Goal: Task Accomplishment & Management: Manage account settings

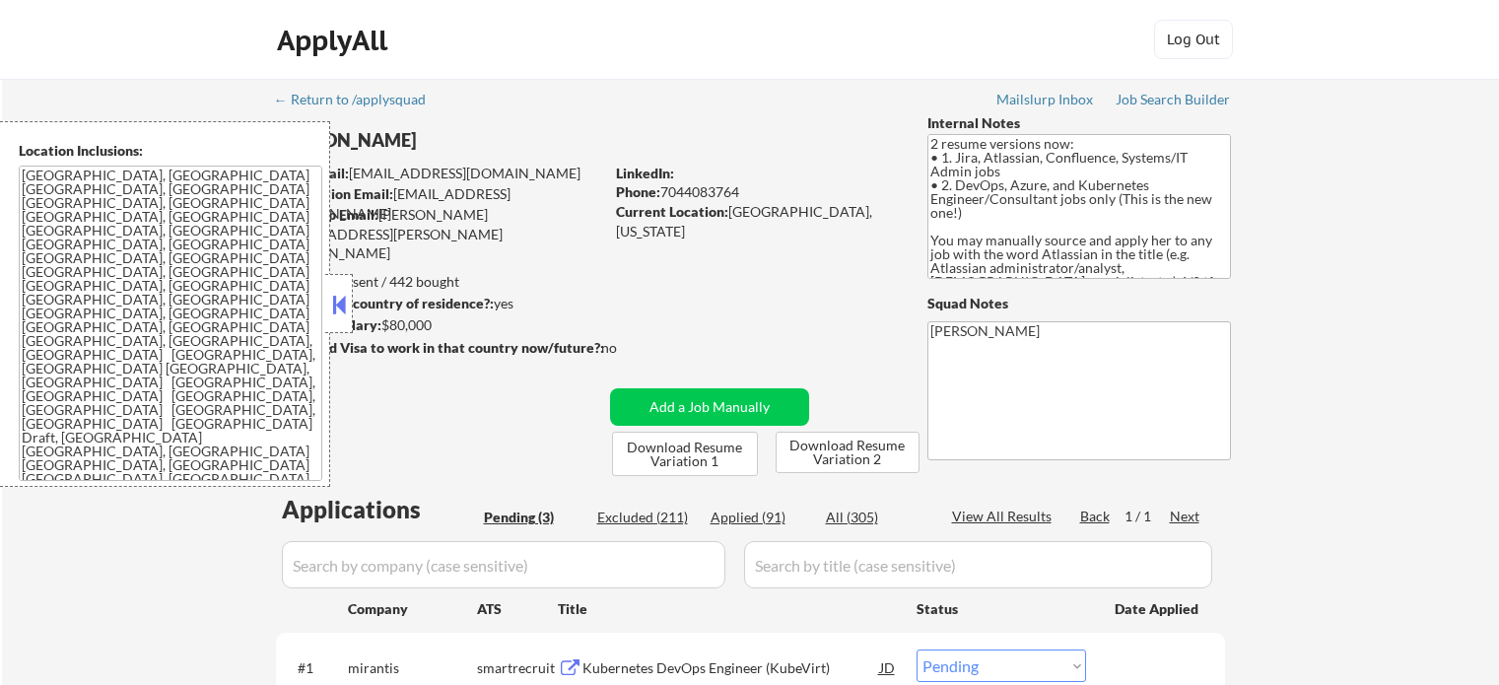
select select ""pending""
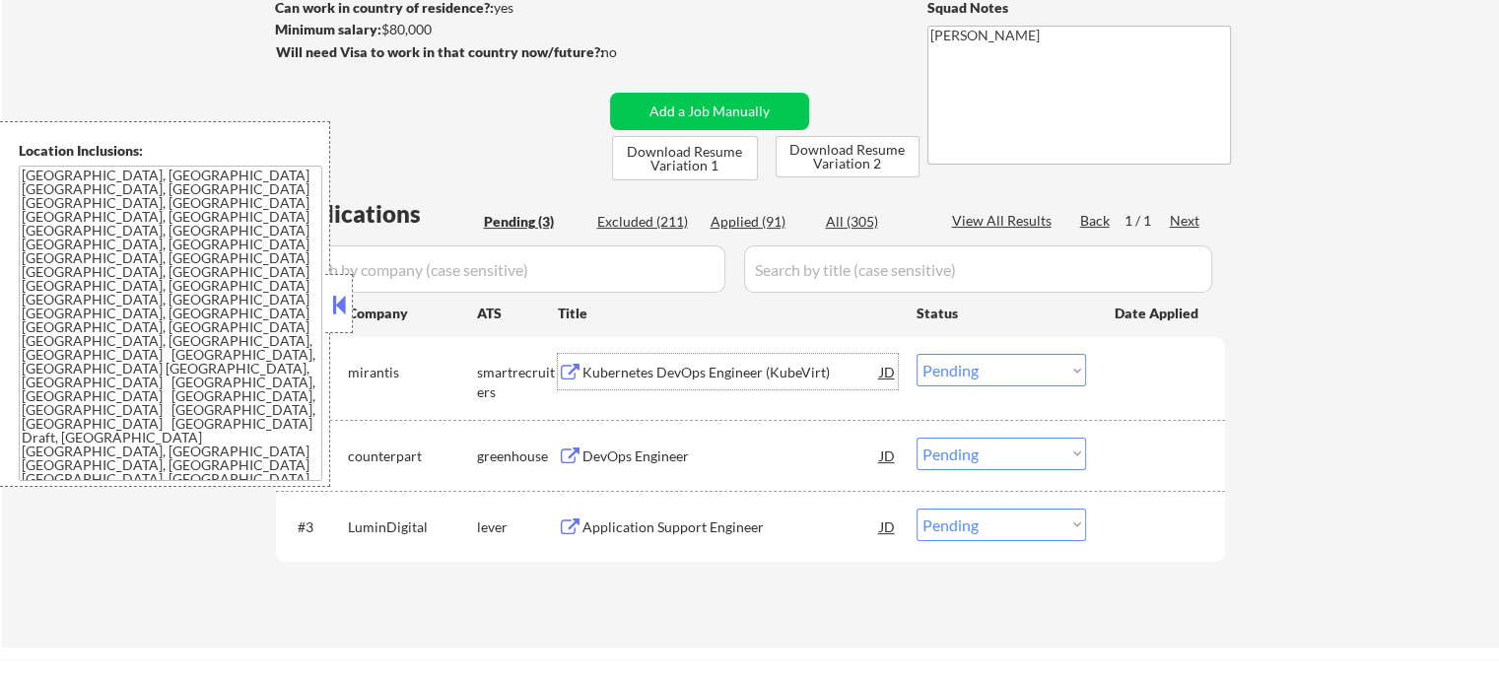
click at [678, 372] on div "Kubernetes DevOps Engineer (KubeVirt)" at bounding box center [732, 373] width 298 height 20
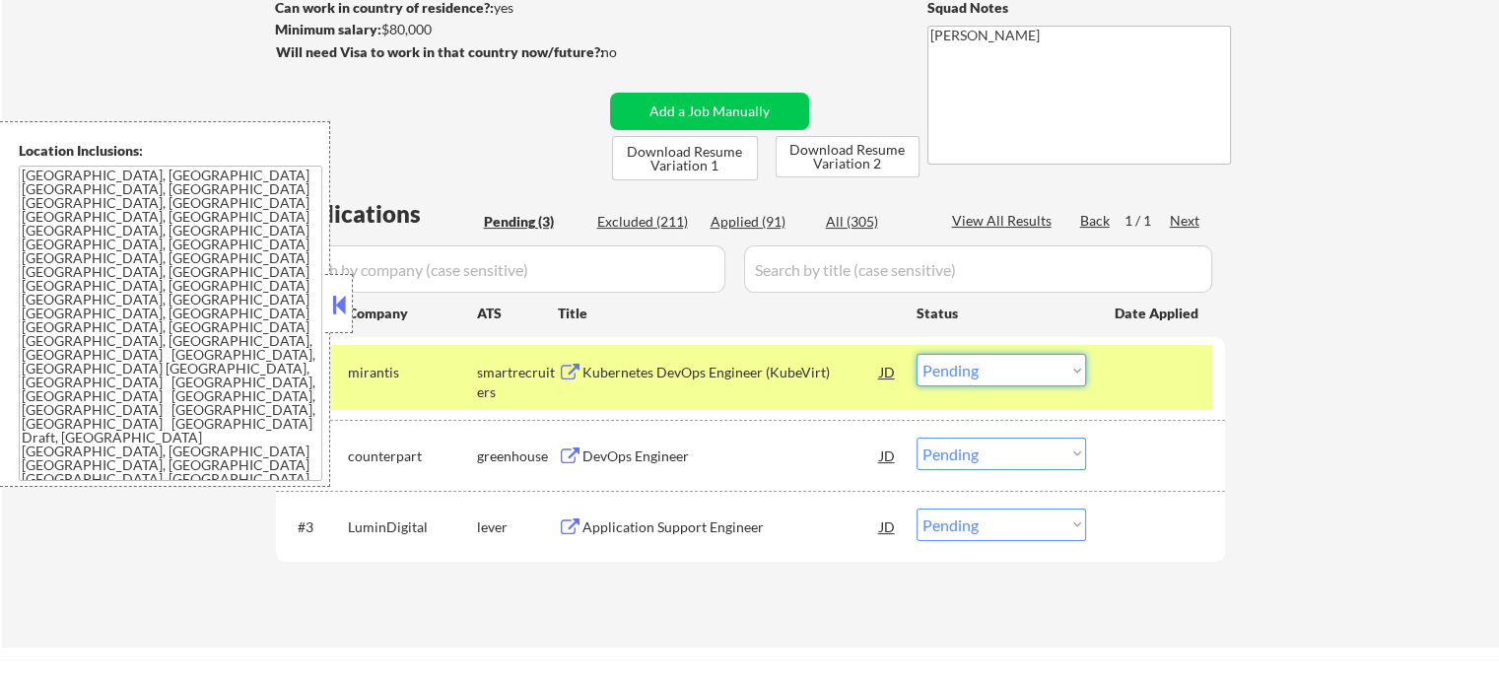
click at [999, 368] on select "Choose an option... Pending Applied Excluded (Questions) Excluded (Expired) Exc…" at bounding box center [1002, 370] width 170 height 33
click at [917, 354] on select "Choose an option... Pending Applied Excluded (Questions) Excluded (Expired) Exc…" at bounding box center [1002, 370] width 170 height 33
click at [1154, 371] on div at bounding box center [1158, 371] width 87 height 35
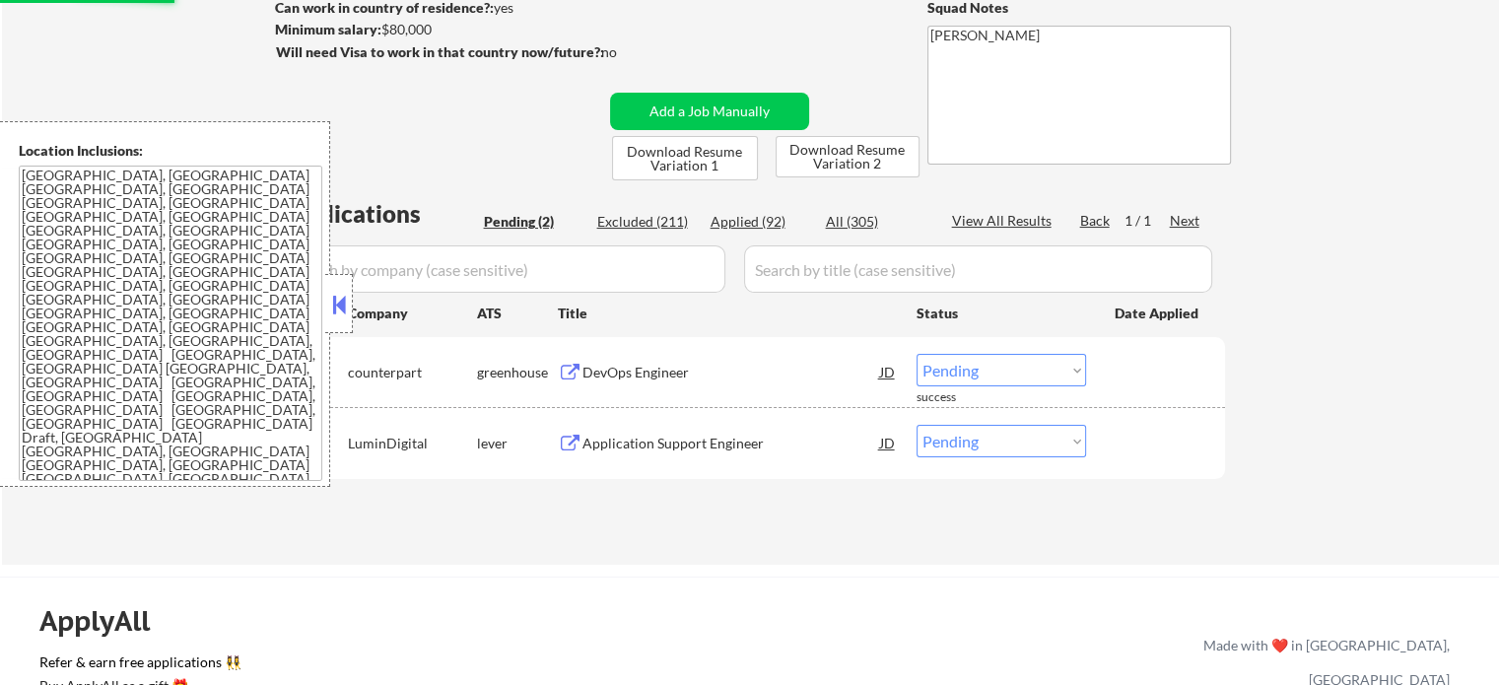
click at [599, 372] on div "DevOps Engineer" at bounding box center [732, 373] width 298 height 20
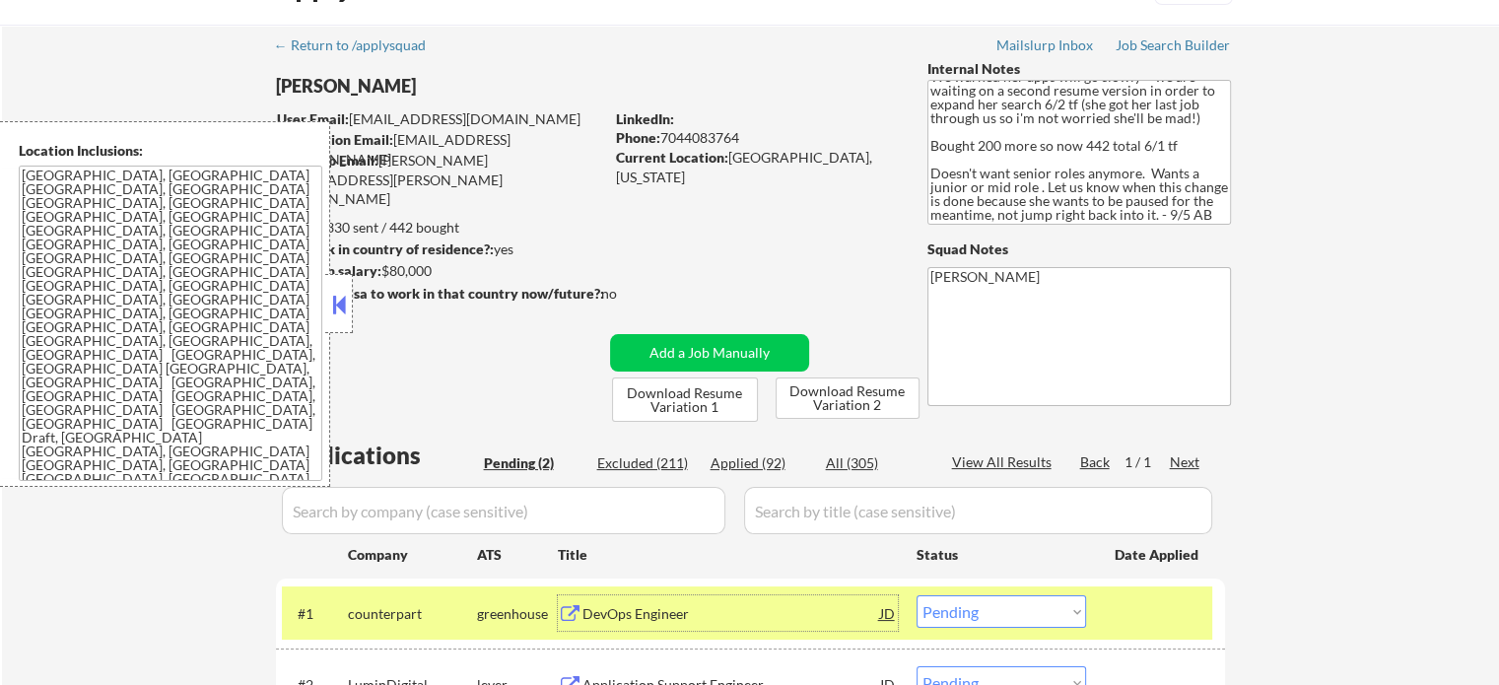
scroll to position [197, 0]
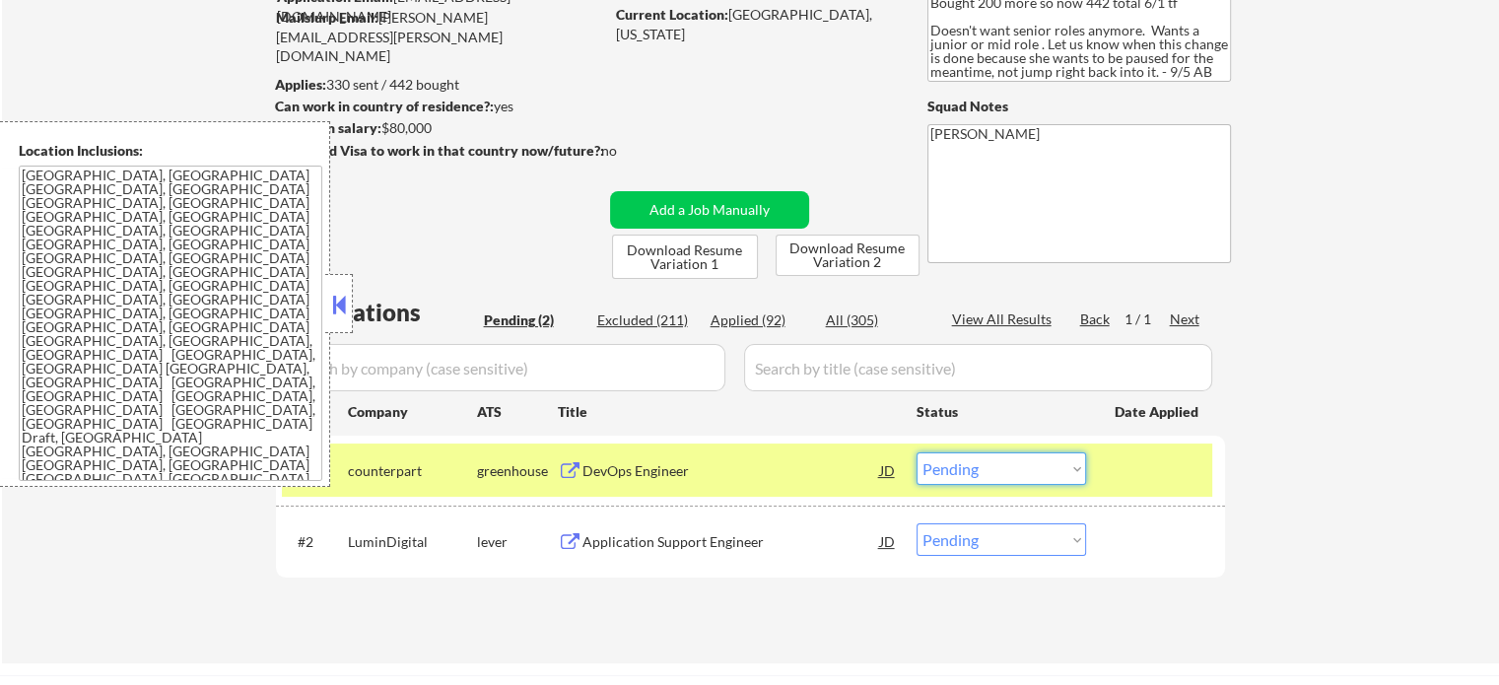
click at [1019, 468] on select "Choose an option... Pending Applied Excluded (Questions) Excluded (Expired) Exc…" at bounding box center [1002, 468] width 170 height 33
click at [917, 452] on select "Choose an option... Pending Applied Excluded (Questions) Excluded (Expired) Exc…" at bounding box center [1002, 468] width 170 height 33
click at [1124, 470] on div at bounding box center [1158, 469] width 87 height 35
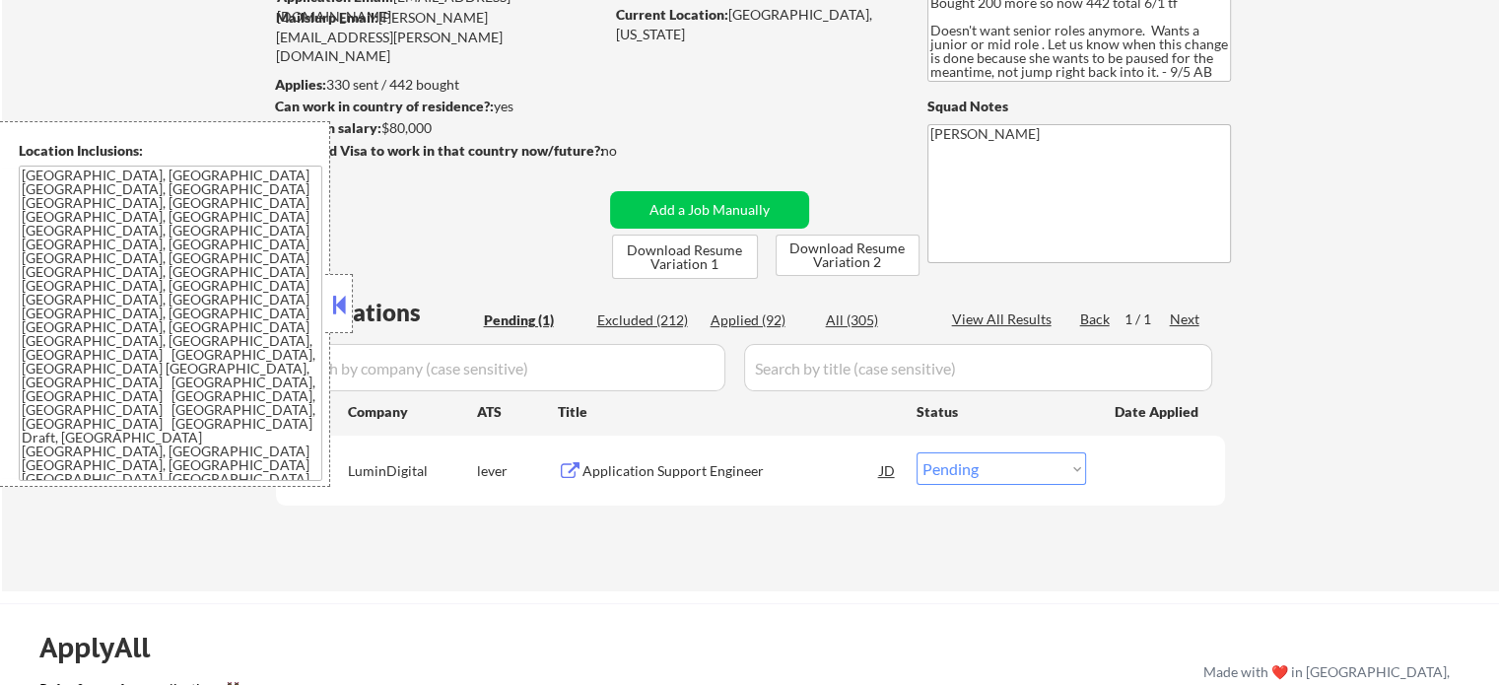
click at [688, 470] on div "Application Support Engineer" at bounding box center [732, 471] width 298 height 20
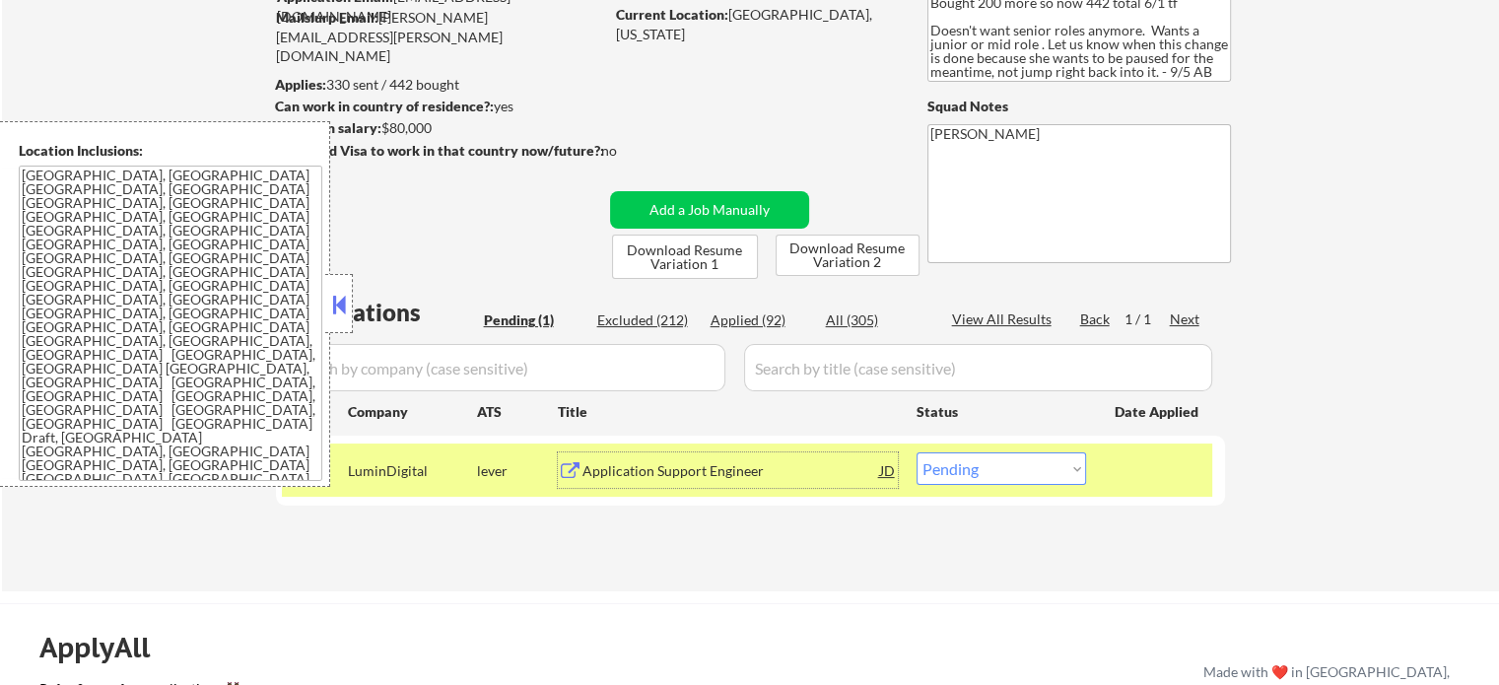
click at [995, 472] on select "Choose an option... Pending Applied Excluded (Questions) Excluded (Expired) Exc…" at bounding box center [1002, 468] width 170 height 33
select select ""excluded""
click at [917, 452] on select "Choose an option... Pending Applied Excluded (Questions) Excluded (Expired) Exc…" at bounding box center [1002, 468] width 170 height 33
click at [1141, 453] on div at bounding box center [1158, 469] width 87 height 35
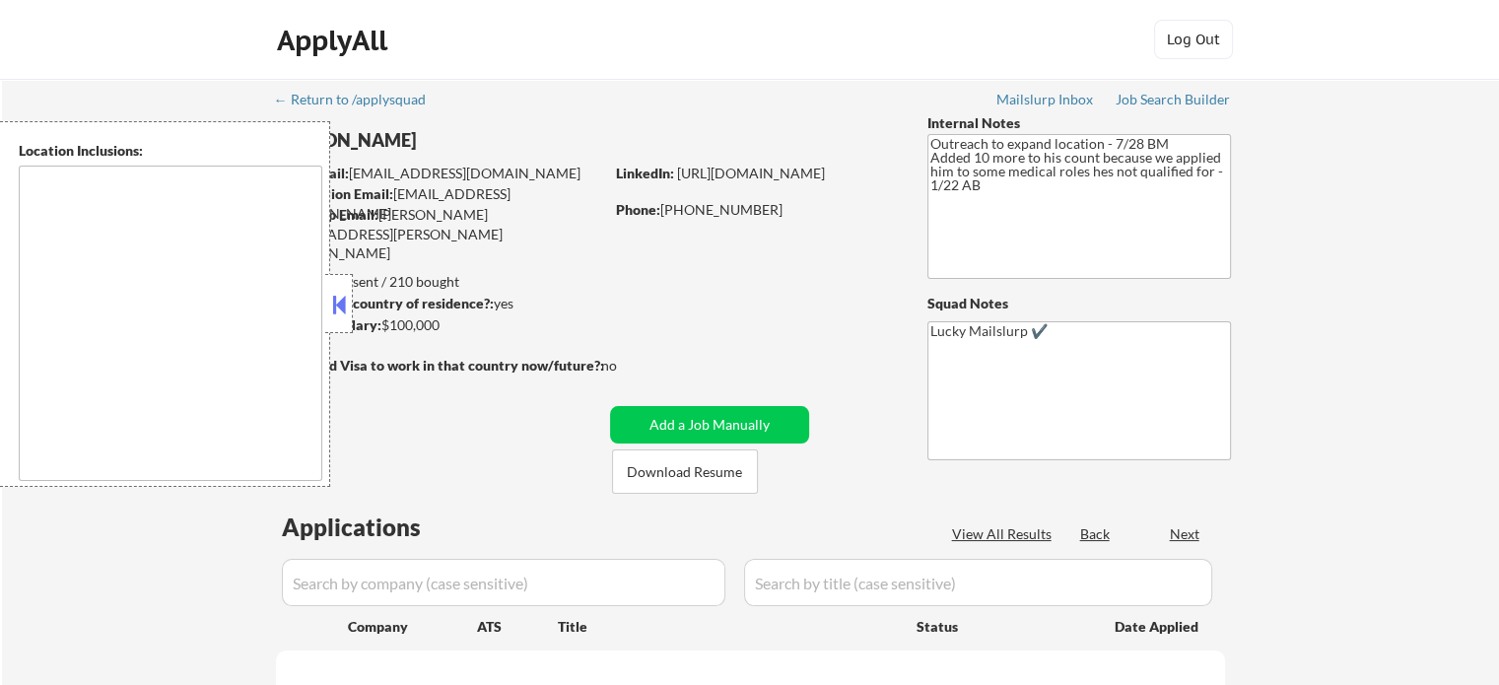
type textarea "Austin, TX West Lake Hills, TX Rollingwood, TX Cedar Park, TX Pflugerville, TX …"
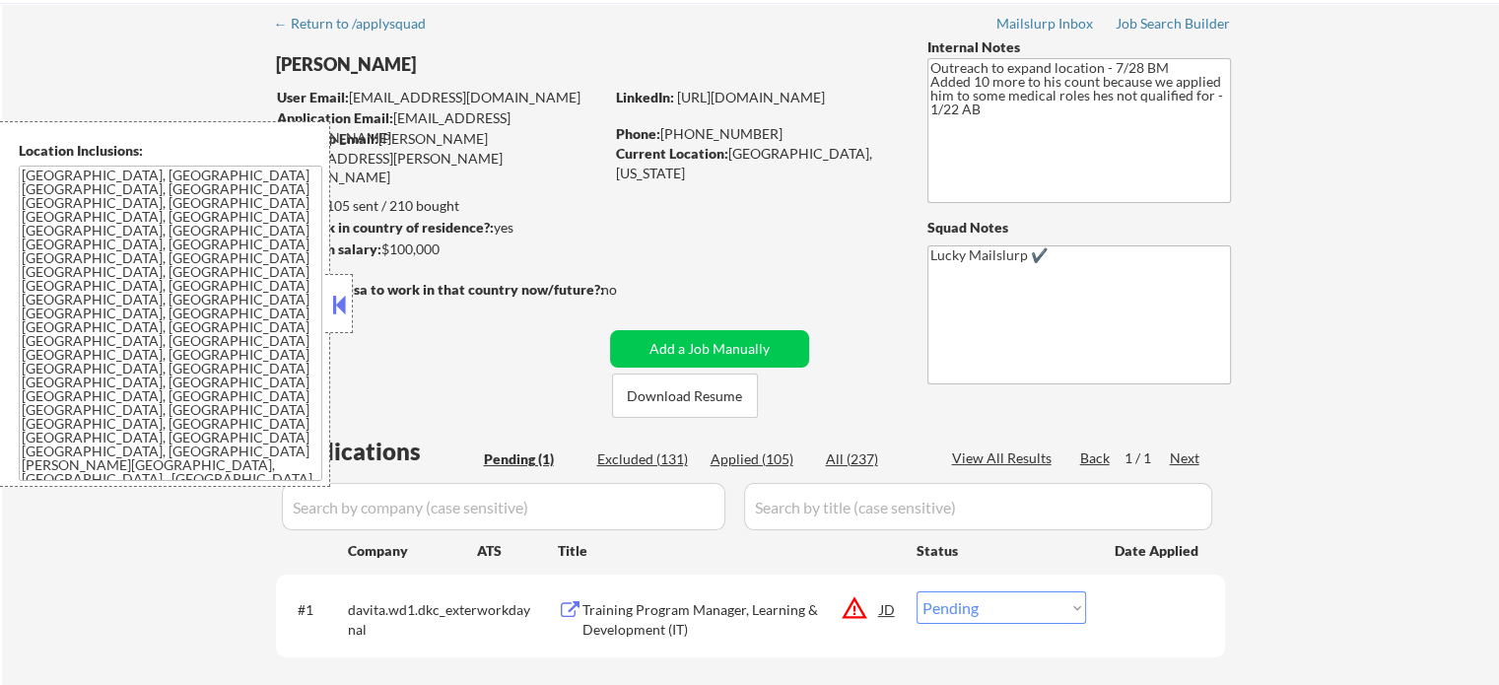
scroll to position [197, 0]
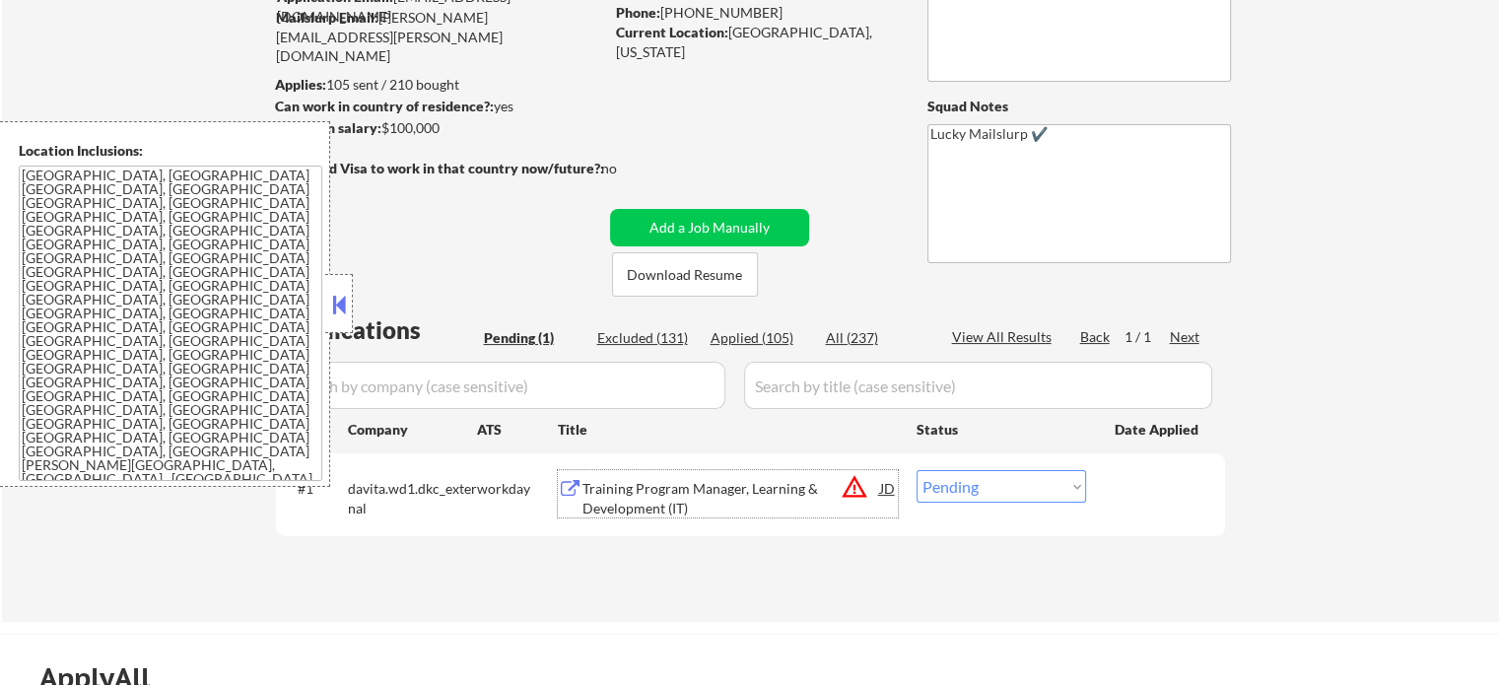
click at [635, 489] on div "Training Program Manager, Learning & Development (IT)" at bounding box center [732, 498] width 298 height 38
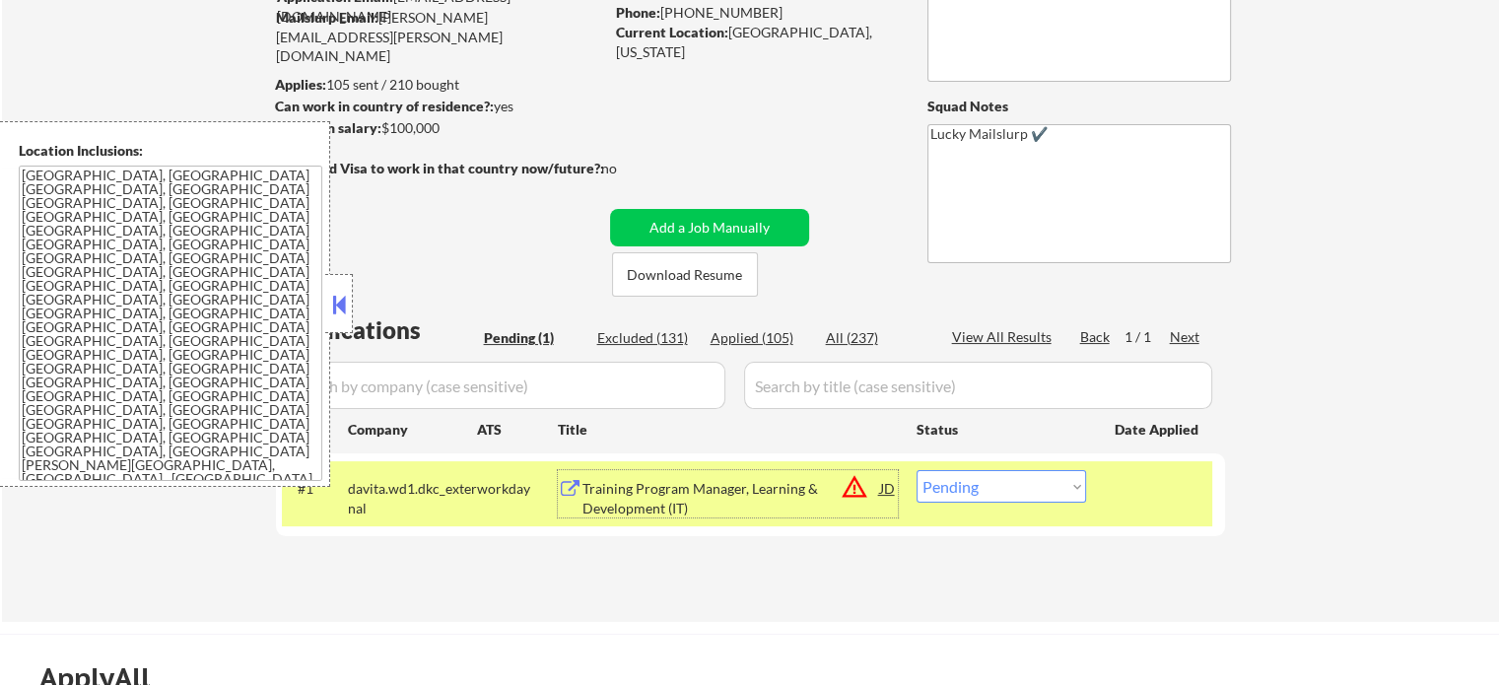
click at [988, 484] on select "Choose an option... Pending Applied Excluded (Questions) Excluded (Expired) Exc…" at bounding box center [1002, 486] width 170 height 33
select select ""excluded__location_""
click at [917, 470] on select "Choose an option... Pending Applied Excluded (Questions) Excluded (Expired) Exc…" at bounding box center [1002, 486] width 170 height 33
click at [1155, 490] on div at bounding box center [1158, 487] width 87 height 35
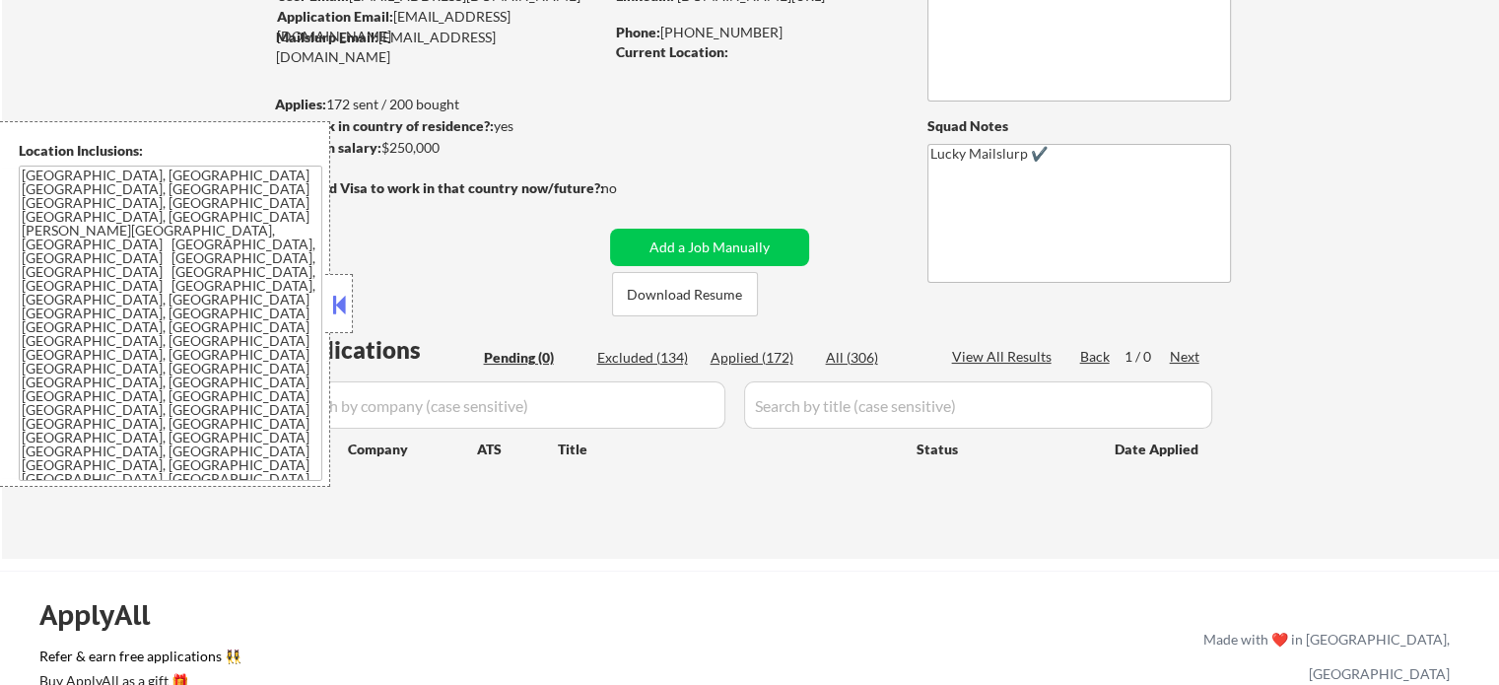
scroll to position [197, 0]
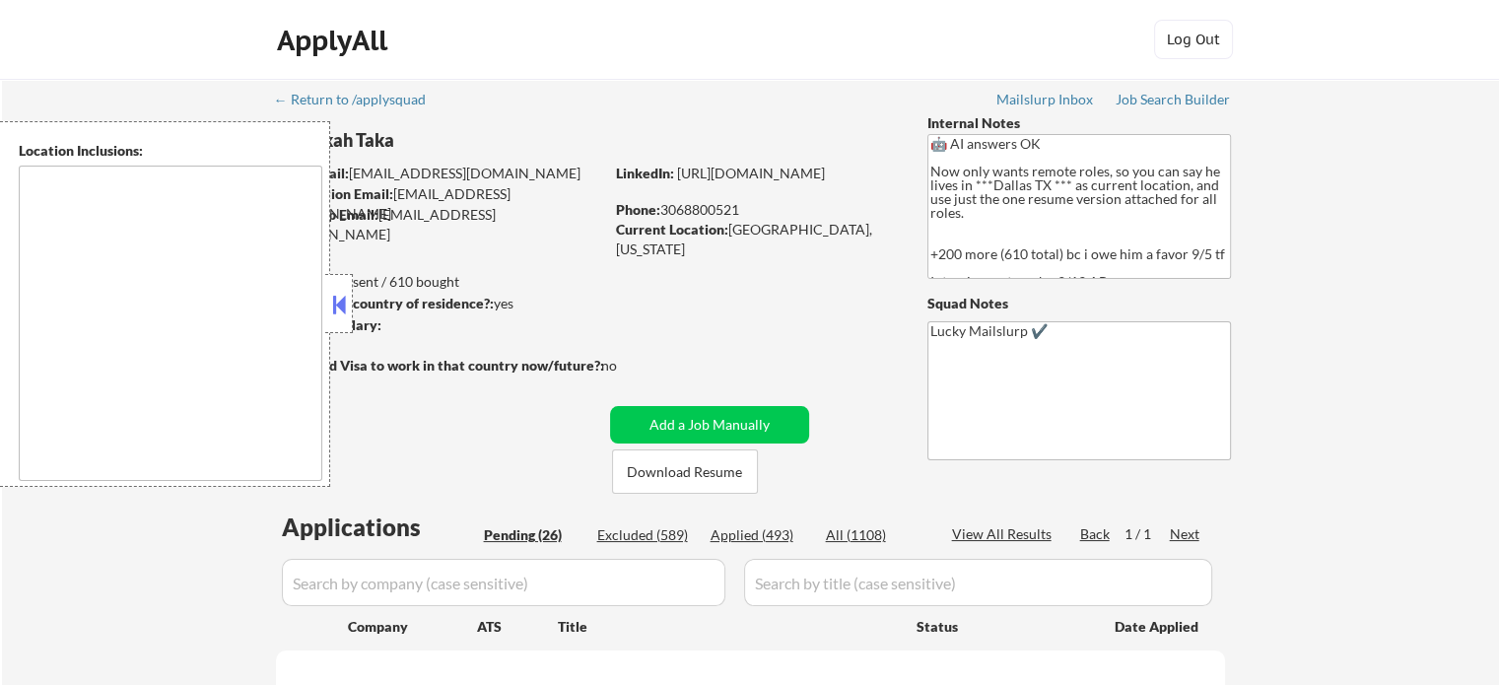
select select ""pending""
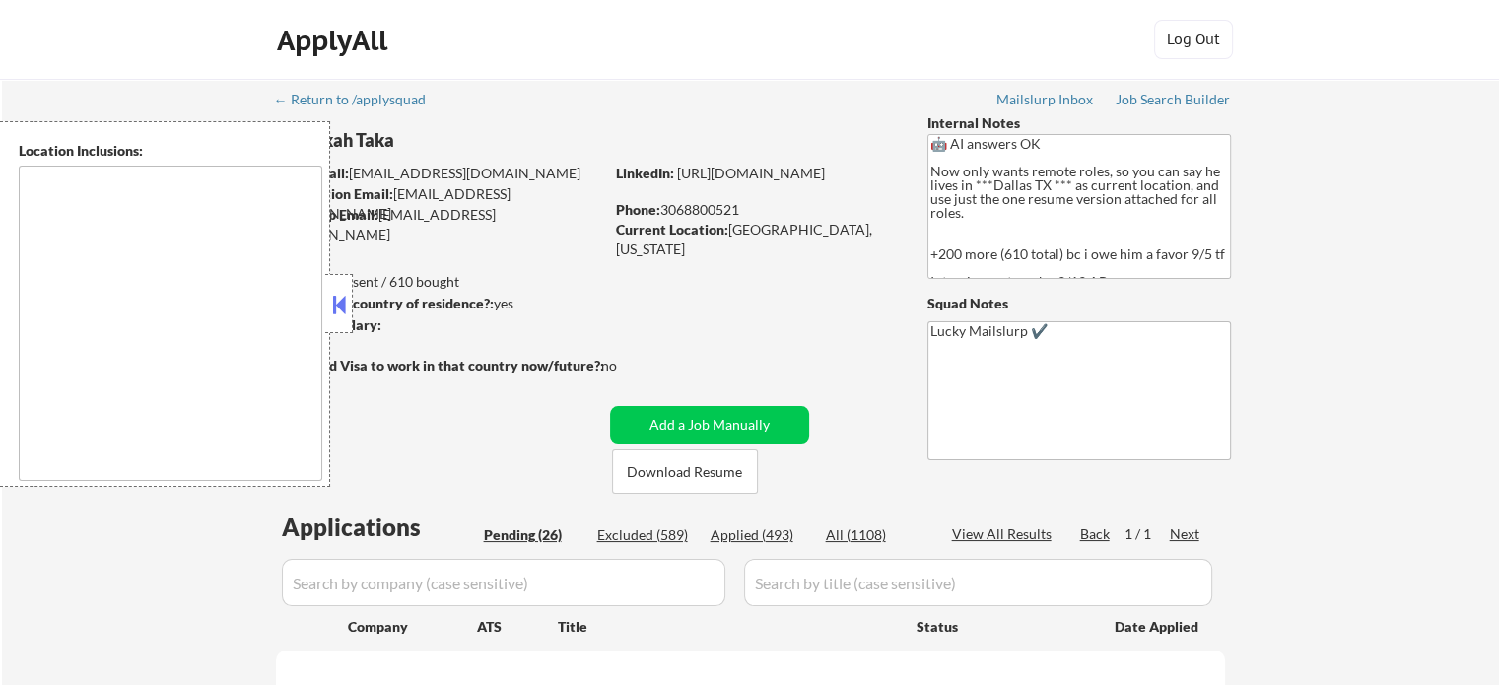
select select ""pending""
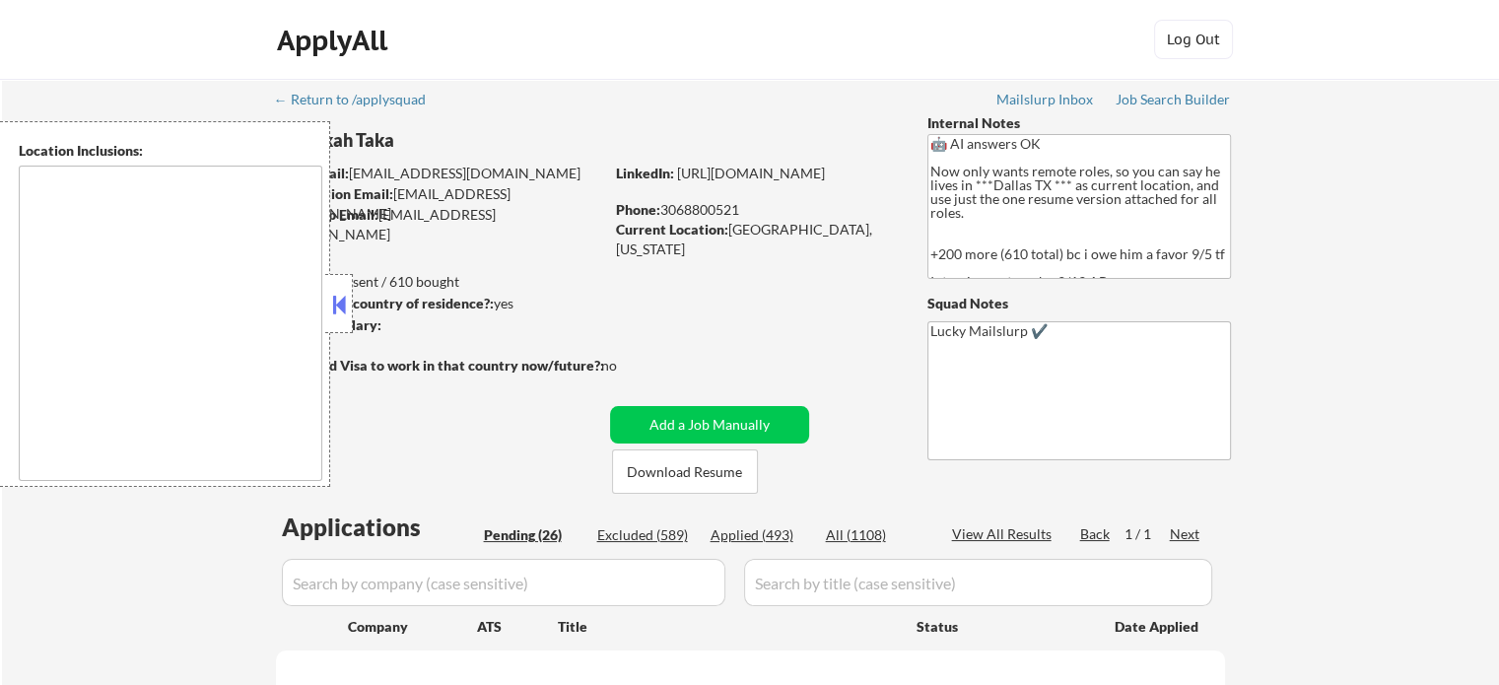
select select ""pending""
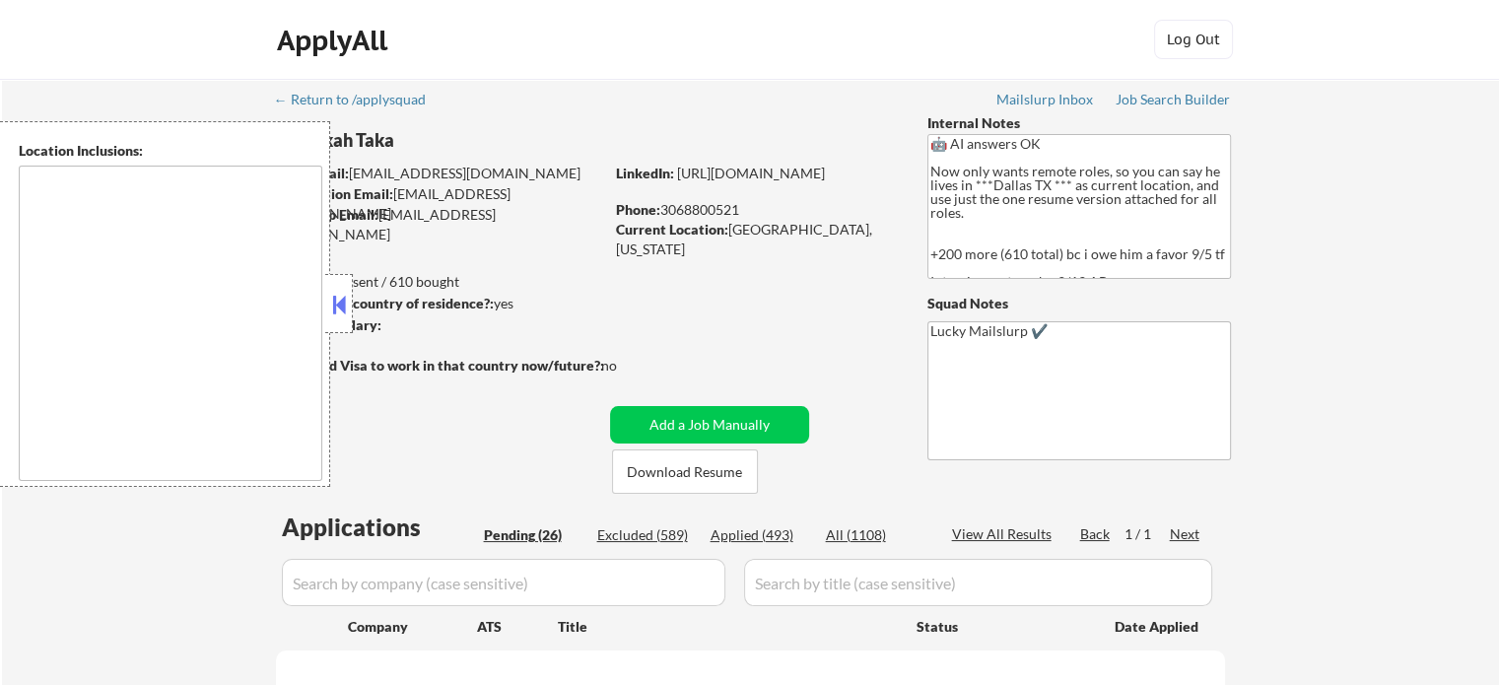
select select ""pending""
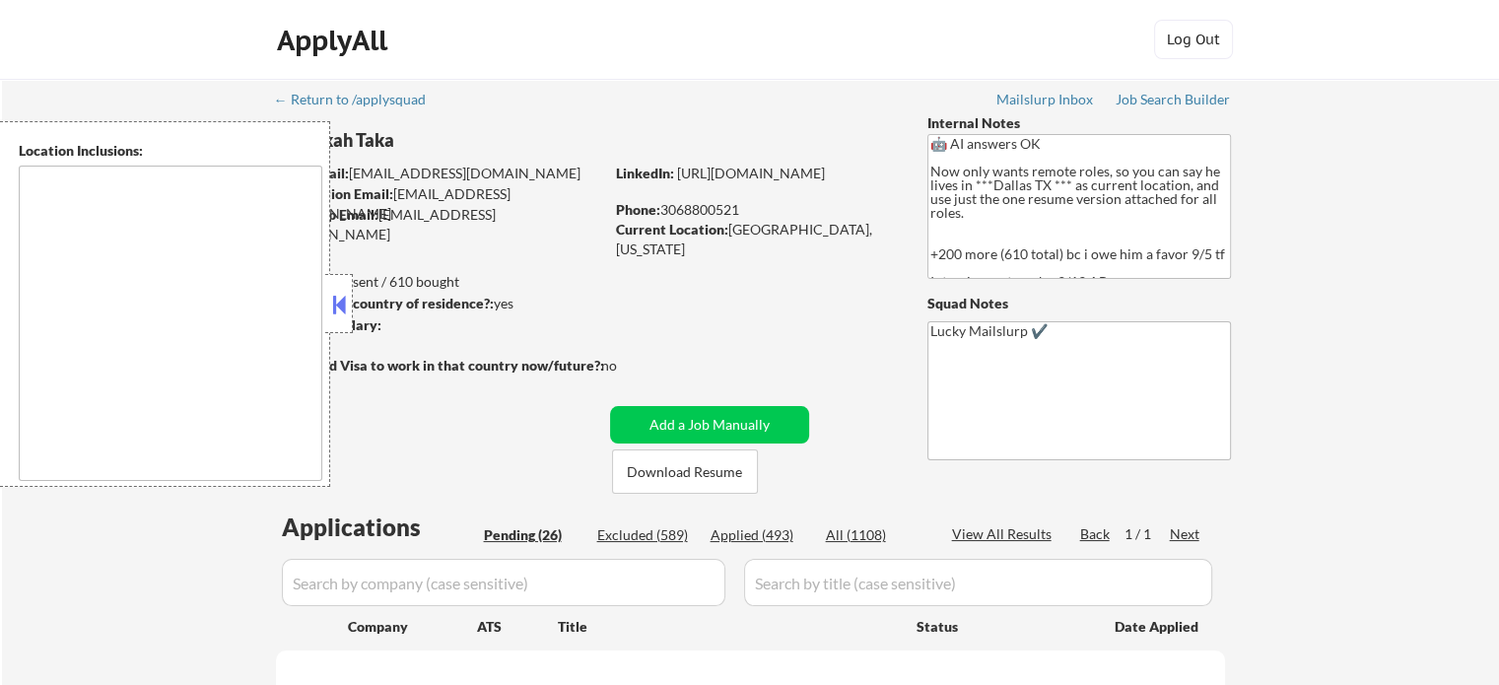
select select ""pending""
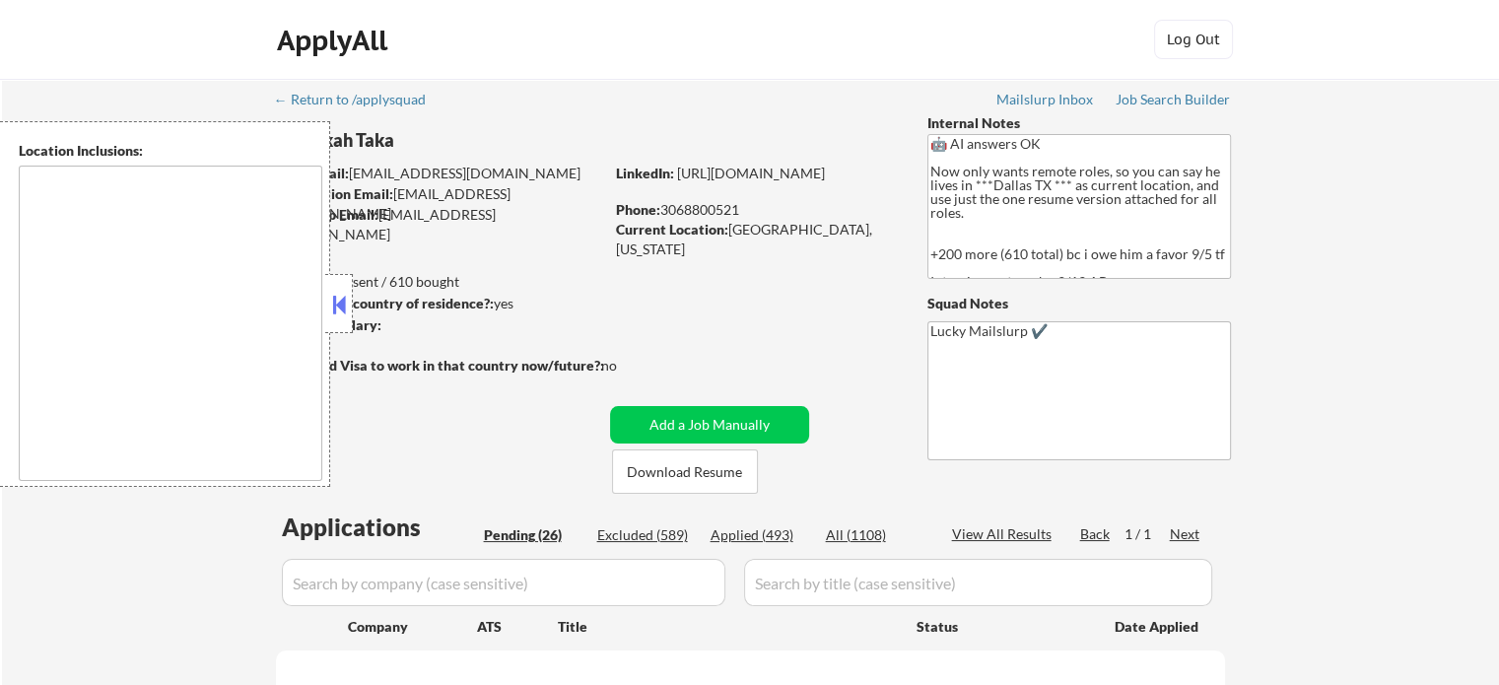
select select ""pending""
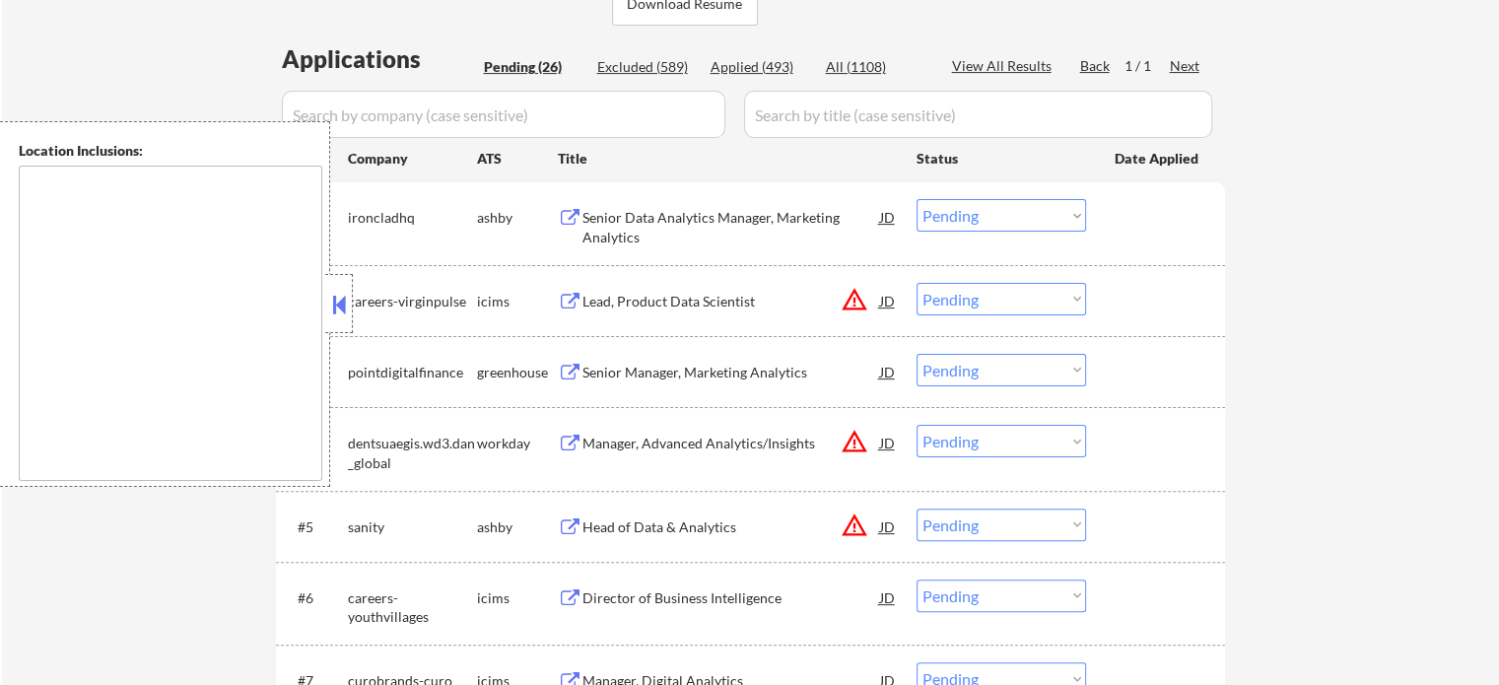
scroll to position [591, 0]
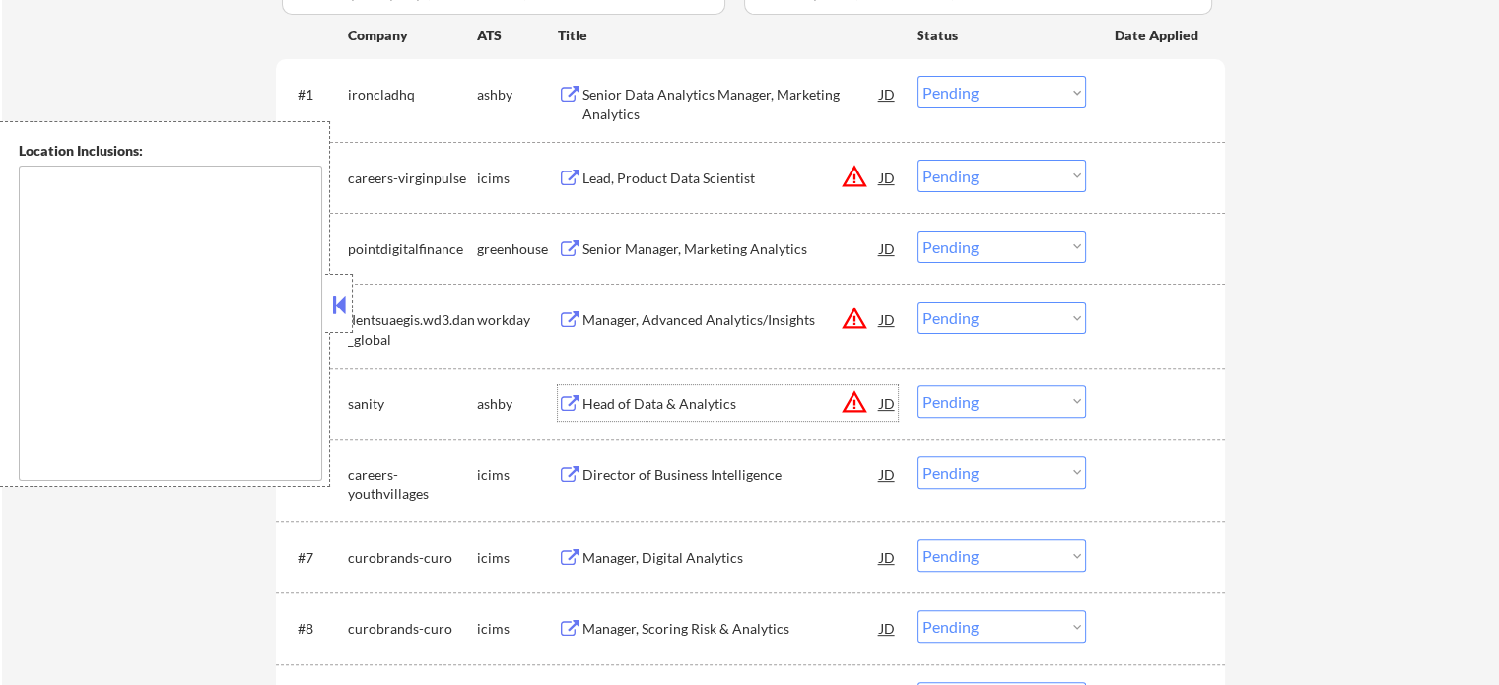
click at [644, 392] on div "Head of Data & Analytics" at bounding box center [732, 402] width 298 height 35
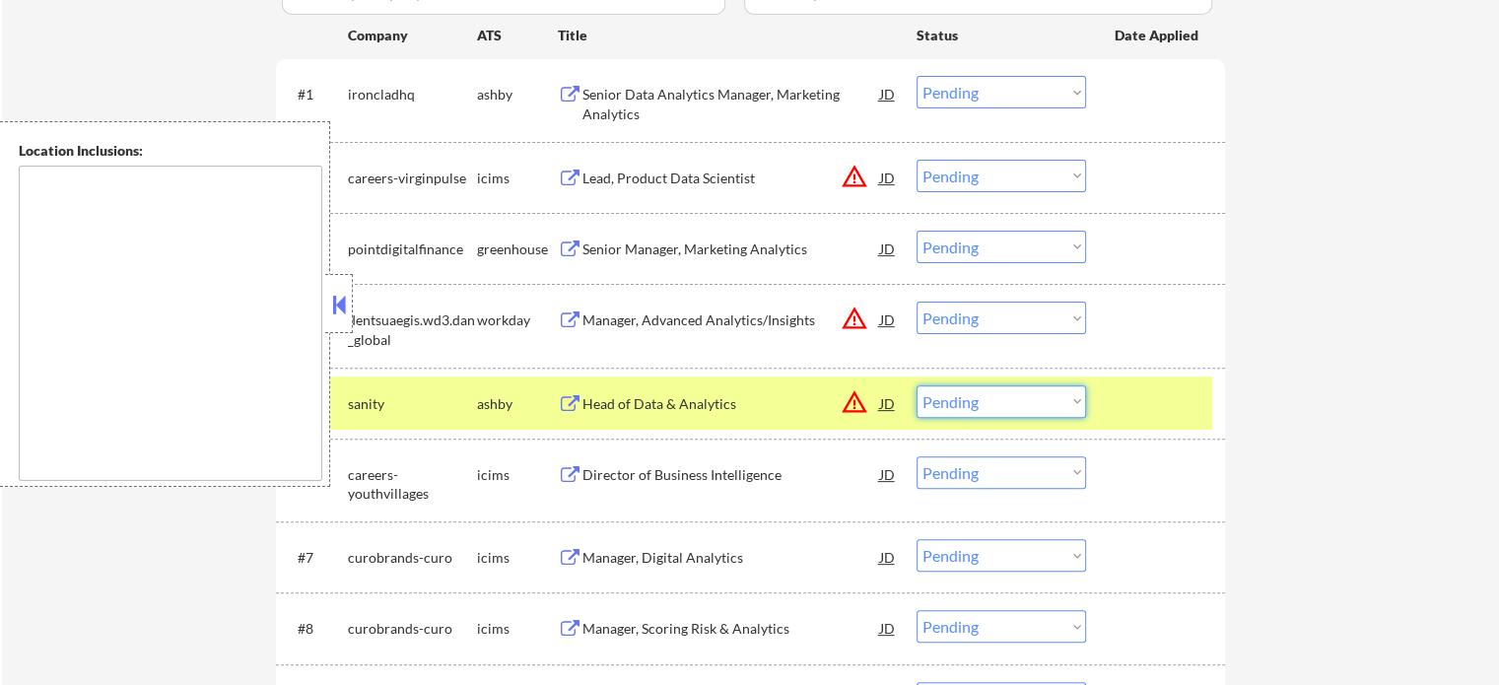
click at [980, 404] on select "Choose an option... Pending Applied Excluded (Questions) Excluded (Expired) Exc…" at bounding box center [1002, 401] width 170 height 33
click at [917, 385] on select "Choose an option... Pending Applied Excluded (Questions) Excluded (Expired) Exc…" at bounding box center [1002, 401] width 170 height 33
click at [1144, 388] on div at bounding box center [1158, 402] width 87 height 35
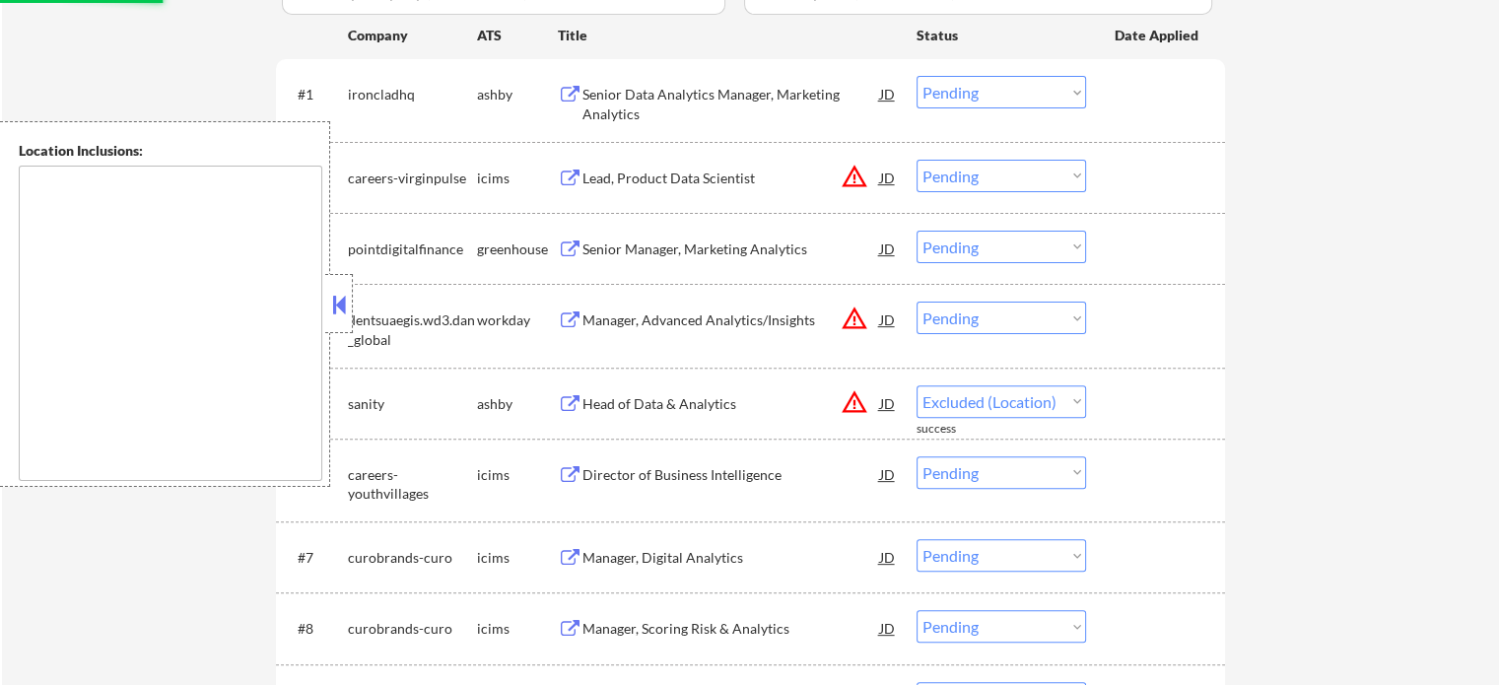
select select ""pending""
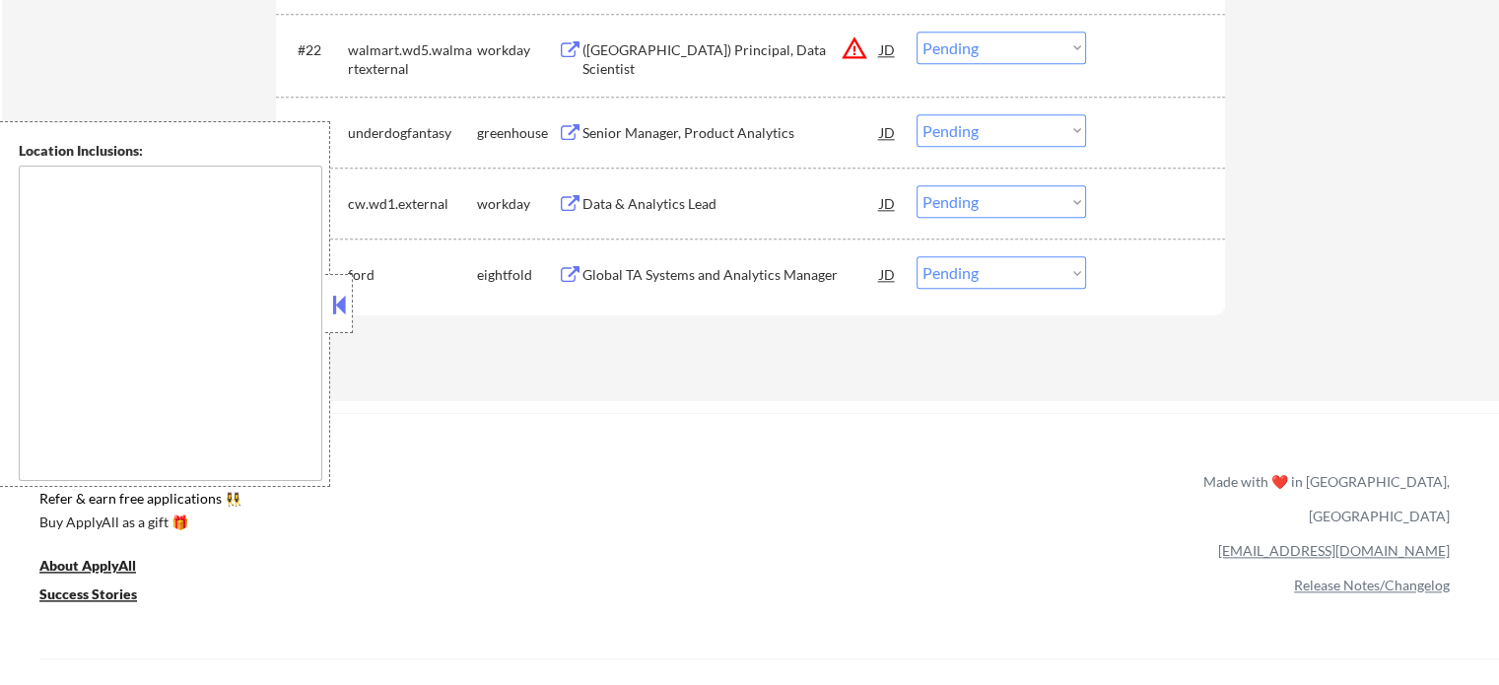
scroll to position [2267, 0]
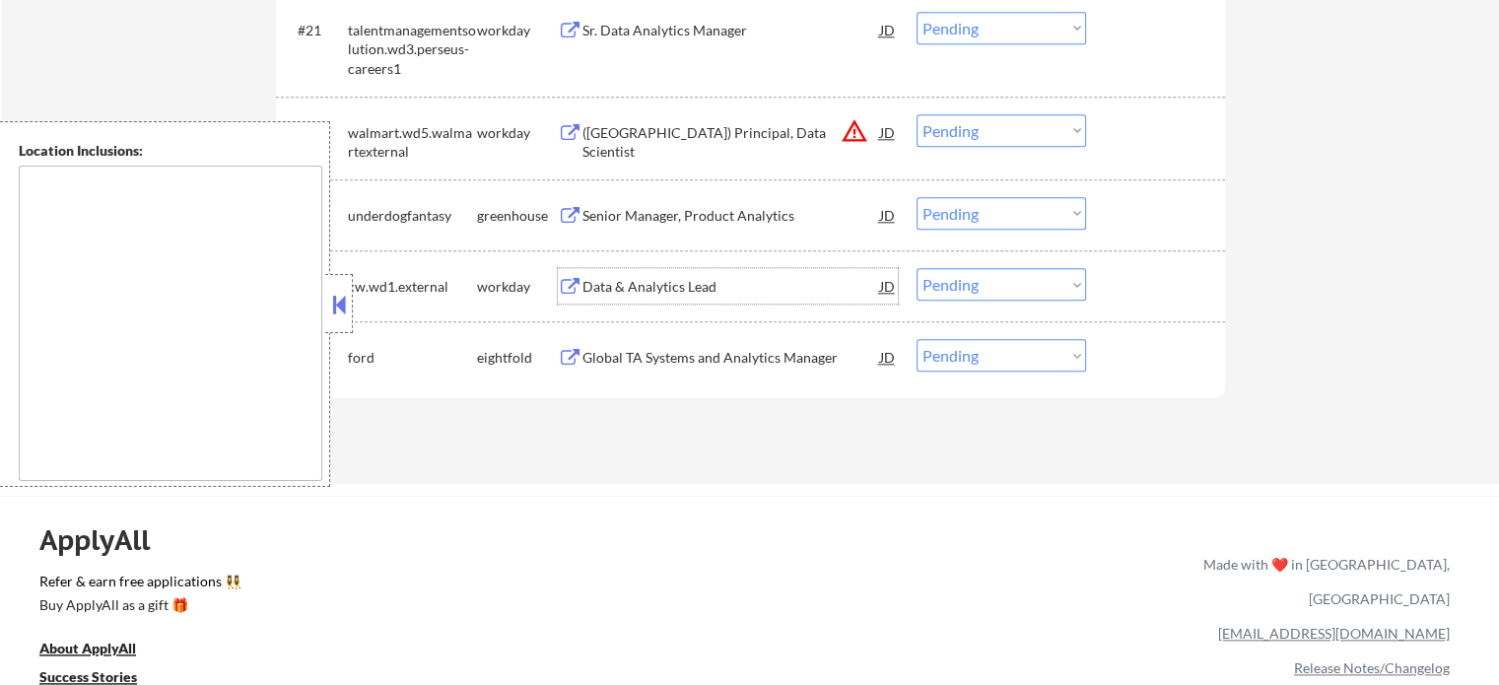
click at [663, 283] on div "Data & Analytics Lead" at bounding box center [732, 287] width 298 height 20
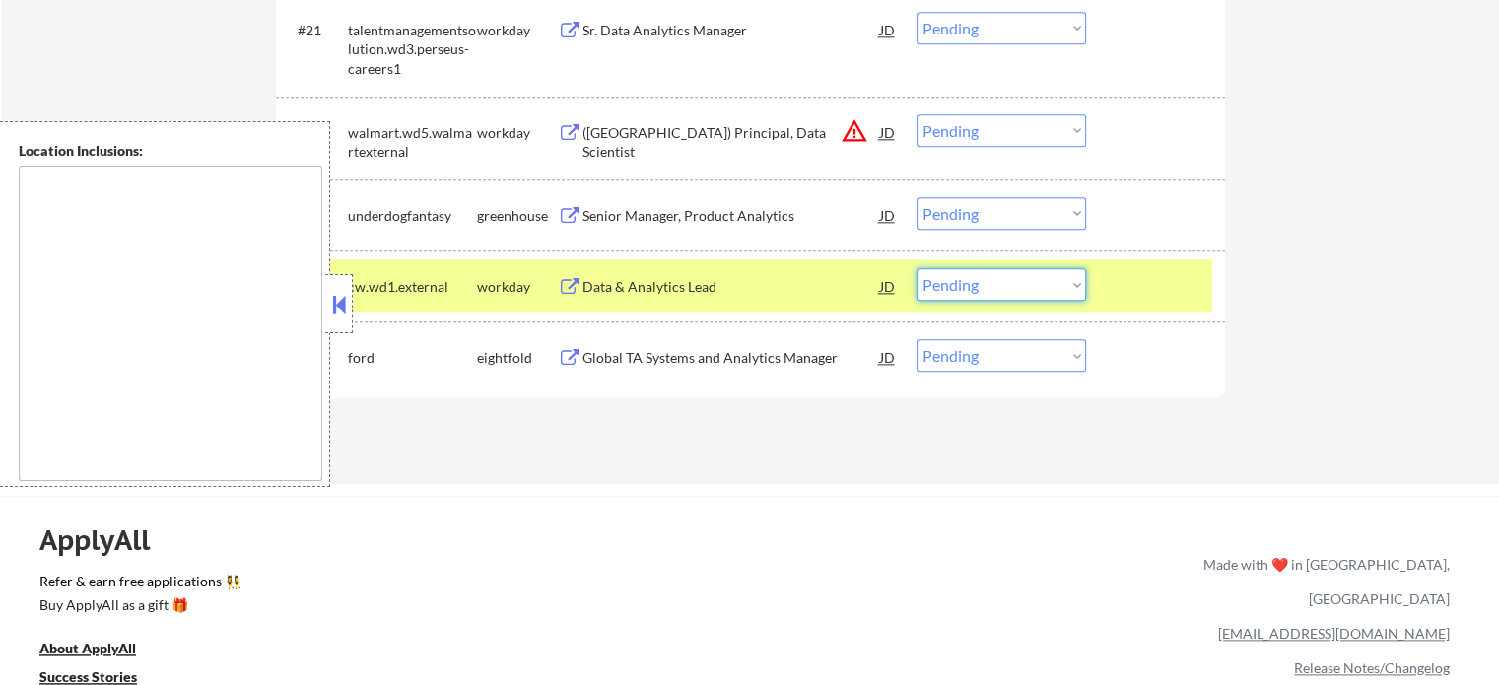
click at [993, 285] on select "Choose an option... Pending Applied Excluded (Questions) Excluded (Expired) Exc…" at bounding box center [1002, 284] width 170 height 33
click at [917, 268] on select "Choose an option... Pending Applied Excluded (Questions) Excluded (Expired) Exc…" at bounding box center [1002, 284] width 170 height 33
click at [1140, 295] on div at bounding box center [1158, 285] width 87 height 35
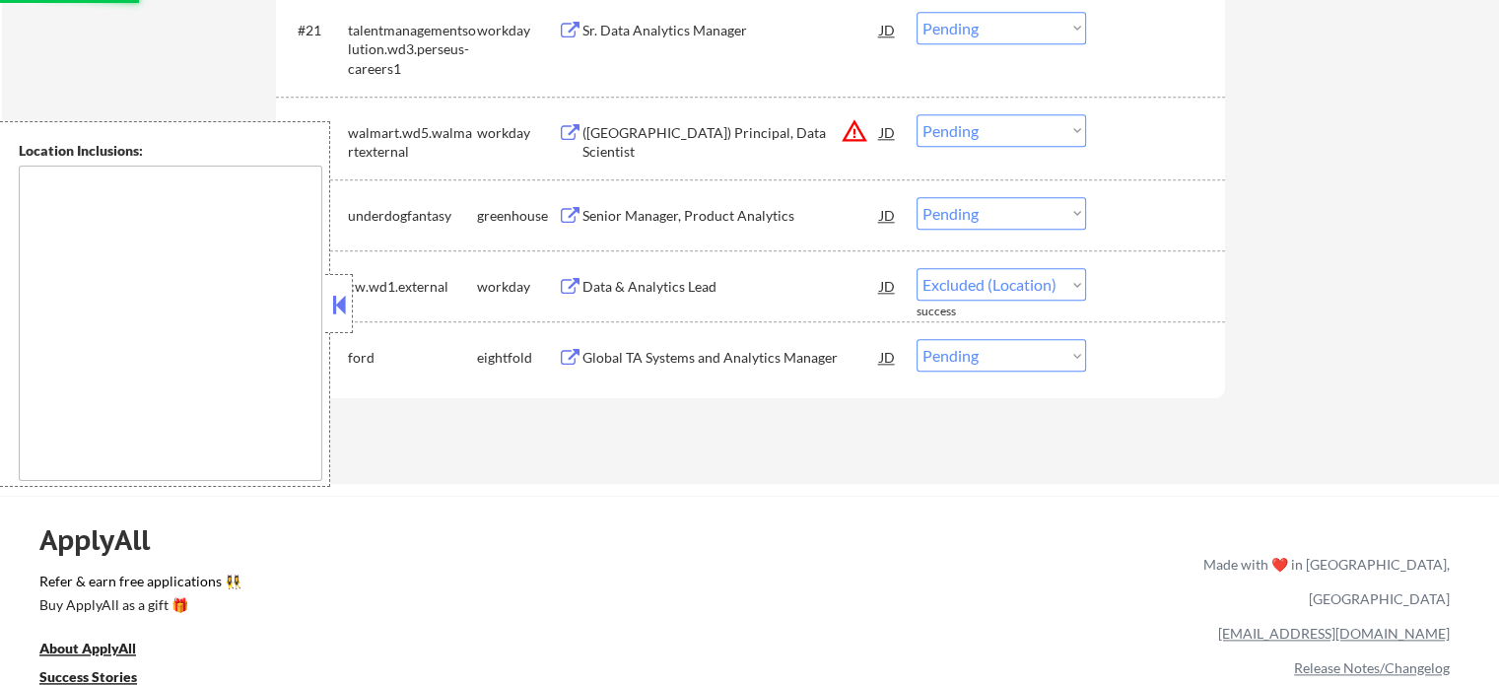
select select ""pending""
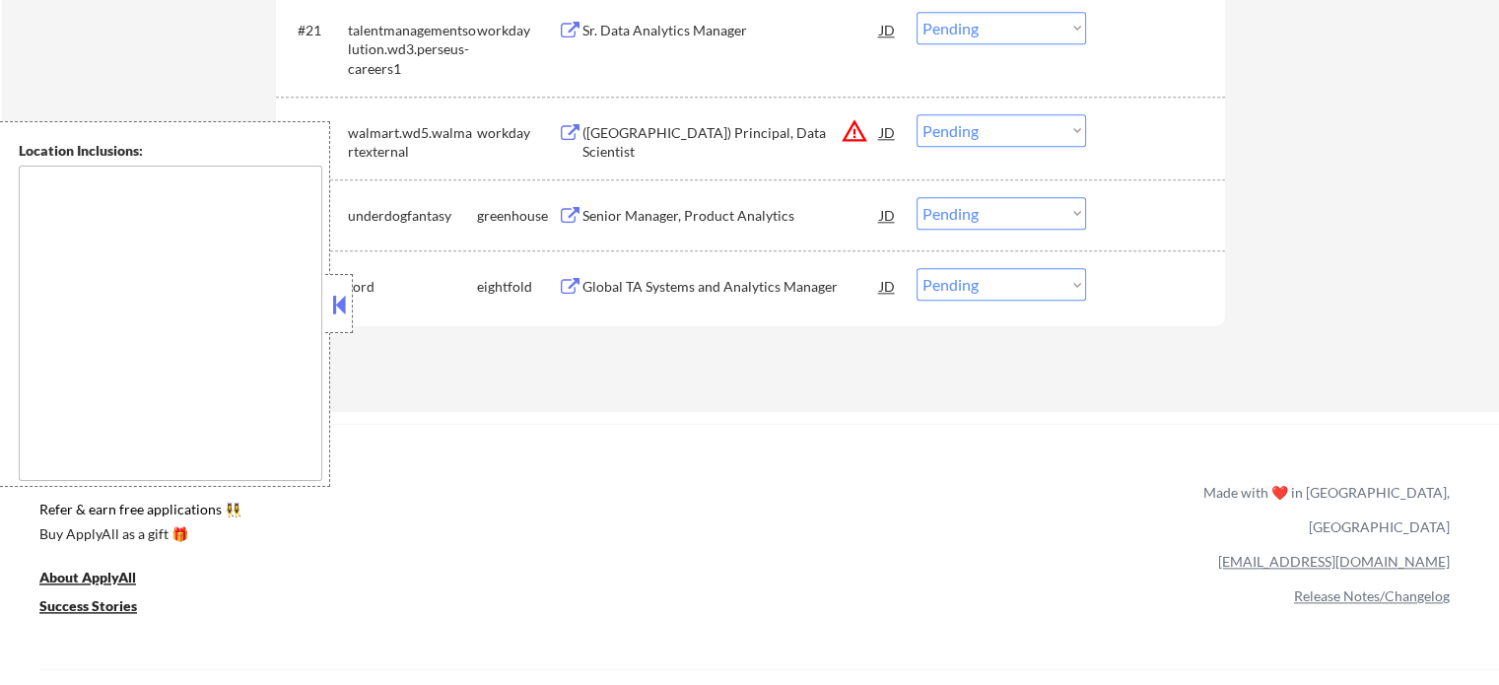
click at [647, 129] on div "(USA) Principal, Data Scientist" at bounding box center [732, 142] width 298 height 38
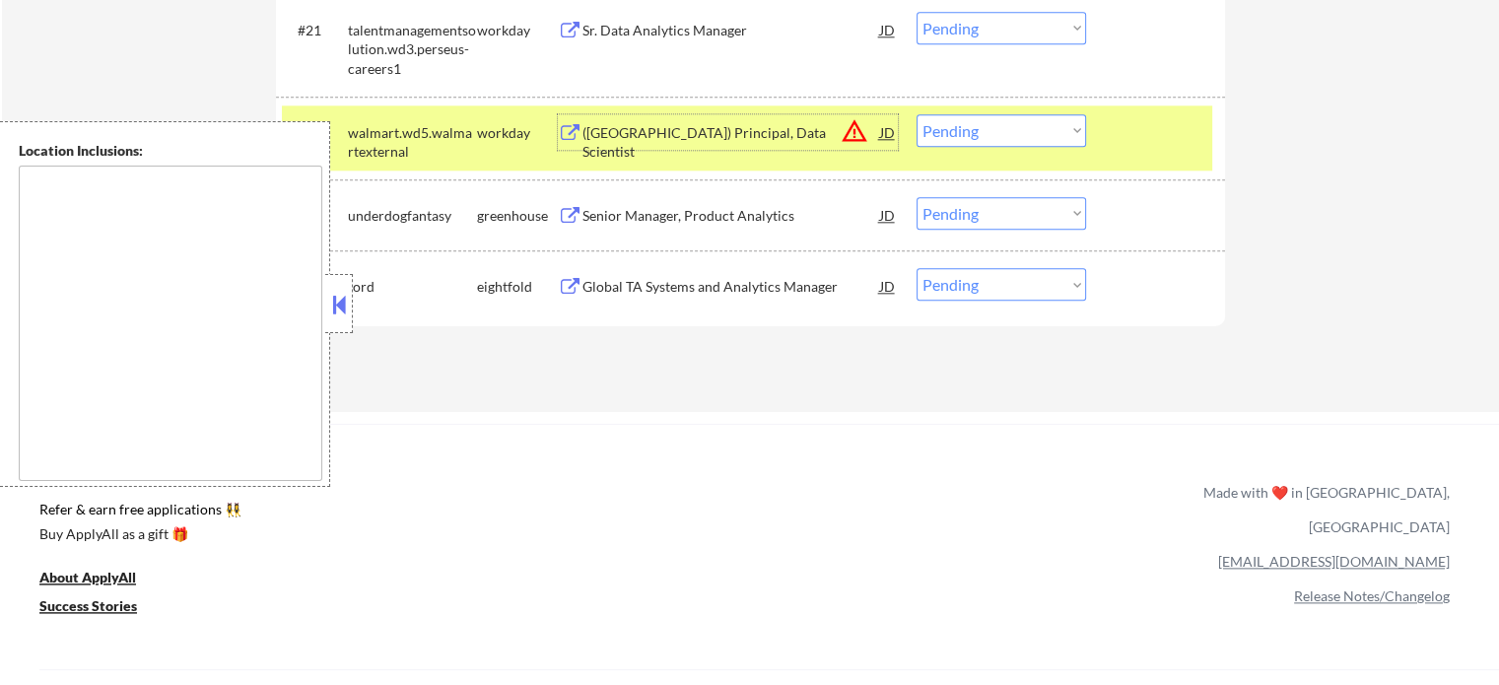
click at [970, 141] on select "Choose an option... Pending Applied Excluded (Questions) Excluded (Expired) Exc…" at bounding box center [1002, 130] width 170 height 33
click at [917, 114] on select "Choose an option... Pending Applied Excluded (Questions) Excluded (Expired) Exc…" at bounding box center [1002, 130] width 170 height 33
click at [1120, 136] on div at bounding box center [1158, 131] width 87 height 35
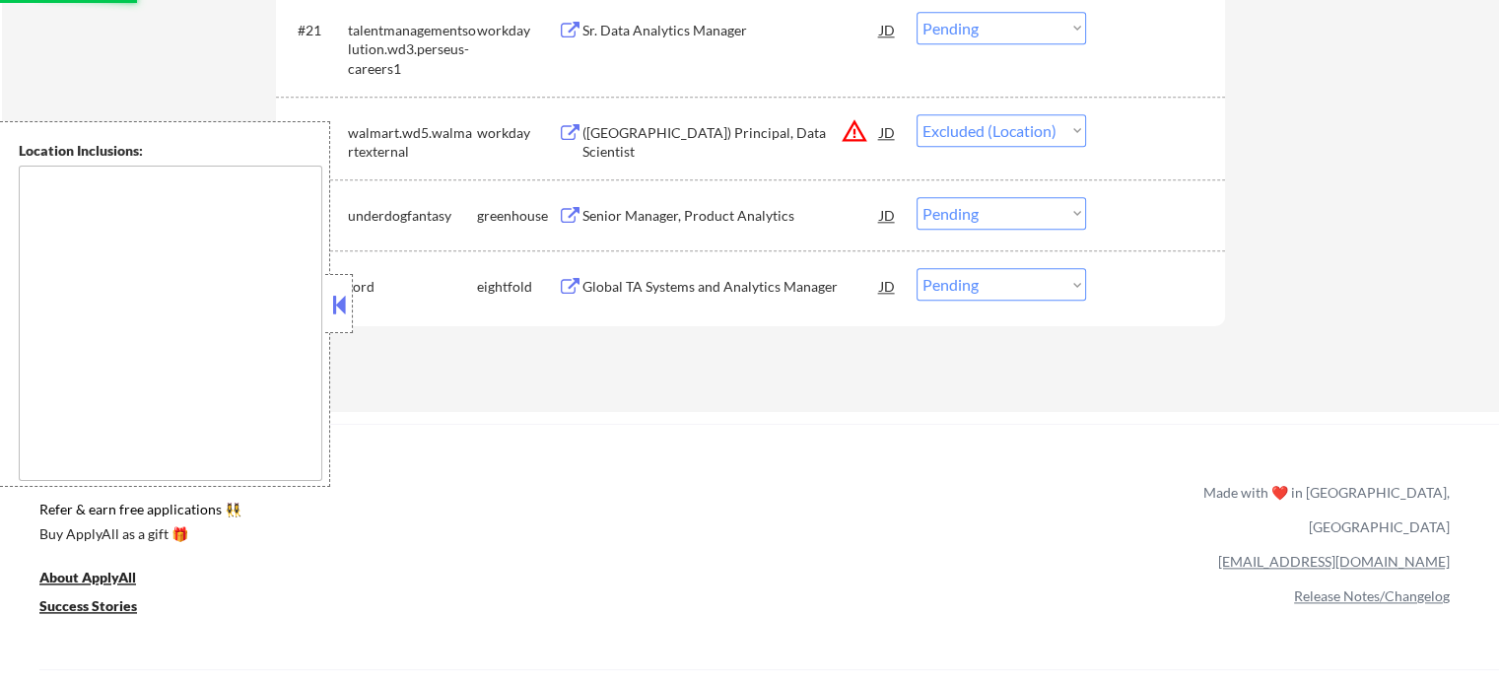
click at [673, 19] on div "Sr. Data Analytics Manager" at bounding box center [732, 29] width 298 height 35
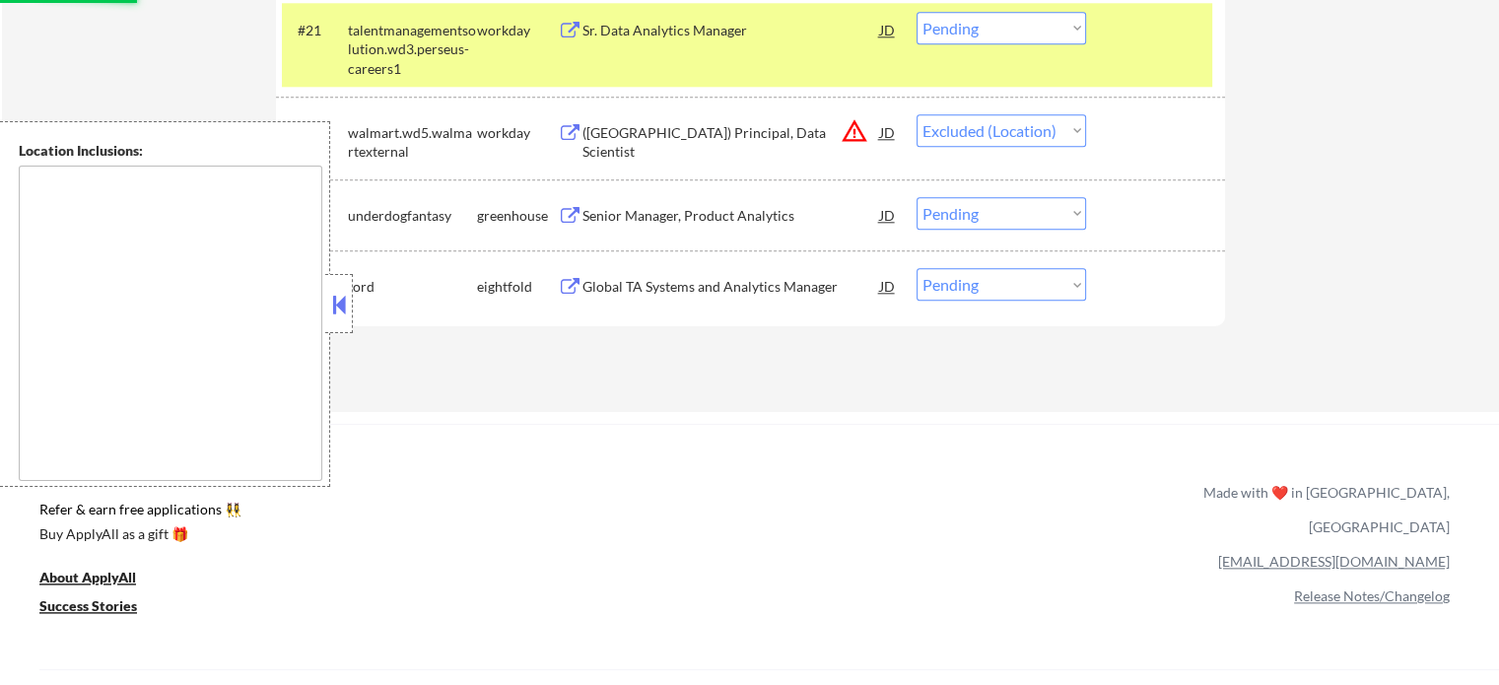
select select ""pending""
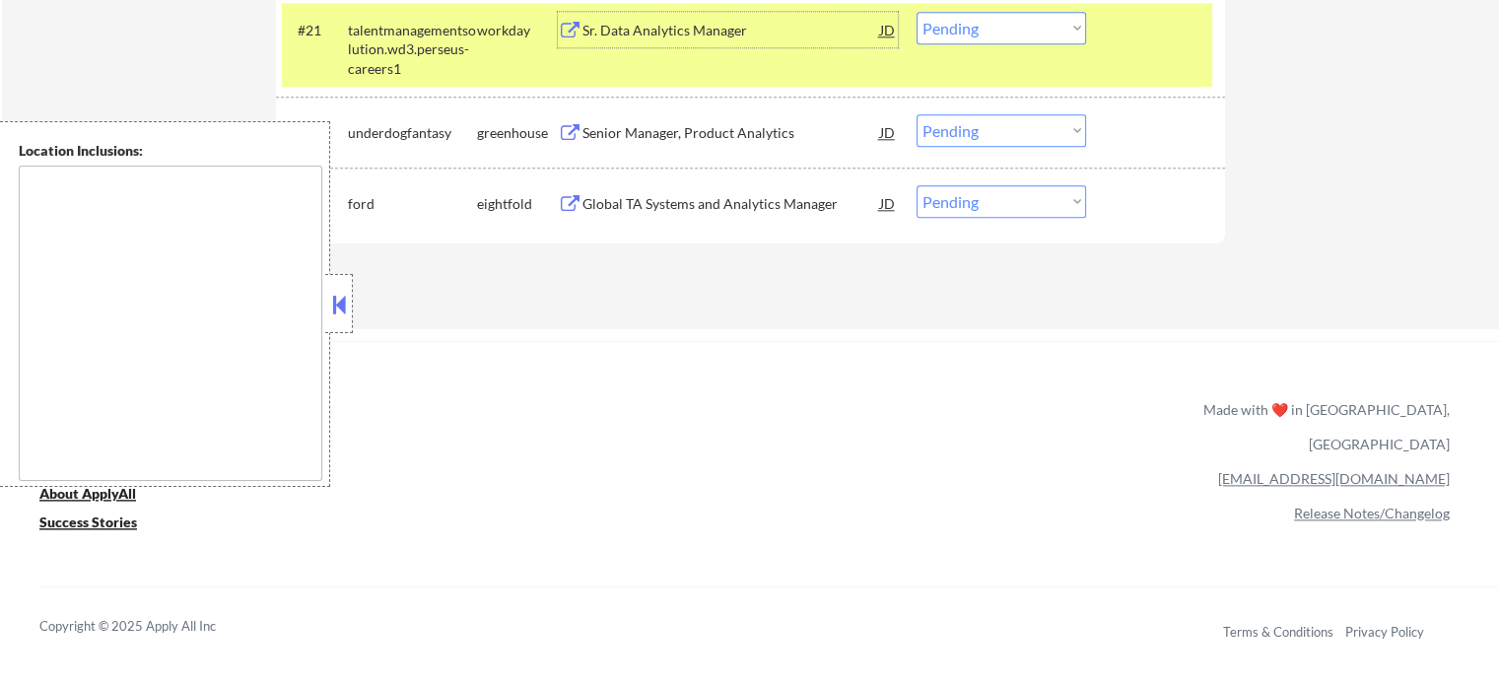
click at [965, 28] on select "Choose an option... Pending Applied Excluded (Questions) Excluded (Expired) Exc…" at bounding box center [1002, 28] width 170 height 33
click at [917, 12] on select "Choose an option... Pending Applied Excluded (Questions) Excluded (Expired) Exc…" at bounding box center [1002, 28] width 170 height 33
click at [1130, 26] on div at bounding box center [1158, 29] width 87 height 35
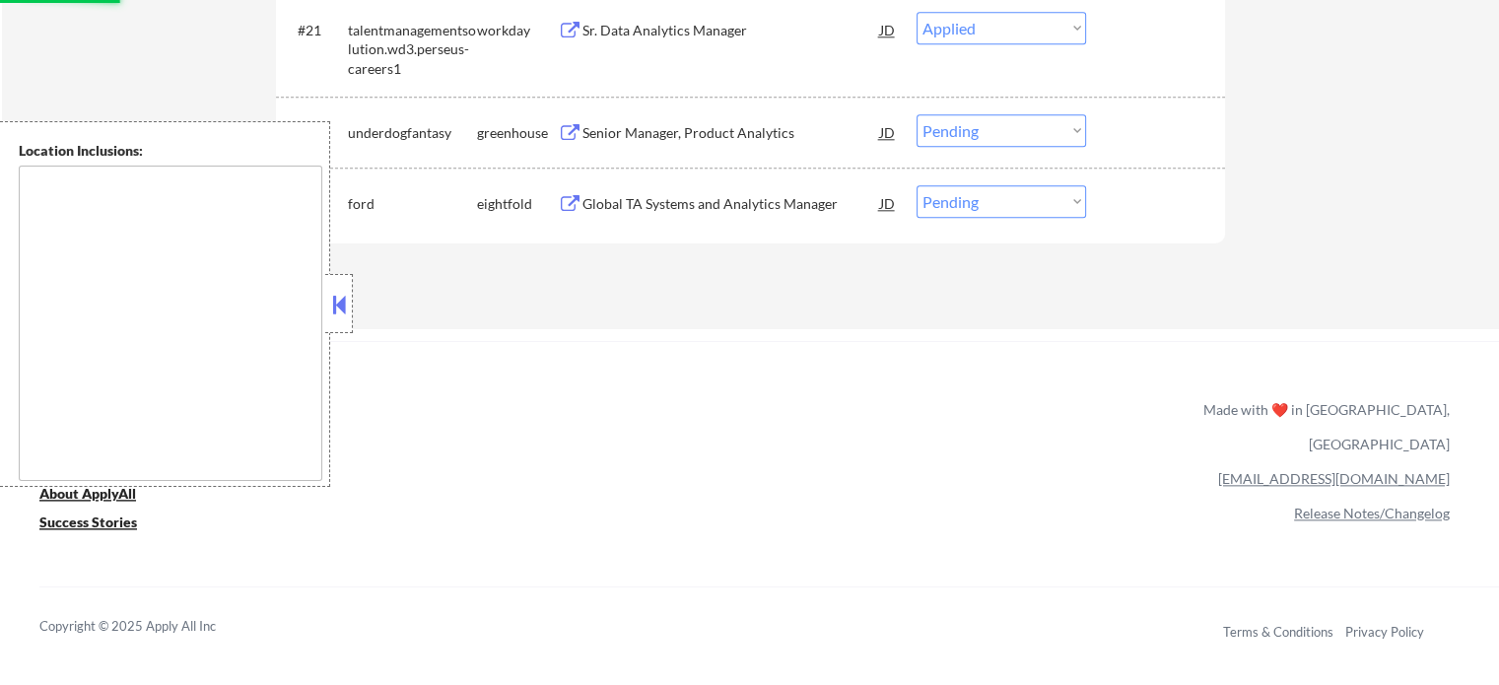
scroll to position [2070, 0]
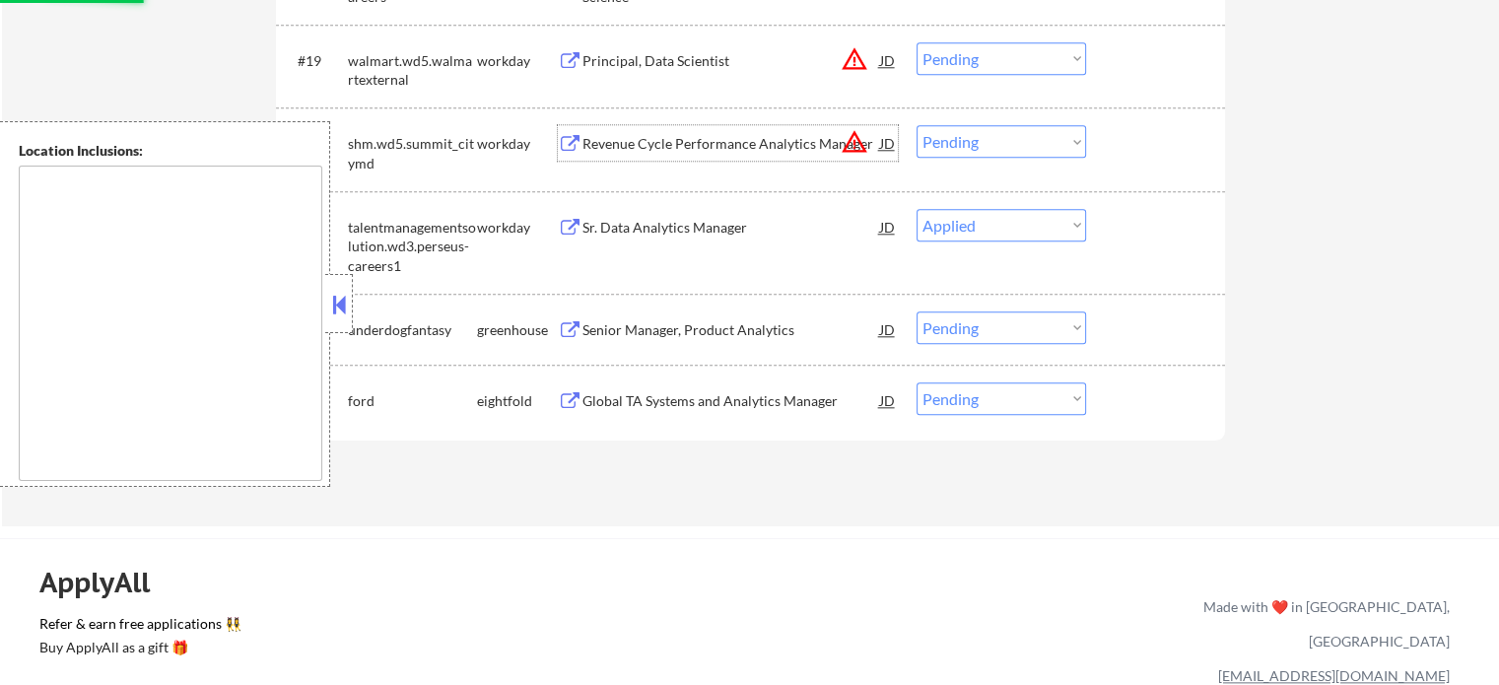
click at [713, 137] on div "Revenue Cycle Performance Analytics Manager" at bounding box center [732, 144] width 298 height 20
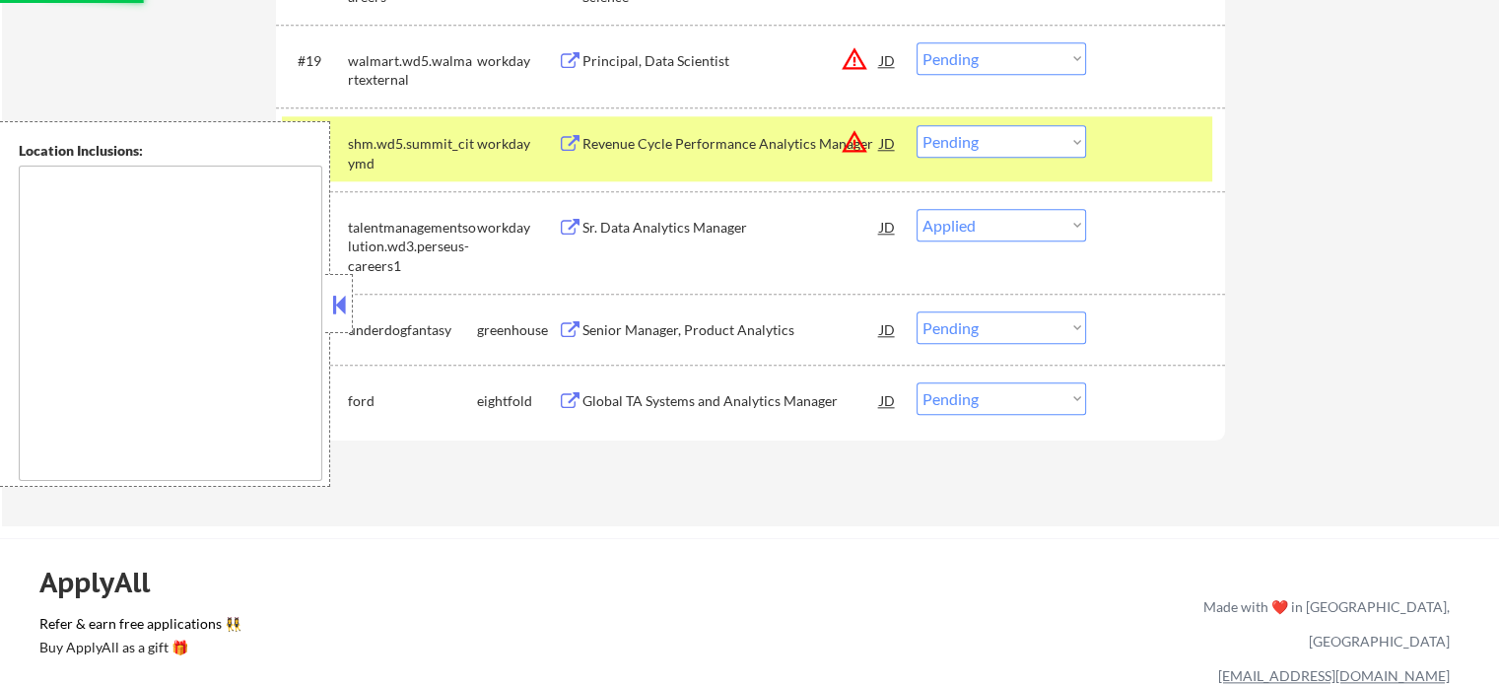
select select ""pending""
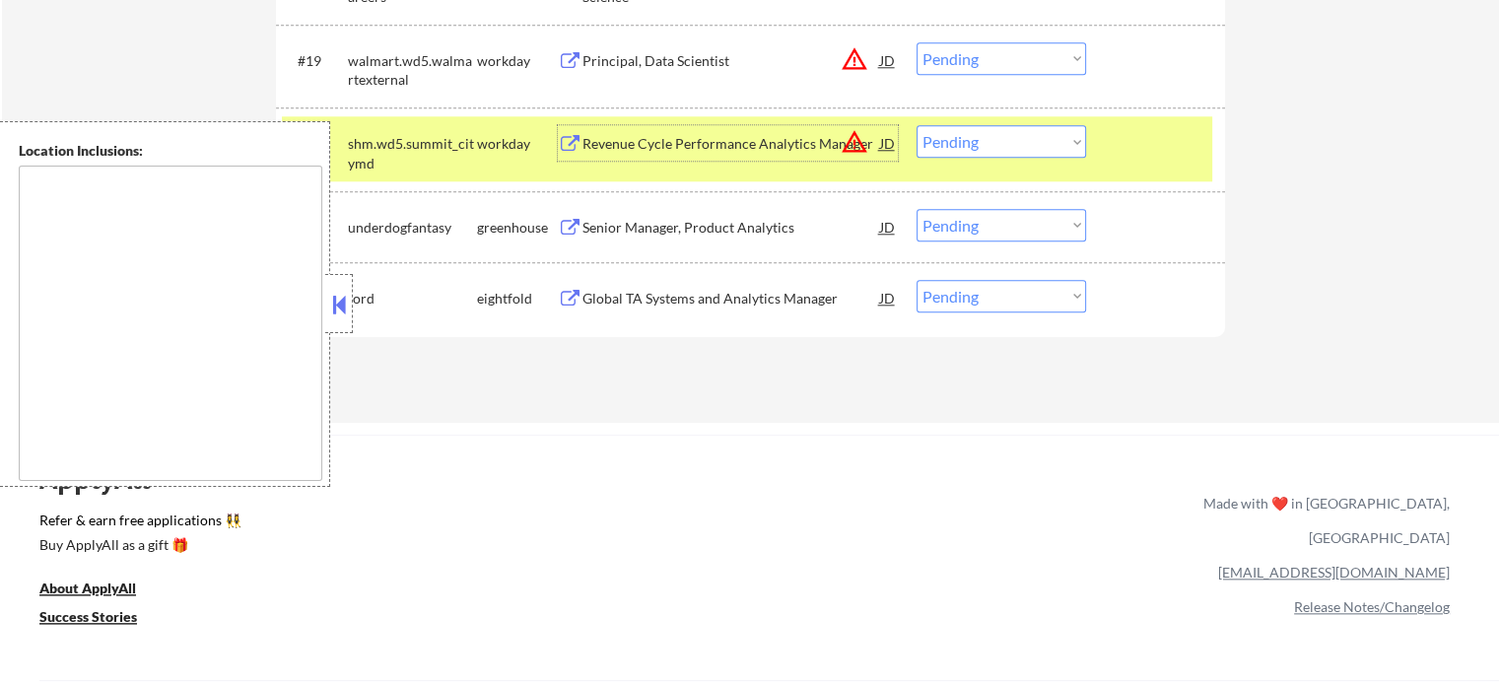
click at [990, 145] on select "Choose an option... Pending Applied Excluded (Questions) Excluded (Expired) Exc…" at bounding box center [1002, 141] width 170 height 33
click at [917, 125] on select "Choose an option... Pending Applied Excluded (Questions) Excluded (Expired) Exc…" at bounding box center [1002, 141] width 170 height 33
click at [1117, 152] on div at bounding box center [1158, 142] width 87 height 35
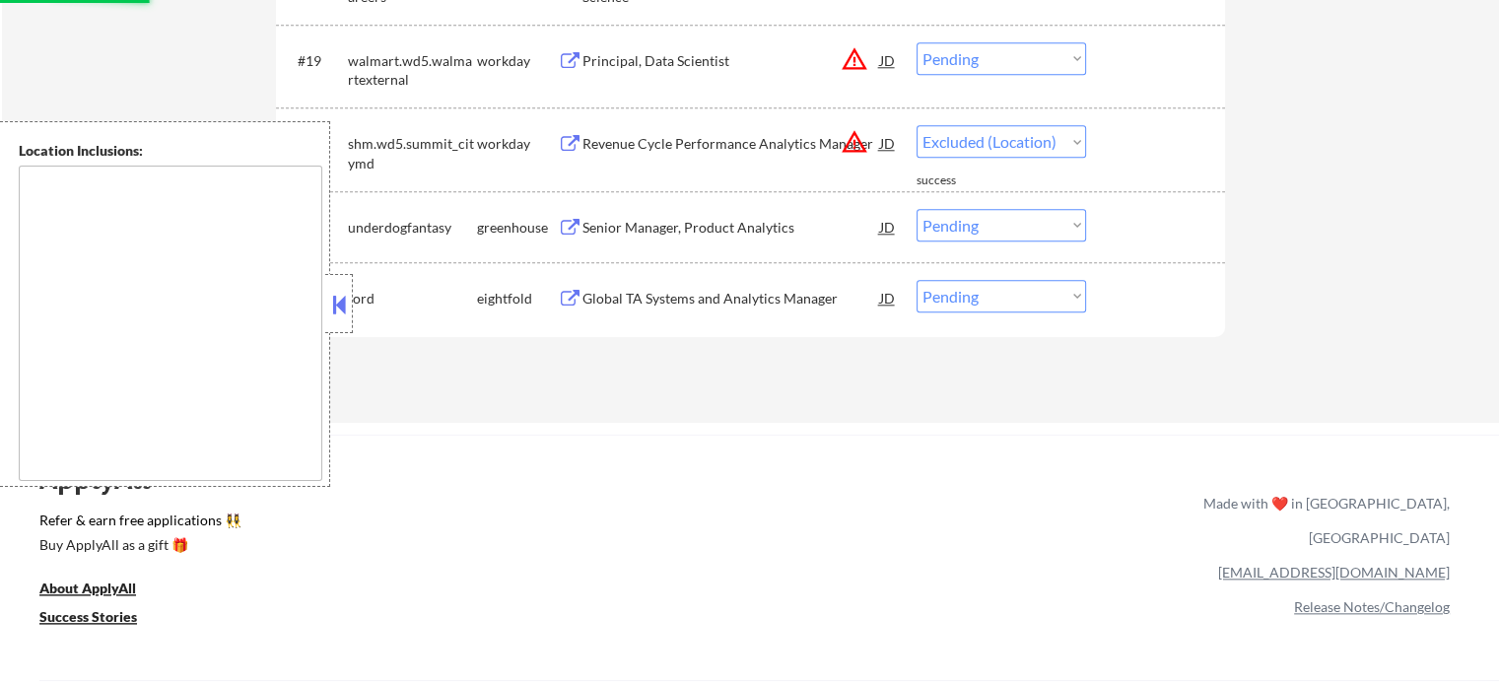
click at [638, 57] on div "Principal, Data Scientist" at bounding box center [732, 61] width 298 height 20
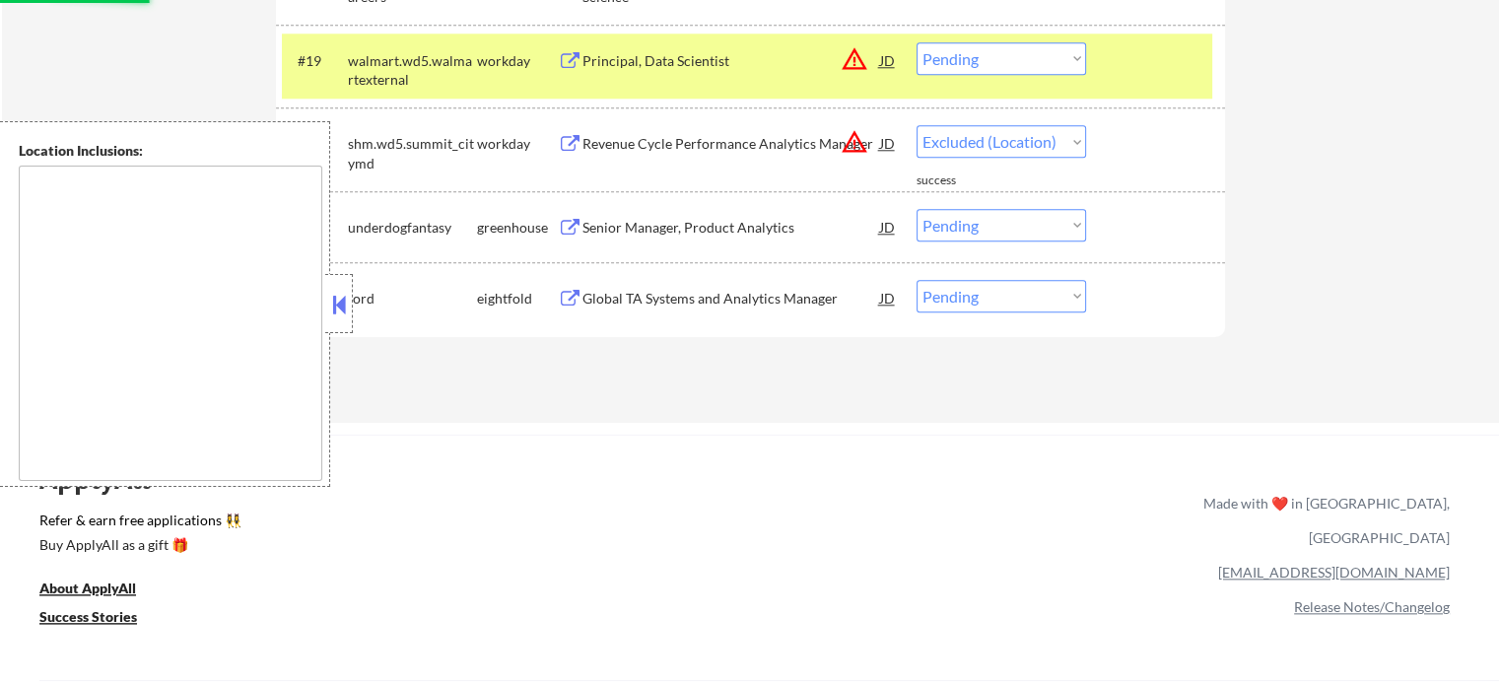
select select ""pending""
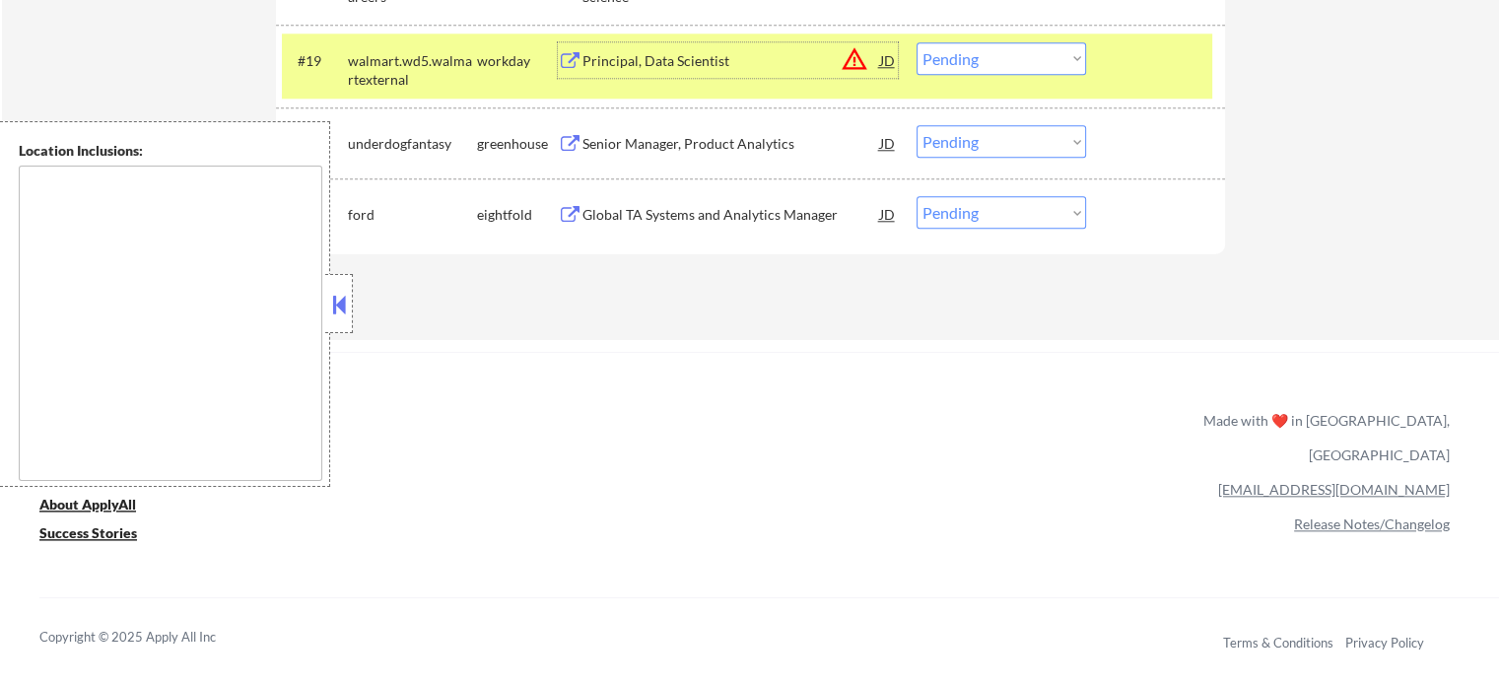
click at [988, 58] on select "Choose an option... Pending Applied Excluded (Questions) Excluded (Expired) Exc…" at bounding box center [1002, 58] width 170 height 33
click at [917, 42] on select "Choose an option... Pending Applied Excluded (Questions) Excluded (Expired) Exc…" at bounding box center [1002, 58] width 170 height 33
click at [1163, 74] on div at bounding box center [1158, 59] width 87 height 35
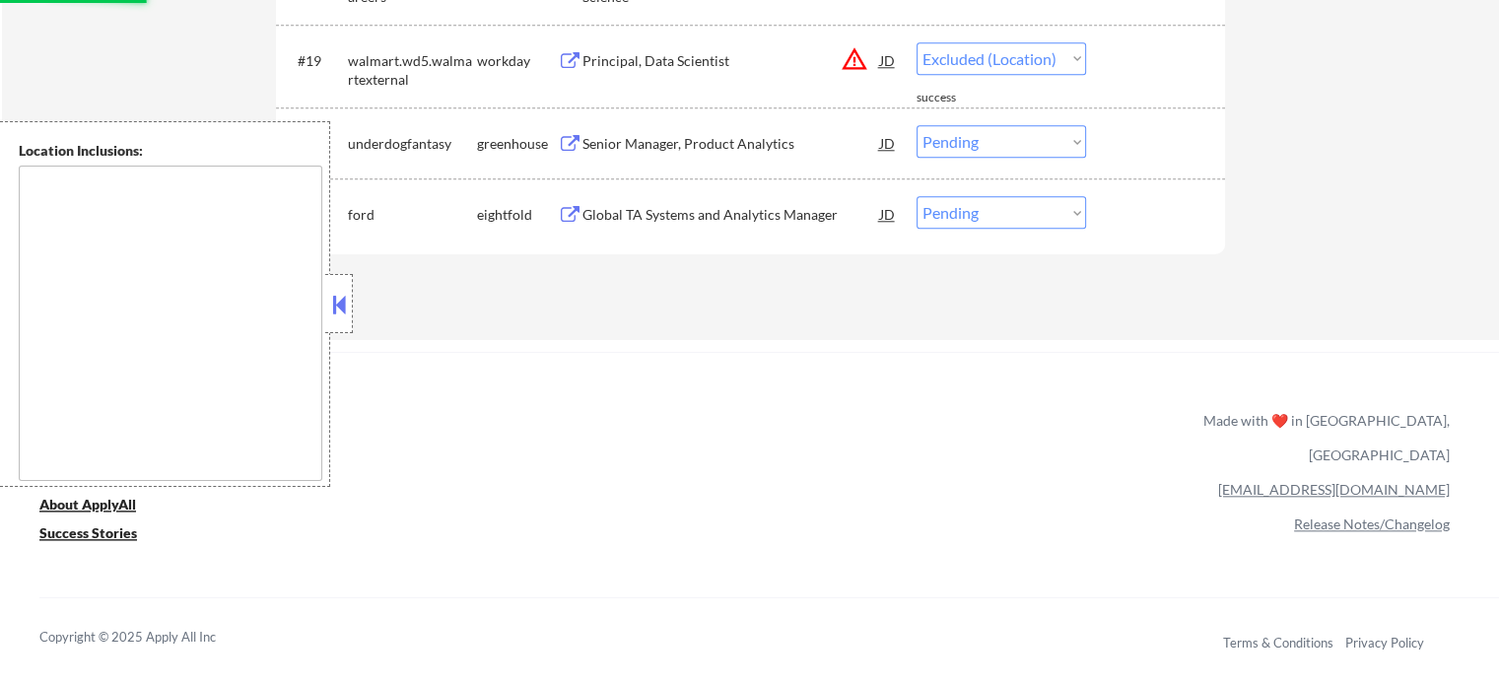
select select ""pending""
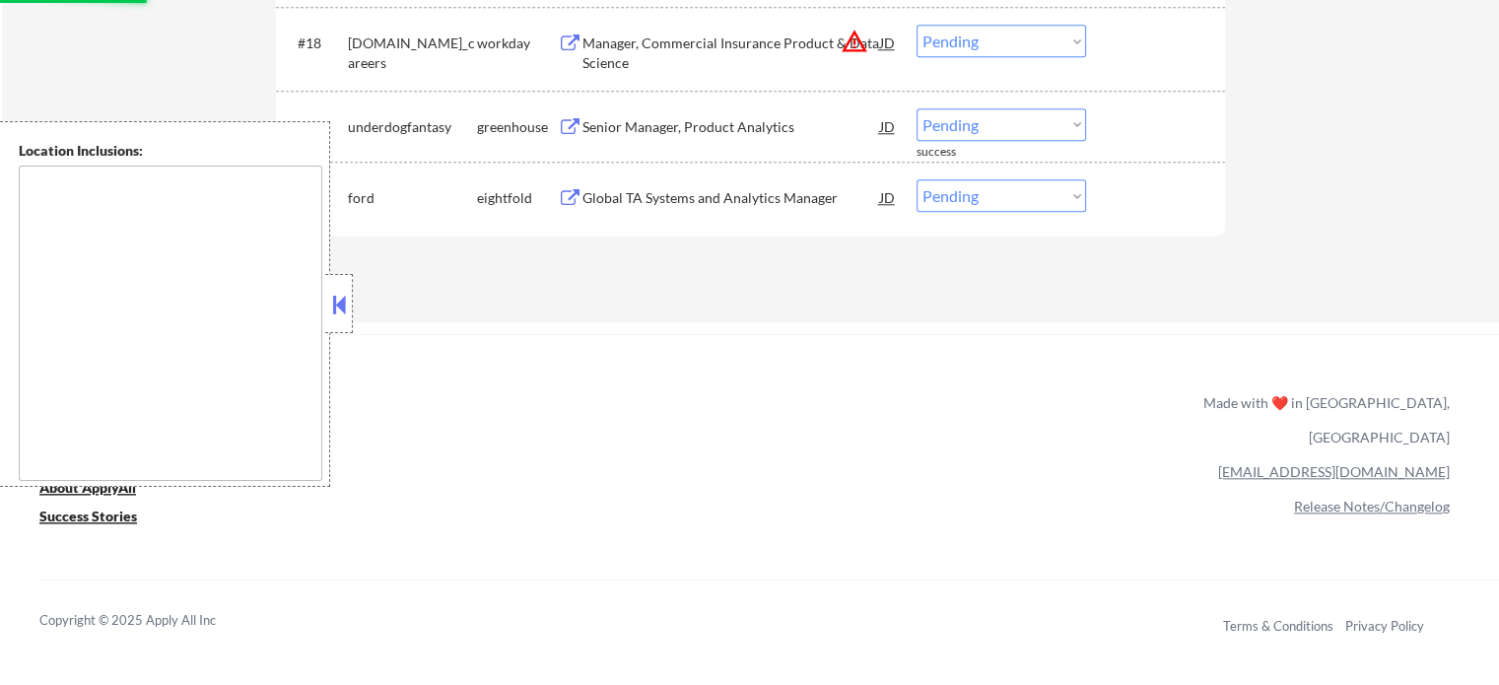
scroll to position [1873, 0]
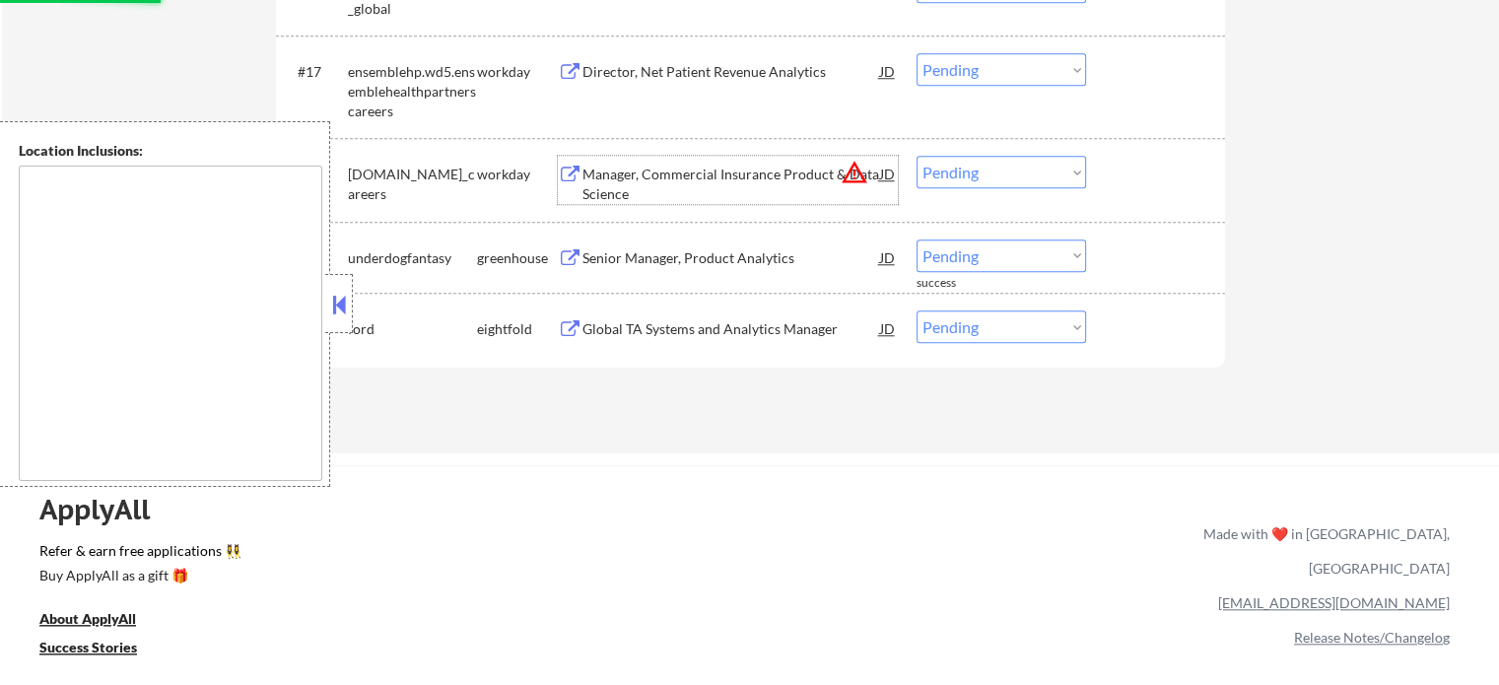
click at [678, 181] on div "Manager, Commercial Insurance Product & Data Science" at bounding box center [732, 184] width 298 height 38
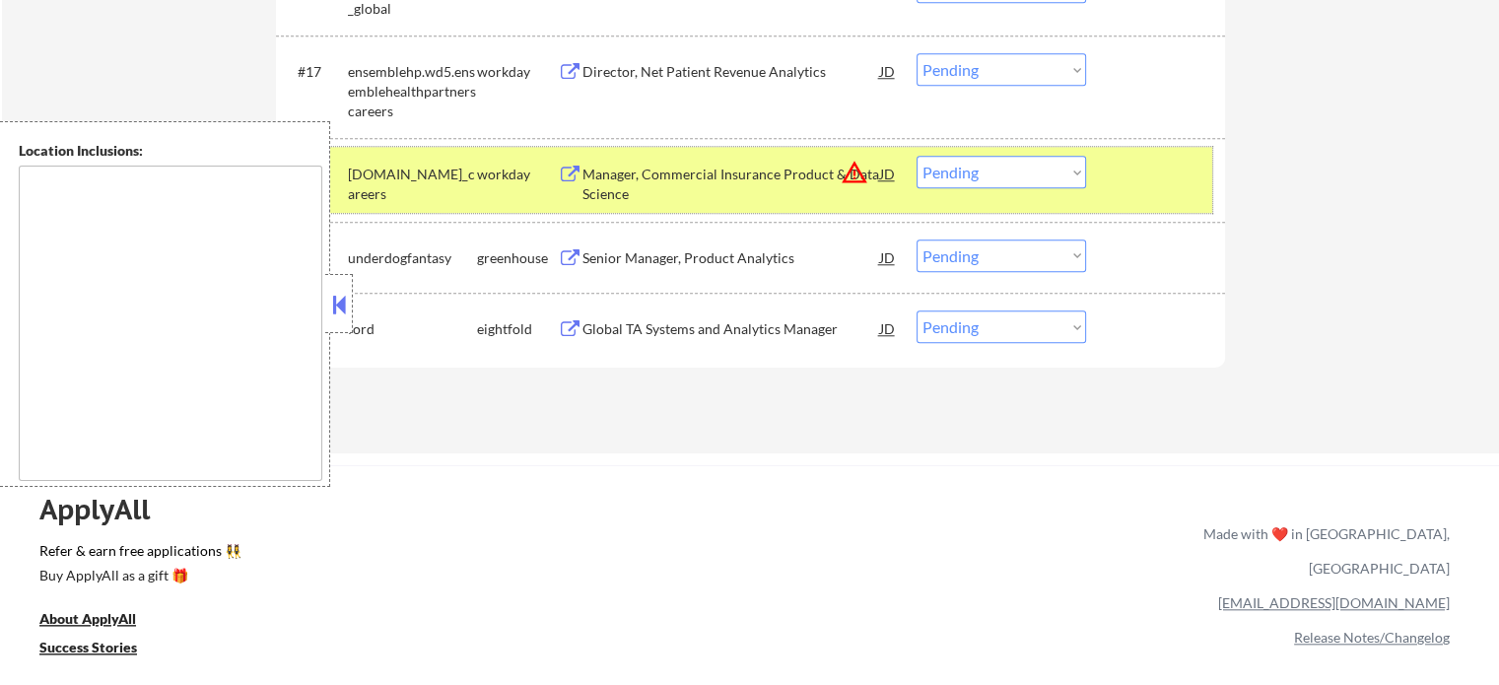
click at [1115, 164] on div at bounding box center [1158, 173] width 87 height 35
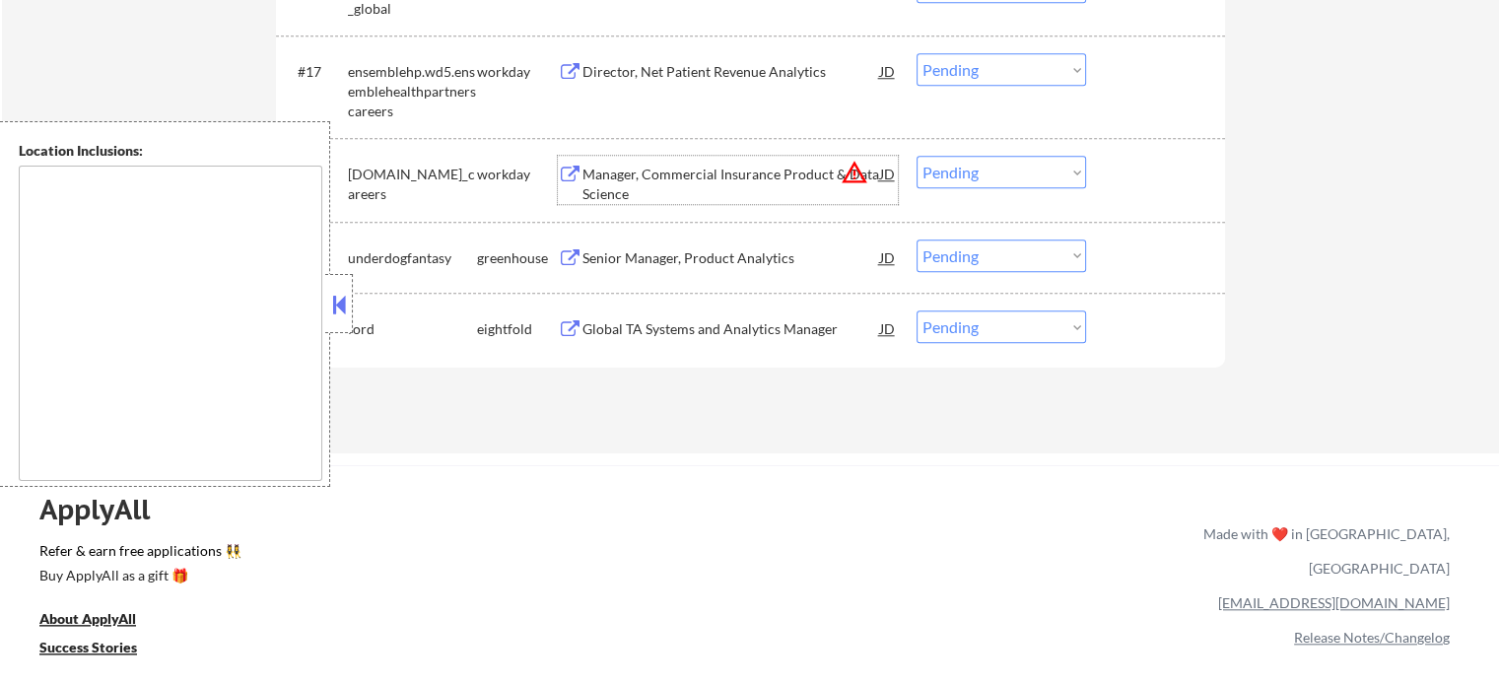
click at [634, 183] on div "Manager, Commercial Insurance Product & Data Science" at bounding box center [732, 184] width 298 height 38
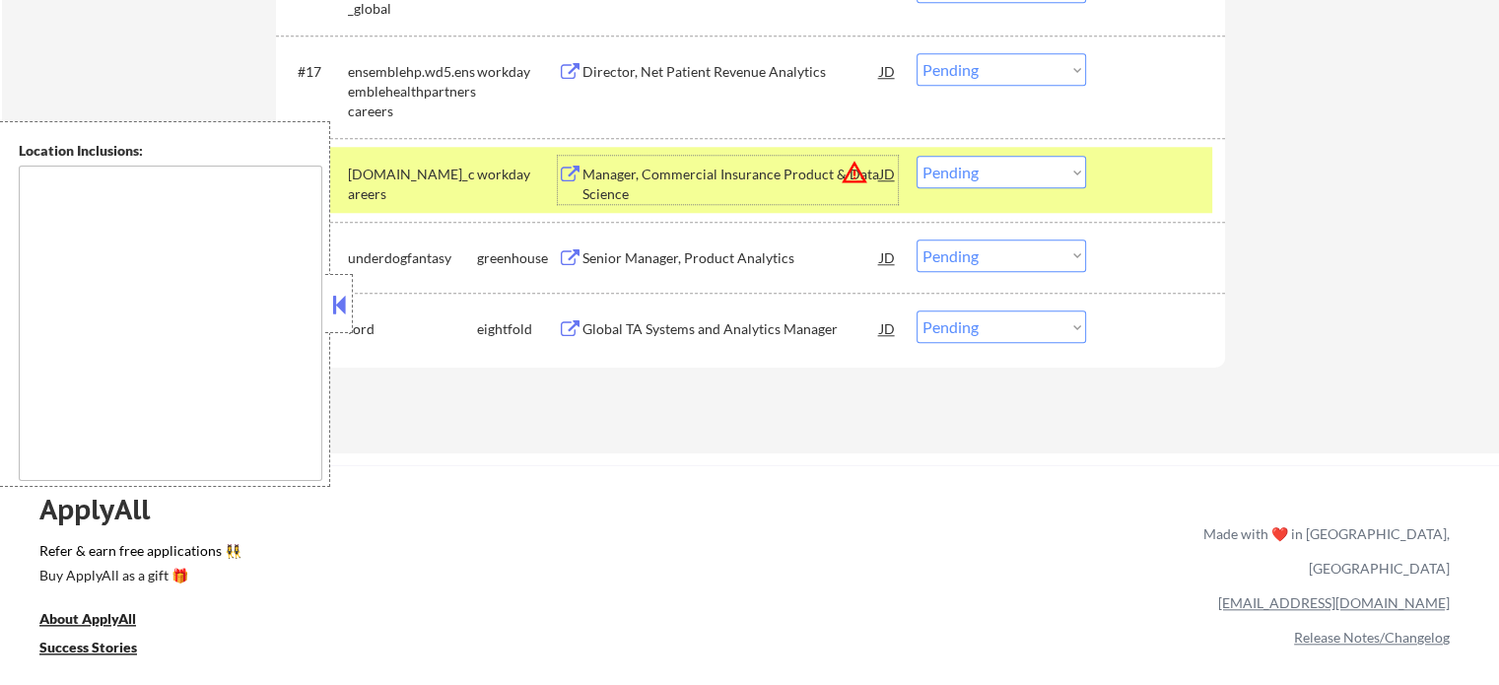
click at [955, 174] on select "Choose an option... Pending Applied Excluded (Questions) Excluded (Expired) Exc…" at bounding box center [1002, 172] width 170 height 33
click at [917, 156] on select "Choose an option... Pending Applied Excluded (Questions) Excluded (Expired) Exc…" at bounding box center [1002, 172] width 170 height 33
click at [1147, 179] on div at bounding box center [1158, 173] width 87 height 35
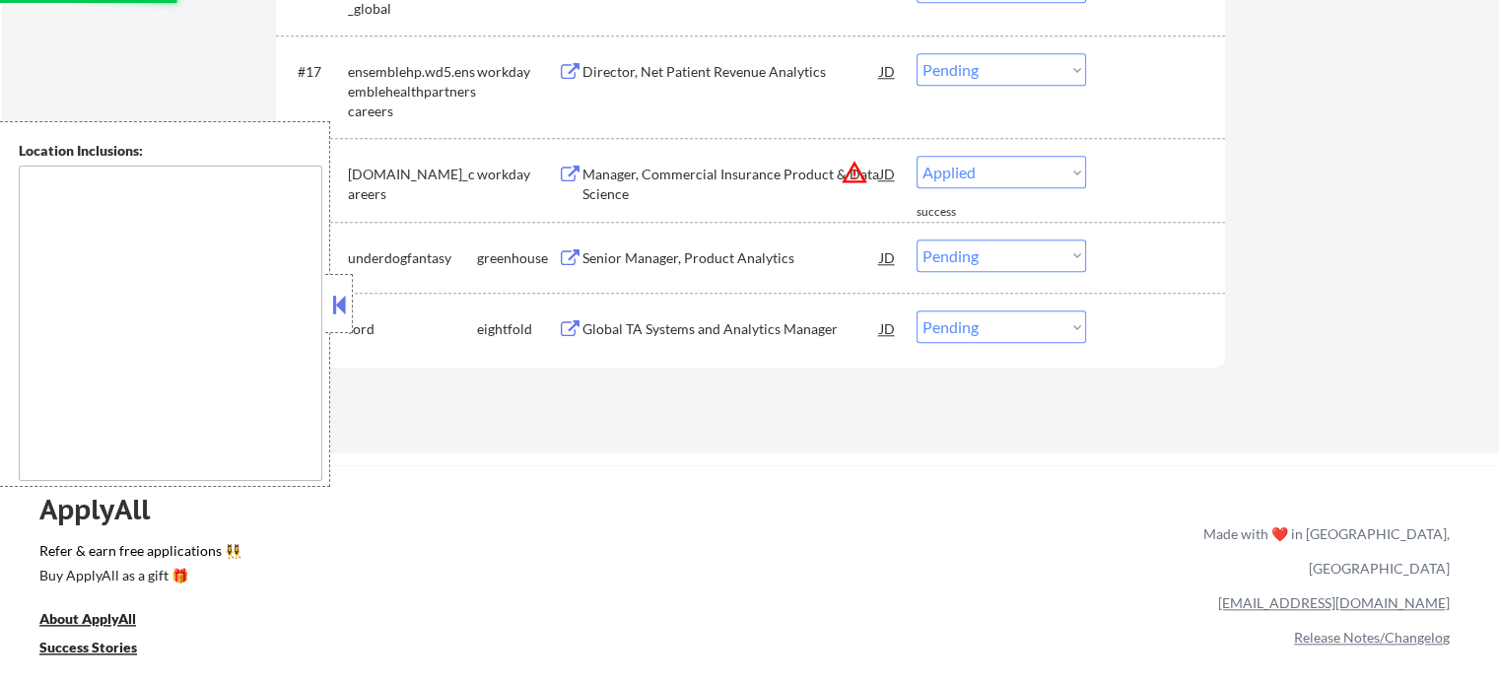
select select ""pending""
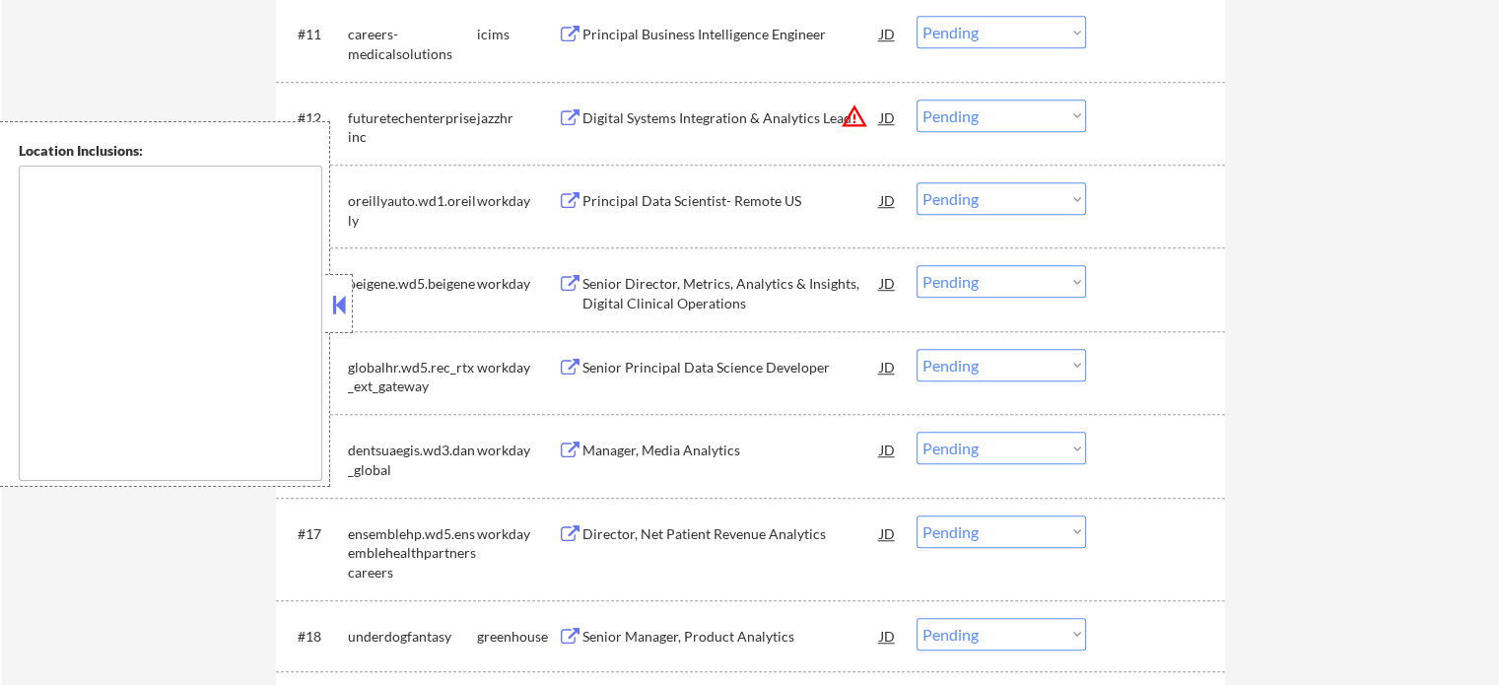
scroll to position [1282, 0]
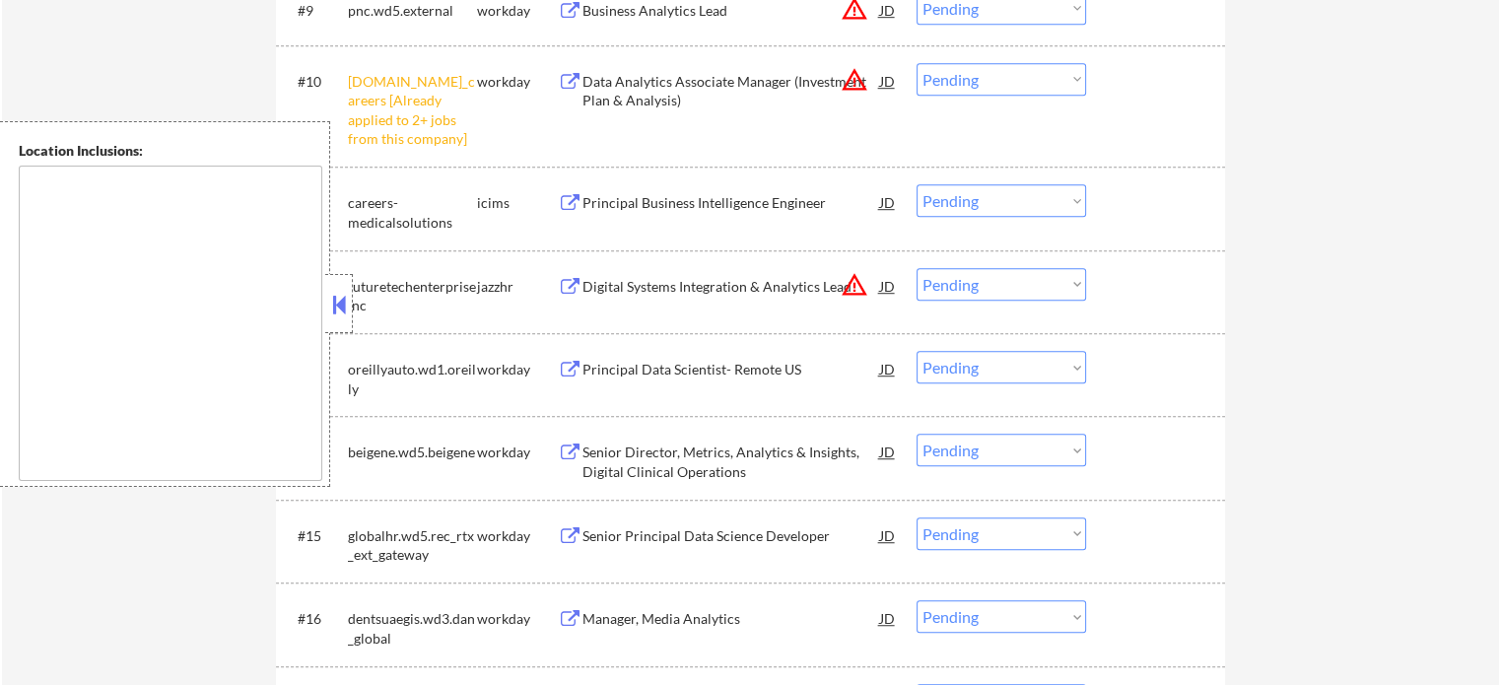
click at [1033, 82] on select "Choose an option... Pending Applied Excluded (Questions) Excluded (Expired) Exc…" at bounding box center [1002, 79] width 170 height 33
click at [917, 63] on select "Choose an option... Pending Applied Excluded (Questions) Excluded (Expired) Exc…" at bounding box center [1002, 79] width 170 height 33
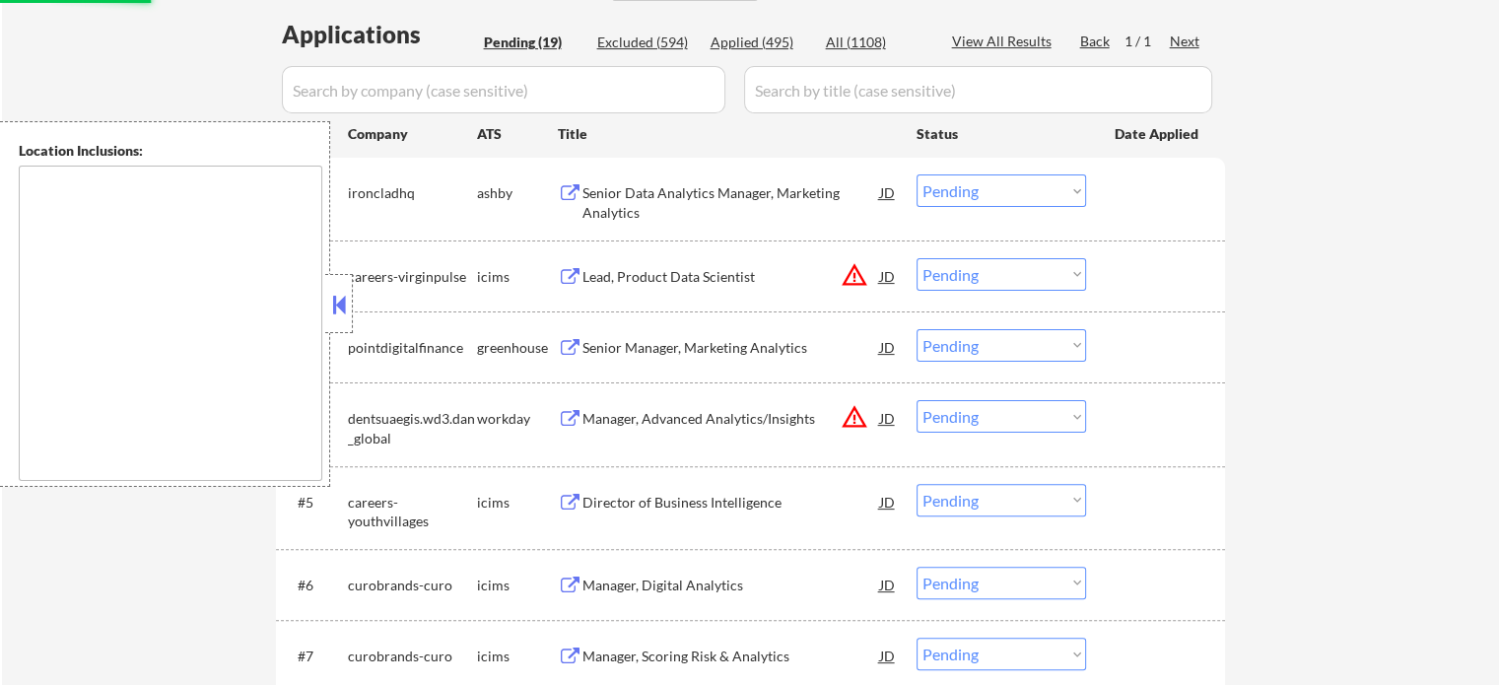
scroll to position [394, 0]
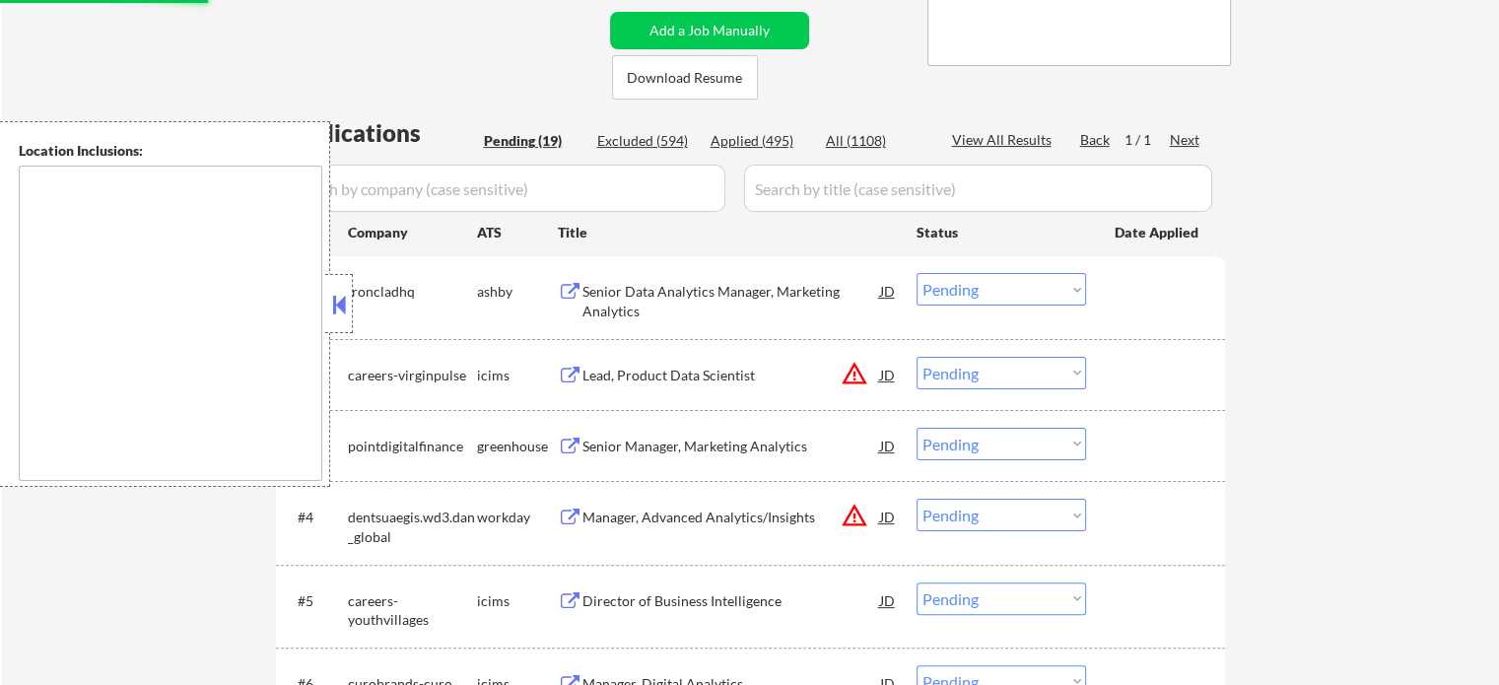
select select ""pending""
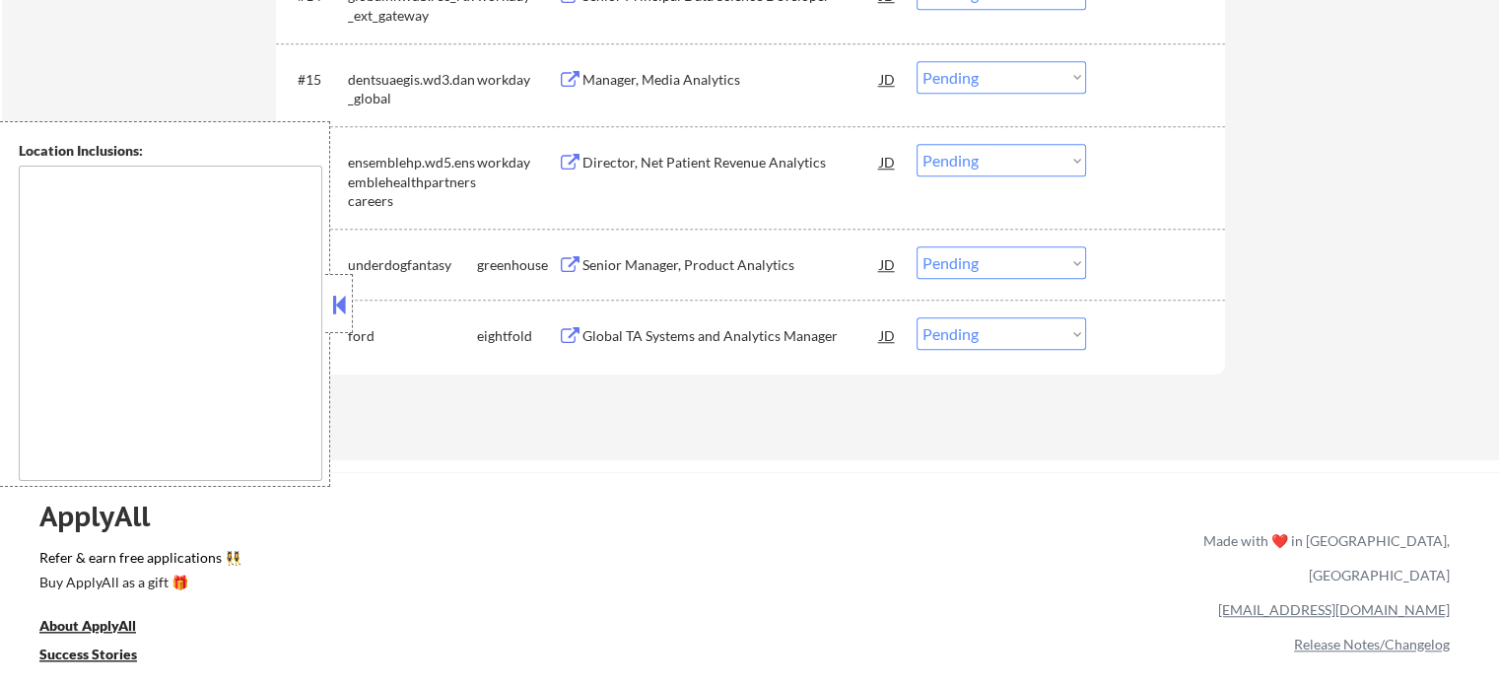
scroll to position [1577, 0]
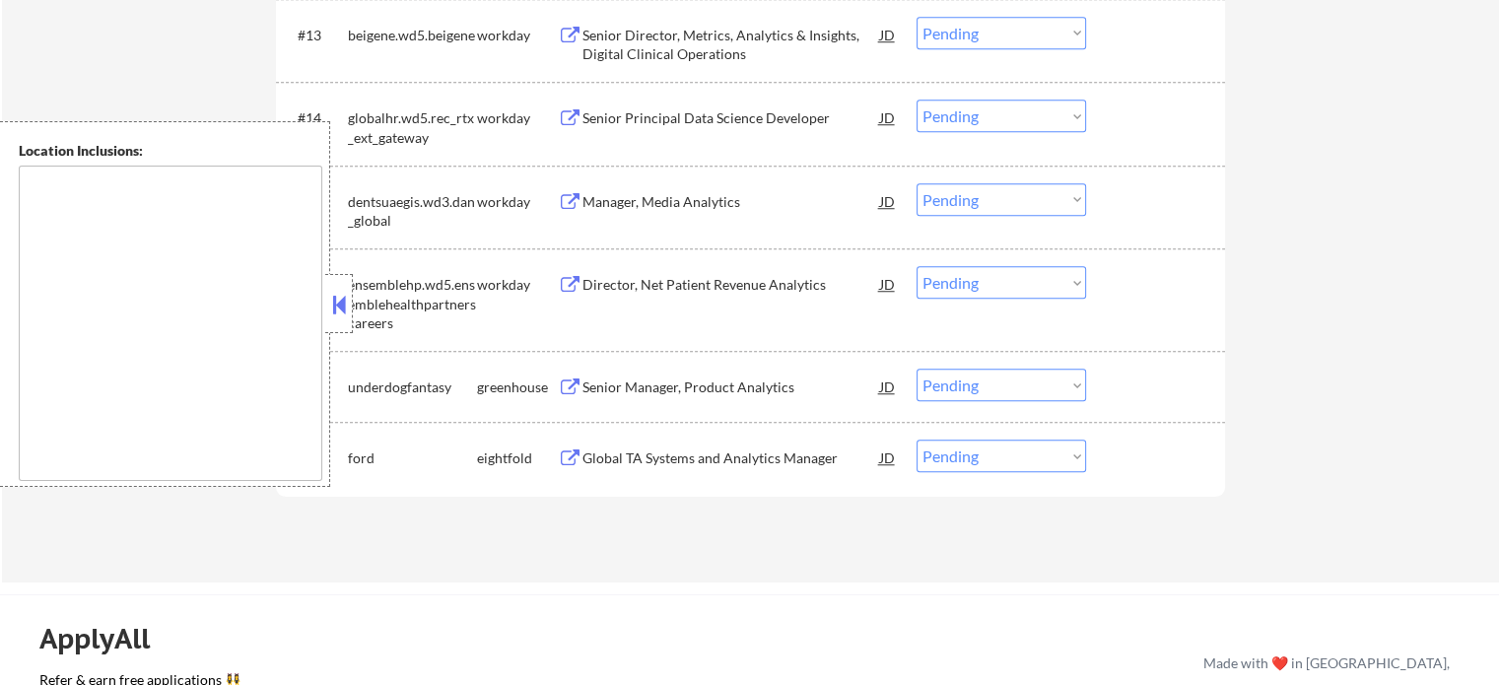
click at [675, 285] on div "Director, Net Patient Revenue Analytics" at bounding box center [732, 285] width 298 height 20
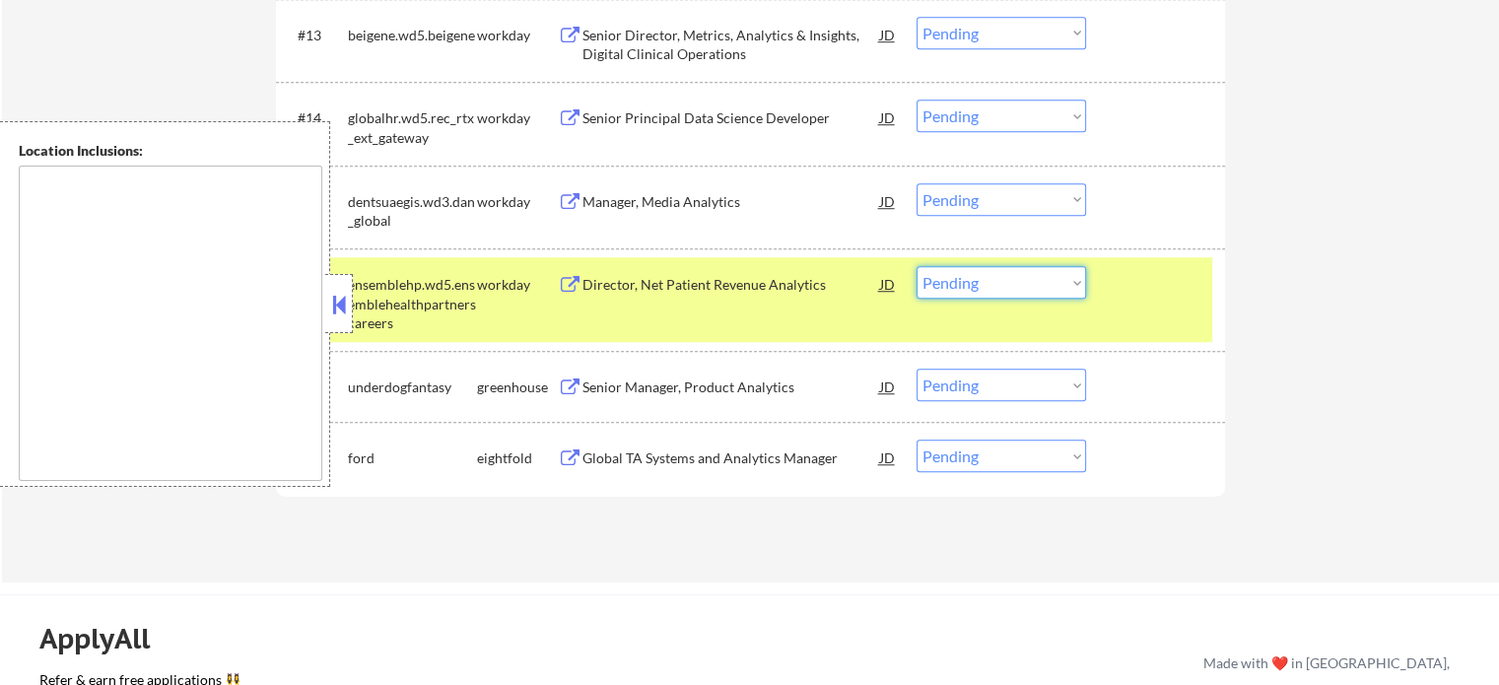
click at [1044, 277] on select "Choose an option... Pending Applied Excluded (Questions) Excluded (Expired) Exc…" at bounding box center [1002, 282] width 170 height 33
click at [917, 266] on select "Choose an option... Pending Applied Excluded (Questions) Excluded (Expired) Exc…" at bounding box center [1002, 282] width 170 height 33
click at [1184, 306] on div "#16 ensemblehp.wd5.ensemblehealthpartnerscareers workday Director, Net Patient …" at bounding box center [747, 299] width 931 height 85
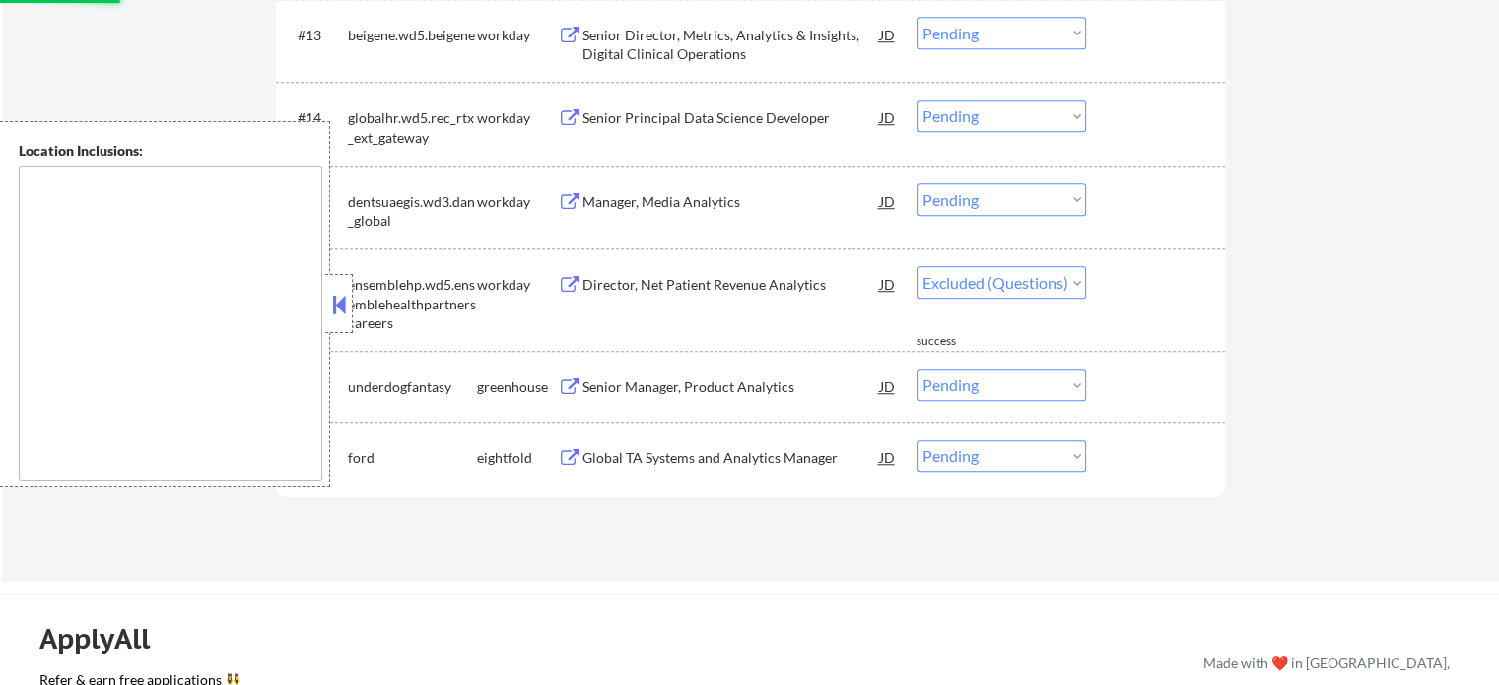
click at [639, 196] on div "Manager, Media Analytics" at bounding box center [732, 202] width 298 height 20
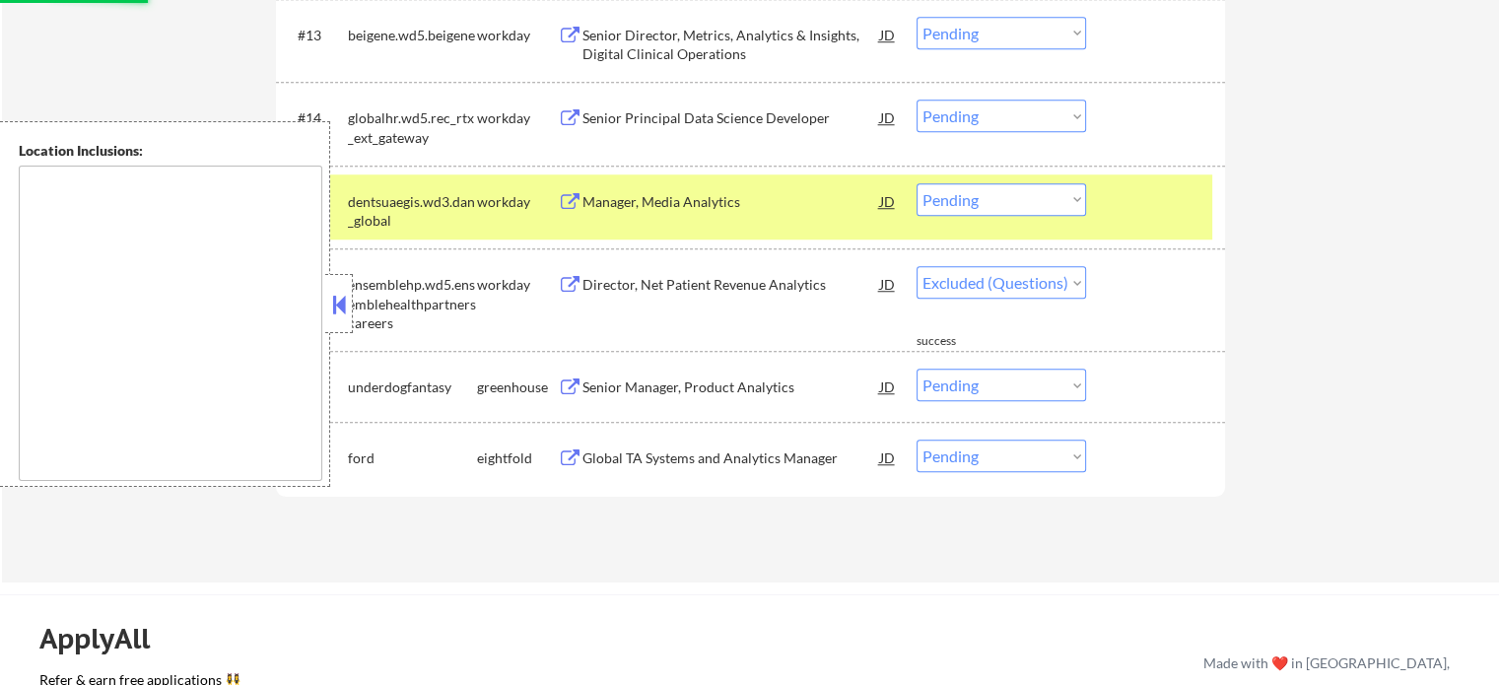
select select ""pending""
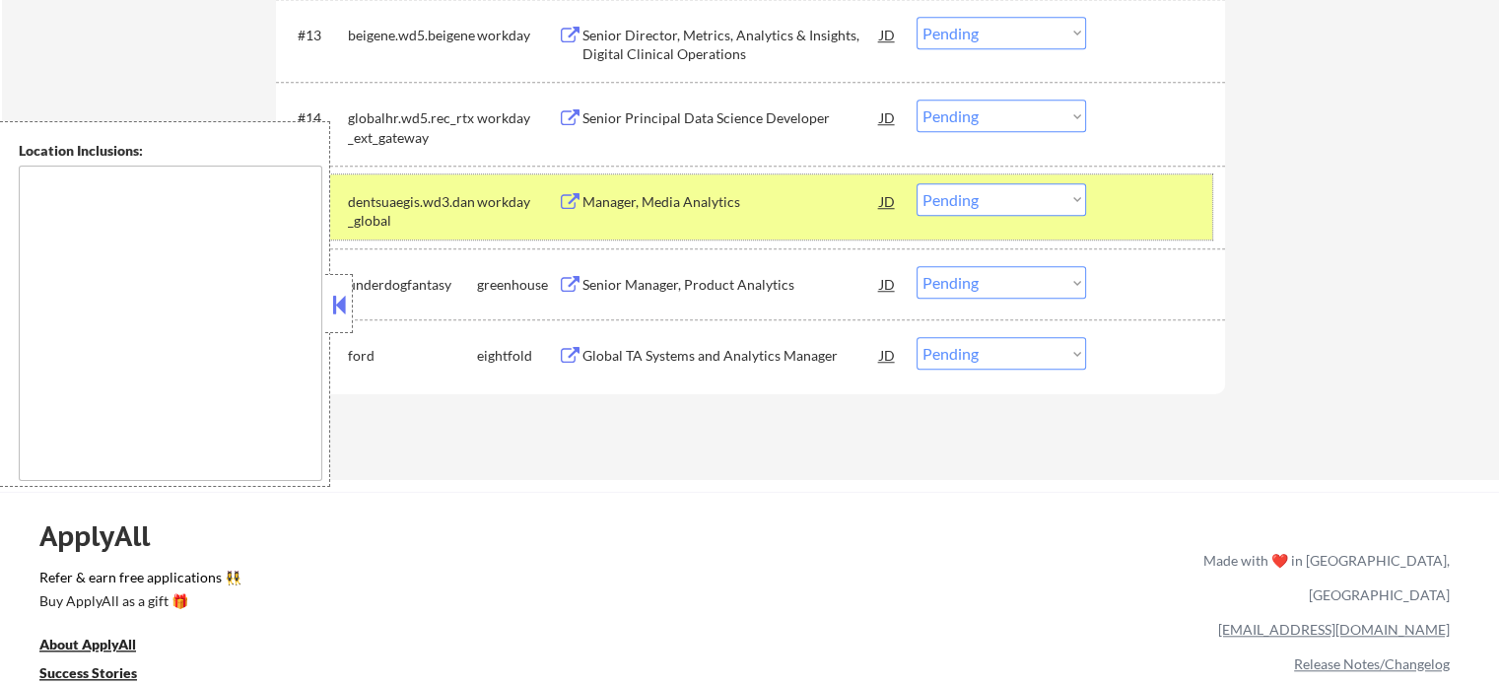
click at [1124, 214] on div at bounding box center [1158, 200] width 87 height 35
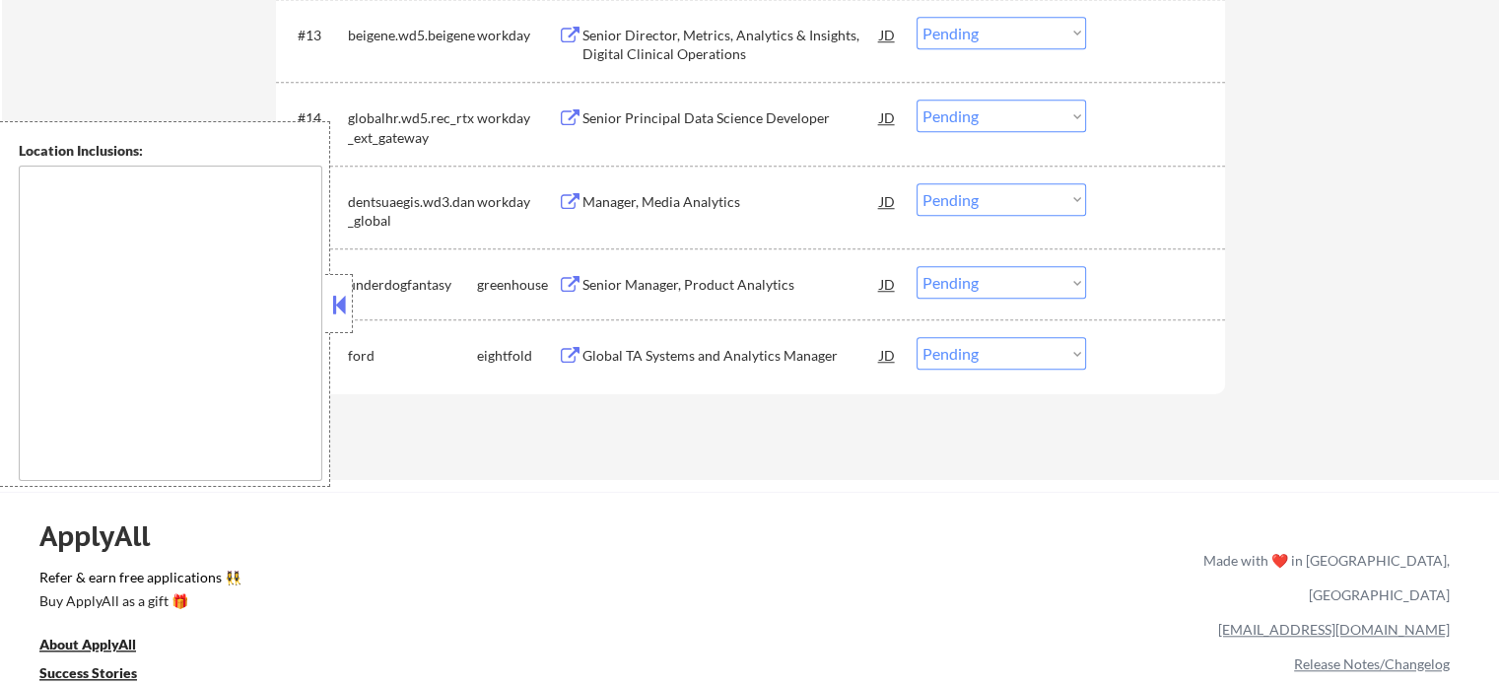
click at [730, 200] on div "Manager, Media Analytics" at bounding box center [732, 202] width 298 height 20
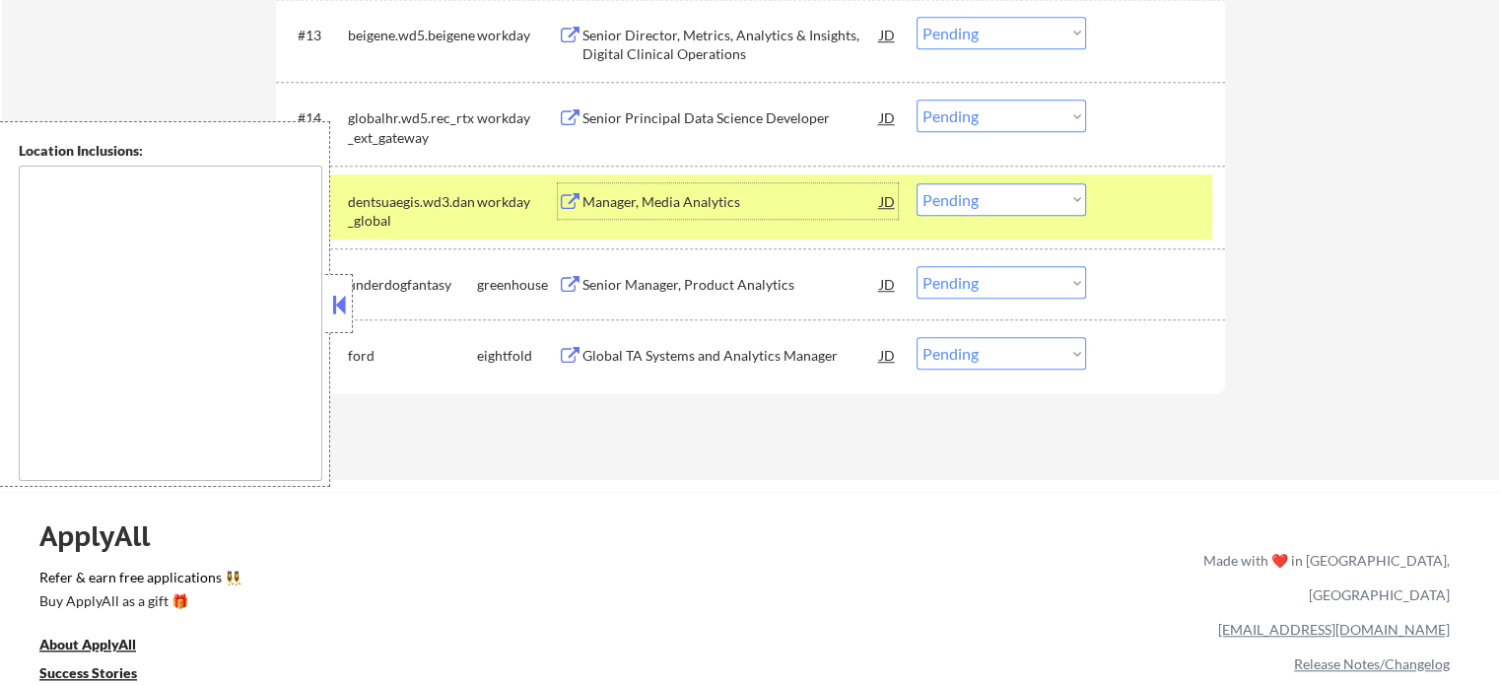
click at [983, 197] on select "Choose an option... Pending Applied Excluded (Questions) Excluded (Expired) Exc…" at bounding box center [1002, 199] width 170 height 33
click at [917, 183] on select "Choose an option... Pending Applied Excluded (Questions) Excluded (Expired) Exc…" at bounding box center [1002, 199] width 170 height 33
click at [1113, 195] on div "#15 dentsuaegis.wd3.dan_global workday Manager, Media Analytics JD Choose an op…" at bounding box center [747, 206] width 931 height 65
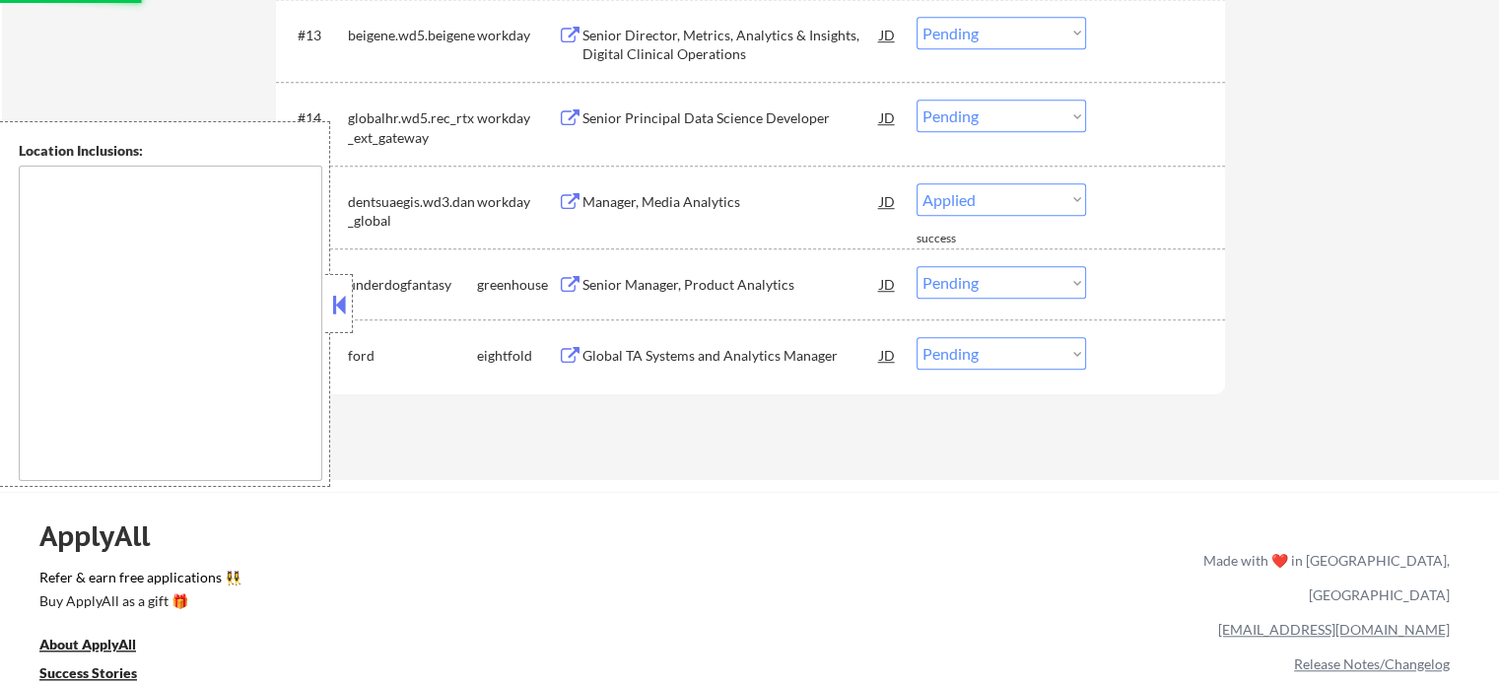
select select ""pending""
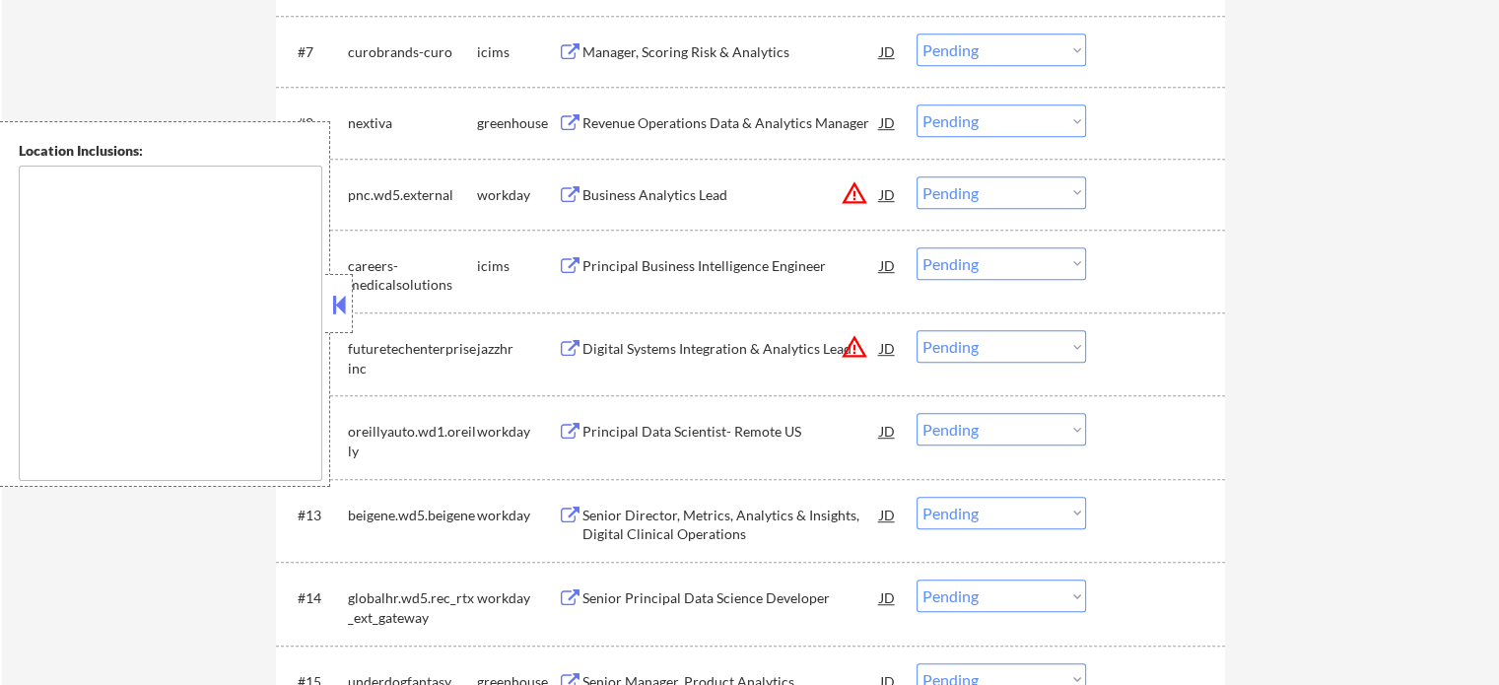
scroll to position [1282, 0]
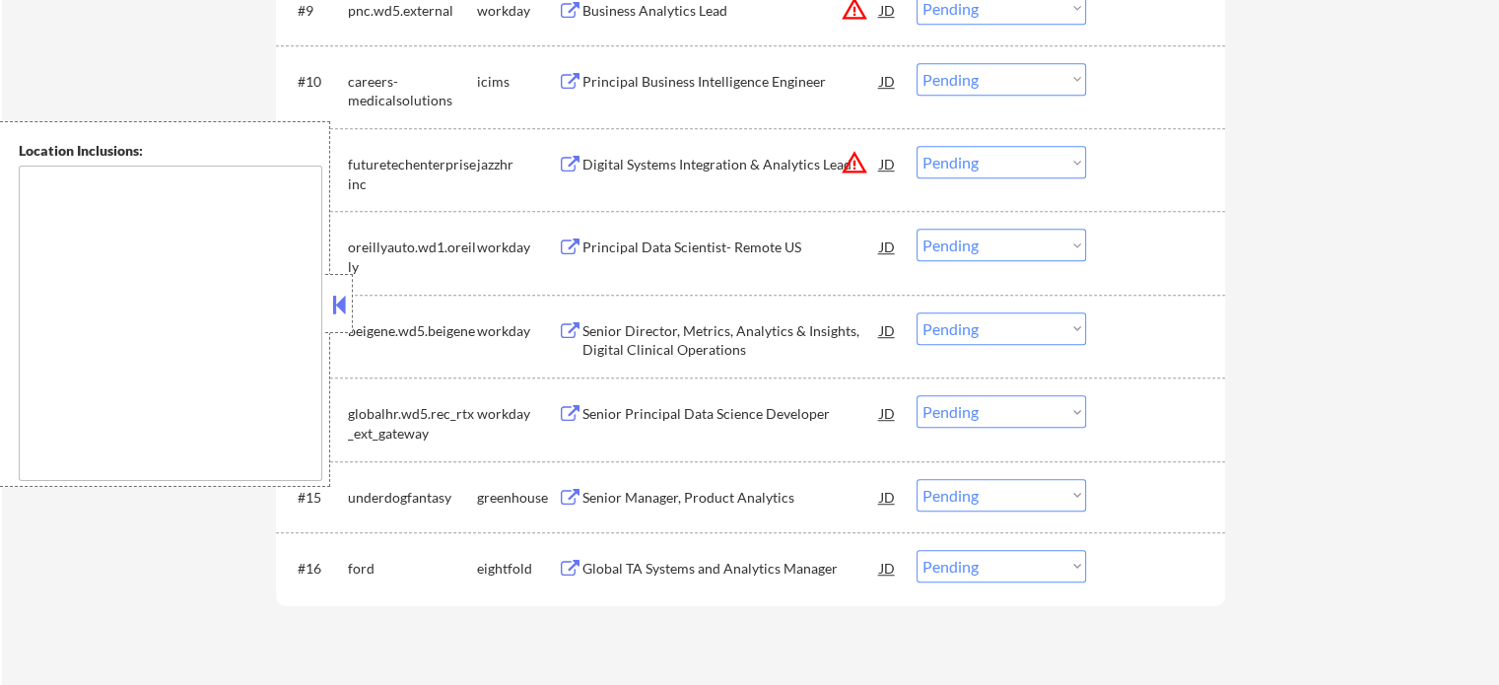
click at [638, 423] on div "Senior Principal Data Science Developer" at bounding box center [732, 414] width 298 height 20
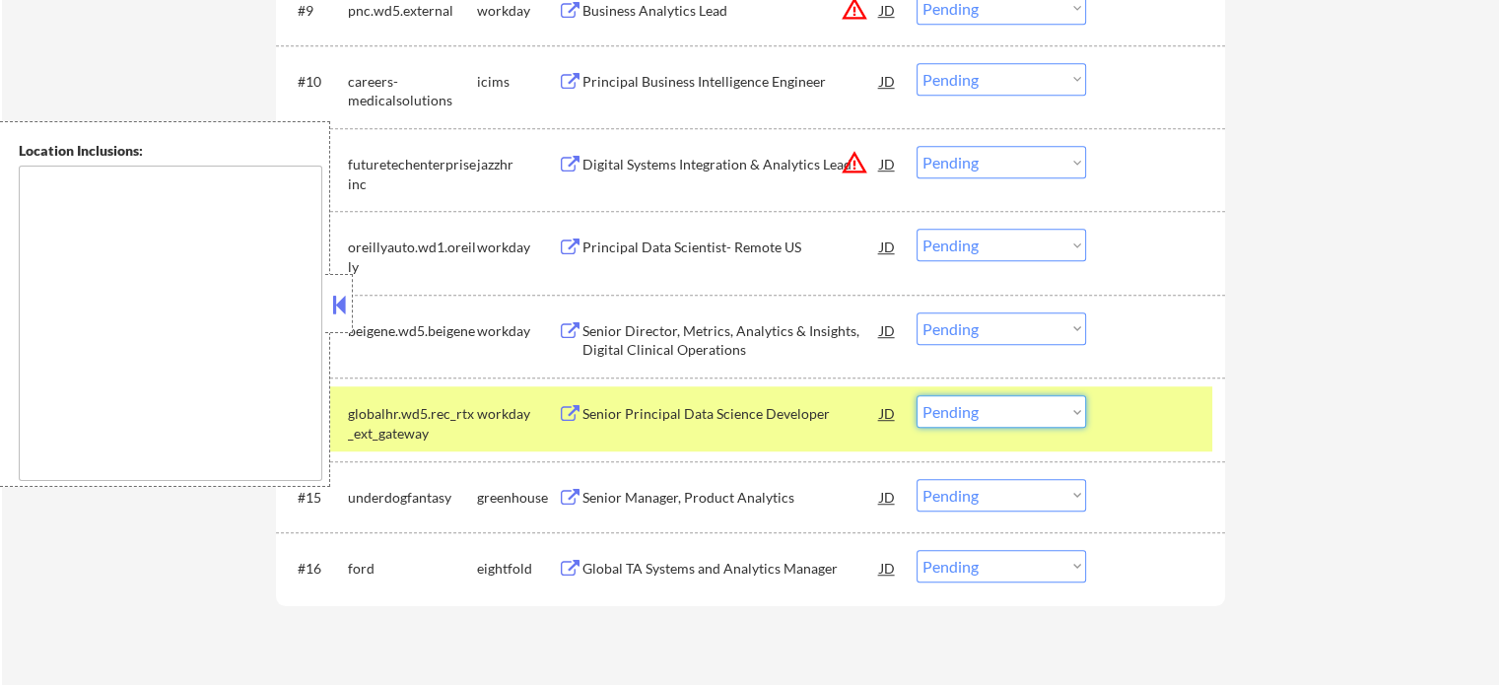
click at [959, 415] on select "Choose an option... Pending Applied Excluded (Questions) Excluded (Expired) Exc…" at bounding box center [1002, 411] width 170 height 33
click at [917, 395] on select "Choose an option... Pending Applied Excluded (Questions) Excluded (Expired) Exc…" at bounding box center [1002, 411] width 170 height 33
click at [1138, 417] on div at bounding box center [1158, 412] width 87 height 35
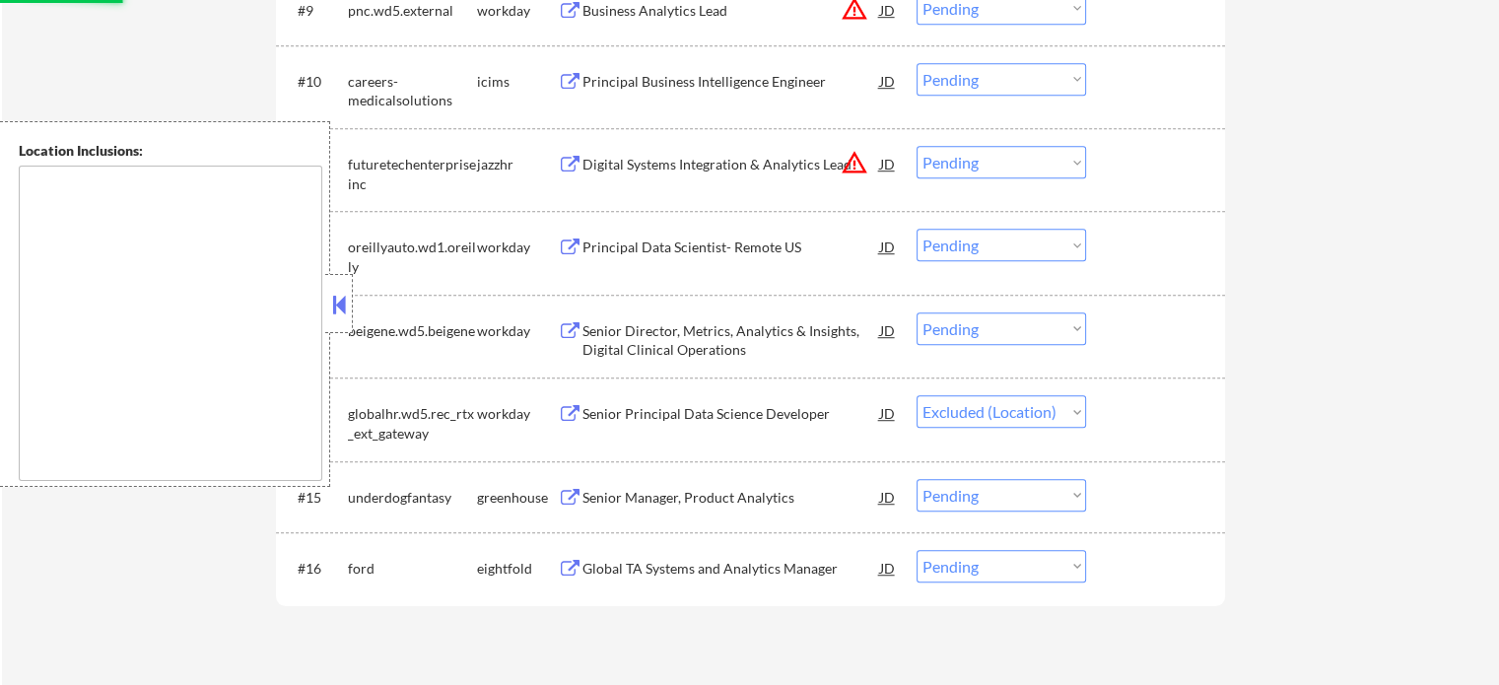
click at [700, 343] on div "Senior Director, Metrics, Analytics & Insights, Digital Clinical Operations" at bounding box center [732, 340] width 298 height 38
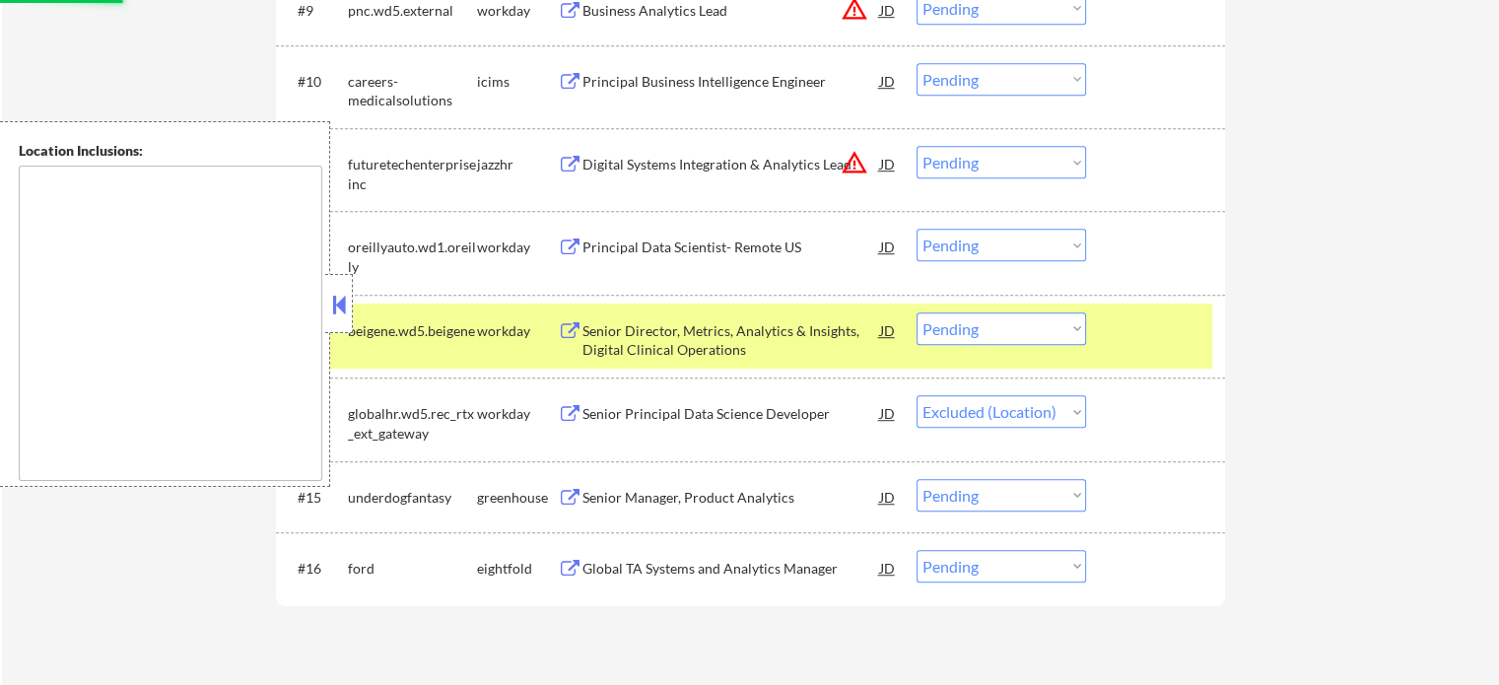
select select ""pending""
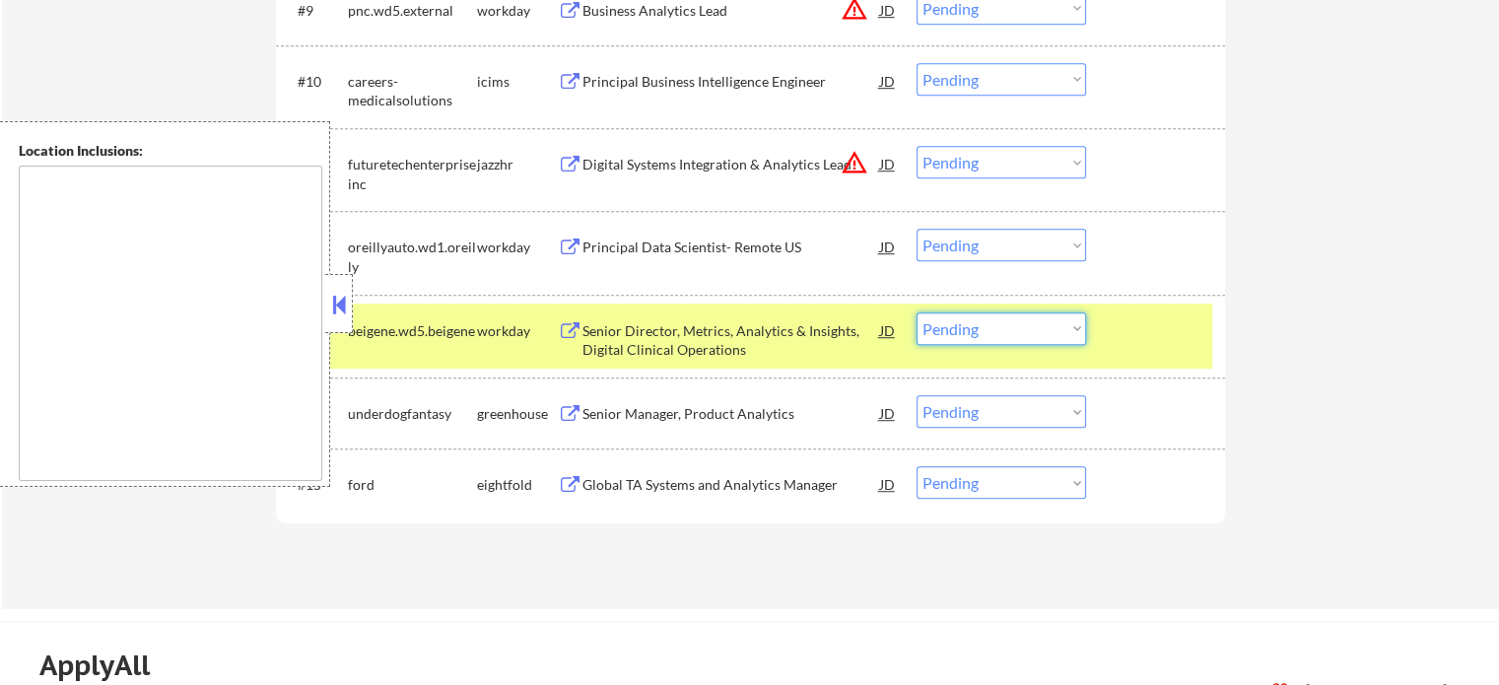
click at [1037, 338] on select "Choose an option... Pending Applied Excluded (Questions) Excluded (Expired) Exc…" at bounding box center [1002, 329] width 170 height 33
click at [917, 313] on select "Choose an option... Pending Applied Excluded (Questions) Excluded (Expired) Exc…" at bounding box center [1002, 329] width 170 height 33
click at [1144, 346] on div at bounding box center [1158, 330] width 87 height 35
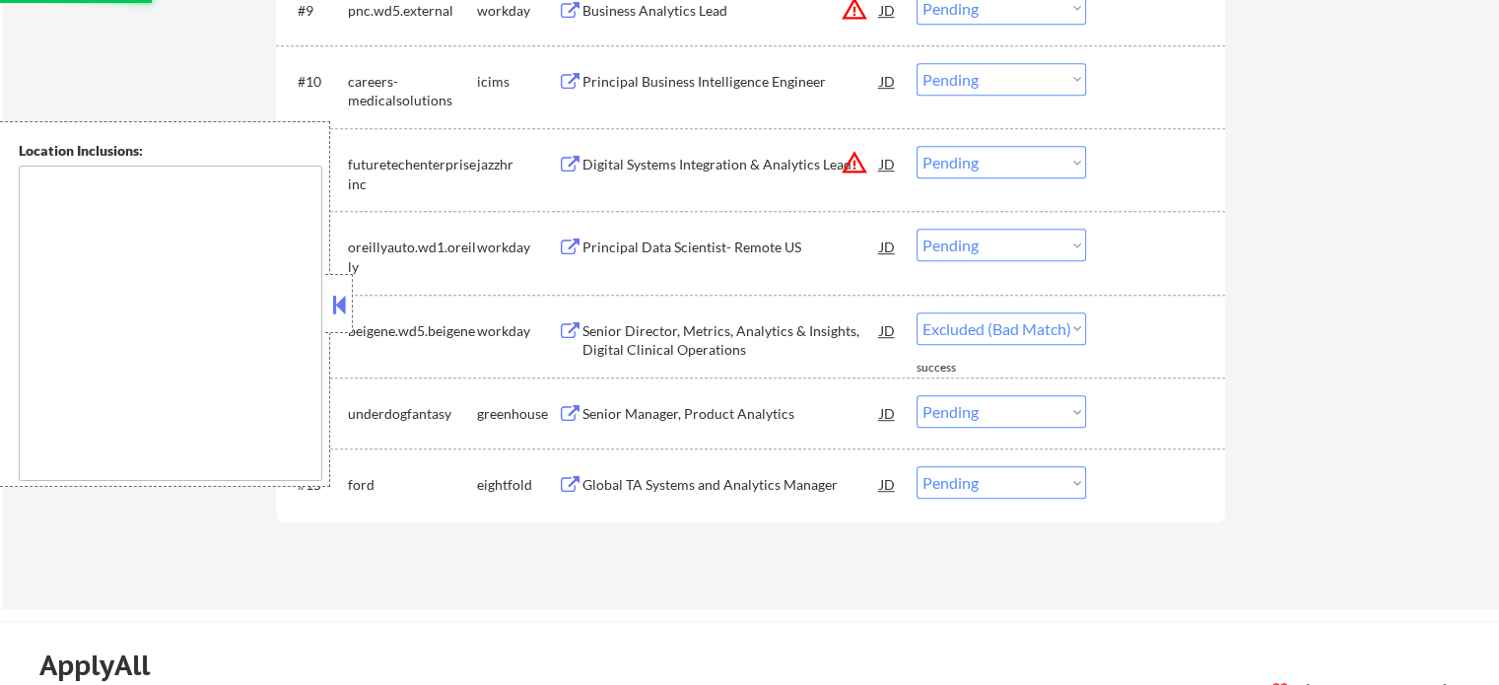
select select ""pending""
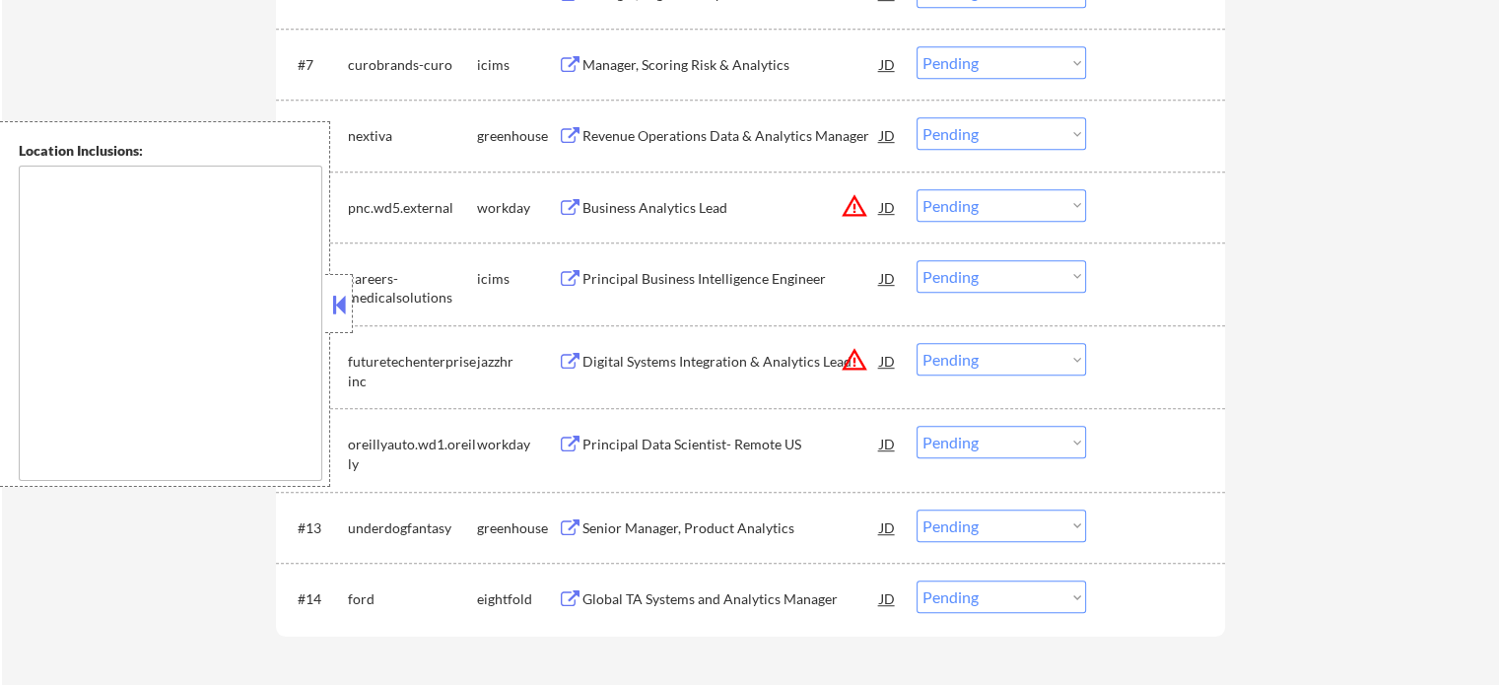
scroll to position [1380, 0]
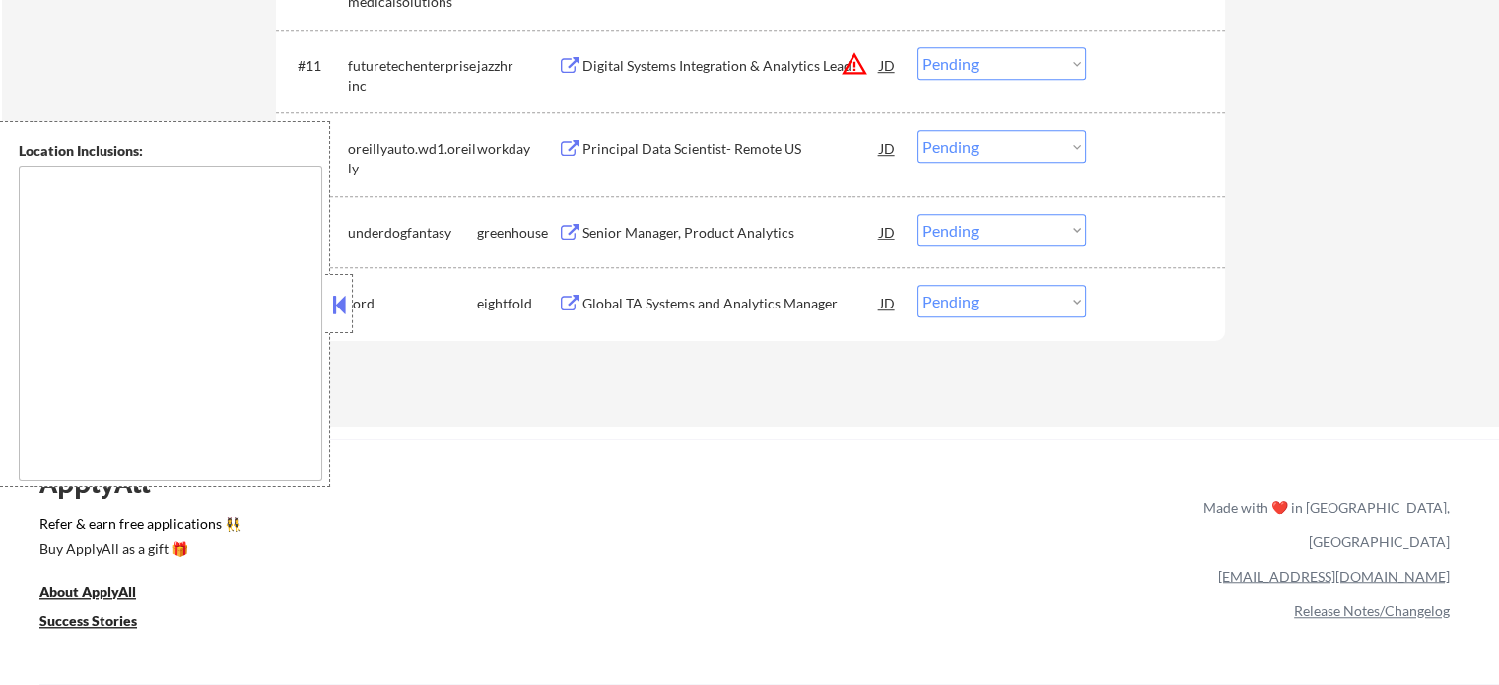
click at [675, 150] on div "Principal Data Scientist- Remote US" at bounding box center [732, 149] width 298 height 20
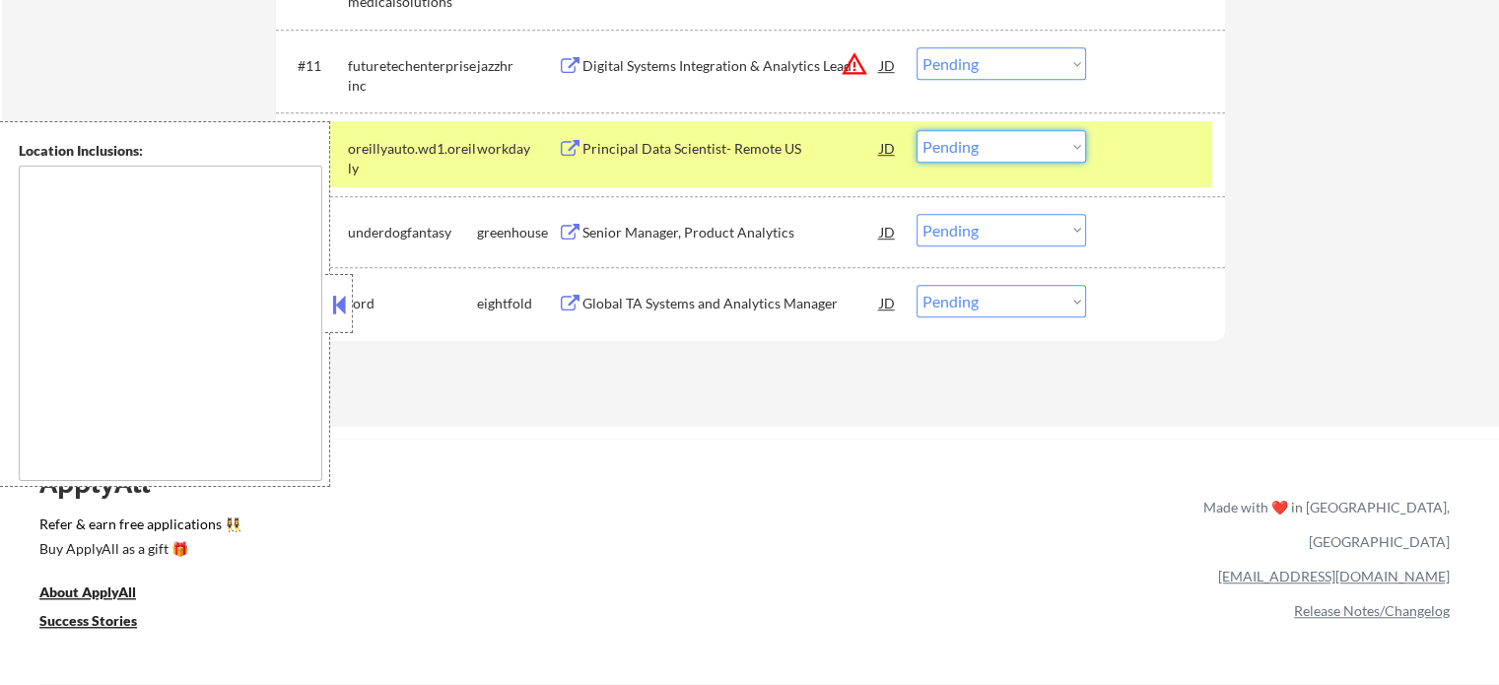
click at [942, 142] on select "Choose an option... Pending Applied Excluded (Questions) Excluded (Expired) Exc…" at bounding box center [1002, 146] width 170 height 33
click at [917, 130] on select "Choose an option... Pending Applied Excluded (Questions) Excluded (Expired) Exc…" at bounding box center [1002, 146] width 170 height 33
click at [1131, 153] on div at bounding box center [1158, 147] width 87 height 35
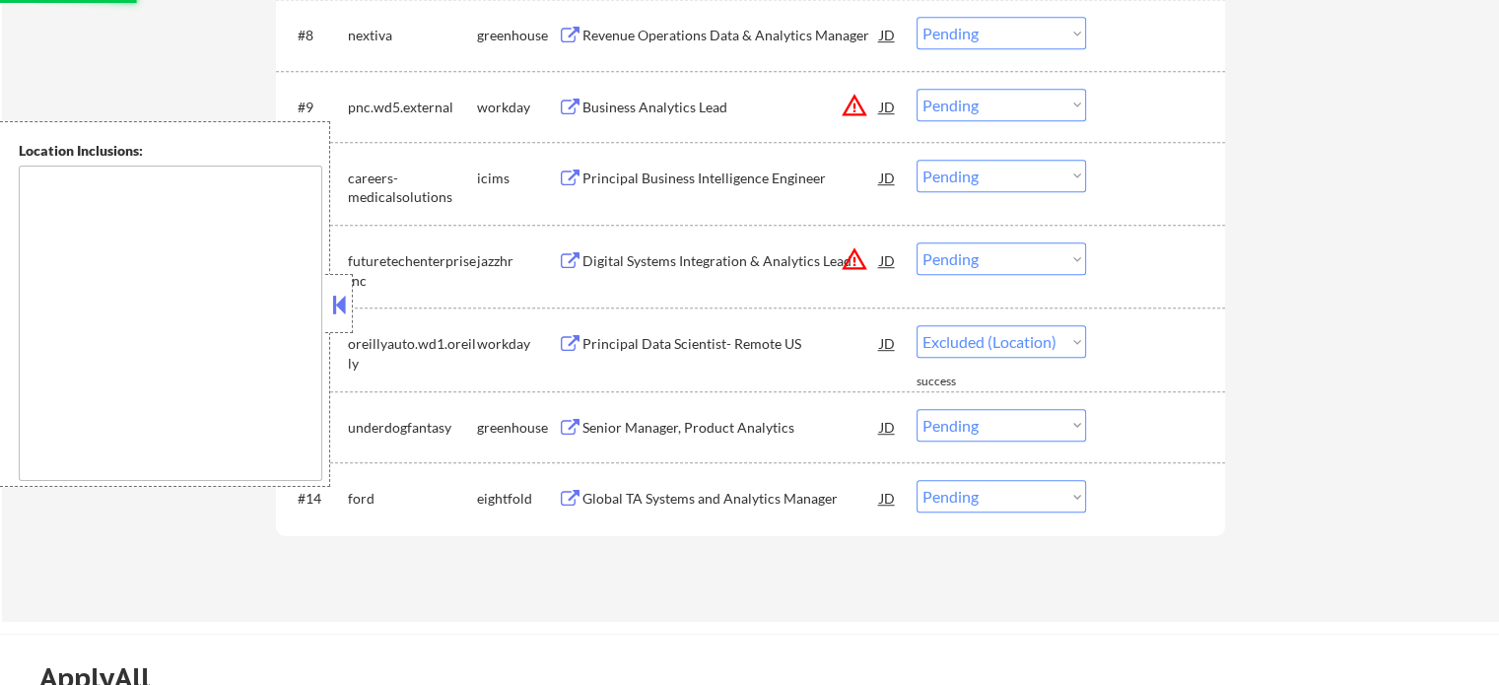
select select ""pending""
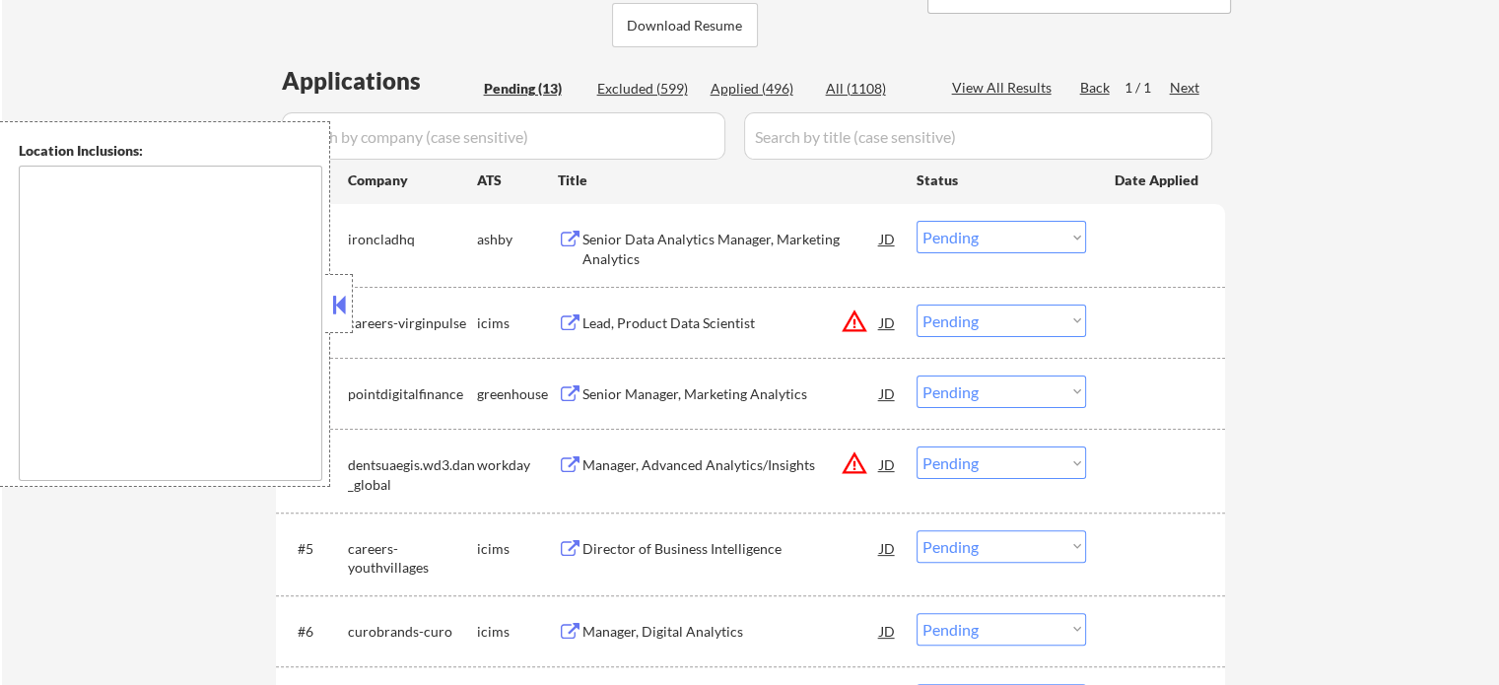
scroll to position [197, 0]
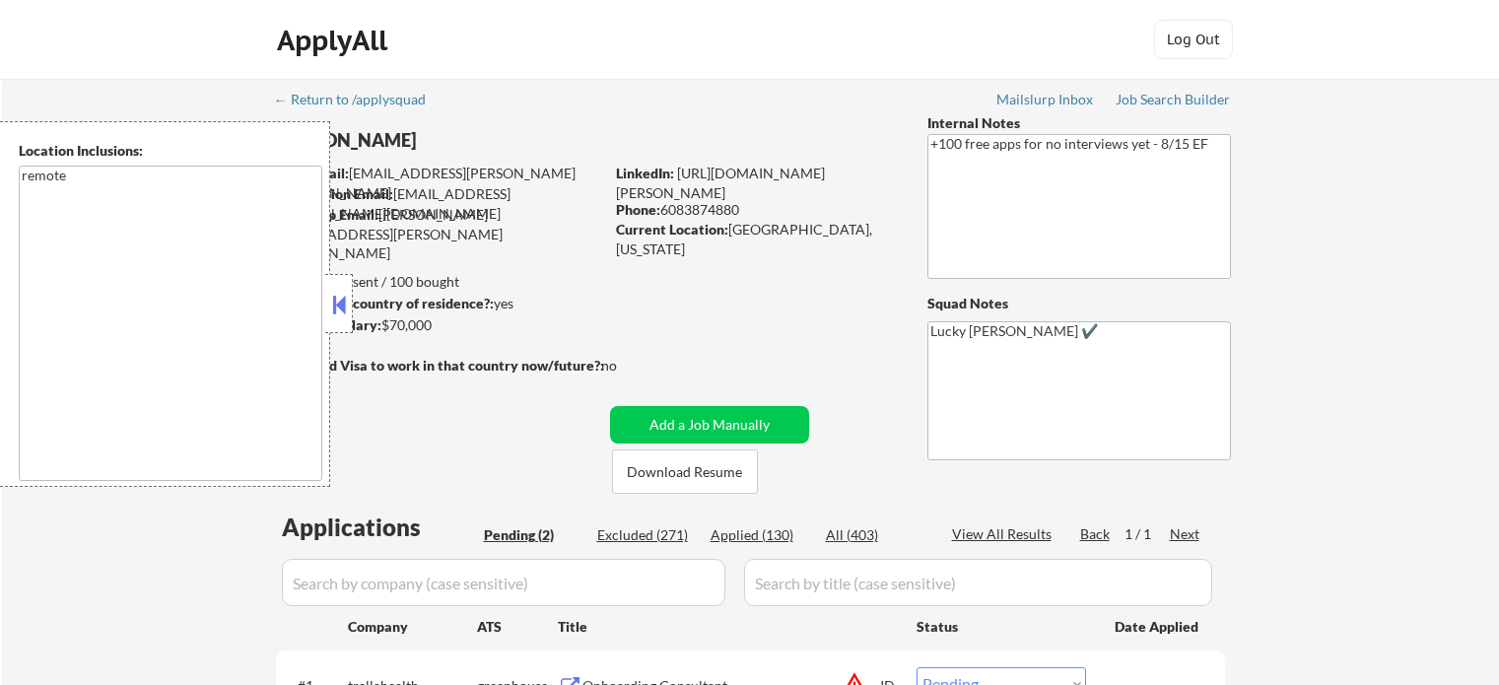
select select ""pending""
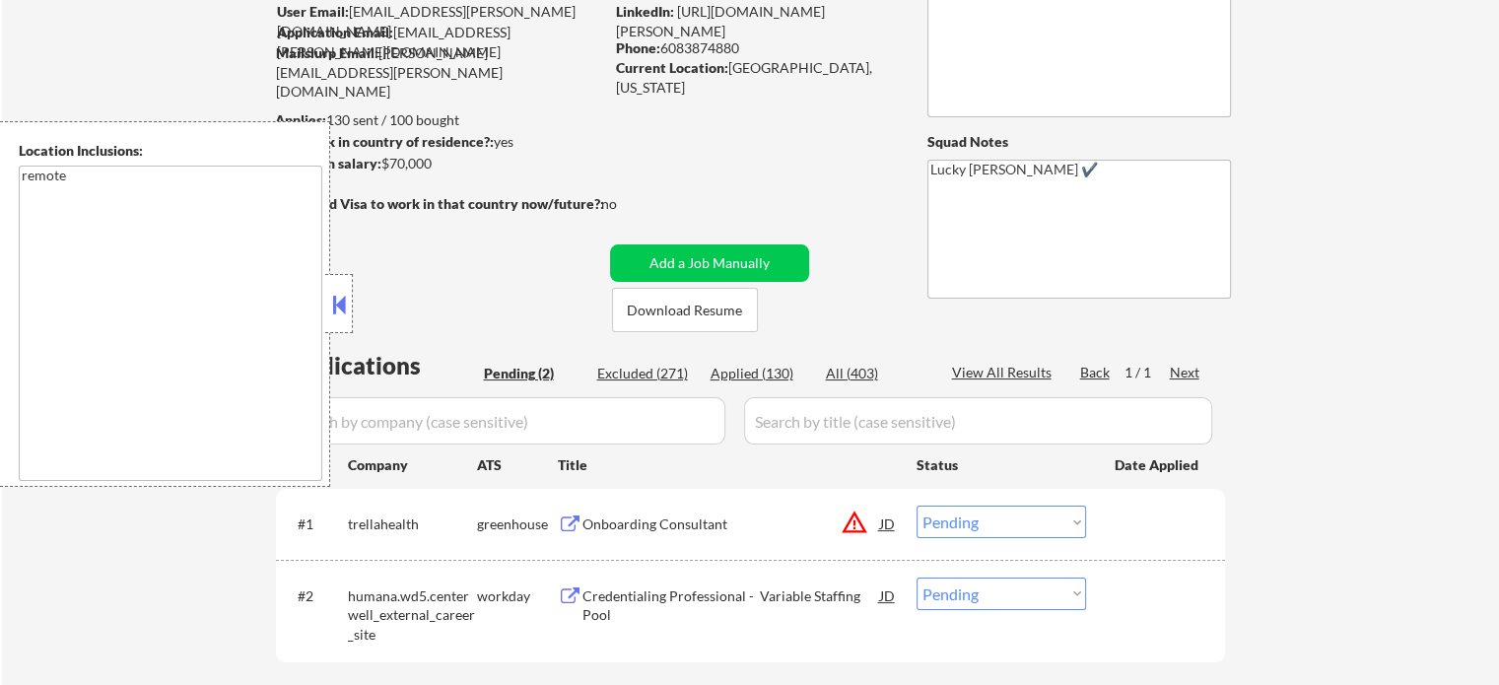
scroll to position [197, 0]
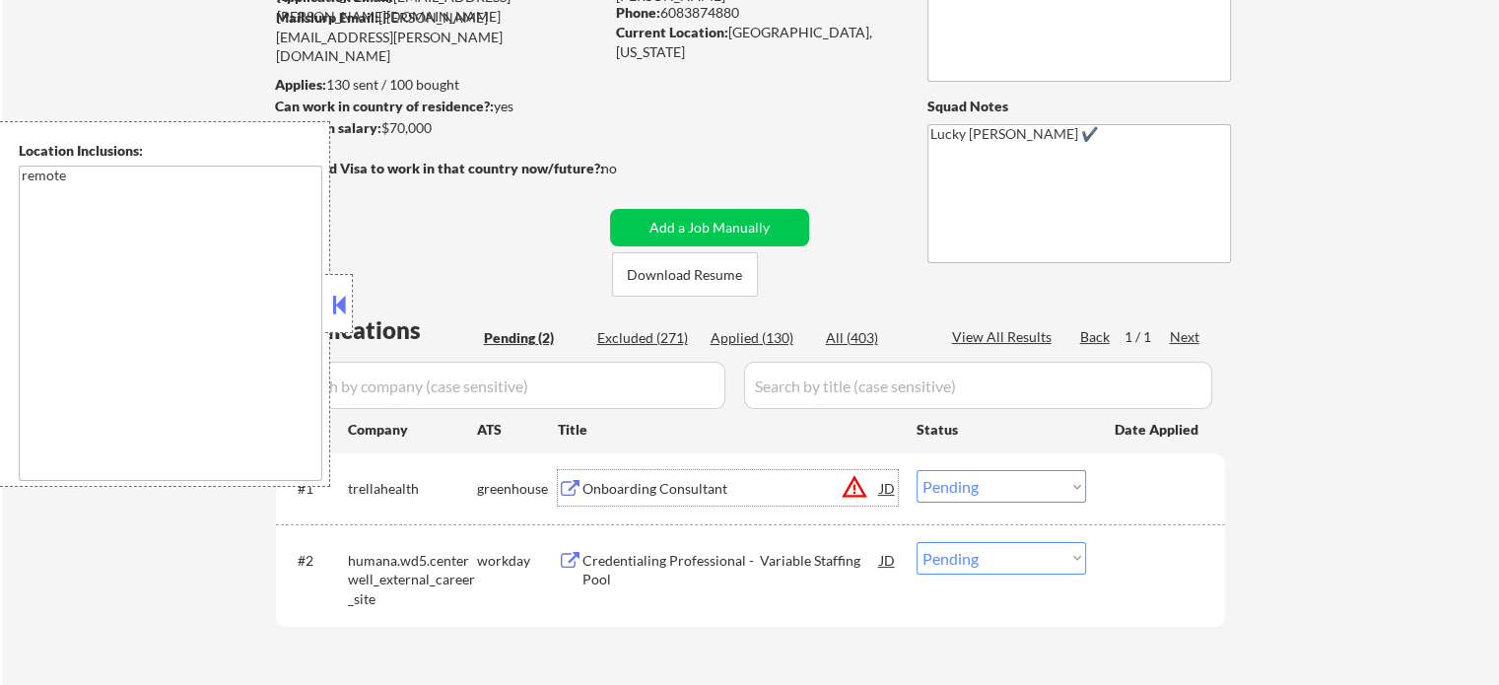
click at [666, 481] on div "Onboarding Consultant" at bounding box center [732, 489] width 298 height 20
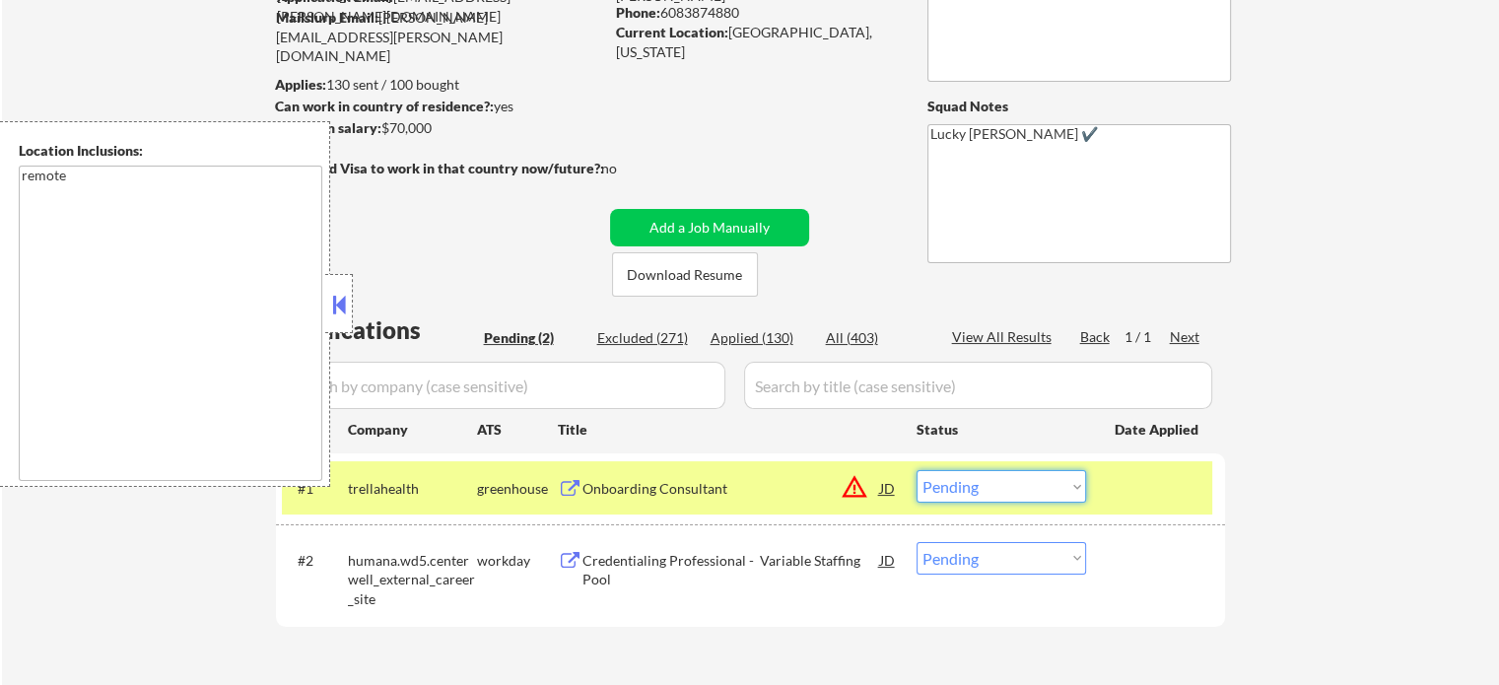
click at [981, 487] on select "Choose an option... Pending Applied Excluded (Questions) Excluded (Expired) Exc…" at bounding box center [1002, 486] width 170 height 33
click at [917, 470] on select "Choose an option... Pending Applied Excluded (Questions) Excluded (Expired) Exc…" at bounding box center [1002, 486] width 170 height 33
click at [1120, 480] on div at bounding box center [1158, 487] width 87 height 35
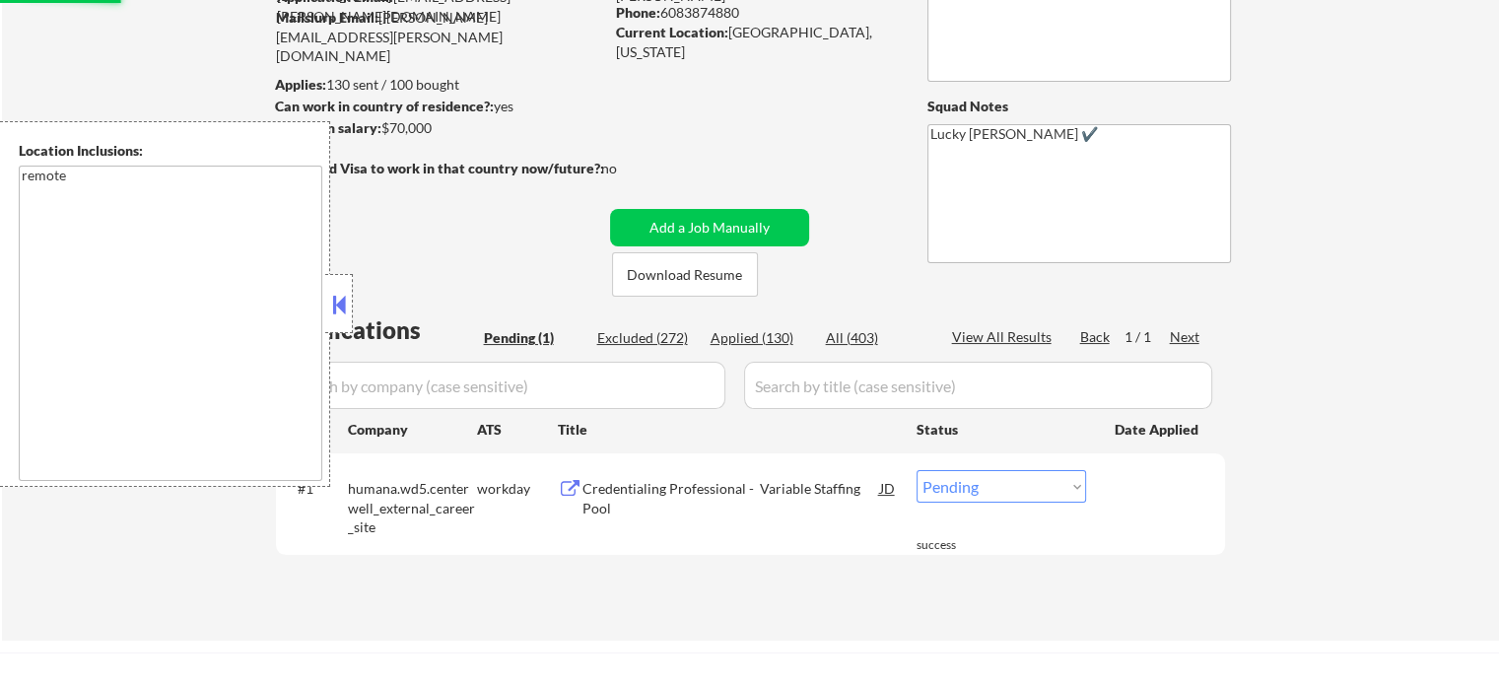
click at [654, 551] on div "#1 humana.wd5.centerwell_external_career_site workday Credentialing Professiona…" at bounding box center [750, 504] width 949 height 102
click at [653, 503] on div "Credentialing Professional - Variable Staffing Pool" at bounding box center [732, 498] width 298 height 38
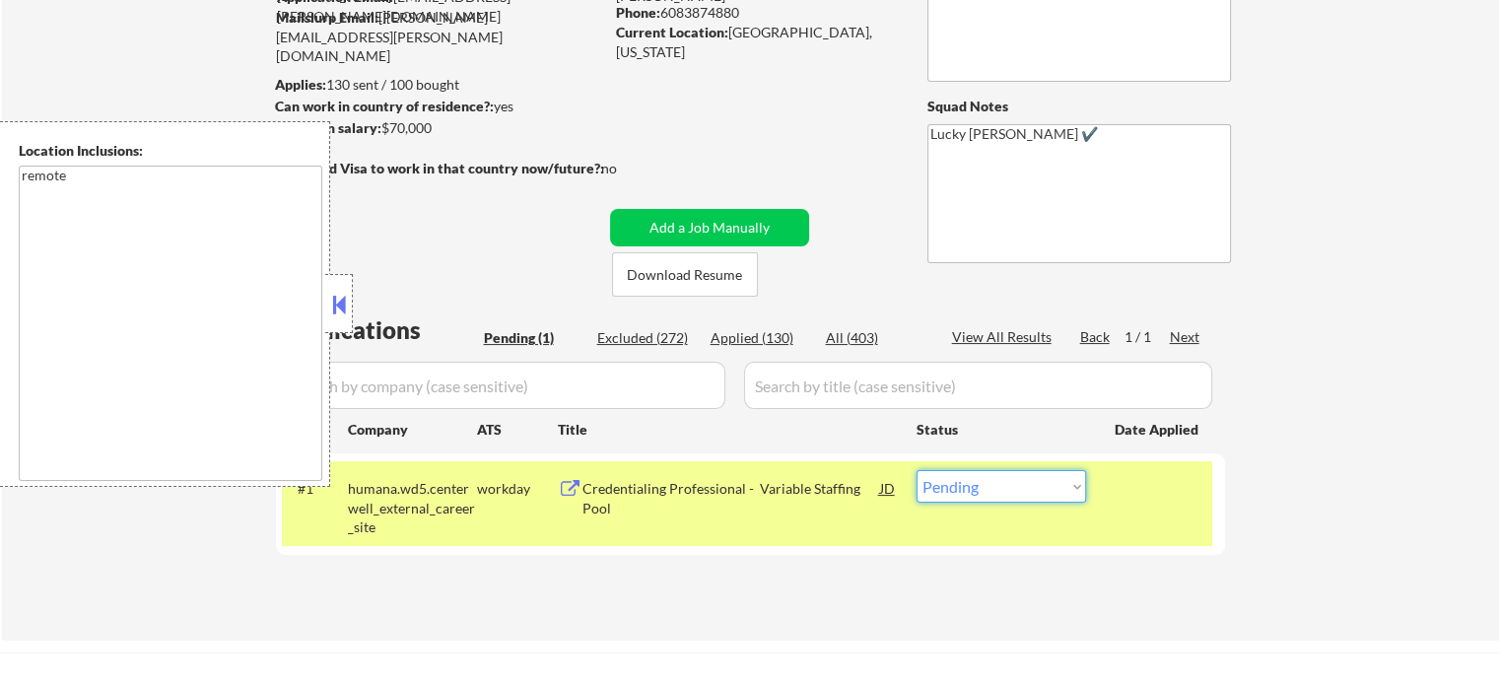
click at [1036, 487] on select "Choose an option... Pending Applied Excluded (Questions) Excluded (Expired) Exc…" at bounding box center [1002, 486] width 170 height 33
select select ""excluded__salary_""
click at [917, 470] on select "Choose an option... Pending Applied Excluded (Questions) Excluded (Expired) Exc…" at bounding box center [1002, 486] width 170 height 33
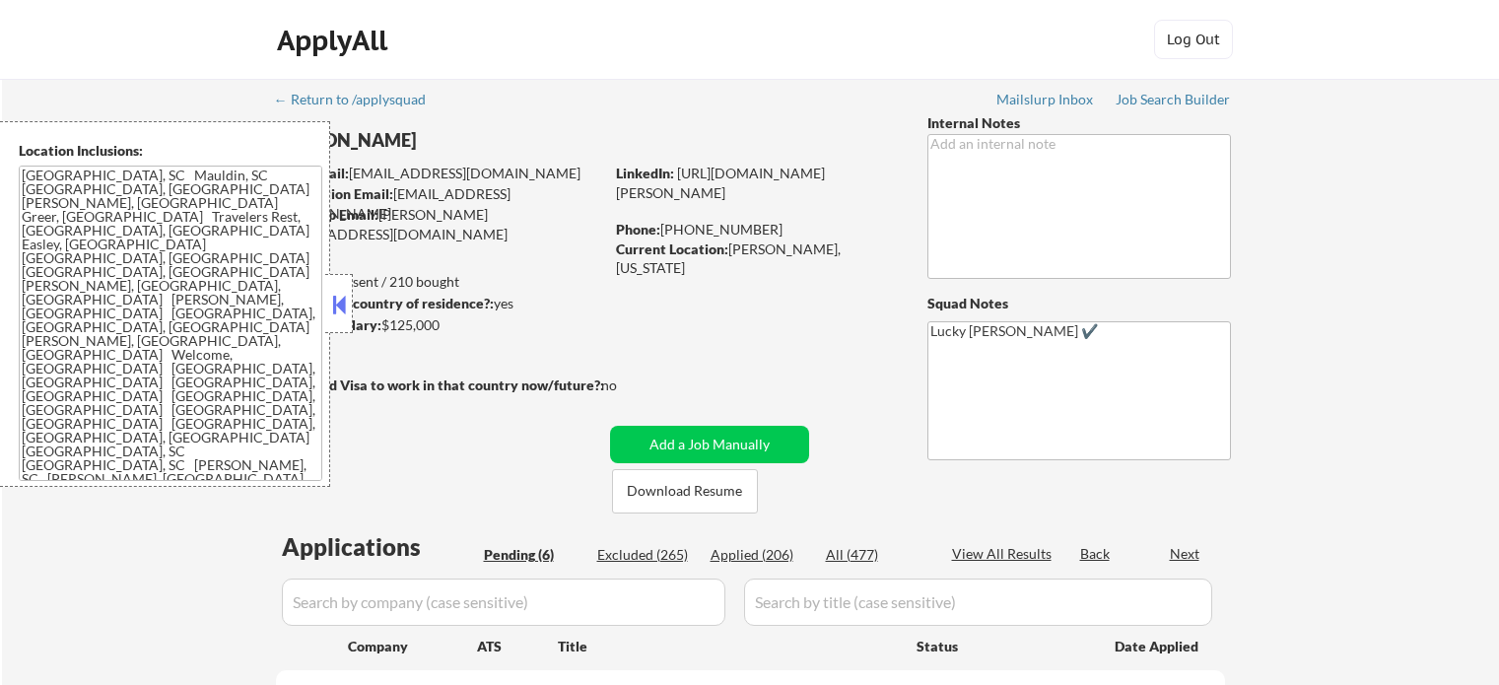
select select ""pending""
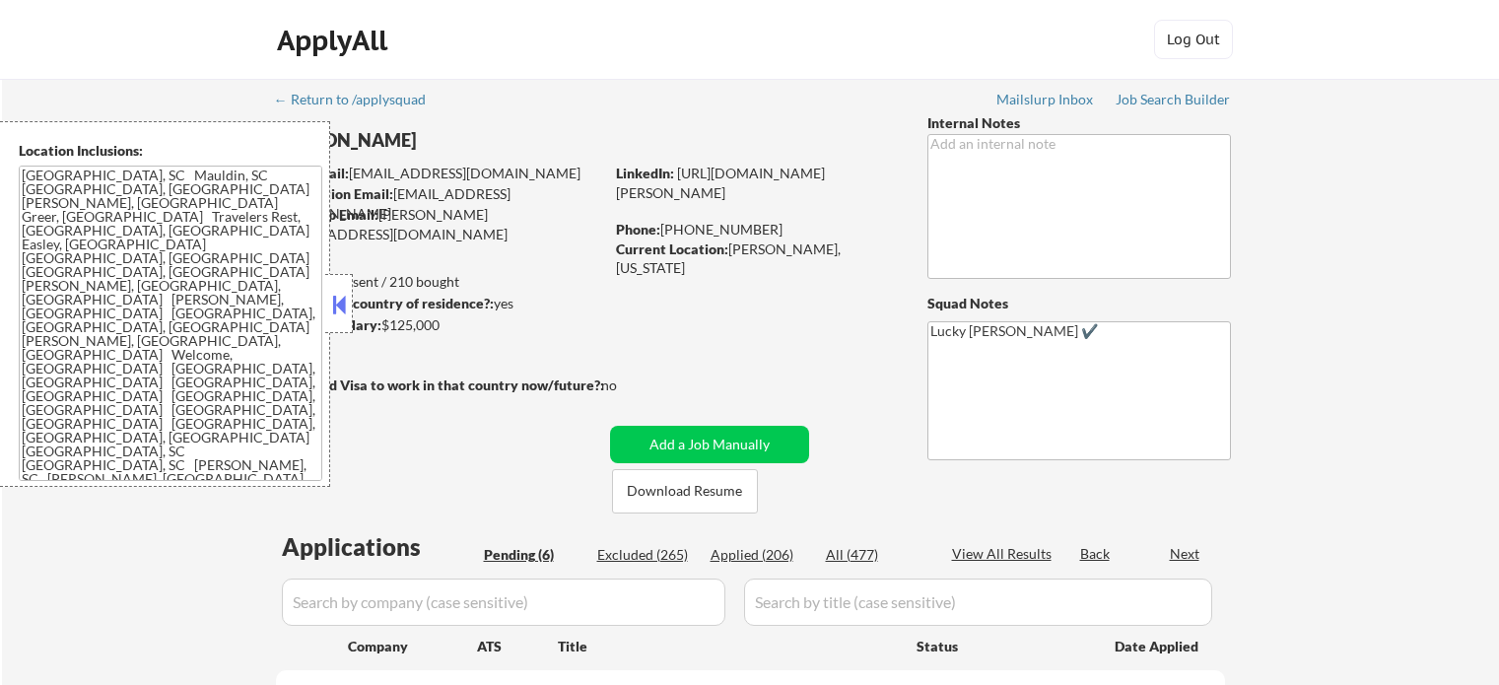
select select ""pending""
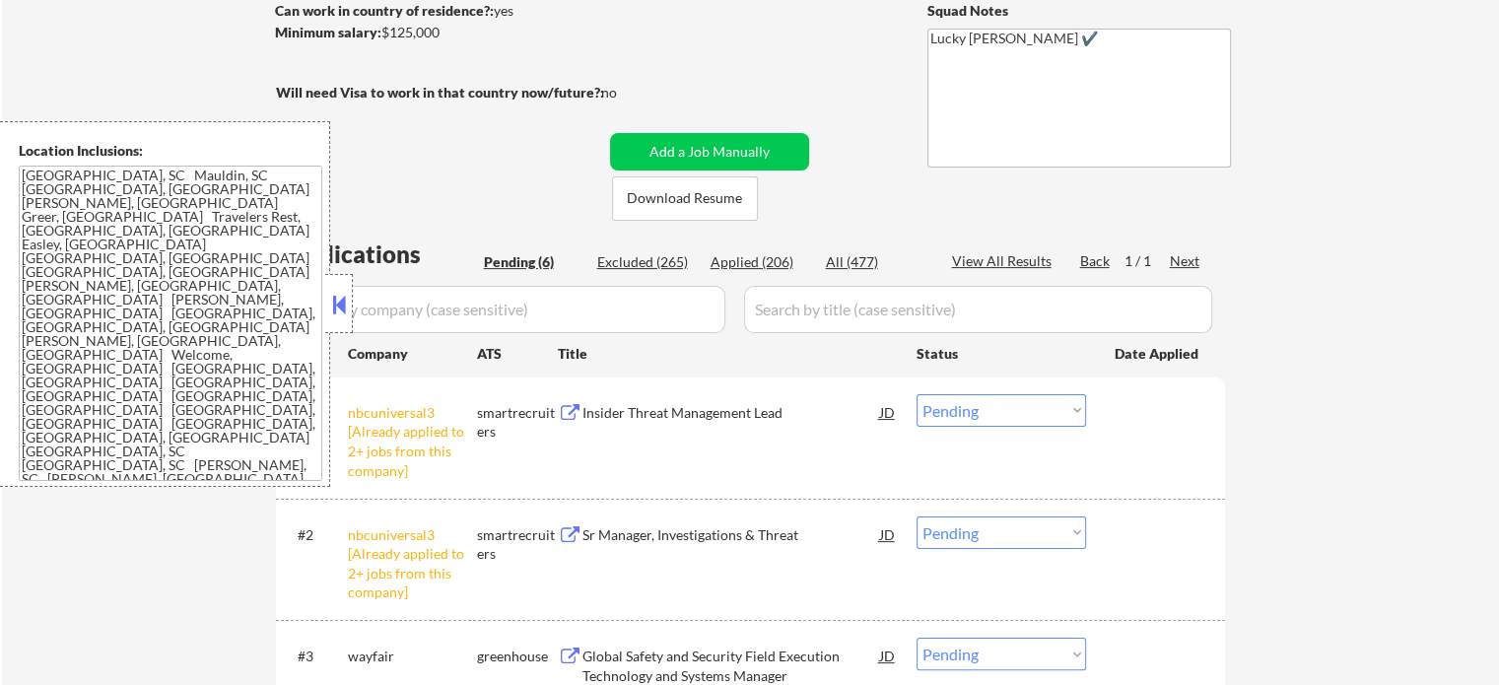
scroll to position [394, 0]
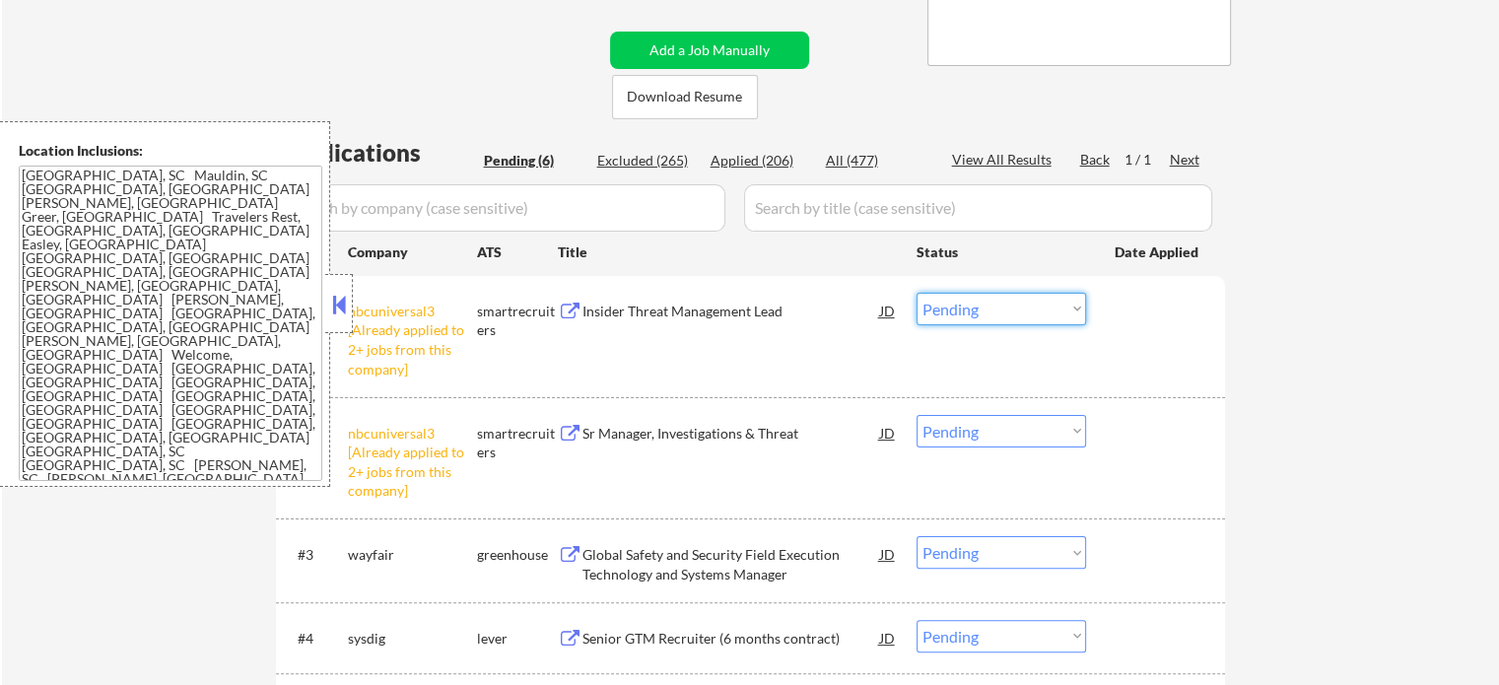
click at [942, 307] on select "Choose an option... Pending Applied Excluded (Questions) Excluded (Expired) Exc…" at bounding box center [1002, 309] width 170 height 33
click at [917, 293] on select "Choose an option... Pending Applied Excluded (Questions) Excluded (Expired) Exc…" at bounding box center [1002, 309] width 170 height 33
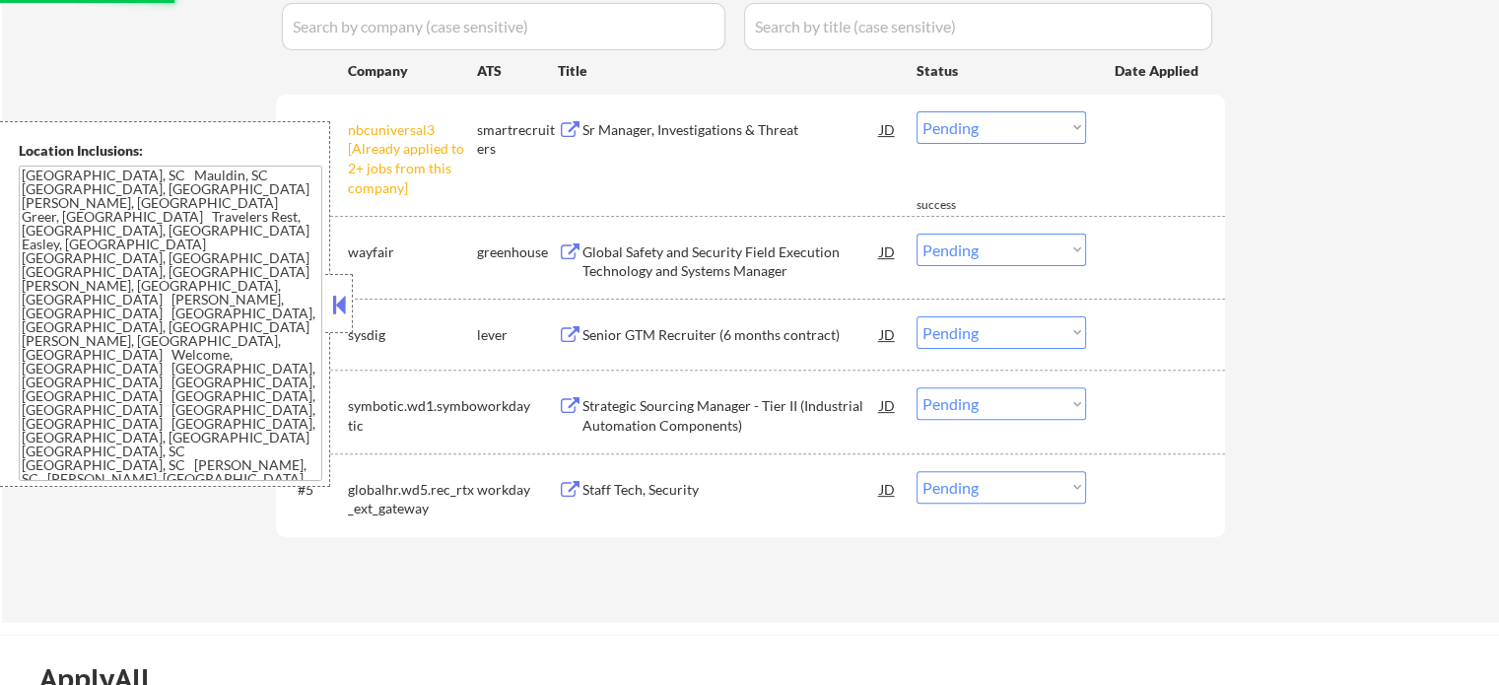
scroll to position [493, 0]
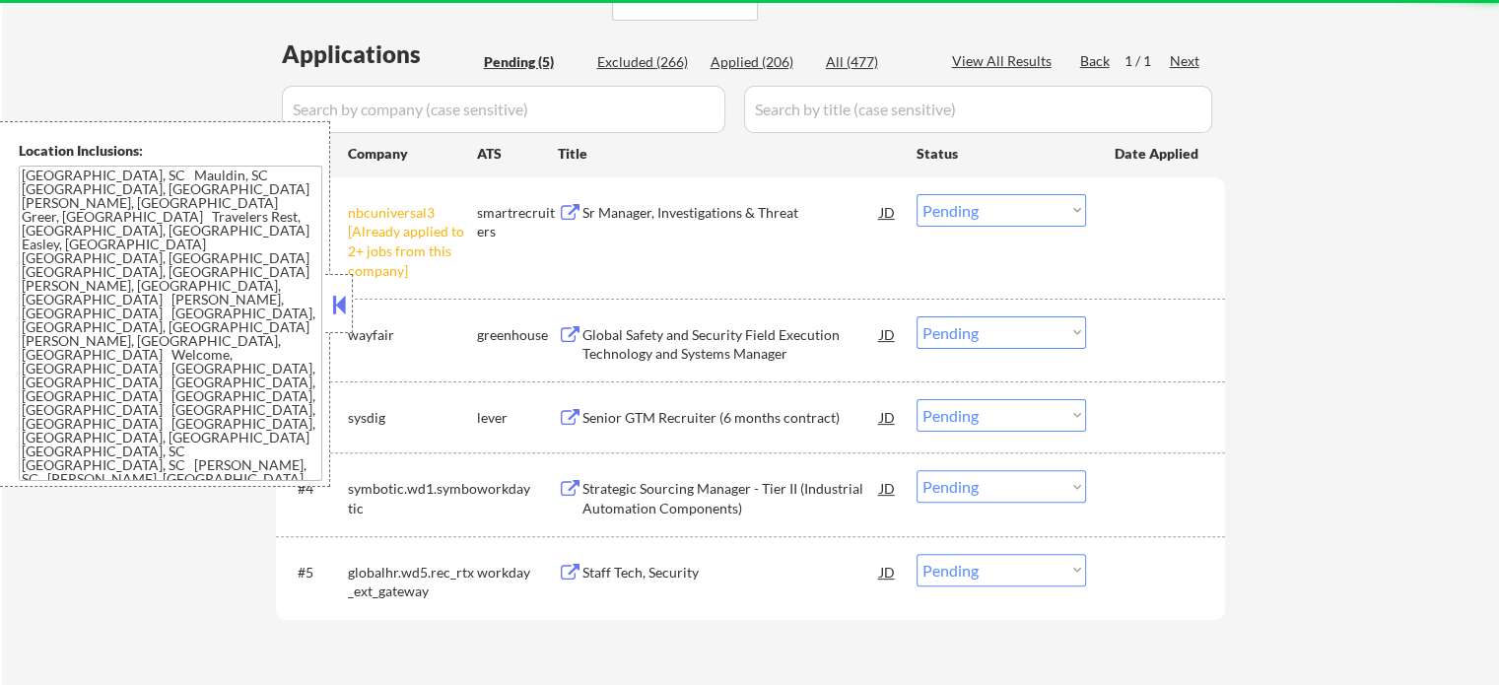
click at [988, 203] on select "Choose an option... Pending Applied Excluded (Questions) Excluded (Expired) Exc…" at bounding box center [1002, 210] width 170 height 33
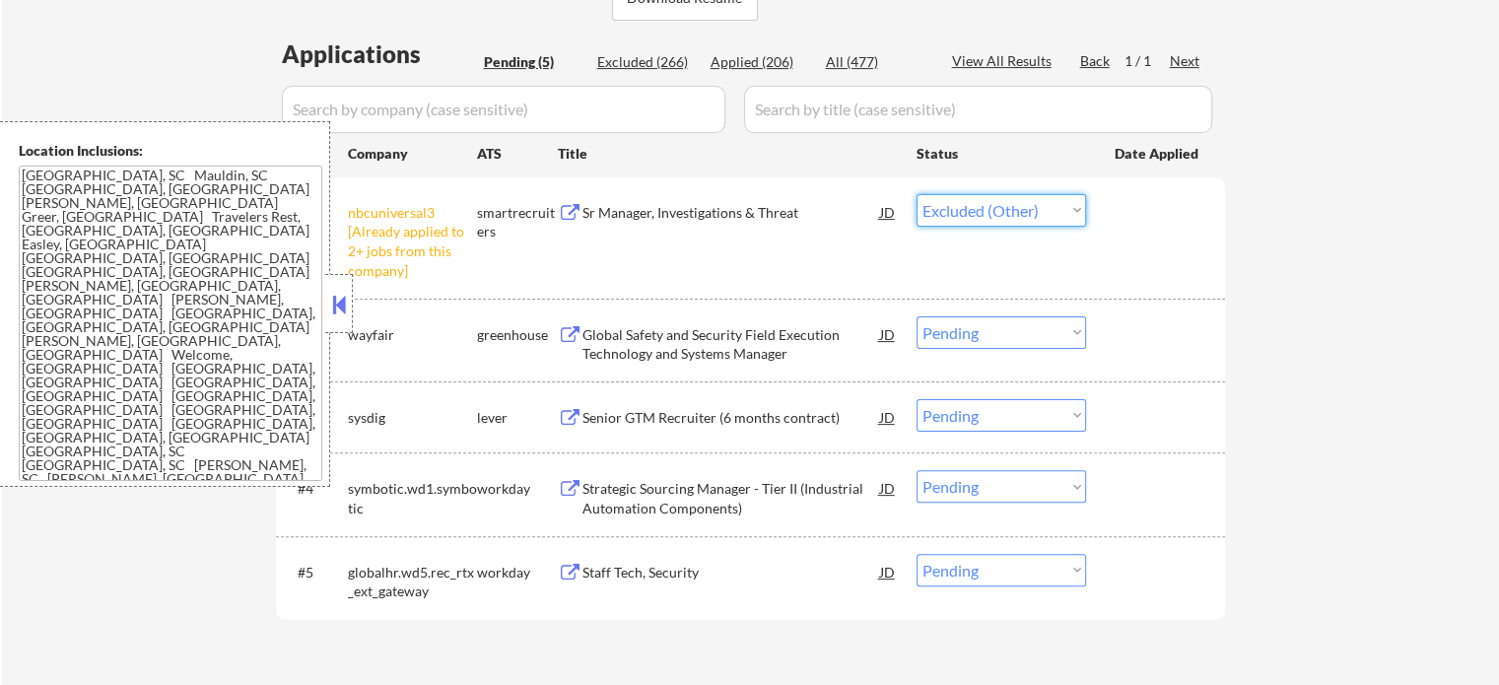
click at [917, 194] on select "Choose an option... Pending Applied Excluded (Questions) Excluded (Expired) Exc…" at bounding box center [1002, 210] width 170 height 33
select select ""pending""
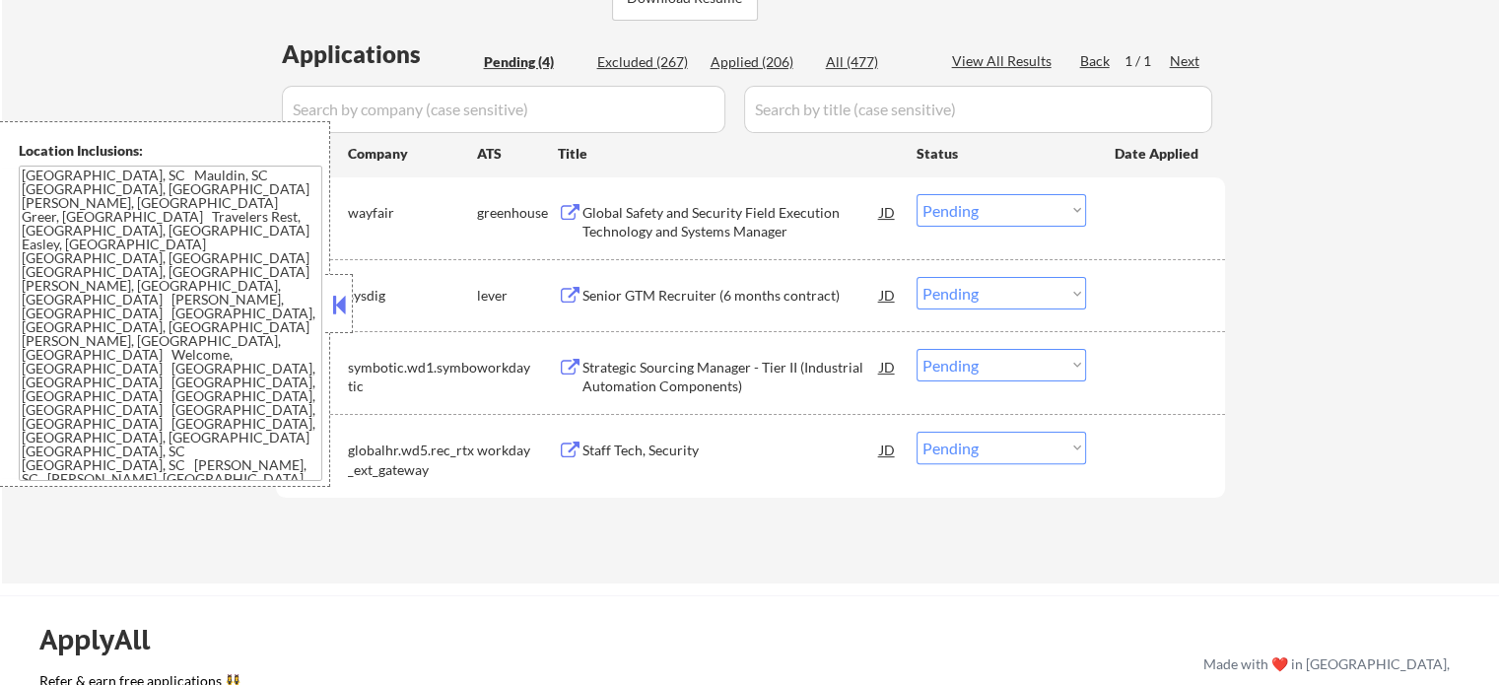
click at [602, 452] on div "Staff Tech, Security" at bounding box center [732, 451] width 298 height 20
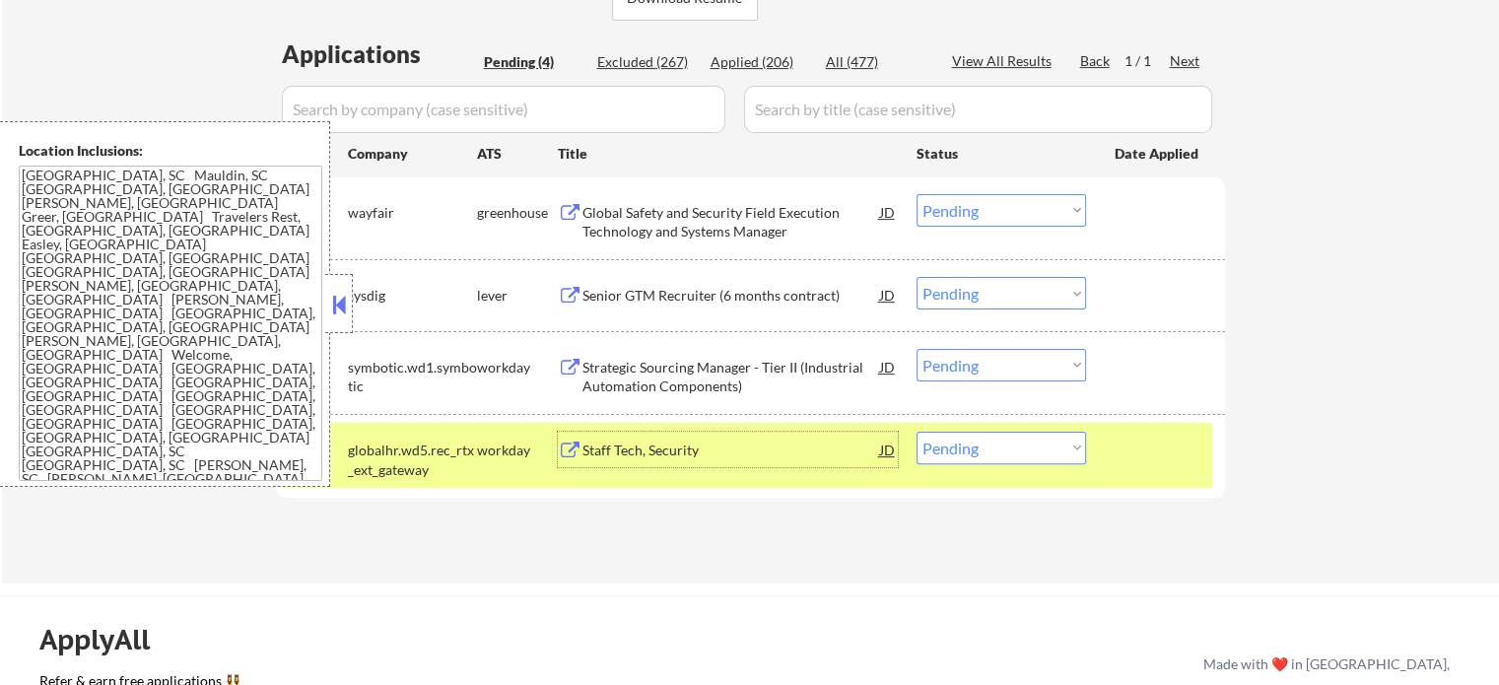
click at [974, 458] on select "Choose an option... Pending Applied Excluded (Questions) Excluded (Expired) Exc…" at bounding box center [1002, 448] width 170 height 33
select select ""excluded__expired_""
click at [917, 432] on select "Choose an option... Pending Applied Excluded (Questions) Excluded (Expired) Exc…" at bounding box center [1002, 448] width 170 height 33
click at [1129, 449] on div at bounding box center [1158, 449] width 87 height 35
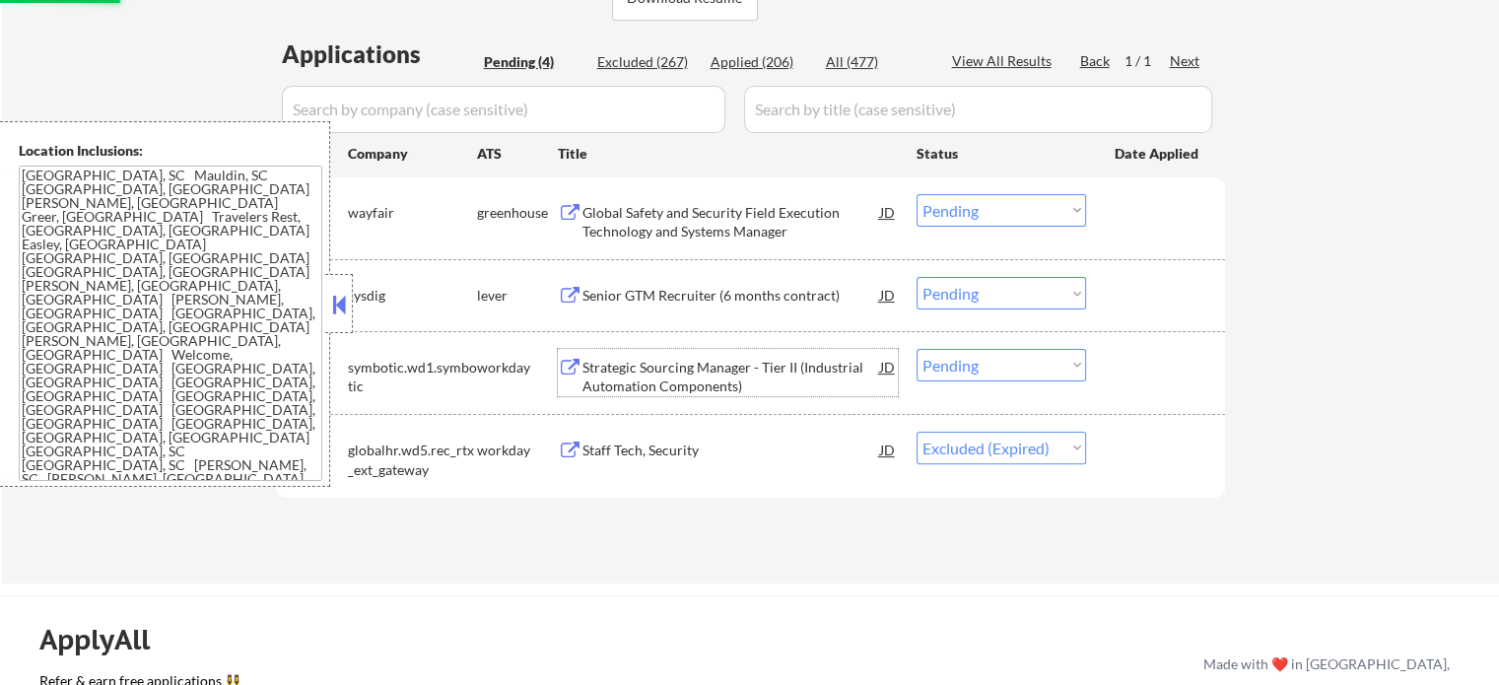
click at [632, 366] on div "Strategic Sourcing Manager - Tier II (Industrial Automation Components)" at bounding box center [732, 377] width 298 height 38
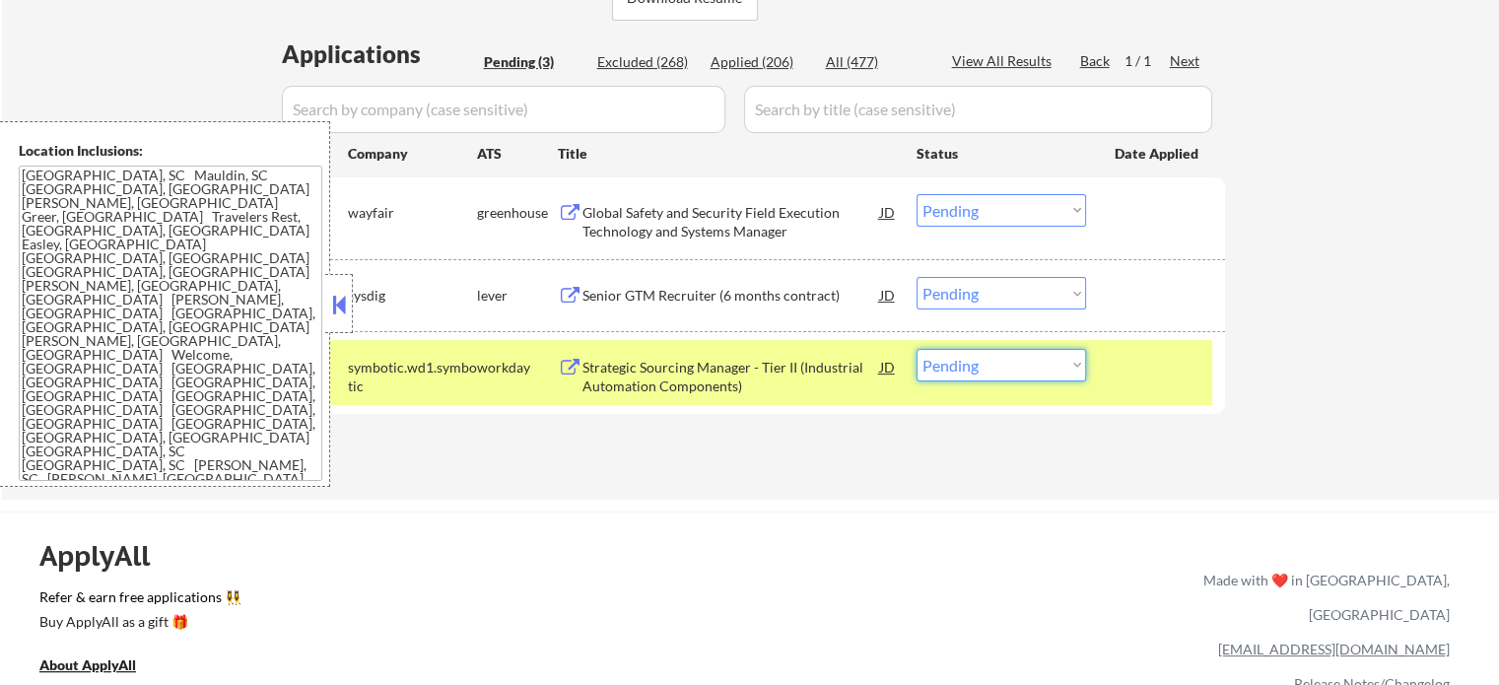
click at [957, 373] on select "Choose an option... Pending Applied Excluded (Questions) Excluded (Expired) Exc…" at bounding box center [1002, 365] width 170 height 33
select select ""applied""
click at [917, 349] on select "Choose an option... Pending Applied Excluded (Questions) Excluded (Expired) Exc…" at bounding box center [1002, 365] width 170 height 33
click at [1177, 373] on div at bounding box center [1158, 366] width 87 height 35
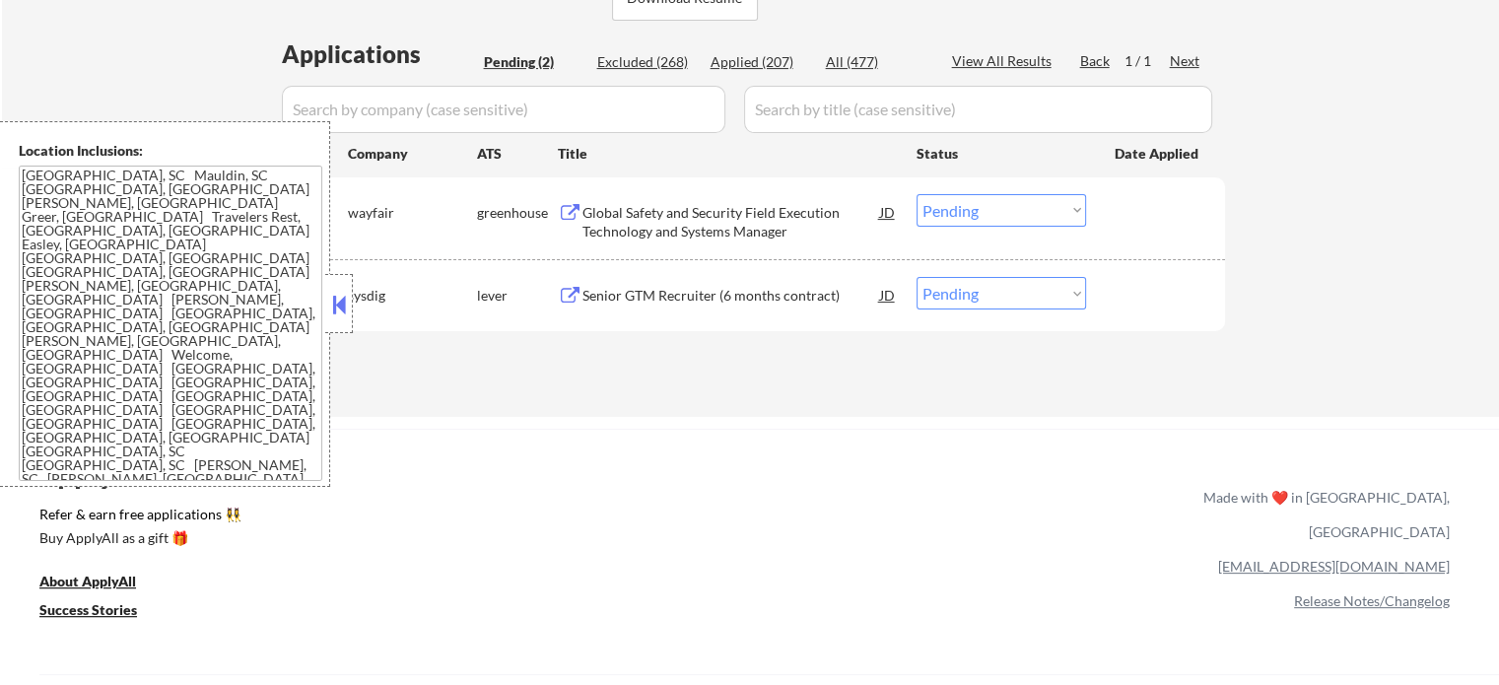
click at [790, 298] on div "Senior GTM Recruiter (6 months contract)" at bounding box center [732, 296] width 298 height 20
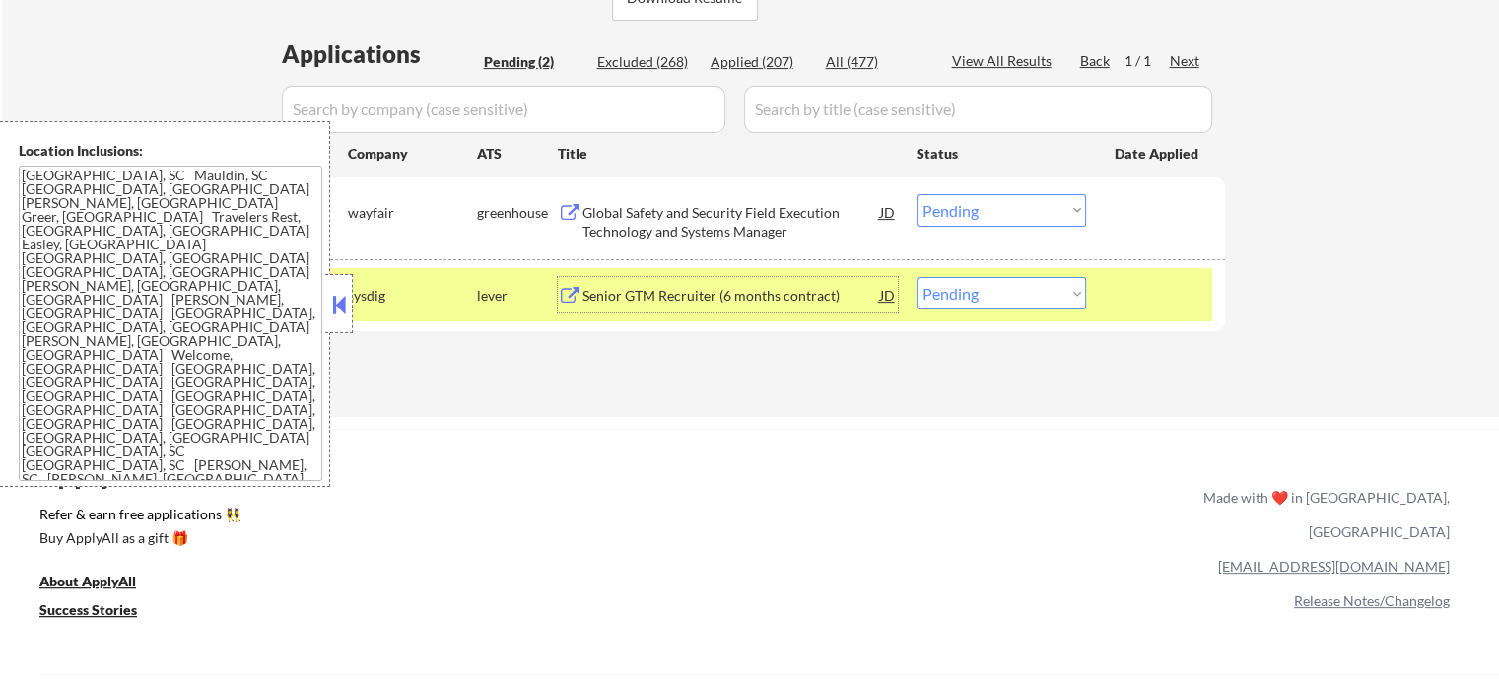
click at [759, 61] on div "Applied (207)" at bounding box center [760, 62] width 99 height 20
select select ""applied""
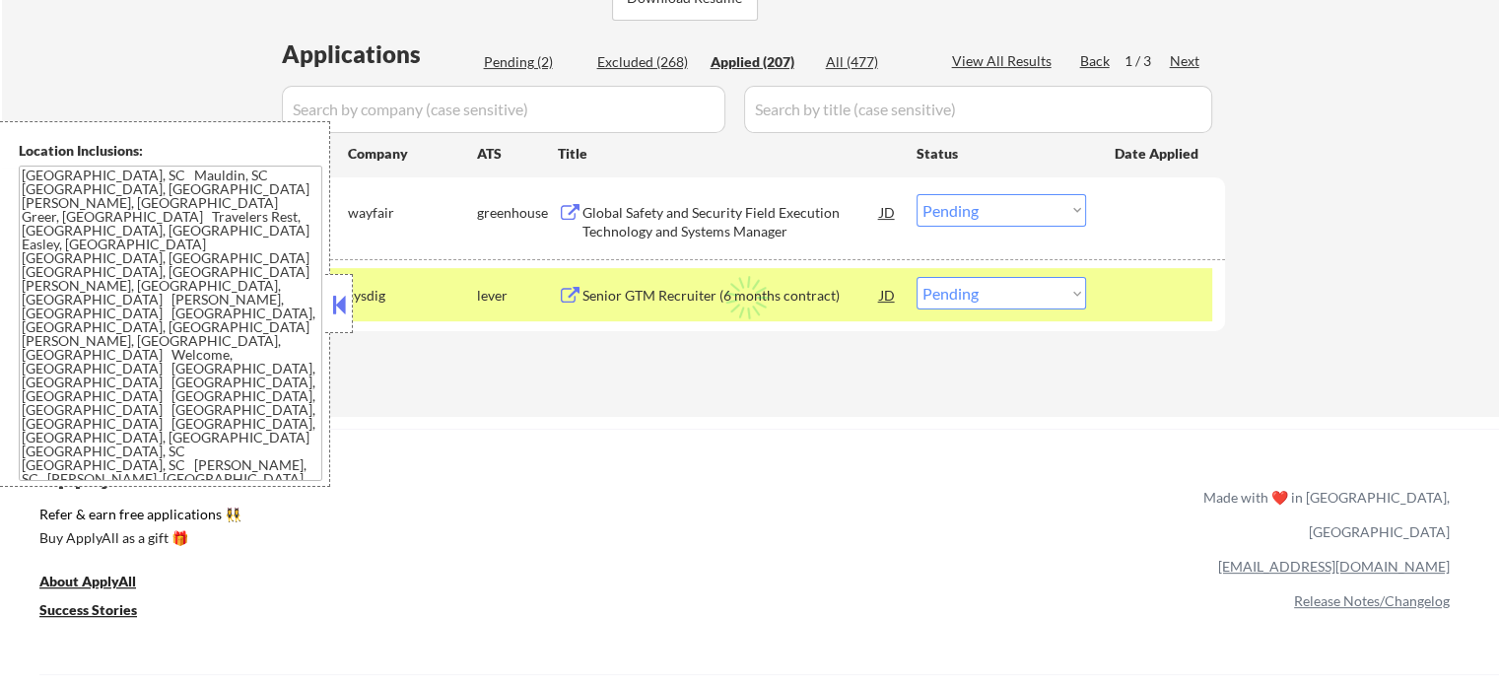
select select ""applied""
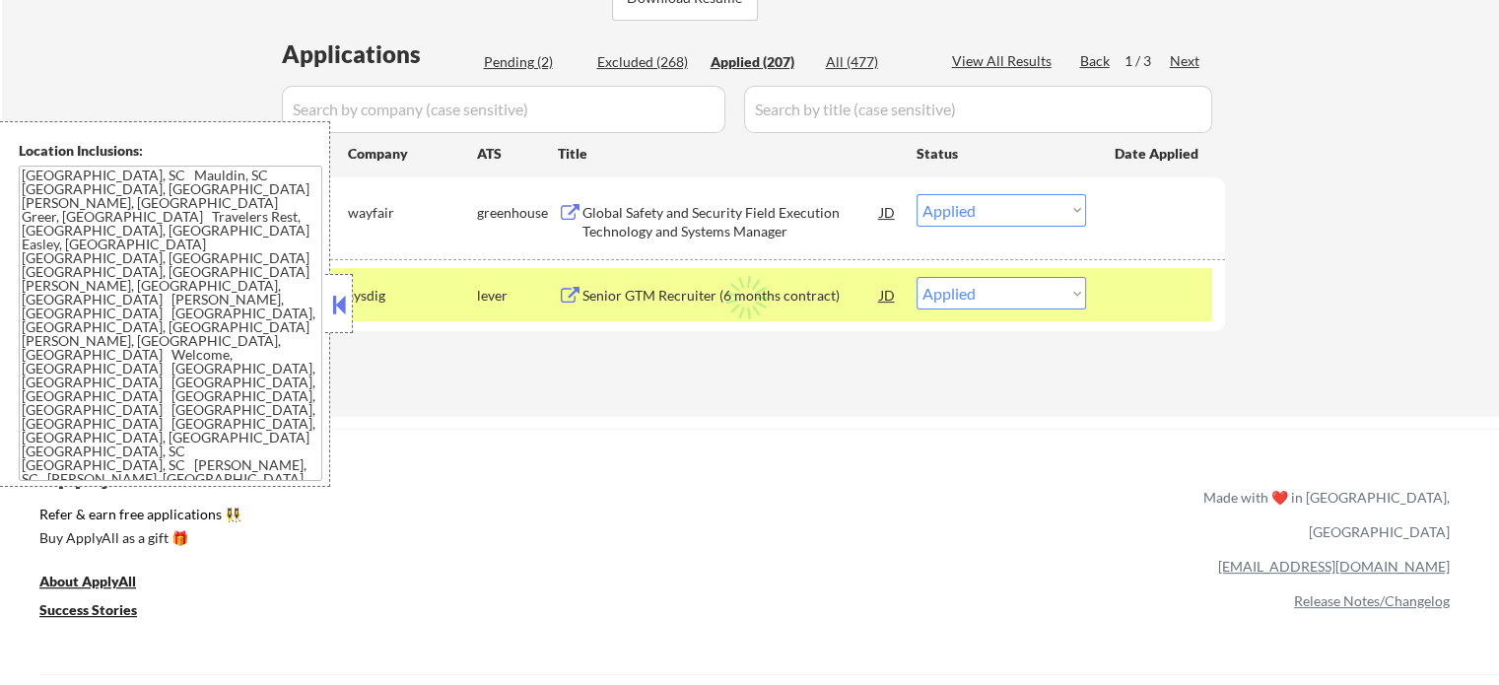
select select ""applied""
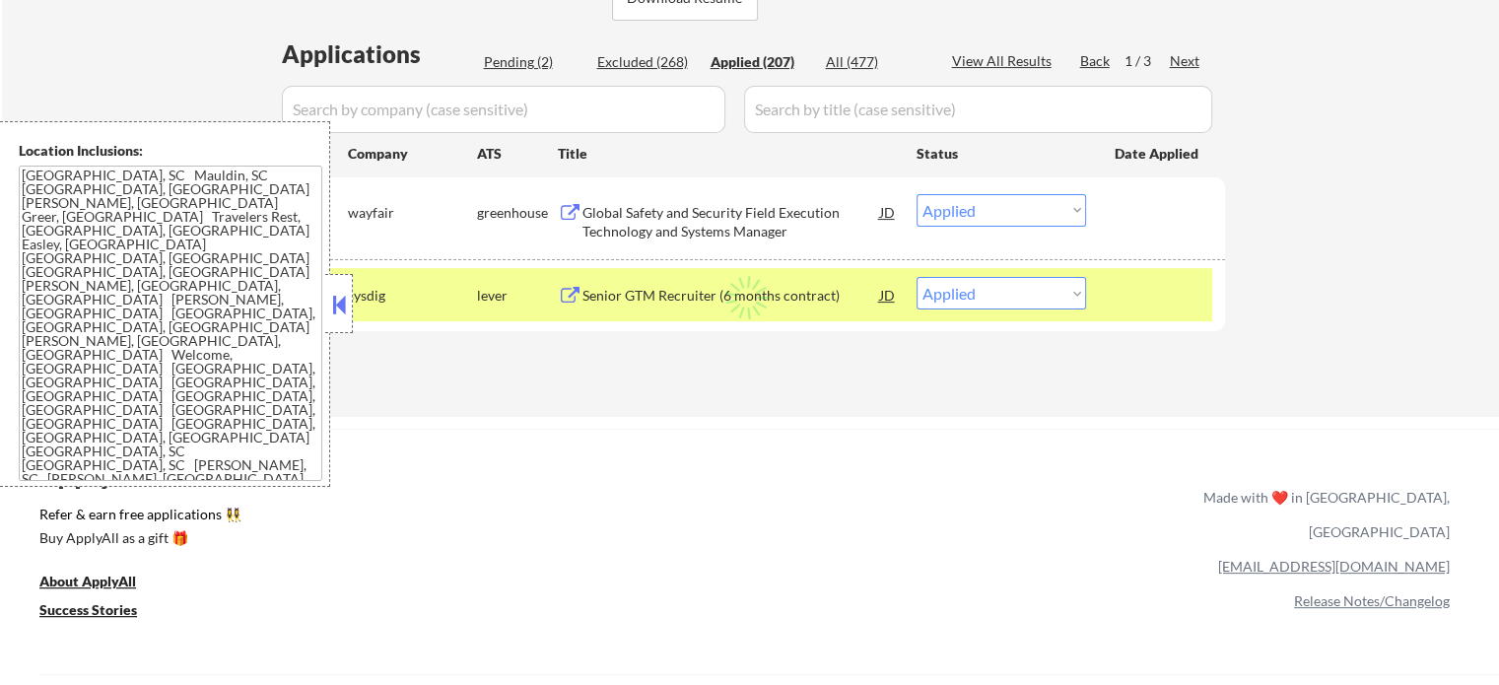
select select ""applied""
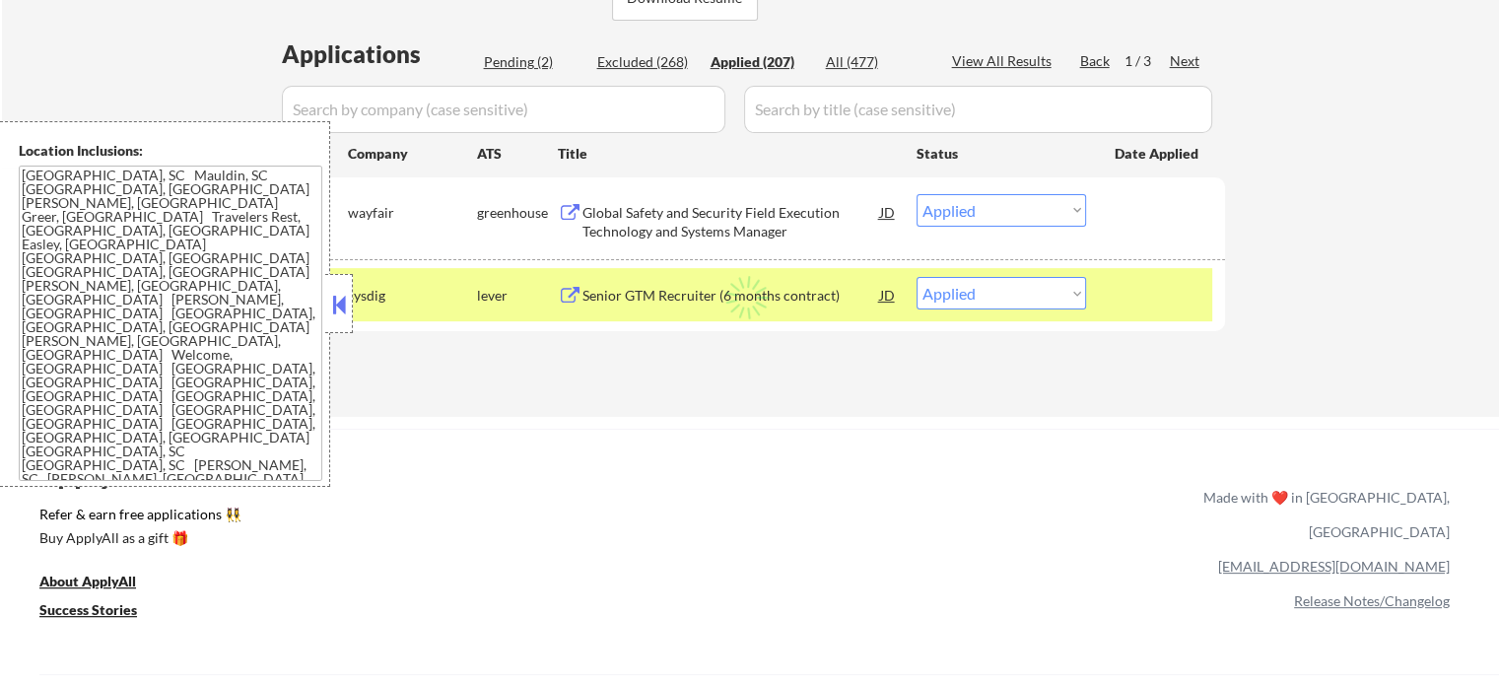
select select ""applied""
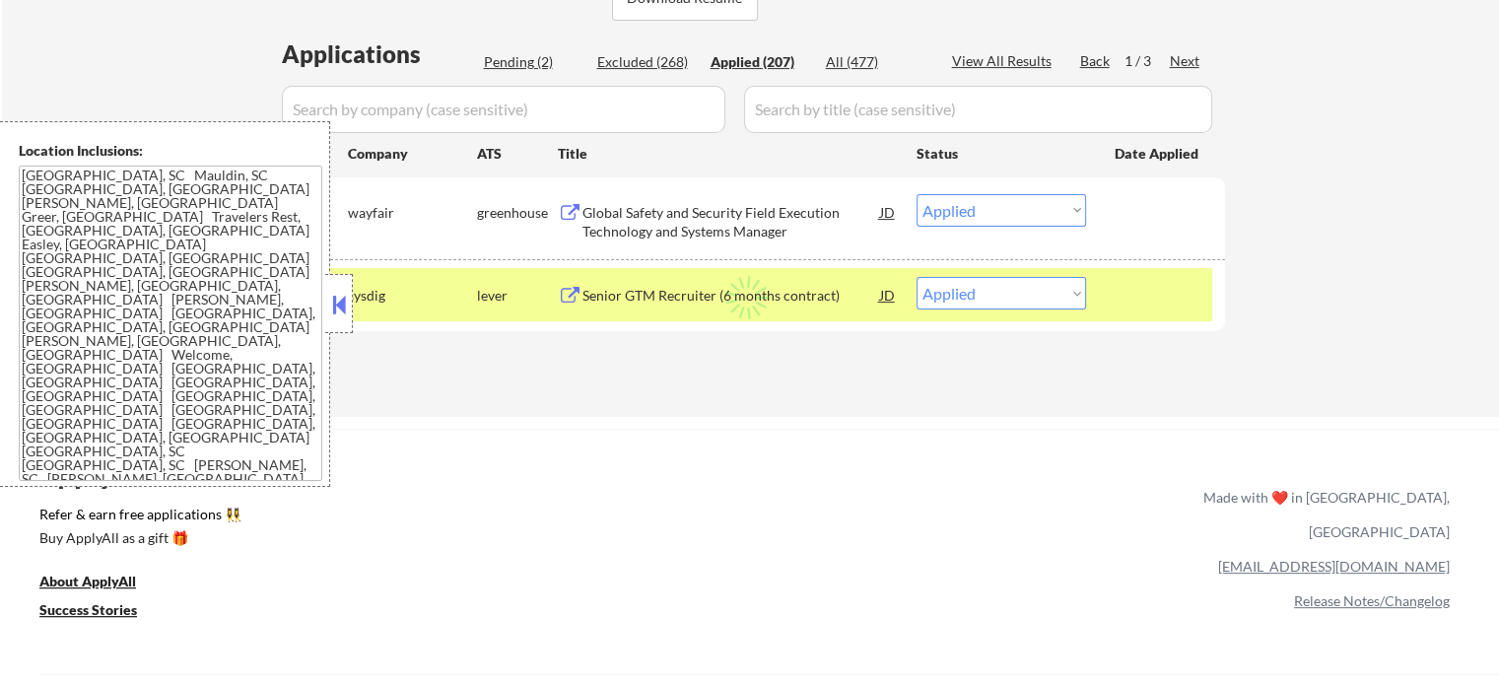
select select ""applied""
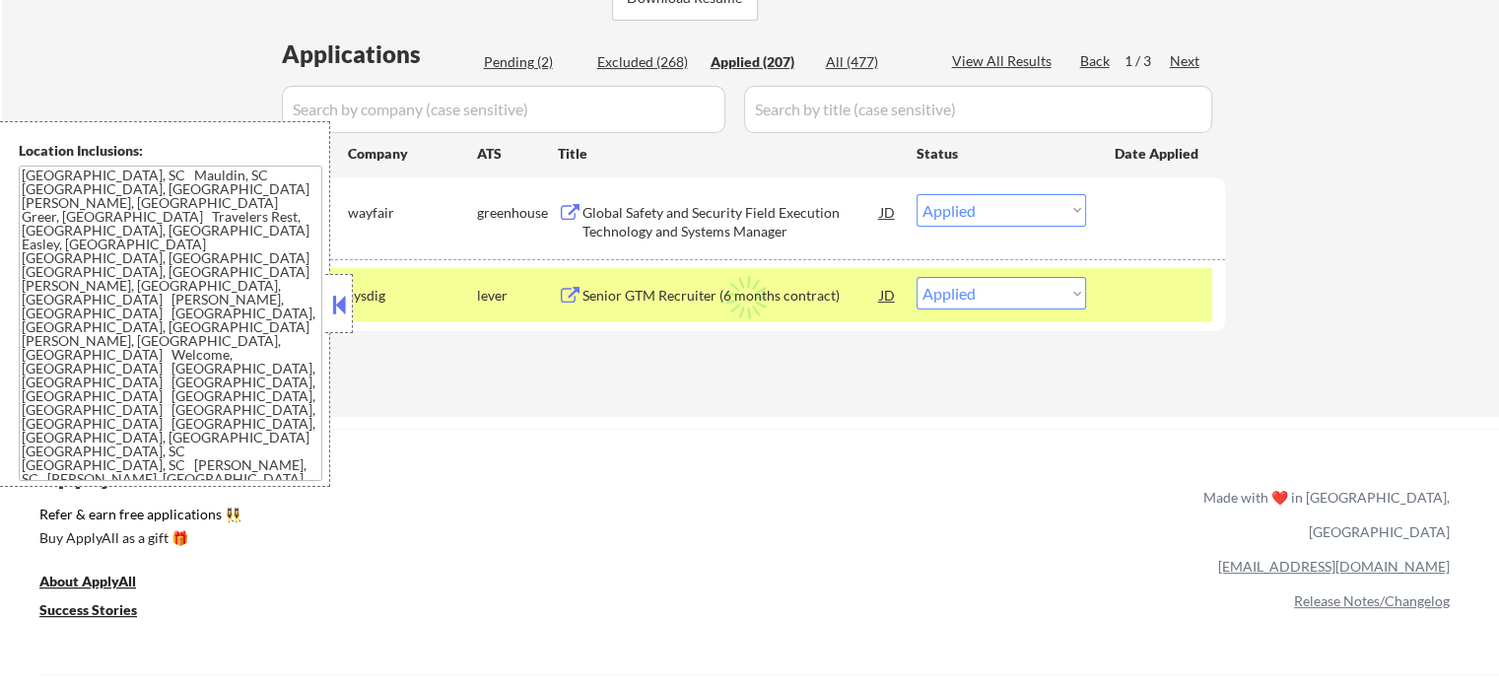
select select ""applied""
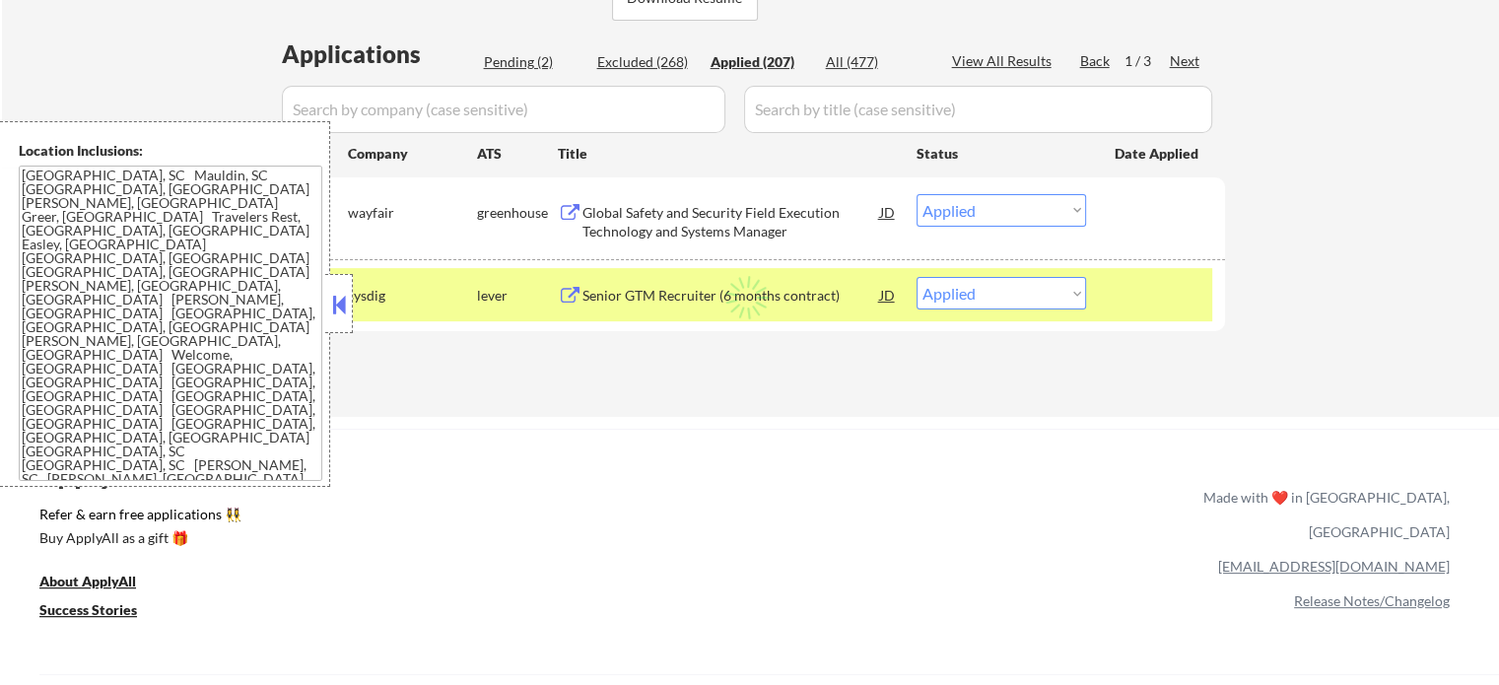
select select ""applied""
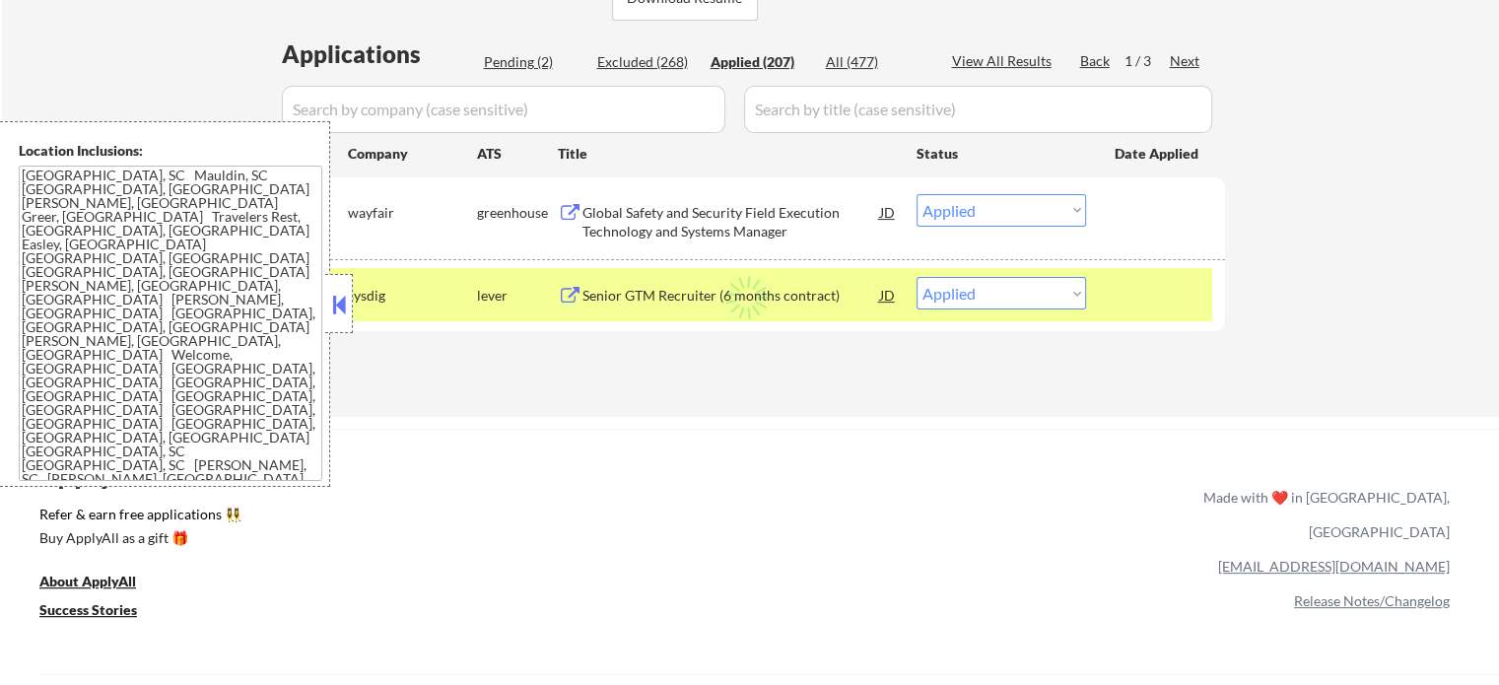
select select ""applied""
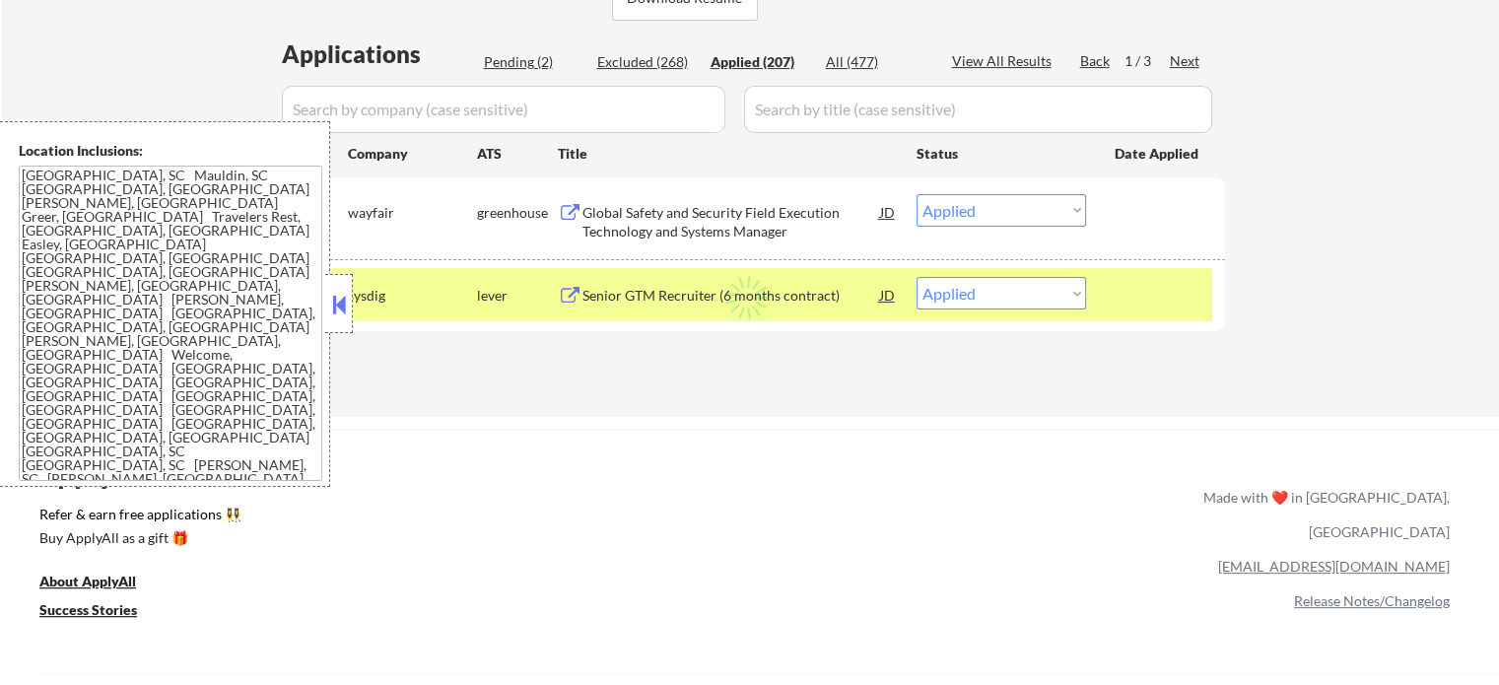
select select ""applied""
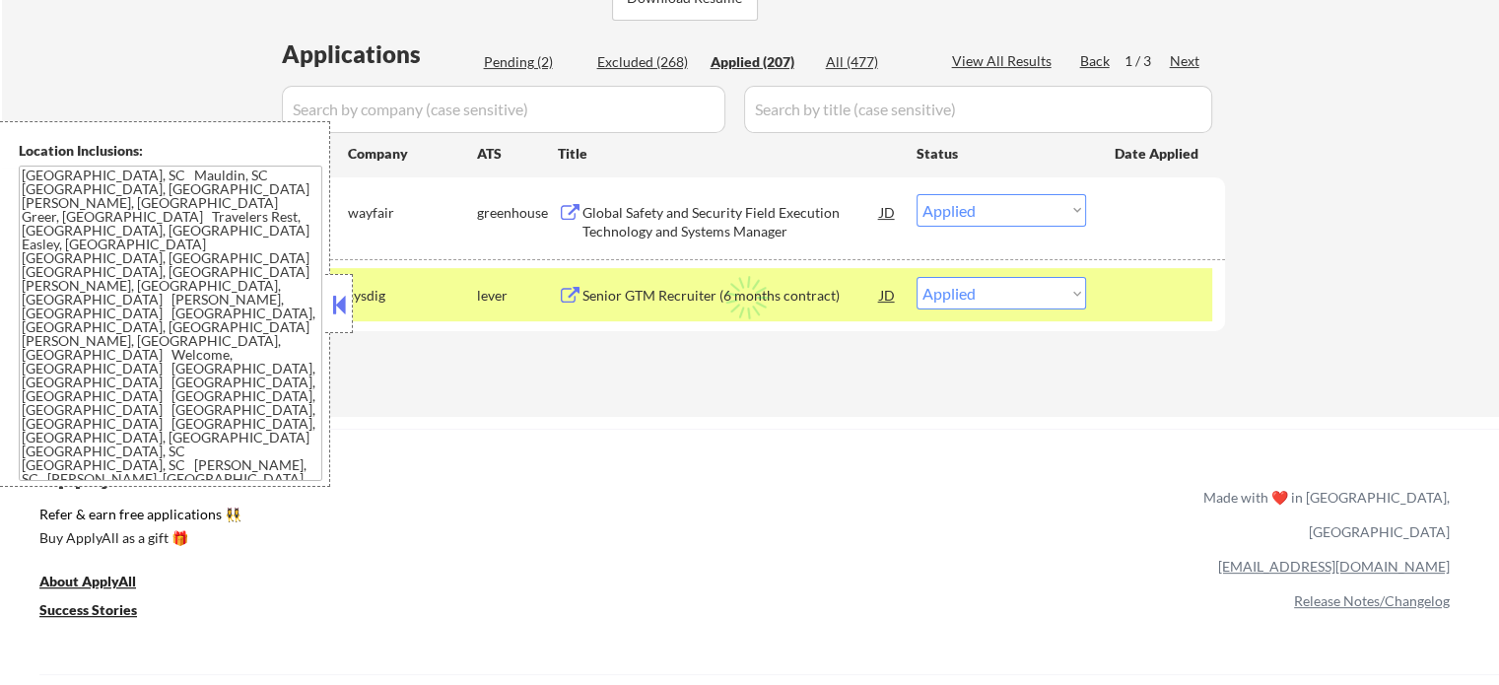
select select ""applied""
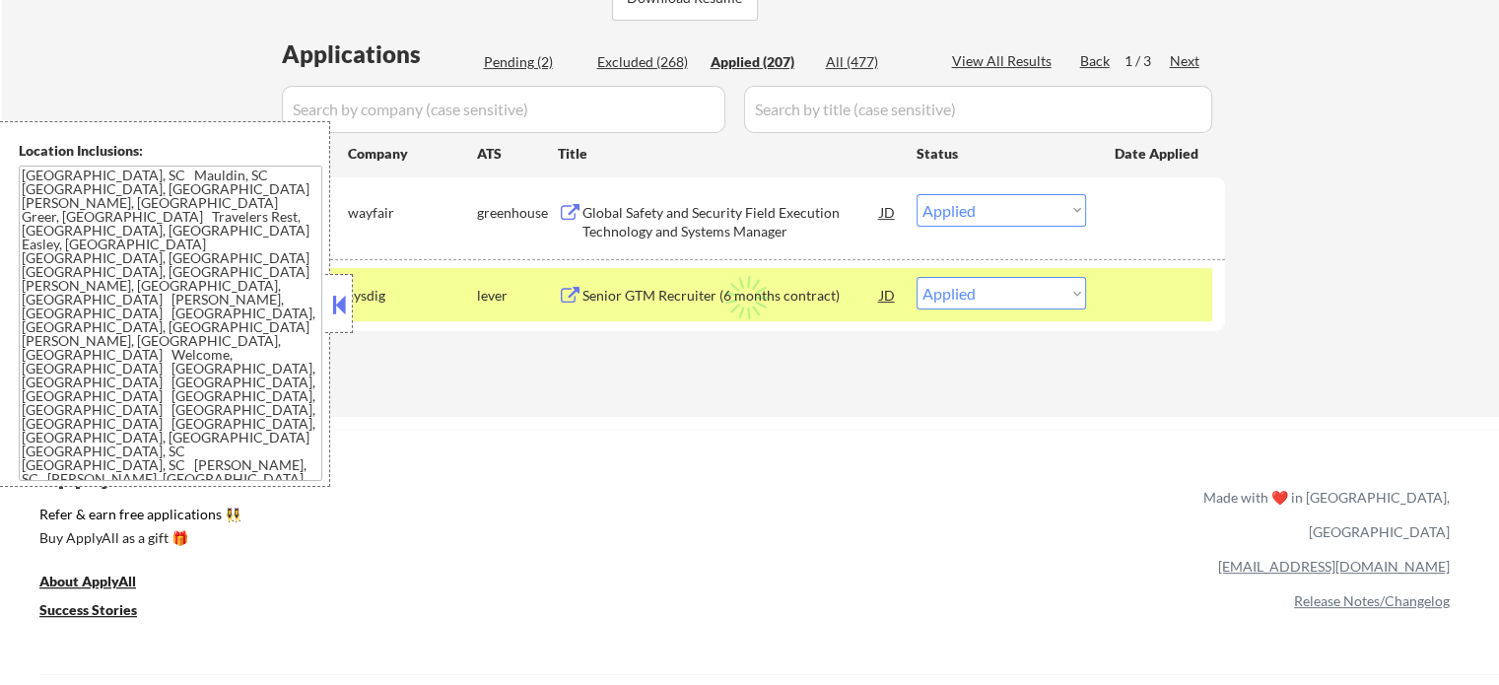
select select ""applied""
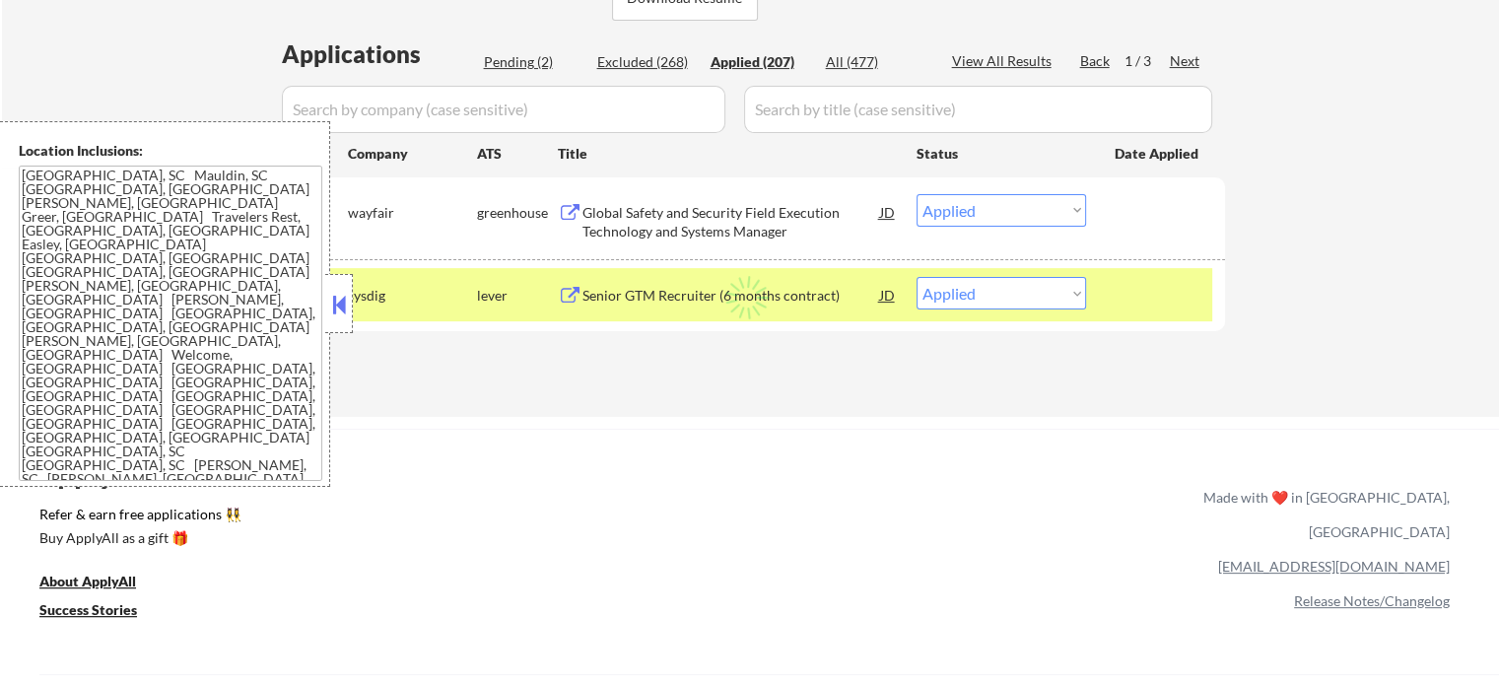
select select ""applied""
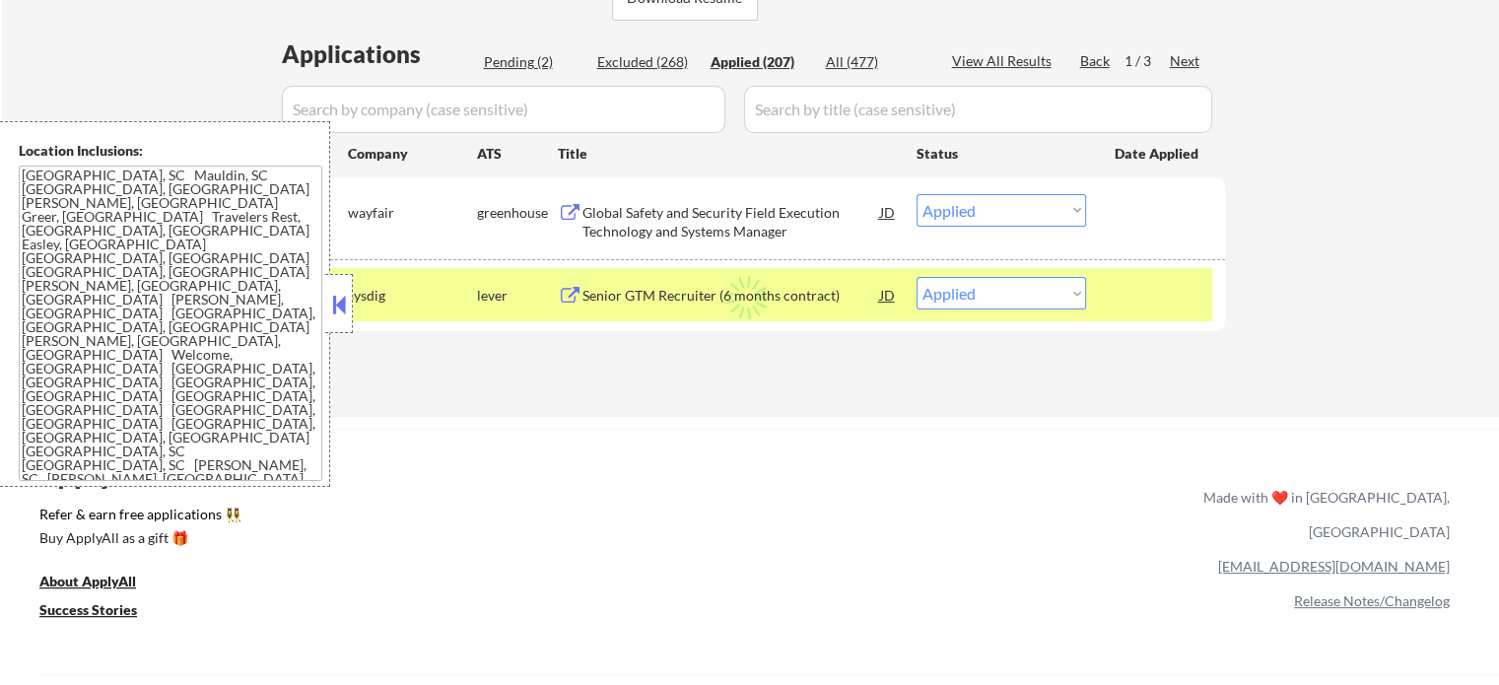
select select ""applied""
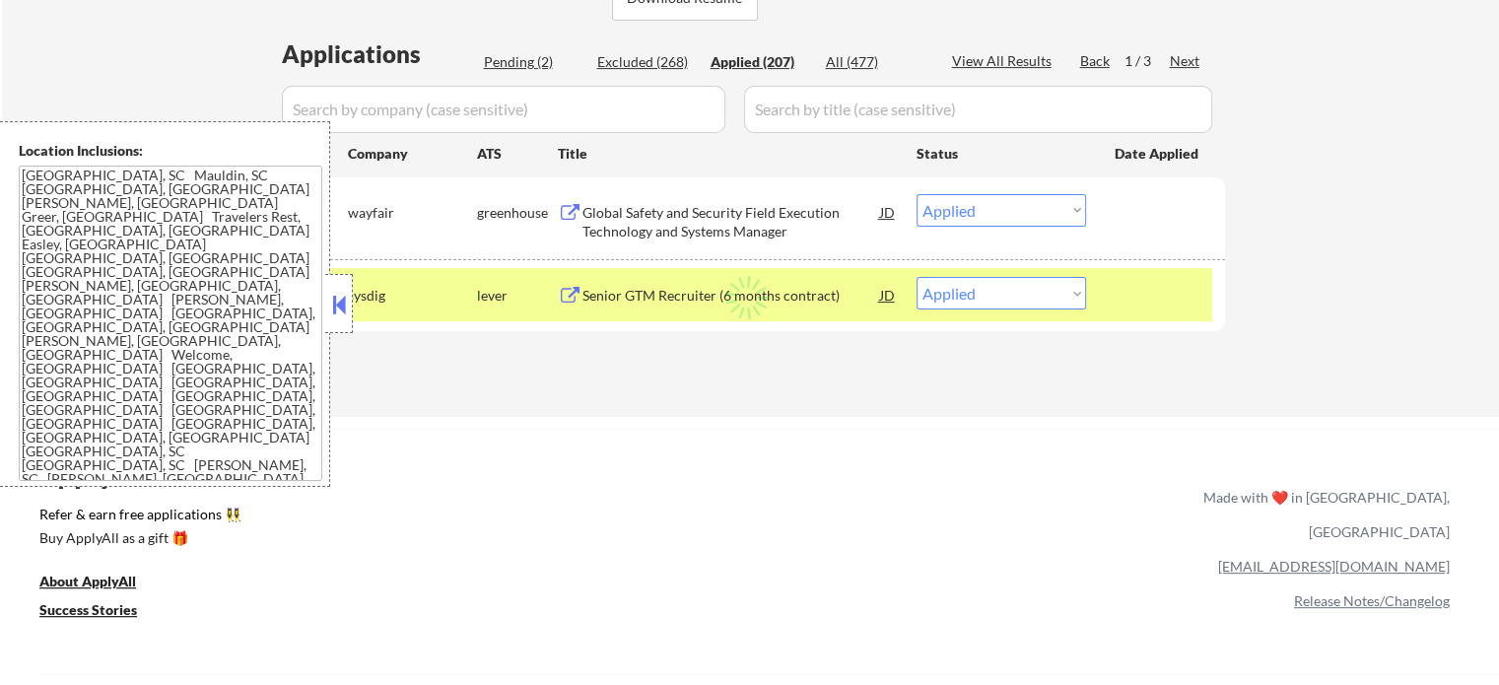
select select ""applied""
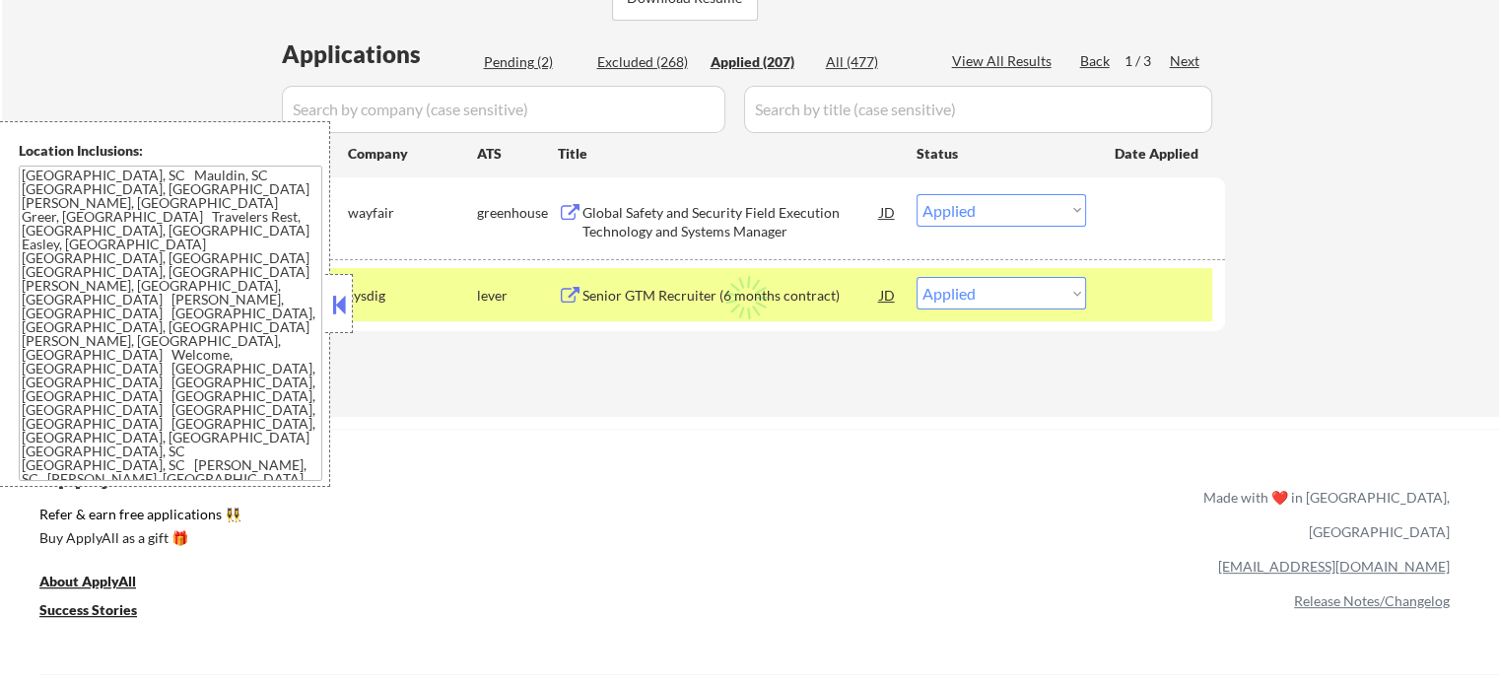
select select ""applied""
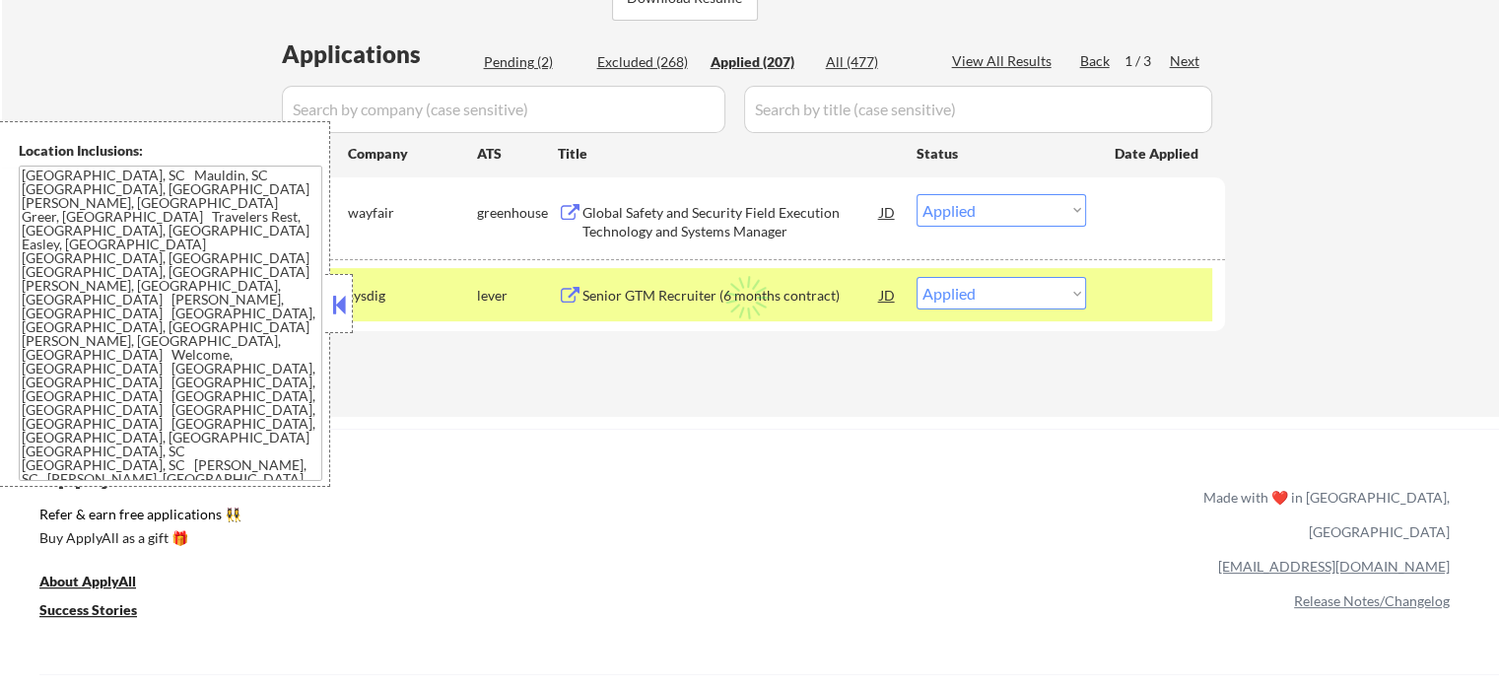
select select ""applied""
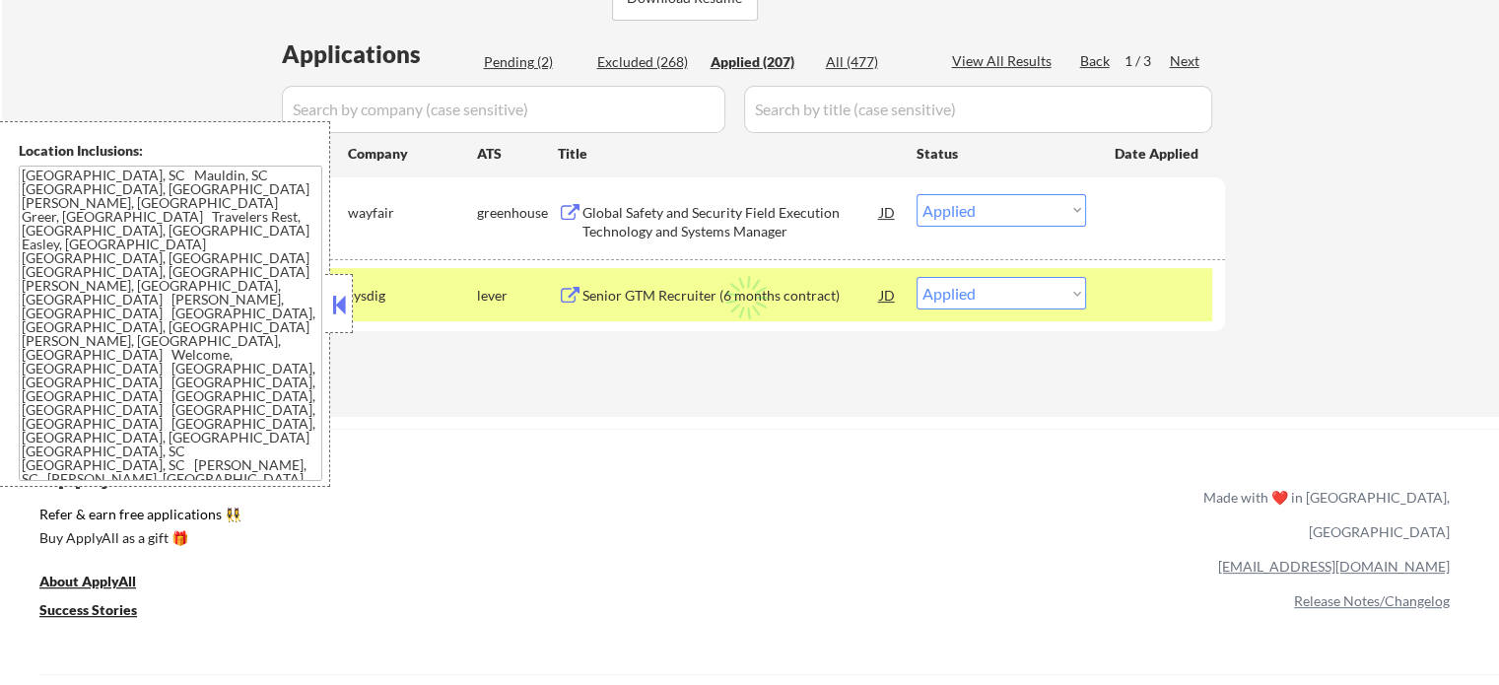
select select ""applied""
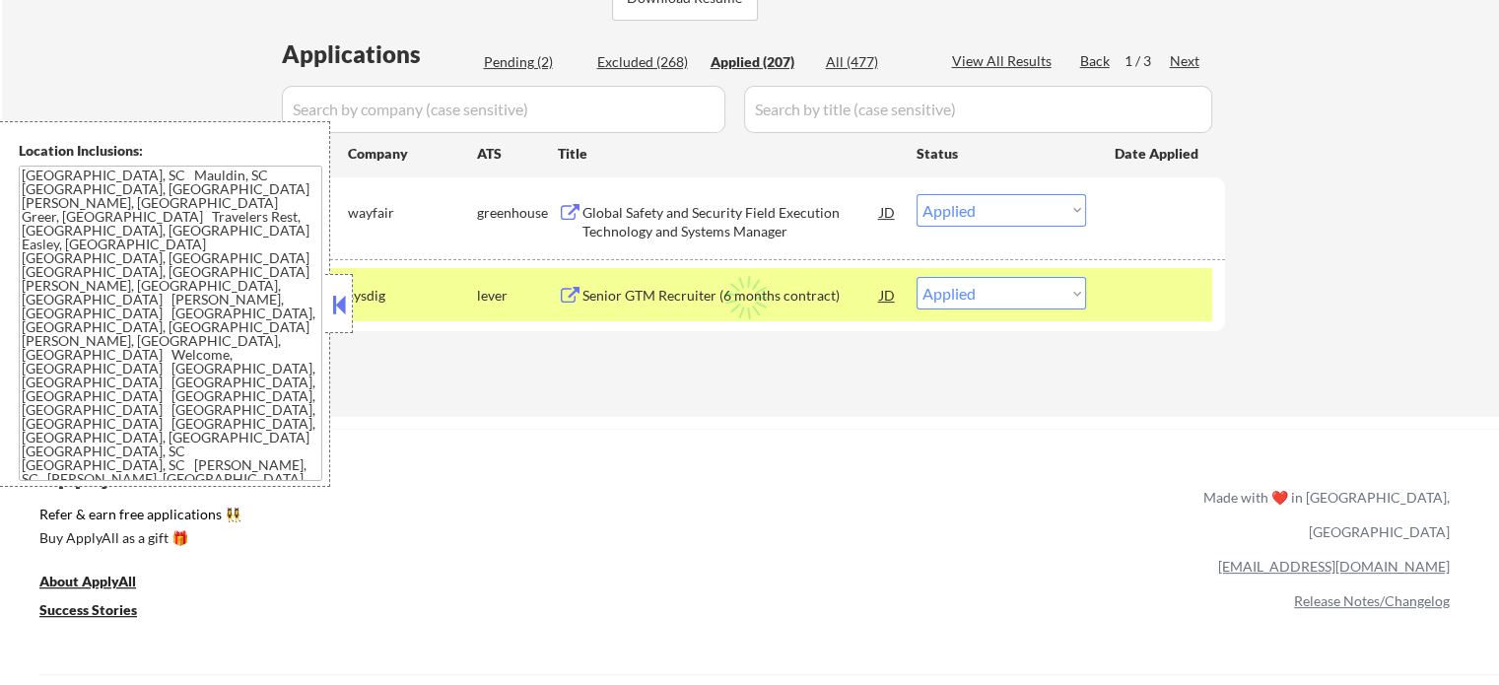
select select ""applied""
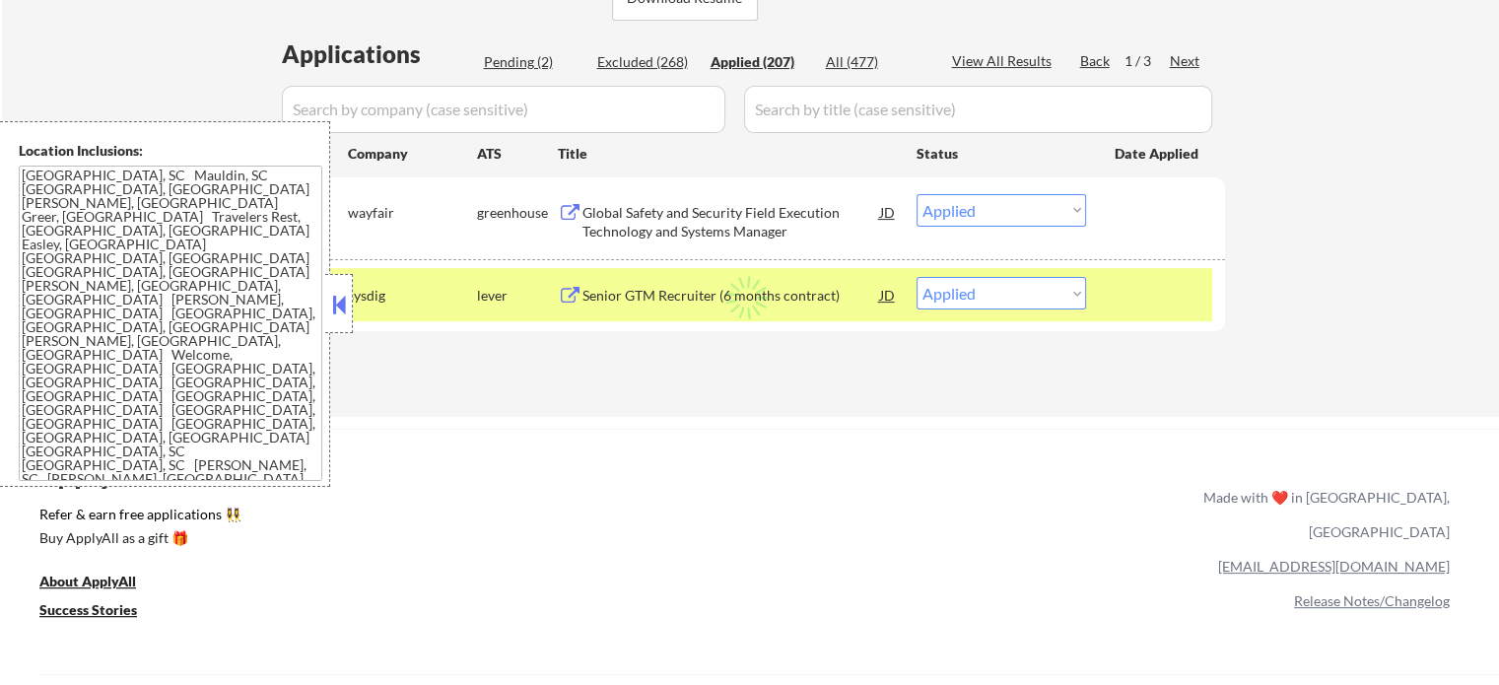
select select ""applied""
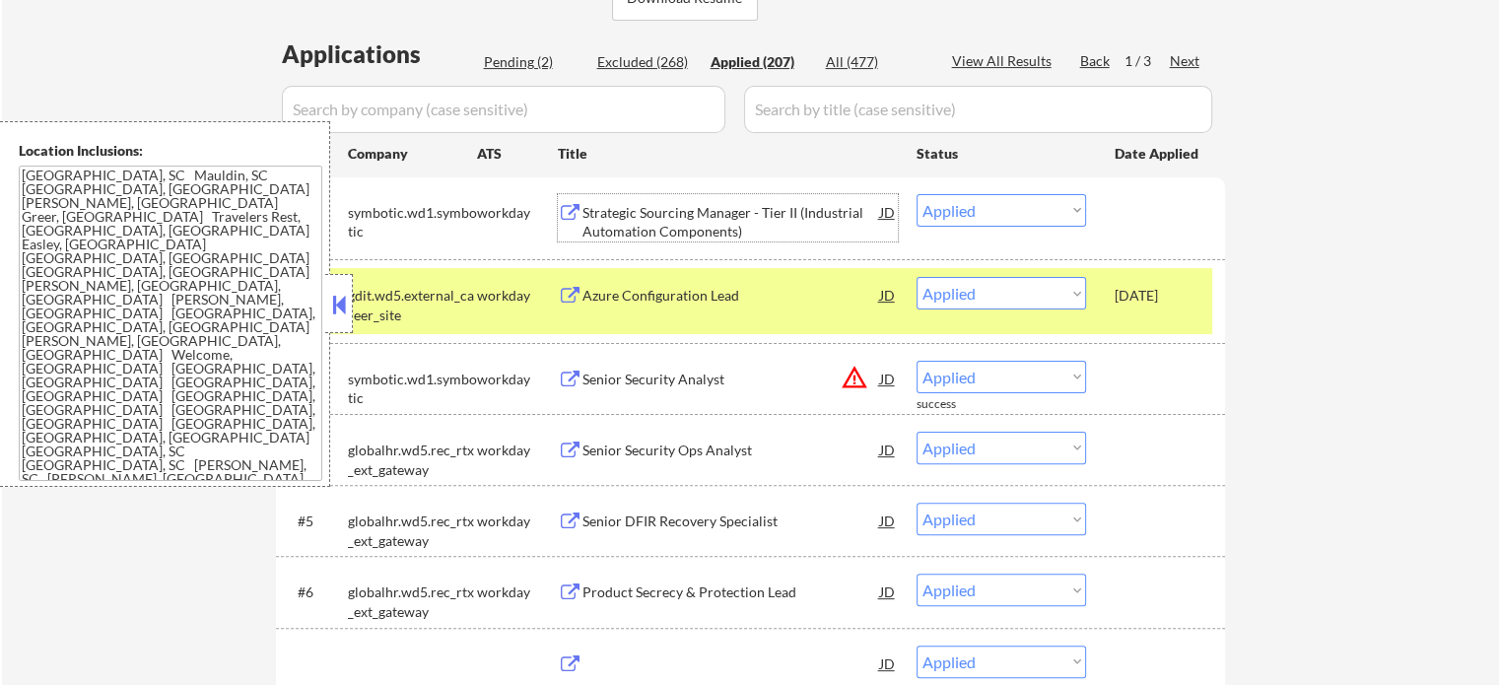
click at [694, 212] on div "Strategic Sourcing Manager - Tier II (Industrial Automation Components)" at bounding box center [732, 222] width 298 height 38
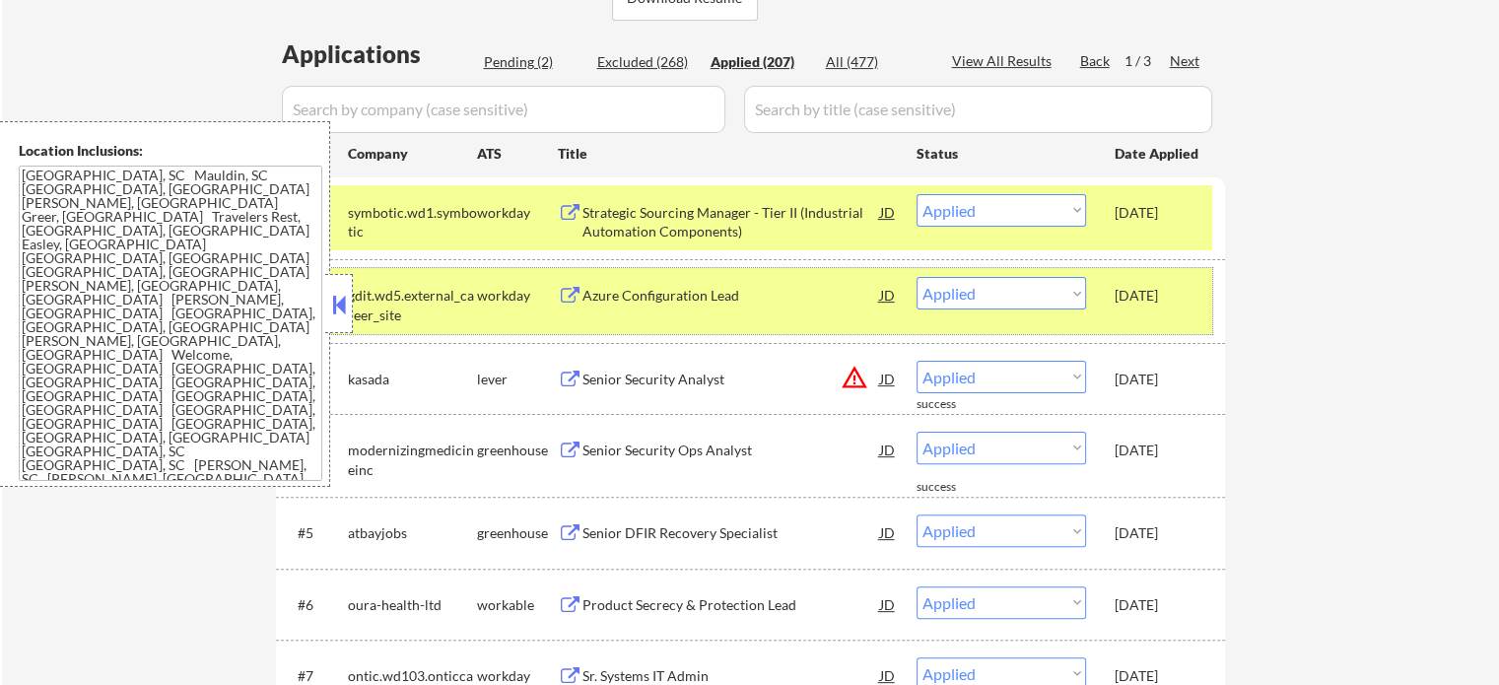
click at [1164, 298] on div "Sep 16, 2025" at bounding box center [1158, 296] width 87 height 20
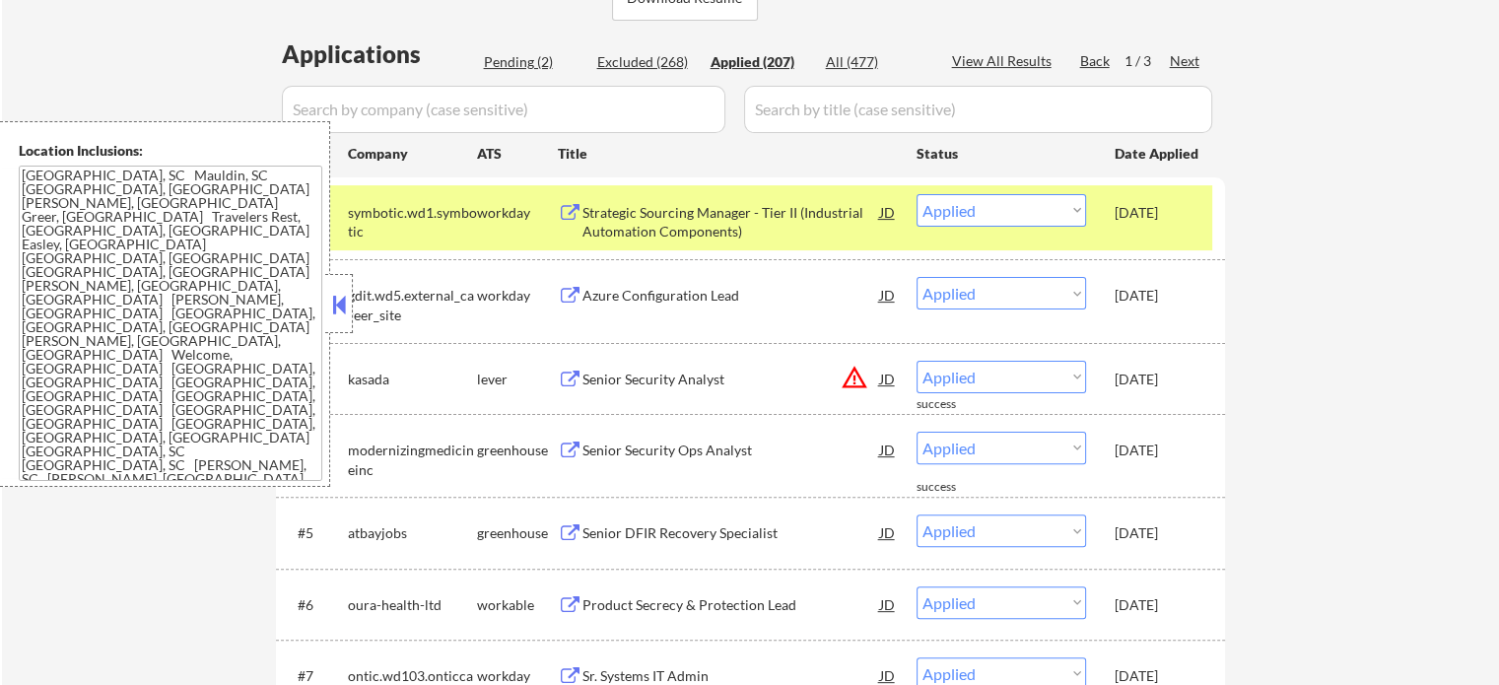
click at [1117, 220] on div "Sep 17, 2025" at bounding box center [1158, 213] width 87 height 20
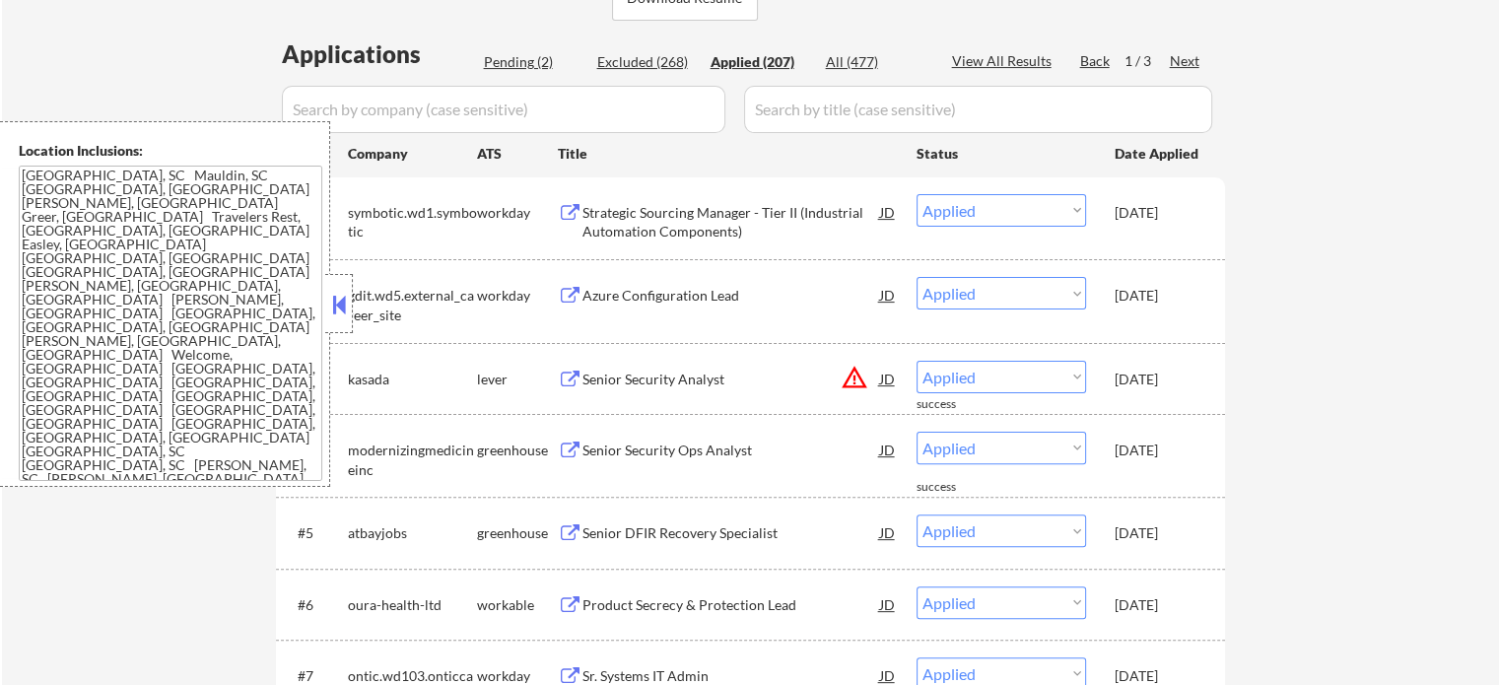
click at [516, 60] on div "Pending (2)" at bounding box center [533, 62] width 99 height 20
select select ""pending""
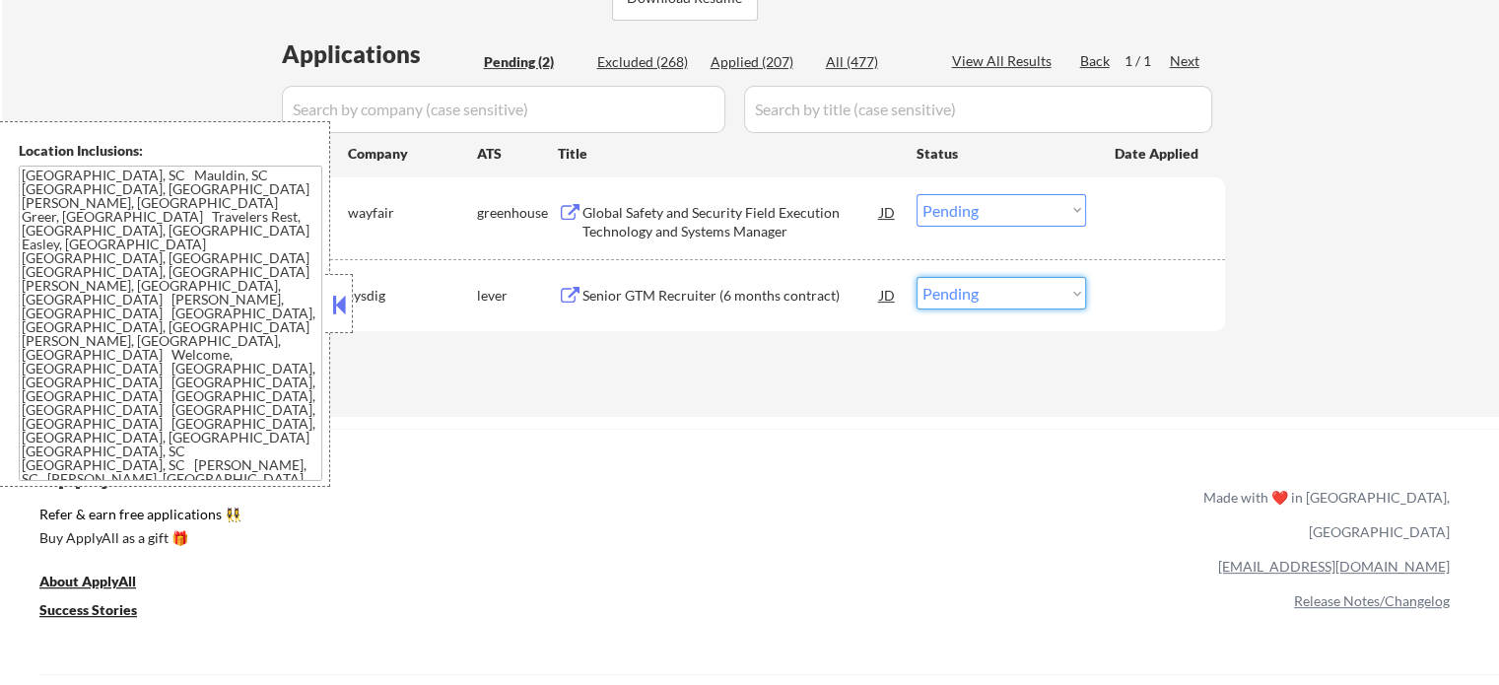
click at [972, 298] on select "Choose an option... Pending Applied Excluded (Questions) Excluded (Expired) Exc…" at bounding box center [1002, 293] width 170 height 33
select select ""applied""
click at [917, 277] on select "Choose an option... Pending Applied Excluded (Questions) Excluded (Expired) Exc…" at bounding box center [1002, 293] width 170 height 33
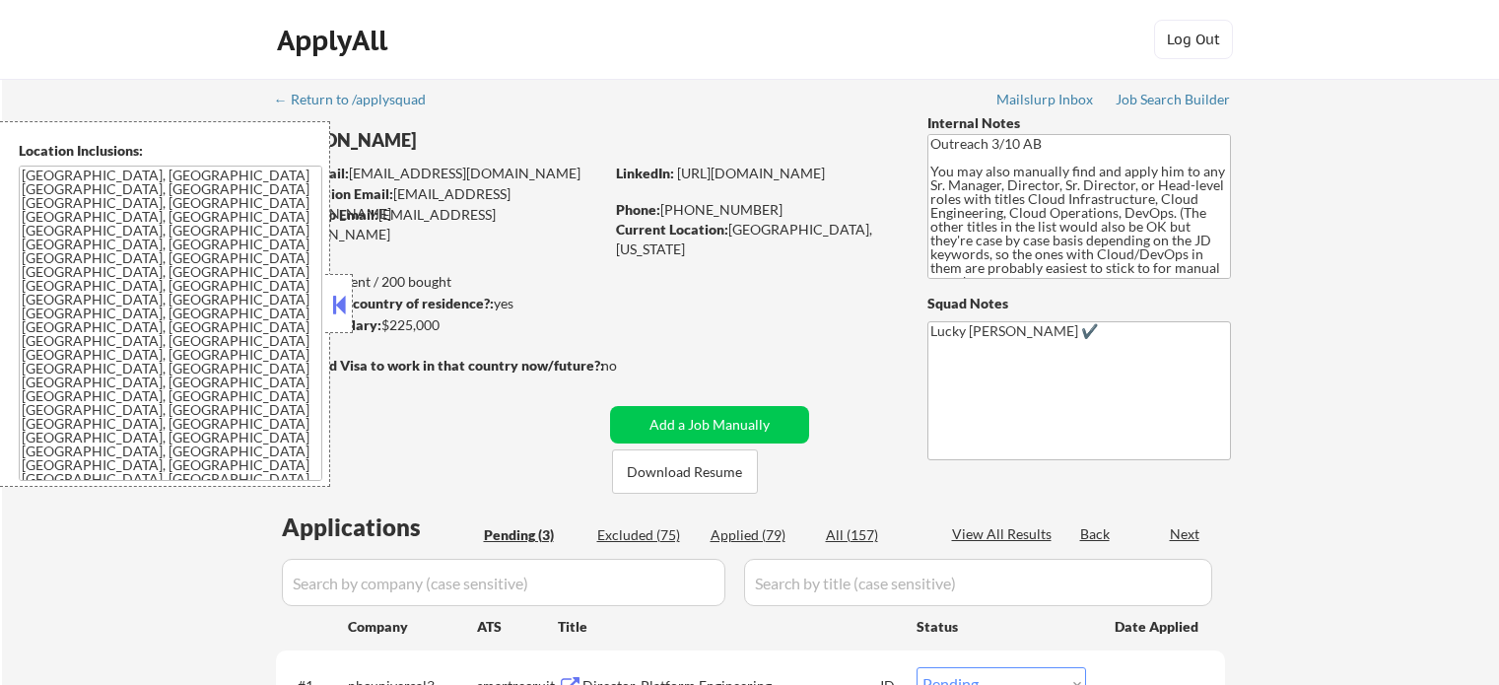
select select ""pending""
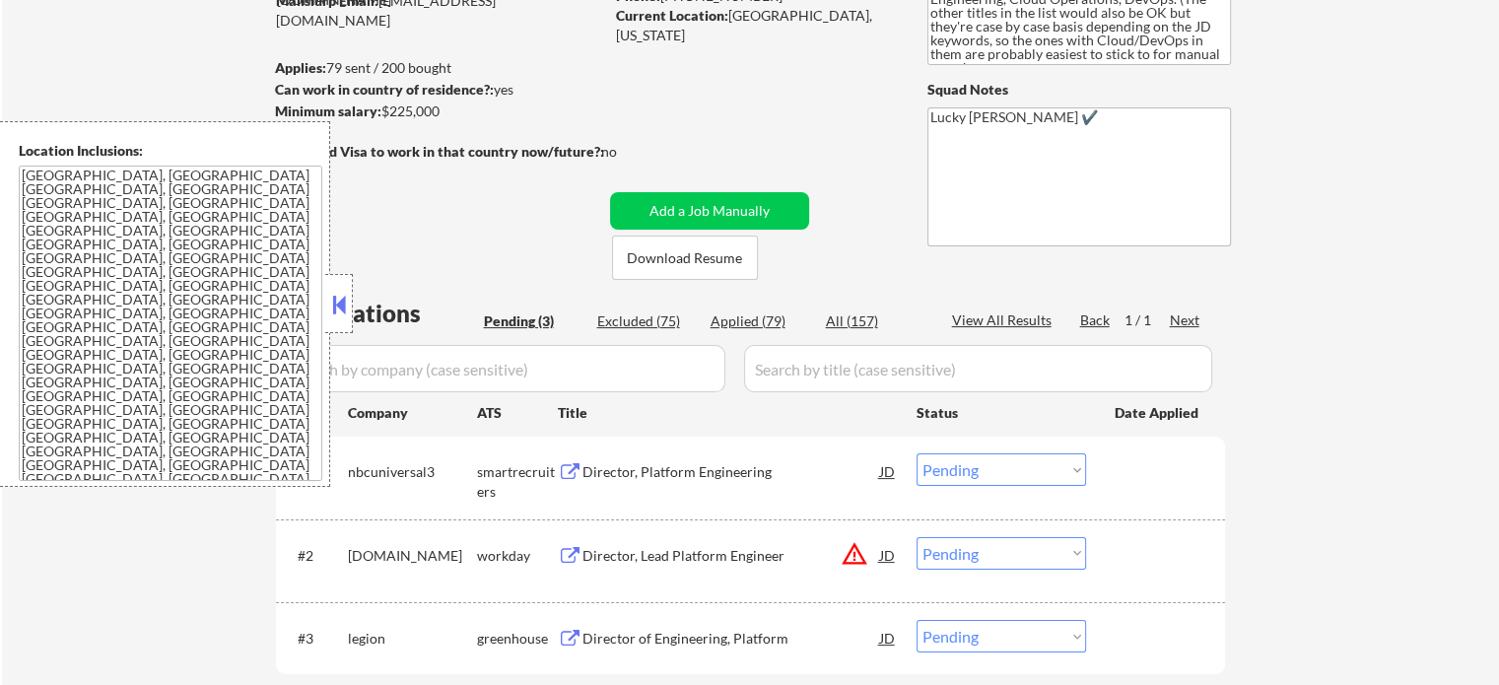
scroll to position [493, 0]
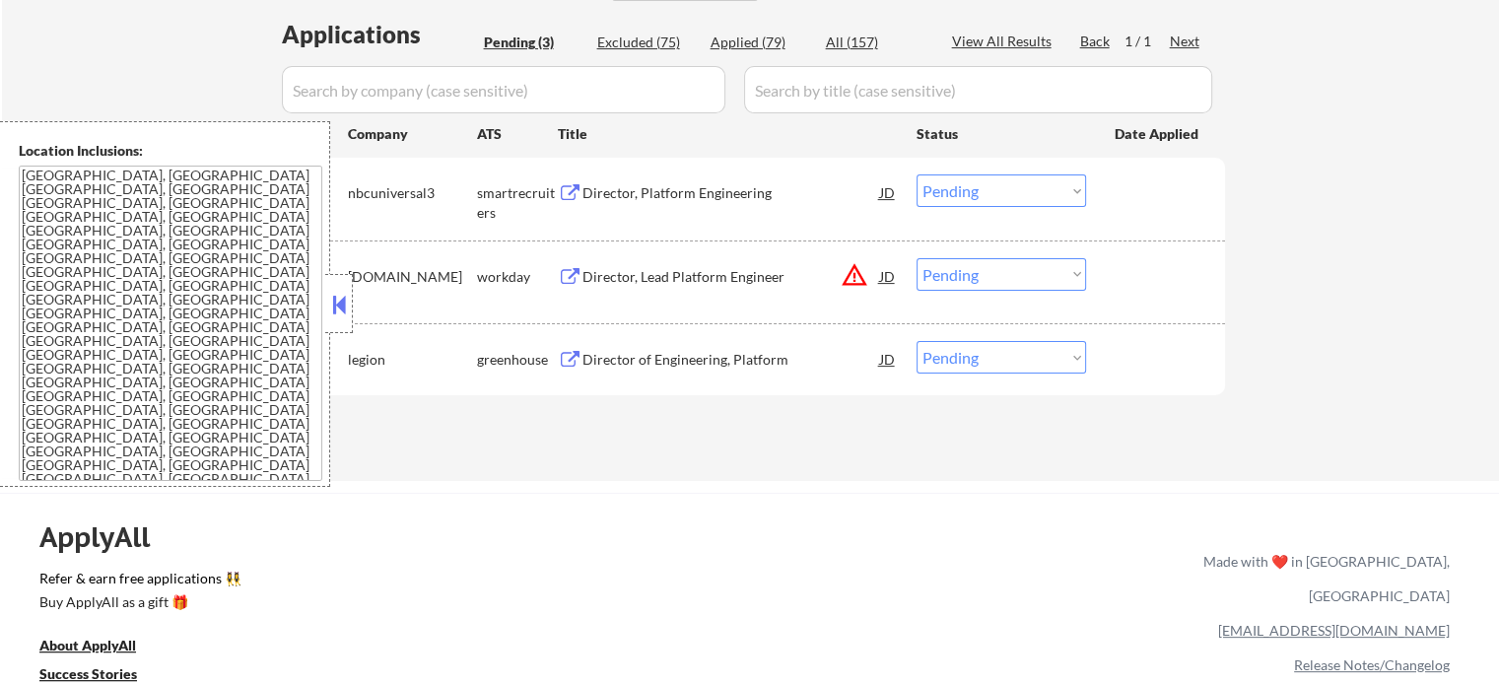
click at [668, 275] on div "Director, Lead Platform Engineer" at bounding box center [732, 277] width 298 height 20
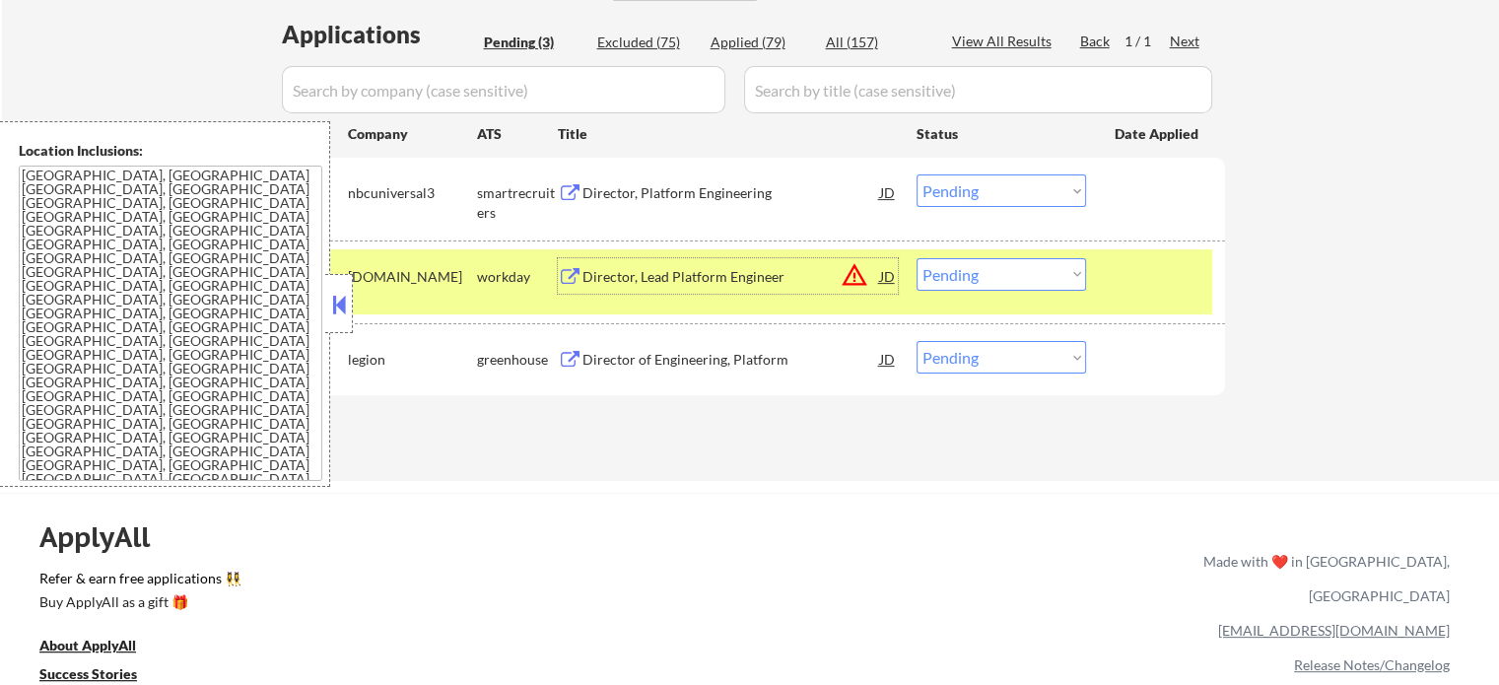
click at [1080, 276] on select "Choose an option... Pending Applied Excluded (Questions) Excluded (Expired) Exc…" at bounding box center [1002, 274] width 170 height 33
click at [917, 258] on select "Choose an option... Pending Applied Excluded (Questions) Excluded (Expired) Exc…" at bounding box center [1002, 274] width 170 height 33
click at [1170, 271] on div at bounding box center [1158, 275] width 87 height 35
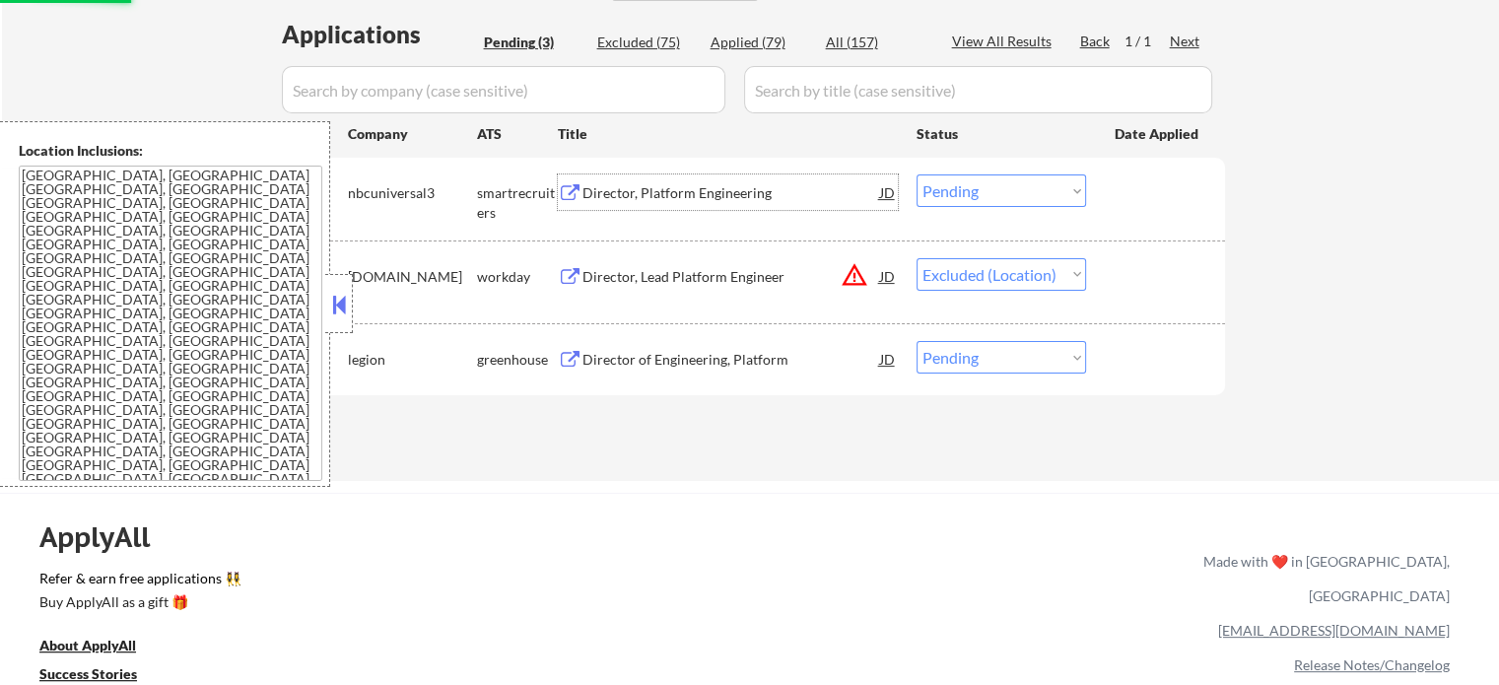
click at [631, 193] on div "Director, Platform Engineering" at bounding box center [732, 193] width 298 height 20
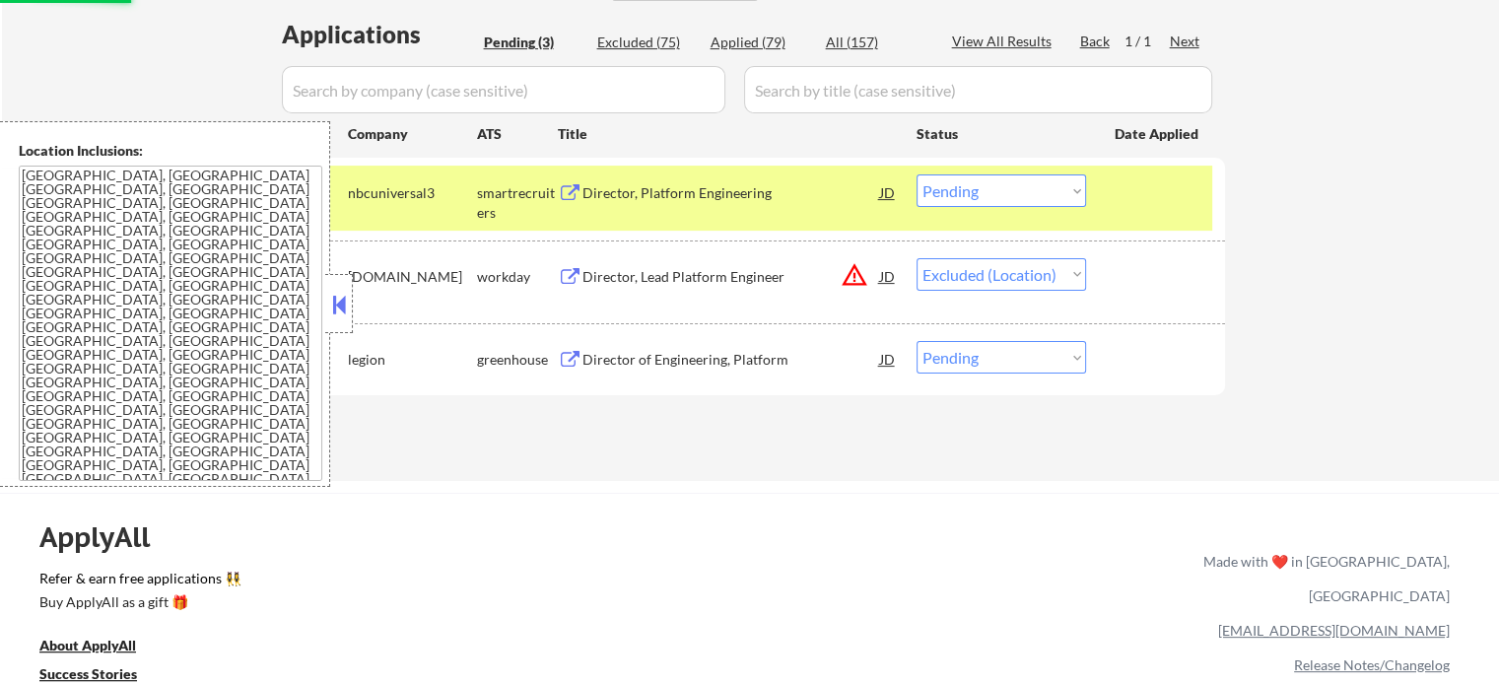
select select ""pending""
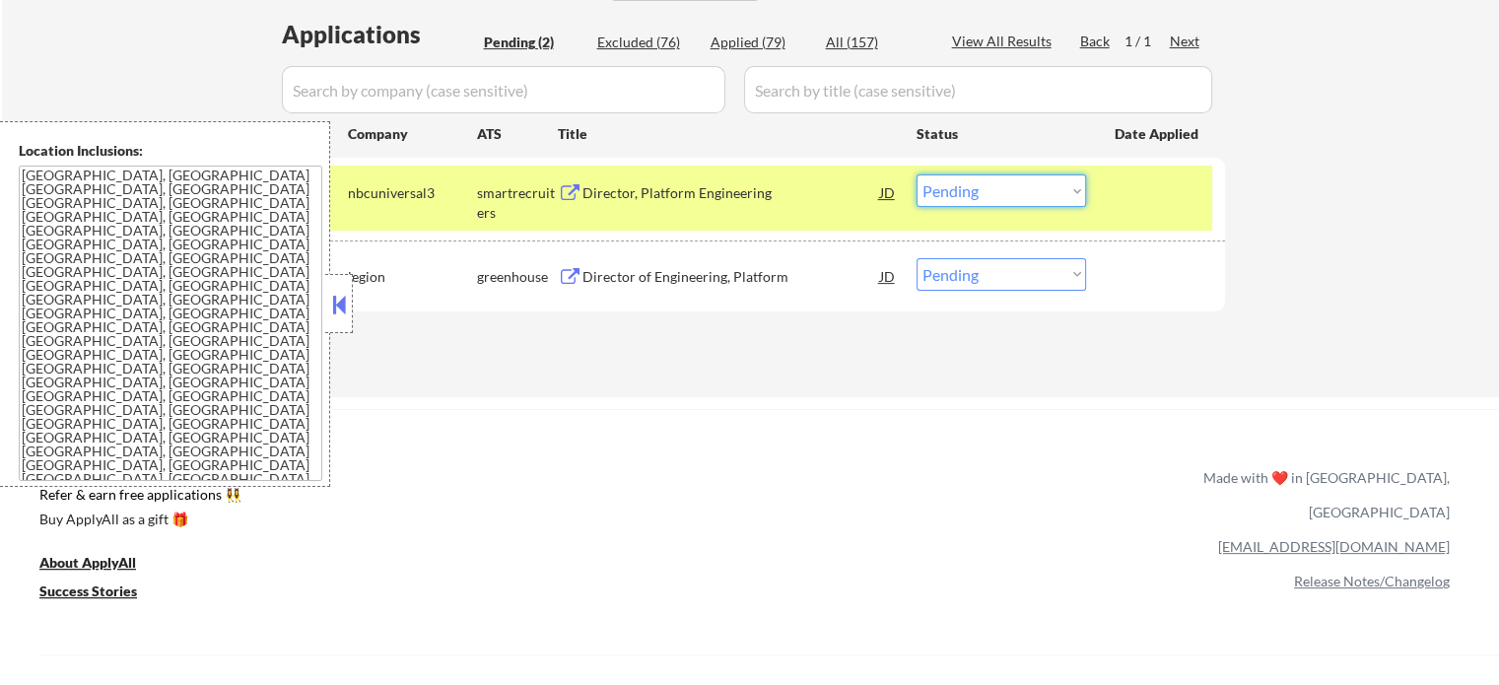
click at [931, 181] on select "Choose an option... Pending Applied Excluded (Questions) Excluded (Expired) Exc…" at bounding box center [1002, 190] width 170 height 33
click at [917, 174] on select "Choose an option... Pending Applied Excluded (Questions) Excluded (Expired) Exc…" at bounding box center [1002, 190] width 170 height 33
click at [1136, 207] on div at bounding box center [1158, 191] width 87 height 35
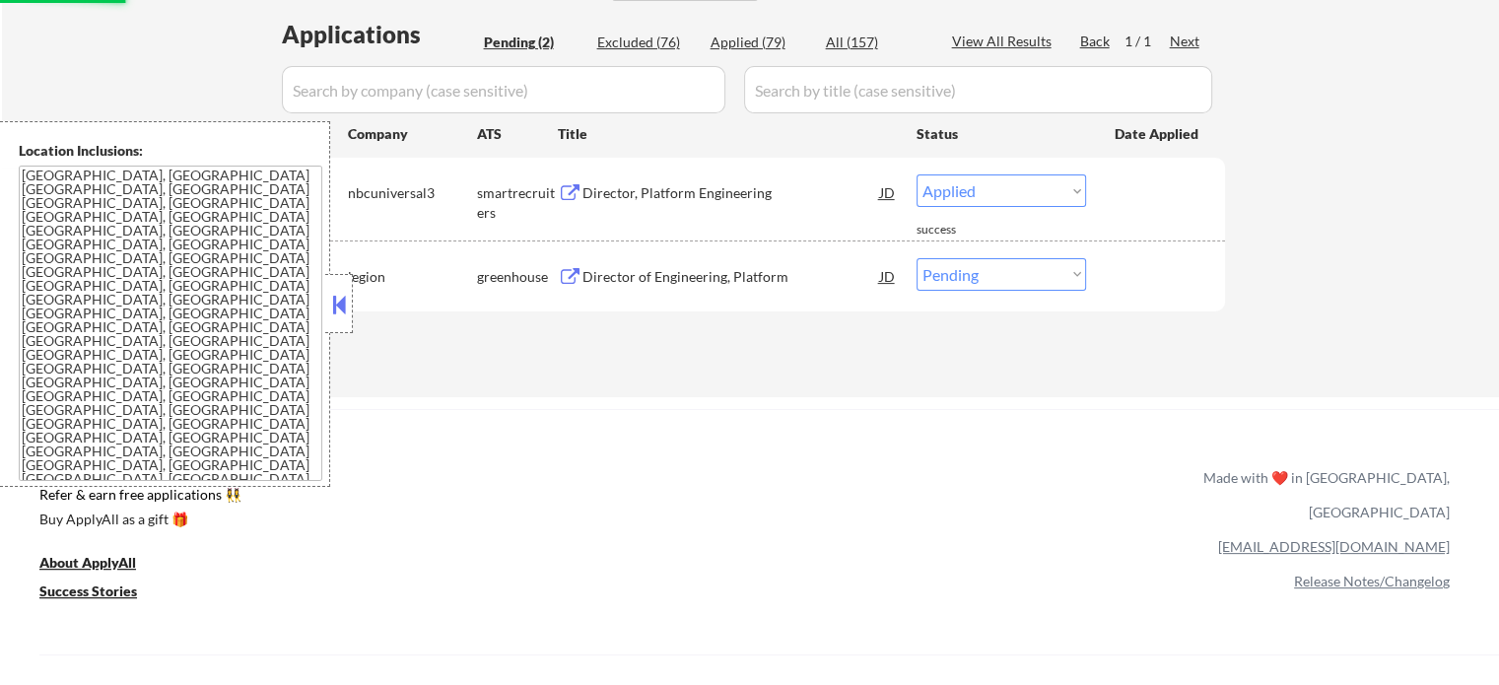
select select ""pending""
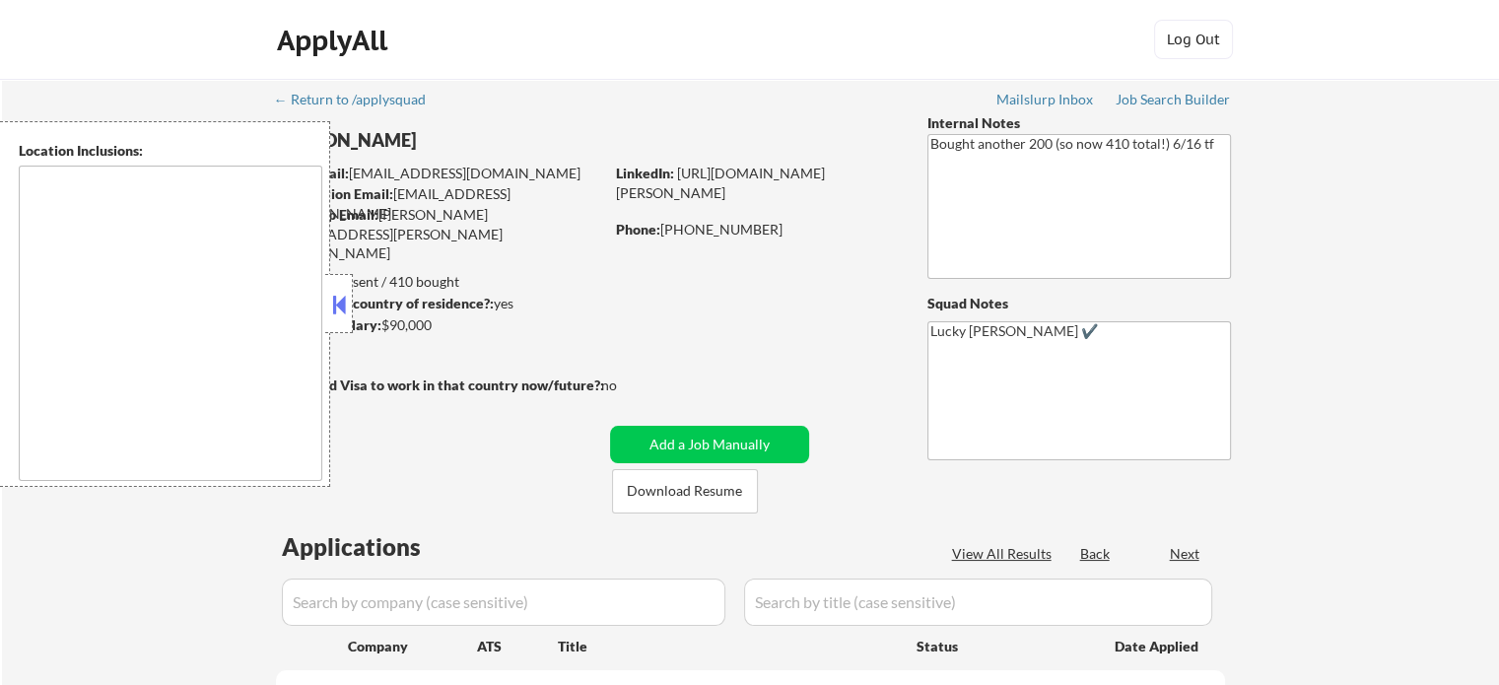
type textarea "remote"
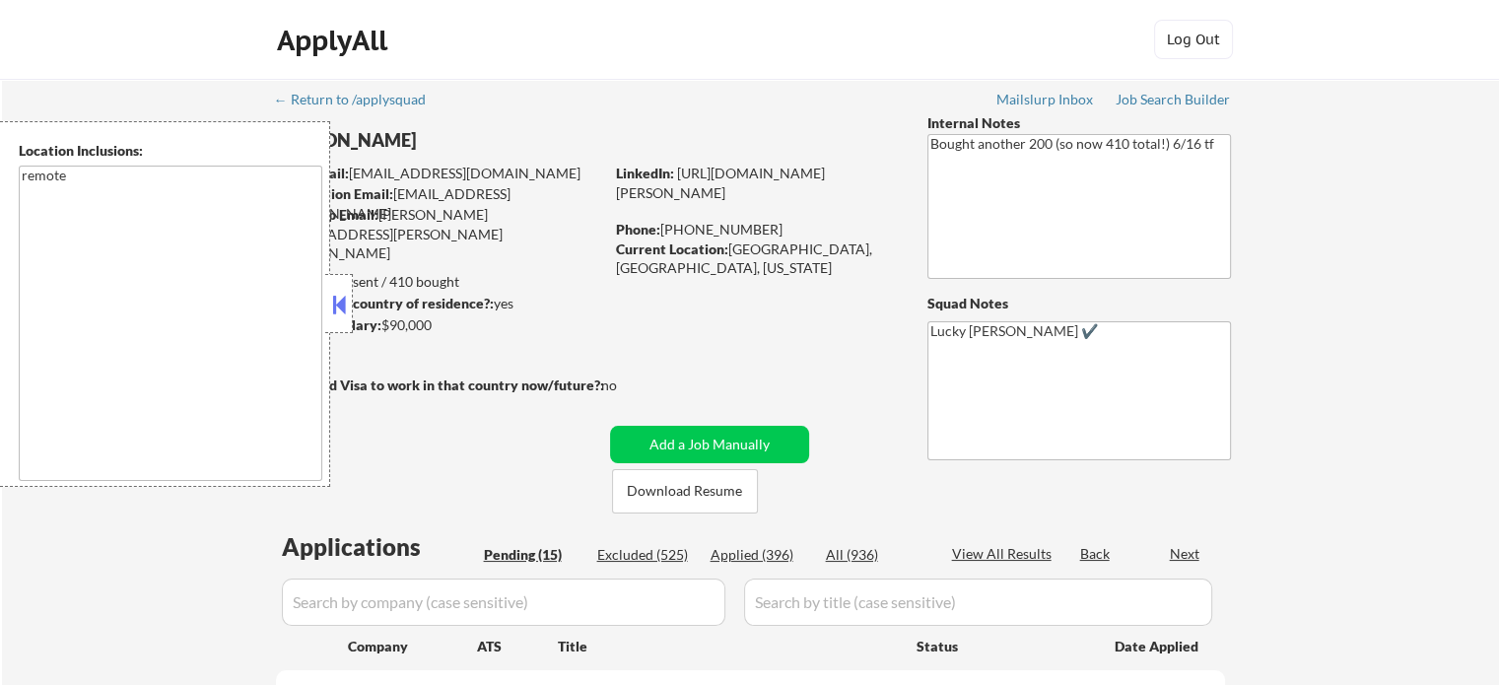
select select ""pending""
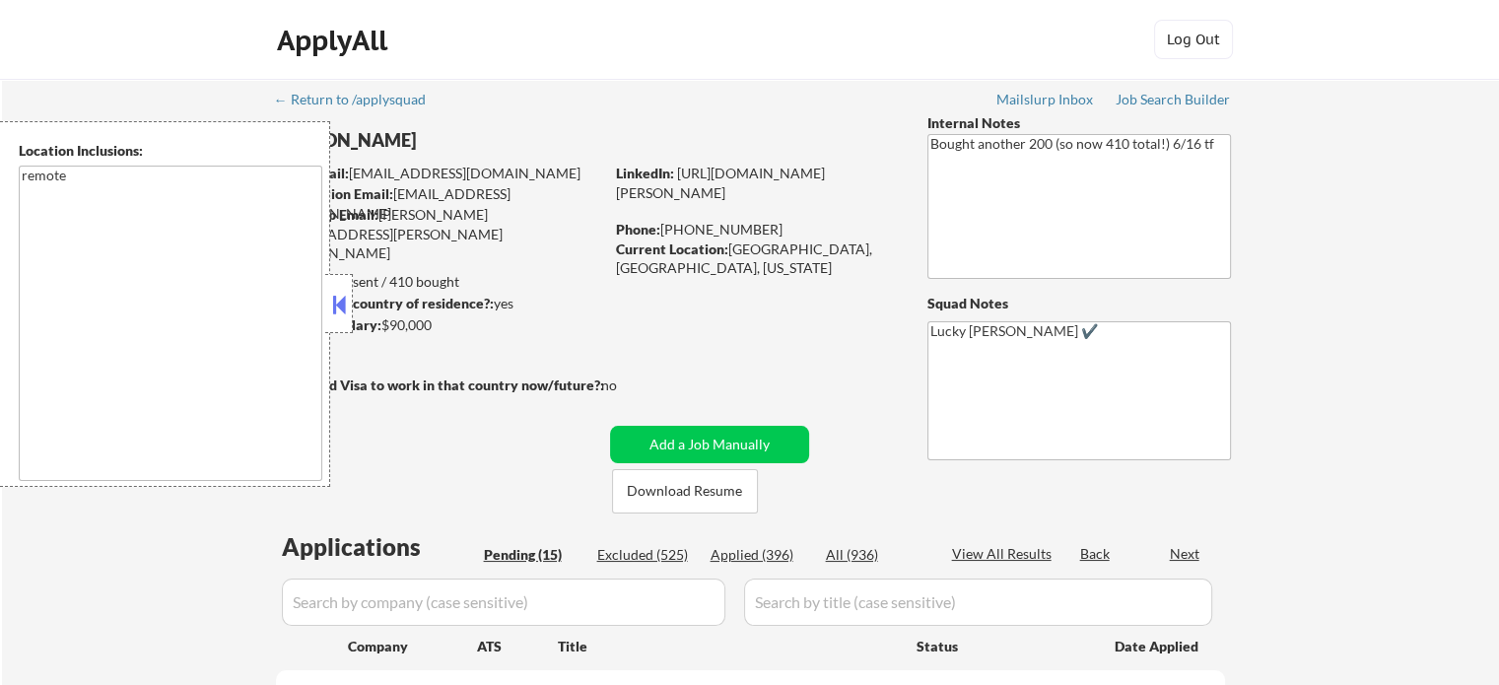
select select ""pending""
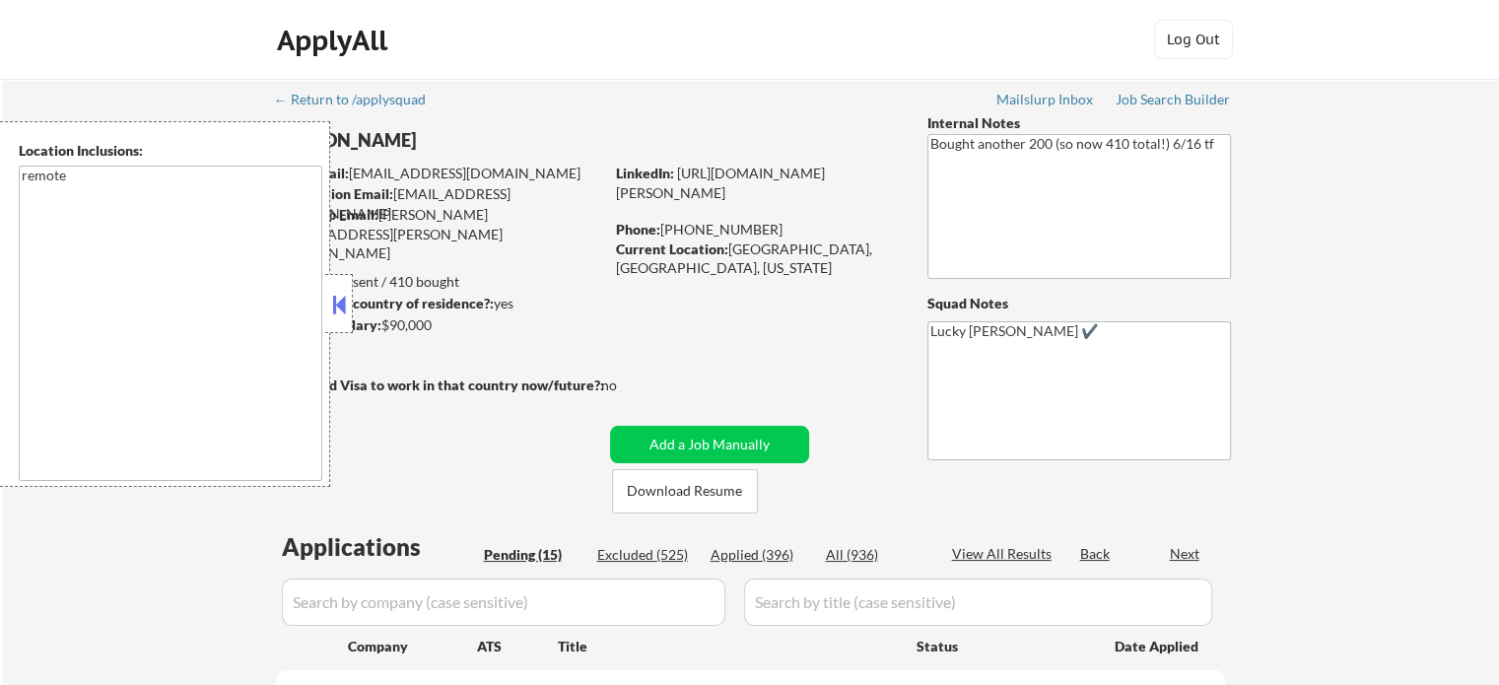
select select ""pending""
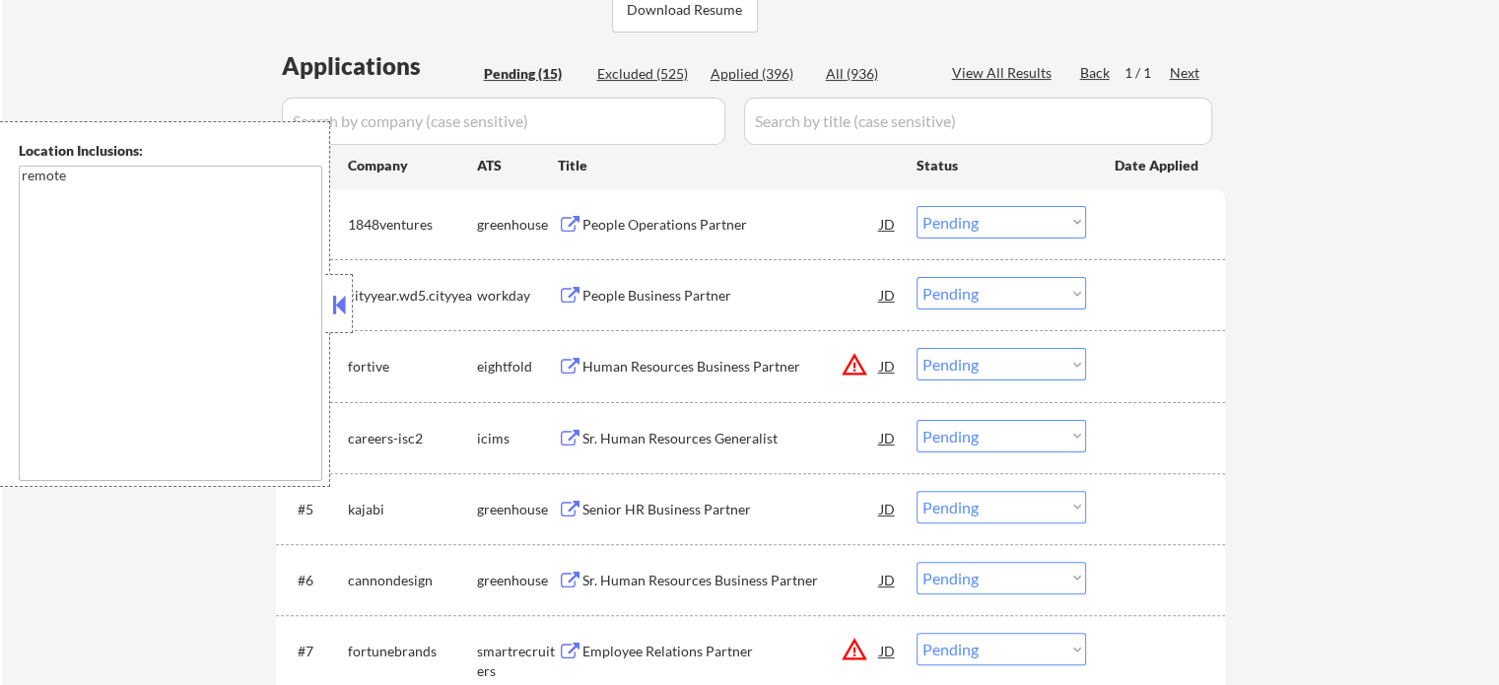
scroll to position [296, 0]
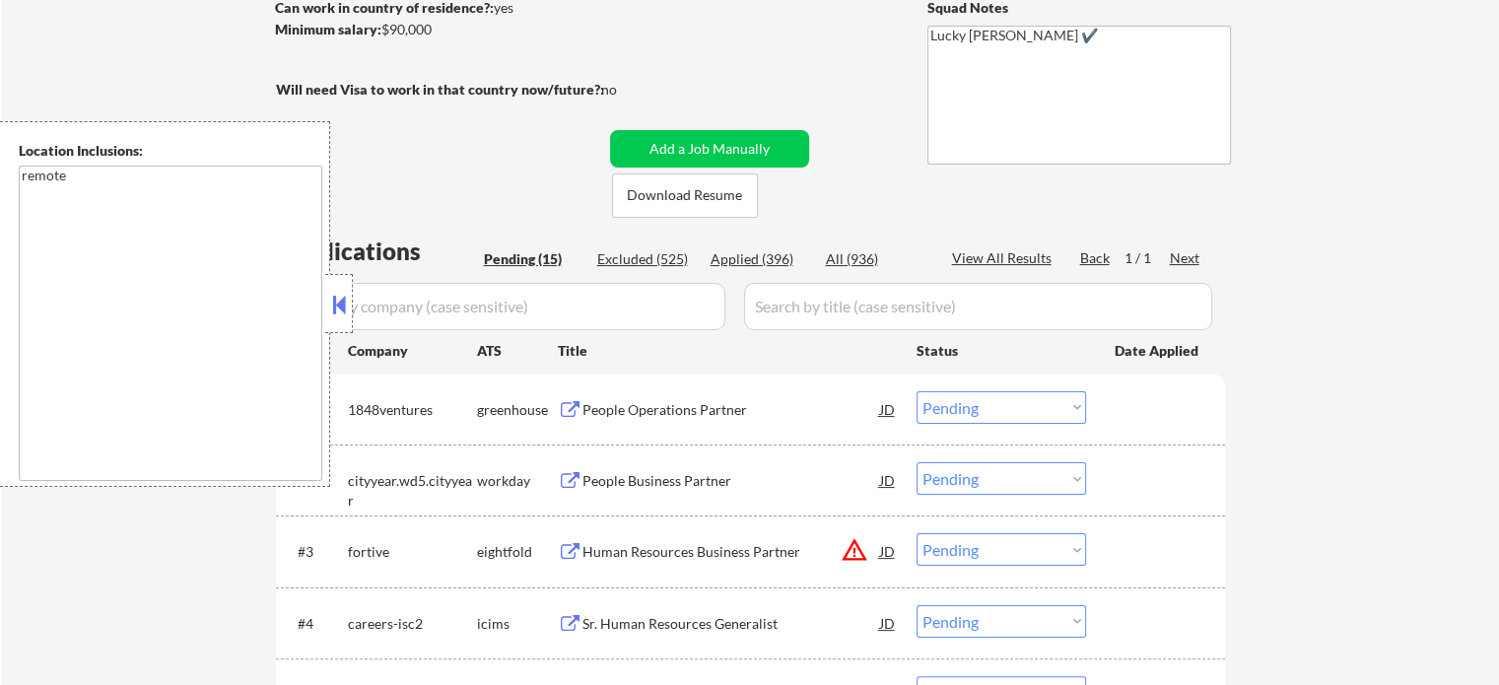
click at [666, 408] on div "People Operations Partner" at bounding box center [732, 410] width 298 height 20
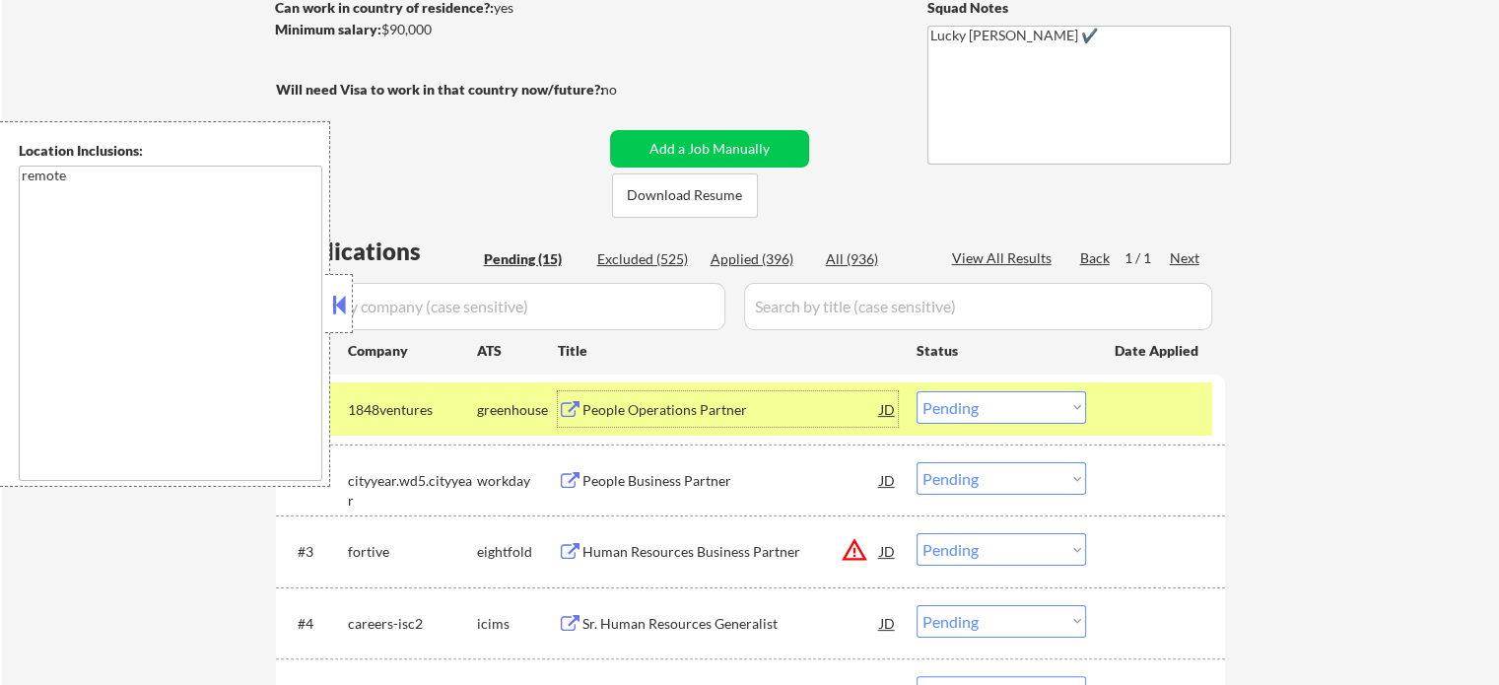
click at [950, 408] on select "Choose an option... Pending Applied Excluded (Questions) Excluded (Expired) Exc…" at bounding box center [1002, 407] width 170 height 33
click at [917, 391] on select "Choose an option... Pending Applied Excluded (Questions) Excluded (Expired) Exc…" at bounding box center [1002, 407] width 170 height 33
click at [1142, 413] on div at bounding box center [1158, 408] width 87 height 35
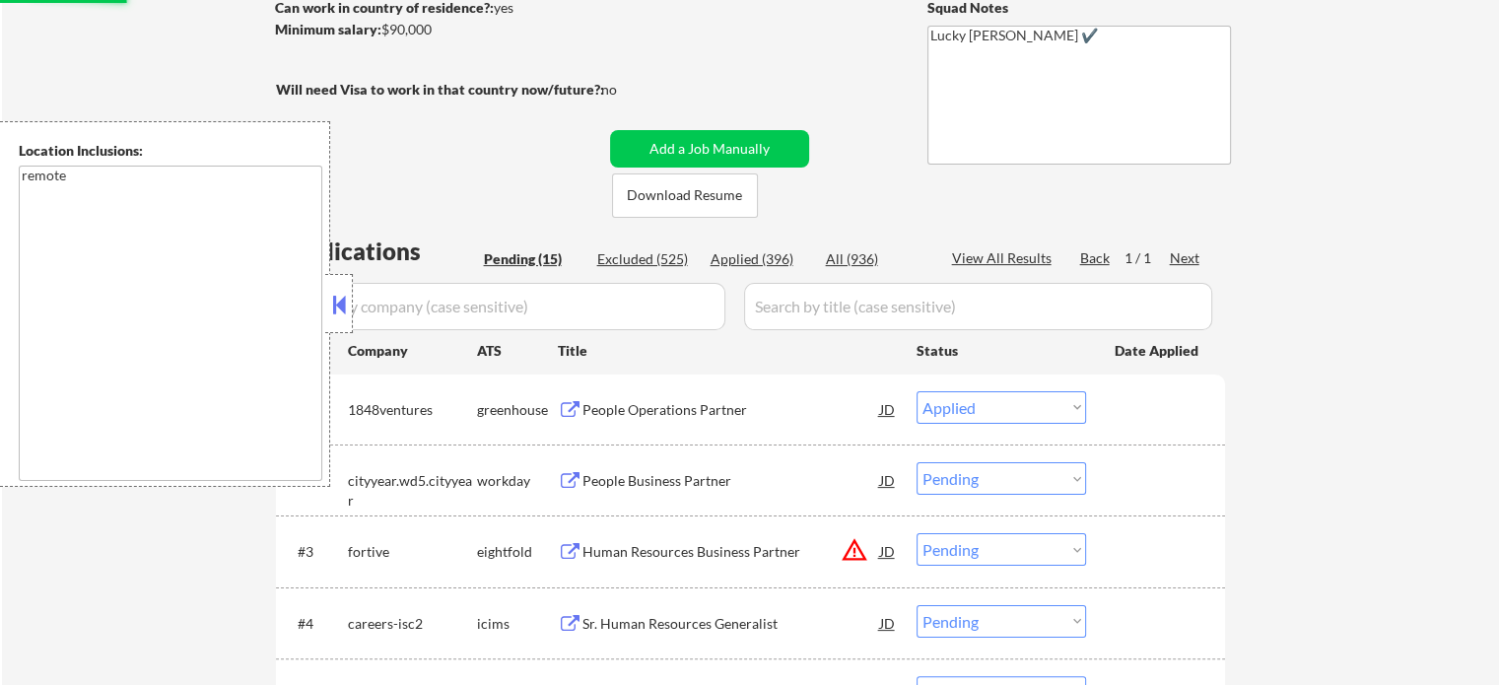
select select ""pending""
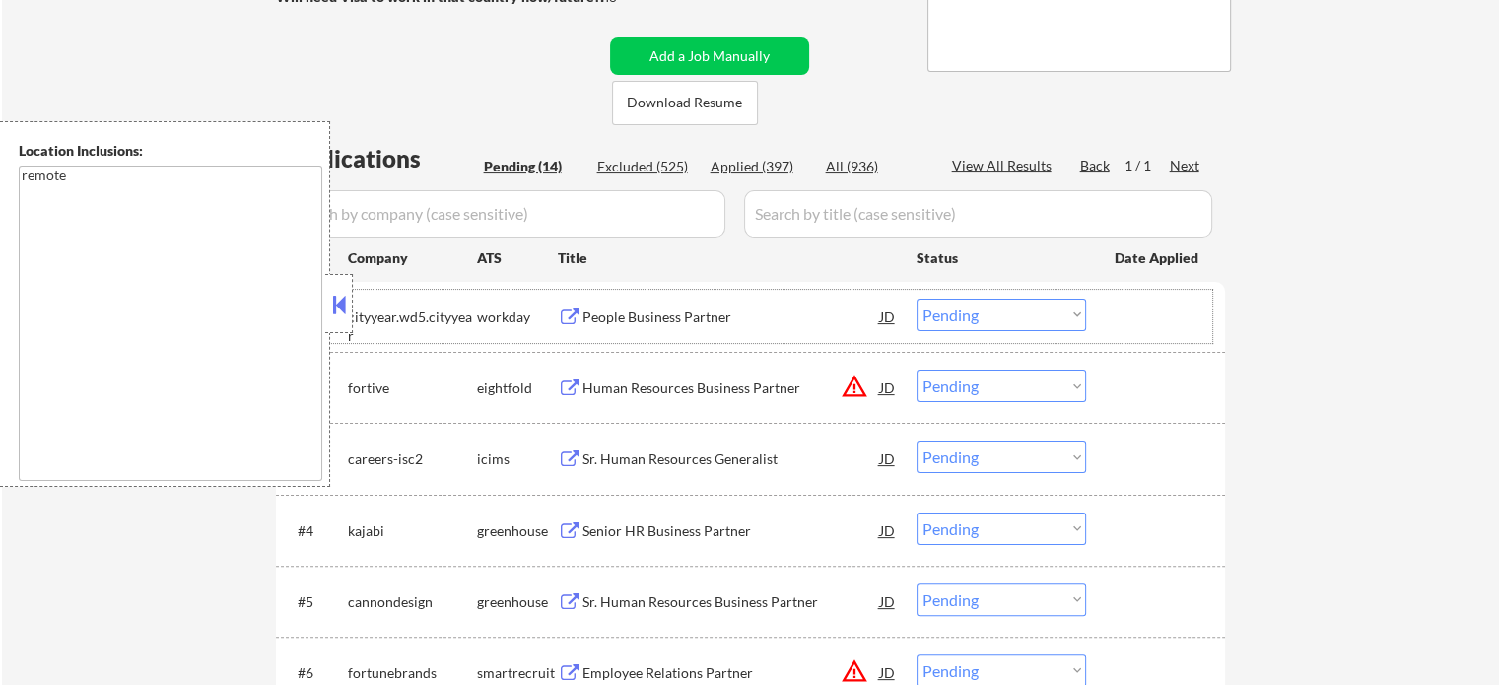
scroll to position [493, 0]
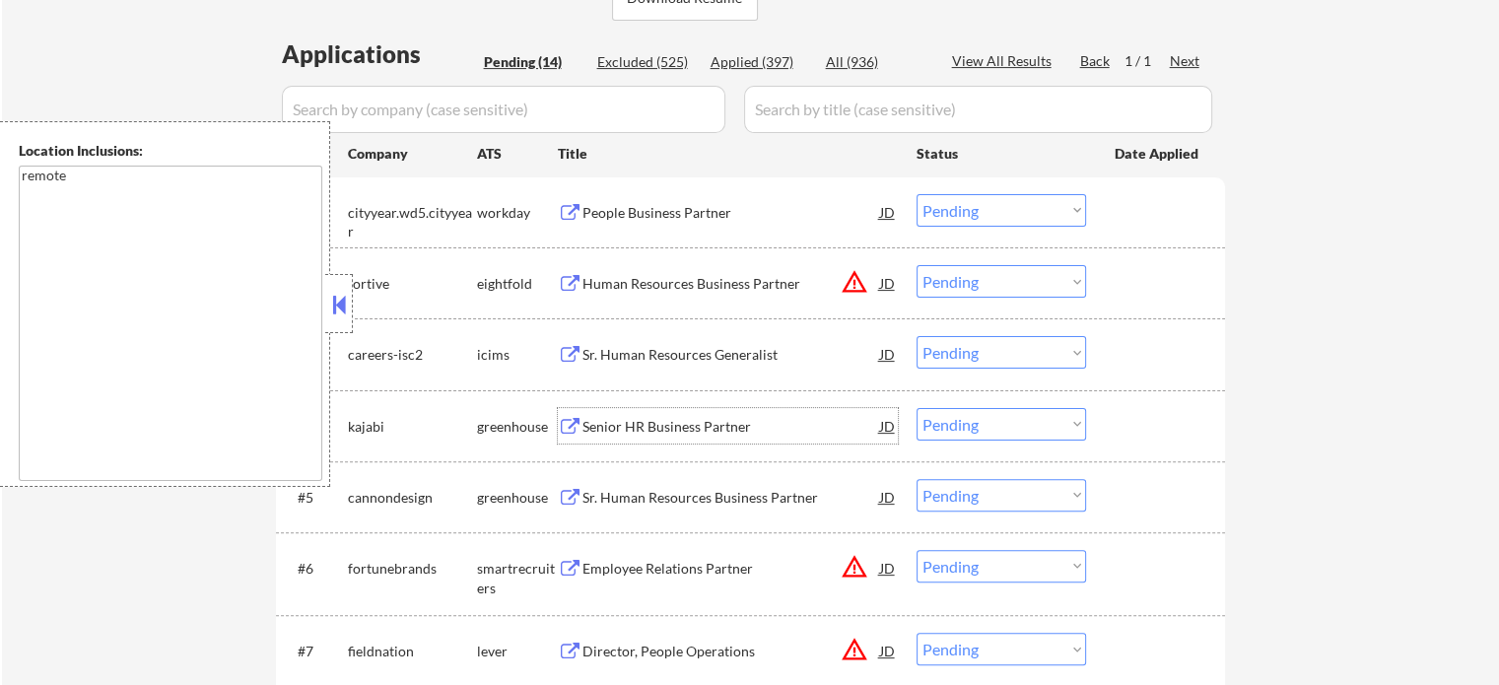
click at [659, 432] on div "Senior HR Business Partner" at bounding box center [732, 427] width 298 height 20
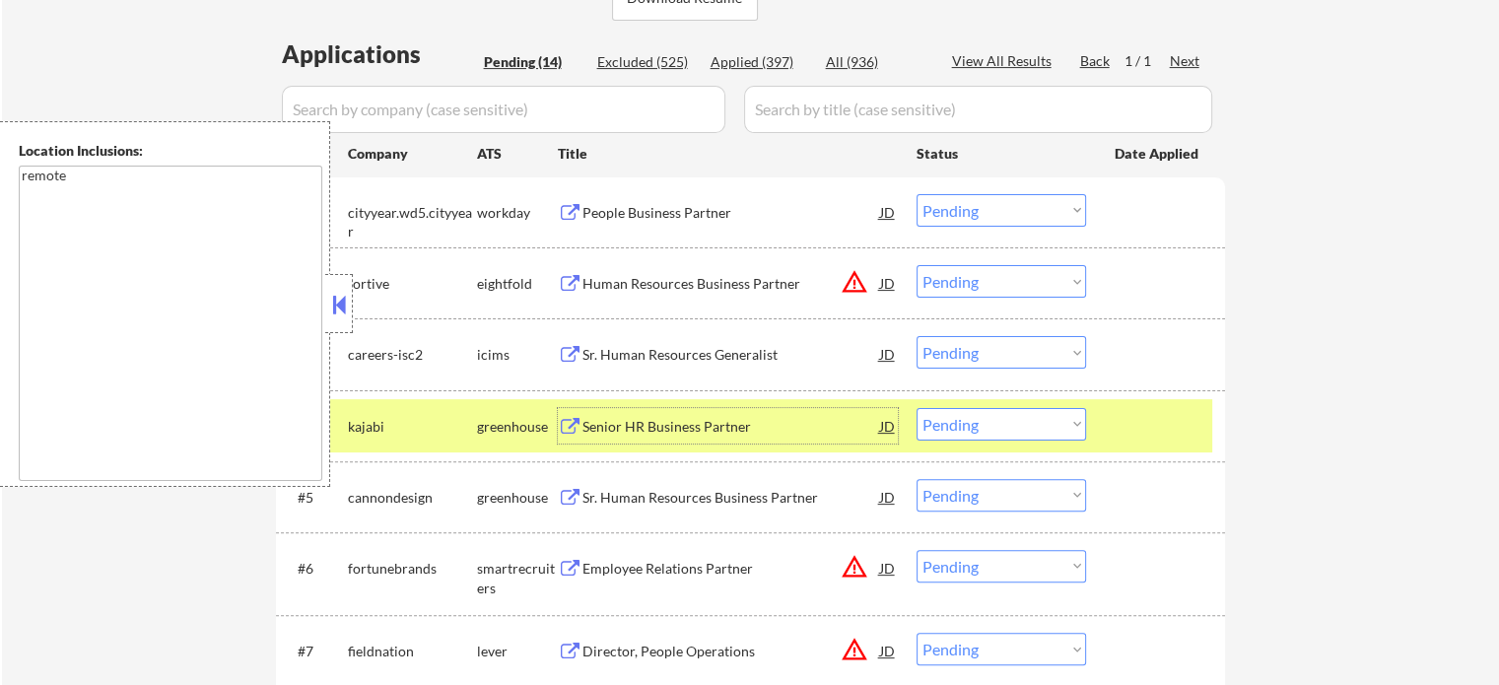
click at [998, 425] on select "Choose an option... Pending Applied Excluded (Questions) Excluded (Expired) Exc…" at bounding box center [1002, 424] width 170 height 33
click at [917, 408] on select "Choose an option... Pending Applied Excluded (Questions) Excluded (Expired) Exc…" at bounding box center [1002, 424] width 170 height 33
click at [1133, 413] on div at bounding box center [1158, 425] width 87 height 35
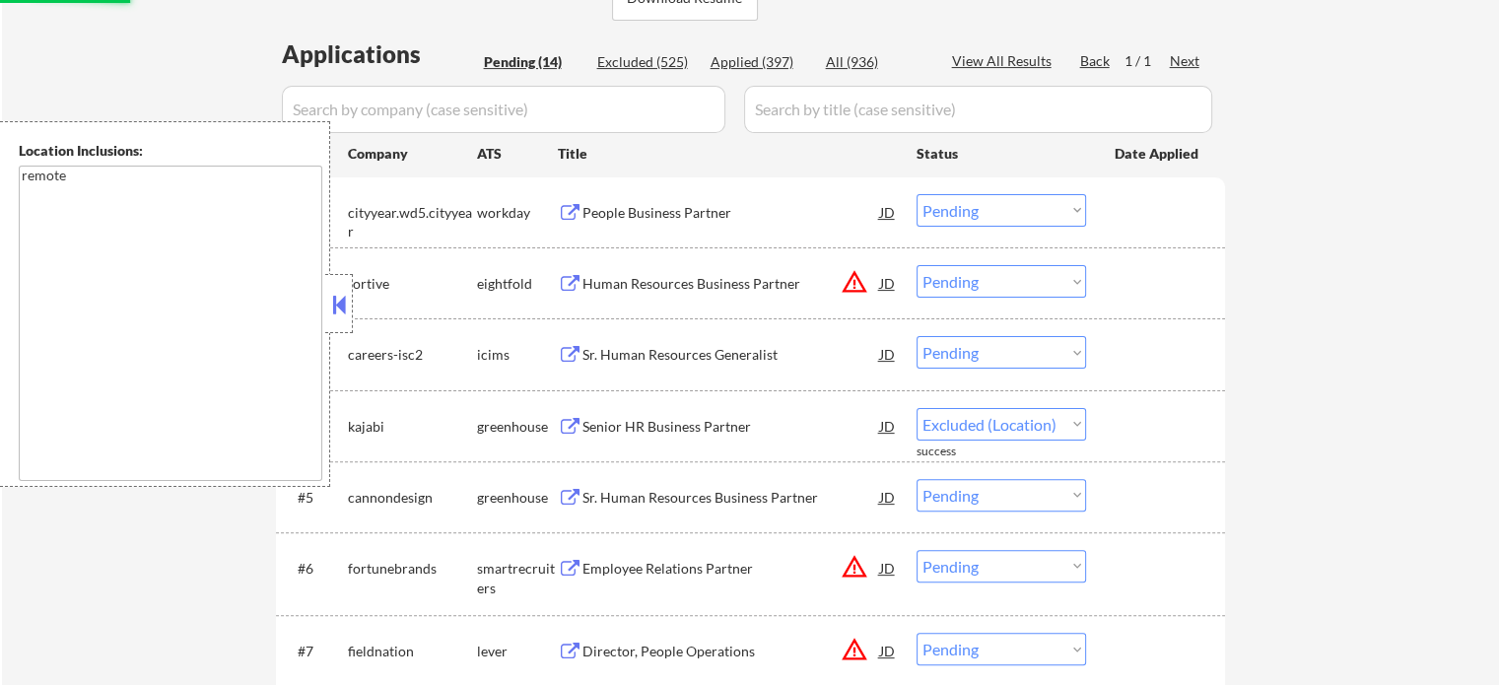
select select ""pending""
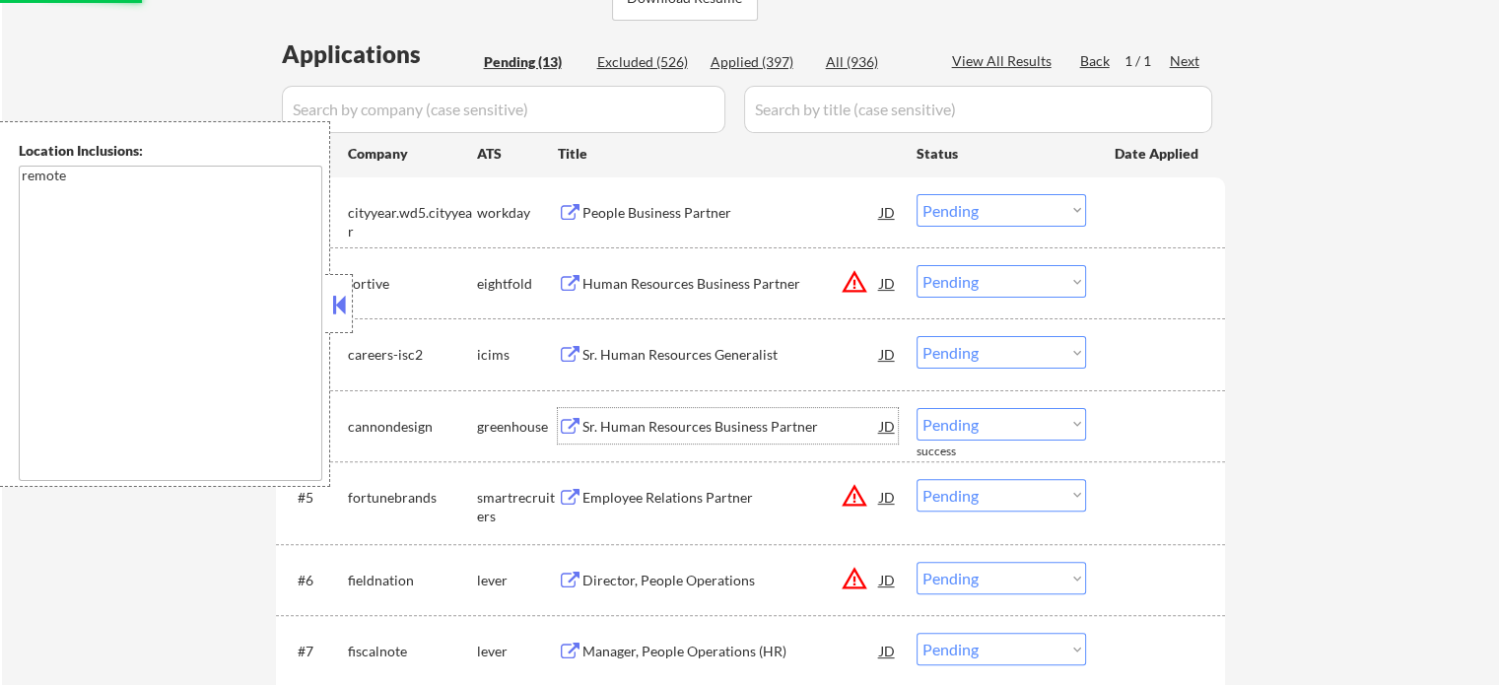
click at [682, 421] on div "Sr. Human Resources Business Partner" at bounding box center [732, 427] width 298 height 20
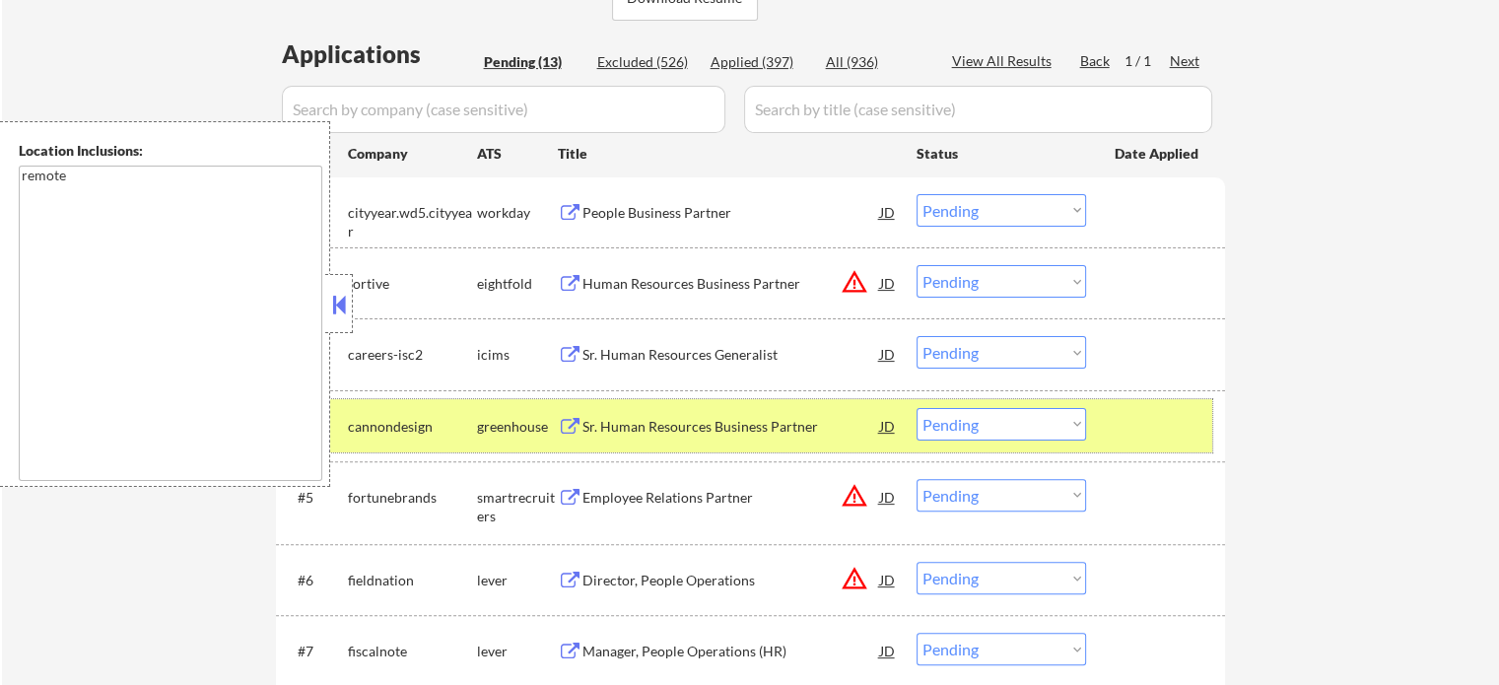
click at [1146, 405] on div "#4 cannondesign greenhouse Sr. Human Resources Business Partner JD Choose an op…" at bounding box center [747, 425] width 931 height 53
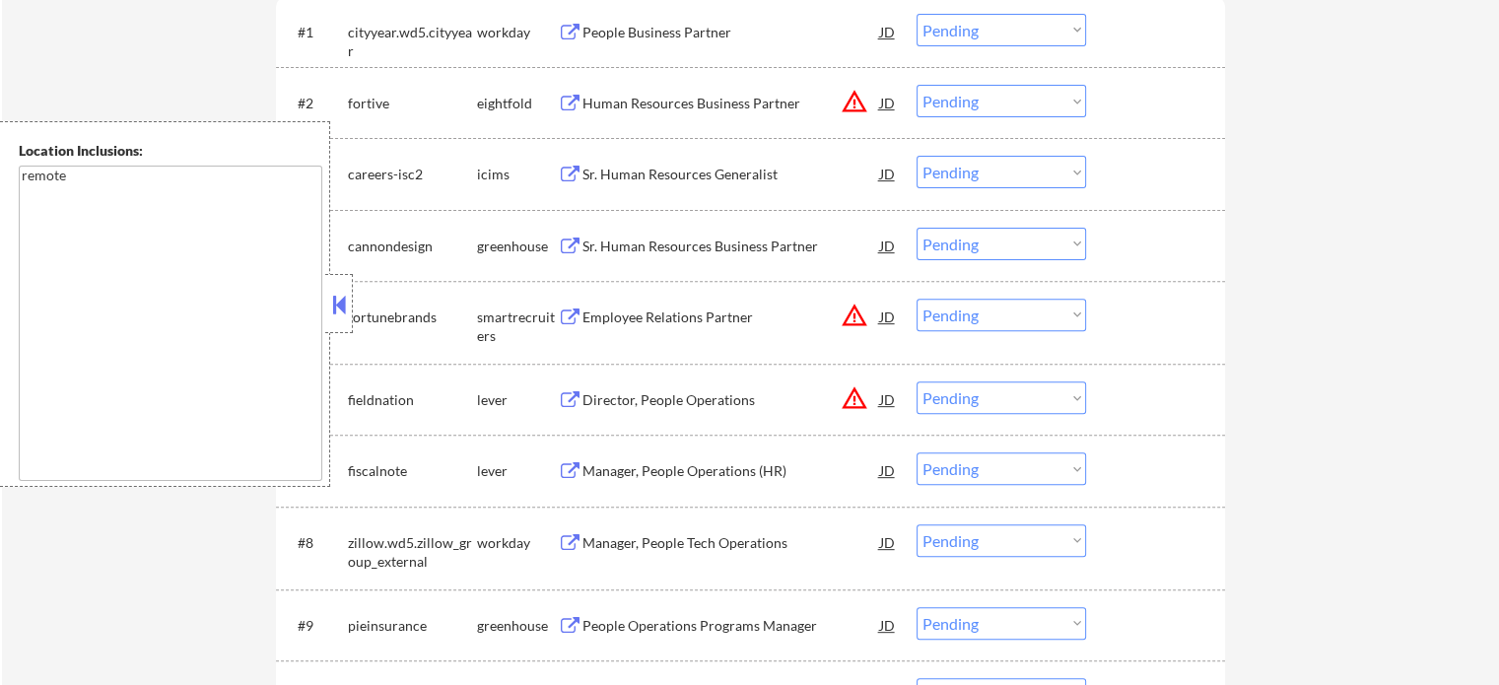
scroll to position [789, 0]
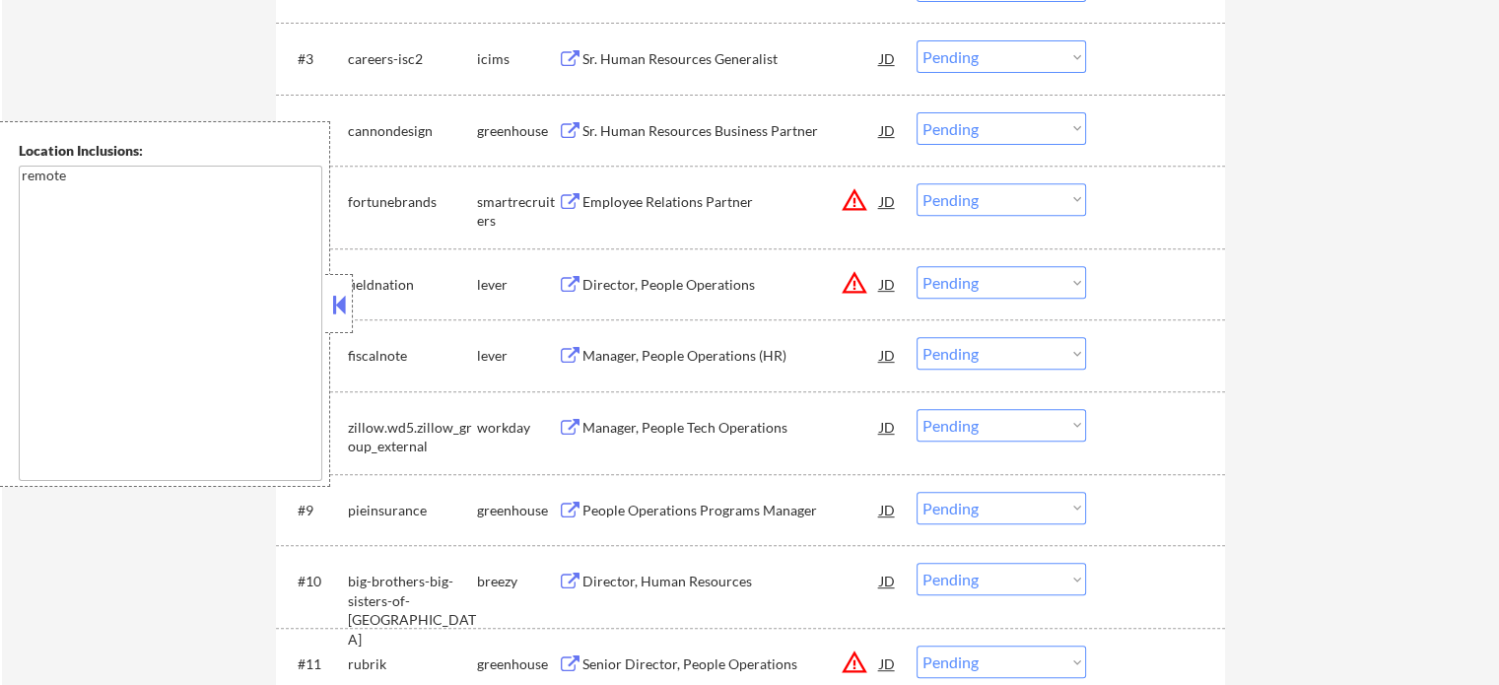
click at [639, 285] on div "Director, People Operations" at bounding box center [732, 285] width 298 height 20
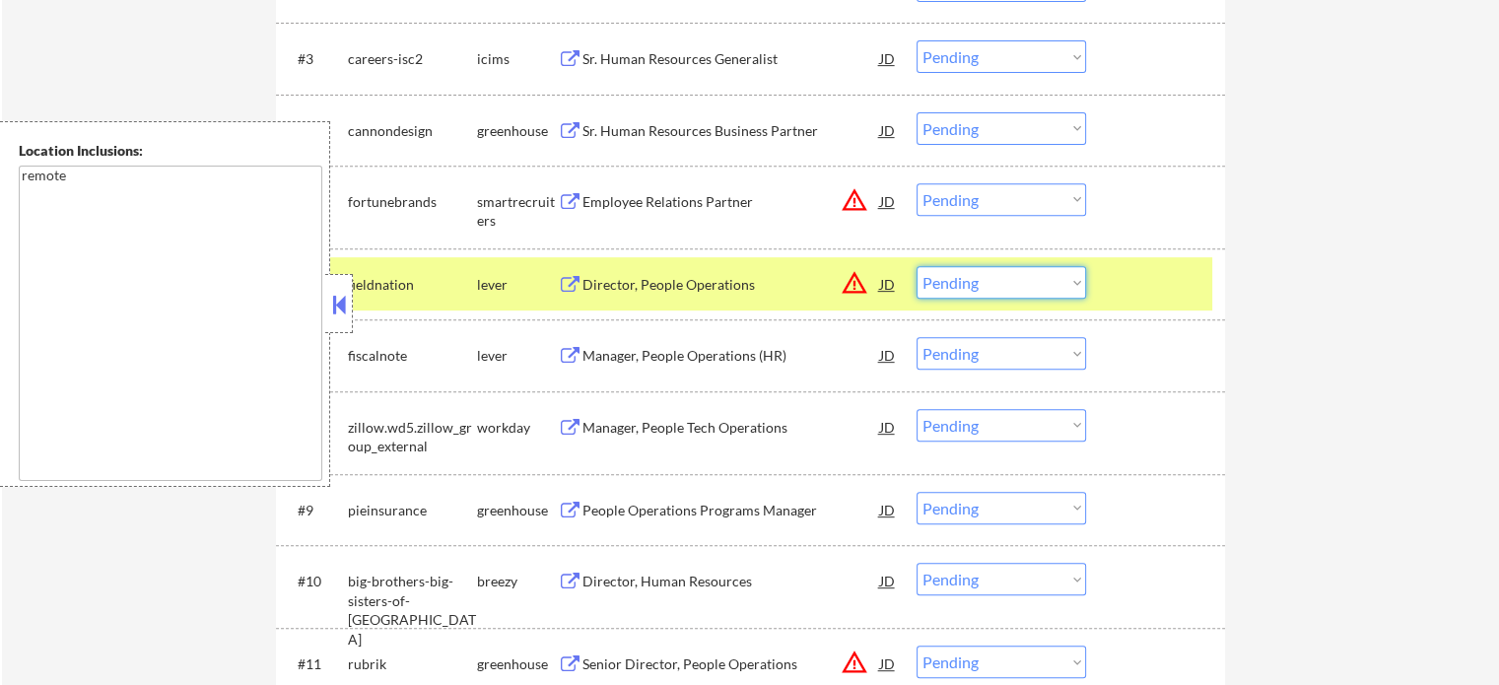
click at [958, 275] on select "Choose an option... Pending Applied Excluded (Questions) Excluded (Expired) Exc…" at bounding box center [1002, 282] width 170 height 33
click at [917, 266] on select "Choose an option... Pending Applied Excluded (Questions) Excluded (Expired) Exc…" at bounding box center [1002, 282] width 170 height 33
click at [1133, 279] on div at bounding box center [1158, 283] width 87 height 35
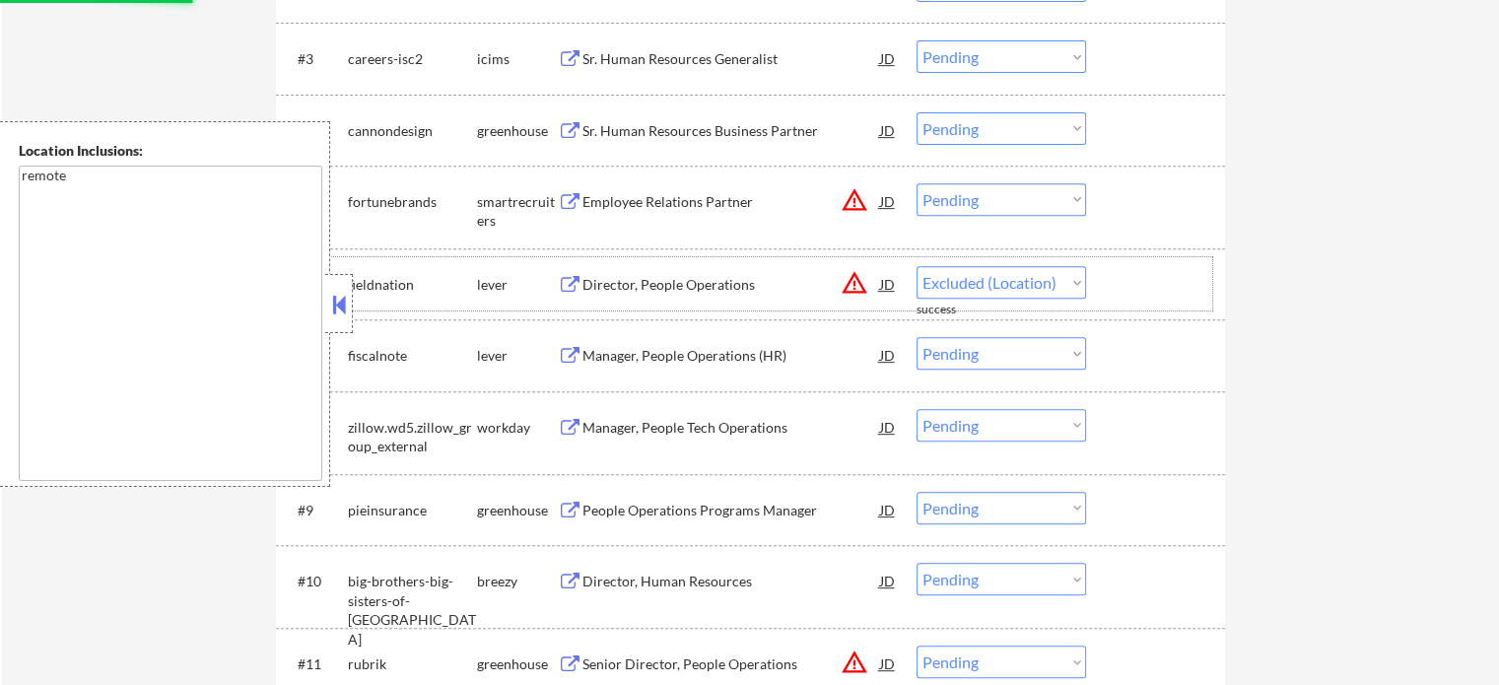
select select ""pending""
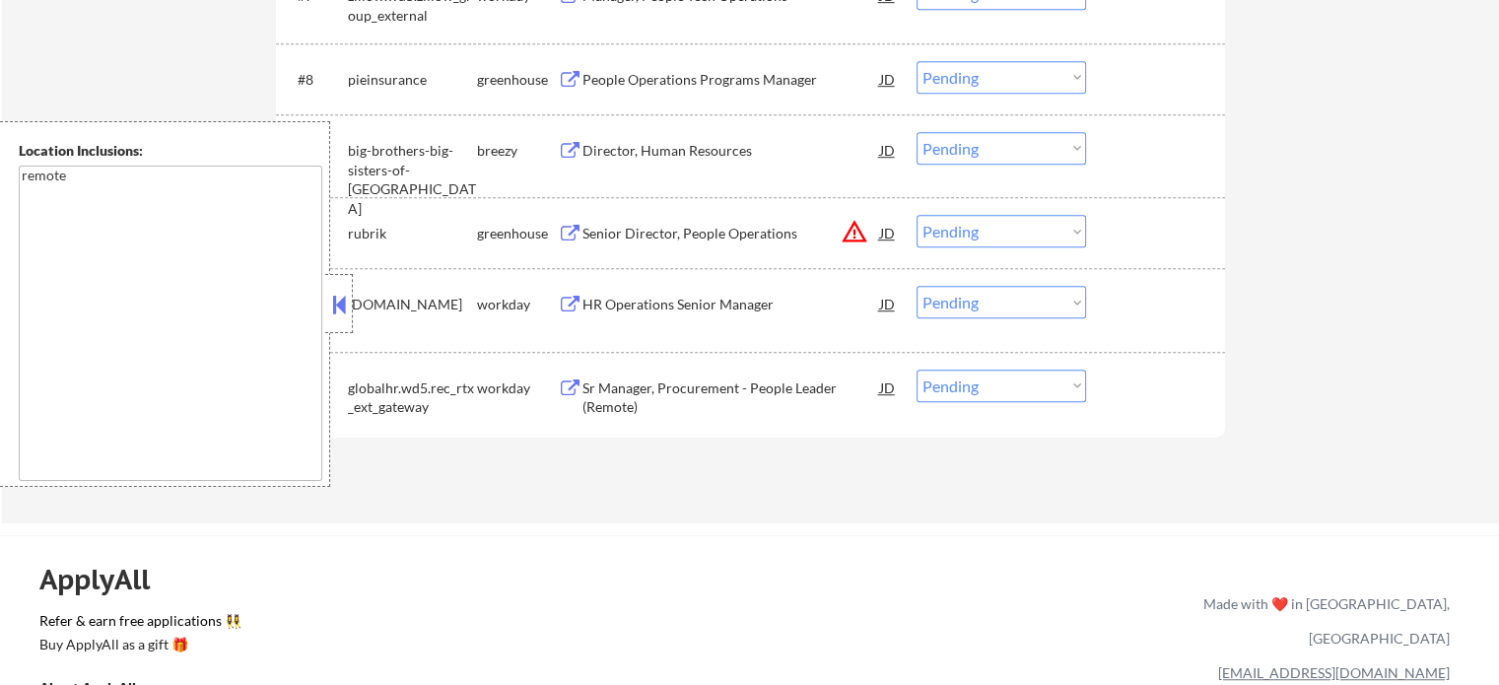
scroll to position [1183, 0]
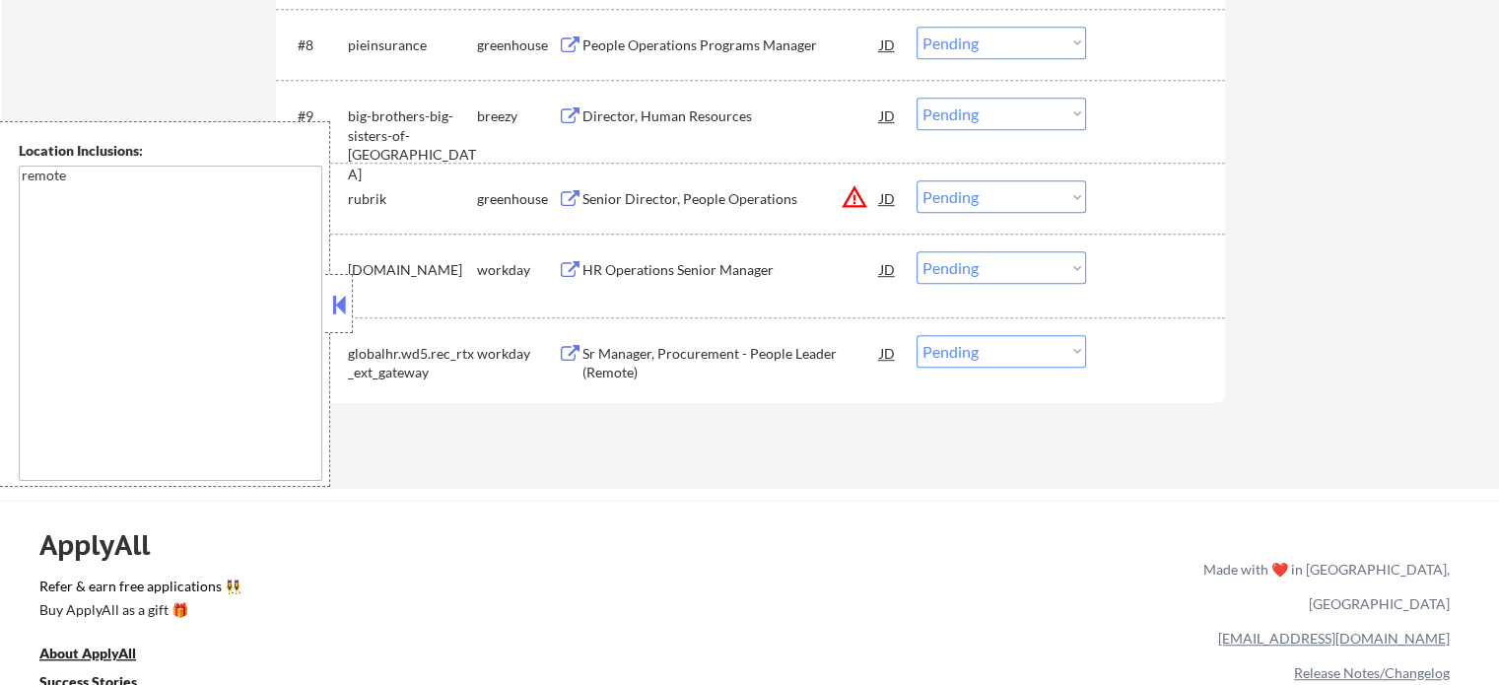
click at [671, 363] on div "Sr Manager, Procurement - People Leader (Remote)" at bounding box center [732, 363] width 298 height 38
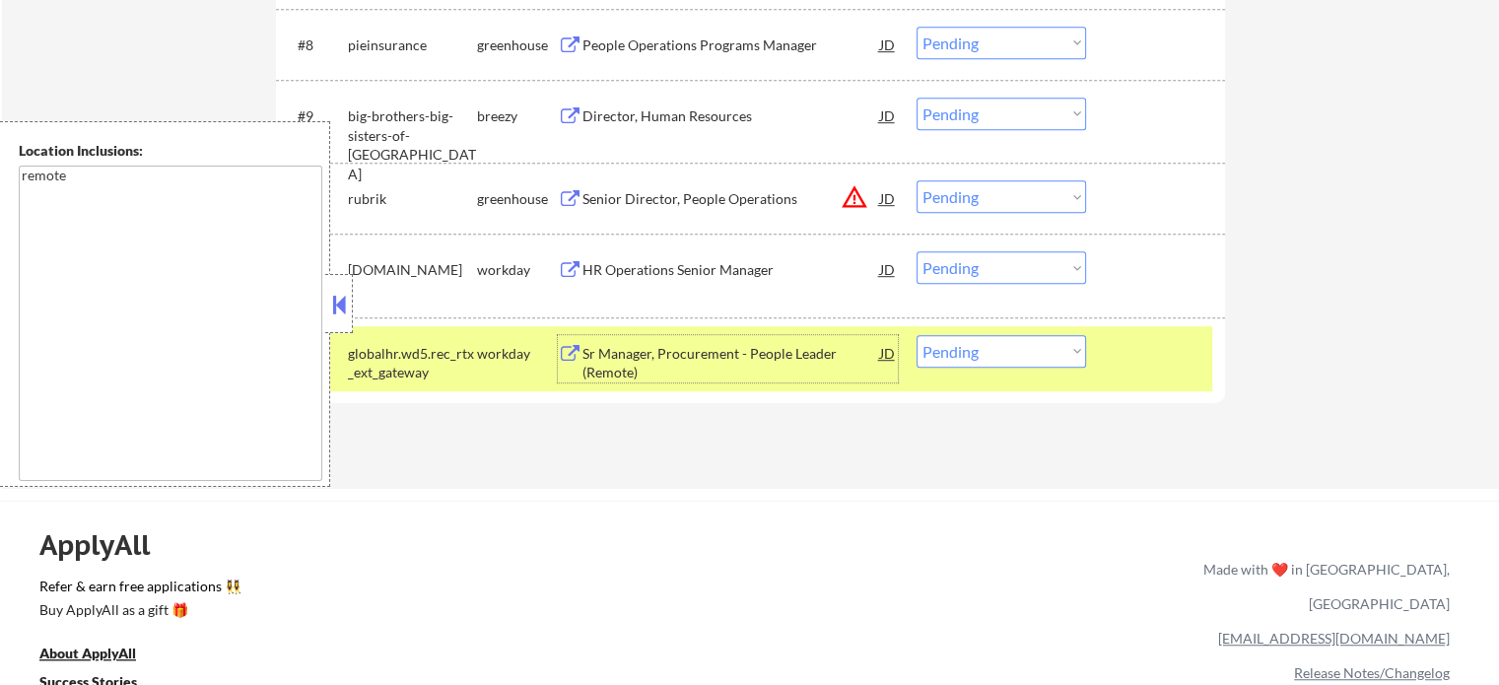
click at [1182, 358] on div at bounding box center [1158, 352] width 87 height 35
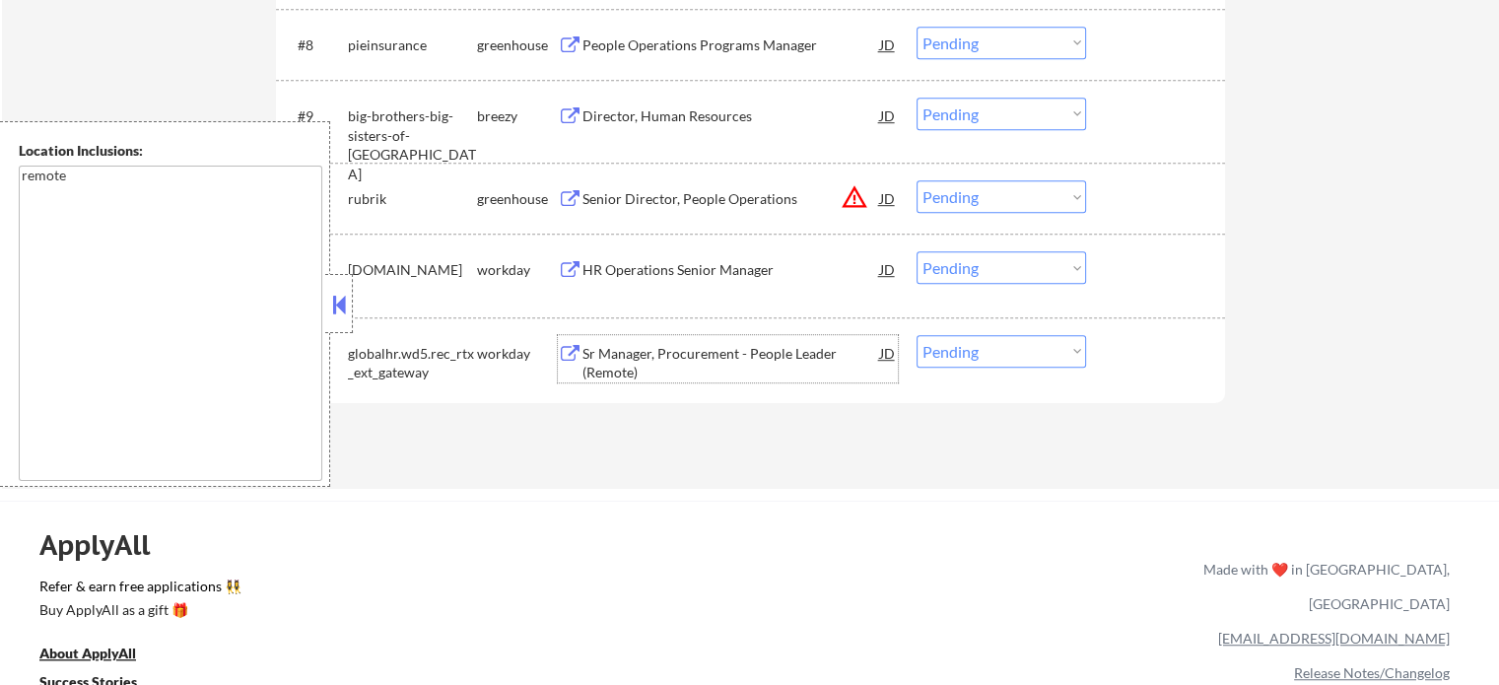
click at [753, 349] on div "Sr Manager, Procurement - People Leader (Remote)" at bounding box center [732, 363] width 298 height 38
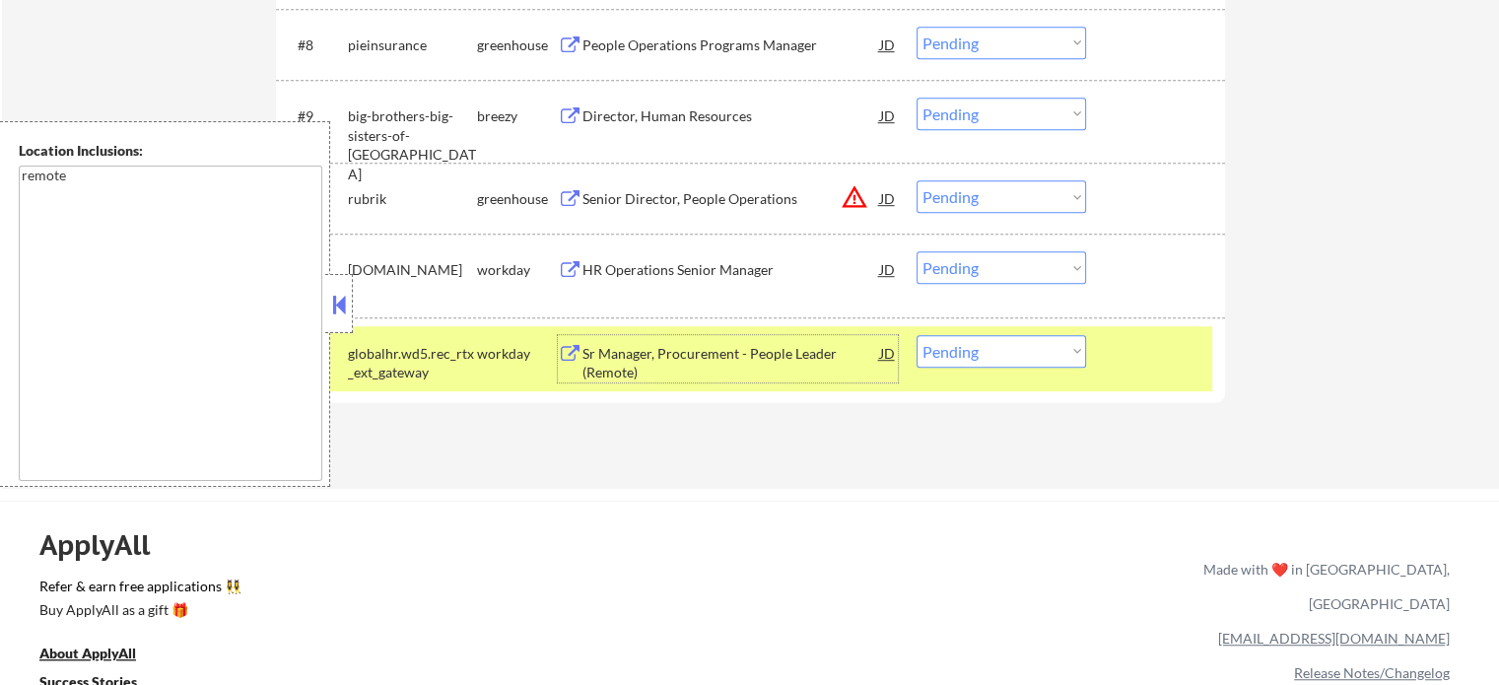
click at [1141, 354] on div at bounding box center [1158, 352] width 87 height 35
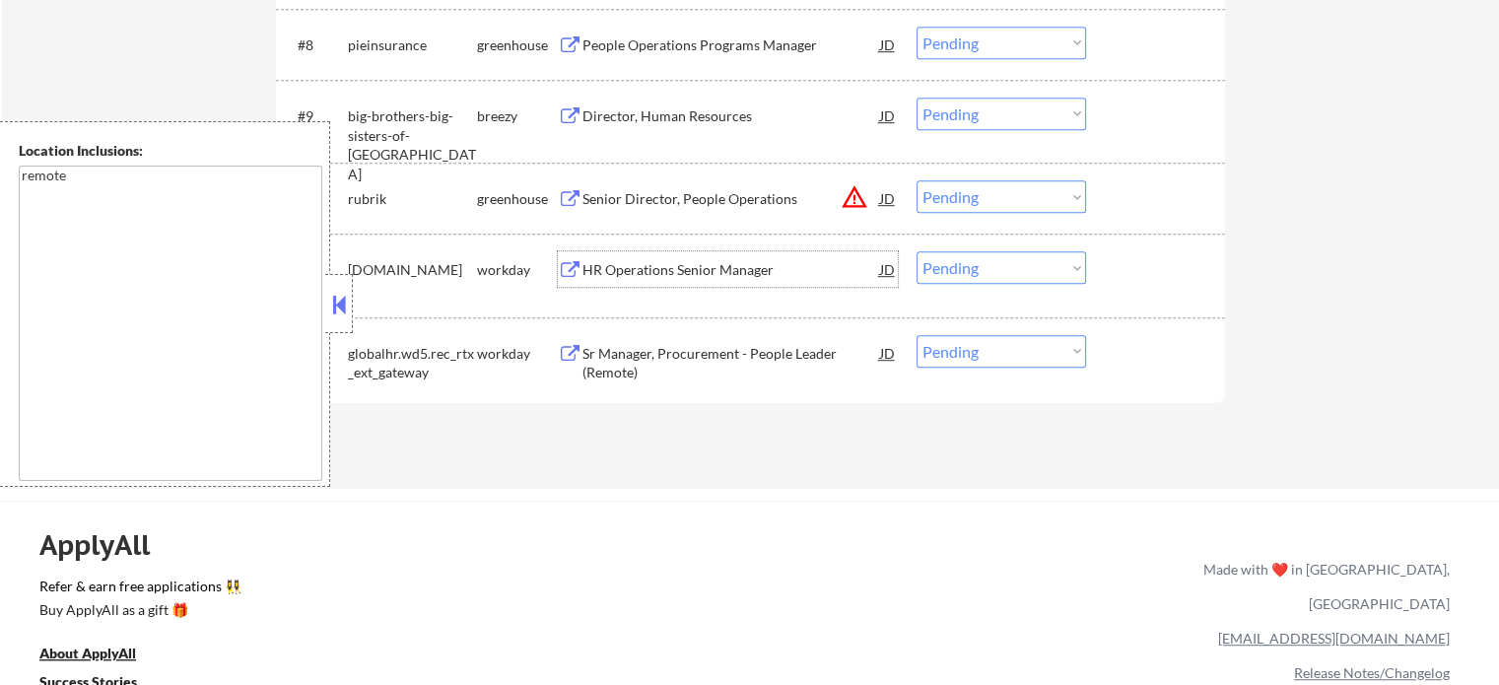
click at [729, 274] on div "HR Operations Senior Manager" at bounding box center [732, 270] width 298 height 20
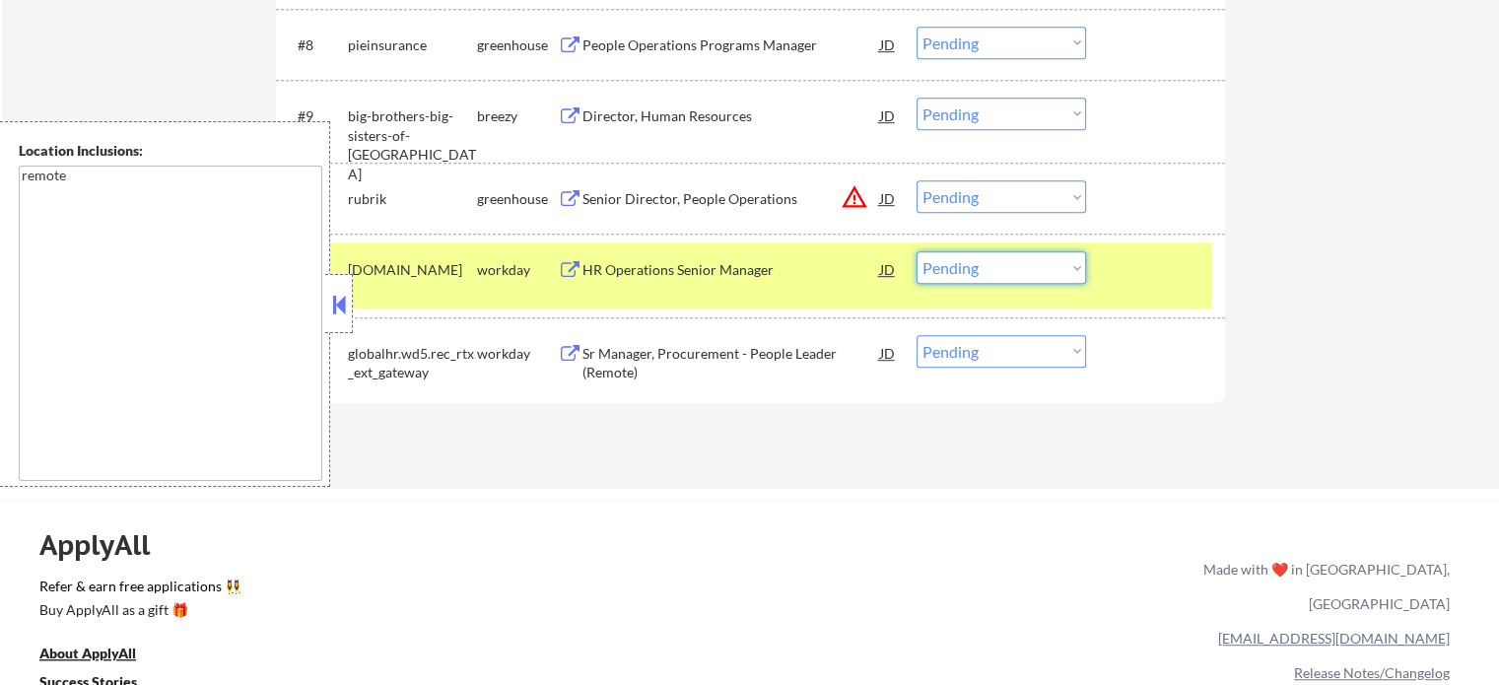
click at [1024, 266] on select "Choose an option... Pending Applied Excluded (Questions) Excluded (Expired) Exc…" at bounding box center [1002, 267] width 170 height 33
click at [917, 251] on select "Choose an option... Pending Applied Excluded (Questions) Excluded (Expired) Exc…" at bounding box center [1002, 267] width 170 height 33
click at [1124, 284] on div at bounding box center [1158, 268] width 87 height 35
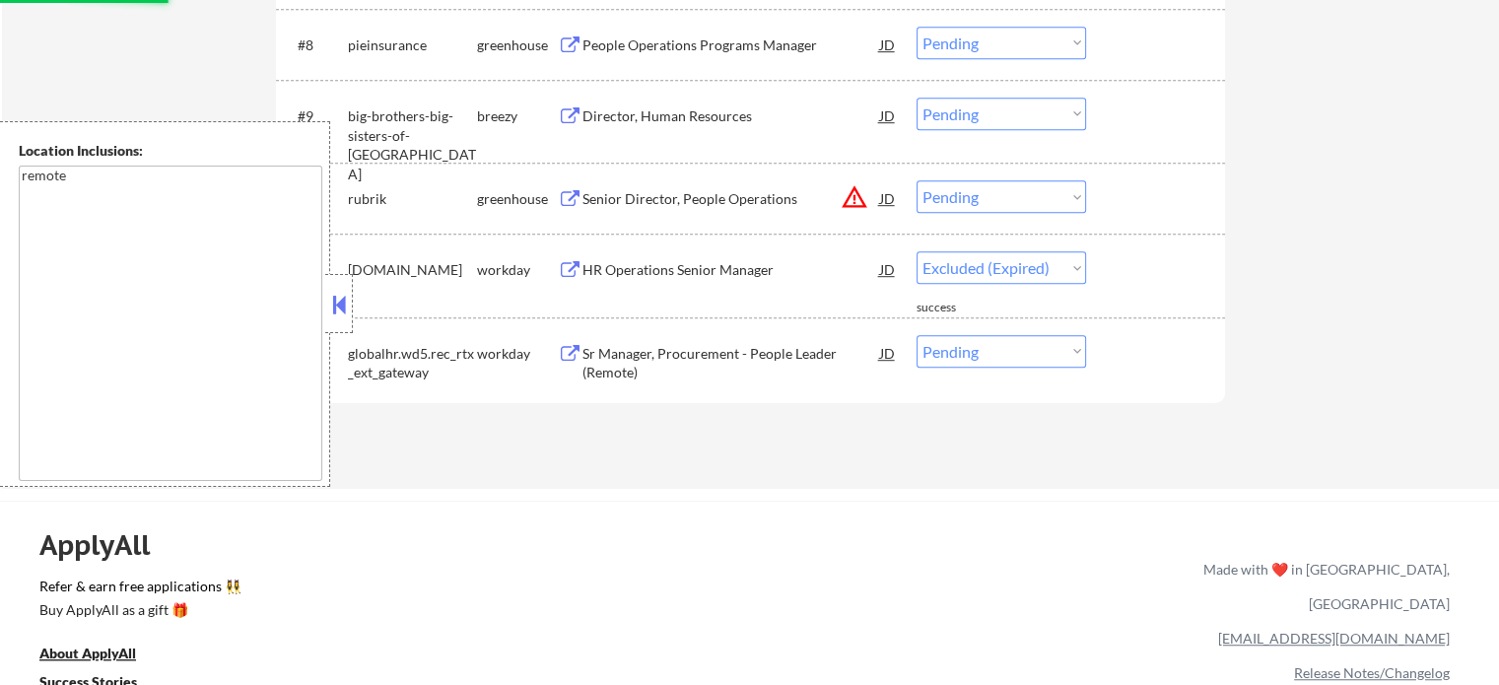
select select ""pending""
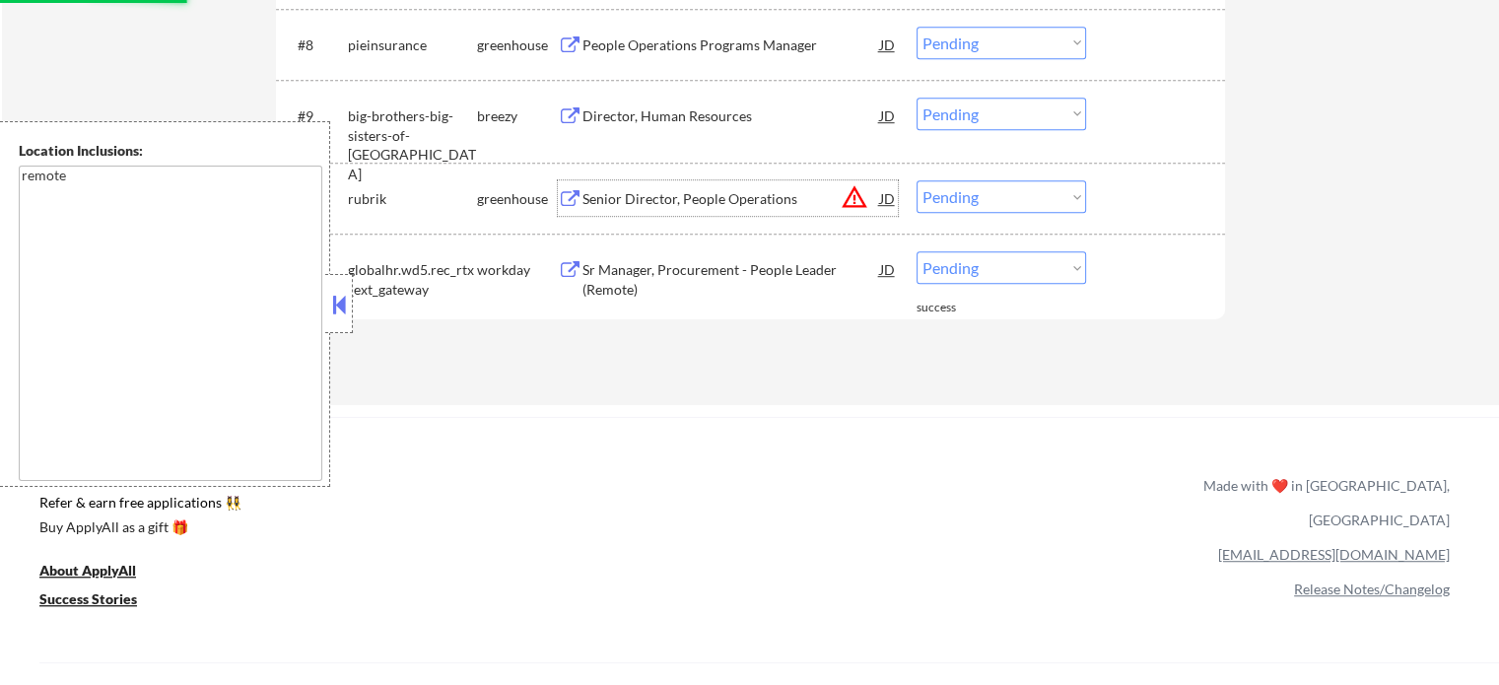
click at [733, 196] on div "Senior Director, People Operations" at bounding box center [732, 199] width 298 height 20
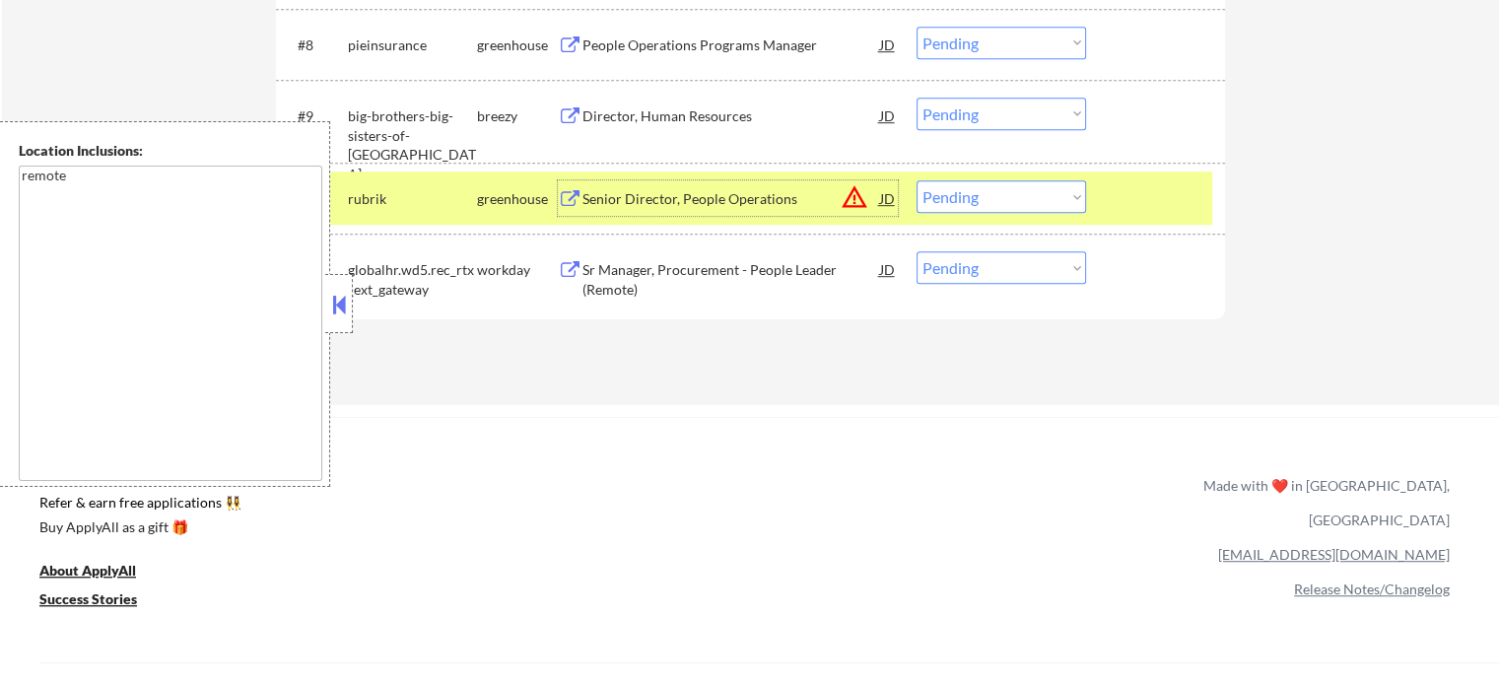
click at [1182, 205] on div at bounding box center [1158, 197] width 87 height 35
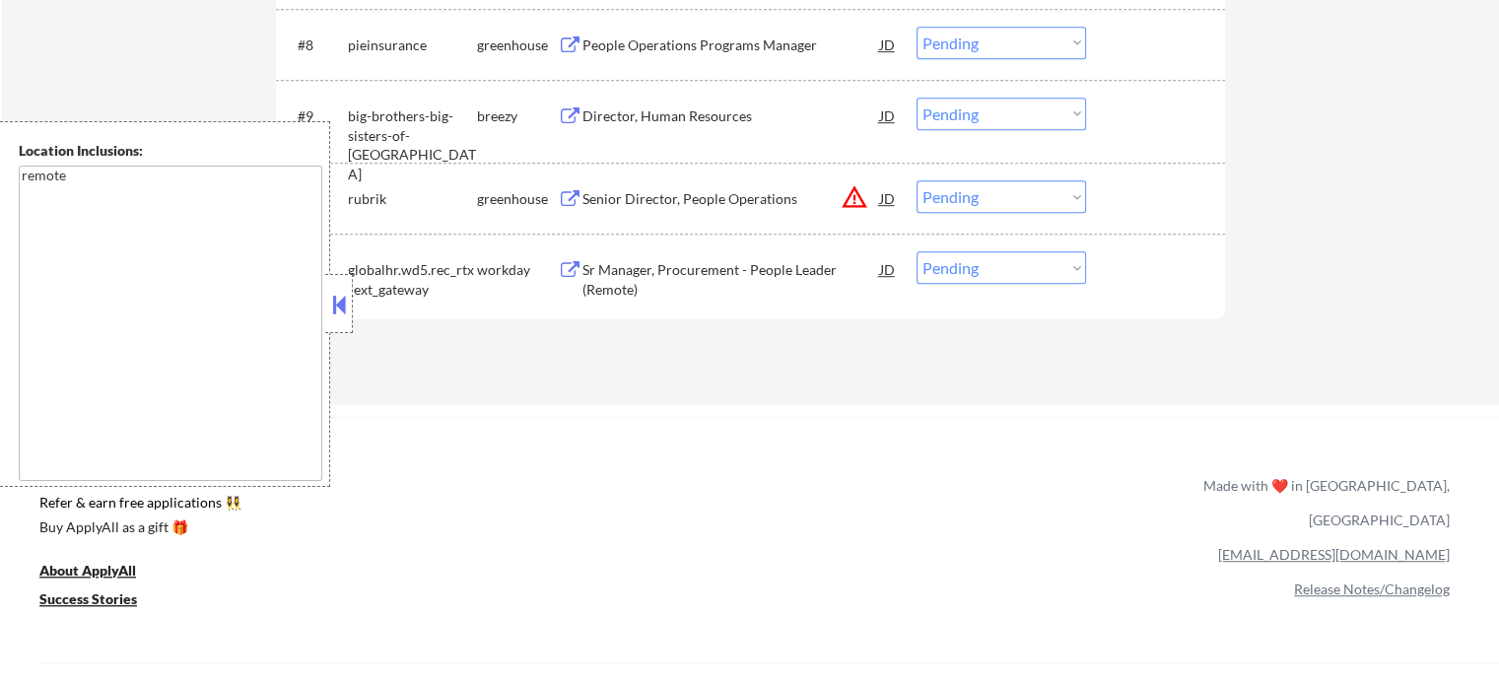
click at [745, 201] on div "Senior Director, People Operations" at bounding box center [732, 199] width 298 height 20
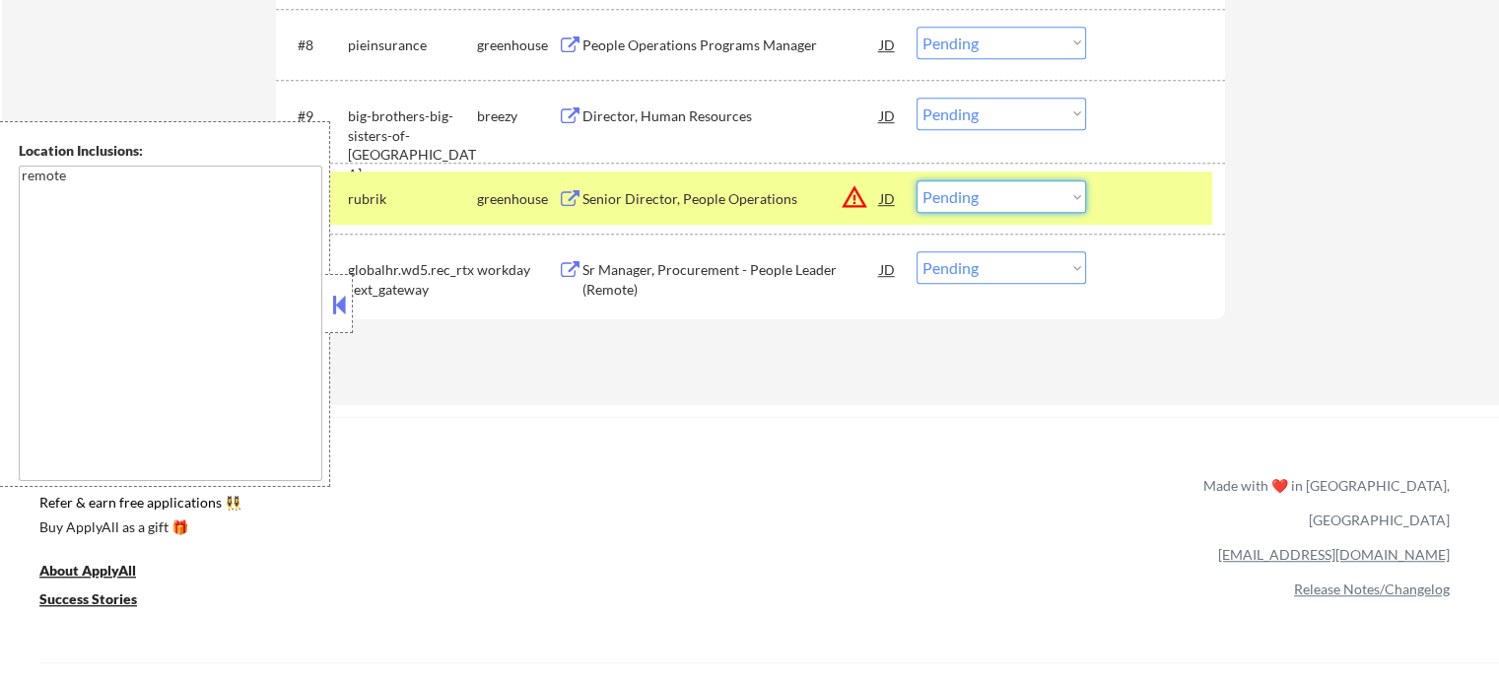
click at [1015, 198] on select "Choose an option... Pending Applied Excluded (Questions) Excluded (Expired) Exc…" at bounding box center [1002, 196] width 170 height 33
click at [917, 180] on select "Choose an option... Pending Applied Excluded (Questions) Excluded (Expired) Exc…" at bounding box center [1002, 196] width 170 height 33
click at [1159, 197] on div at bounding box center [1158, 197] width 87 height 35
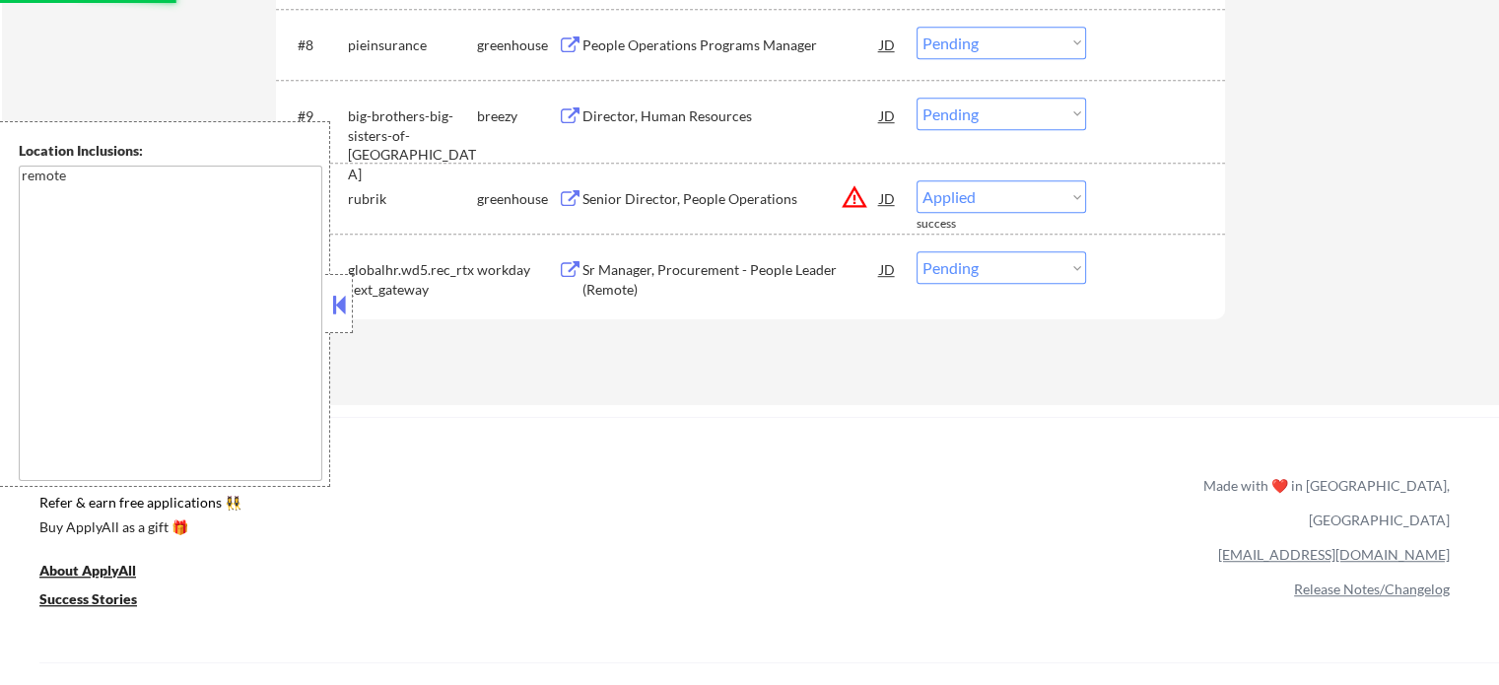
select select ""pending""
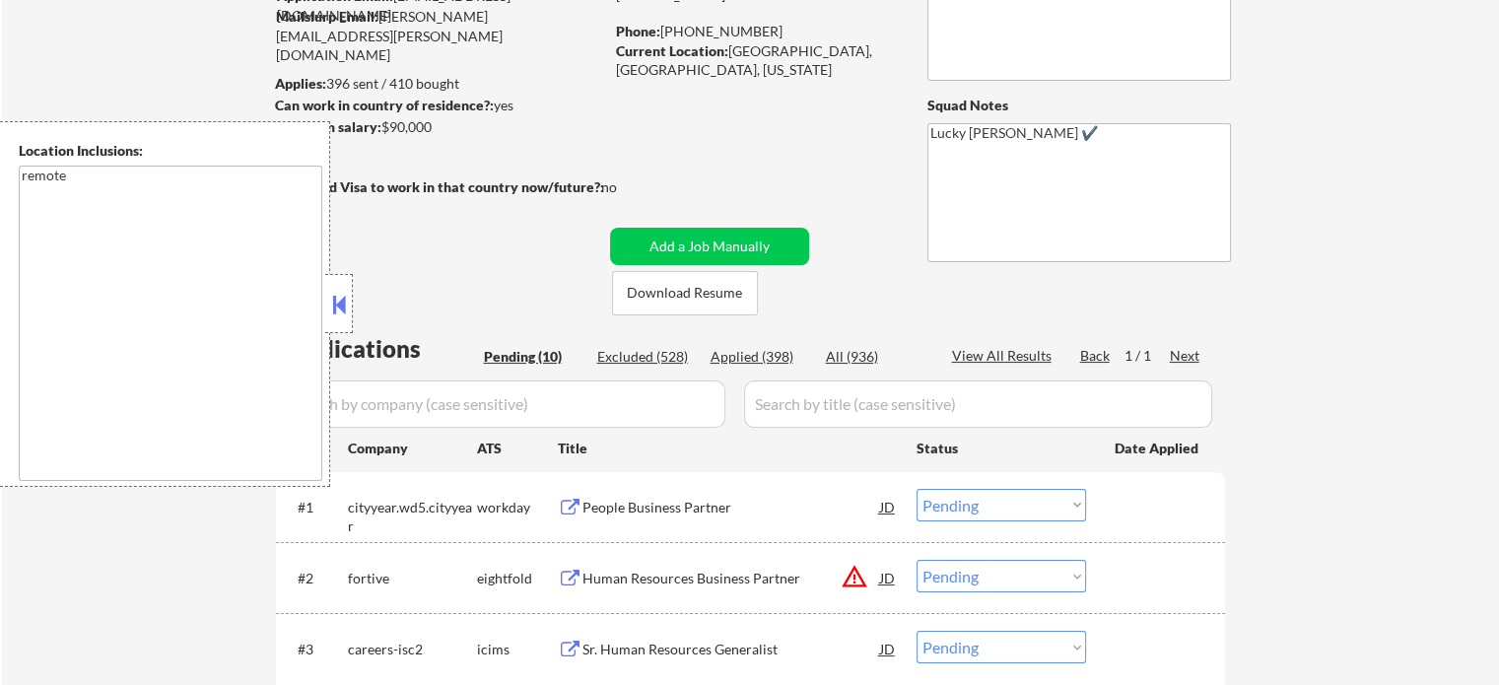
scroll to position [197, 0]
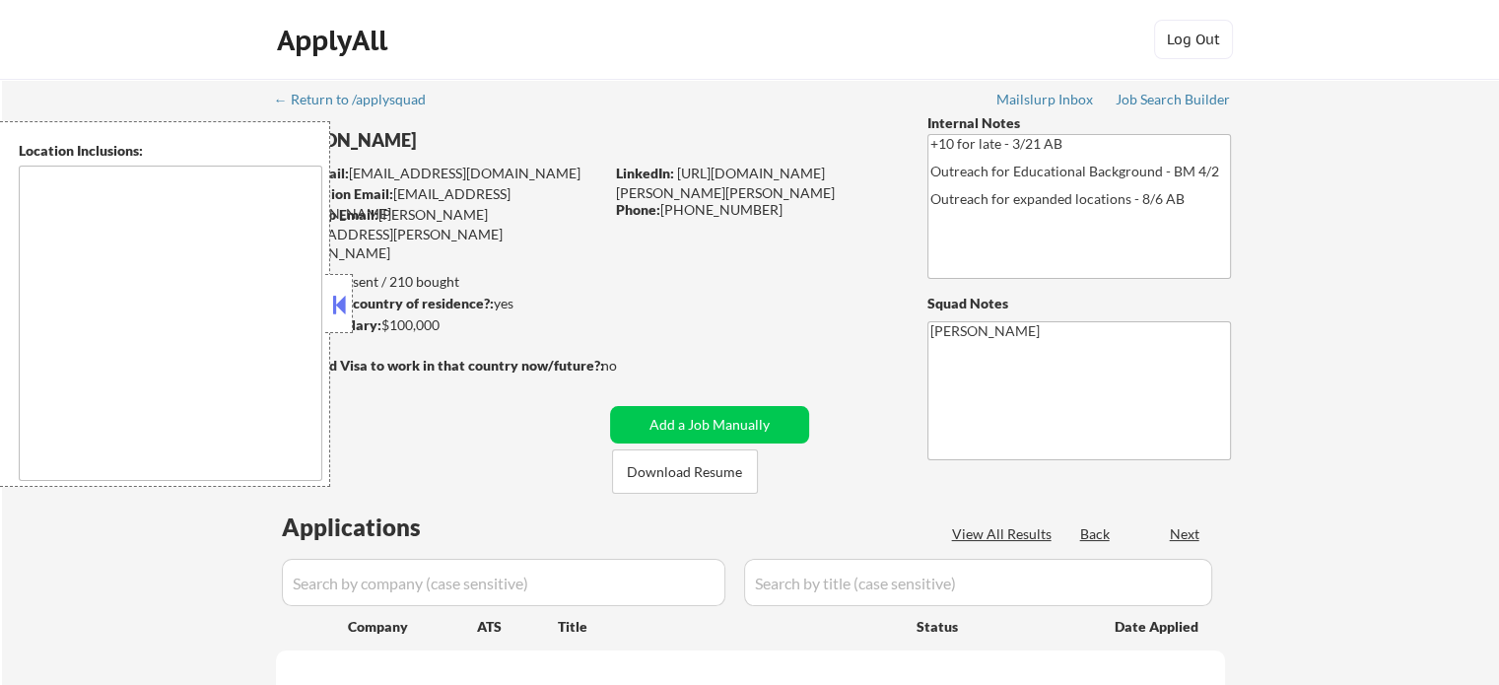
select select ""pending""
type textarea "[GEOGRAPHIC_DATA], [GEOGRAPHIC_DATA] [GEOGRAPHIC_DATA][PERSON_NAME], [GEOGRAPHI…"
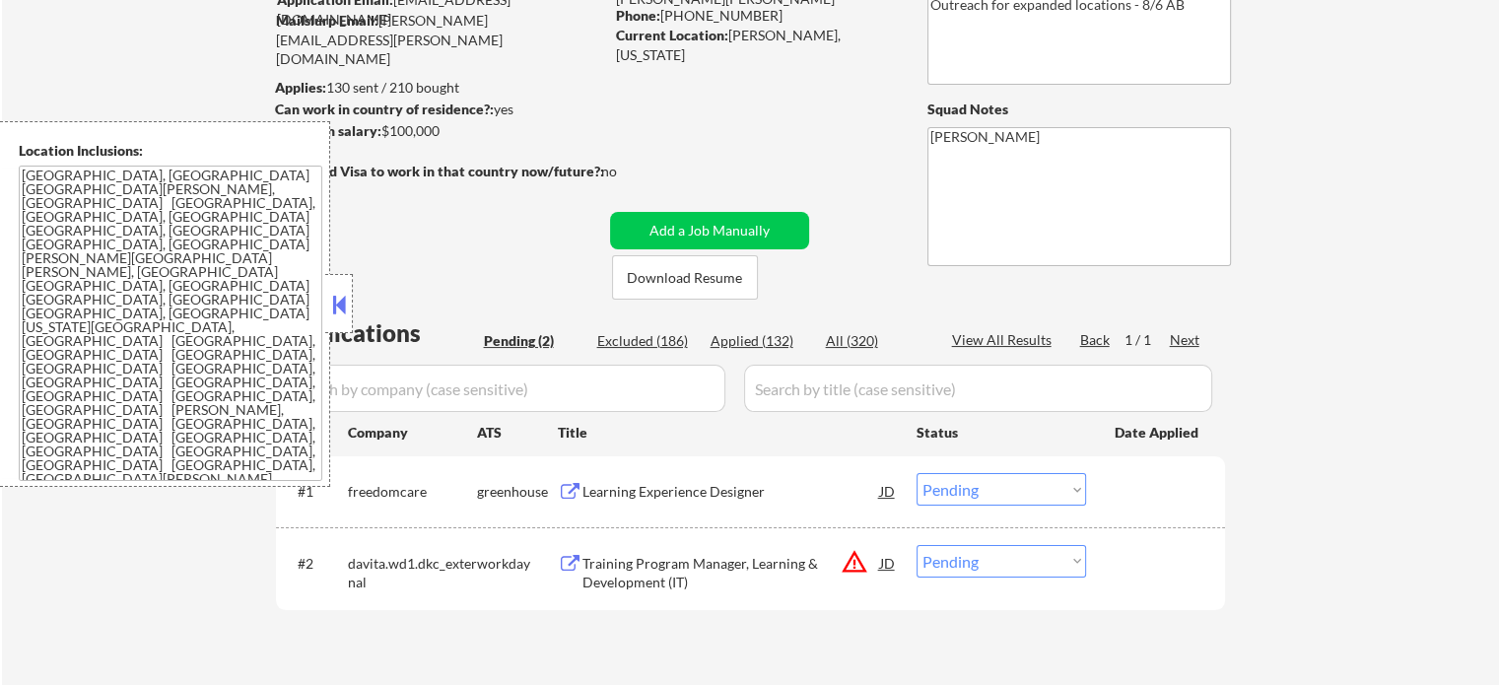
scroll to position [197, 0]
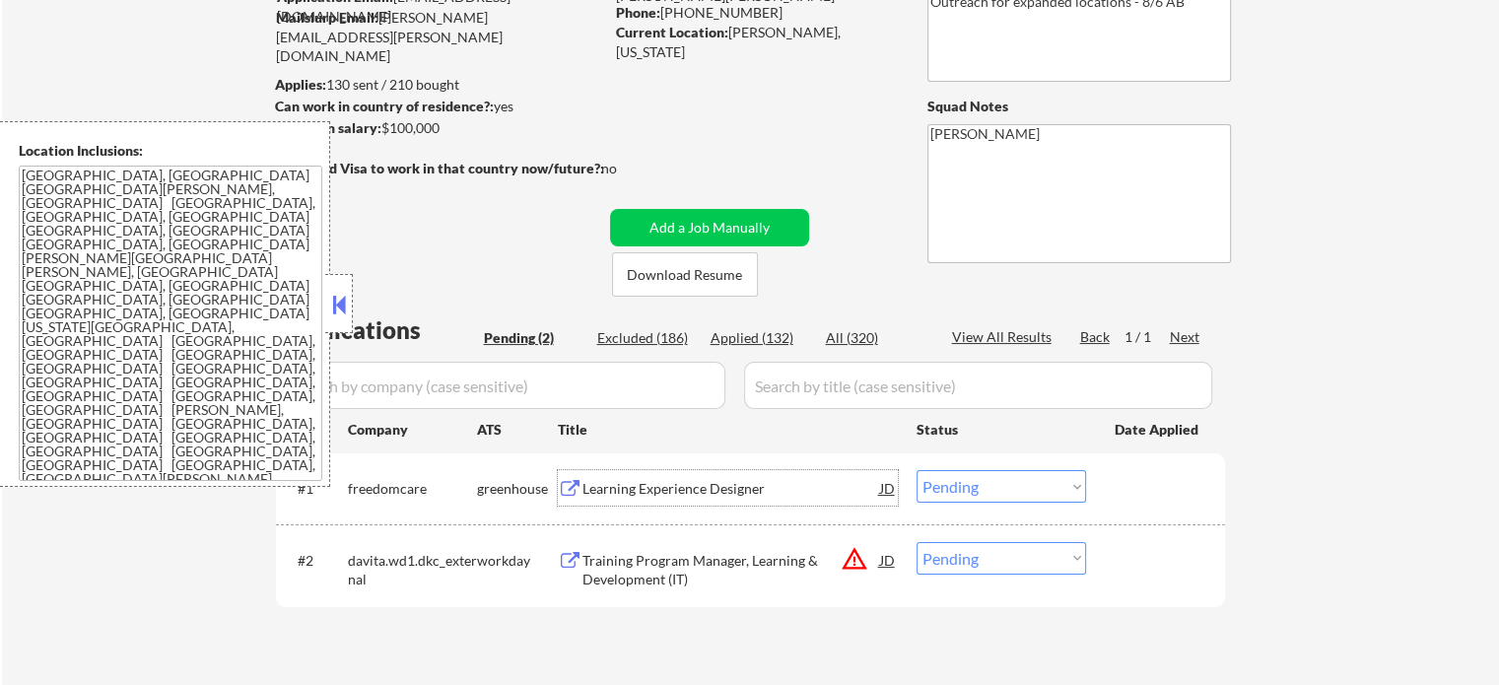
click at [688, 490] on div "Learning Experience Designer" at bounding box center [732, 489] width 298 height 20
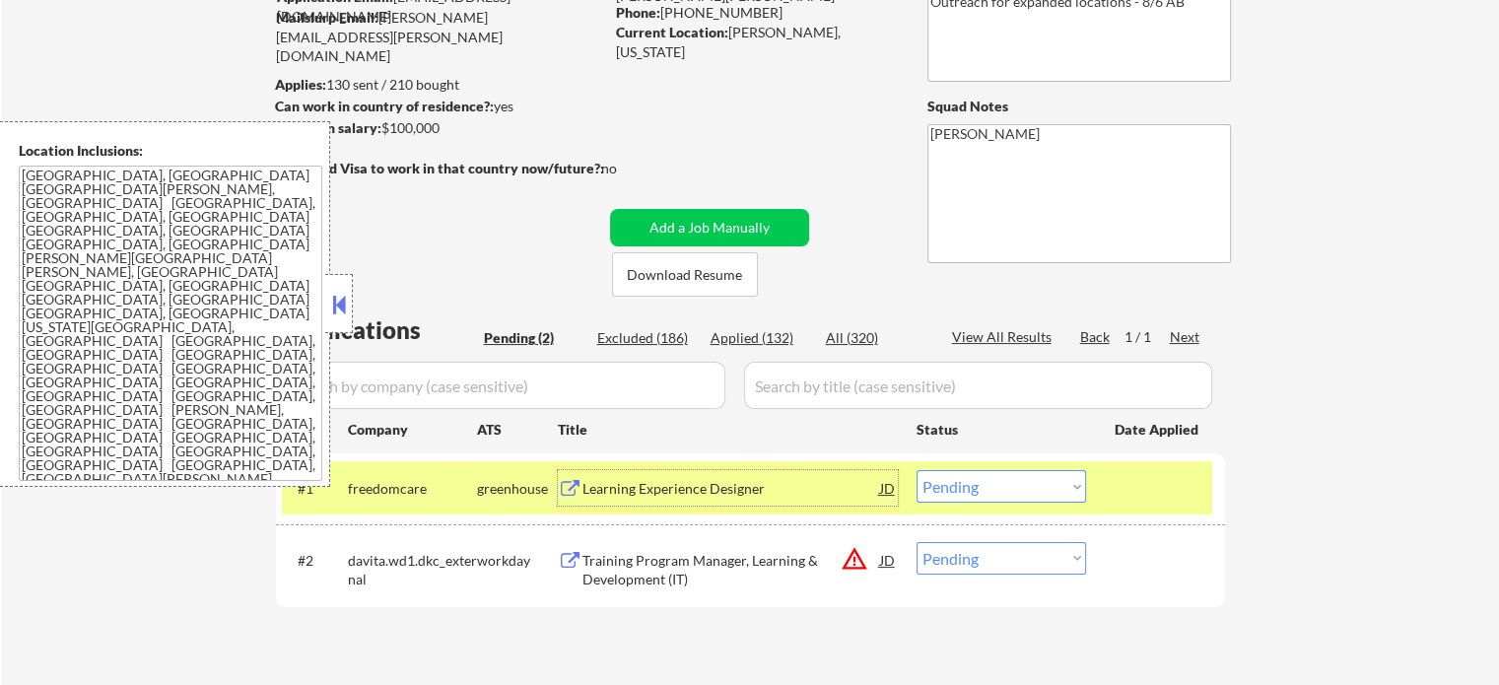
click at [1014, 480] on select "Choose an option... Pending Applied Excluded (Questions) Excluded (Expired) Exc…" at bounding box center [1002, 486] width 170 height 33
click at [917, 470] on select "Choose an option... Pending Applied Excluded (Questions) Excluded (Expired) Exc…" at bounding box center [1002, 486] width 170 height 33
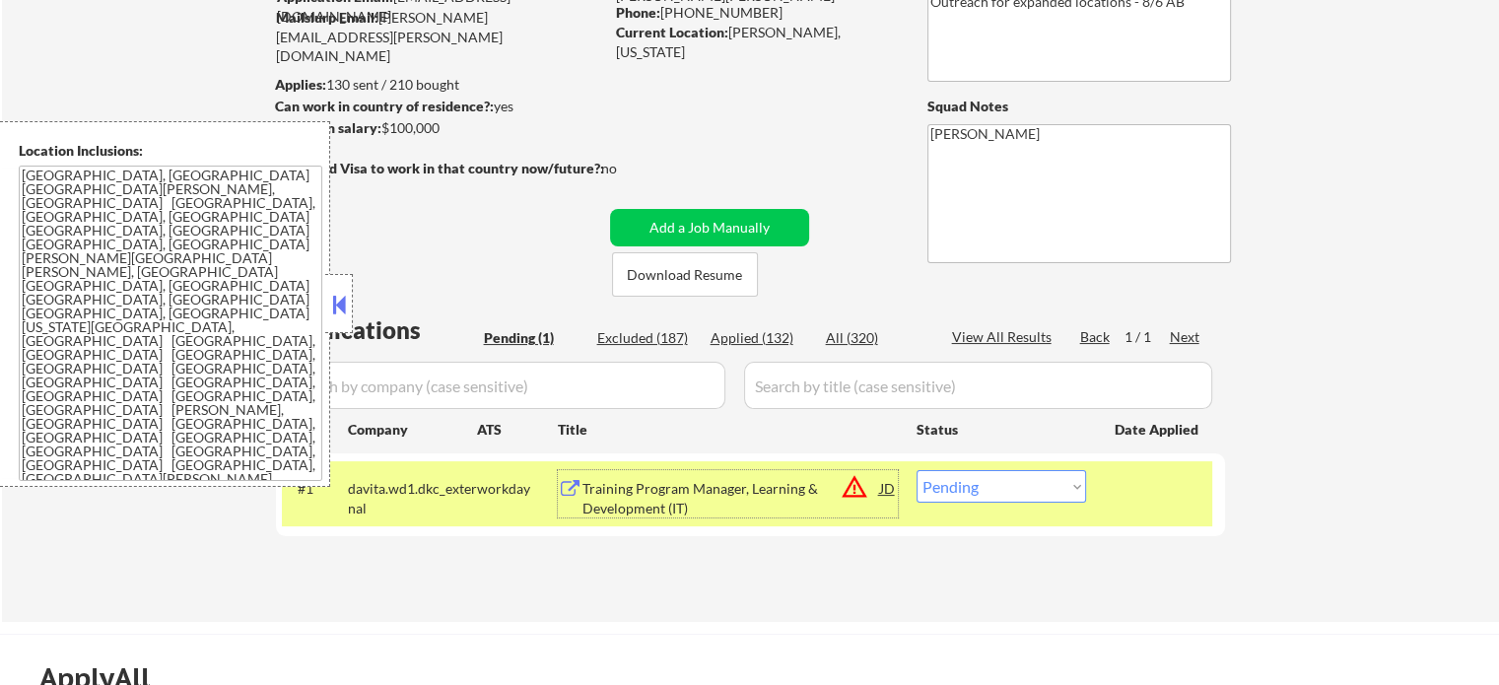
click at [646, 480] on div "Training Program Manager, Learning & Development (IT)" at bounding box center [732, 498] width 298 height 38
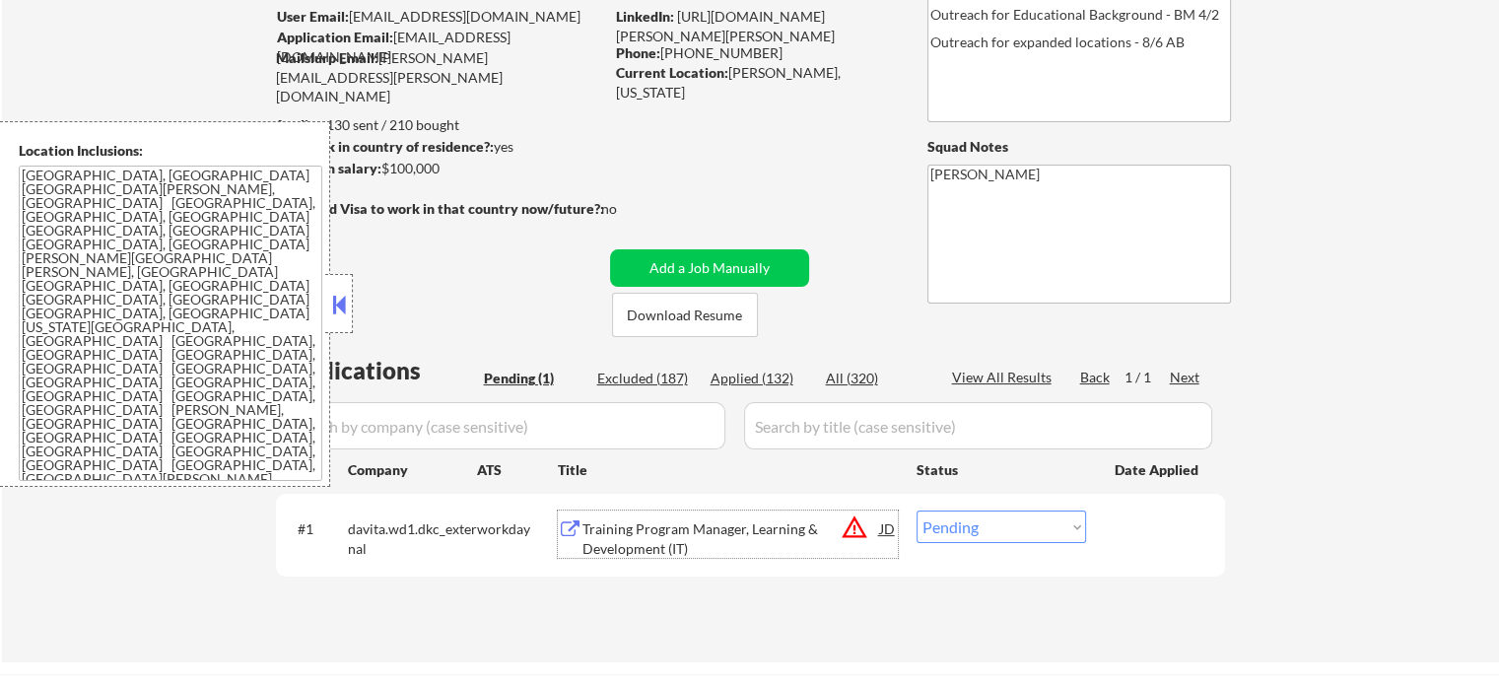
scroll to position [296, 0]
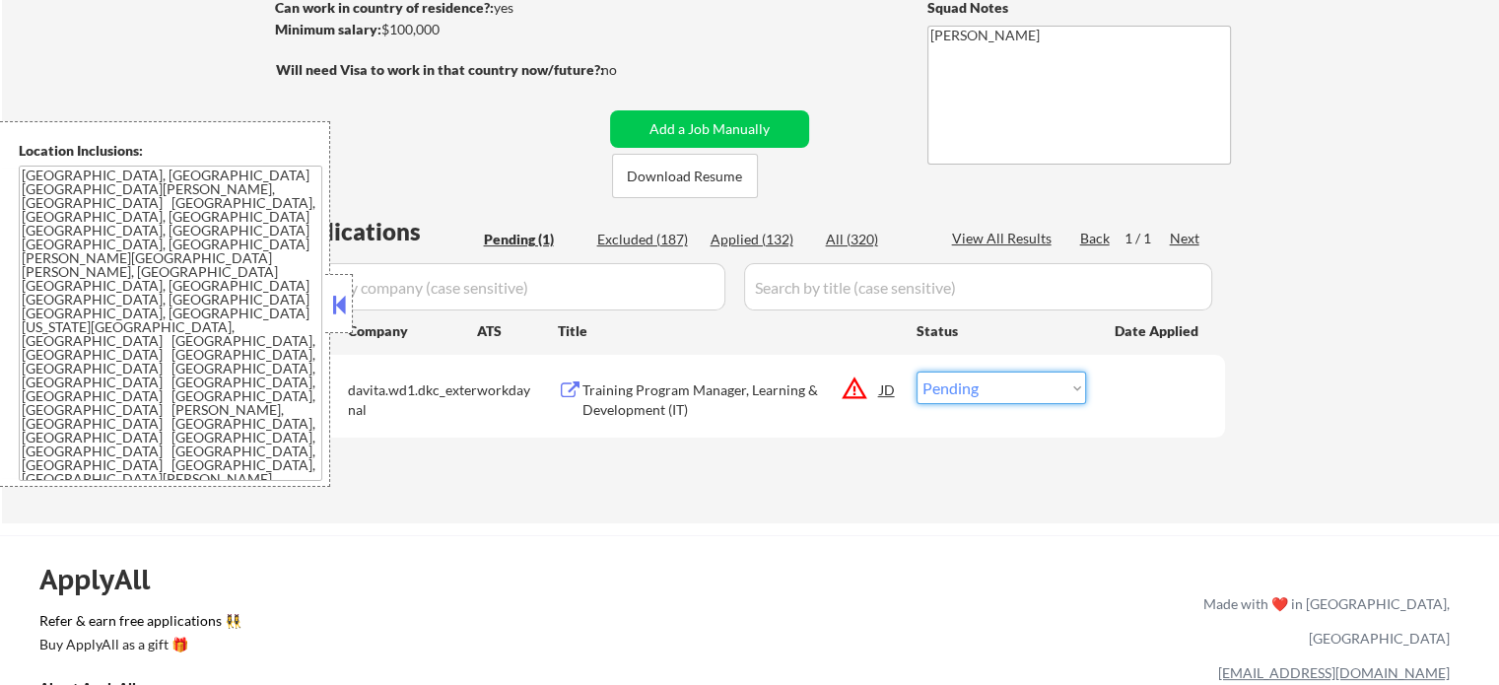
click at [1049, 388] on select "Choose an option... Pending Applied Excluded (Questions) Excluded (Expired) Exc…" at bounding box center [1002, 388] width 170 height 33
select select ""excluded__location_""
click at [917, 372] on select "Choose an option... Pending Applied Excluded (Questions) Excluded (Expired) Exc…" at bounding box center [1002, 388] width 170 height 33
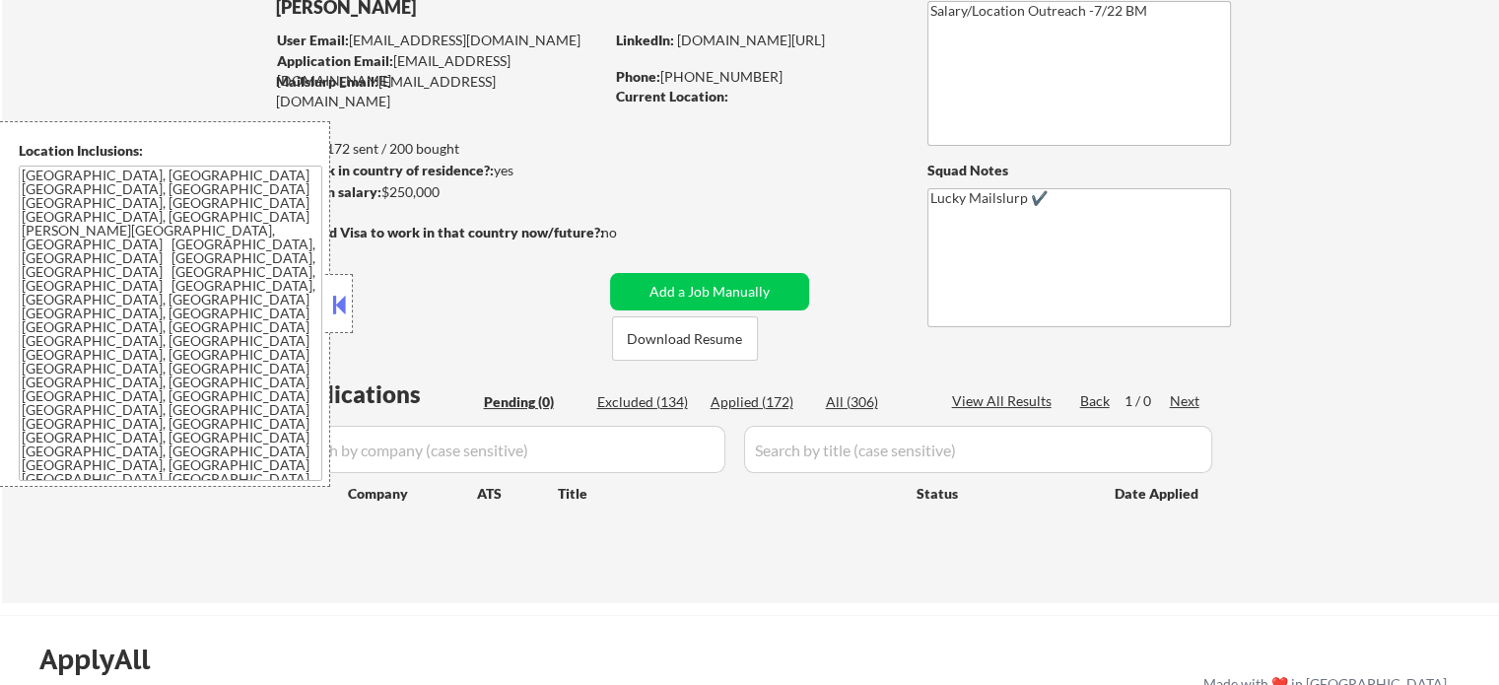
scroll to position [296, 0]
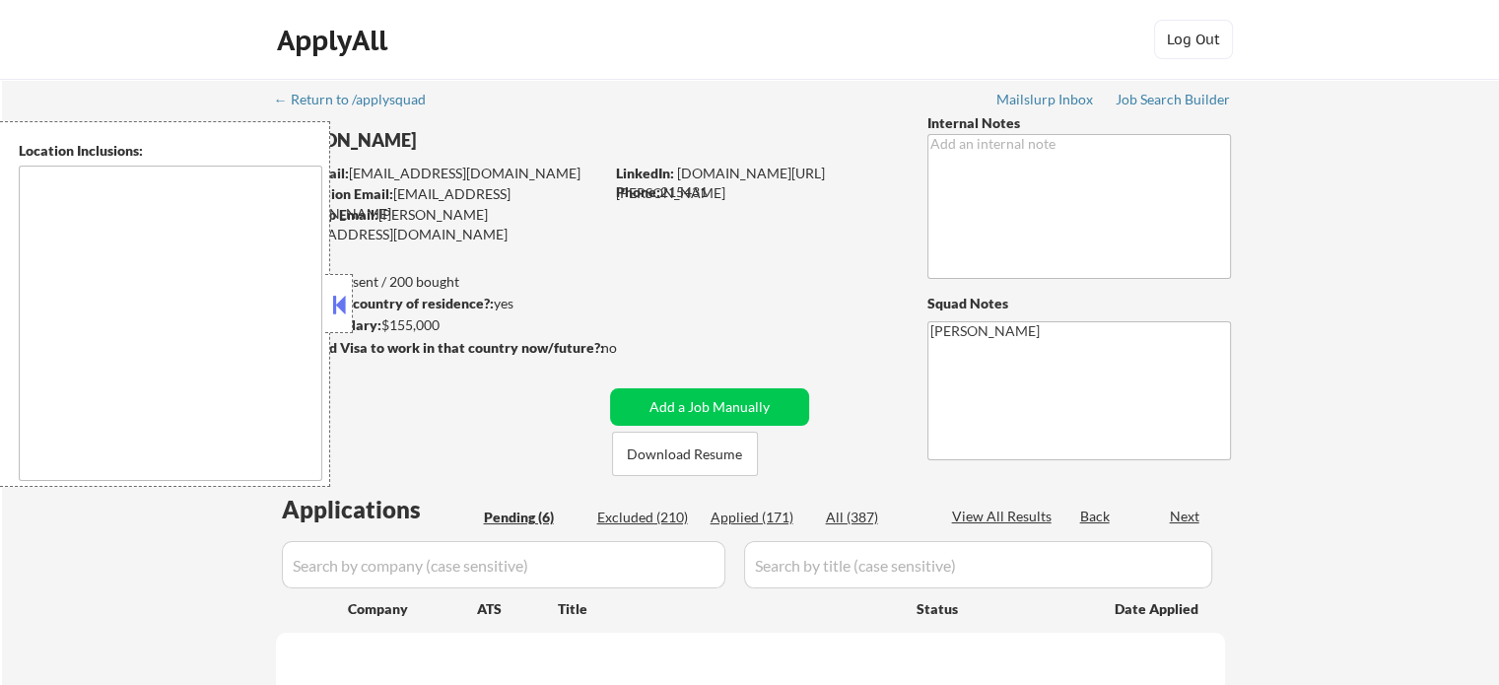
select select ""pending""
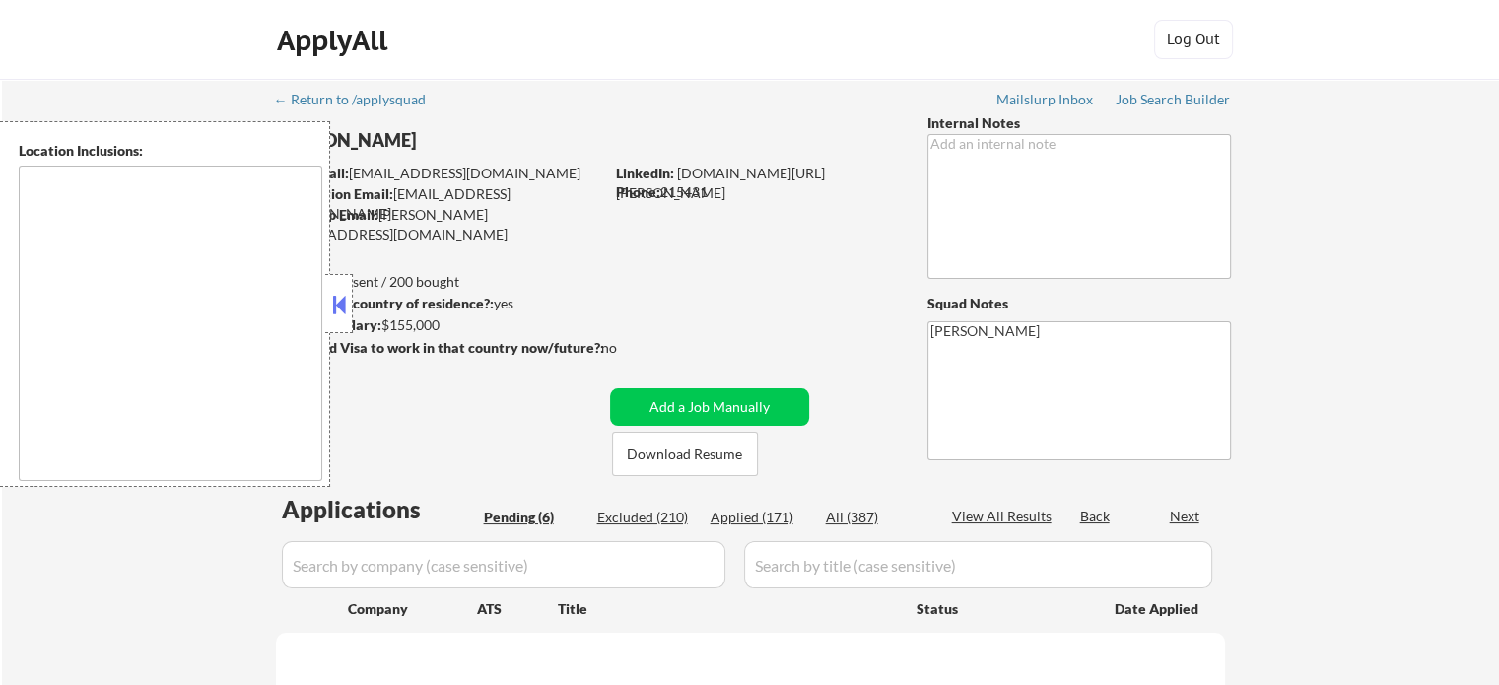
select select ""pending""
type textarea "remote"
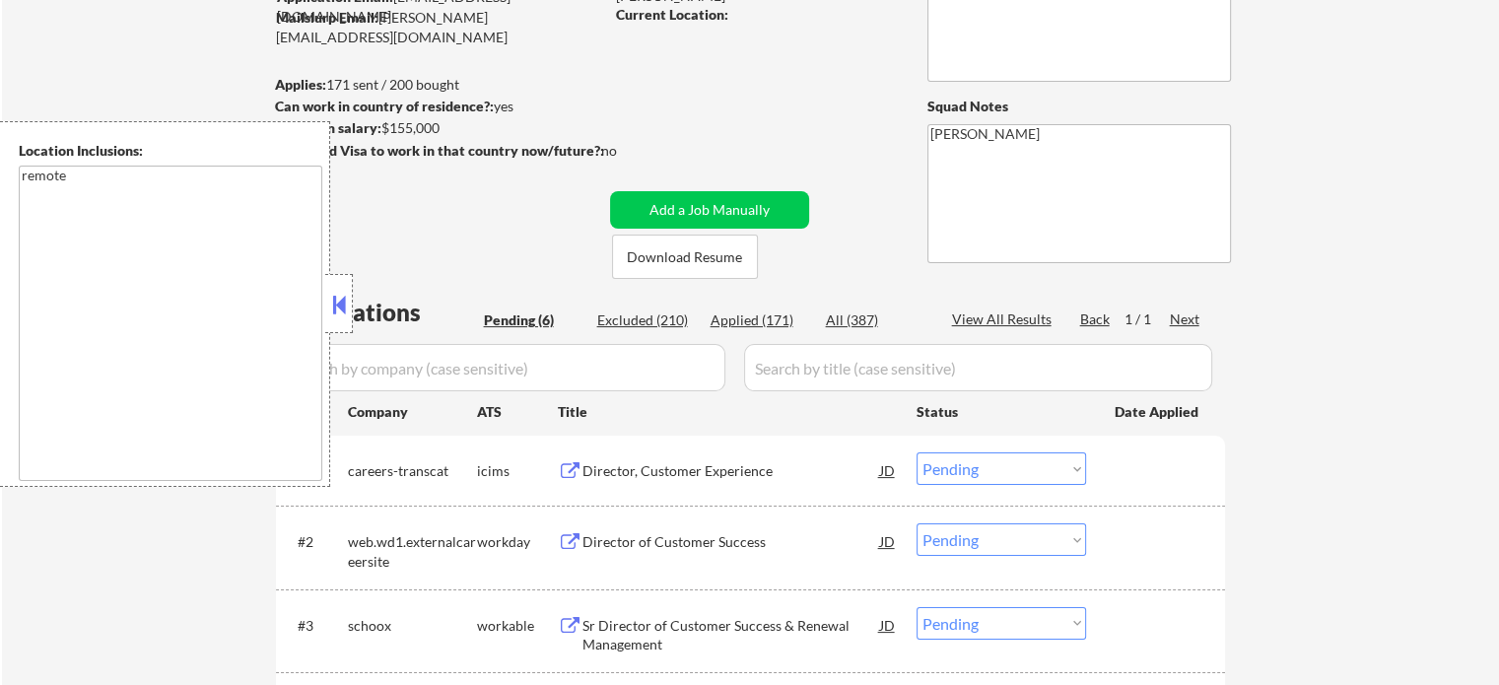
scroll to position [493, 0]
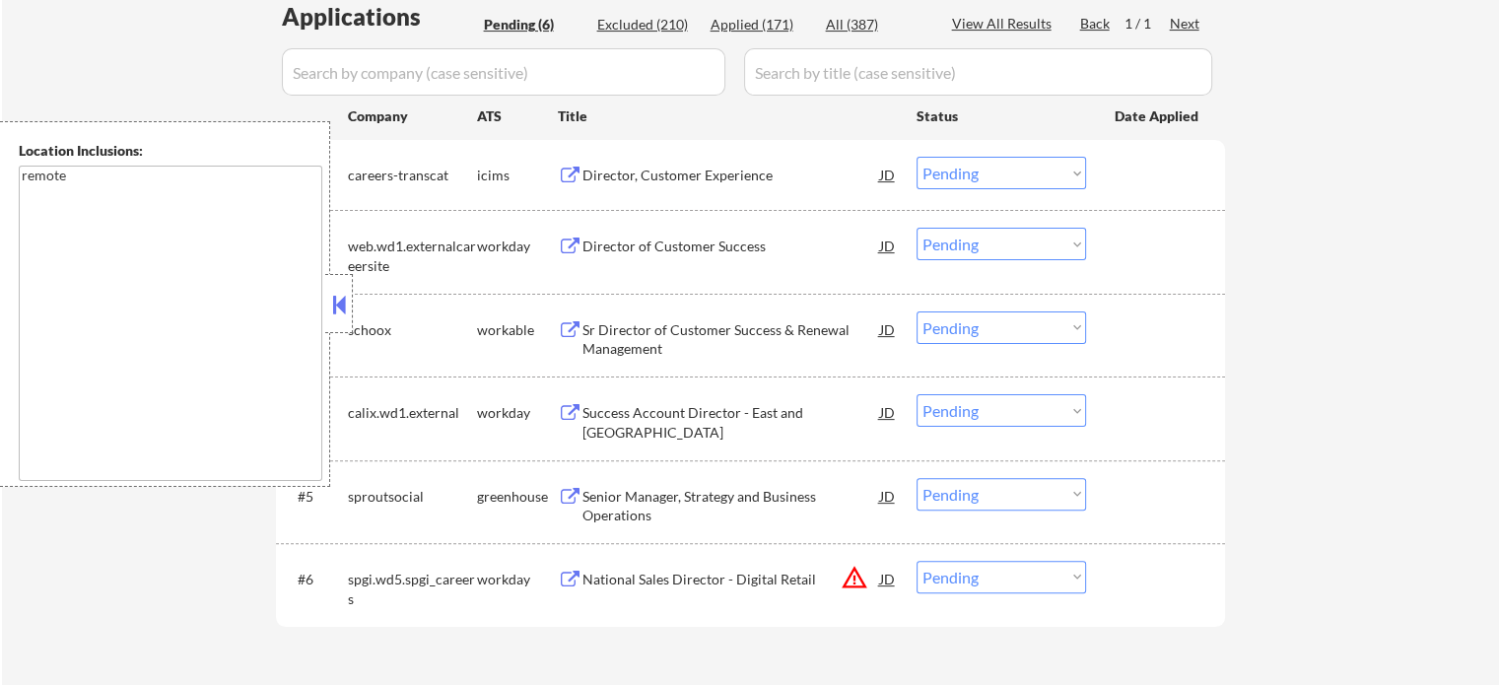
click at [655, 338] on div "Sr Director of Customer Success & Renewal Management" at bounding box center [732, 339] width 298 height 38
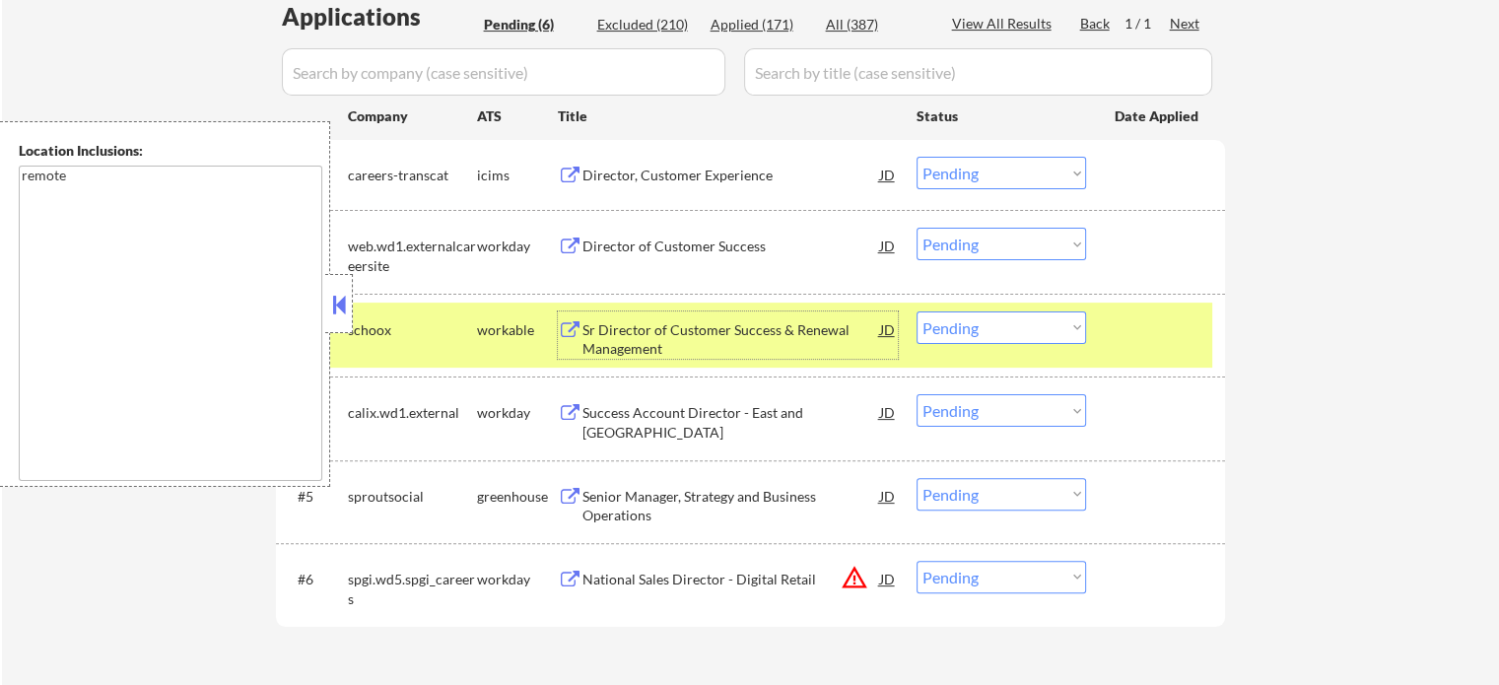
click at [1134, 339] on div at bounding box center [1158, 329] width 87 height 35
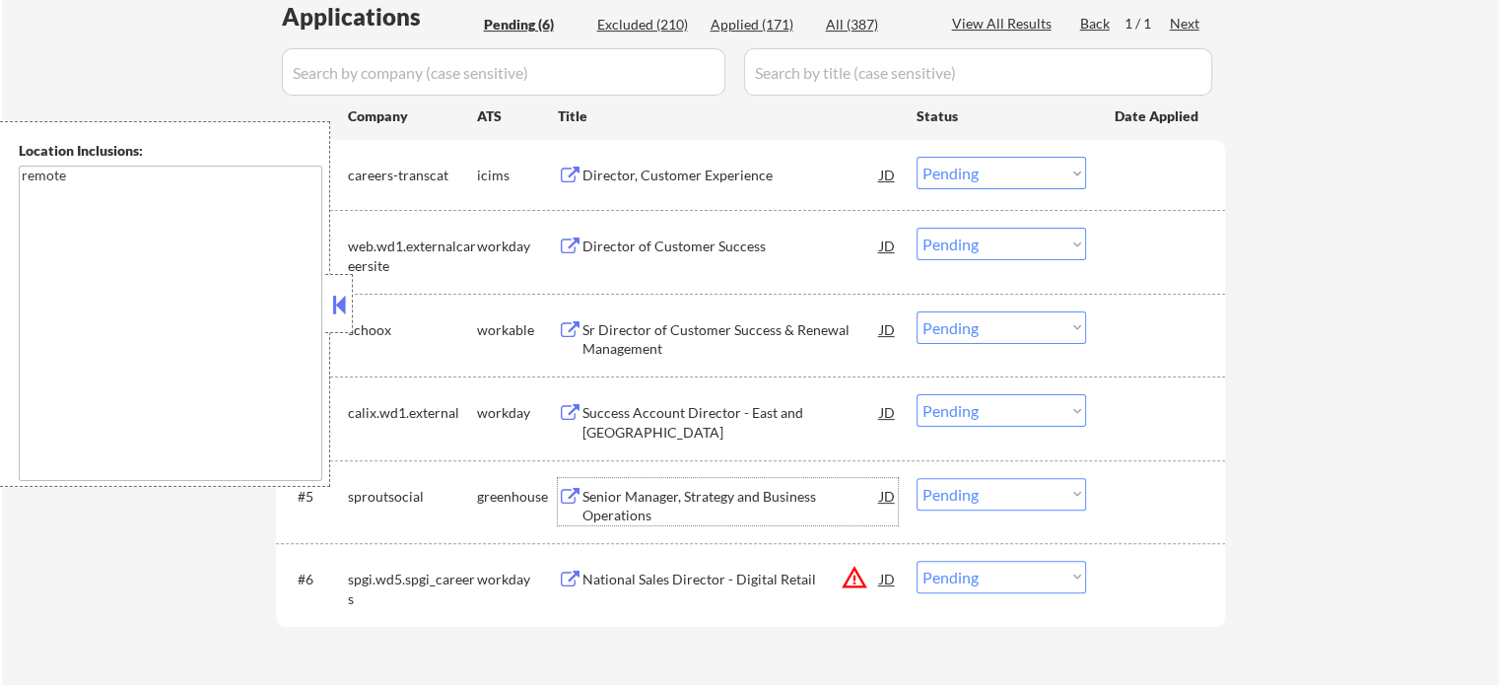
click at [661, 508] on div "Senior Manager, Strategy and Business Operations" at bounding box center [732, 506] width 298 height 38
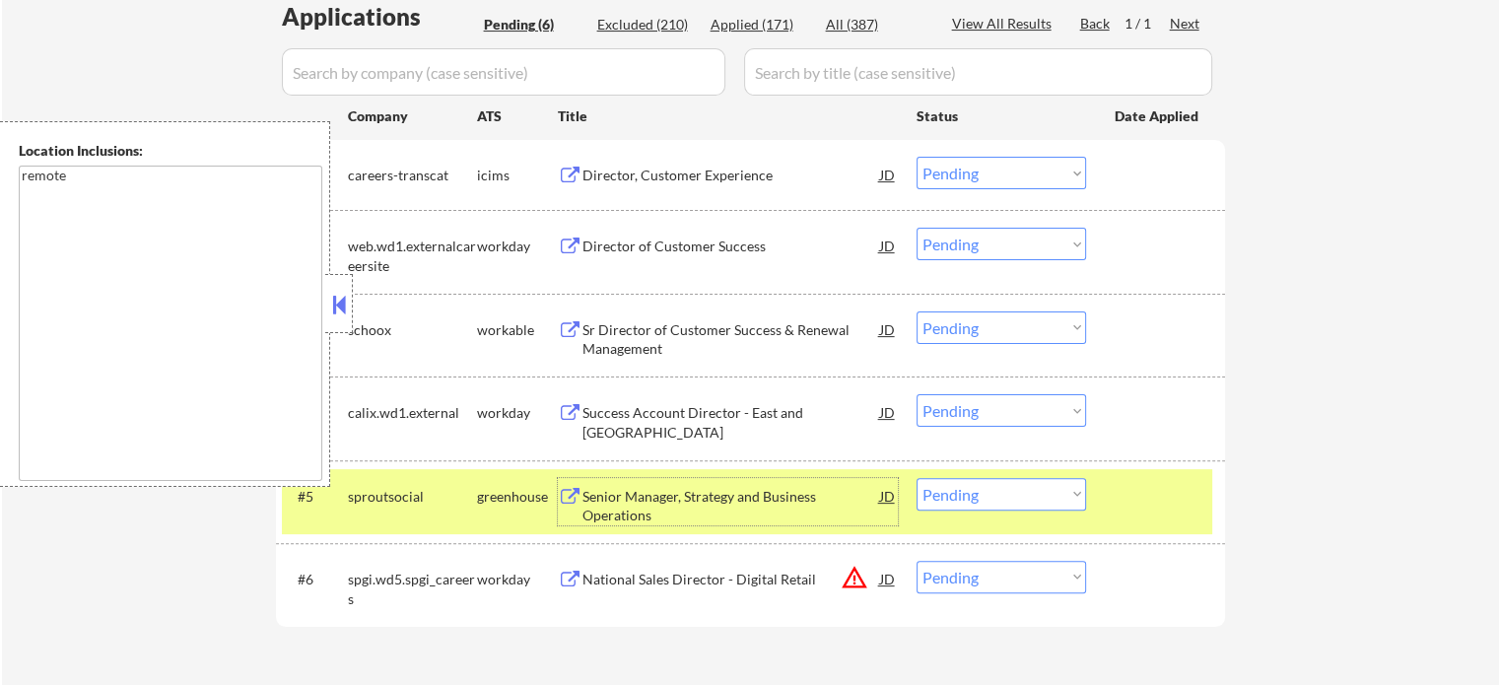
click at [951, 498] on select "Choose an option... Pending Applied Excluded (Questions) Excluded (Expired) Exc…" at bounding box center [1002, 494] width 170 height 33
click at [917, 478] on select "Choose an option... Pending Applied Excluded (Questions) Excluded (Expired) Exc…" at bounding box center [1002, 494] width 170 height 33
drag, startPoint x: 1130, startPoint y: 479, endPoint x: 1104, endPoint y: 477, distance: 25.7
click at [1128, 478] on div at bounding box center [1158, 495] width 87 height 35
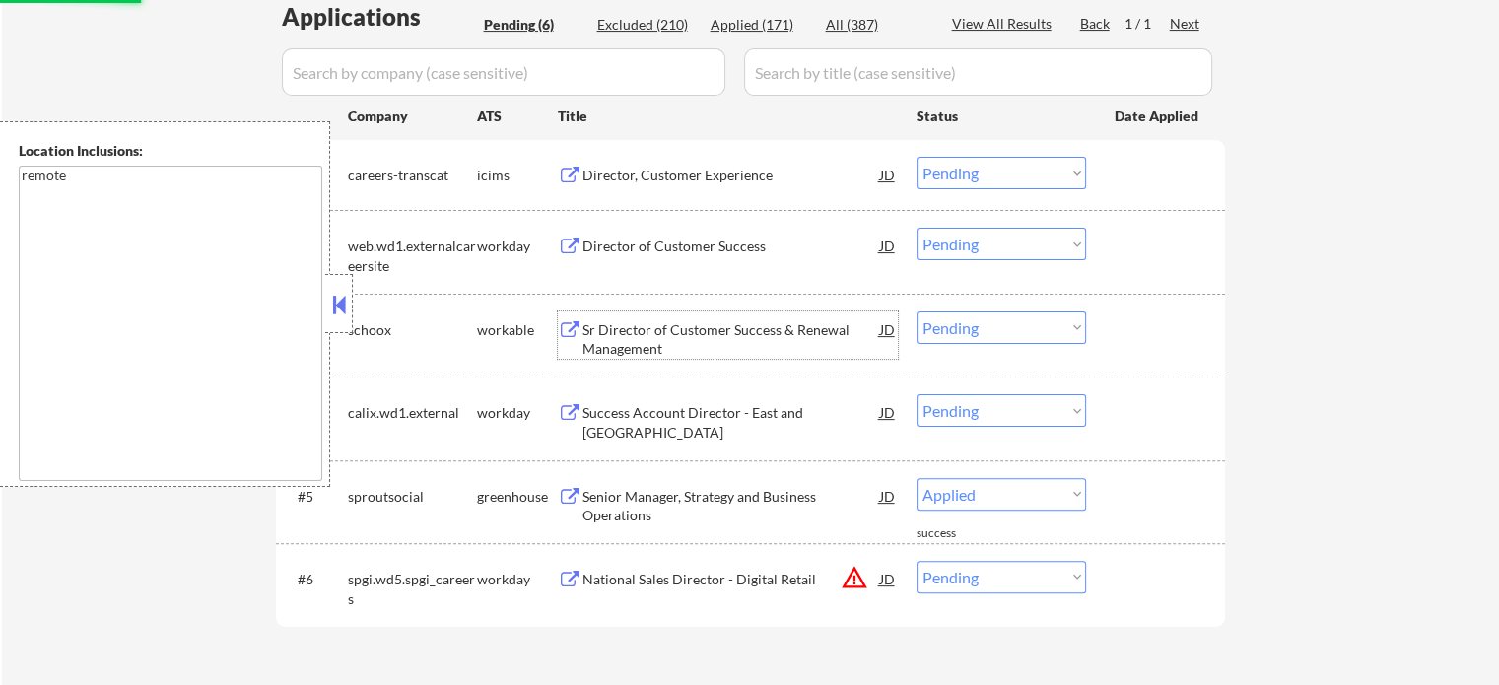
click at [664, 336] on div "Sr Director of Customer Success & Renewal Management" at bounding box center [732, 339] width 298 height 38
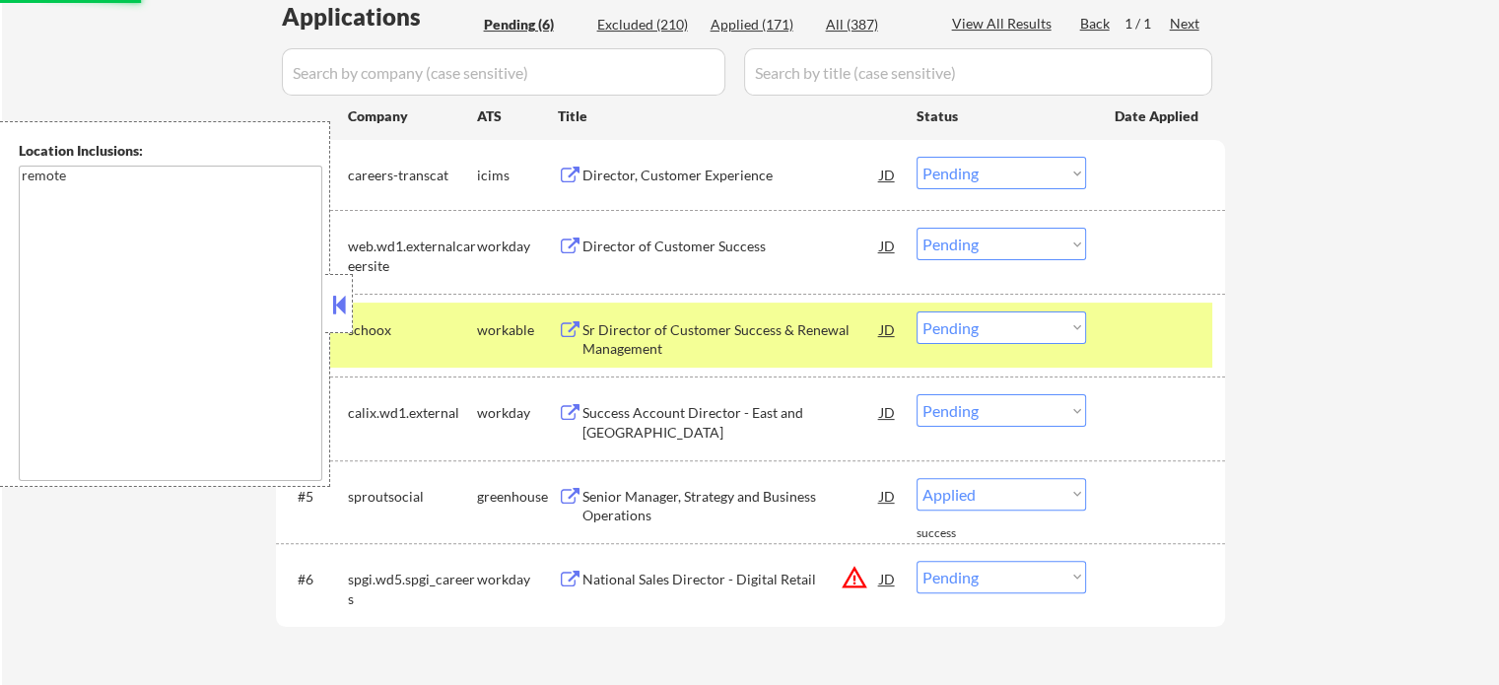
select select ""pending""
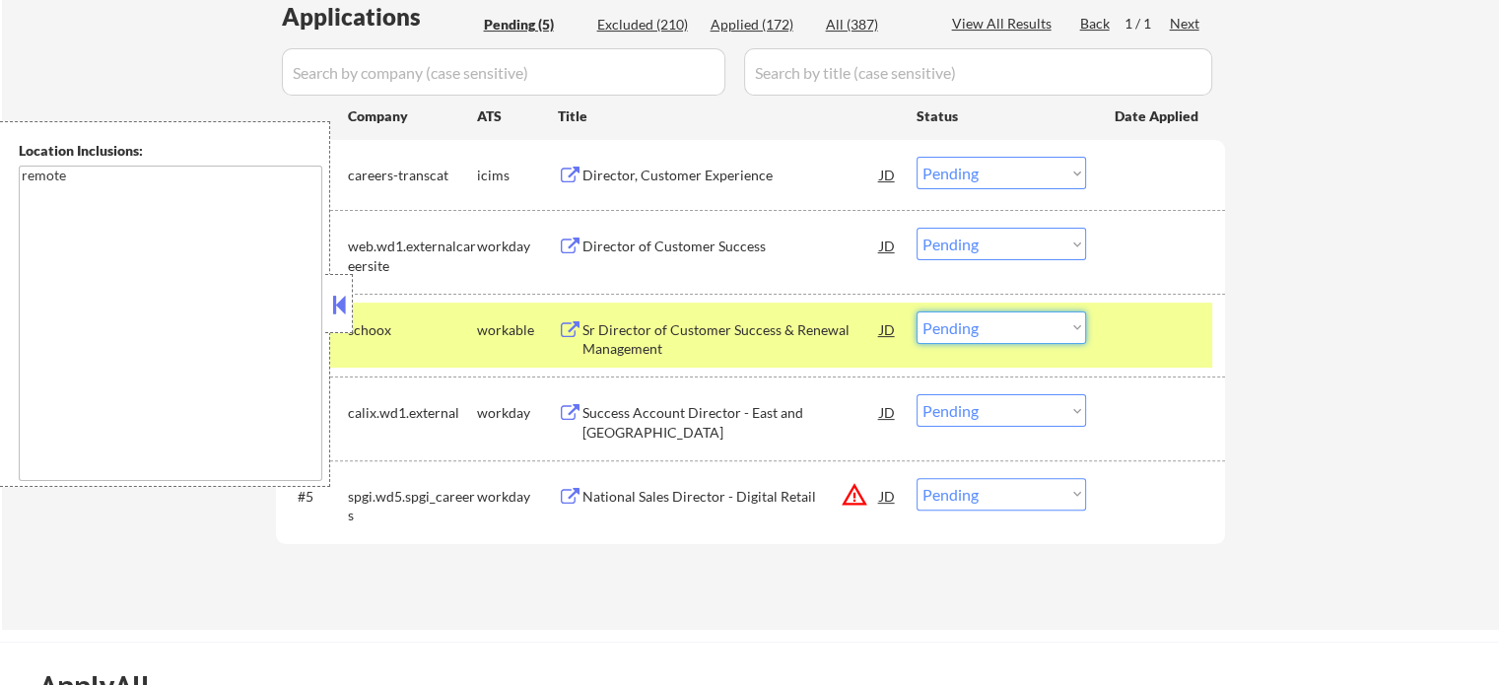
click at [953, 334] on select "Choose an option... Pending Applied Excluded (Questions) Excluded (Expired) Exc…" at bounding box center [1002, 328] width 170 height 33
click at [917, 312] on select "Choose an option... Pending Applied Excluded (Questions) Excluded (Expired) Exc…" at bounding box center [1002, 328] width 170 height 33
click at [1122, 337] on div at bounding box center [1158, 329] width 87 height 35
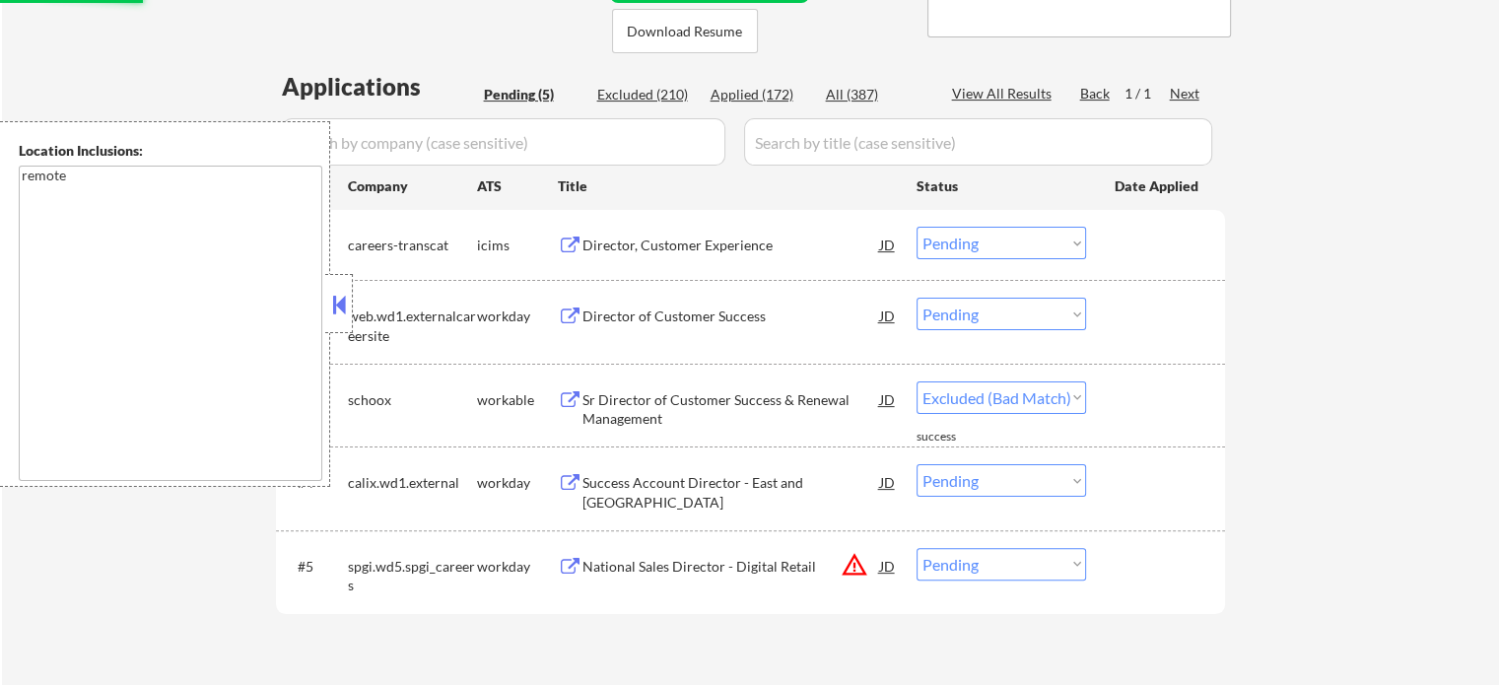
scroll to position [394, 0]
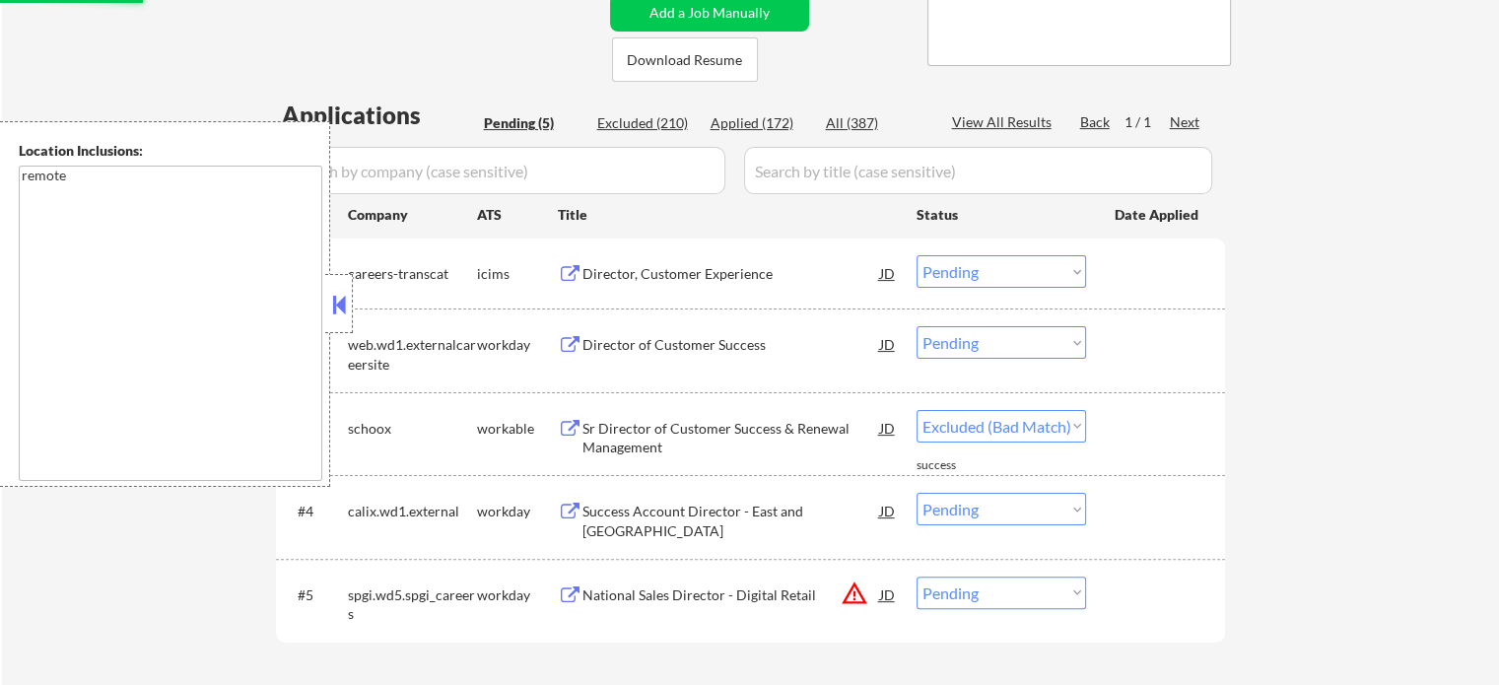
select select ""pending""
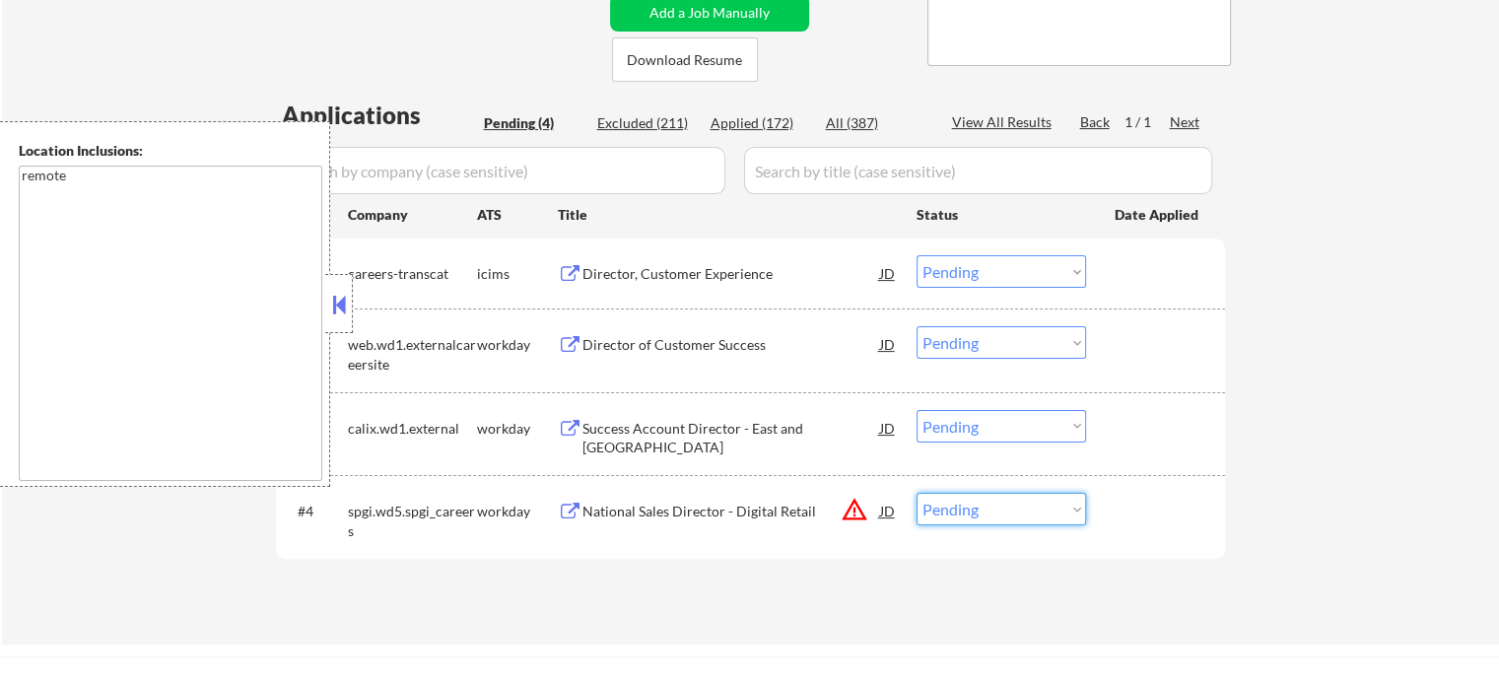
click at [1002, 518] on select "Choose an option... Pending Applied Excluded (Questions) Excluded (Expired) Exc…" at bounding box center [1002, 509] width 170 height 33
select select ""excluded__location_""
click at [917, 493] on select "Choose an option... Pending Applied Excluded (Questions) Excluded (Expired) Exc…" at bounding box center [1002, 509] width 170 height 33
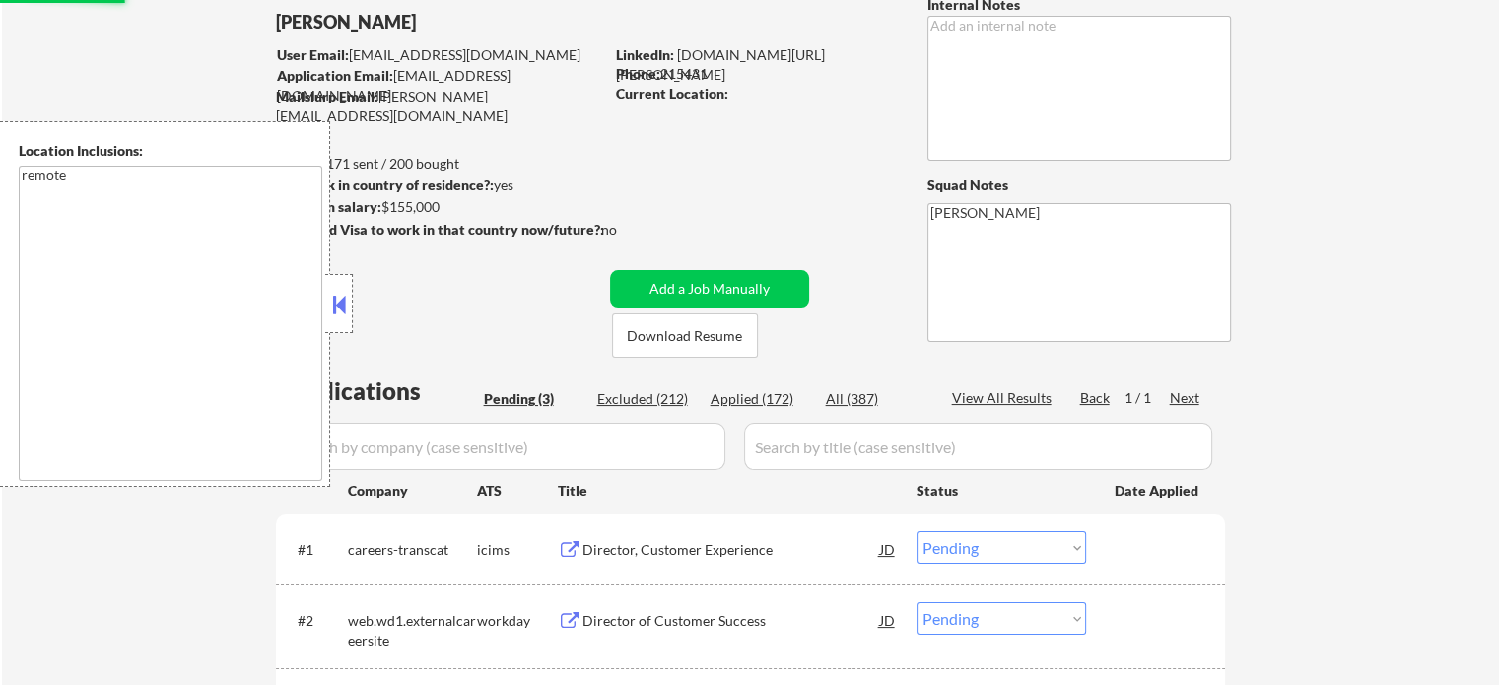
scroll to position [197, 0]
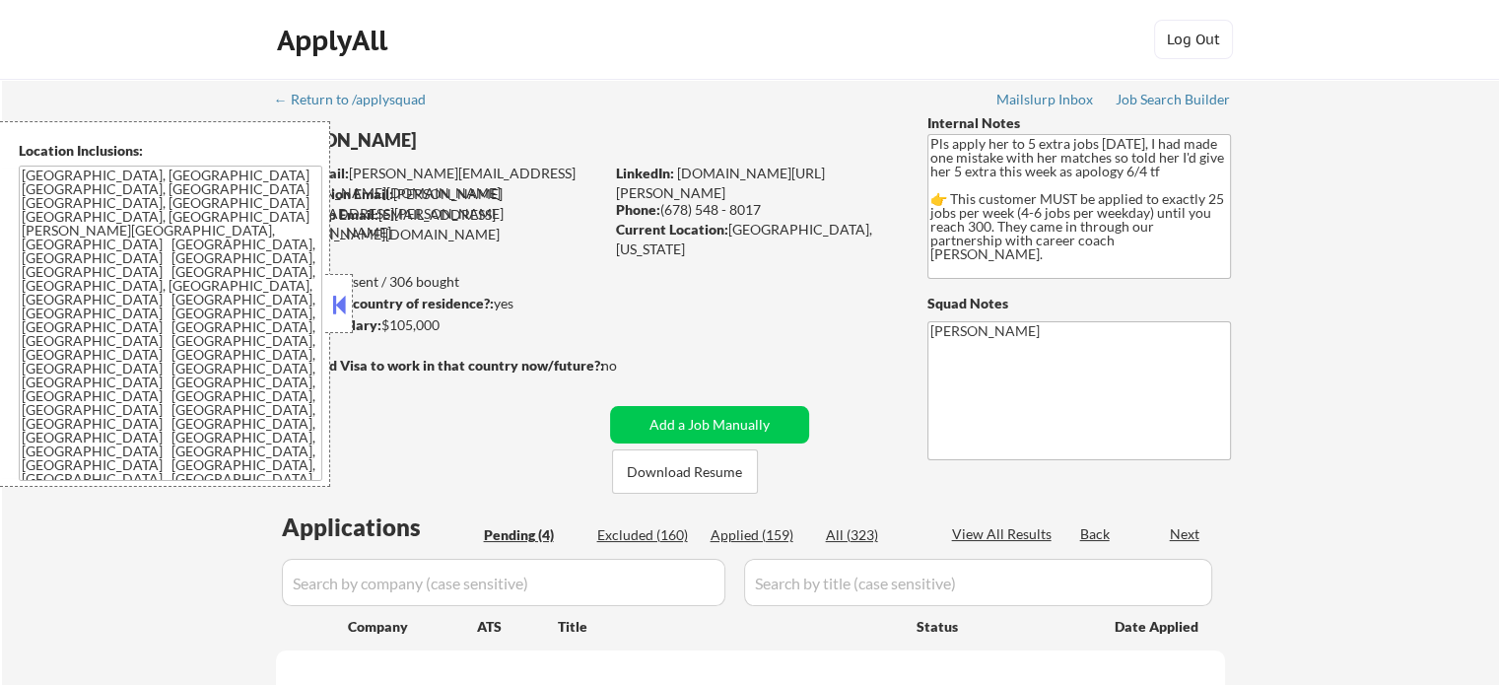
select select ""pending""
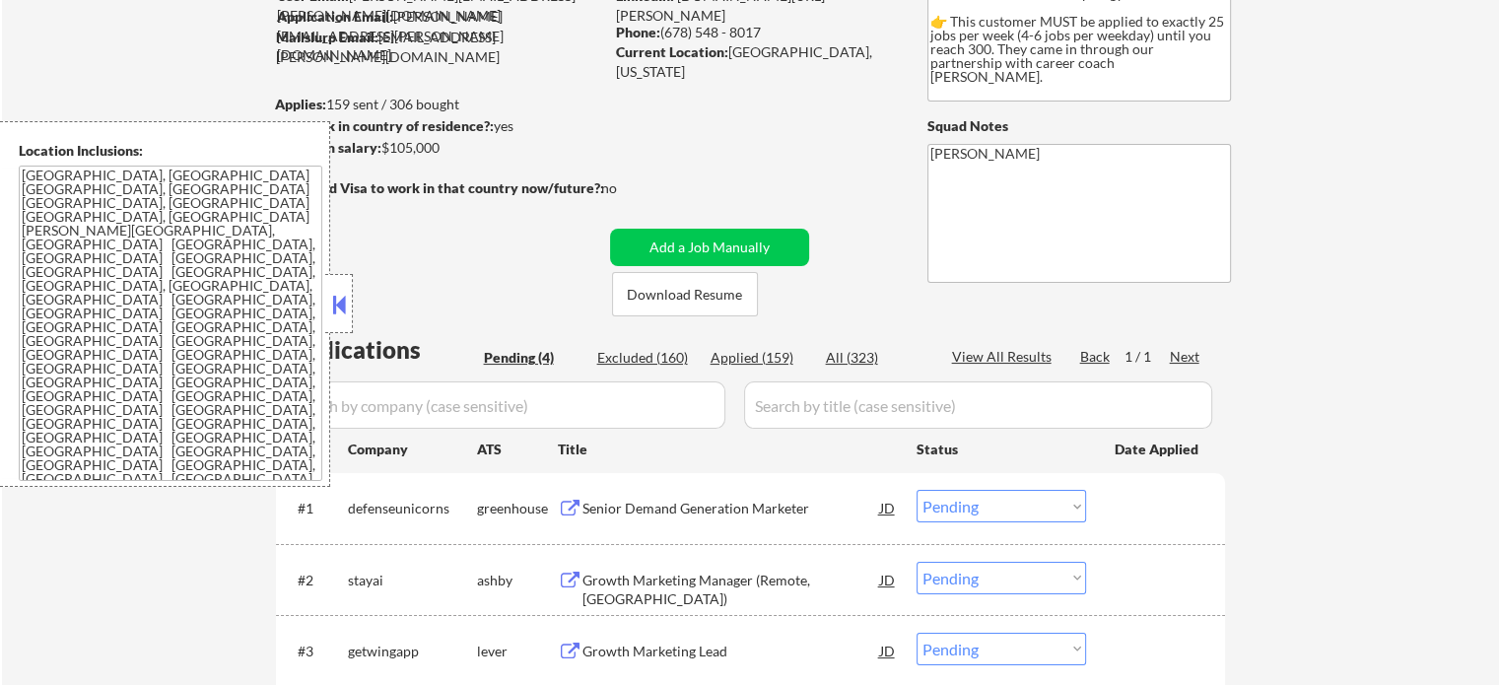
scroll to position [296, 0]
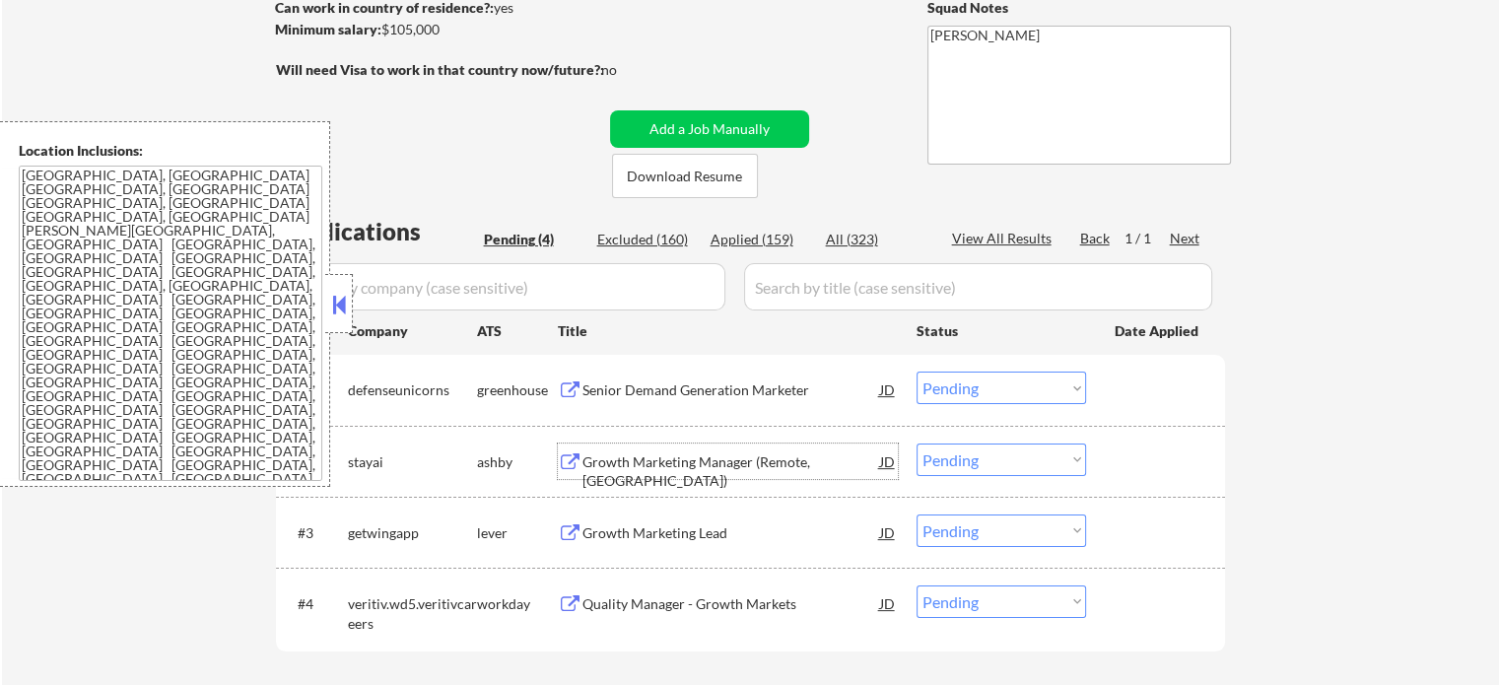
click at [692, 456] on div "Growth Marketing Manager (Remote, USA)" at bounding box center [732, 471] width 298 height 38
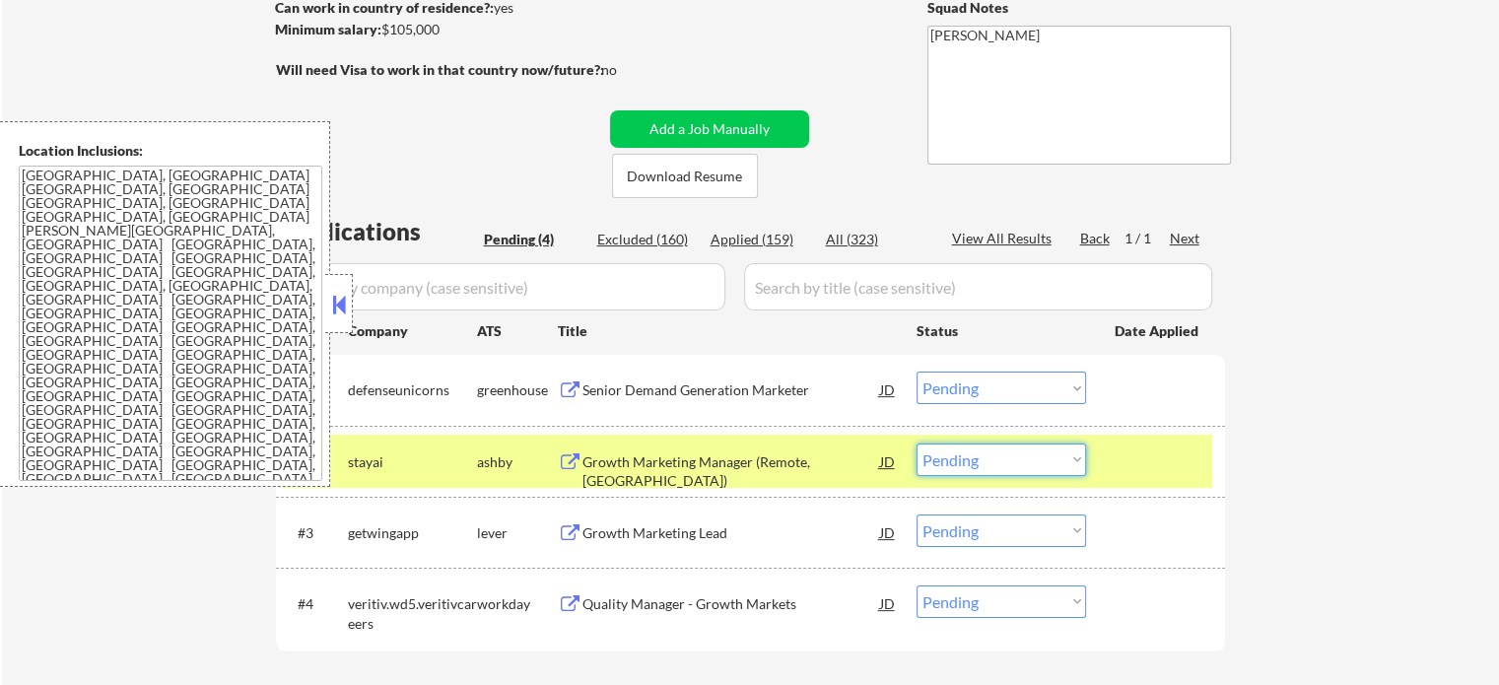
click at [1006, 465] on select "Choose an option... Pending Applied Excluded (Questions) Excluded (Expired) Exc…" at bounding box center [1002, 460] width 170 height 33
click at [917, 444] on select "Choose an option... Pending Applied Excluded (Questions) Excluded (Expired) Exc…" at bounding box center [1002, 460] width 170 height 33
click at [1125, 459] on div at bounding box center [1158, 461] width 87 height 35
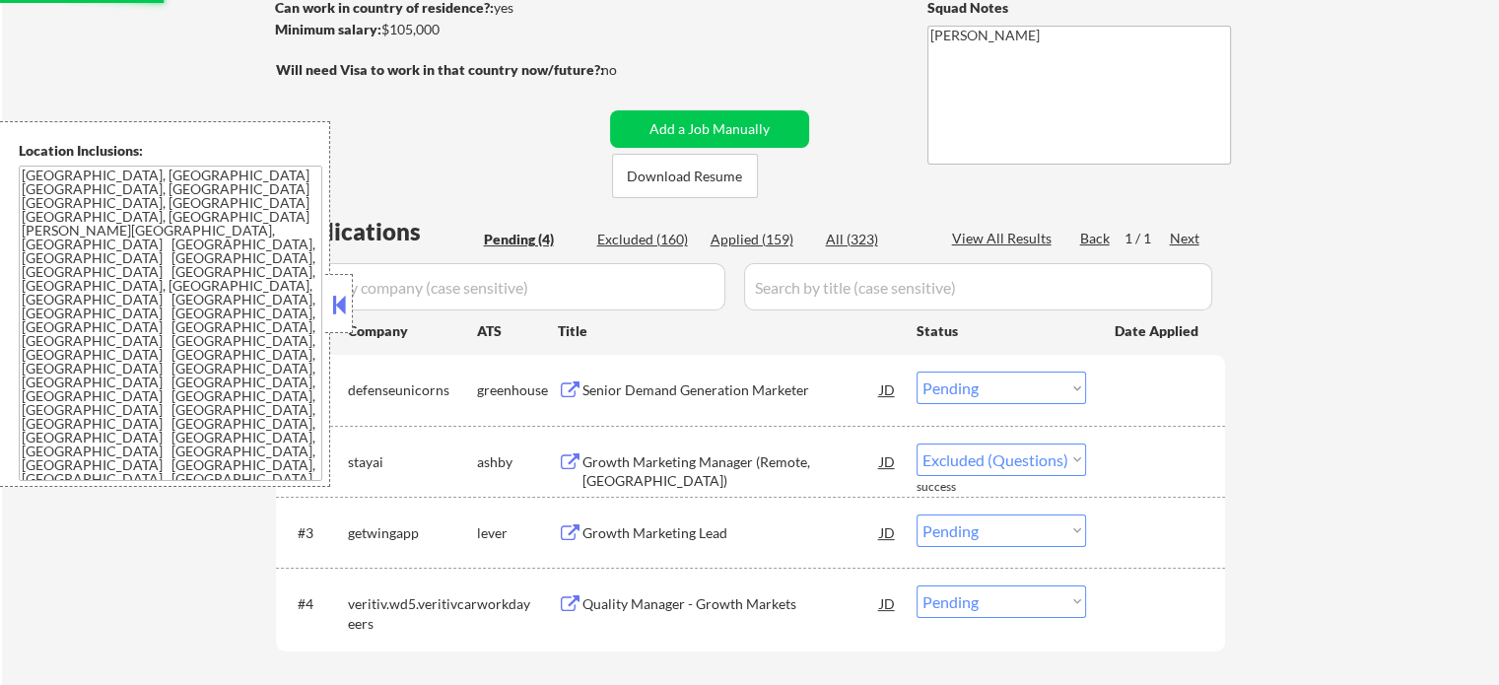
select select ""pending""
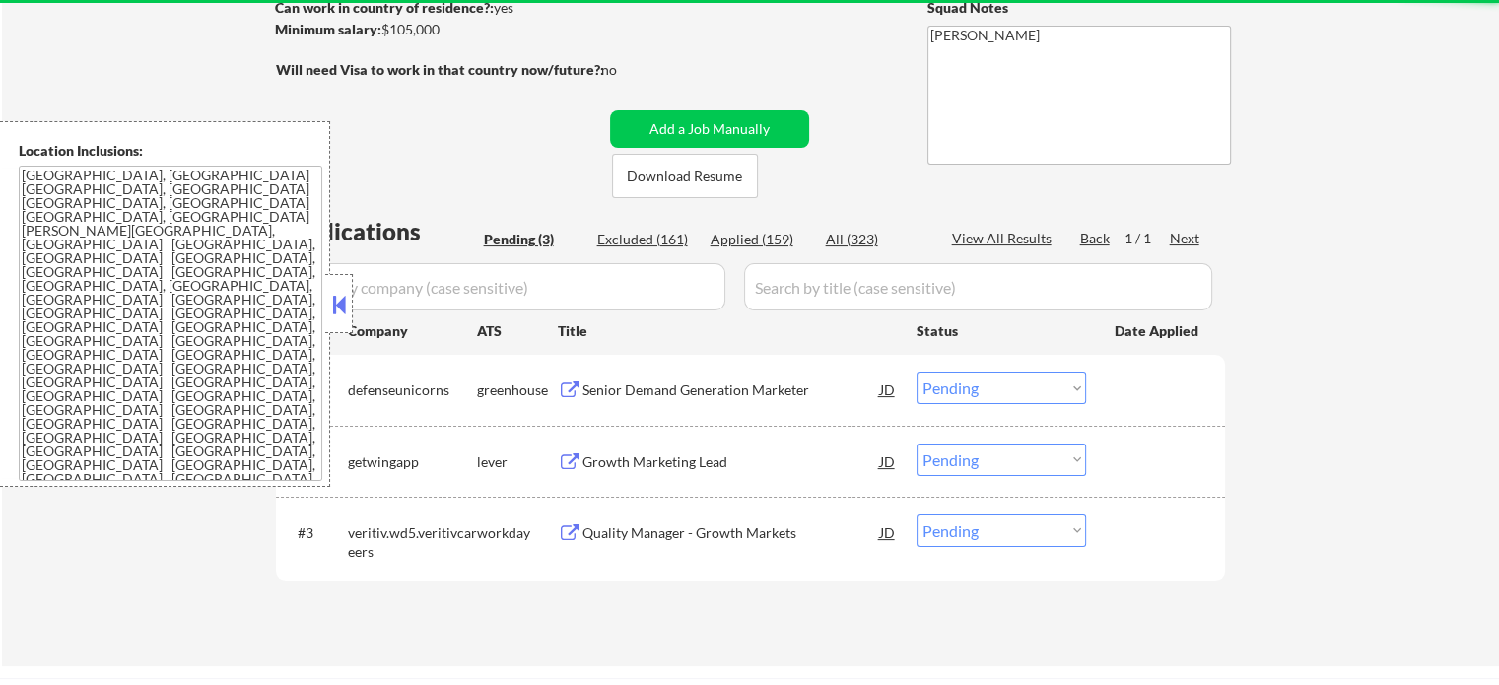
click at [662, 393] on div "Senior Demand Generation Marketer" at bounding box center [732, 391] width 298 height 20
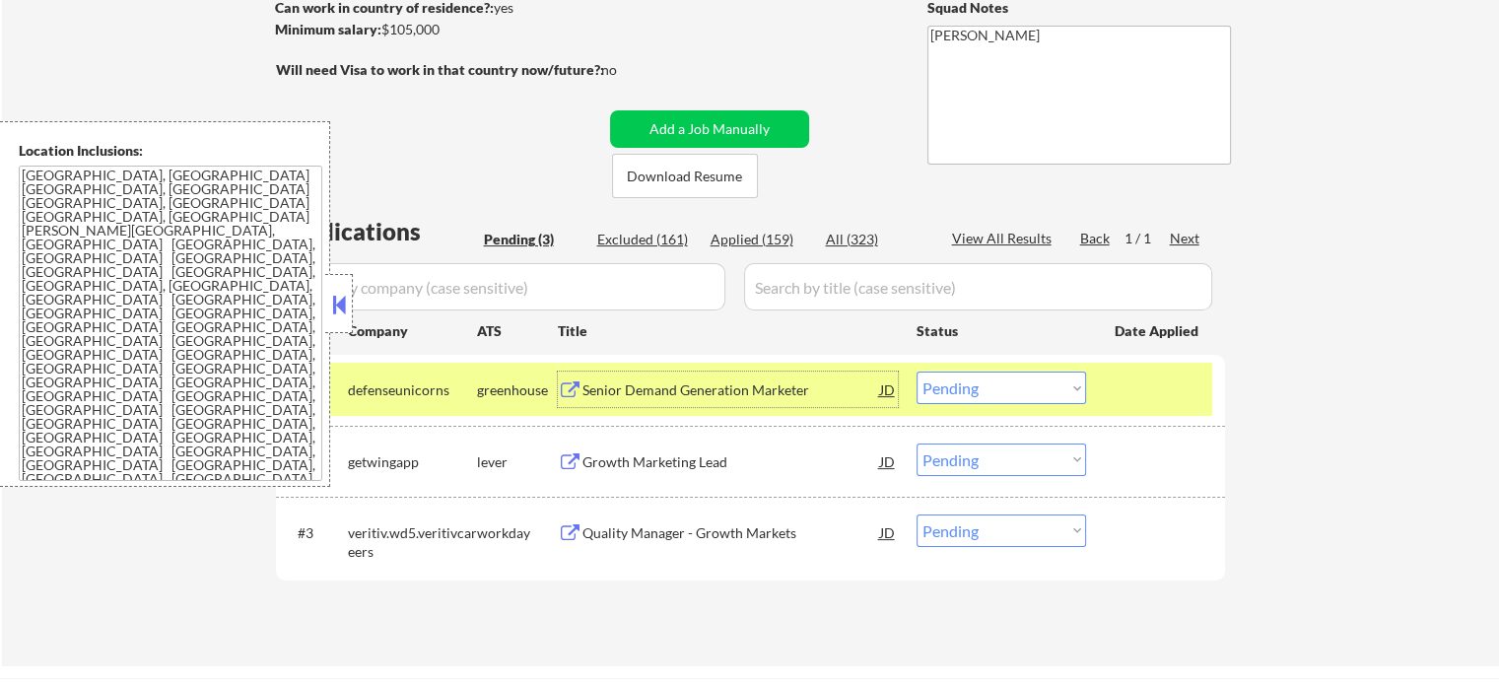
click at [998, 372] on select "Choose an option... Pending Applied Excluded (Questions) Excluded (Expired) Exc…" at bounding box center [1002, 388] width 170 height 33
click at [917, 372] on select "Choose an option... Pending Applied Excluded (Questions) Excluded (Expired) Exc…" at bounding box center [1002, 388] width 170 height 33
drag, startPoint x: 1144, startPoint y: 394, endPoint x: 869, endPoint y: 417, distance: 275.0
click at [1145, 393] on div at bounding box center [1158, 389] width 87 height 35
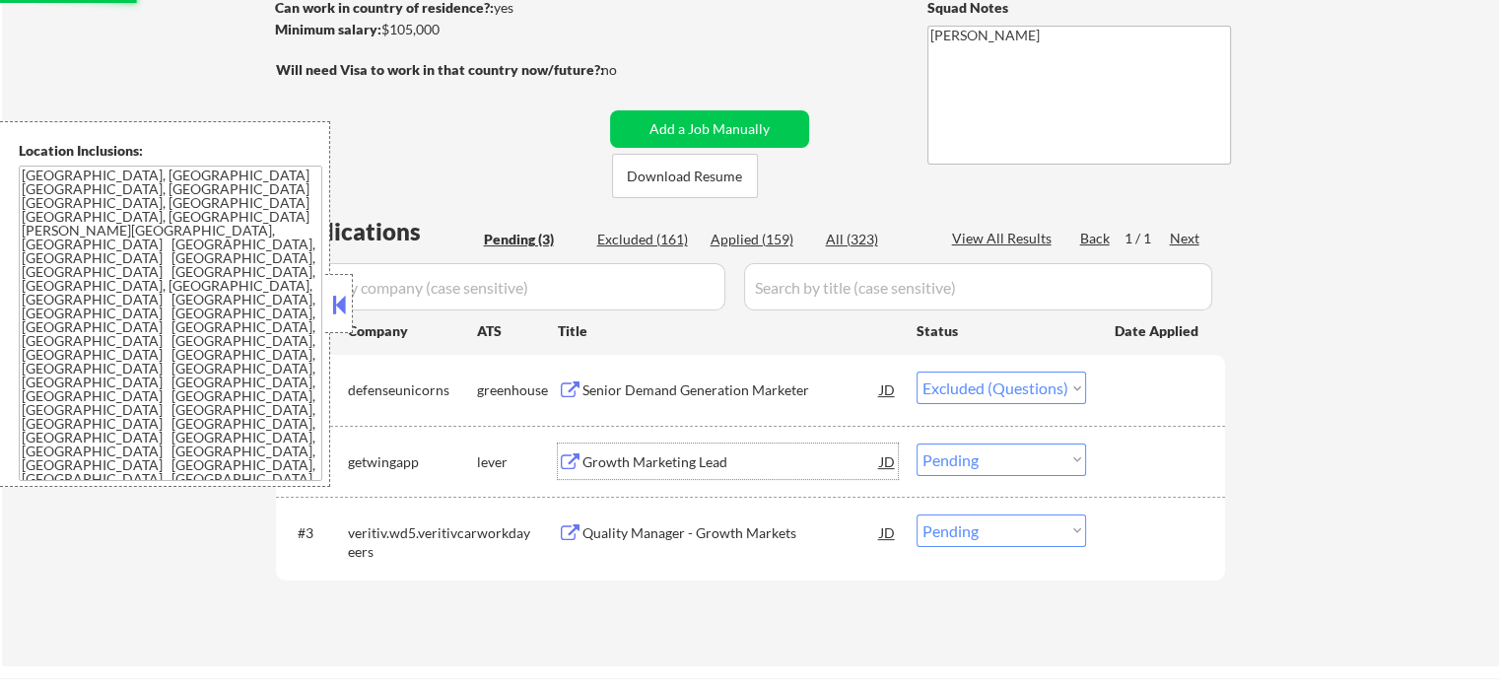
click at [617, 459] on div "Growth Marketing Lead" at bounding box center [732, 462] width 298 height 20
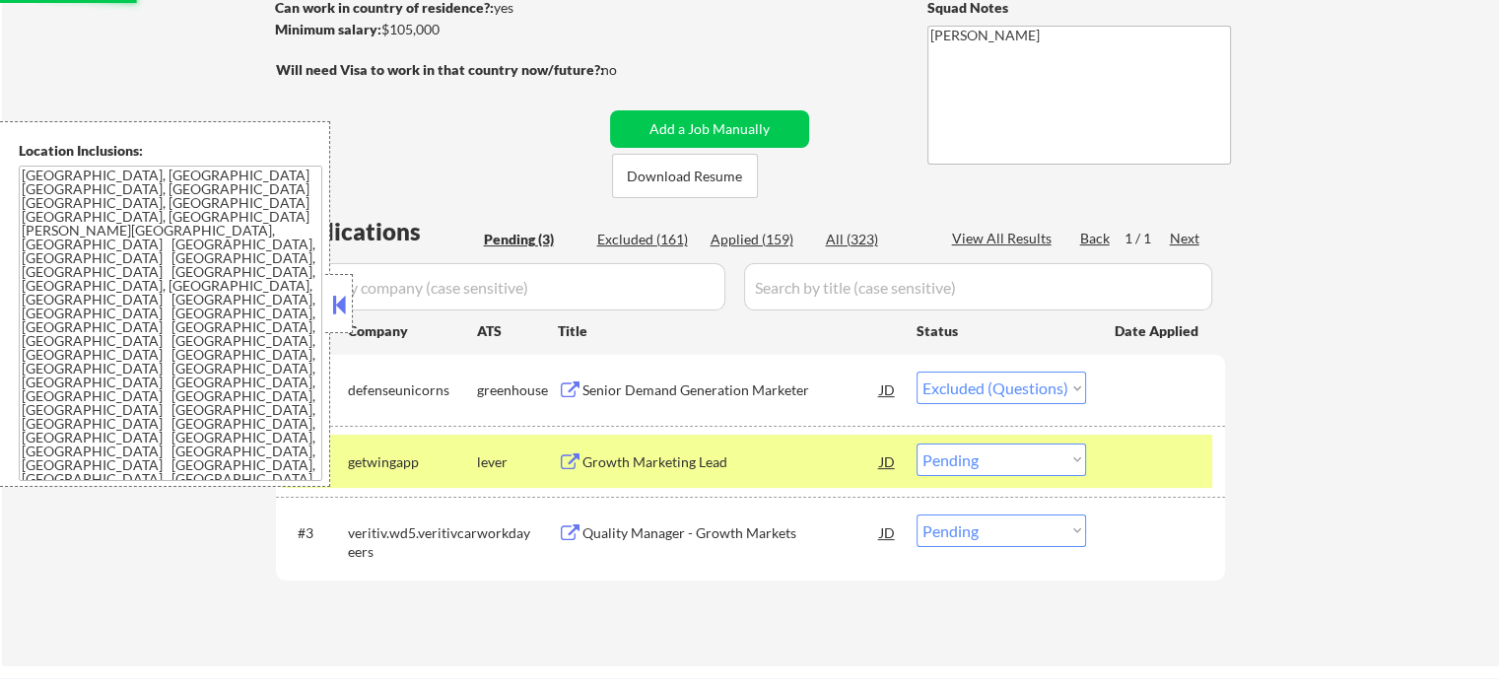
select select ""pending""
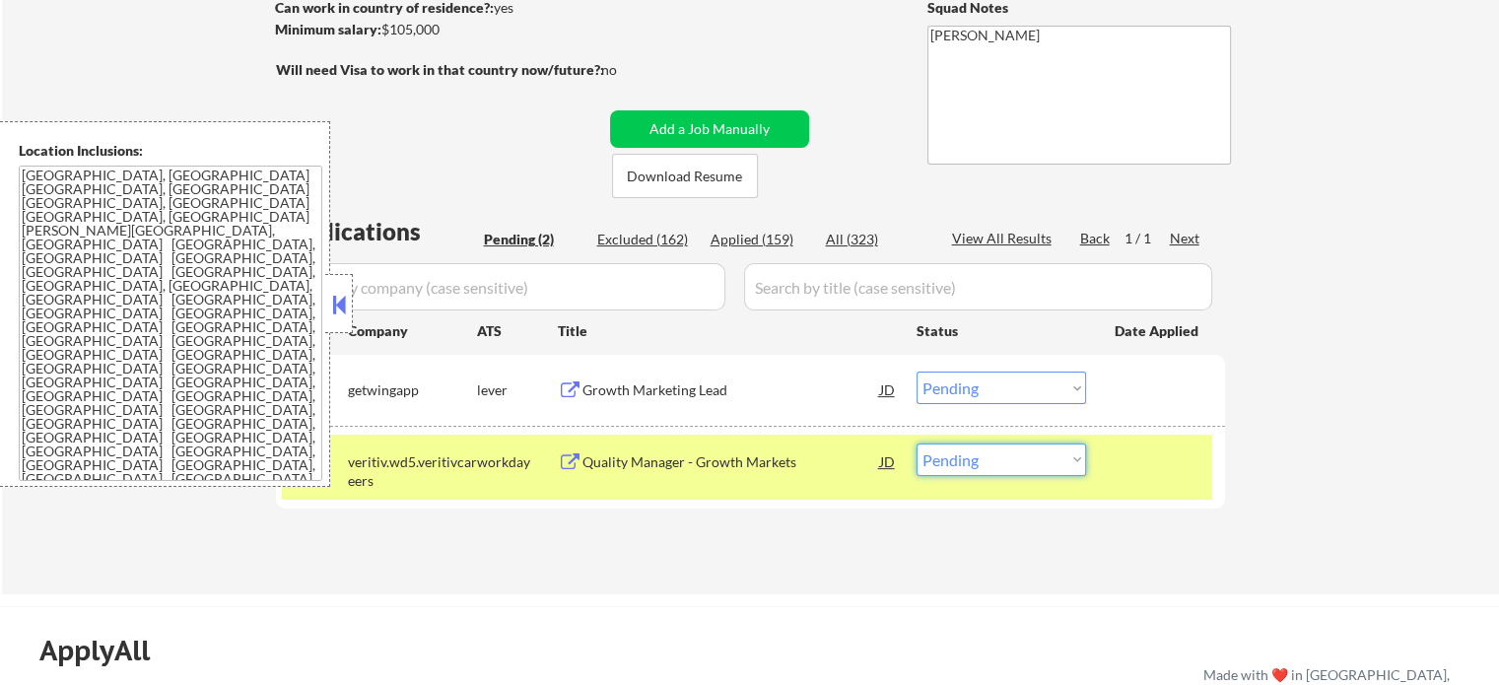
click at [1021, 470] on select "Choose an option... Pending Applied Excluded (Questions) Excluded (Expired) Exc…" at bounding box center [1002, 460] width 170 height 33
select select ""excluded""
click at [917, 444] on select "Choose an option... Pending Applied Excluded (Questions) Excluded (Expired) Exc…" at bounding box center [1002, 460] width 170 height 33
click at [1164, 477] on div at bounding box center [1158, 461] width 87 height 35
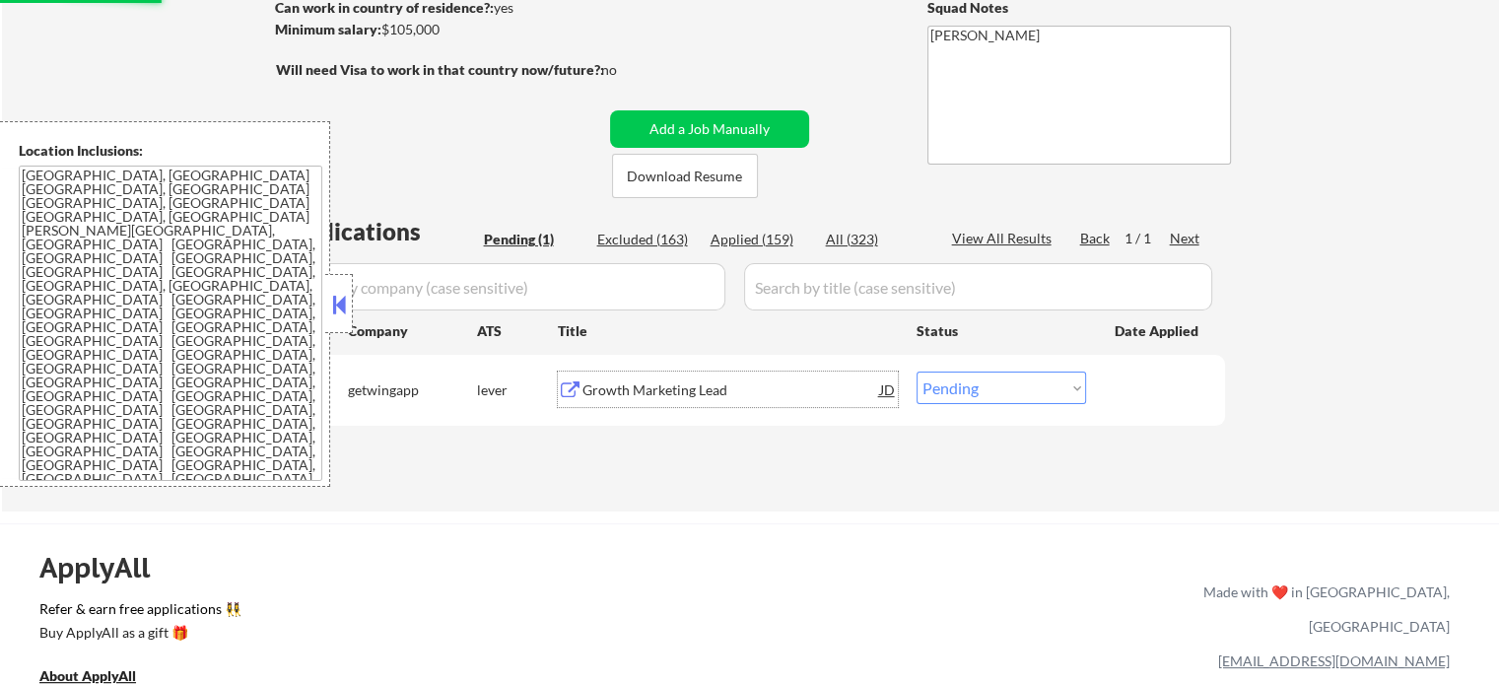
click at [666, 396] on div "Growth Marketing Lead" at bounding box center [732, 391] width 298 height 20
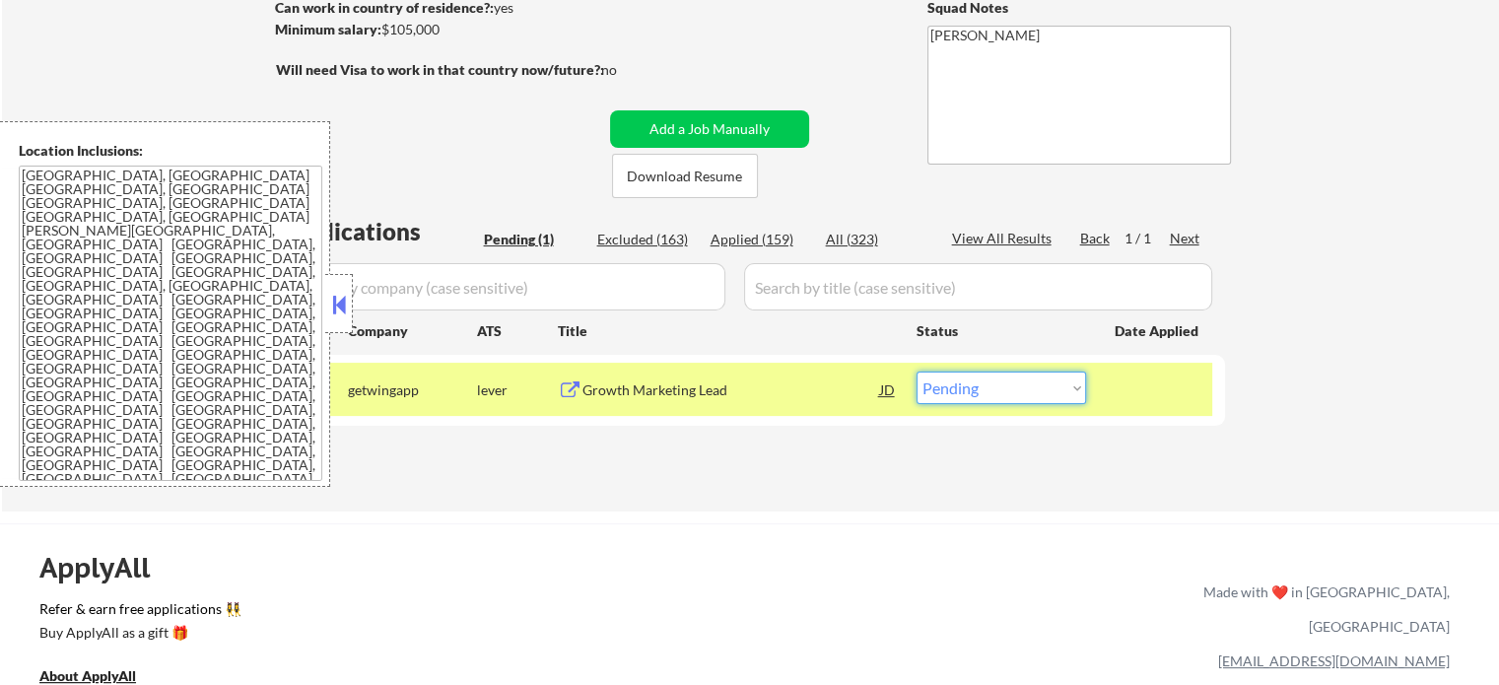
click at [985, 394] on select "Choose an option... Pending Applied Excluded (Questions) Excluded (Expired) Exc…" at bounding box center [1002, 388] width 170 height 33
select select ""excluded""
click at [917, 372] on select "Choose an option... Pending Applied Excluded (Questions) Excluded (Expired) Exc…" at bounding box center [1002, 388] width 170 height 33
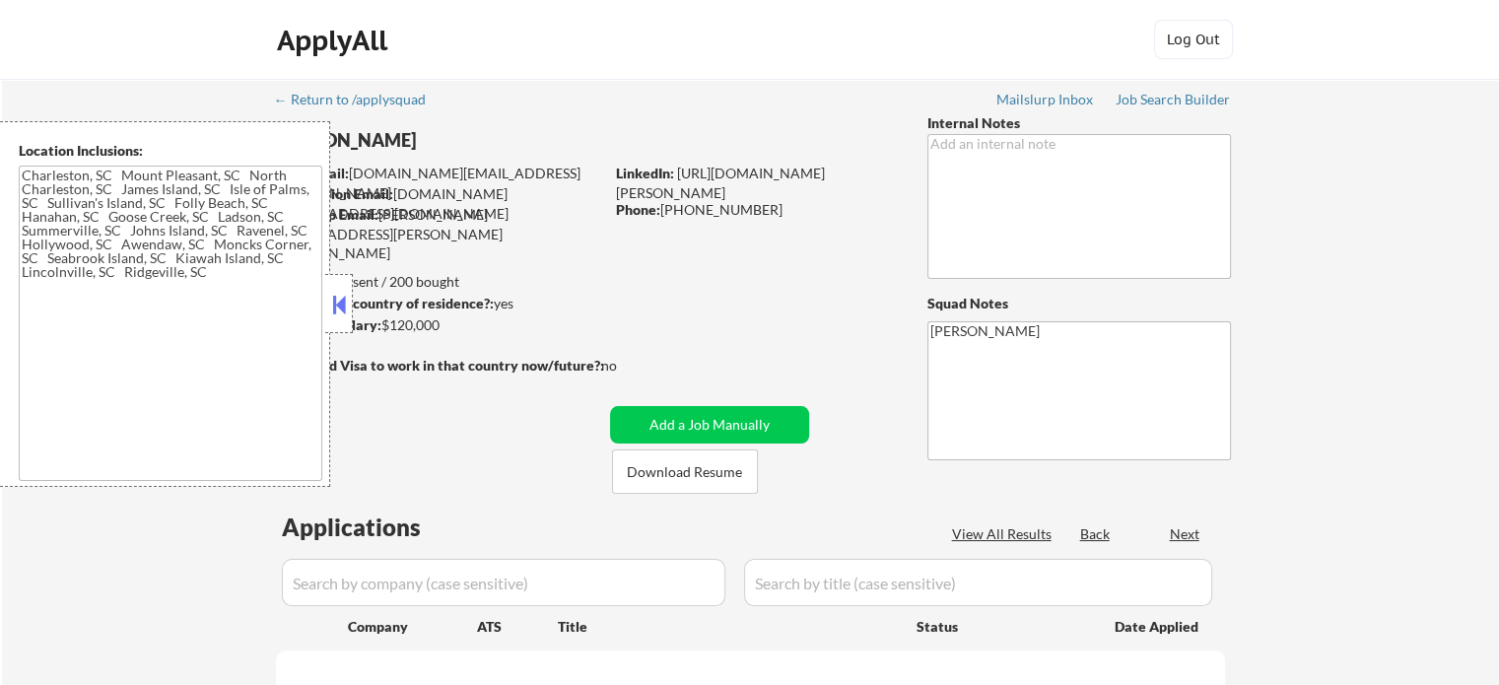
type textarea "[GEOGRAPHIC_DATA], [GEOGRAPHIC_DATA], [GEOGRAPHIC_DATA] [GEOGRAPHIC_DATA], [GEO…"
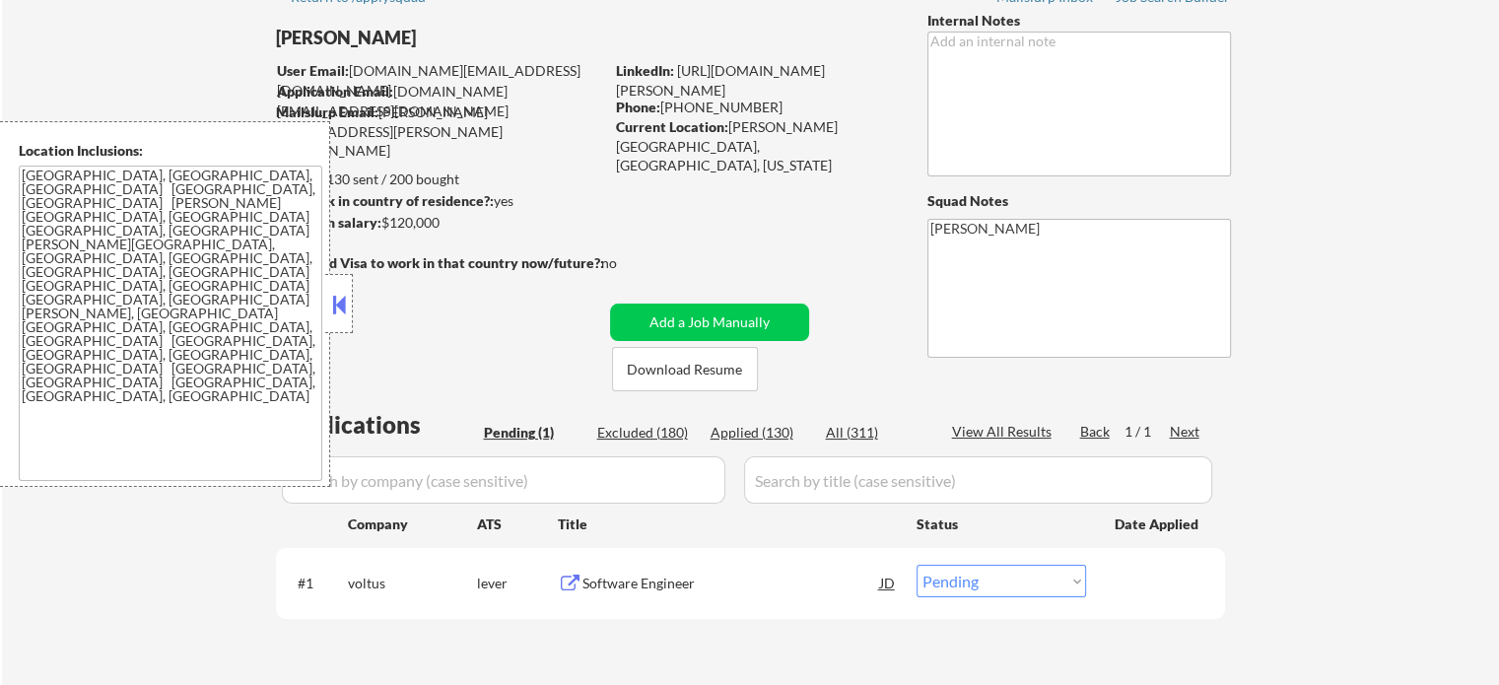
scroll to position [296, 0]
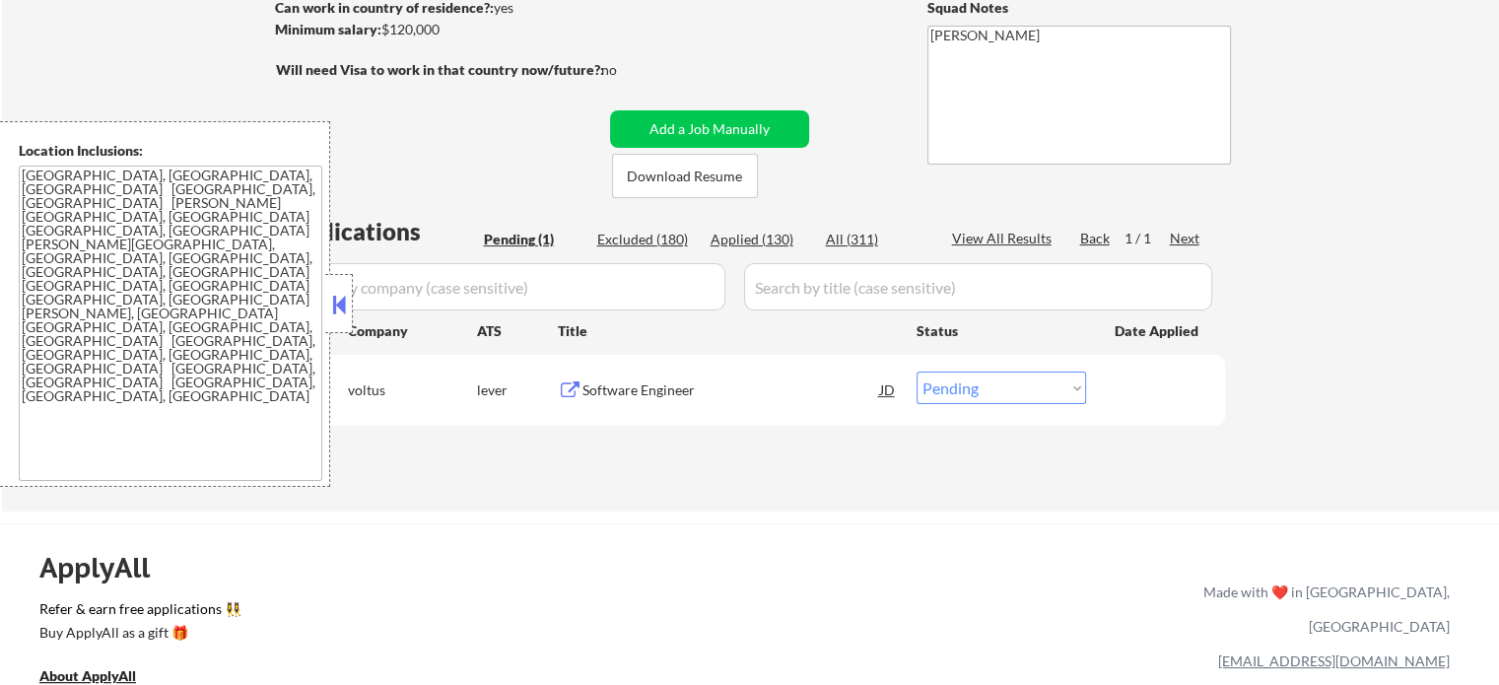
click at [605, 389] on div "Software Engineer" at bounding box center [732, 391] width 298 height 20
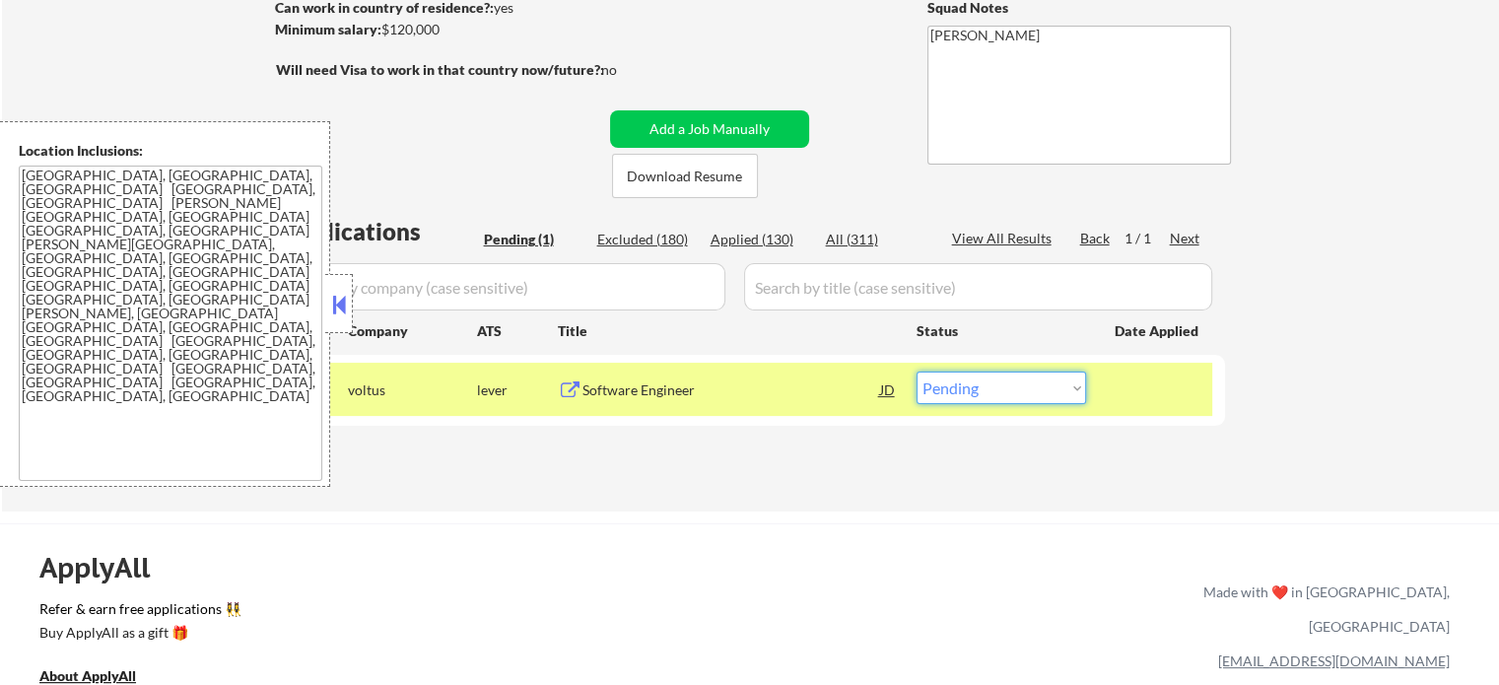
click at [999, 383] on select "Choose an option... Pending Applied Excluded (Questions) Excluded (Expired) Exc…" at bounding box center [1002, 388] width 170 height 33
select select ""excluded""
click at [917, 372] on select "Choose an option... Pending Applied Excluded (Questions) Excluded (Expired) Exc…" at bounding box center [1002, 388] width 170 height 33
click at [1157, 404] on div at bounding box center [1158, 389] width 87 height 35
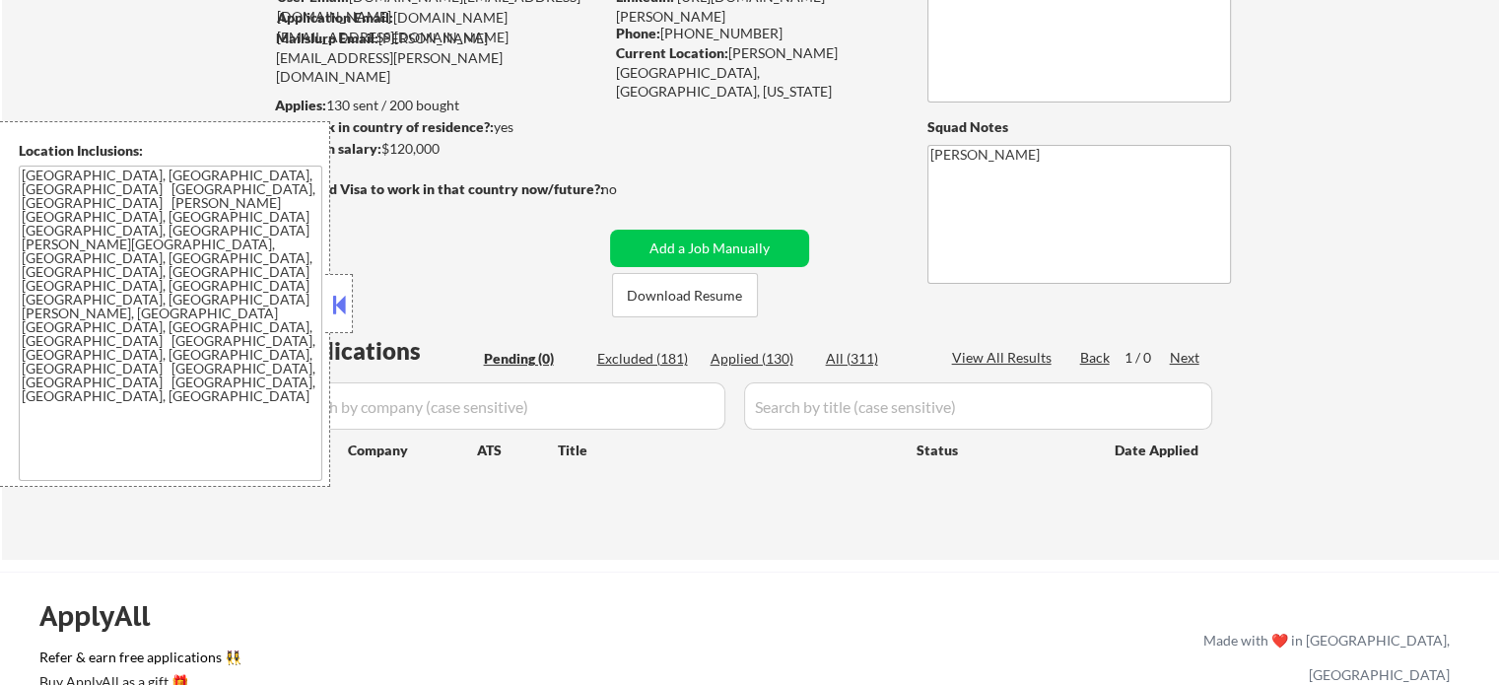
scroll to position [99, 0]
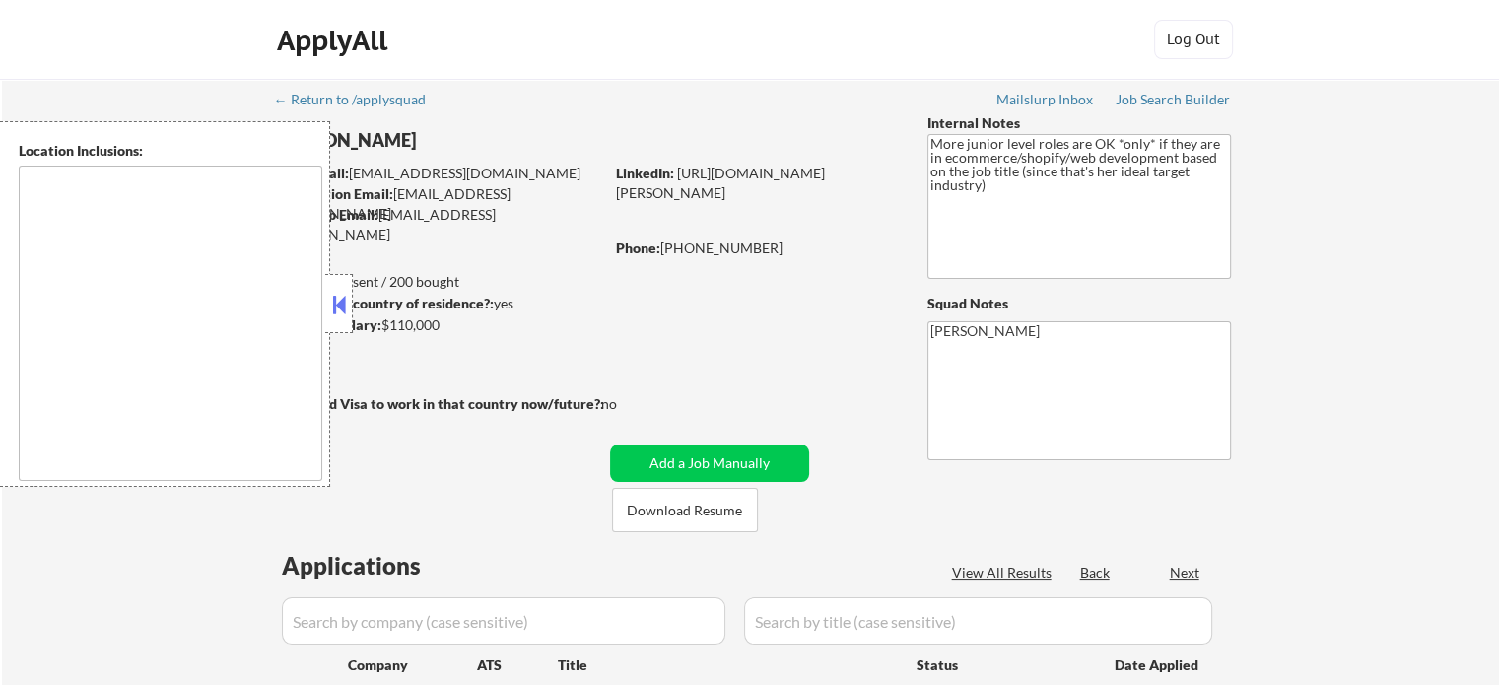
type textarea "remote"
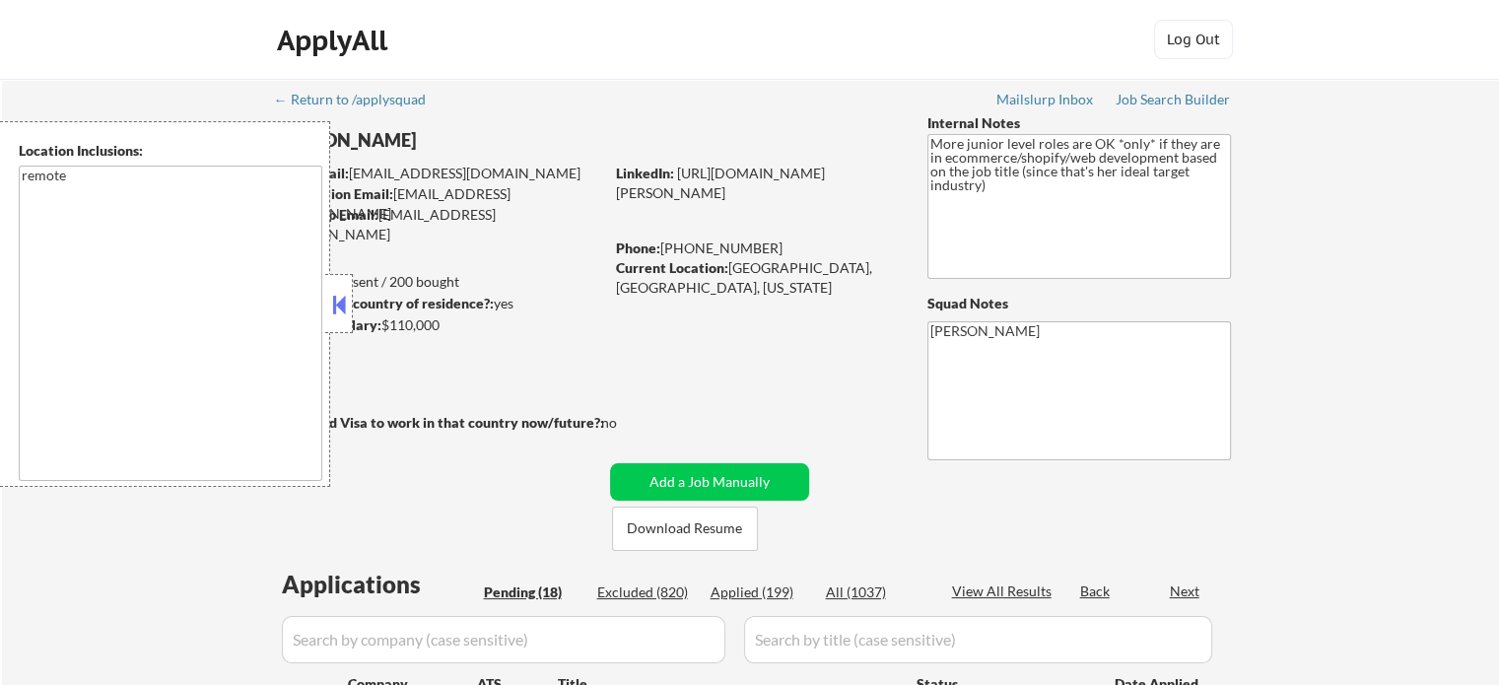
select select ""pending""
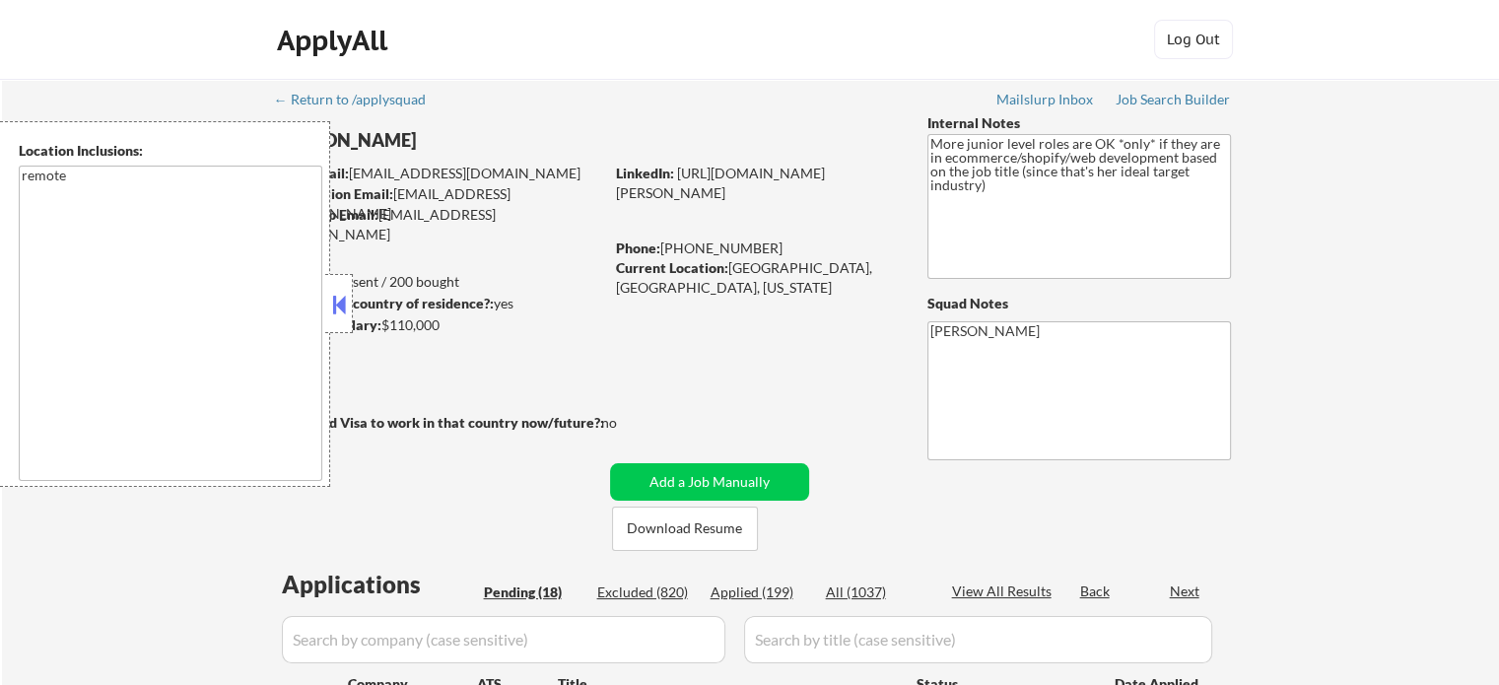
select select ""pending""
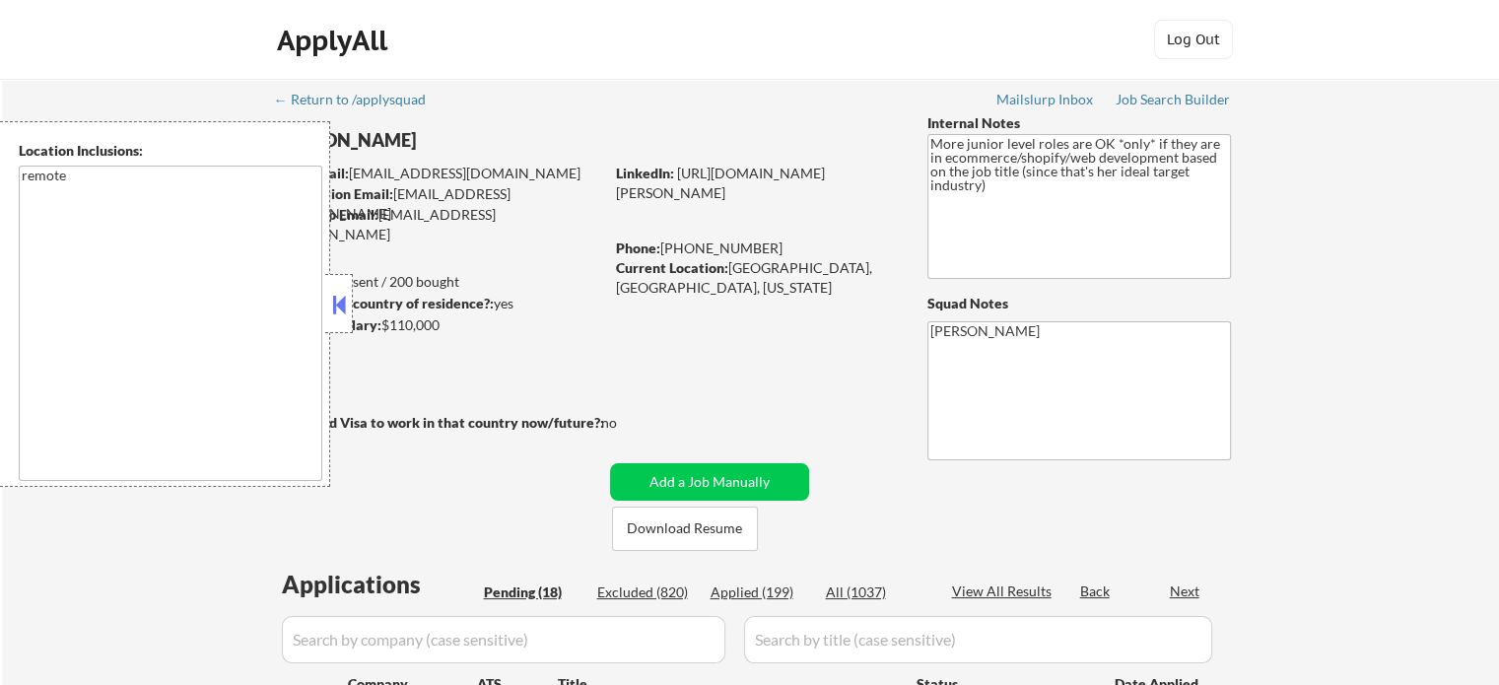
select select ""pending""
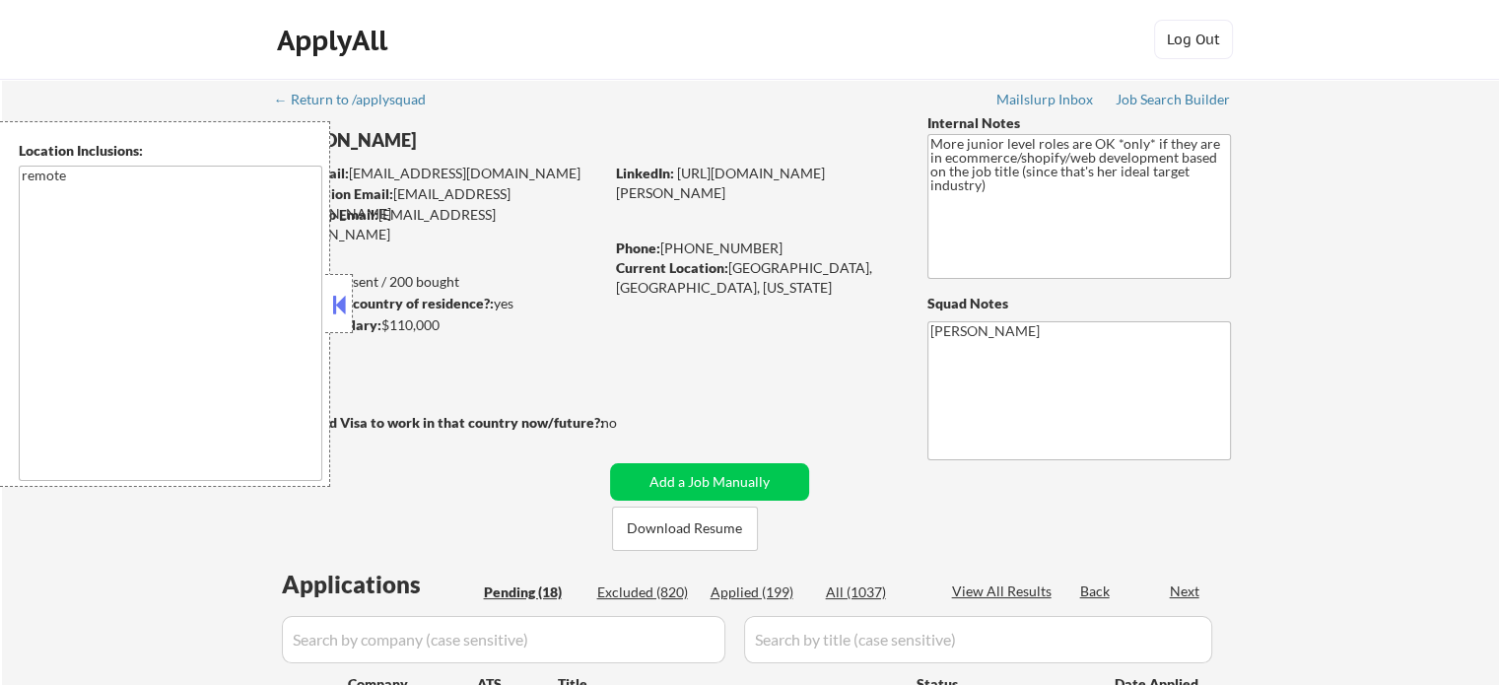
select select ""pending""
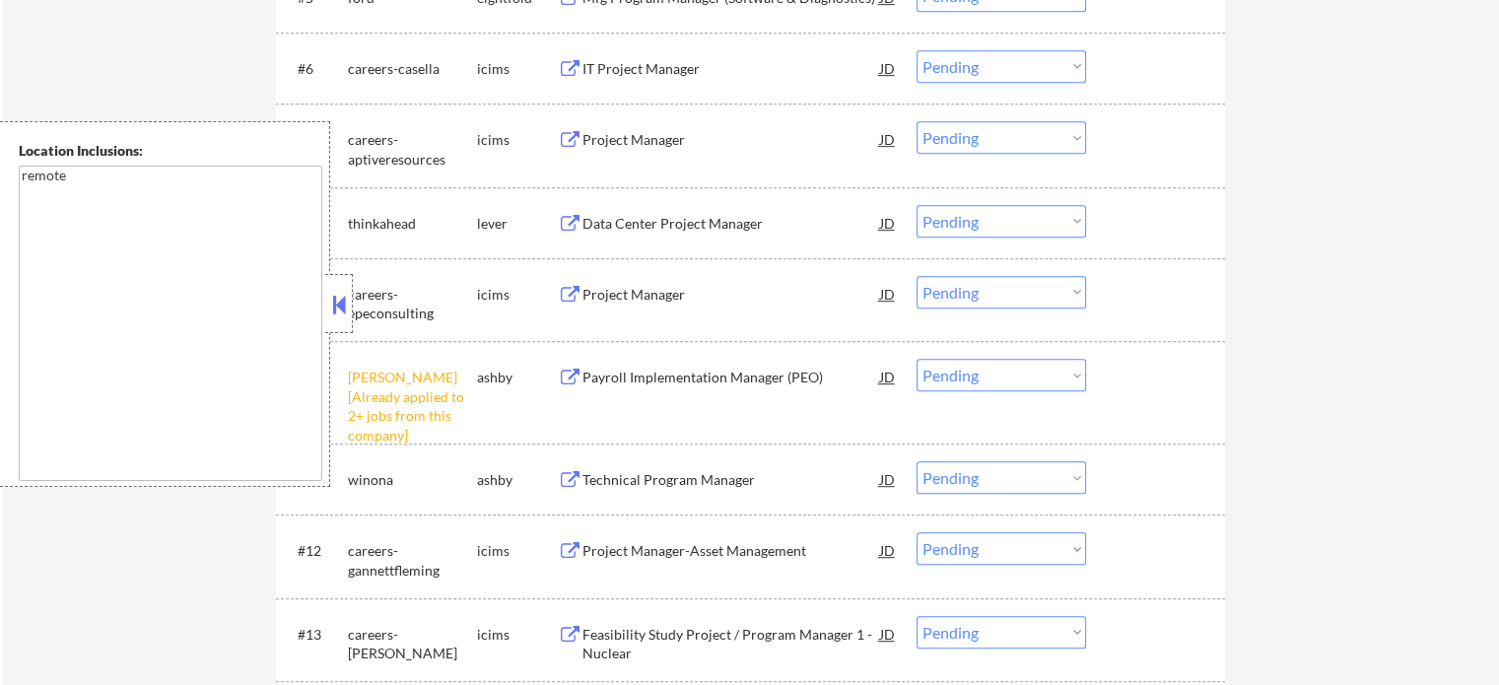
scroll to position [1282, 0]
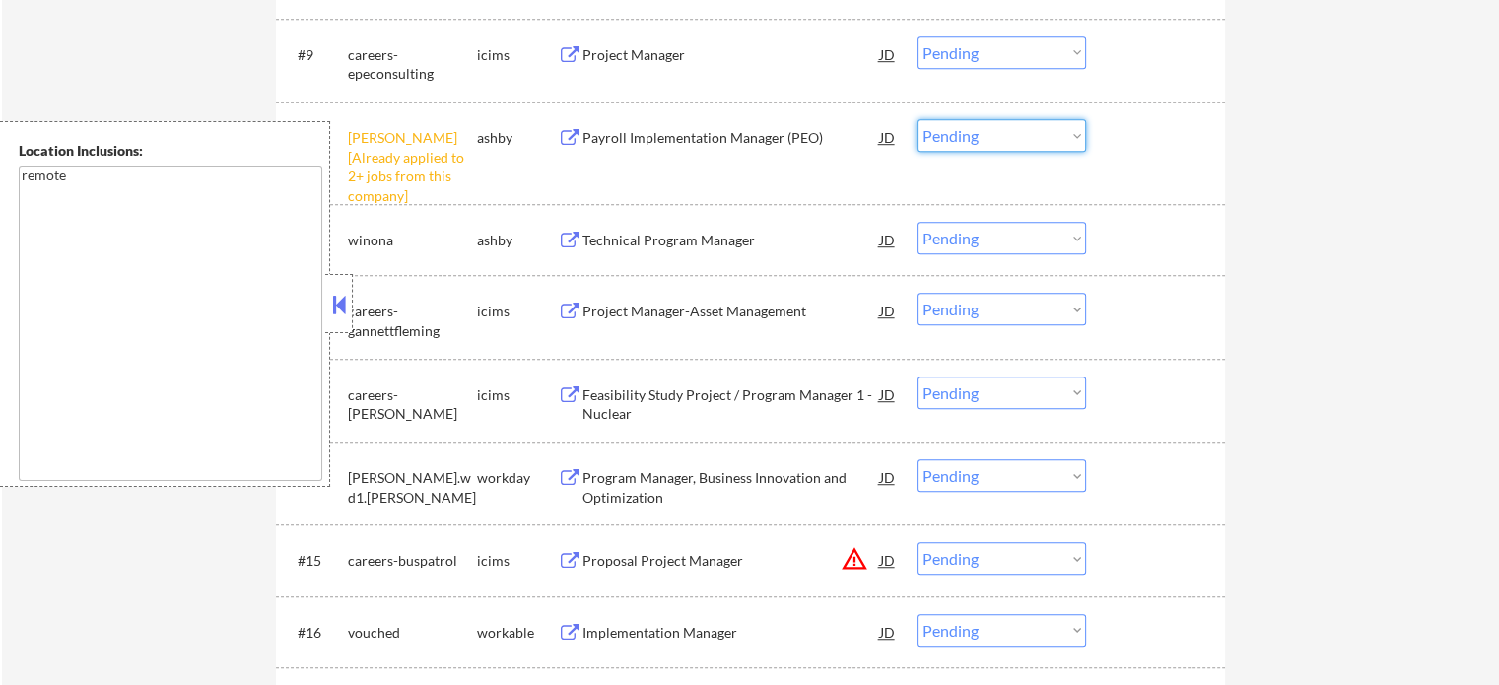
click at [1017, 140] on select "Choose an option... Pending Applied Excluded (Questions) Excluded (Expired) Exc…" at bounding box center [1002, 135] width 170 height 33
click at [917, 119] on select "Choose an option... Pending Applied Excluded (Questions) Excluded (Expired) Exc…" at bounding box center [1002, 135] width 170 height 33
select select ""pending""
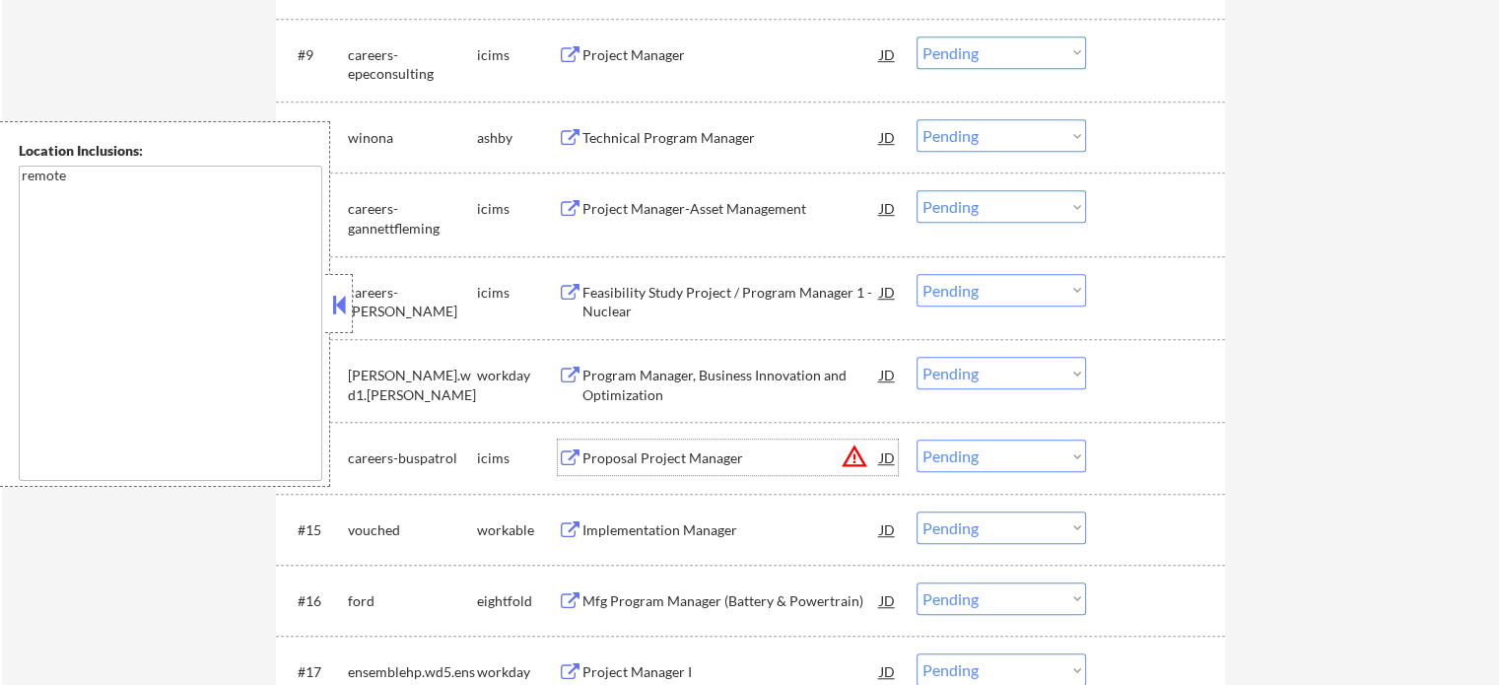
click at [698, 462] on div "Proposal Project Manager" at bounding box center [732, 459] width 298 height 20
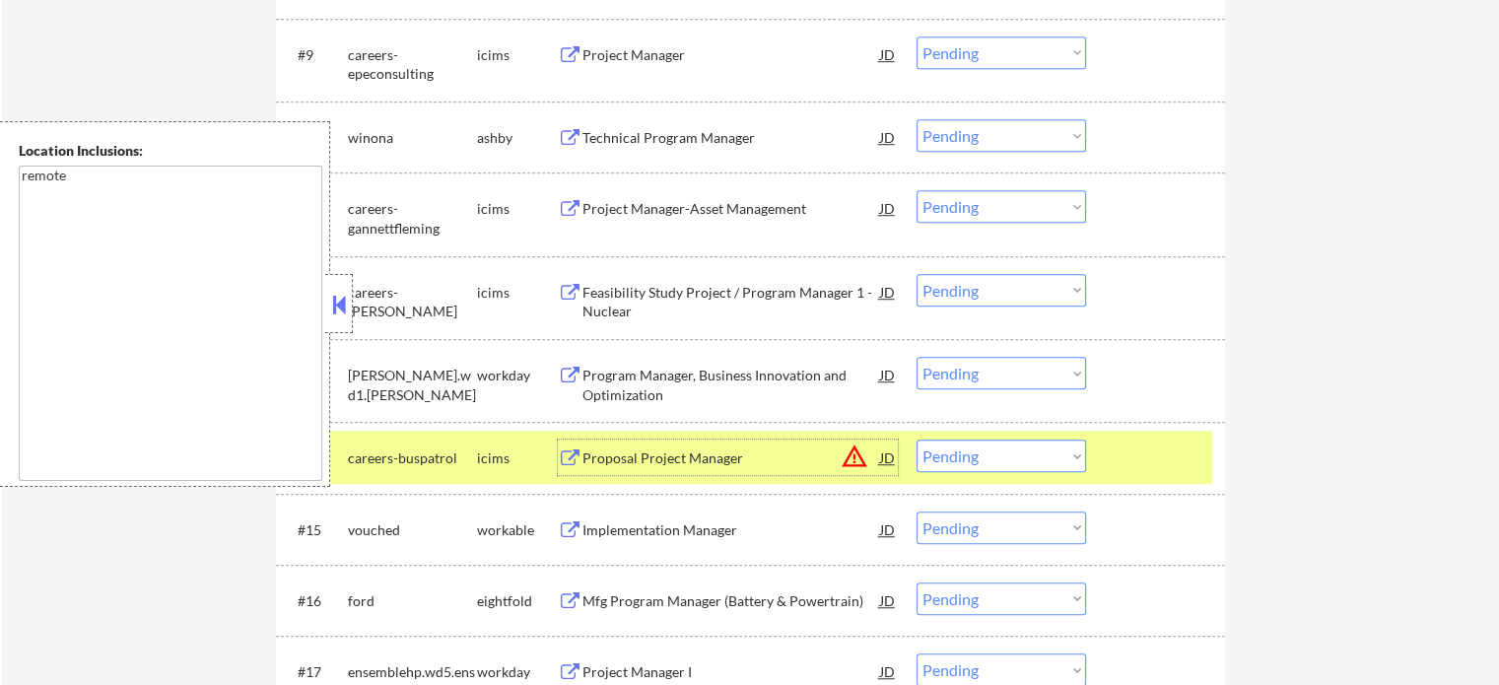
scroll to position [1676, 0]
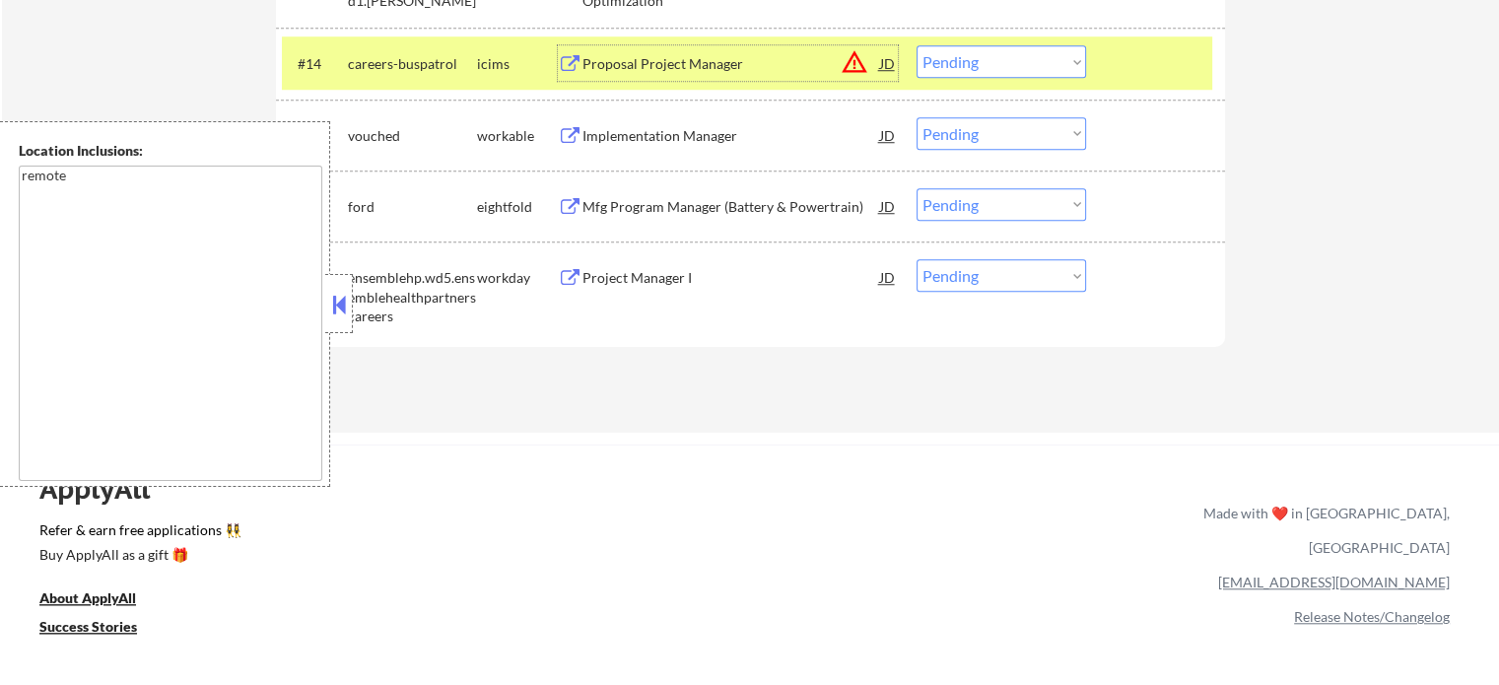
click at [680, 275] on div "Project Manager I" at bounding box center [732, 278] width 298 height 20
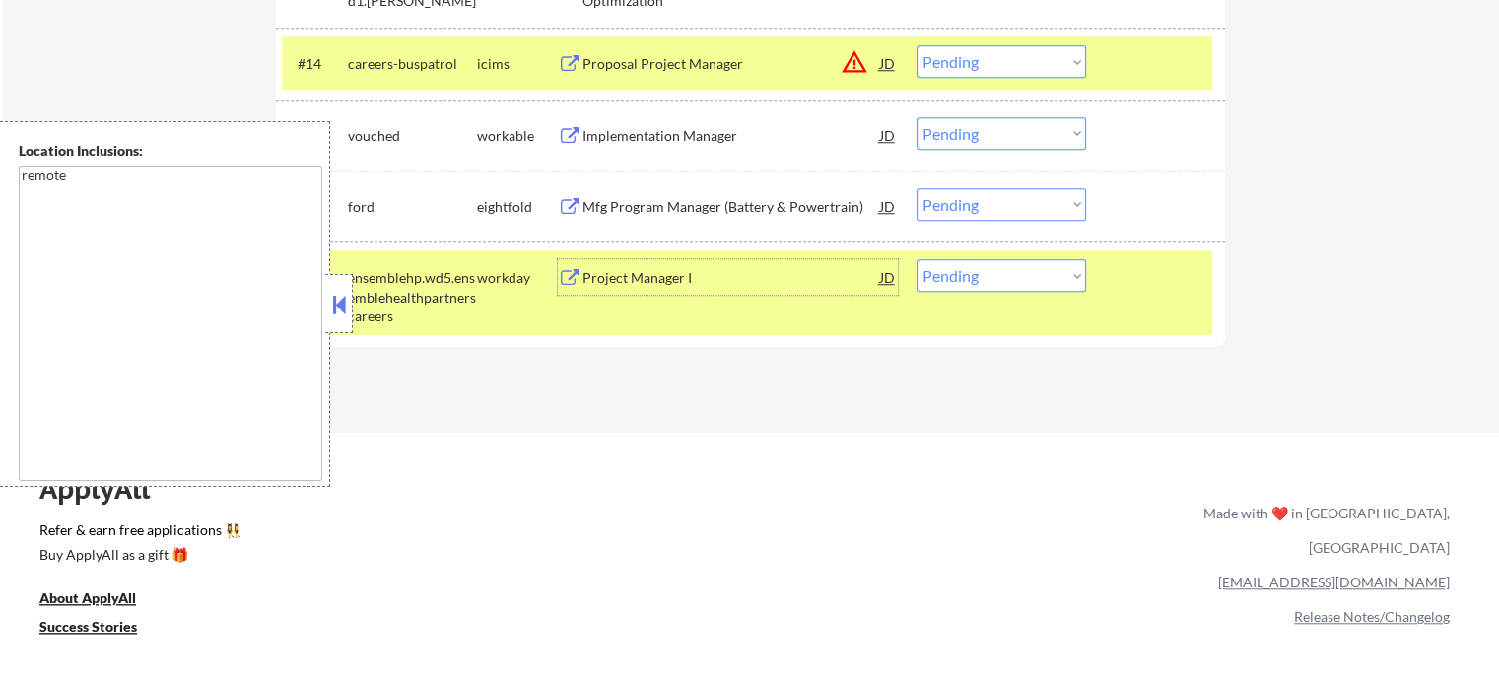
click at [978, 270] on select "Choose an option... Pending Applied Excluded (Questions) Excluded (Expired) Exc…" at bounding box center [1002, 275] width 170 height 33
select select ""excluded__salary_""
click at [917, 259] on select "Choose an option... Pending Applied Excluded (Questions) Excluded (Expired) Exc…" at bounding box center [1002, 275] width 170 height 33
click at [1133, 299] on div "#17 ensemblehp.wd5.ensemblehealthpartnerscareers workday Project Manager I JD C…" at bounding box center [747, 292] width 931 height 85
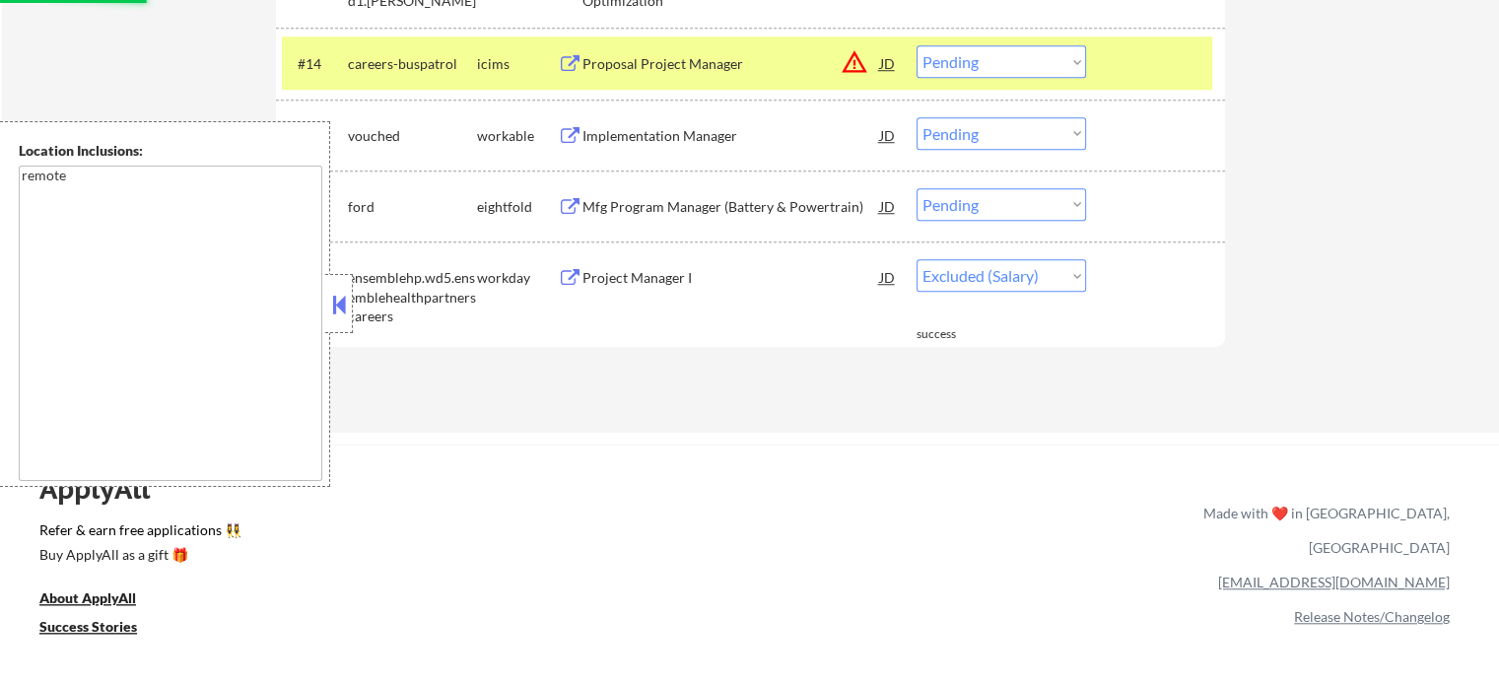
click at [792, 207] on div "Mfg Program Manager (Battery & Powertrain)" at bounding box center [732, 207] width 298 height 20
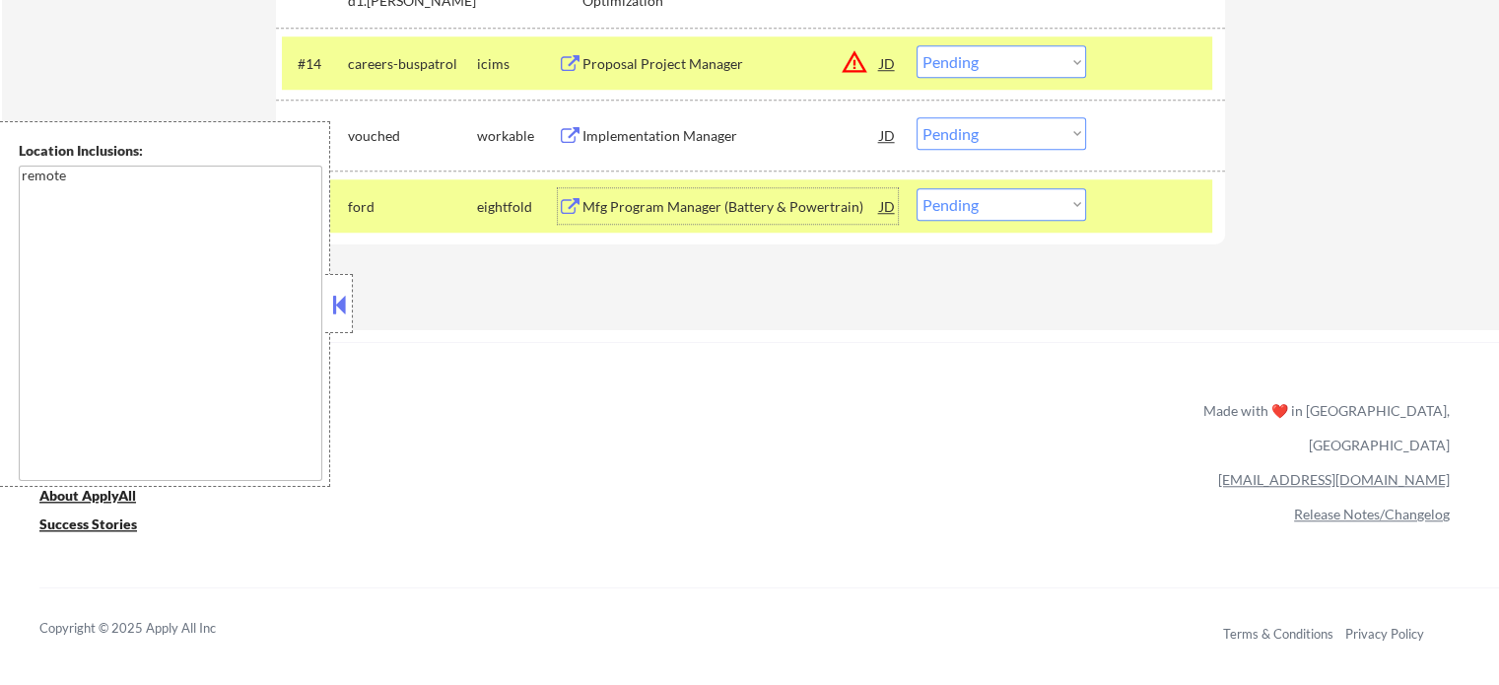
click at [1002, 205] on select "Choose an option... Pending Applied Excluded (Questions) Excluded (Expired) Exc…" at bounding box center [1002, 204] width 170 height 33
select select ""excluded__bad_match_""
click at [917, 188] on select "Choose an option... Pending Applied Excluded (Questions) Excluded (Expired) Exc…" at bounding box center [1002, 204] width 170 height 33
click at [1148, 215] on div at bounding box center [1158, 205] width 87 height 35
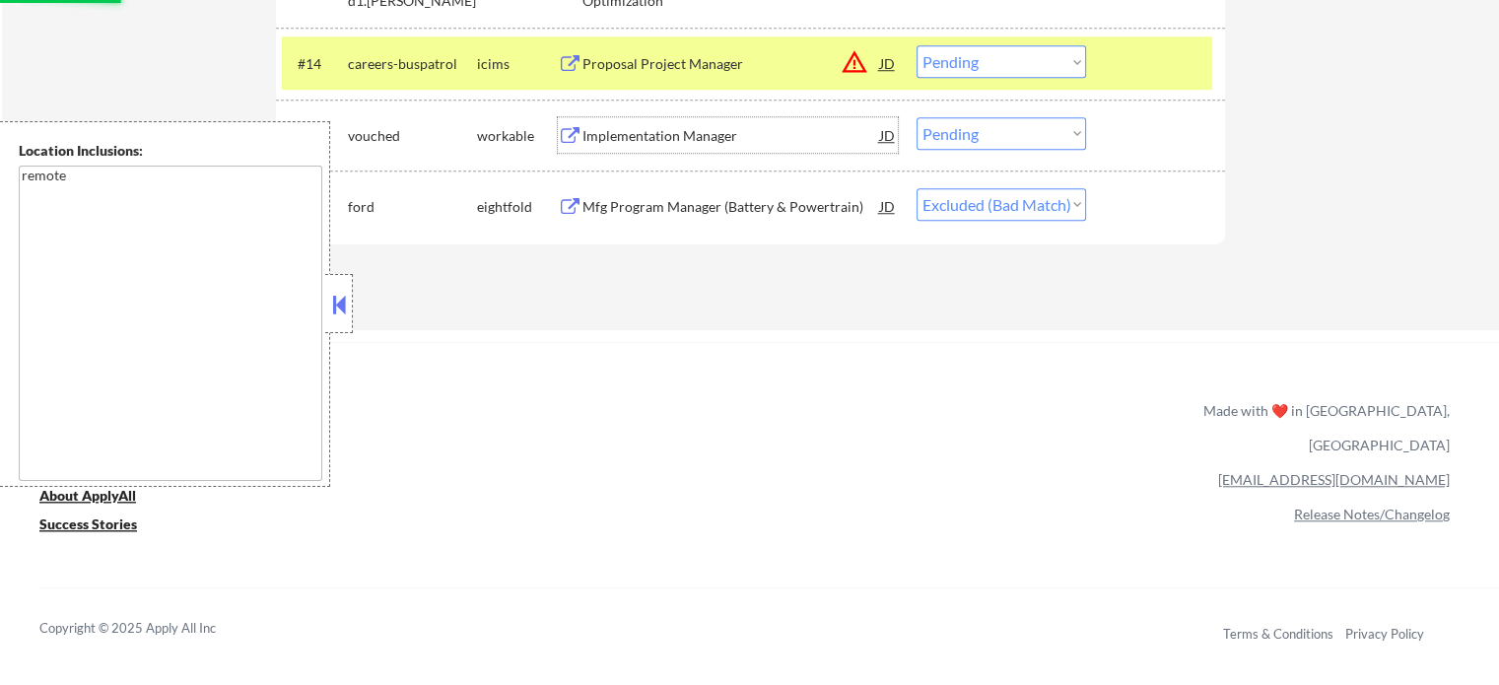
click at [702, 142] on div "Implementation Manager" at bounding box center [732, 136] width 298 height 20
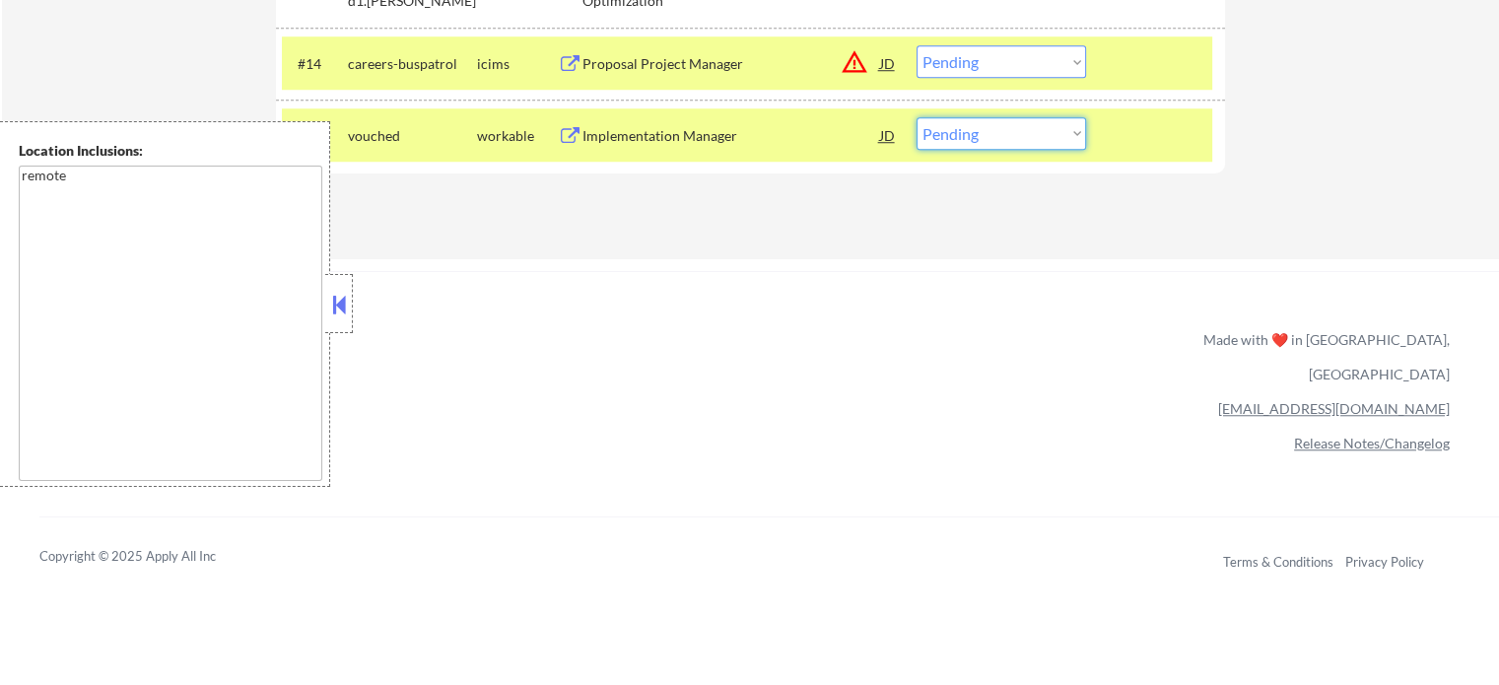
click at [973, 137] on select "Choose an option... Pending Applied Excluded (Questions) Excluded (Expired) Exc…" at bounding box center [1002, 133] width 170 height 33
select select ""excluded__bad_match_""
click at [917, 117] on select "Choose an option... Pending Applied Excluded (Questions) Excluded (Expired) Exc…" at bounding box center [1002, 133] width 170 height 33
click at [1130, 144] on div at bounding box center [1158, 134] width 87 height 35
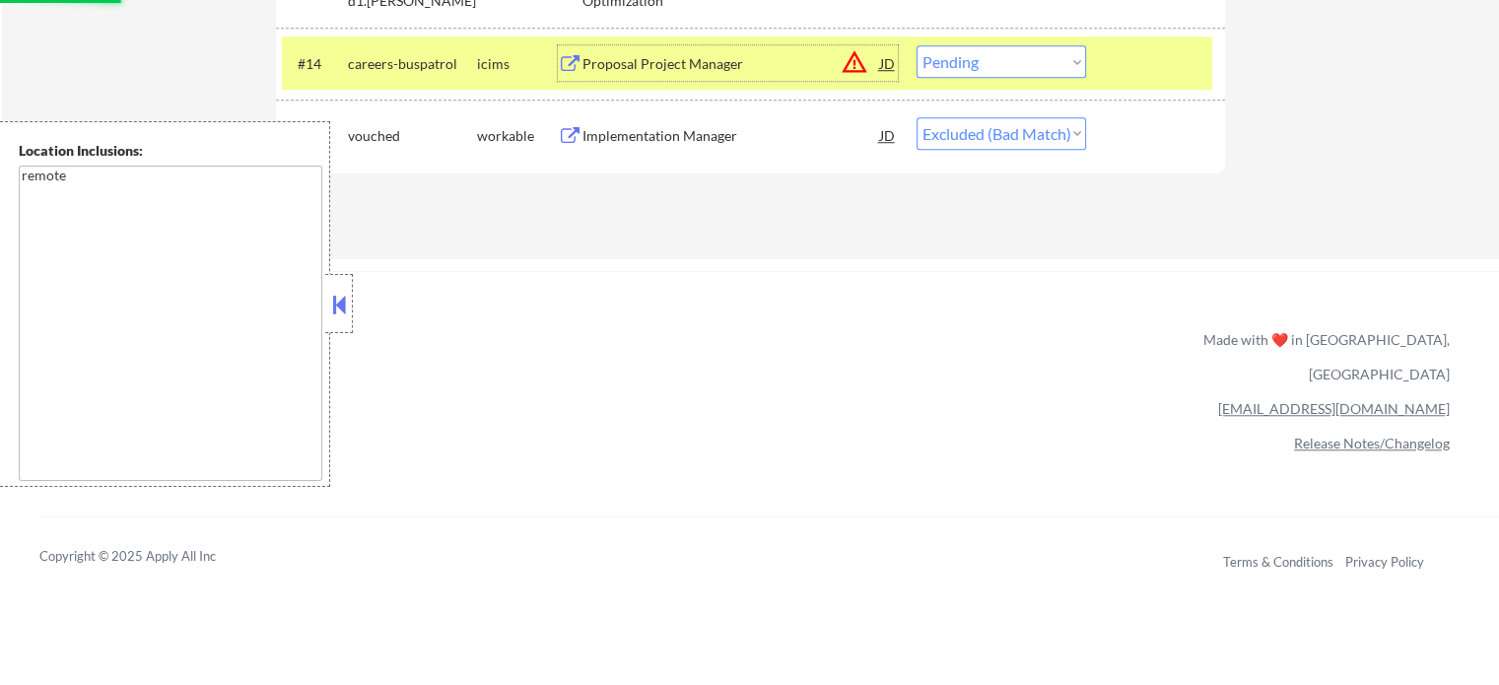
click at [686, 66] on div "Proposal Project Manager" at bounding box center [732, 64] width 298 height 20
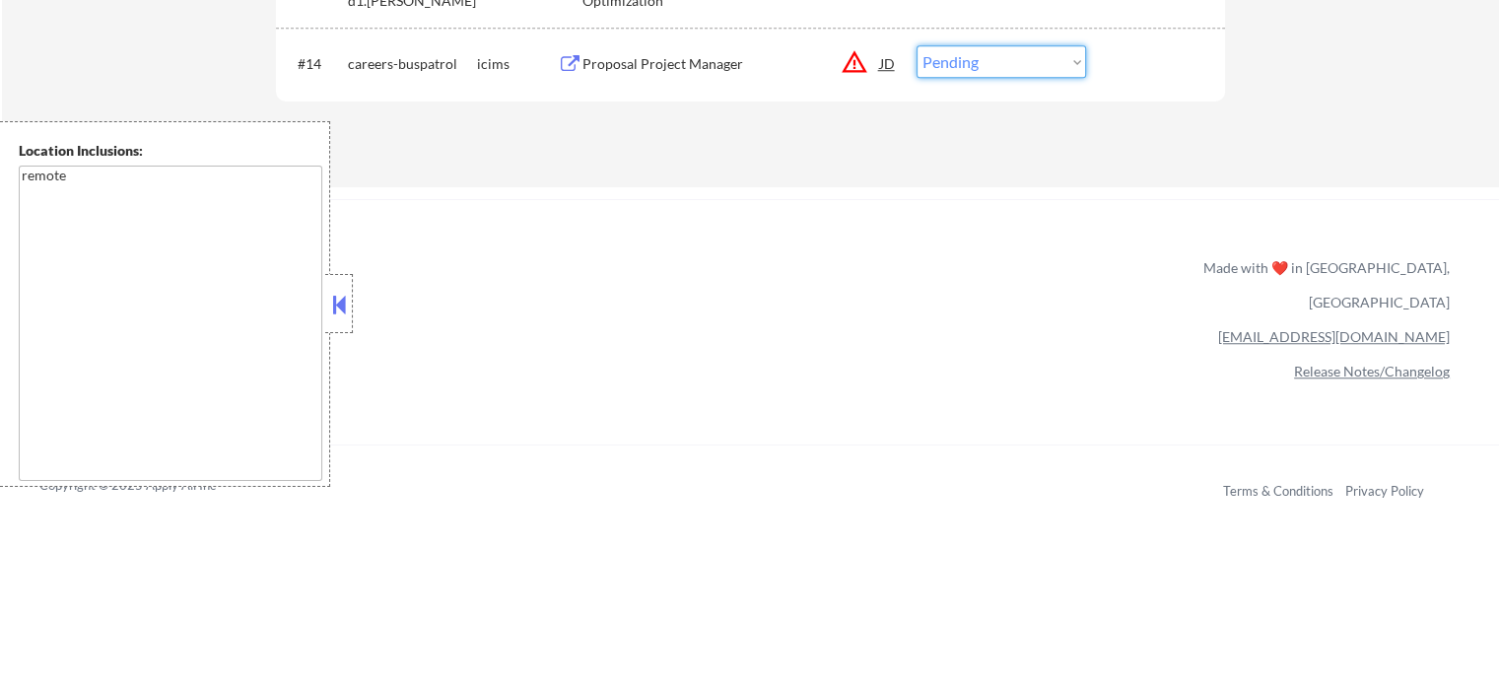
click at [1038, 46] on select "Choose an option... Pending Applied Excluded (Questions) Excluded (Expired) Exc…" at bounding box center [1002, 61] width 170 height 33
select select ""excluded__bad_match_""
click at [917, 45] on select "Choose an option... Pending Applied Excluded (Questions) Excluded (Expired) Exc…" at bounding box center [1002, 61] width 170 height 33
click at [1153, 55] on div at bounding box center [1158, 62] width 87 height 35
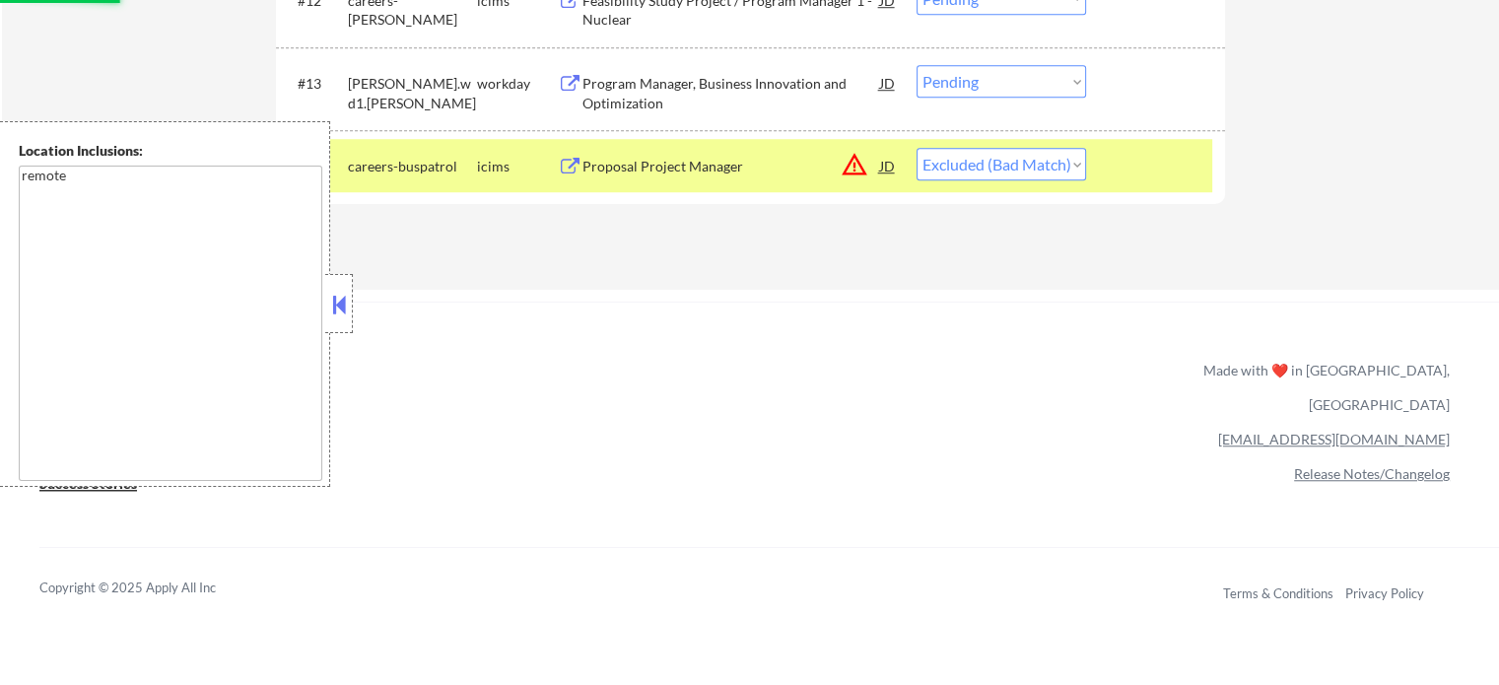
scroll to position [1479, 0]
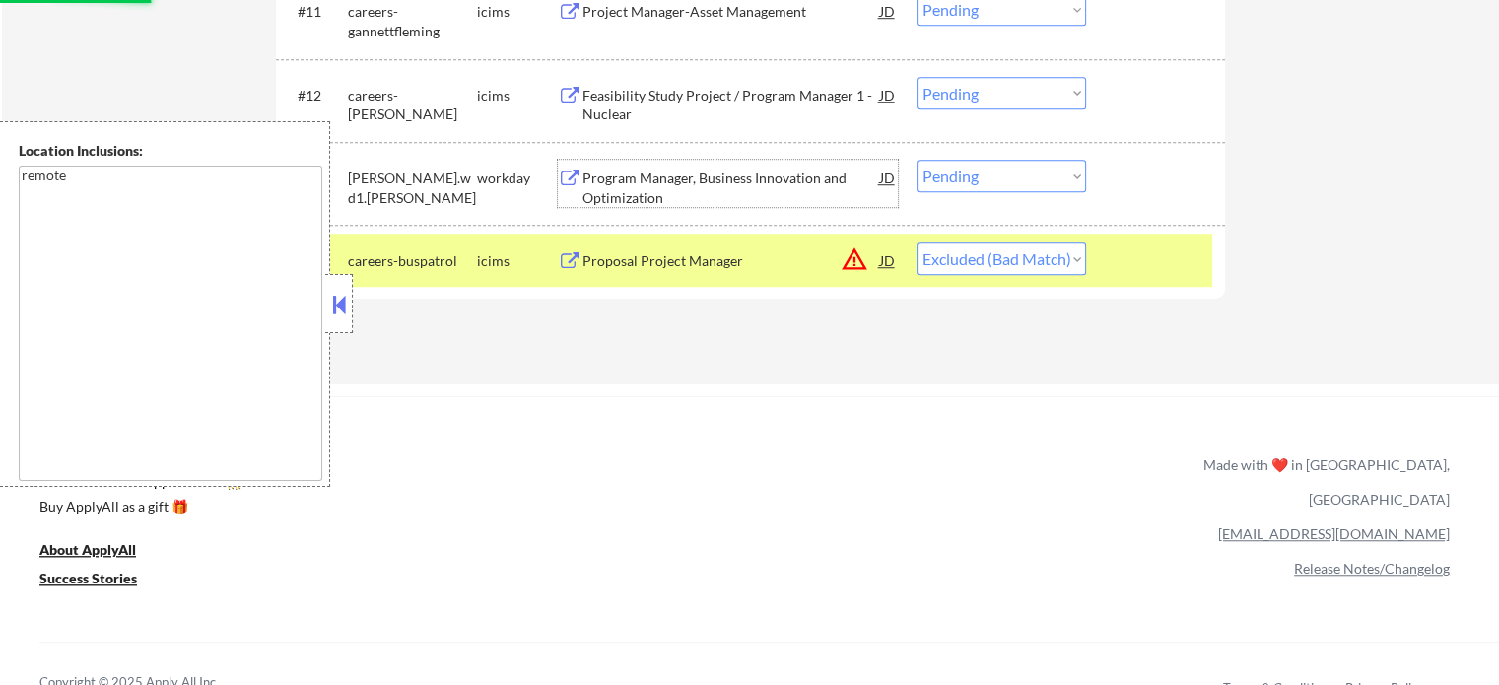
click at [620, 180] on div "Program Manager, Business Innovation and Optimization" at bounding box center [732, 188] width 298 height 38
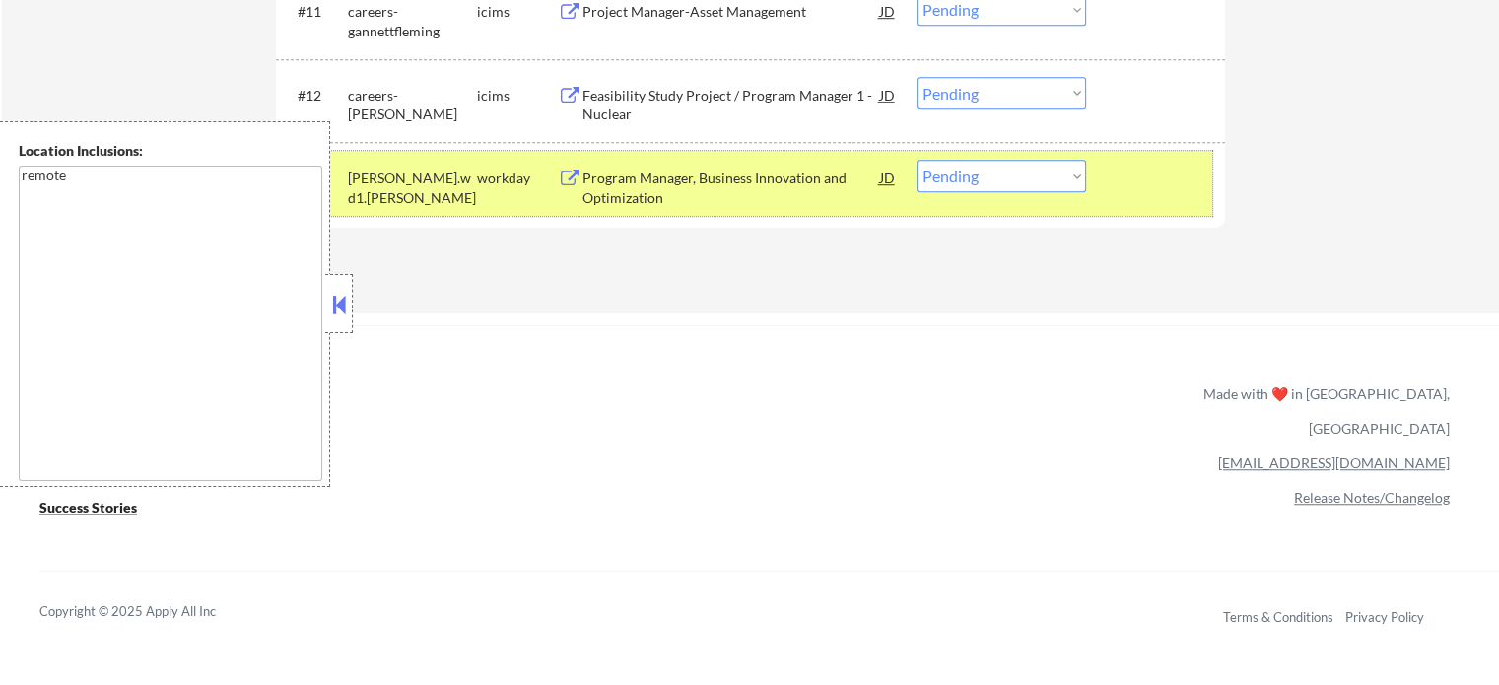
click at [1187, 171] on div at bounding box center [1158, 177] width 87 height 35
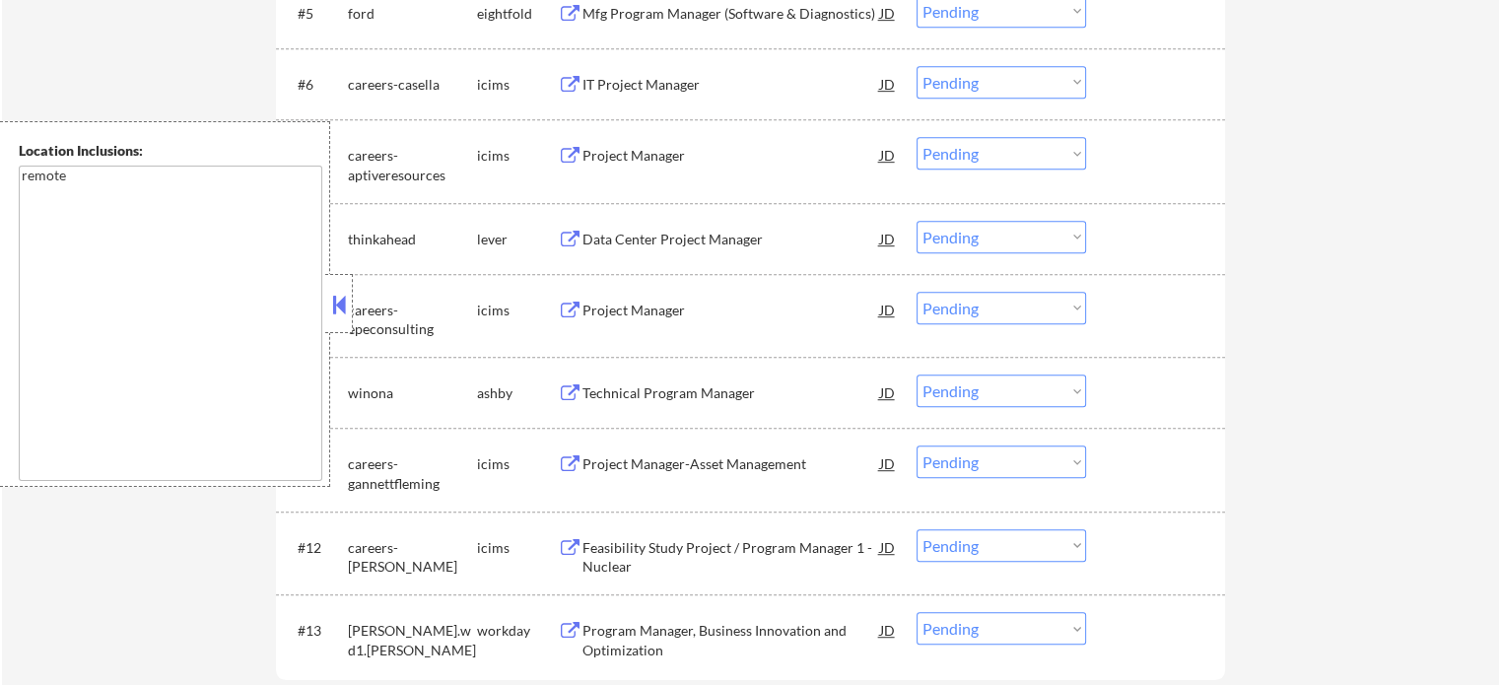
scroll to position [986, 0]
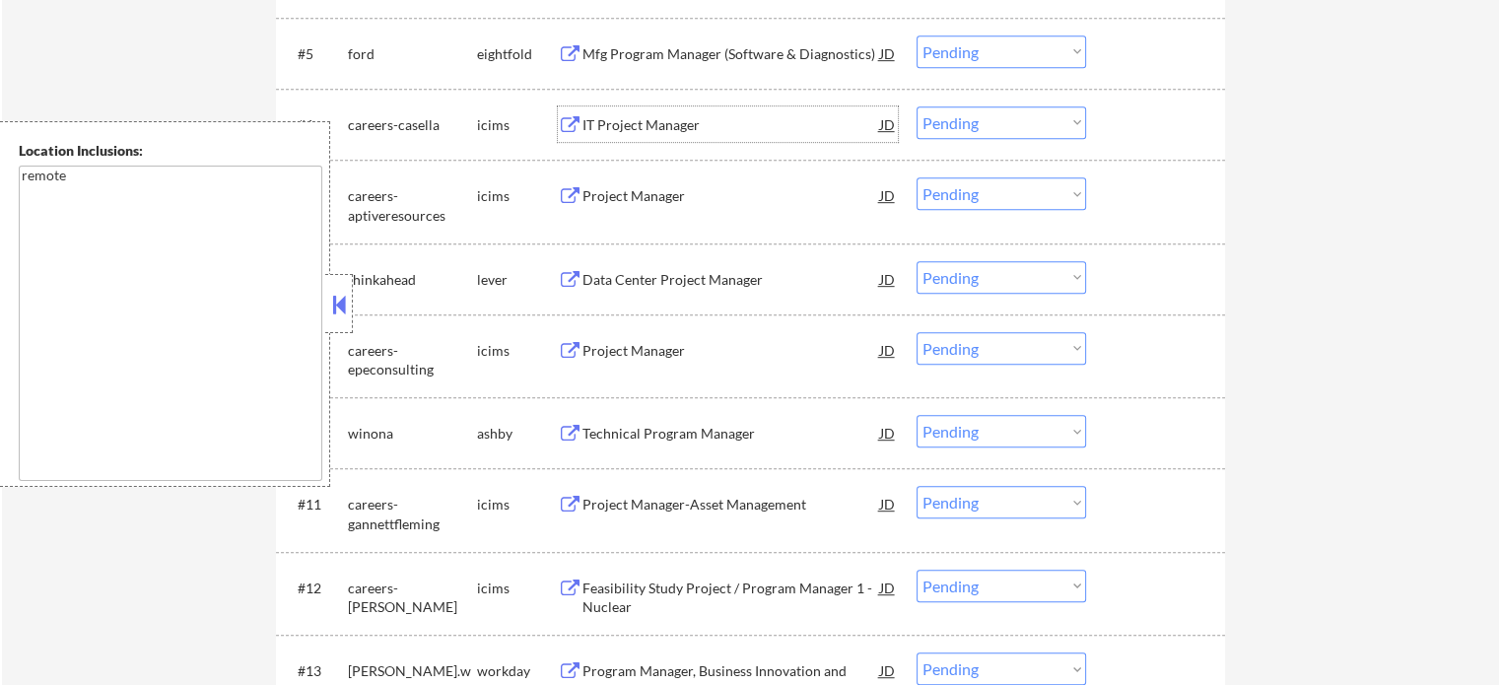
click at [675, 120] on div "IT Project Manager" at bounding box center [732, 125] width 298 height 20
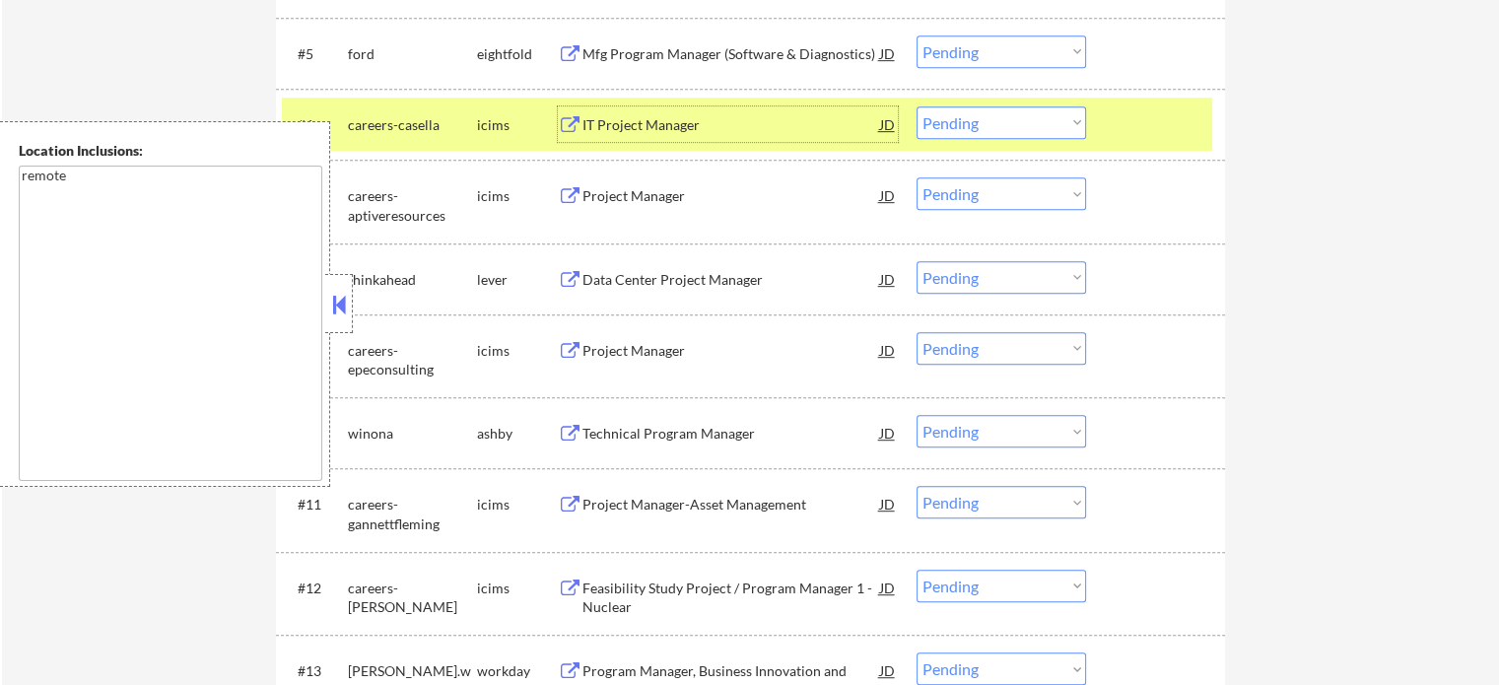
click at [1140, 131] on div at bounding box center [1158, 123] width 87 height 35
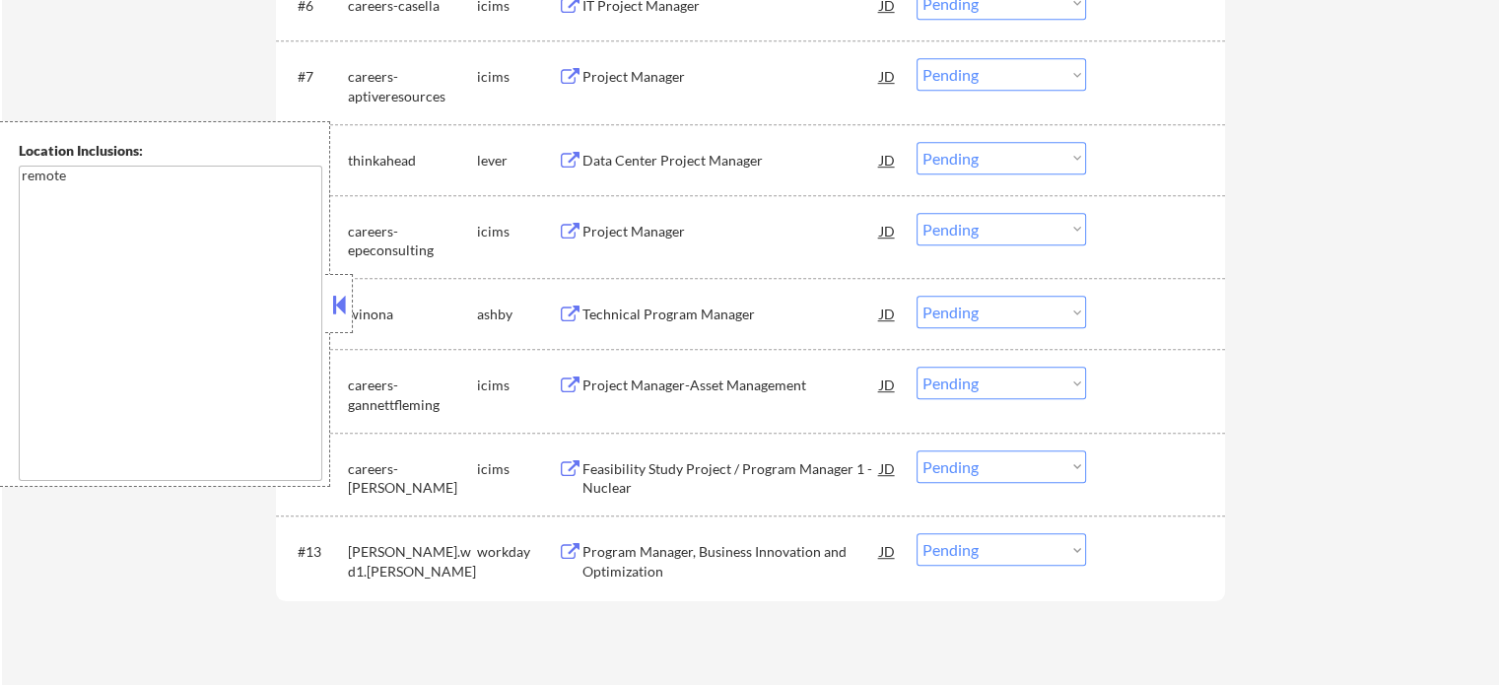
scroll to position [1183, 0]
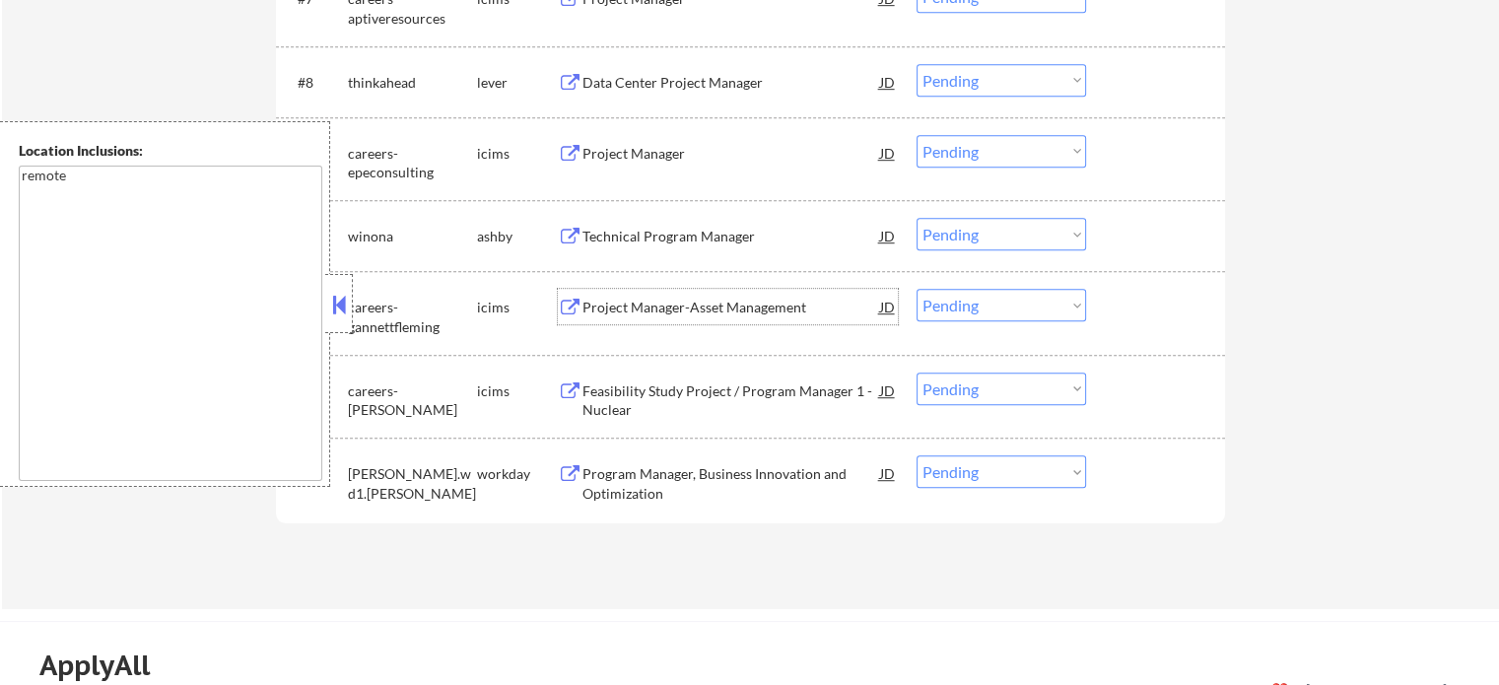
click at [692, 291] on div "Project Manager-Asset Management" at bounding box center [732, 306] width 298 height 35
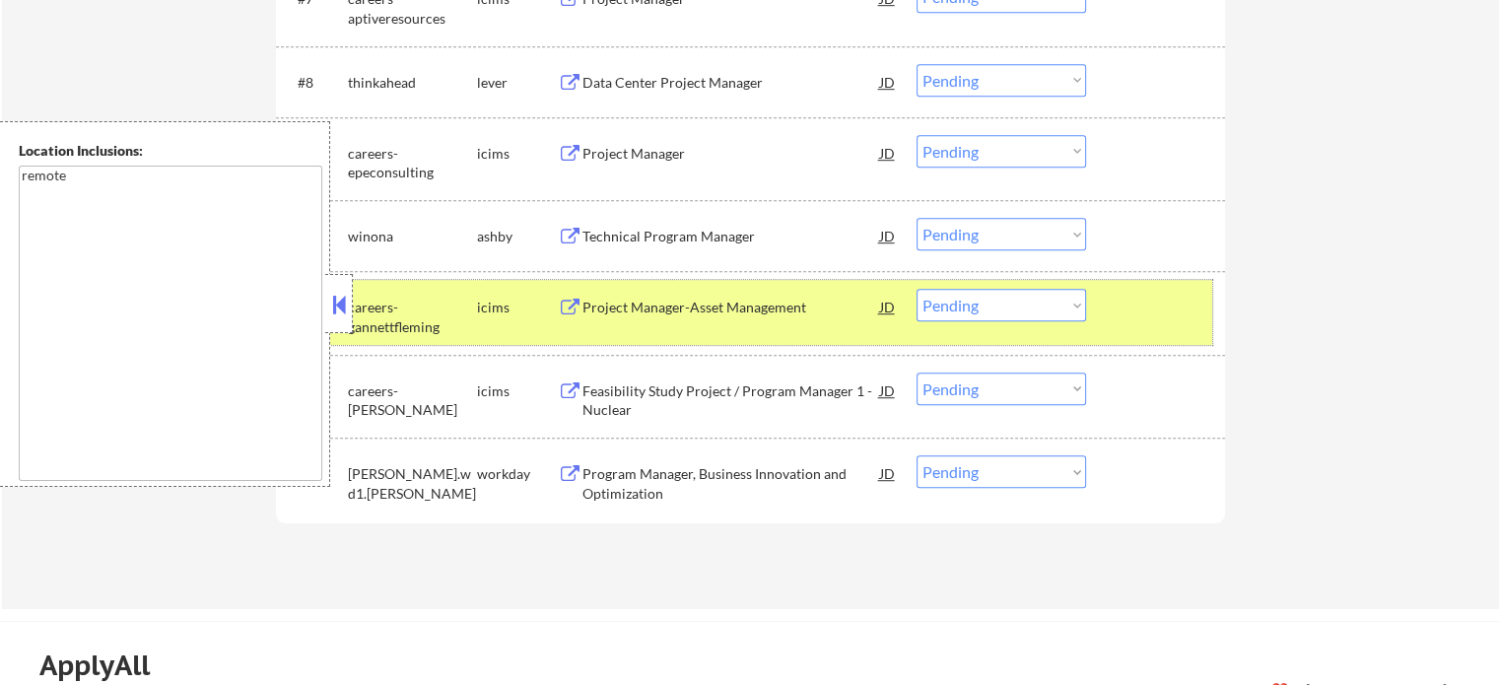
click at [1179, 307] on div at bounding box center [1158, 306] width 87 height 35
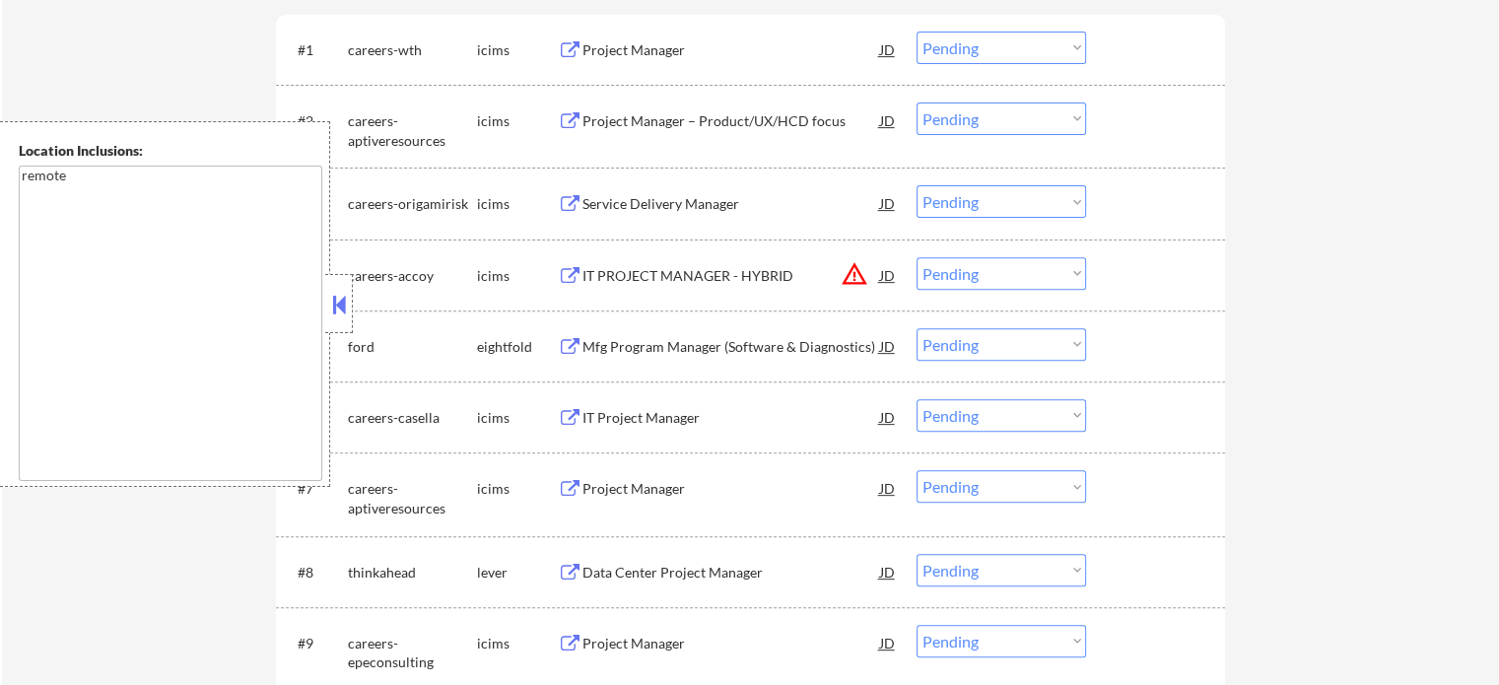
scroll to position [591, 0]
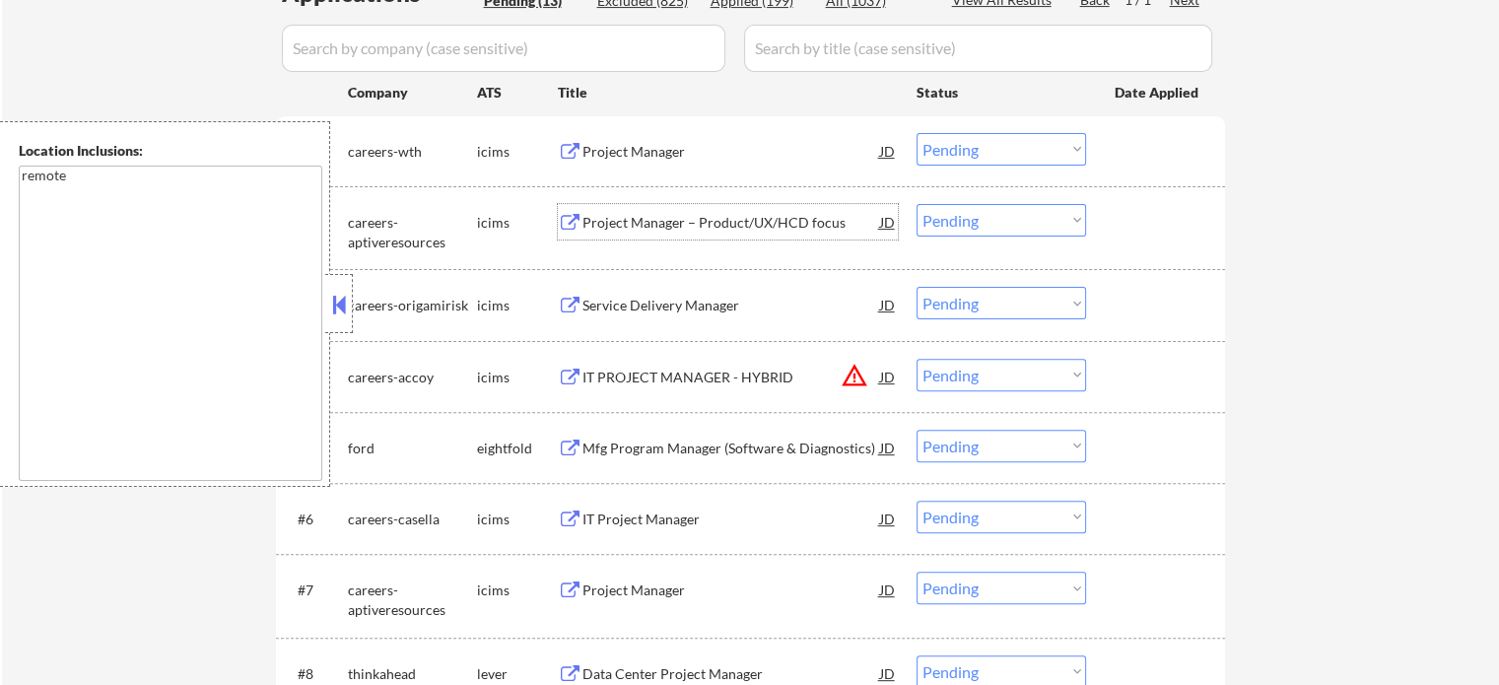
click at [749, 216] on div "Project Manager – Product/UX/HCD focus" at bounding box center [732, 223] width 298 height 20
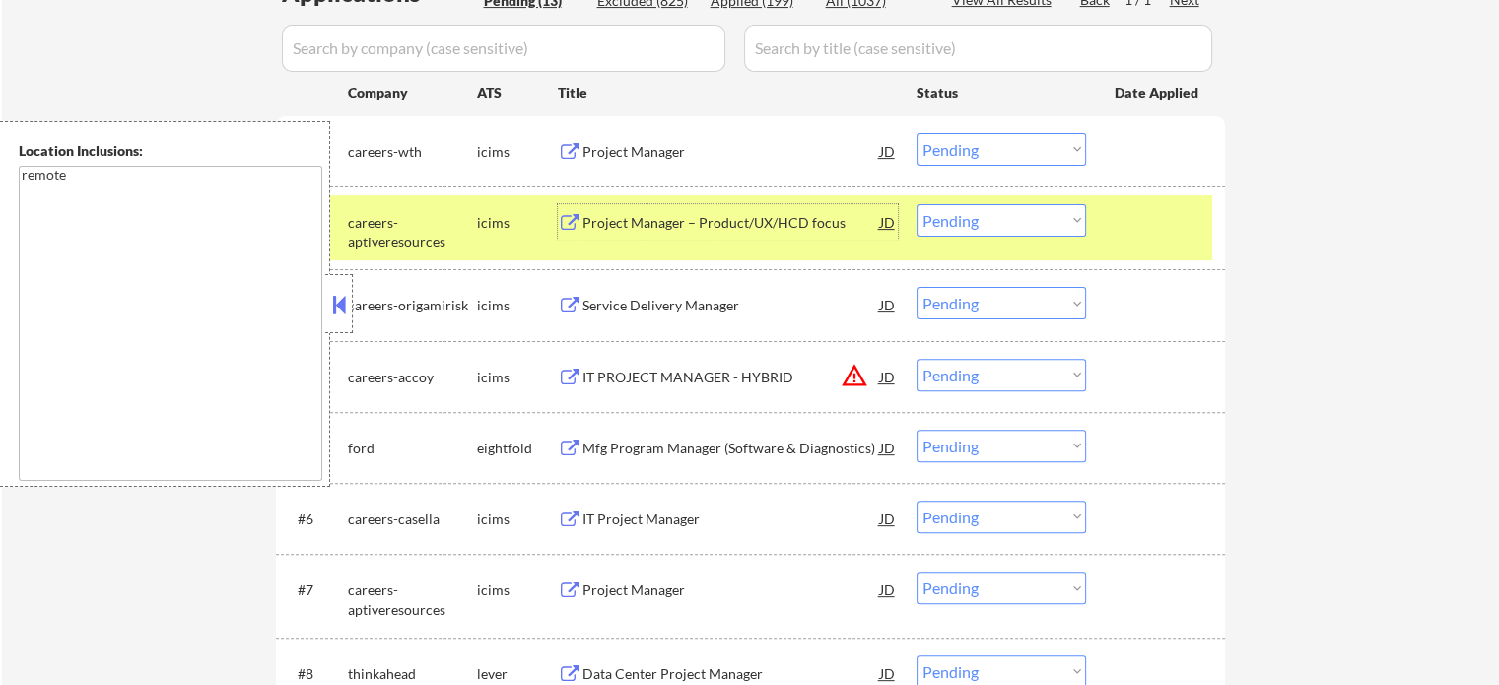
click at [1113, 240] on div "#2 careers-aptiveresources icims Project Manager – Product/UX/HCD focus JD Choo…" at bounding box center [747, 227] width 931 height 65
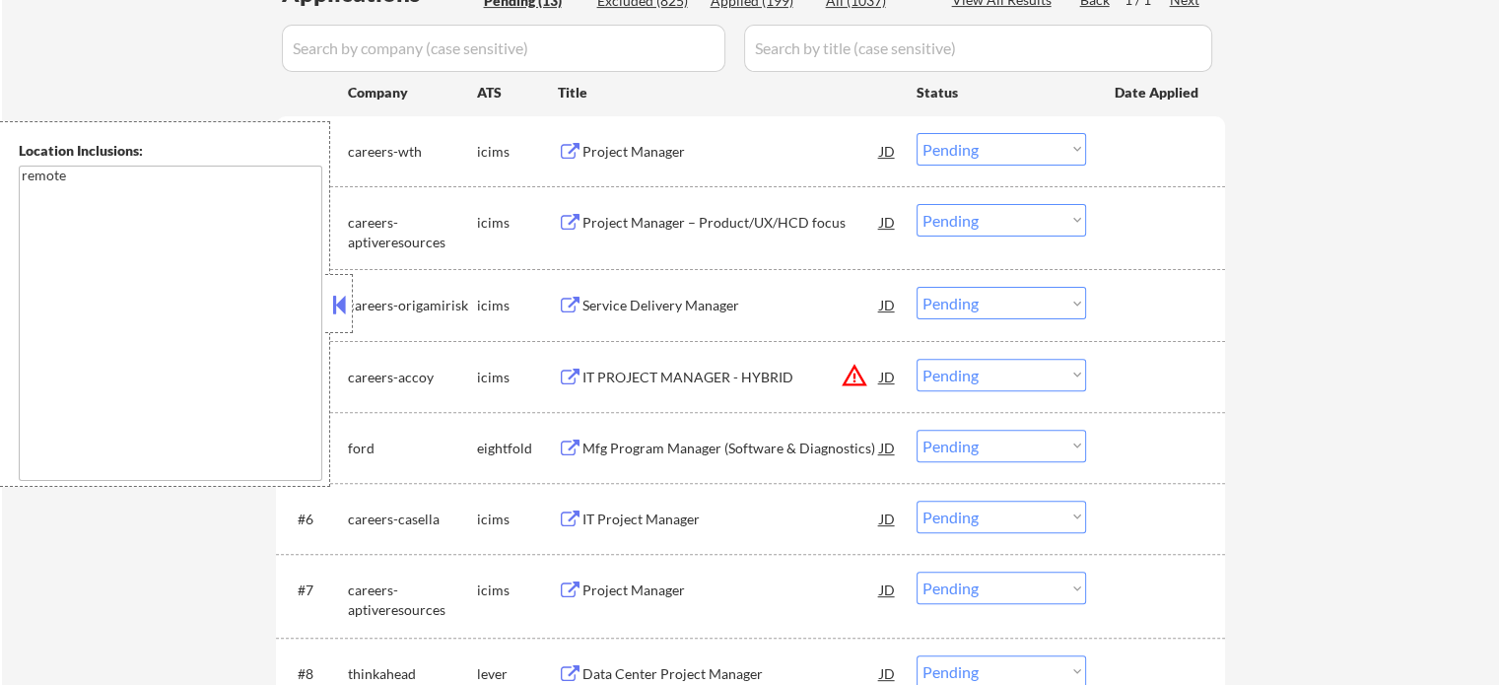
click at [714, 458] on div "Mfg Program Manager (Software & Diagnostics)" at bounding box center [732, 447] width 298 height 35
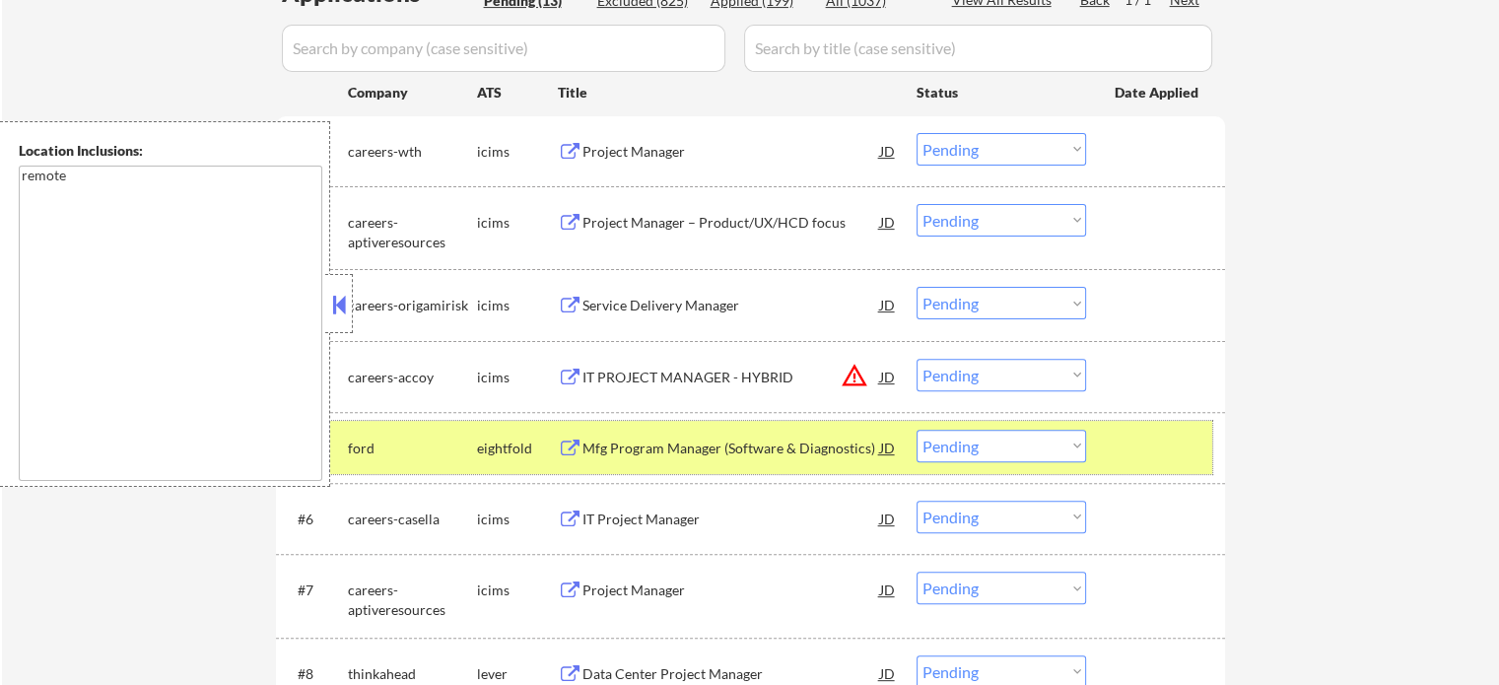
drag, startPoint x: 1175, startPoint y: 461, endPoint x: 942, endPoint y: 467, distance: 232.7
click at [1173, 461] on div at bounding box center [1158, 447] width 87 height 35
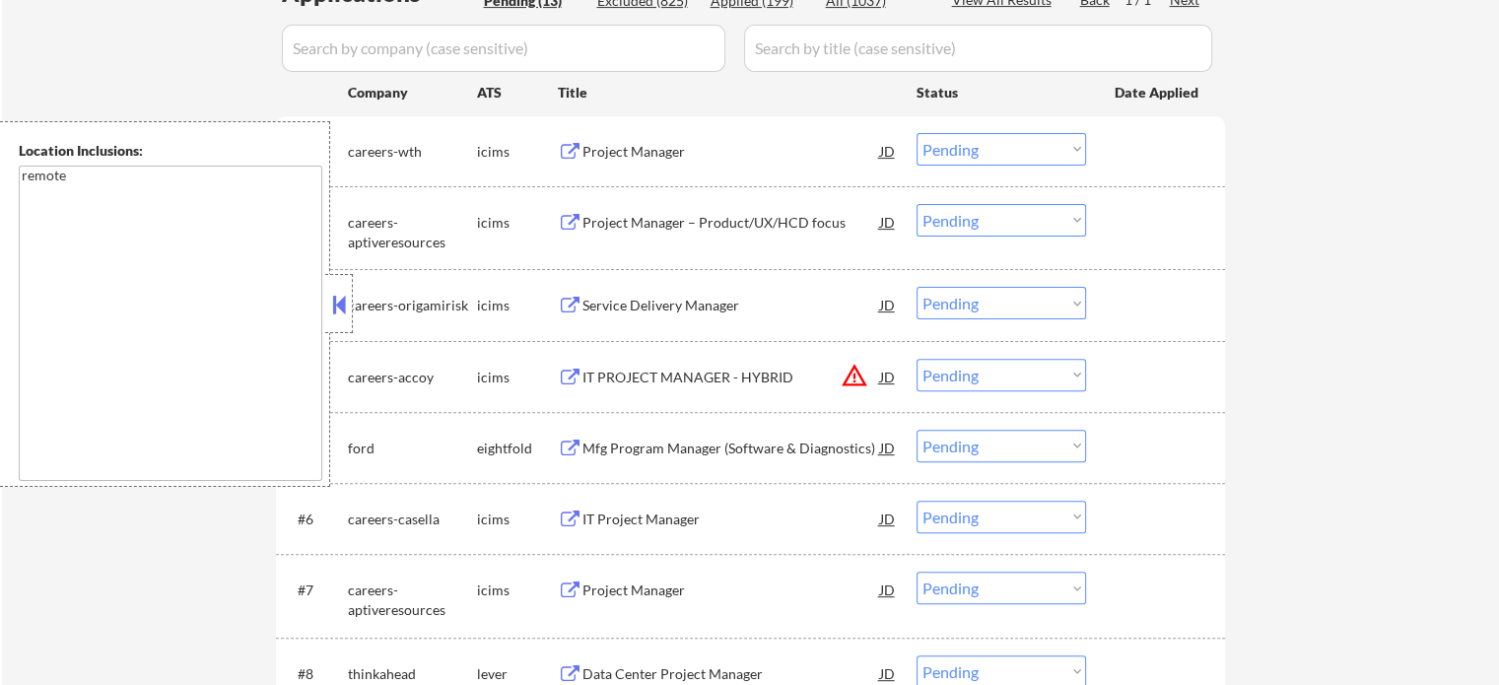
click at [651, 596] on div "Project Manager" at bounding box center [732, 591] width 298 height 20
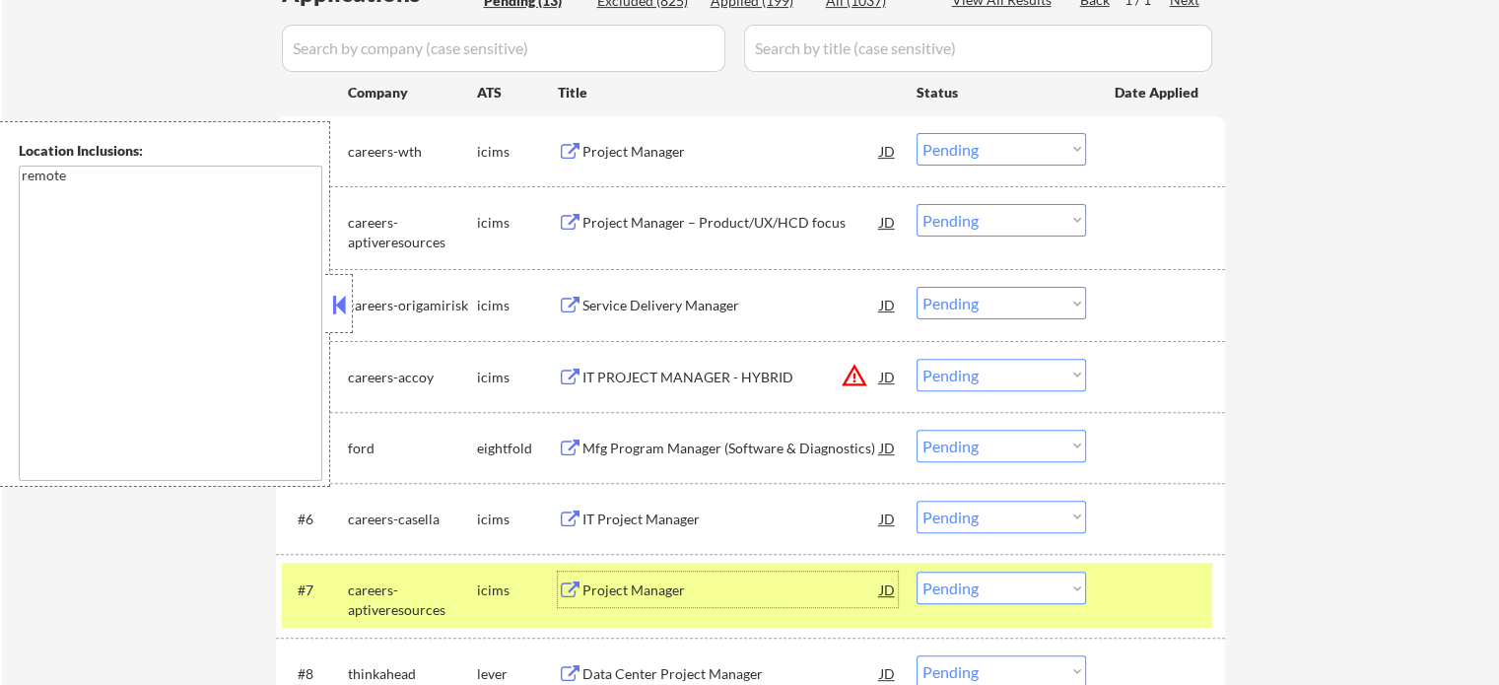
drag, startPoint x: 1111, startPoint y: 573, endPoint x: 1101, endPoint y: 575, distance: 10.1
click at [1110, 575] on div "#7 careers-aptiveresources icims Project Manager JD Choose an option... Pending…" at bounding box center [747, 595] width 931 height 65
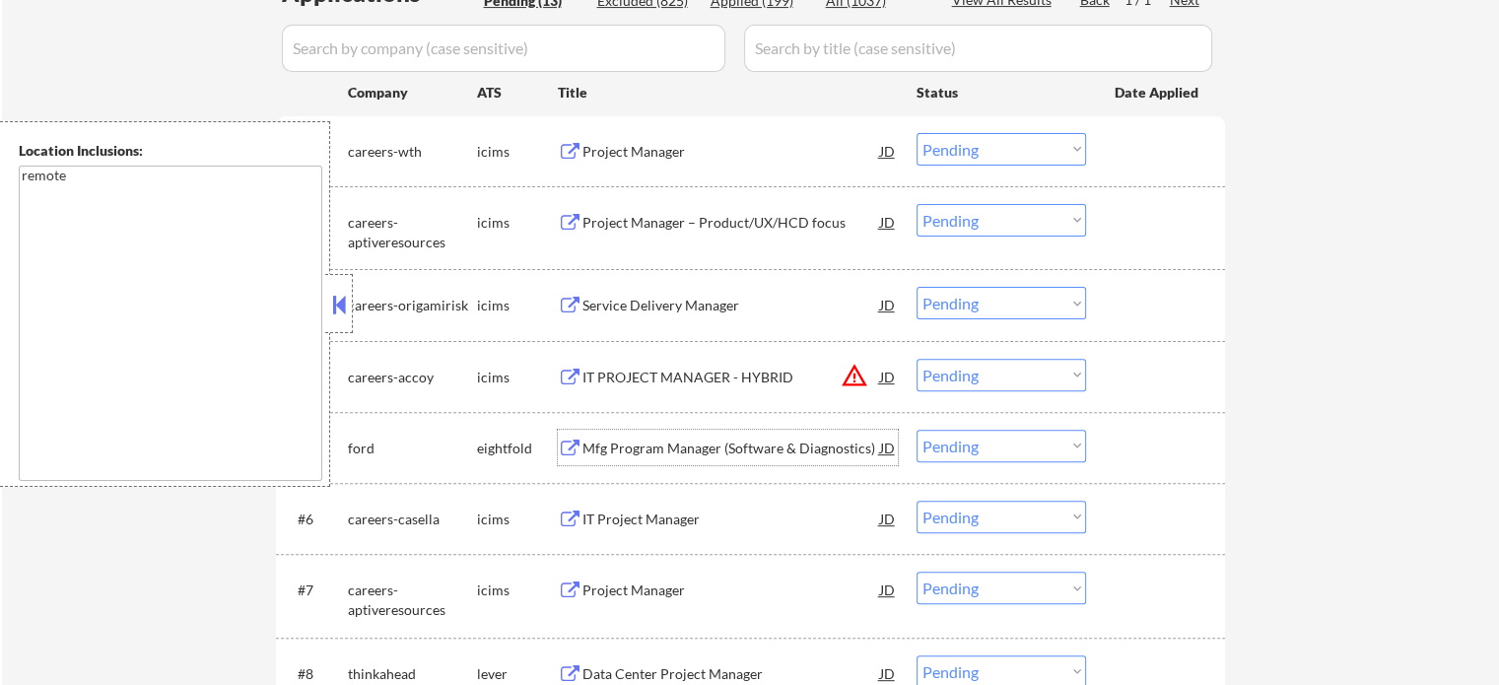
click at [856, 444] on div "Mfg Program Manager (Software & Diagnostics)" at bounding box center [732, 449] width 298 height 20
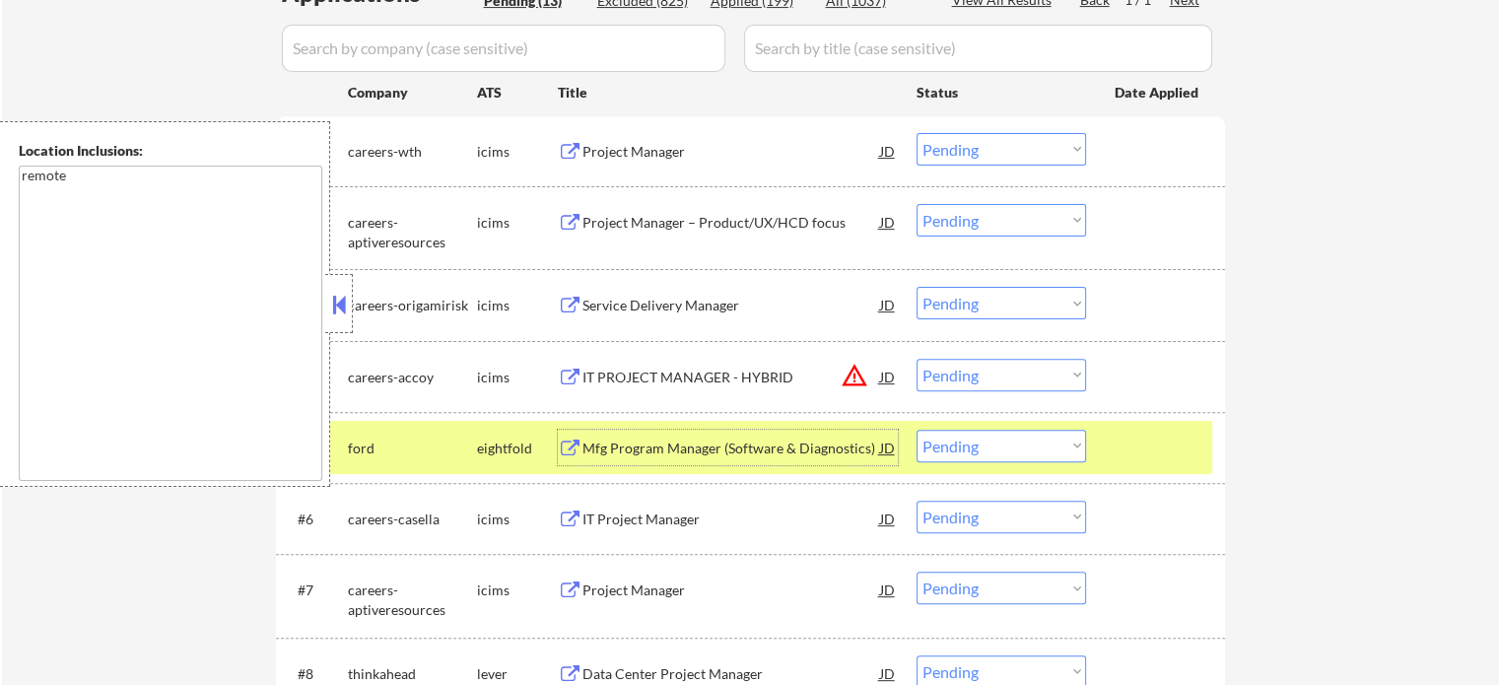
click at [1178, 472] on div "#5 ford eightfold Mfg Program Manager (Software & Diagnostics) JD Choose an opt…" at bounding box center [750, 447] width 949 height 71
drag, startPoint x: 1123, startPoint y: 434, endPoint x: 1089, endPoint y: 444, distance: 34.9
click at [1124, 436] on div at bounding box center [1158, 447] width 87 height 35
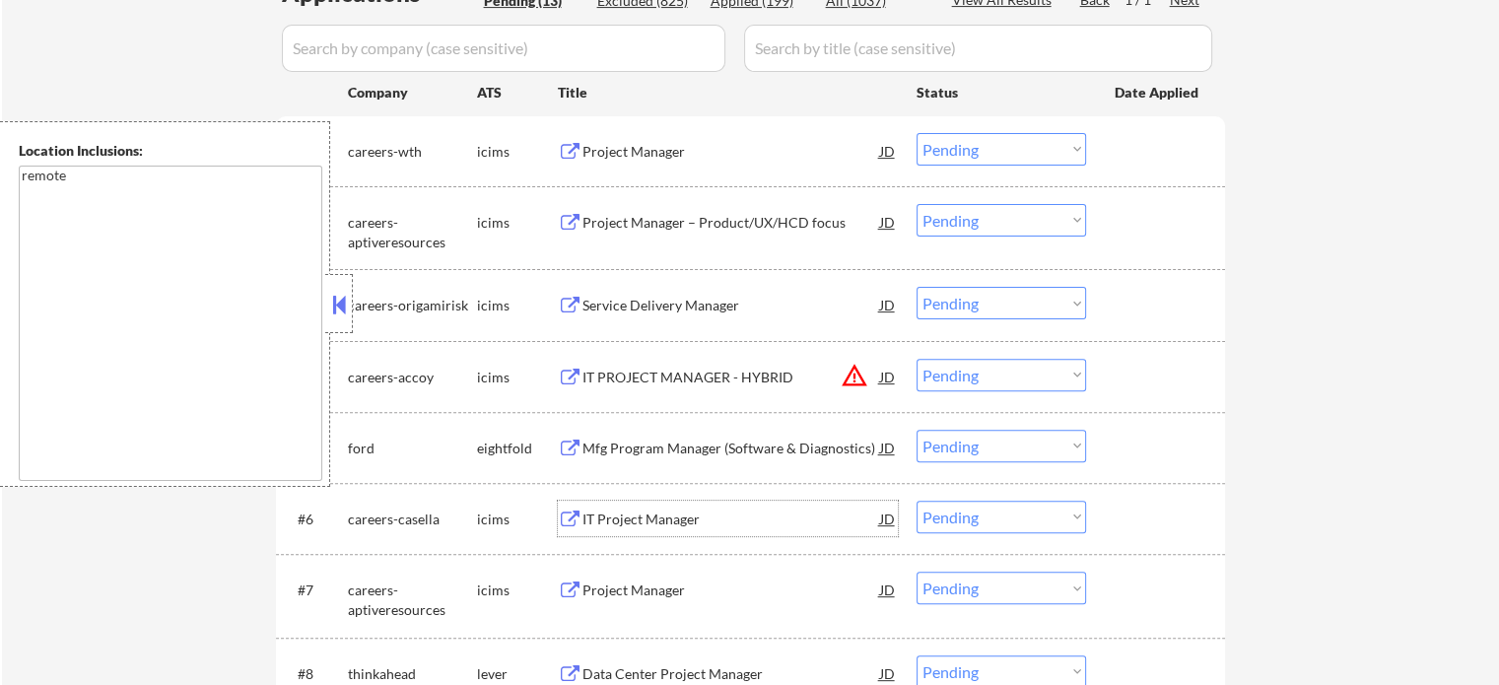
click at [681, 516] on div "IT Project Manager" at bounding box center [732, 520] width 298 height 20
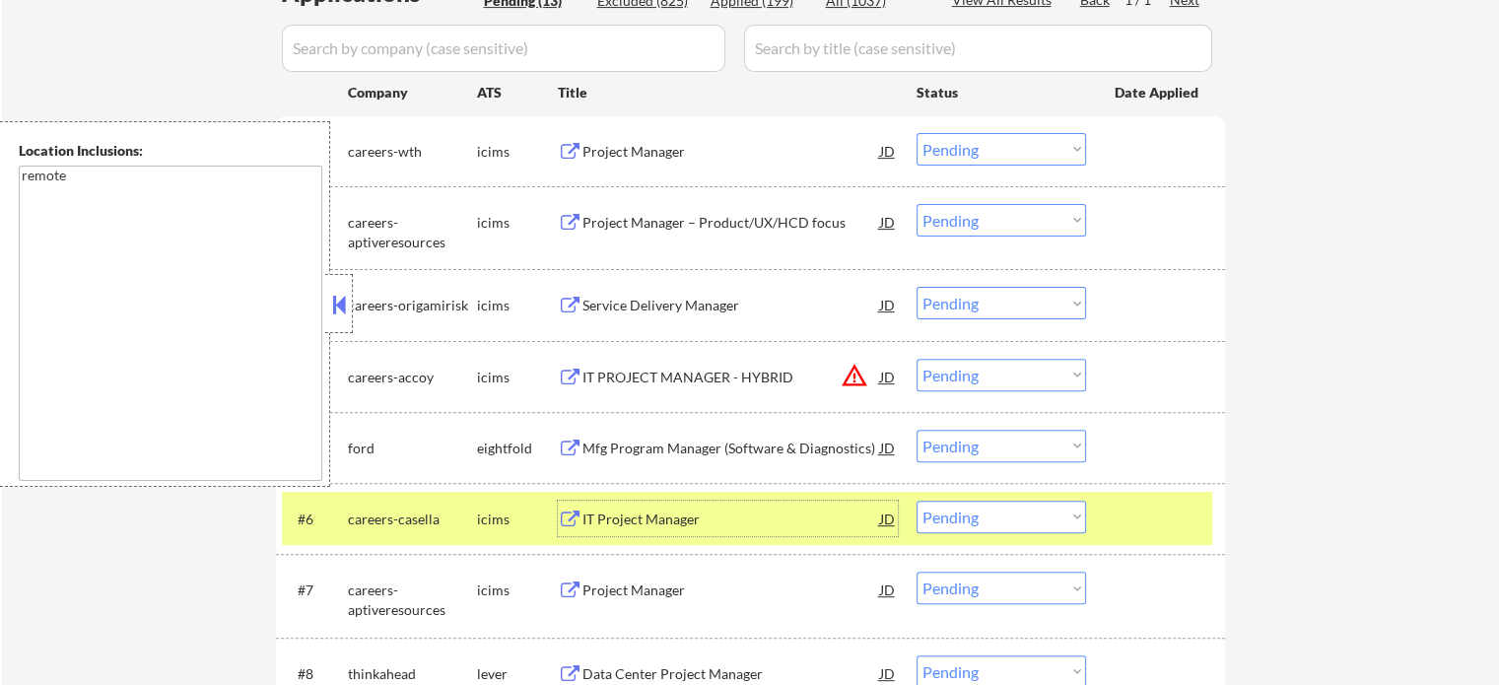
click at [1186, 500] on div "#6 careers-casella icims IT Project Manager JD Choose an option... Pending Appl…" at bounding box center [747, 518] width 931 height 53
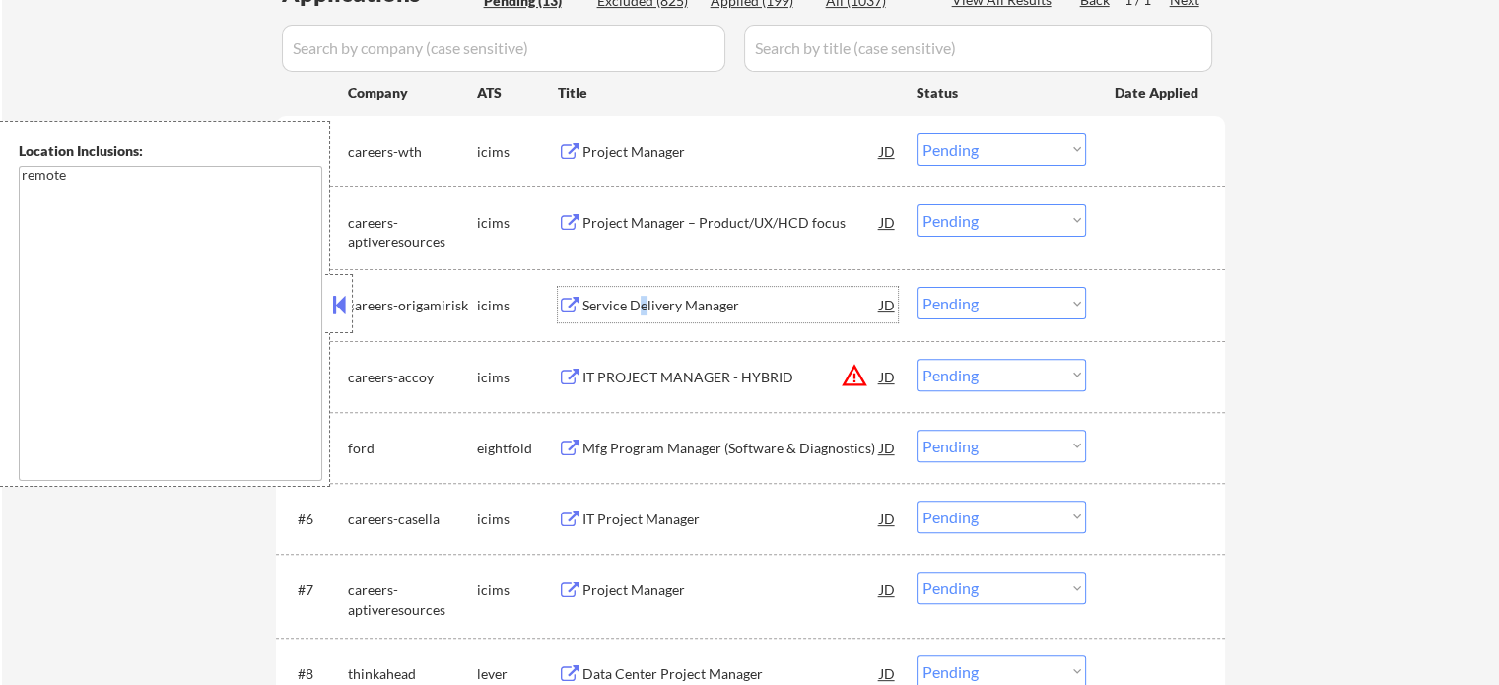
click at [645, 314] on div "Service Delivery Manager" at bounding box center [732, 304] width 298 height 35
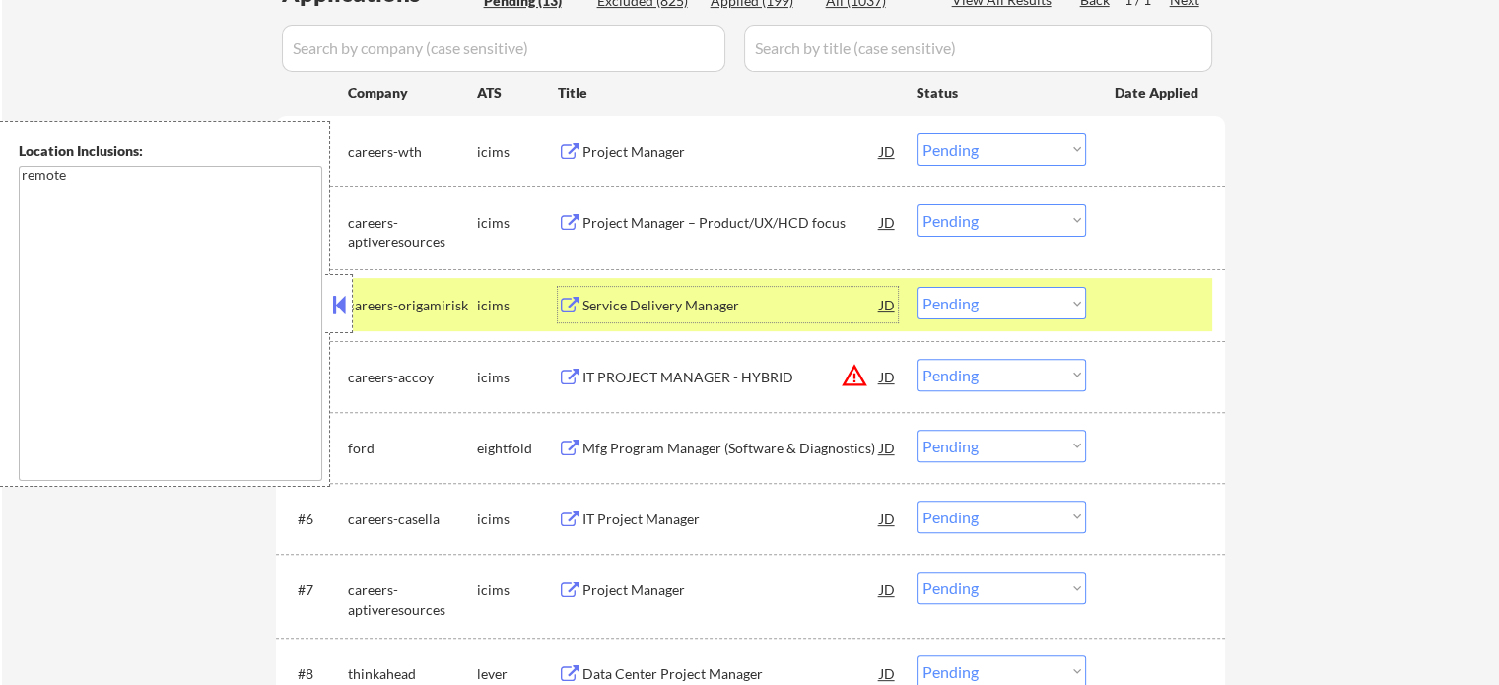
click at [1185, 316] on div at bounding box center [1158, 304] width 87 height 35
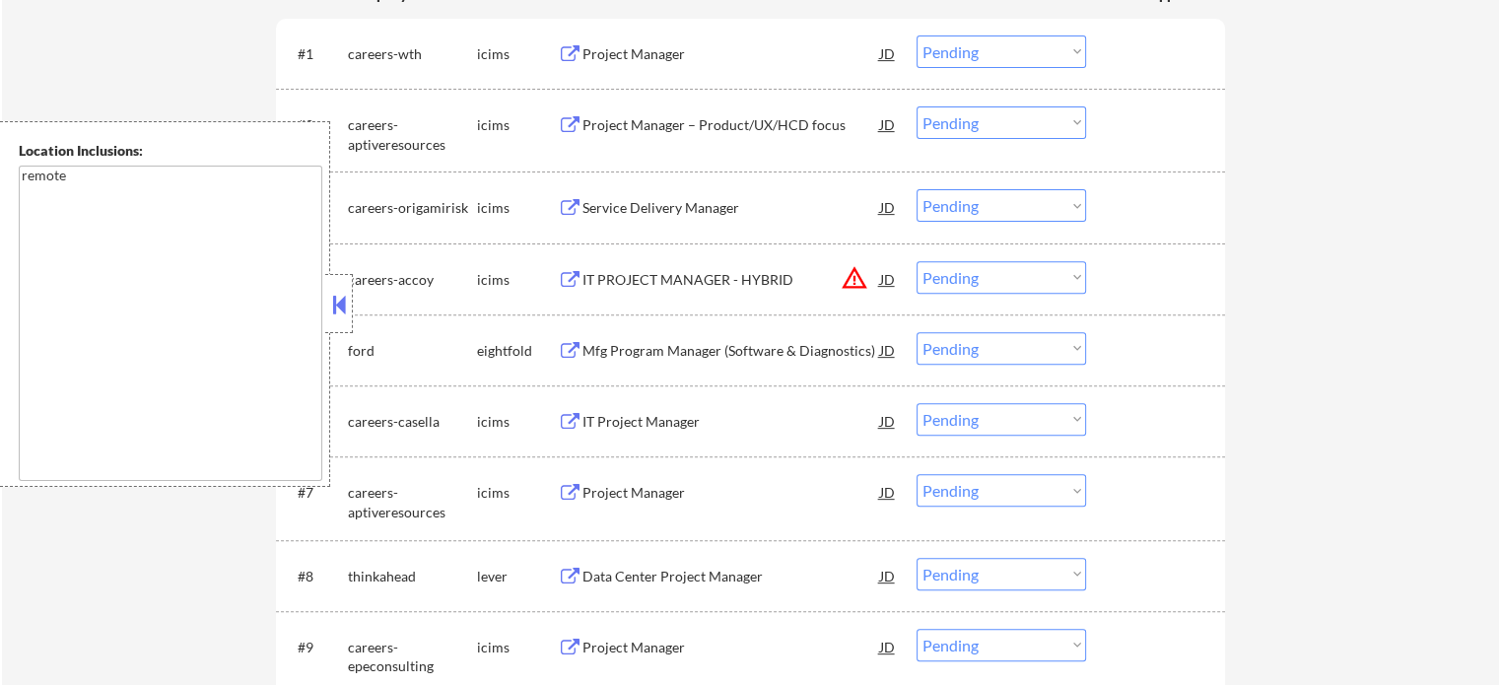
scroll to position [690, 0]
click at [708, 571] on div "Data Center Project Manager" at bounding box center [732, 576] width 298 height 20
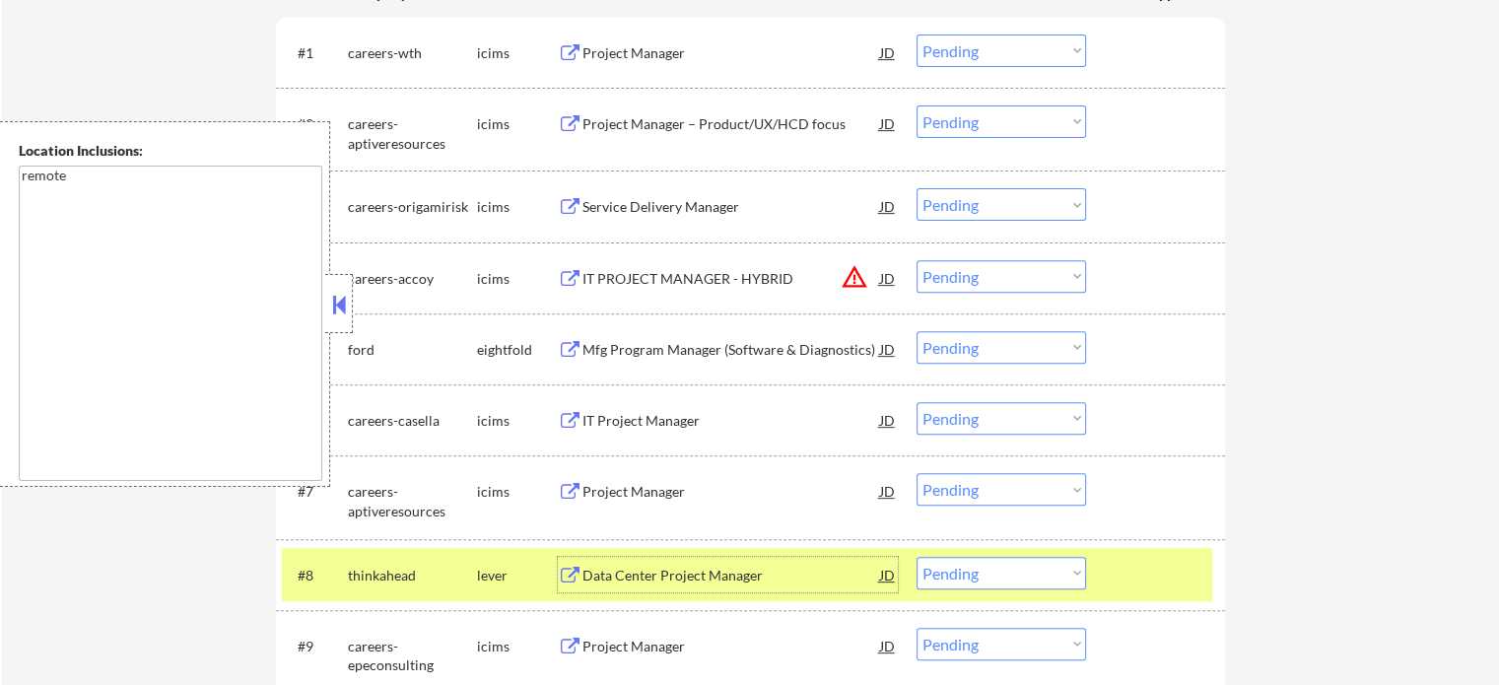
drag, startPoint x: 1174, startPoint y: 557, endPoint x: 1151, endPoint y: 539, distance: 28.8
click at [1173, 558] on div at bounding box center [1158, 574] width 87 height 35
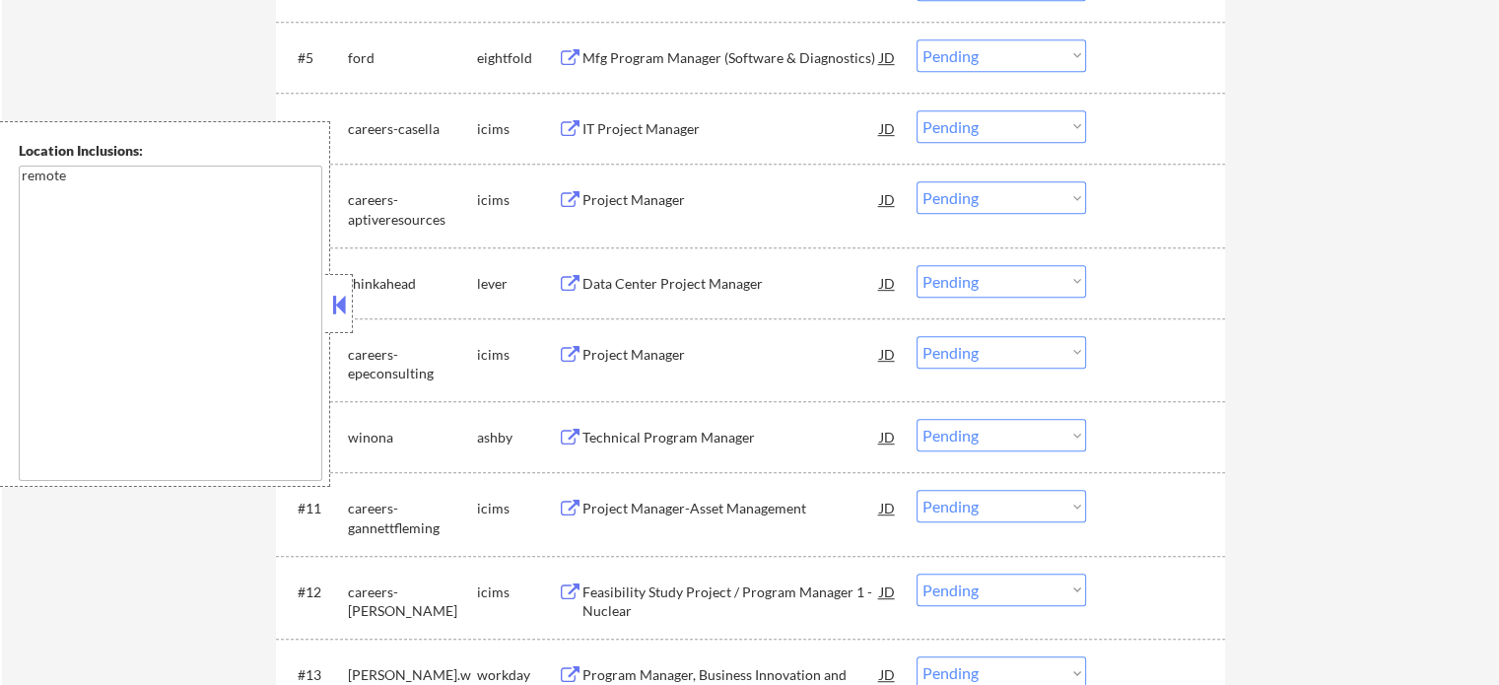
scroll to position [986, 0]
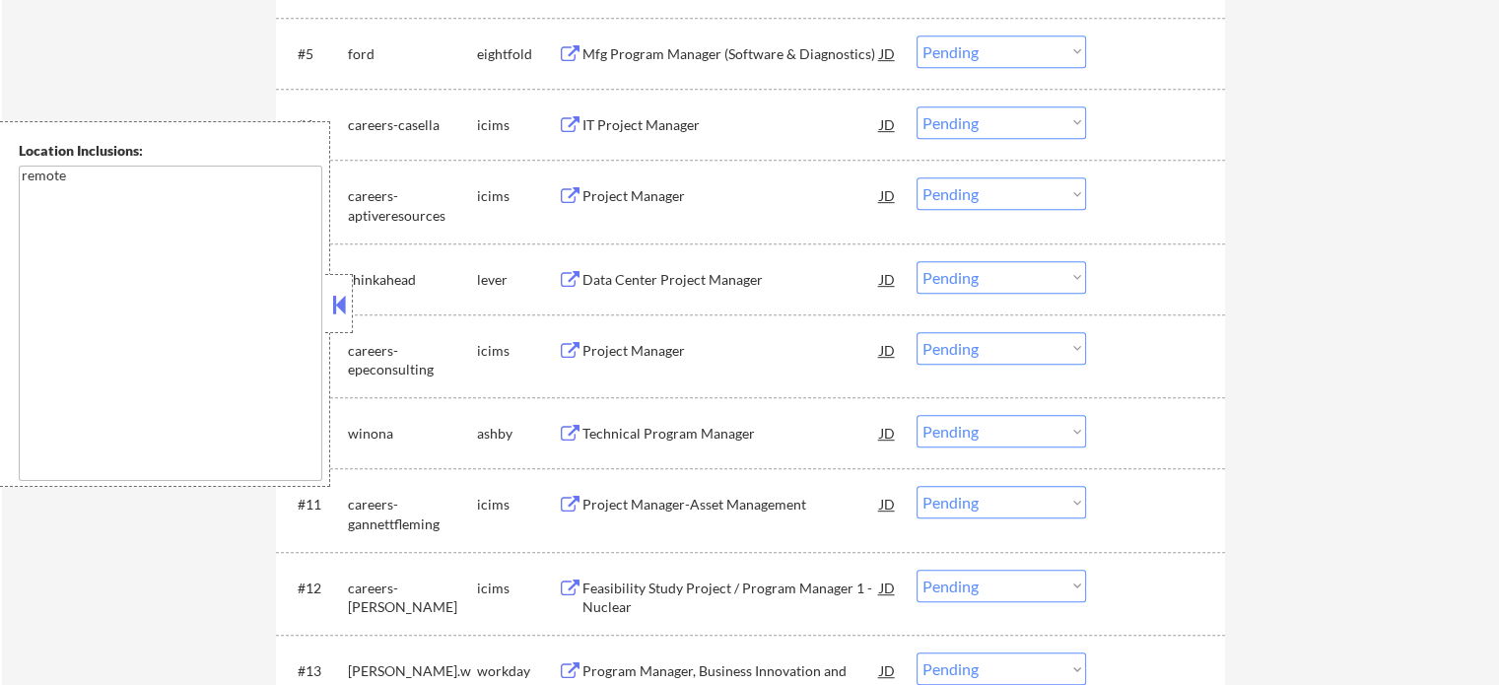
click at [741, 435] on div "Technical Program Manager" at bounding box center [732, 434] width 298 height 20
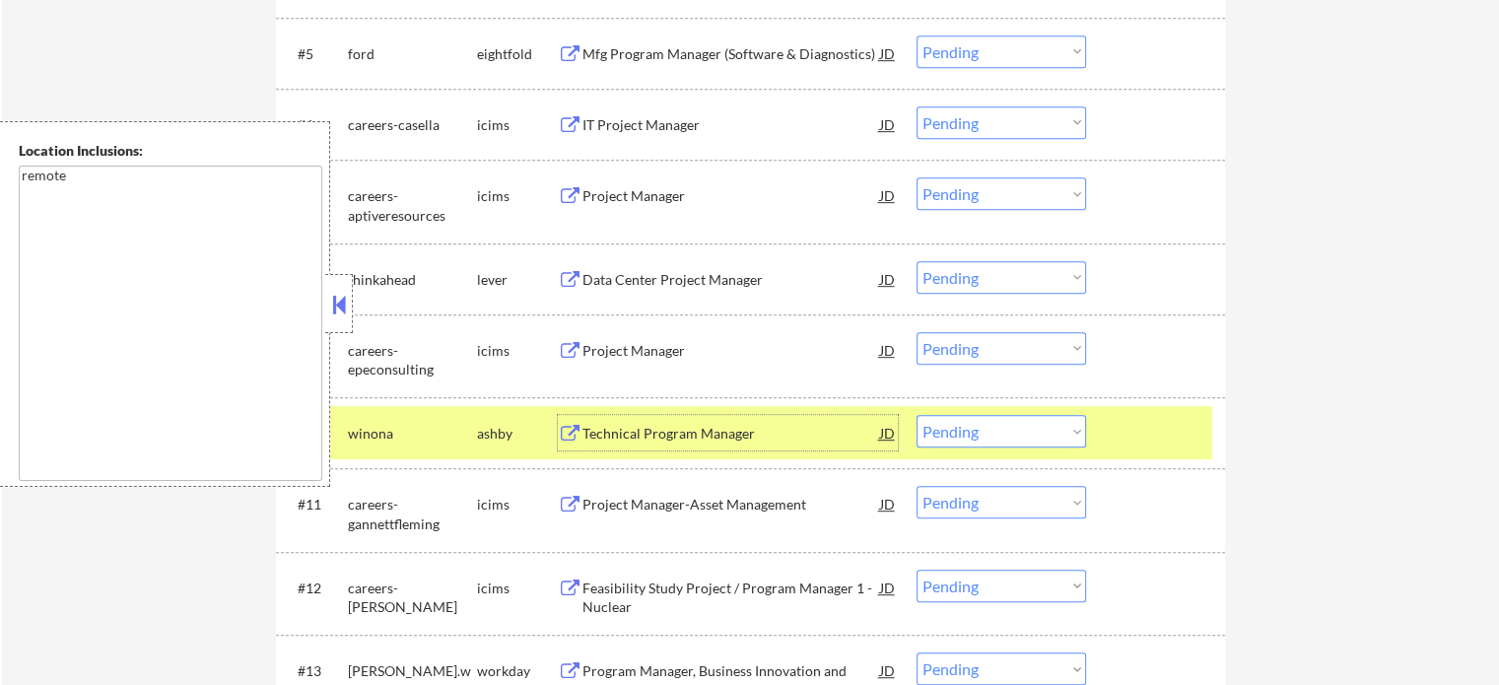
click at [1136, 407] on div "#10 winona ashby Technical Program Manager JD Choose an option... Pending Appli…" at bounding box center [747, 432] width 931 height 53
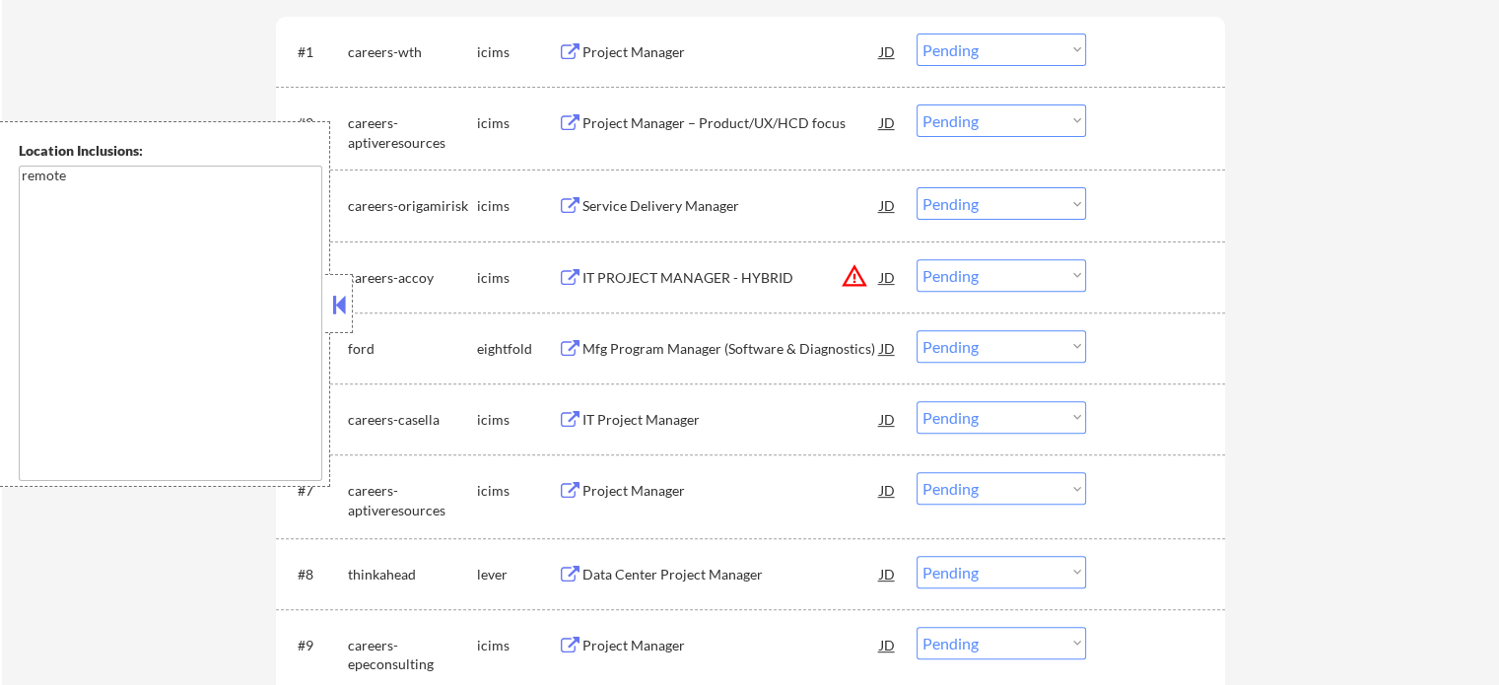
scroll to position [690, 0]
click at [639, 132] on div "Project Manager – Product/UX/HCD focus" at bounding box center [732, 124] width 298 height 20
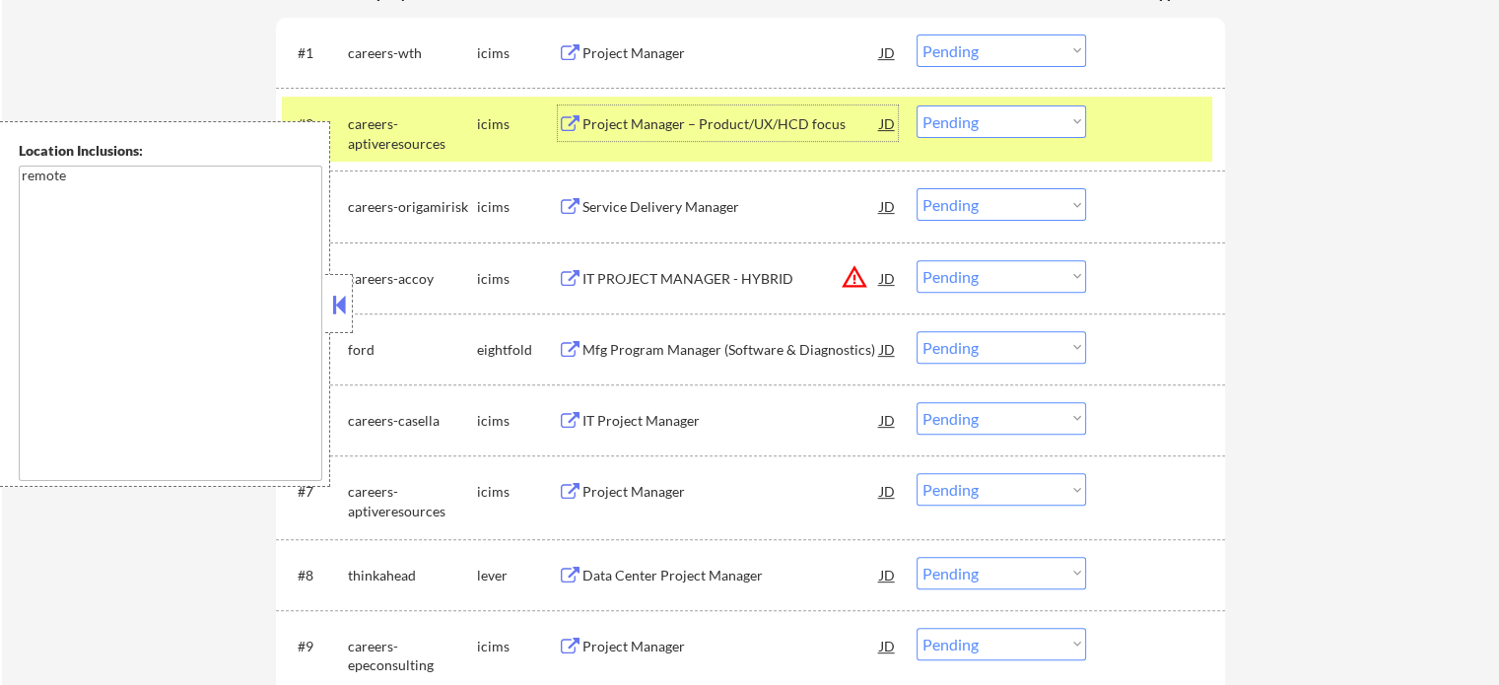
click at [1185, 120] on div at bounding box center [1158, 122] width 87 height 35
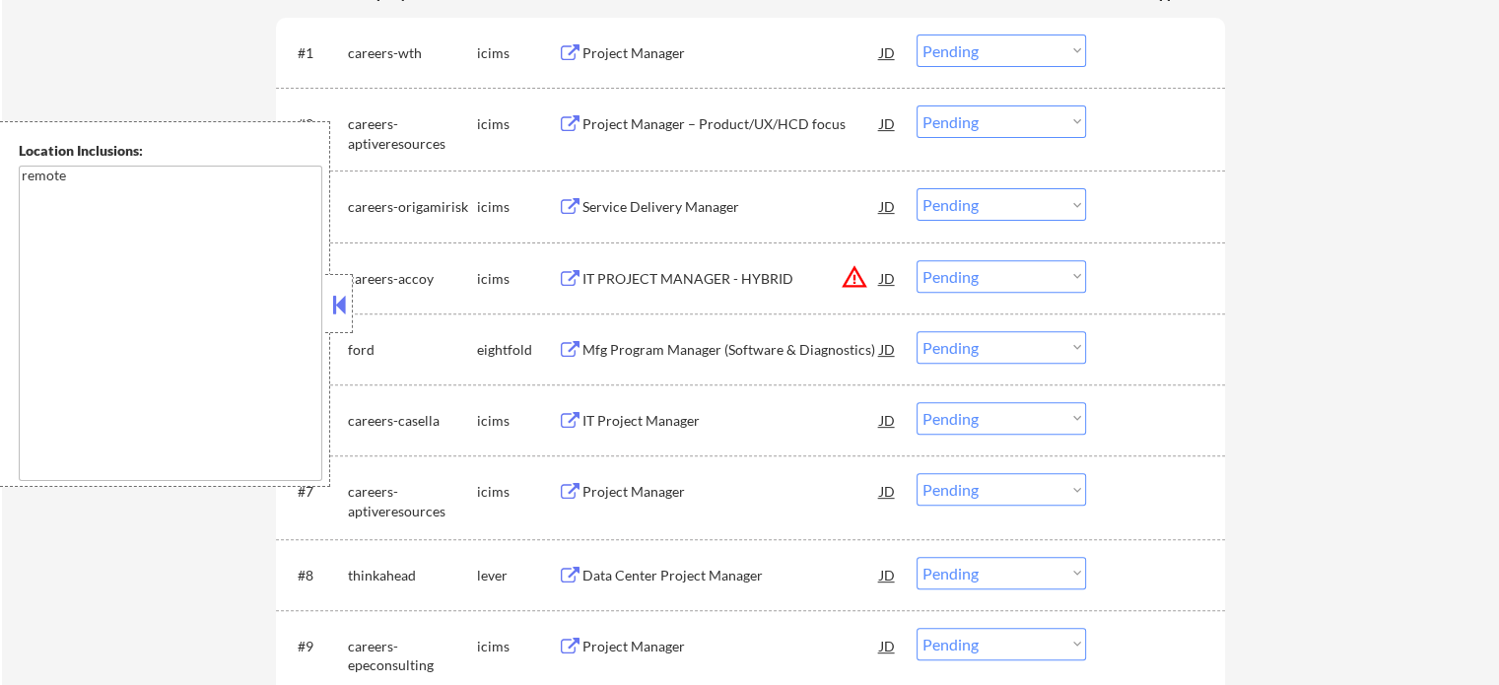
click at [685, 489] on div "Project Manager" at bounding box center [732, 492] width 298 height 20
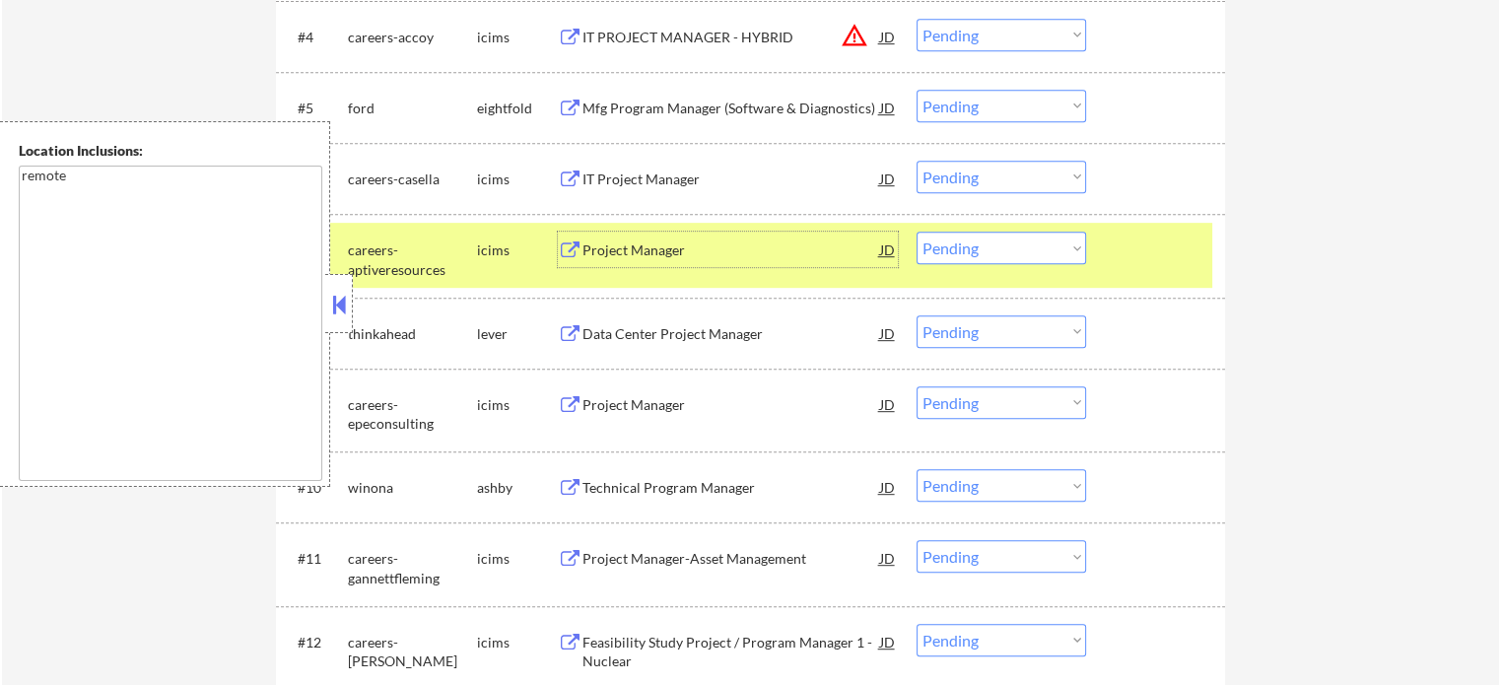
scroll to position [1183, 0]
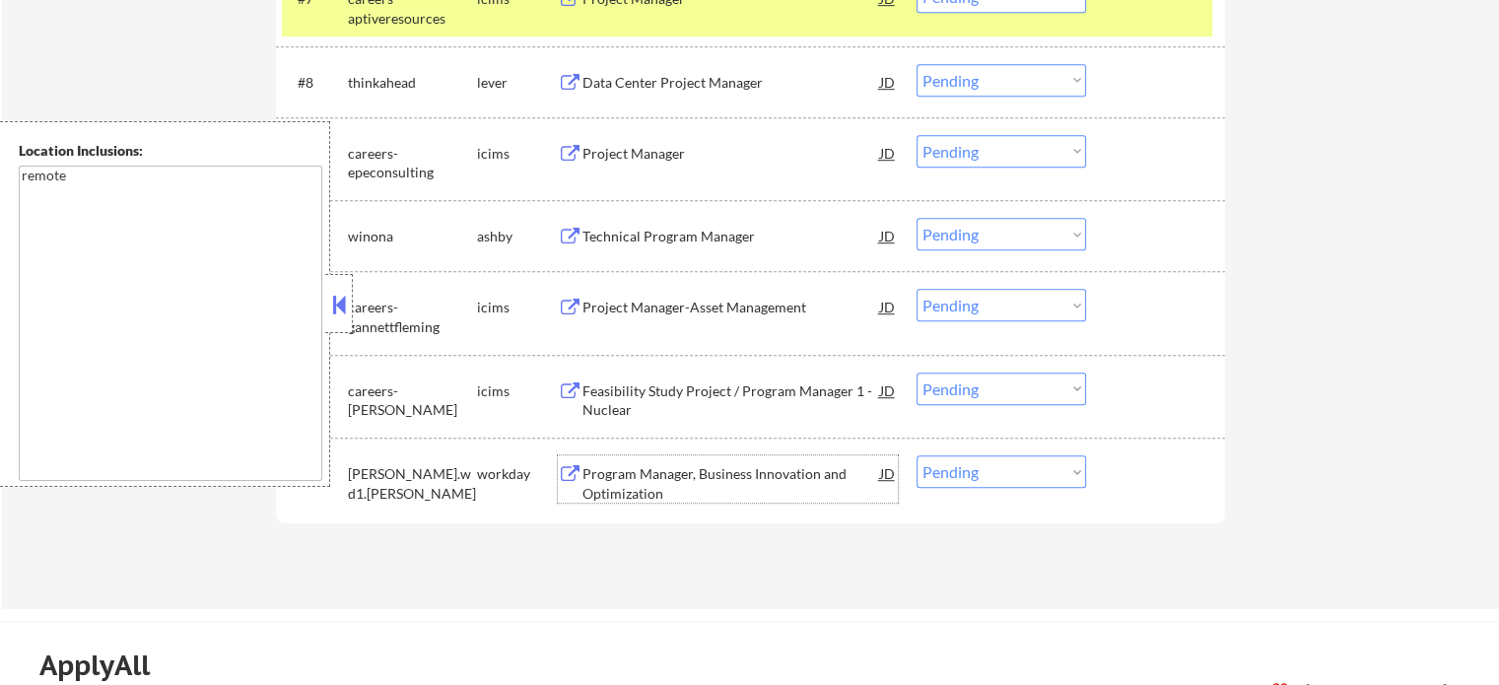
click at [682, 480] on div "Program Manager, Business Innovation and Optimization" at bounding box center [732, 483] width 298 height 38
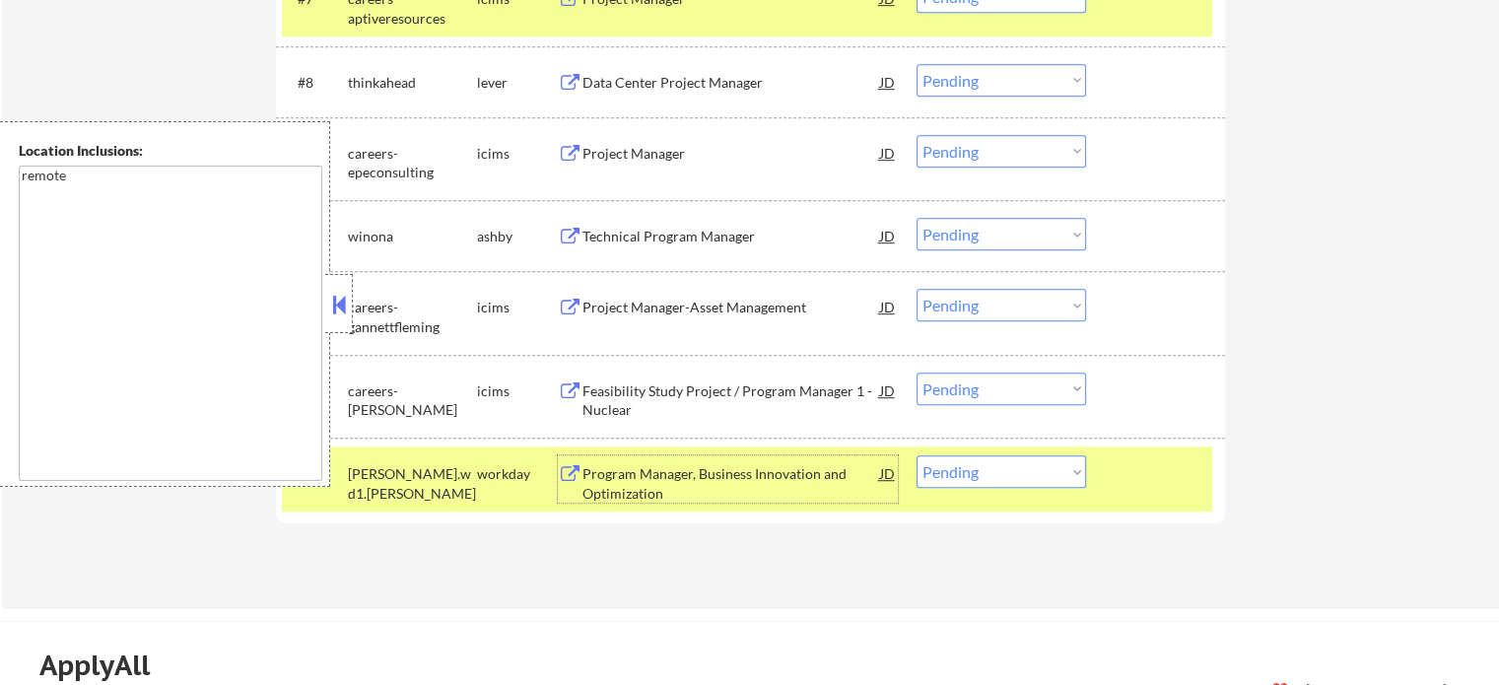
click at [951, 488] on div "#13 baxter.wd1.baxter workday Program Manager, Business Innovation and Optimiza…" at bounding box center [747, 479] width 931 height 65
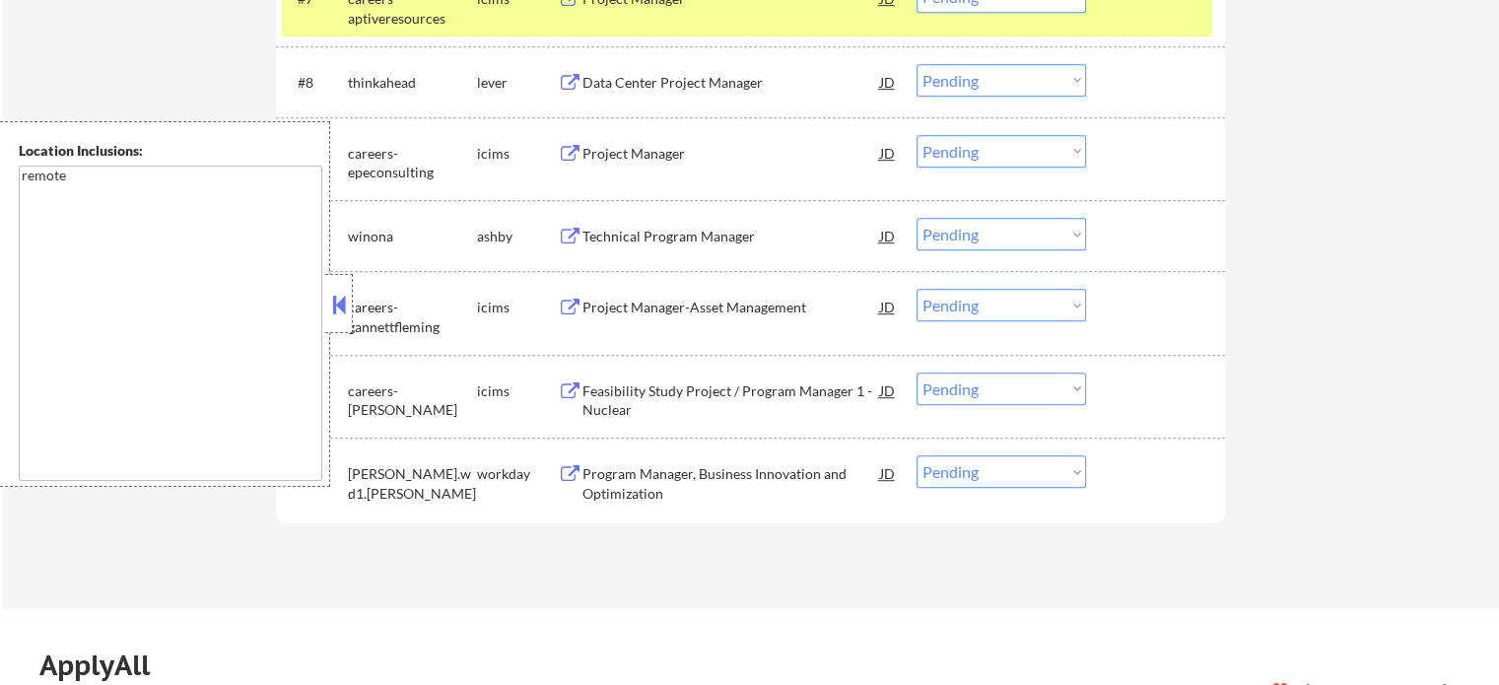
click at [960, 475] on select "Choose an option... Pending Applied Excluded (Questions) Excluded (Expired) Exc…" at bounding box center [1002, 471] width 170 height 33
select select ""applied""
click at [917, 455] on select "Choose an option... Pending Applied Excluded (Questions) Excluded (Expired) Exc…" at bounding box center [1002, 471] width 170 height 33
click at [1170, 488] on div at bounding box center [1158, 472] width 87 height 35
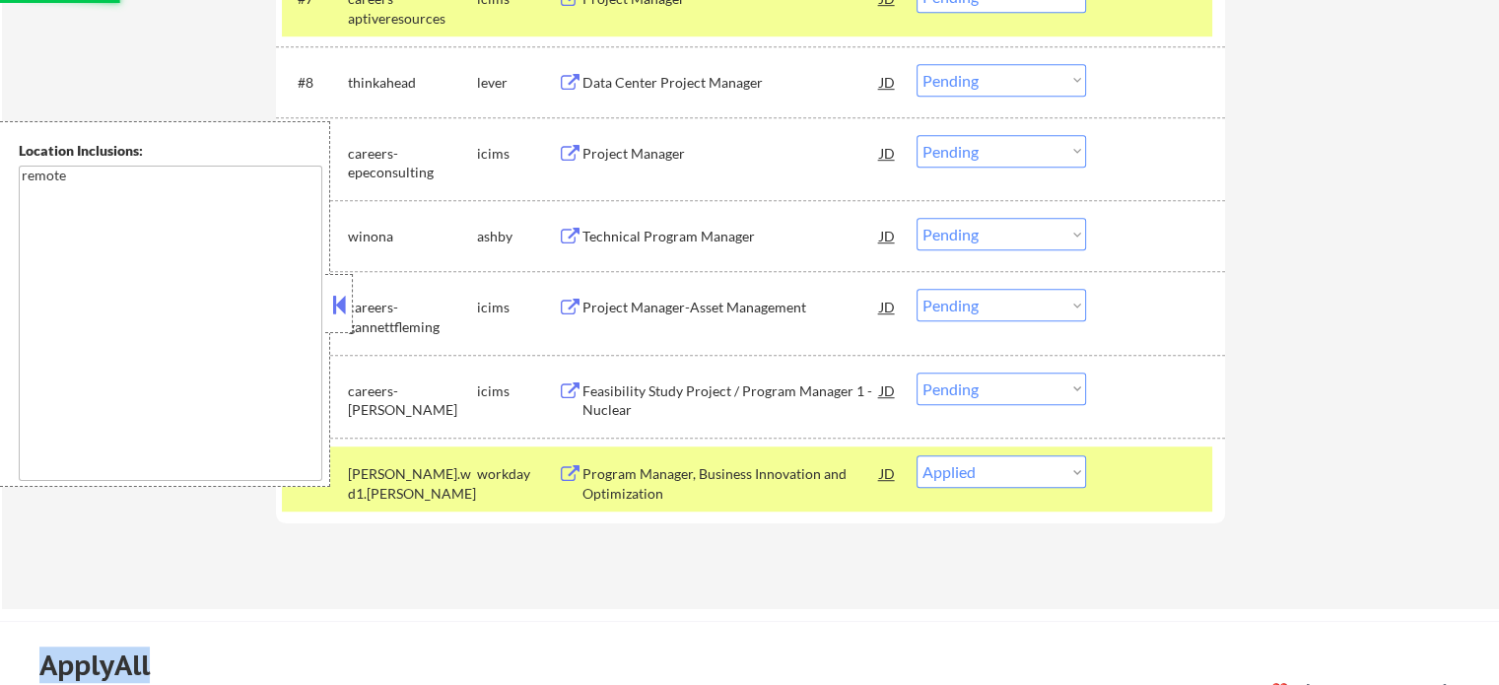
click at [1169, 488] on div at bounding box center [1158, 472] width 87 height 35
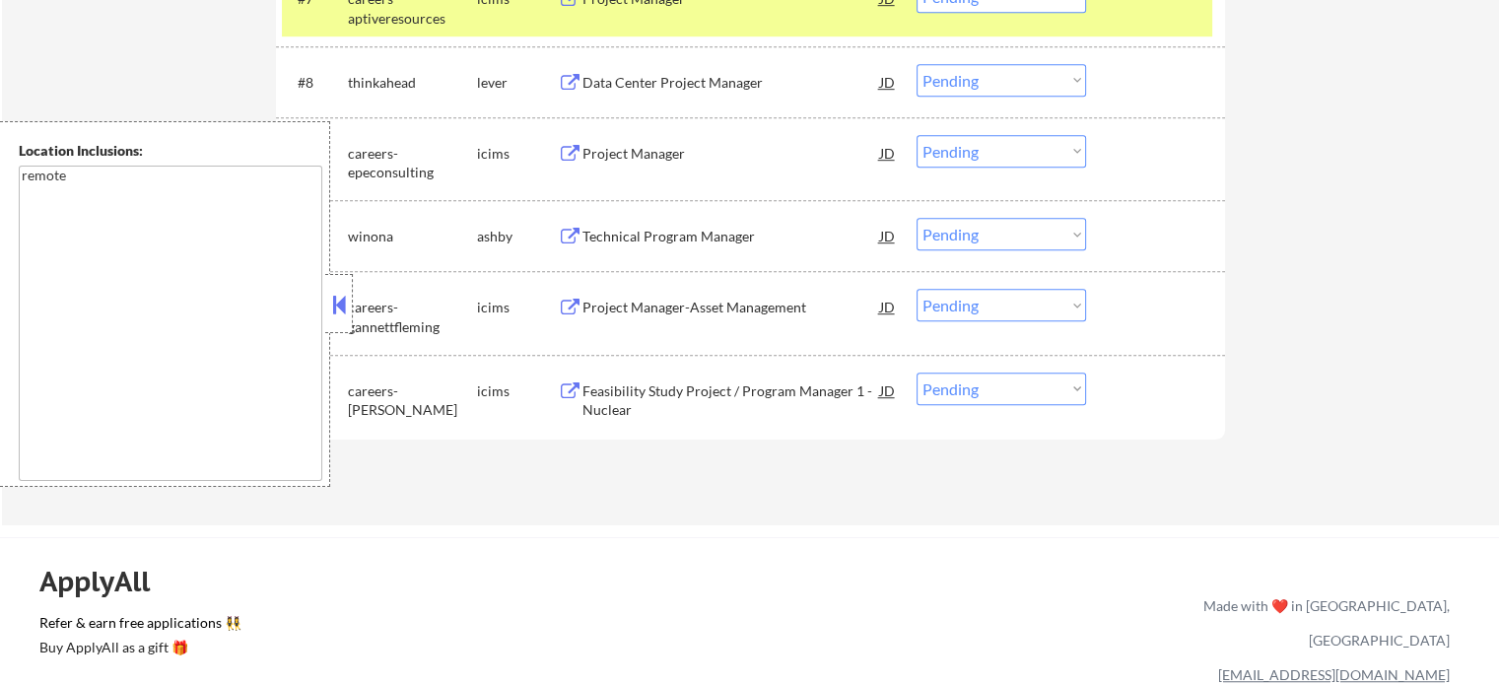
click at [690, 401] on div "Feasibility Study Project / Program Manager 1 - Nuclear" at bounding box center [732, 401] width 298 height 38
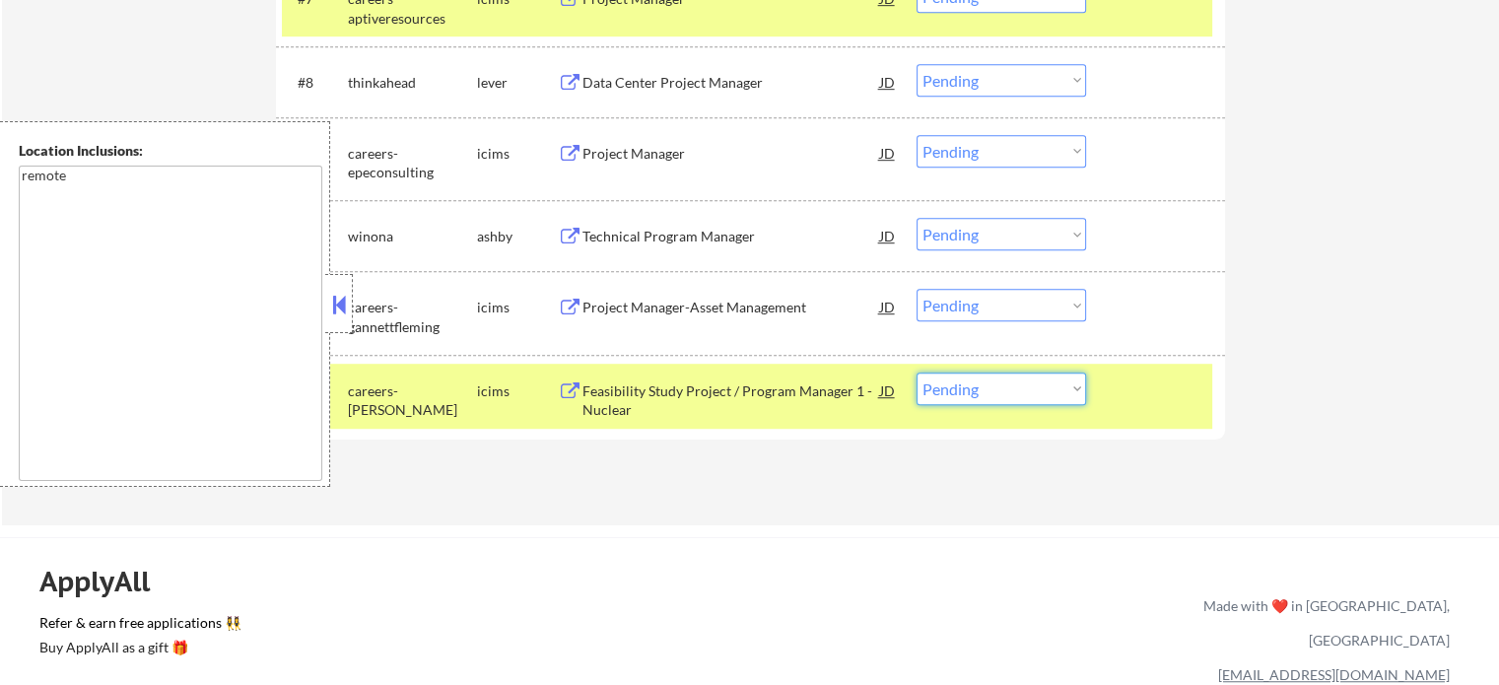
click at [962, 392] on select "Choose an option... Pending Applied Excluded (Questions) Excluded (Expired) Exc…" at bounding box center [1002, 389] width 170 height 33
select select ""excluded__bad_match_""
click at [917, 373] on select "Choose an option... Pending Applied Excluded (Questions) Excluded (Expired) Exc…" at bounding box center [1002, 389] width 170 height 33
click at [1136, 416] on div "#12 careers-sargentlundy icims Feasibility Study Project / Program Manager 1 - …" at bounding box center [747, 396] width 931 height 65
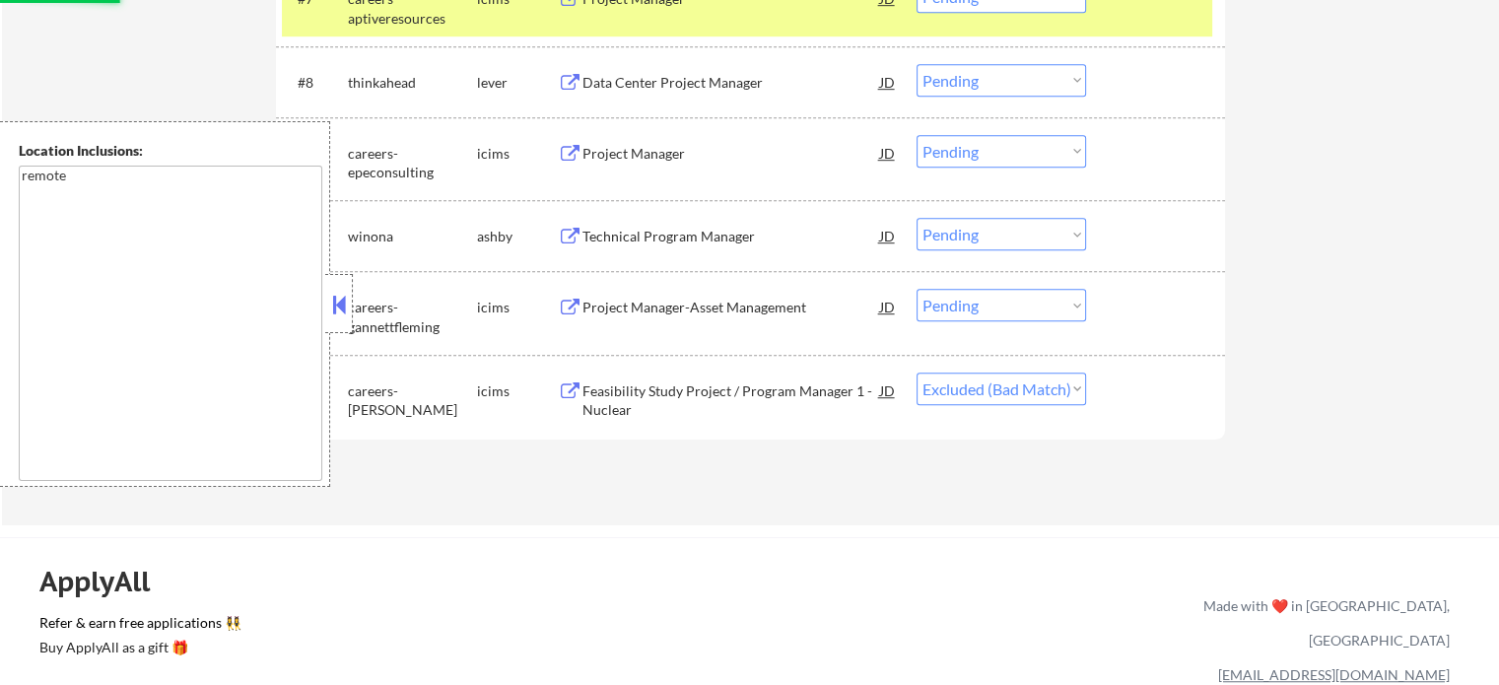
click at [714, 310] on div "Project Manager-Asset Management" at bounding box center [732, 308] width 298 height 20
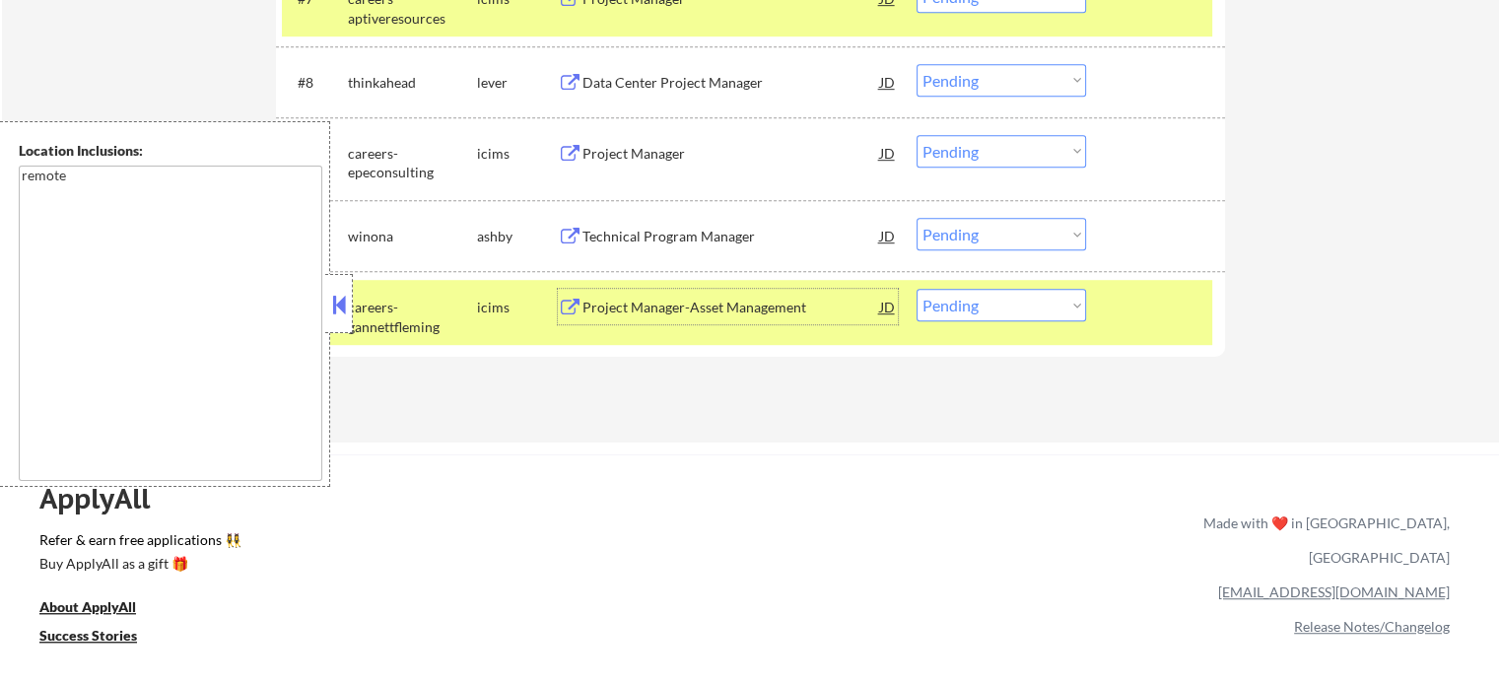
click at [984, 307] on select "Choose an option... Pending Applied Excluded (Questions) Excluded (Expired) Exc…" at bounding box center [1002, 305] width 170 height 33
select select ""excluded__expired_""
click at [917, 289] on select "Choose an option... Pending Applied Excluded (Questions) Excluded (Expired) Exc…" at bounding box center [1002, 305] width 170 height 33
click at [1121, 322] on div at bounding box center [1158, 306] width 87 height 35
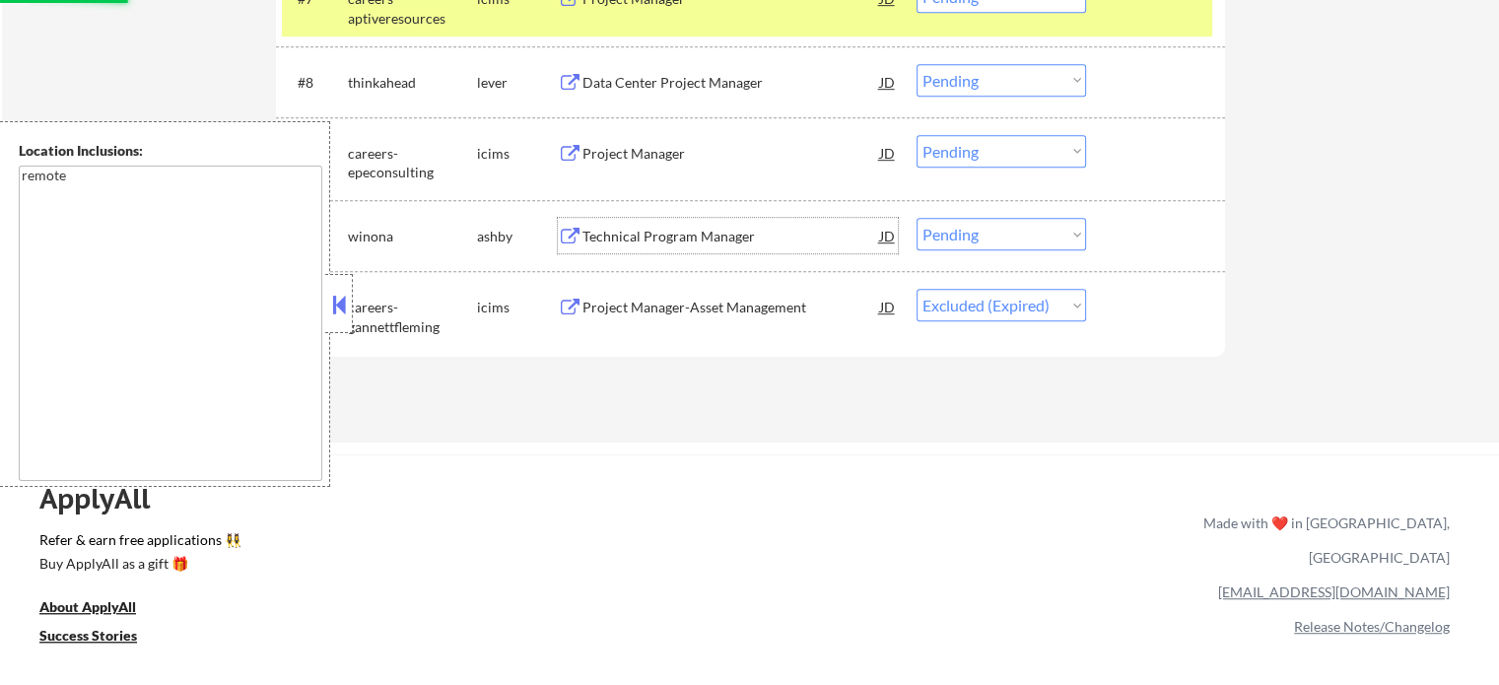
click at [635, 241] on div "Technical Program Manager" at bounding box center [732, 237] width 298 height 20
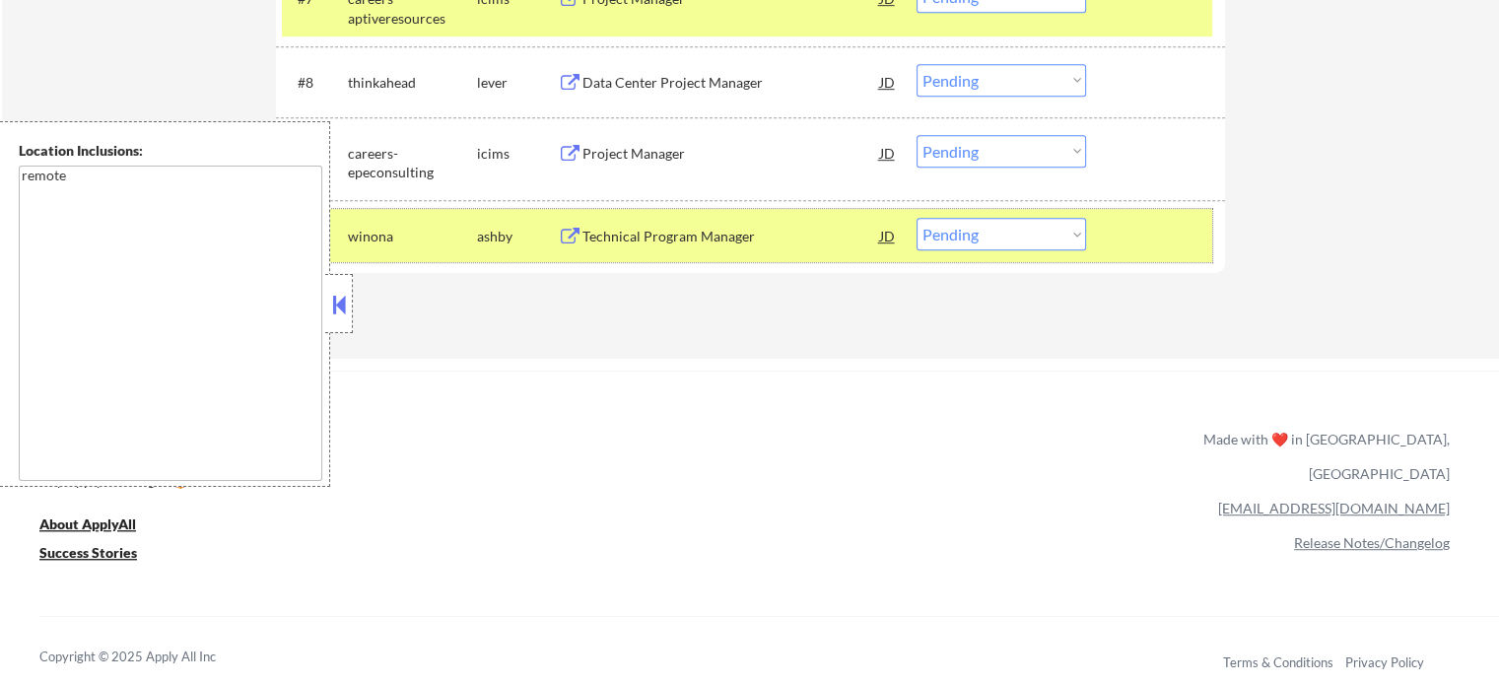
click at [1151, 235] on div at bounding box center [1158, 235] width 87 height 35
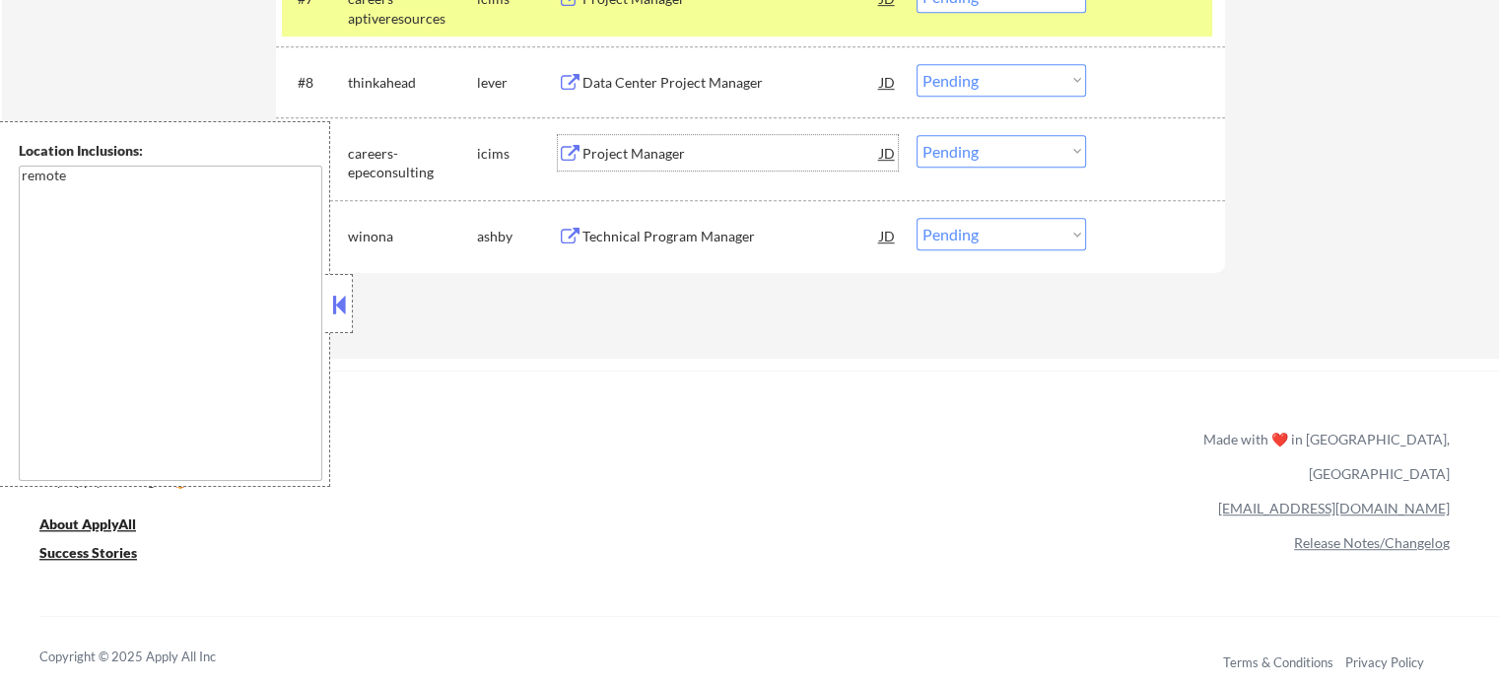
click at [603, 157] on div "Project Manager" at bounding box center [732, 154] width 298 height 20
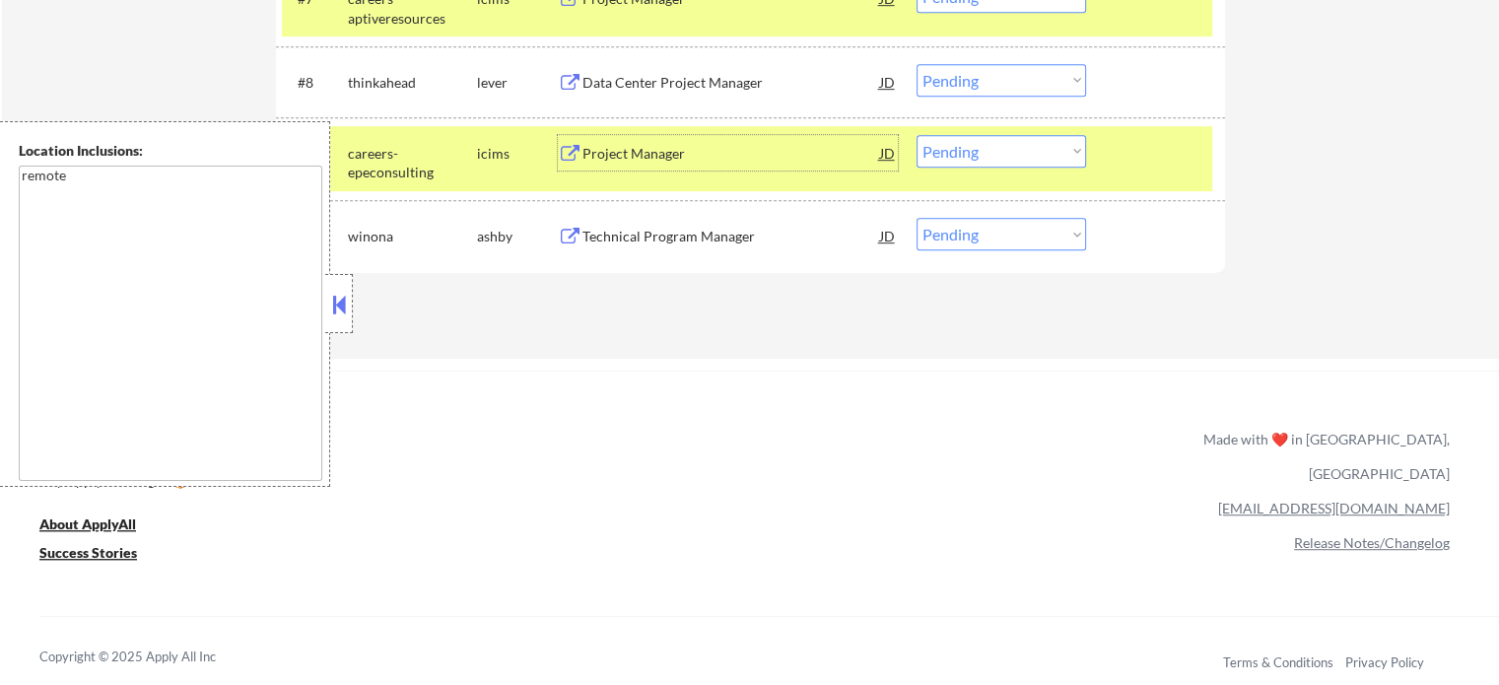
click at [942, 149] on select "Choose an option... Pending Applied Excluded (Questions) Excluded (Expired) Exc…" at bounding box center [1002, 151] width 170 height 33
click at [917, 135] on select "Choose an option... Pending Applied Excluded (Questions) Excluded (Expired) Exc…" at bounding box center [1002, 151] width 170 height 33
click at [1134, 160] on div at bounding box center [1158, 152] width 87 height 35
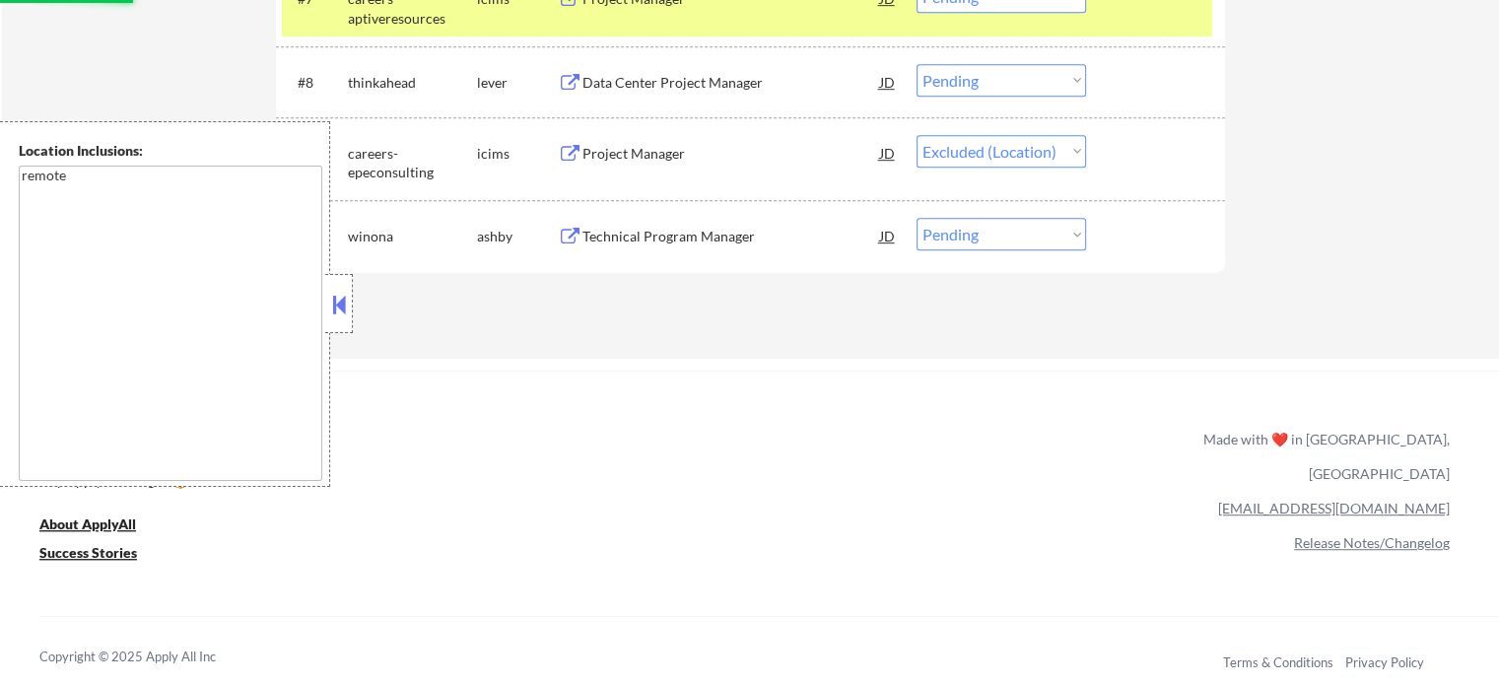
click at [688, 86] on div "Data Center Project Manager" at bounding box center [732, 83] width 298 height 20
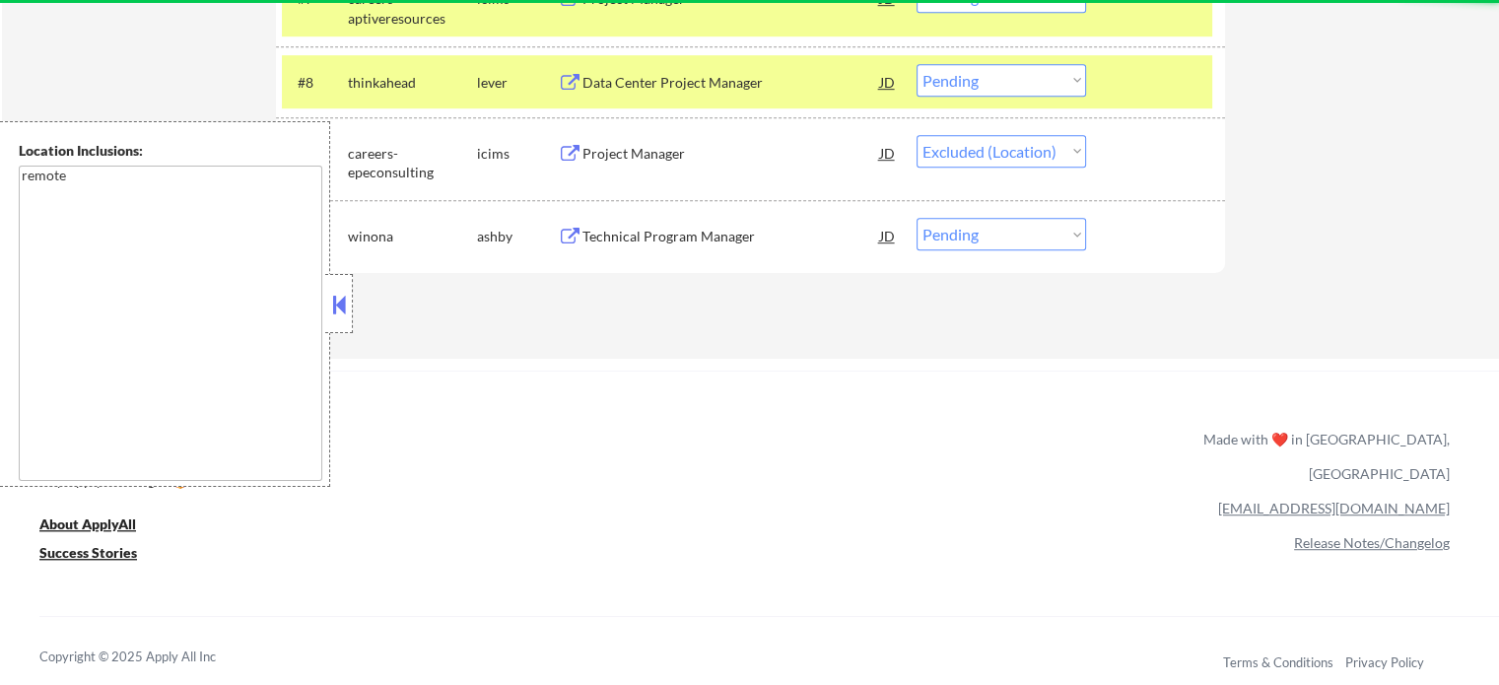
select select ""pending""
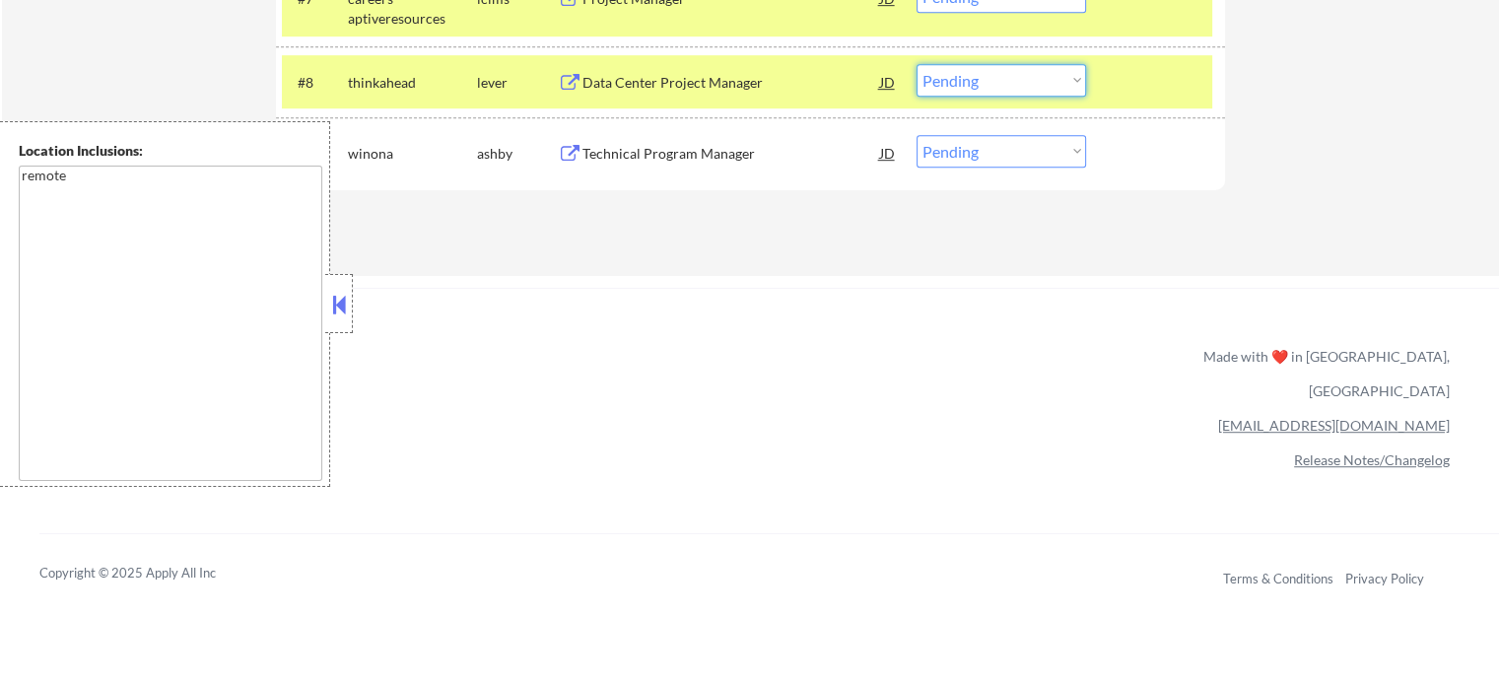
click at [997, 82] on select "Choose an option... Pending Applied Excluded (Questions) Excluded (Expired) Exc…" at bounding box center [1002, 80] width 170 height 33
click at [917, 64] on select "Choose an option... Pending Applied Excluded (Questions) Excluded (Expired) Exc…" at bounding box center [1002, 80] width 170 height 33
click at [1158, 82] on div at bounding box center [1158, 81] width 87 height 35
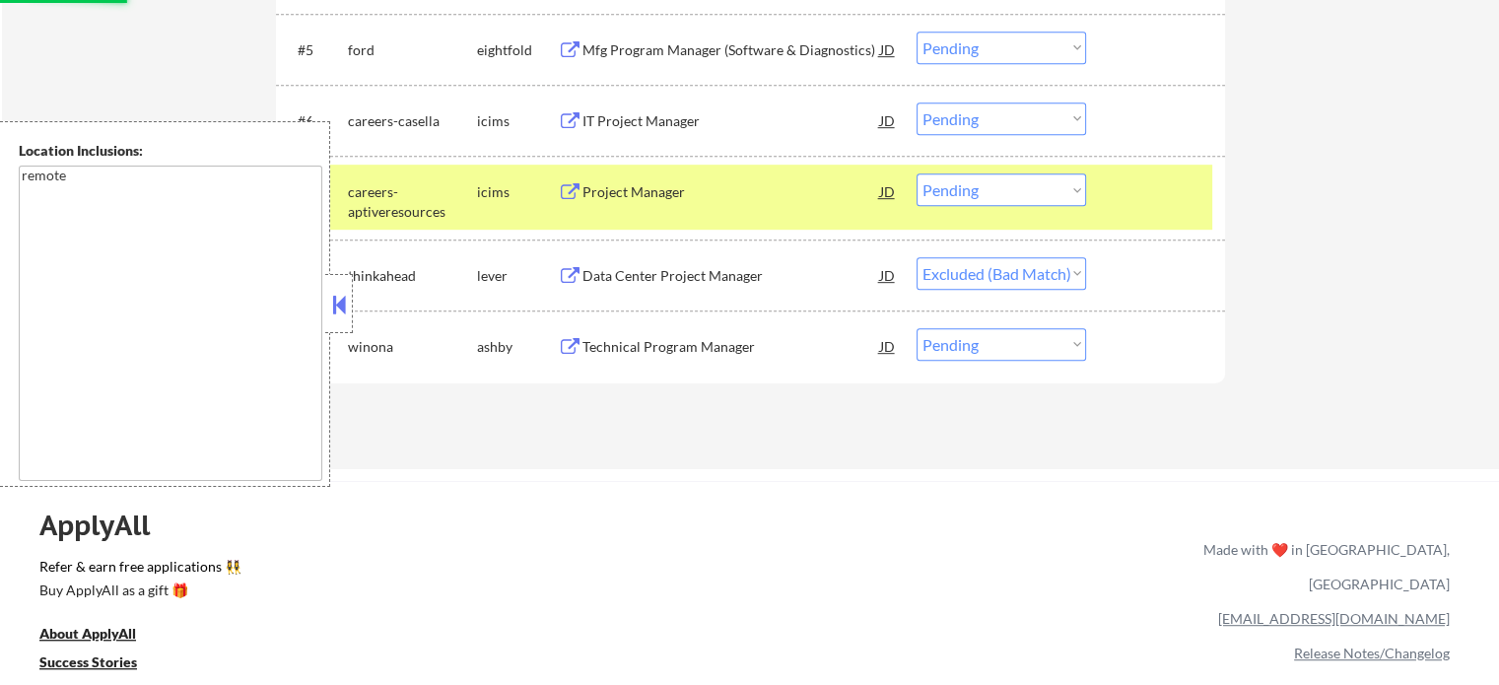
scroll to position [986, 0]
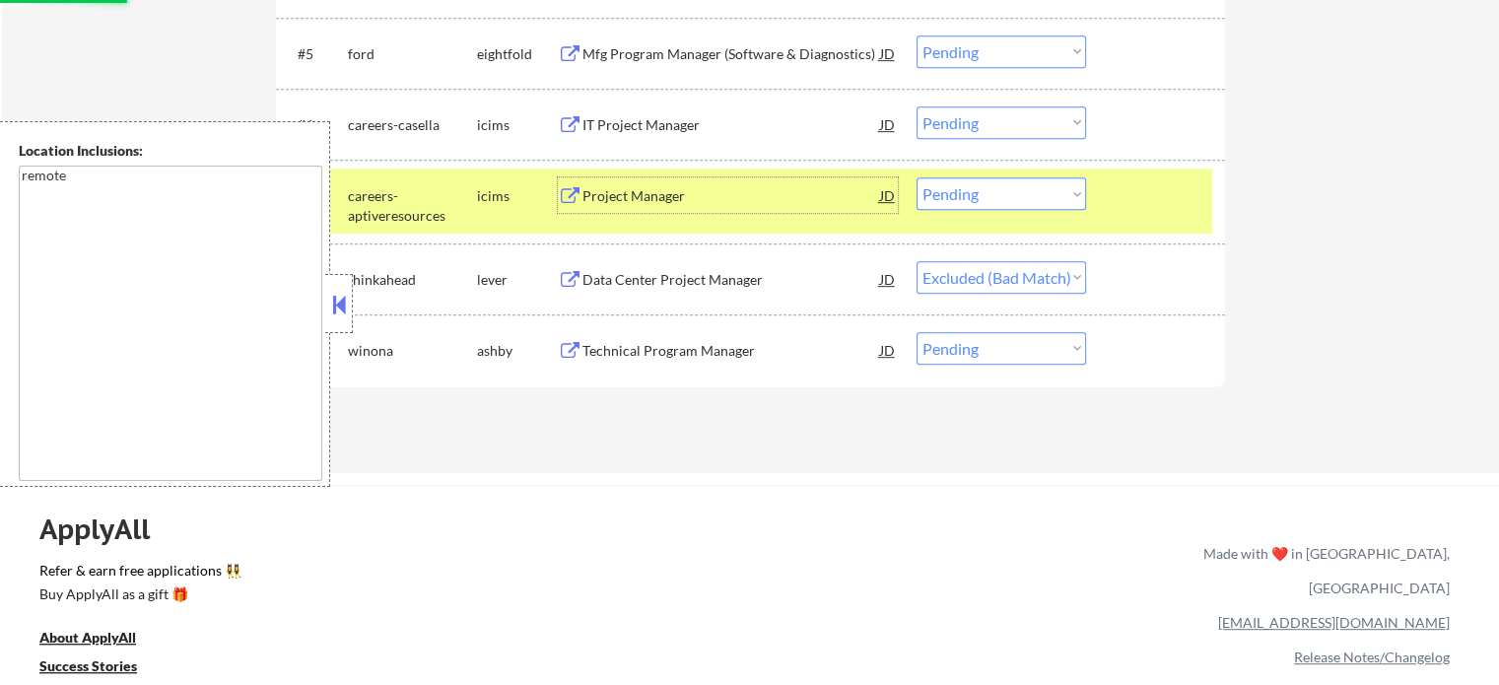
click at [649, 196] on div "Project Manager" at bounding box center [732, 196] width 298 height 20
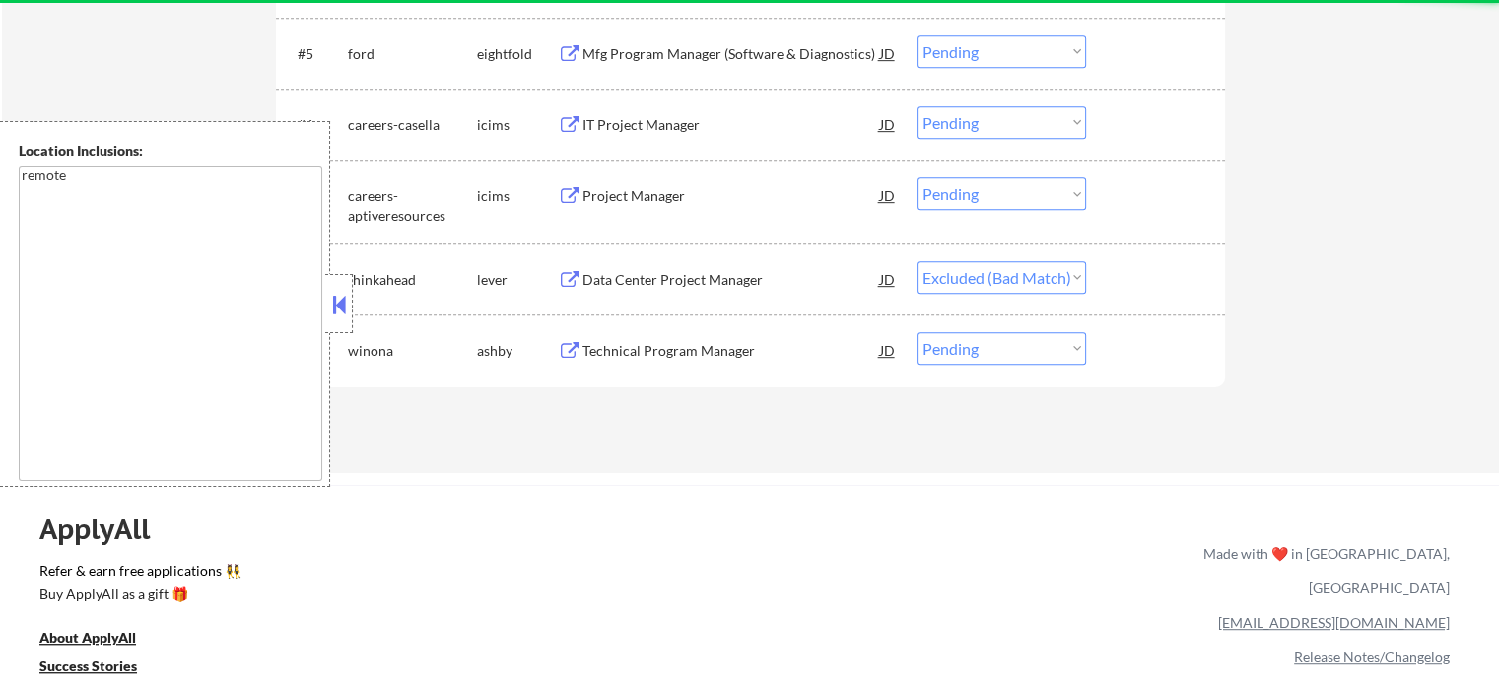
select select ""pending""
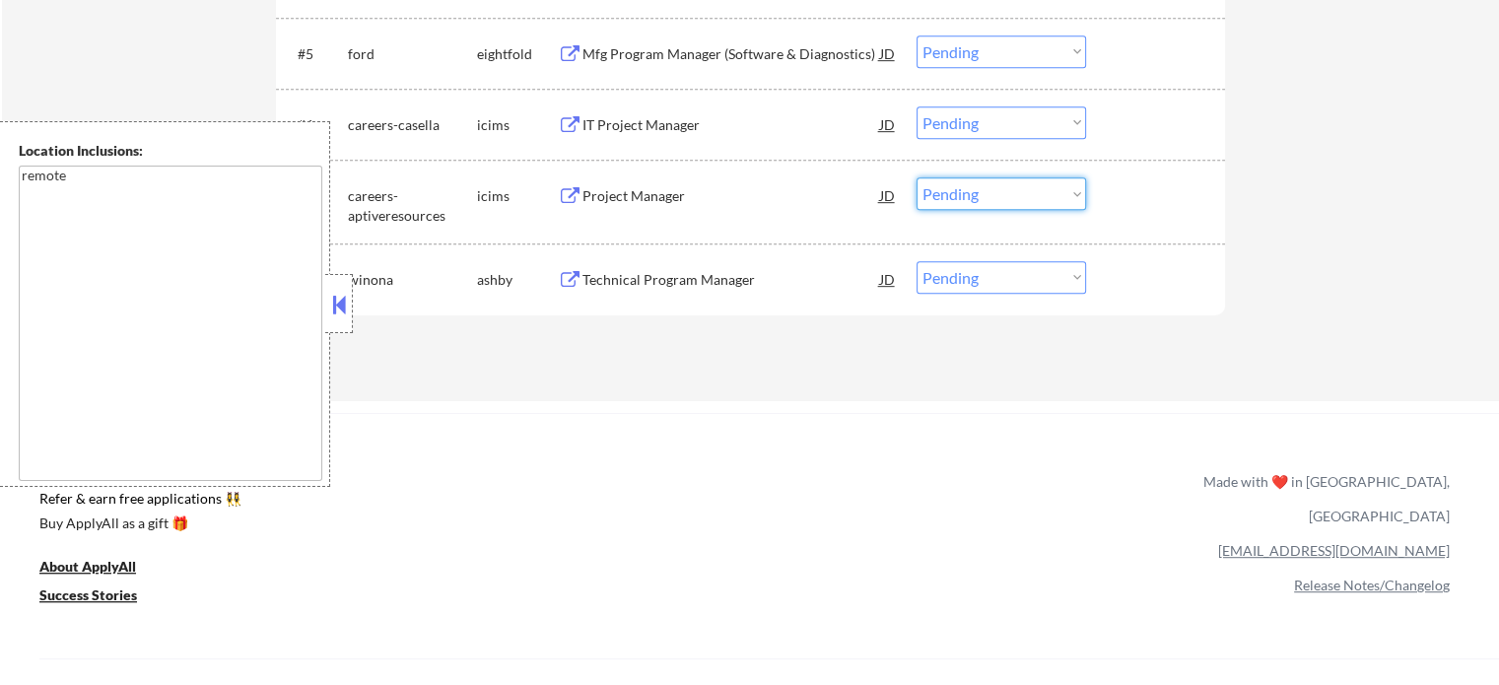
click at [983, 206] on select "Choose an option... Pending Applied Excluded (Questions) Excluded (Expired) Exc…" at bounding box center [1002, 193] width 170 height 33
click at [917, 177] on select "Choose an option... Pending Applied Excluded (Questions) Excluded (Expired) Exc…" at bounding box center [1002, 193] width 170 height 33
click at [1133, 210] on div at bounding box center [1158, 194] width 87 height 35
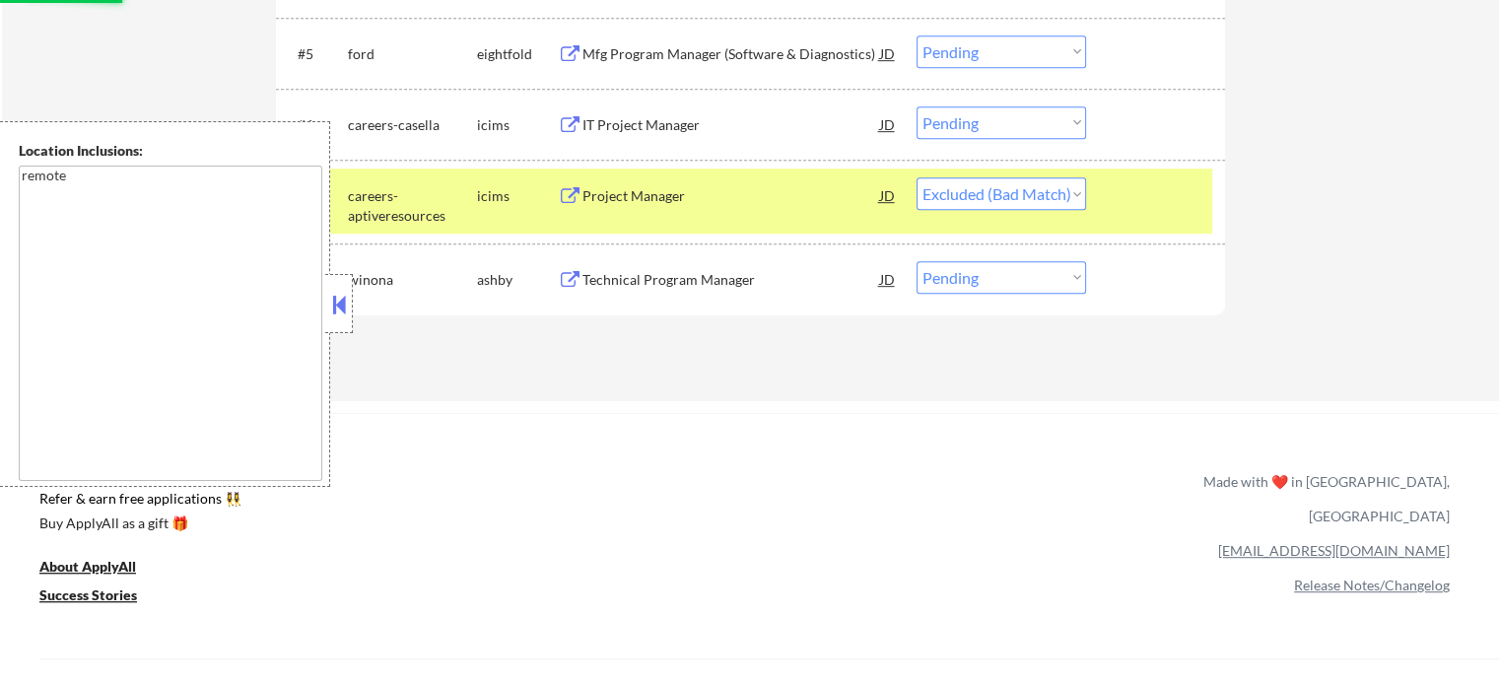
click at [1151, 197] on div at bounding box center [1158, 194] width 87 height 35
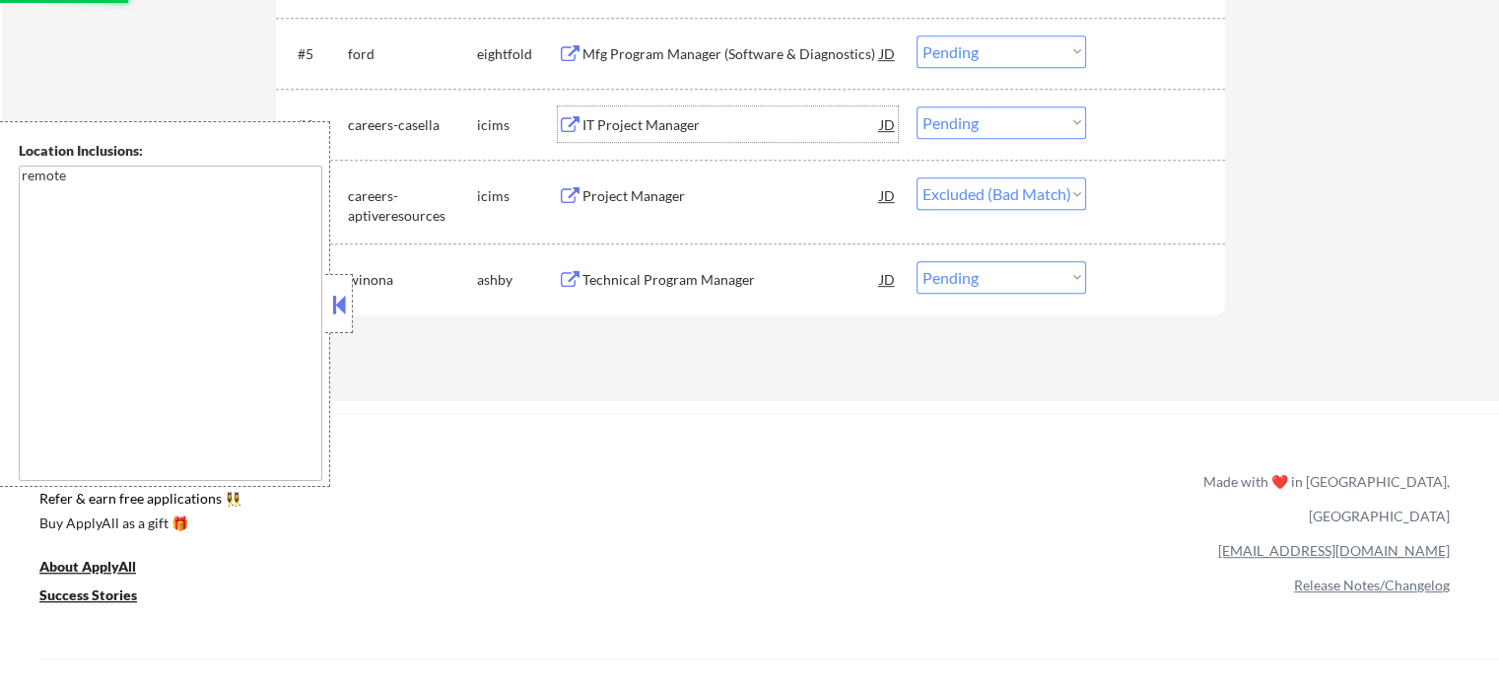
click at [655, 129] on div "IT Project Manager" at bounding box center [732, 125] width 298 height 20
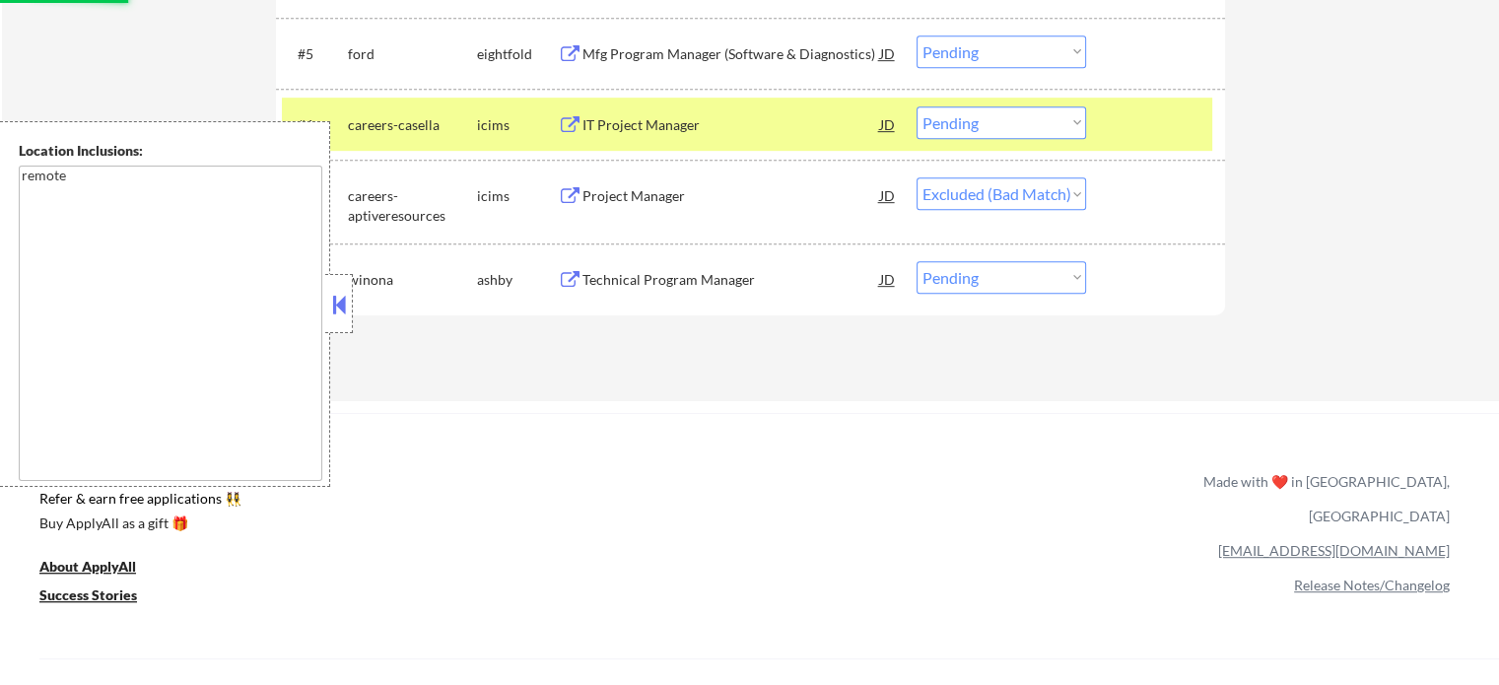
select select ""pending""
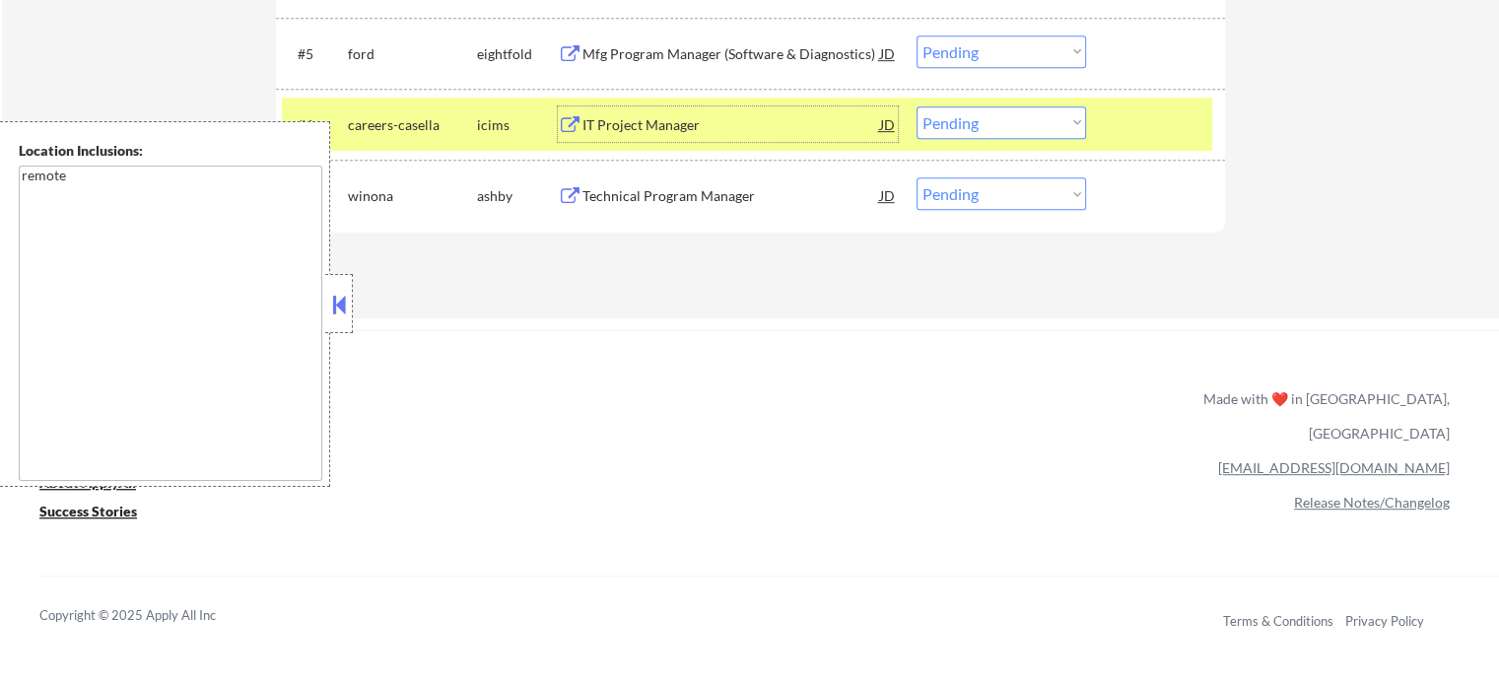
click at [992, 120] on select "Choose an option... Pending Applied Excluded (Questions) Excluded (Expired) Exc…" at bounding box center [1002, 122] width 170 height 33
select select ""excluded__bad_match_""
click at [917, 106] on select "Choose an option... Pending Applied Excluded (Questions) Excluded (Expired) Exc…" at bounding box center [1002, 122] width 170 height 33
click at [1150, 121] on div at bounding box center [1158, 123] width 87 height 35
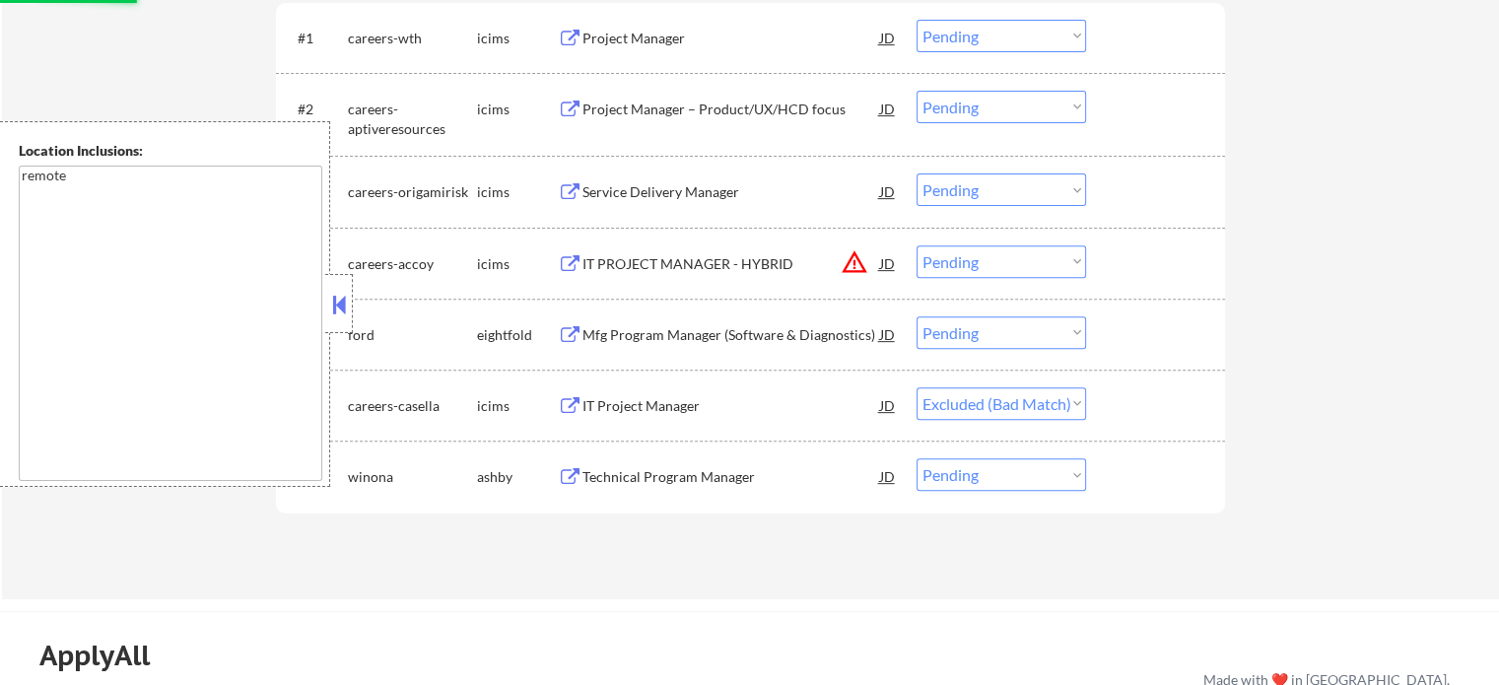
scroll to position [690, 0]
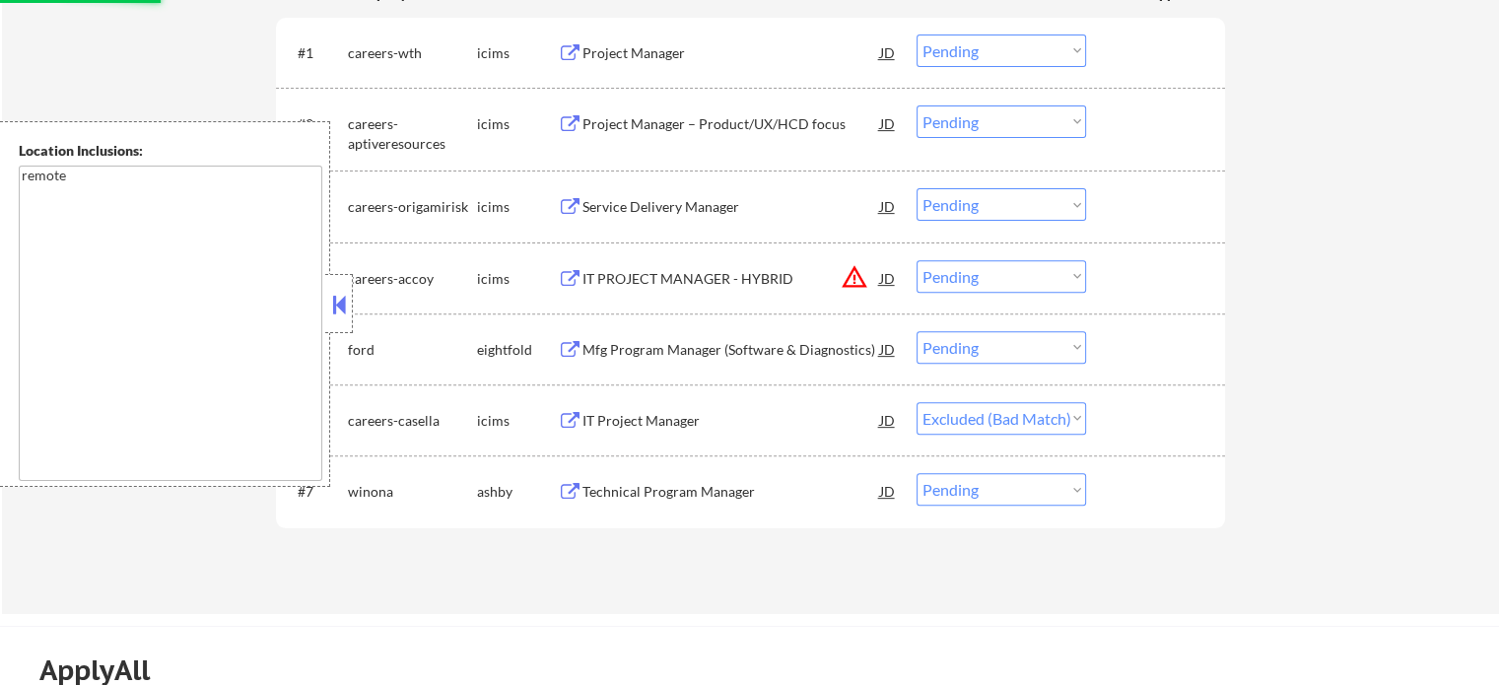
click at [996, 349] on select "Choose an option... Pending Applied Excluded (Questions) Excluded (Expired) Exc…" at bounding box center [1002, 347] width 170 height 33
click at [917, 331] on select "Choose an option... Pending Applied Excluded (Questions) Excluded (Expired) Exc…" at bounding box center [1002, 347] width 170 height 33
click at [1005, 269] on select "Choose an option... Pending Applied Excluded (Questions) Excluded (Expired) Exc…" at bounding box center [1002, 276] width 170 height 33
select select ""pending""
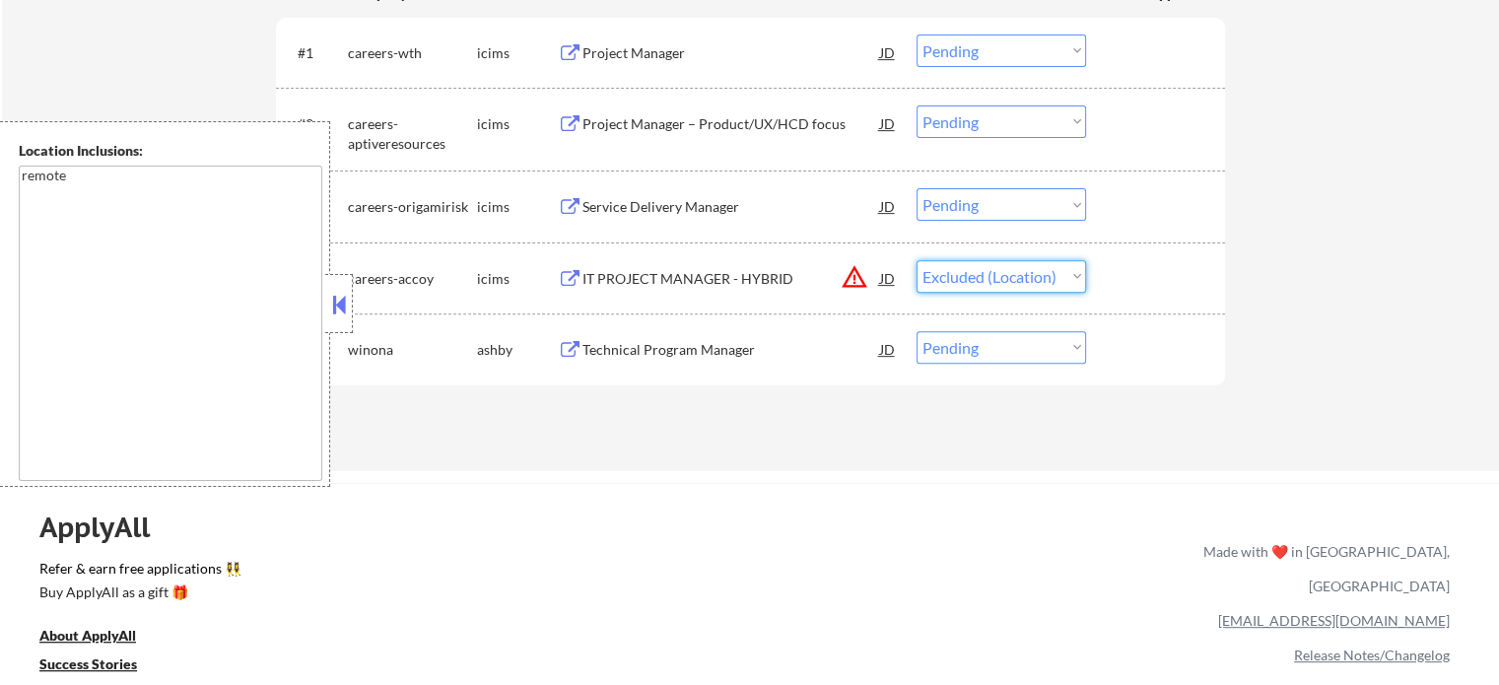
click at [917, 260] on select "Choose an option... Pending Applied Excluded (Questions) Excluded (Expired) Exc…" at bounding box center [1002, 276] width 170 height 33
click at [660, 200] on div "Service Delivery Manager" at bounding box center [732, 207] width 298 height 20
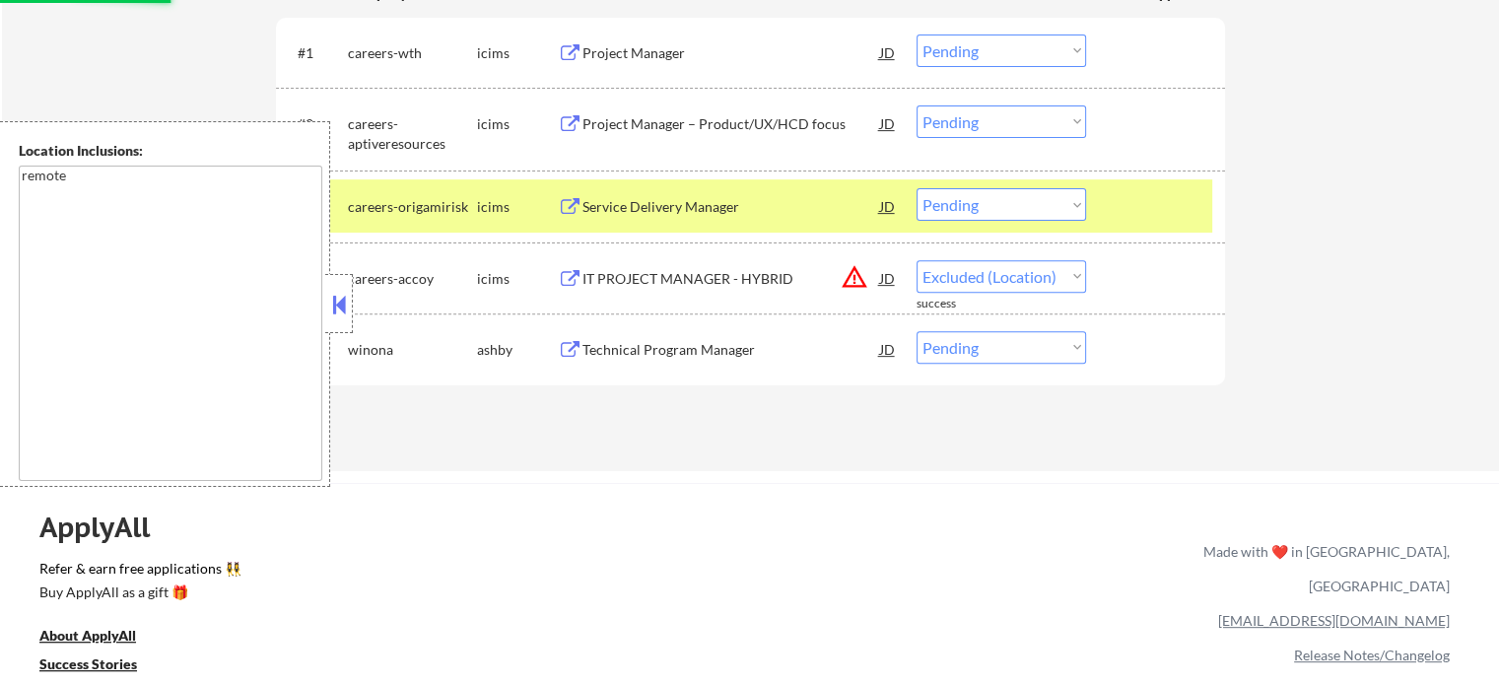
select select ""pending""
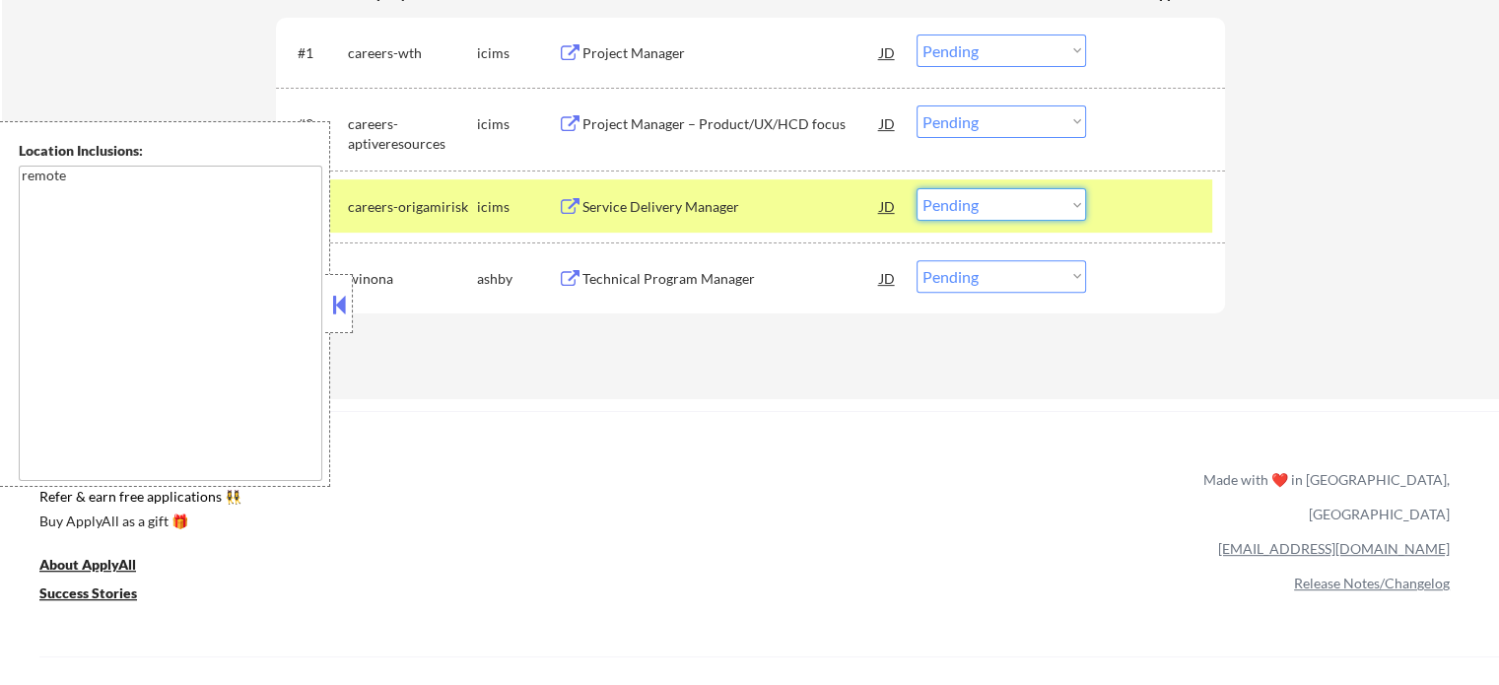
drag, startPoint x: 976, startPoint y: 201, endPoint x: 981, endPoint y: 210, distance: 10.1
click at [976, 201] on select "Choose an option... Pending Applied Excluded (Questions) Excluded (Expired) Exc…" at bounding box center [1002, 204] width 170 height 33
click at [917, 188] on select "Choose an option... Pending Applied Excluded (Questions) Excluded (Expired) Exc…" at bounding box center [1002, 204] width 170 height 33
click at [1151, 212] on div at bounding box center [1158, 205] width 87 height 35
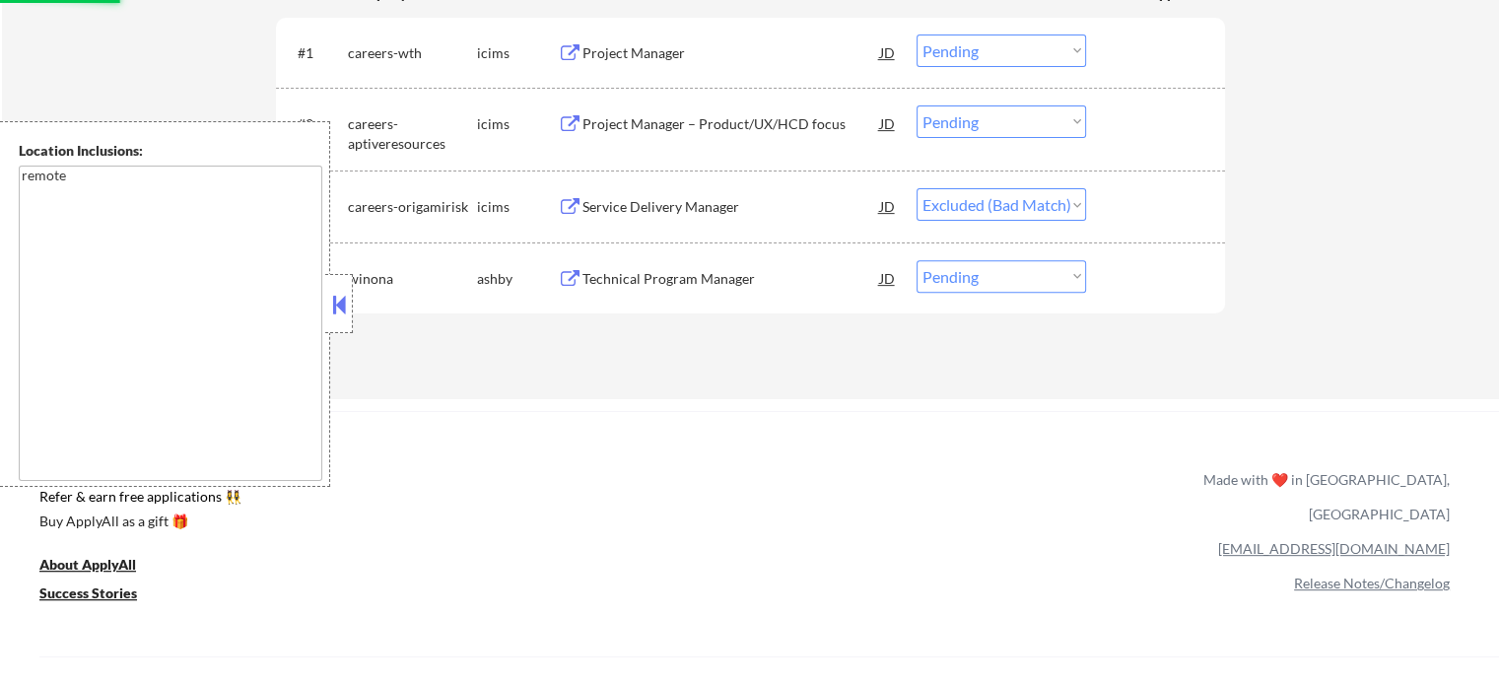
click at [686, 116] on div "Project Manager – Product/UX/HCD focus" at bounding box center [732, 124] width 298 height 20
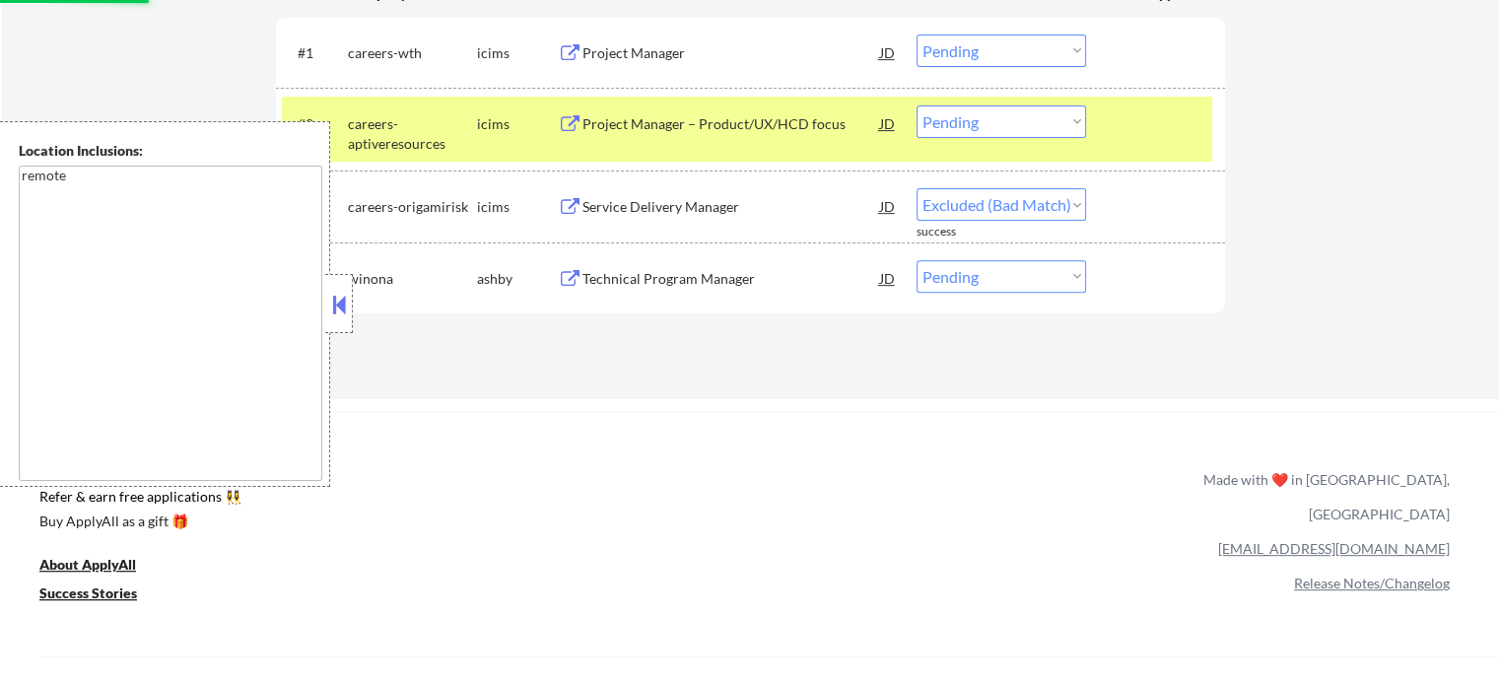
select select ""pending""
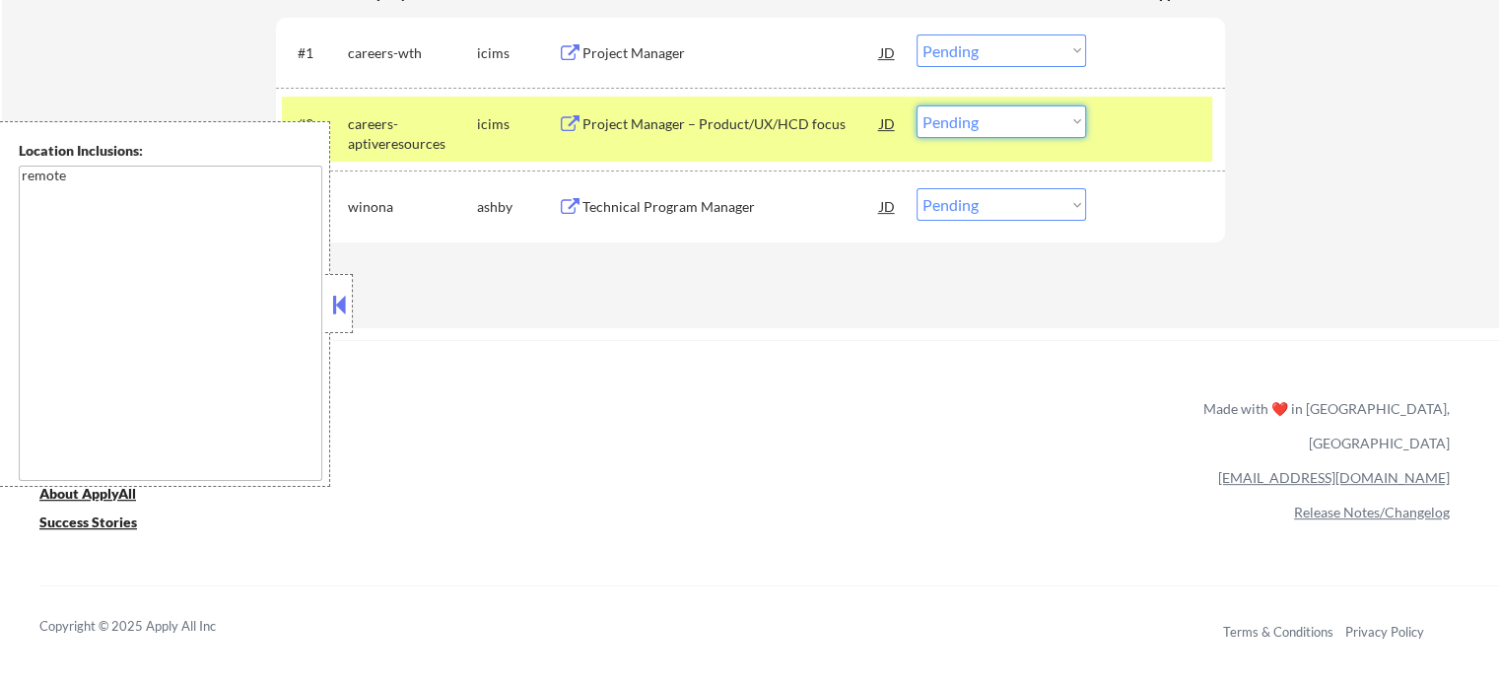
click at [1024, 119] on select "Choose an option... Pending Applied Excluded (Questions) Excluded (Expired) Exc…" at bounding box center [1002, 121] width 170 height 33
click at [917, 105] on select "Choose an option... Pending Applied Excluded (Questions) Excluded (Expired) Exc…" at bounding box center [1002, 121] width 170 height 33
click at [1137, 131] on div at bounding box center [1158, 122] width 87 height 35
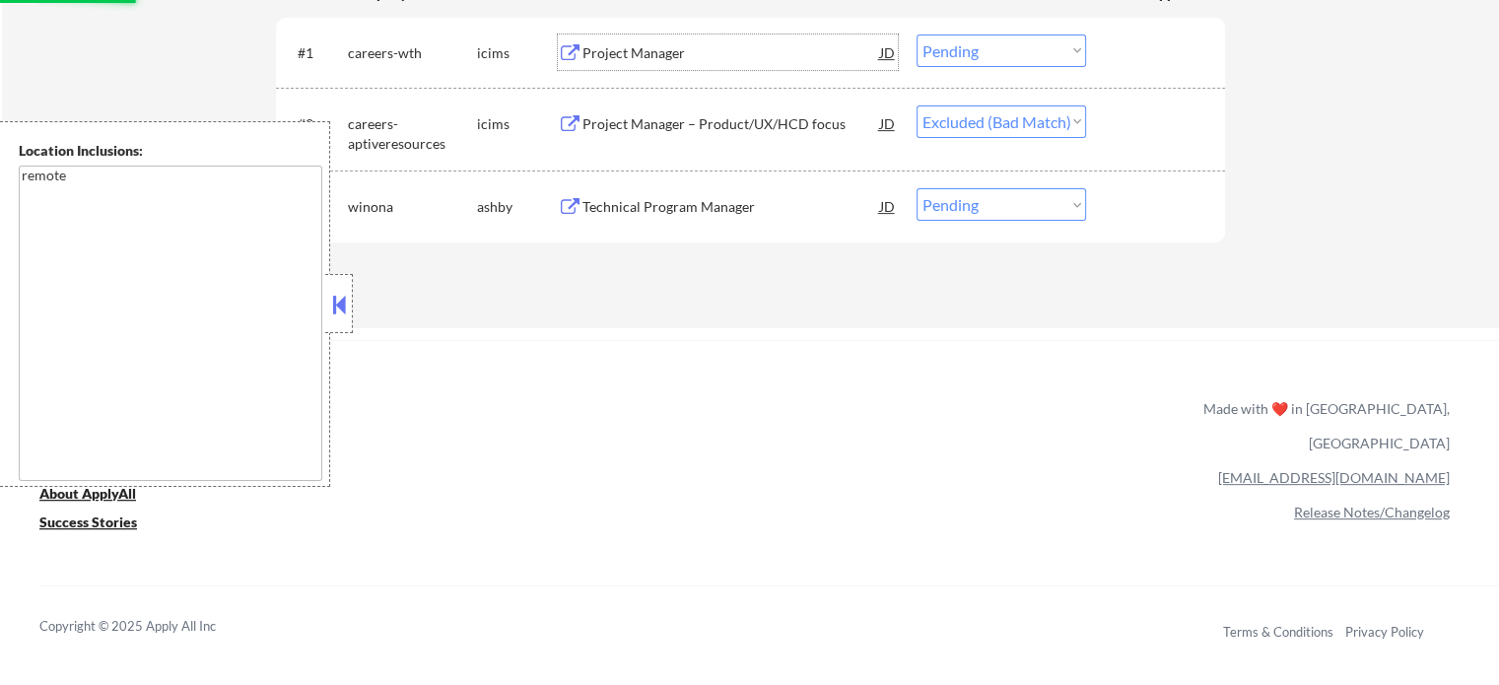
click at [664, 53] on div "Project Manager" at bounding box center [732, 53] width 298 height 20
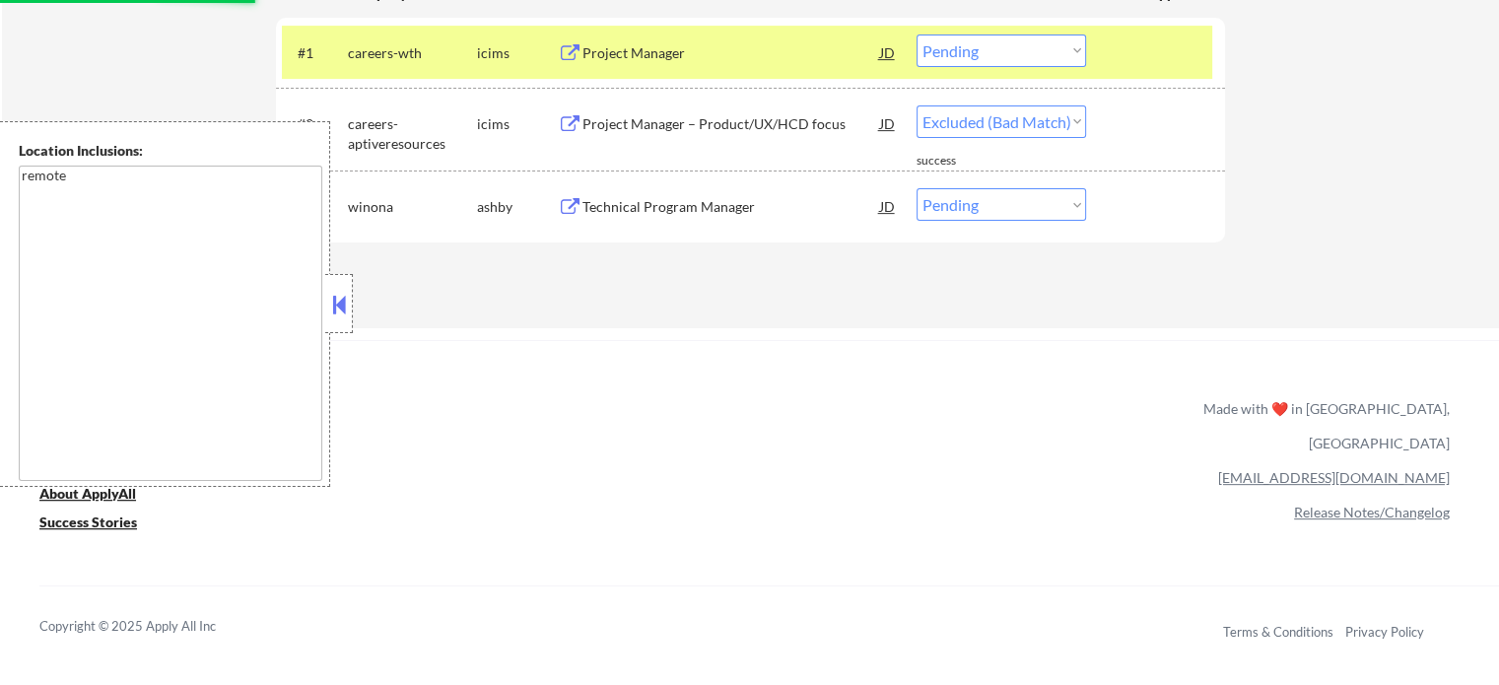
select select ""pending""
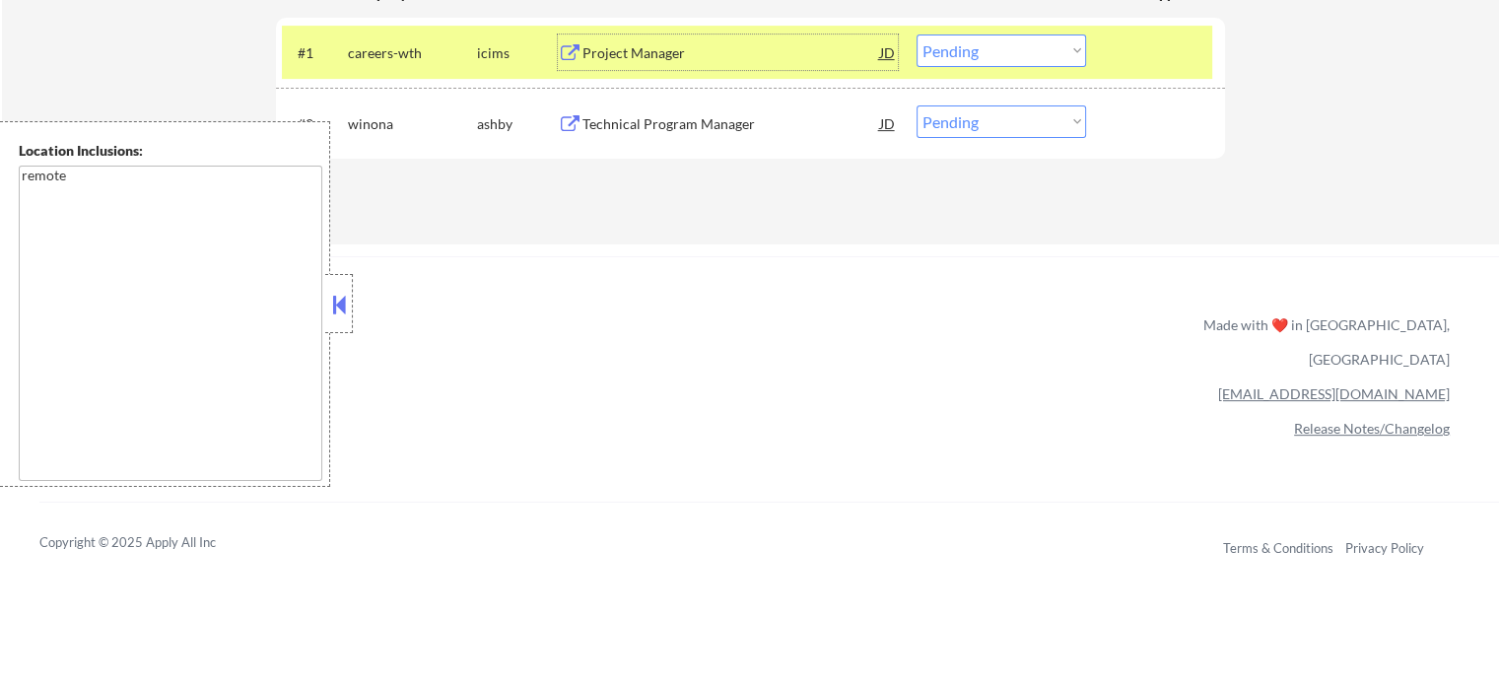
click at [990, 54] on select "Choose an option... Pending Applied Excluded (Questions) Excluded (Expired) Exc…" at bounding box center [1002, 51] width 170 height 33
click at [917, 35] on select "Choose an option... Pending Applied Excluded (Questions) Excluded (Expired) Exc…" at bounding box center [1002, 51] width 170 height 33
click at [1134, 66] on div at bounding box center [1158, 52] width 87 height 35
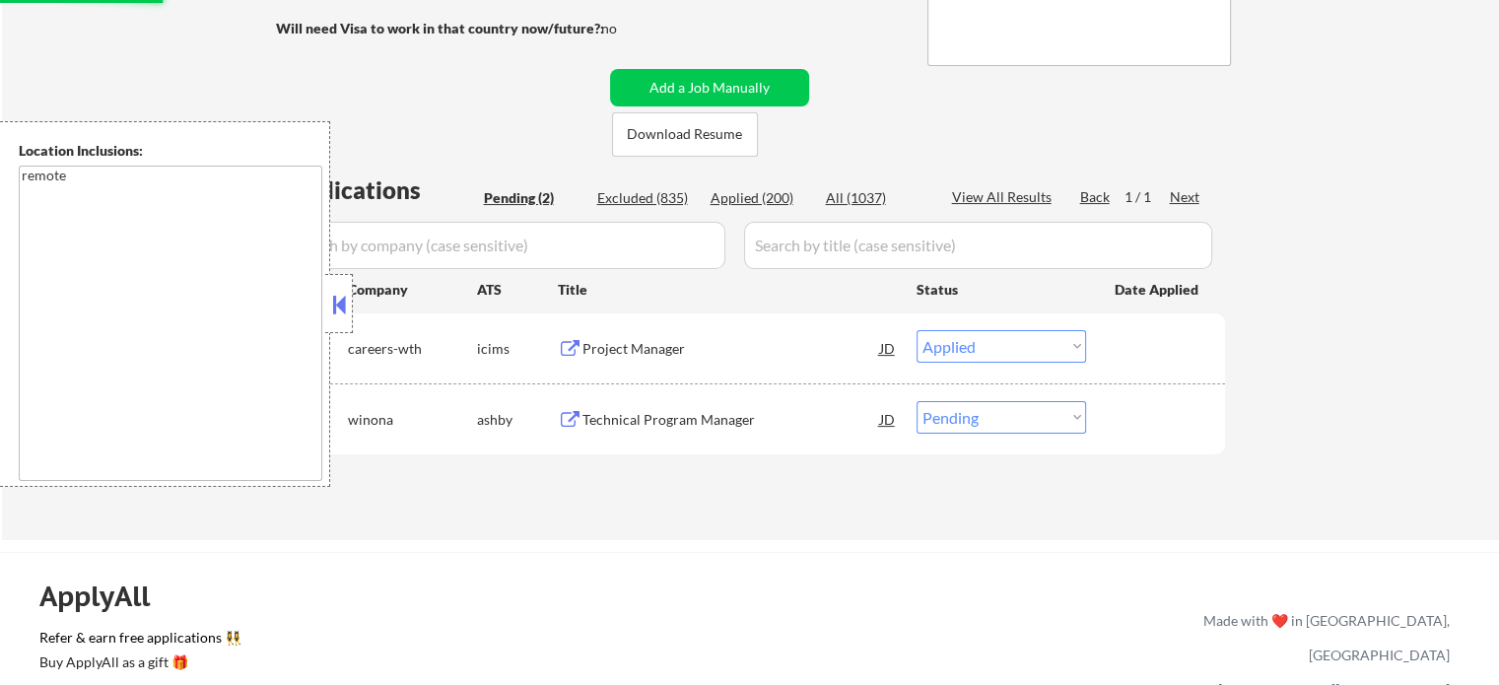
scroll to position [296, 0]
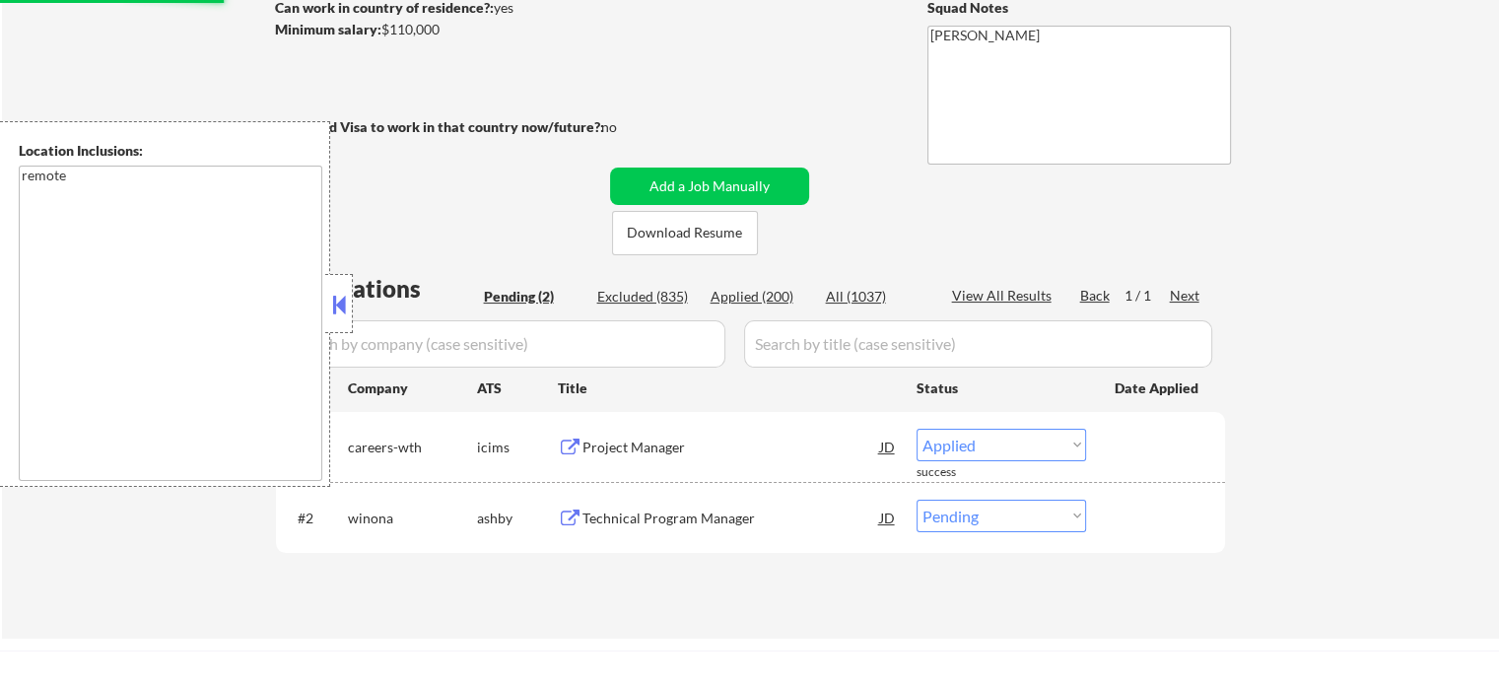
select select ""pending""
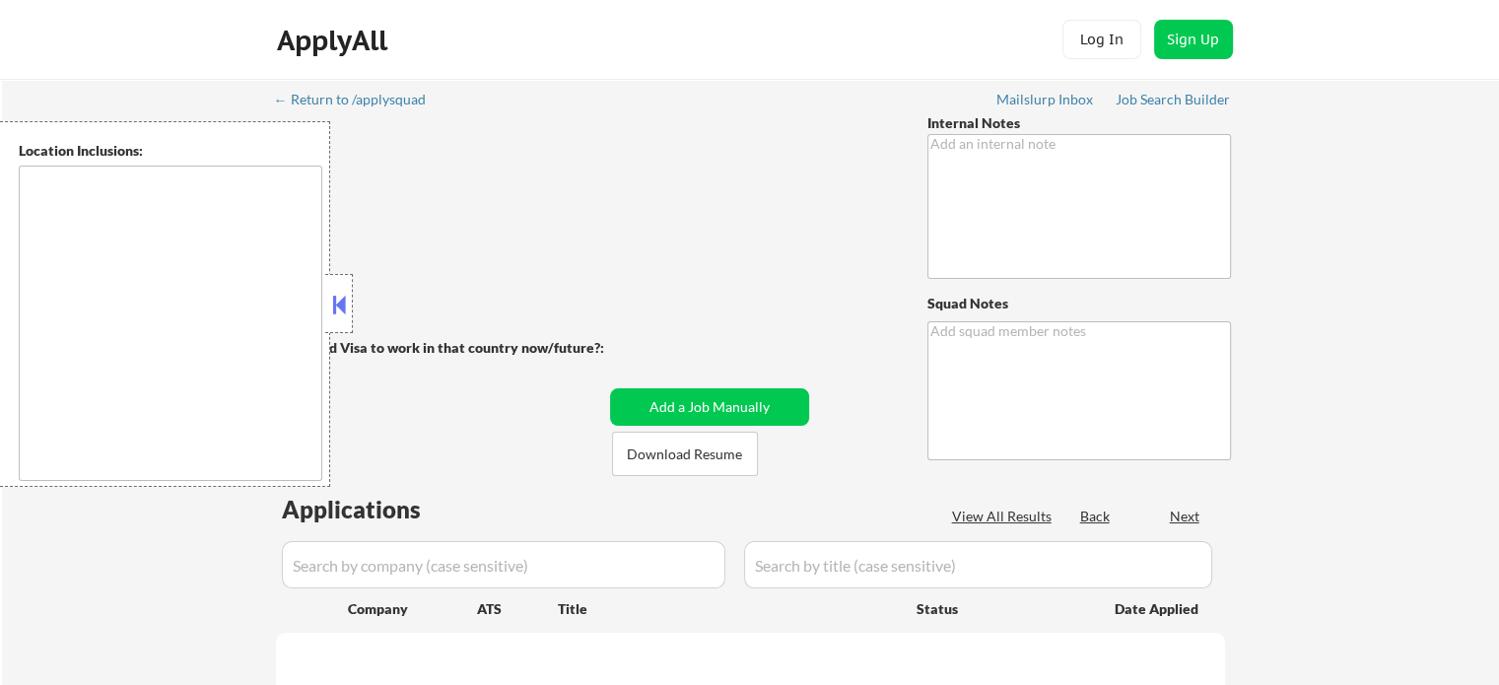
type textarea "You may manually source jobs for her in Human Resources or Recruiting, so long …"
type textarea "[PERSON_NAME]"
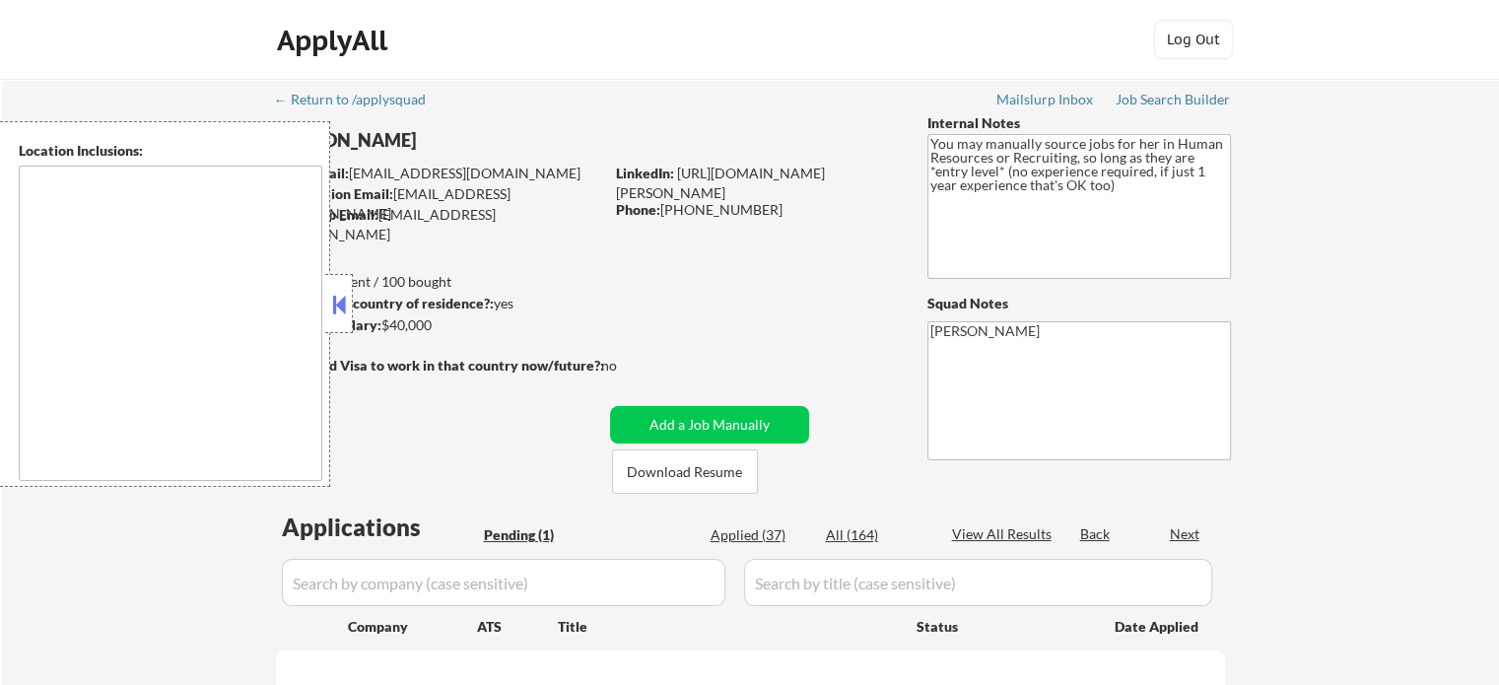
select select ""pending""
type textarea "It seems there is a misunderstanding in the location specified as "Remote." "Re…"
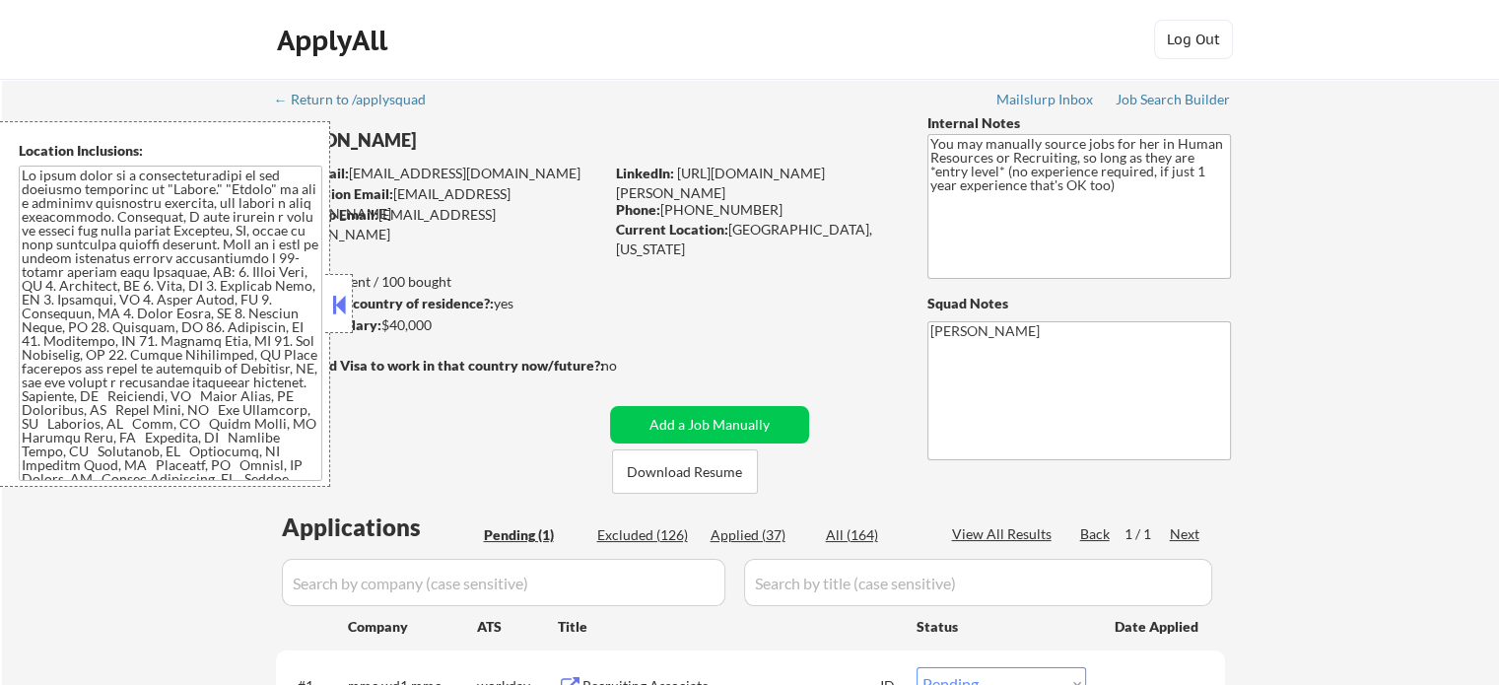
scroll to position [394, 0]
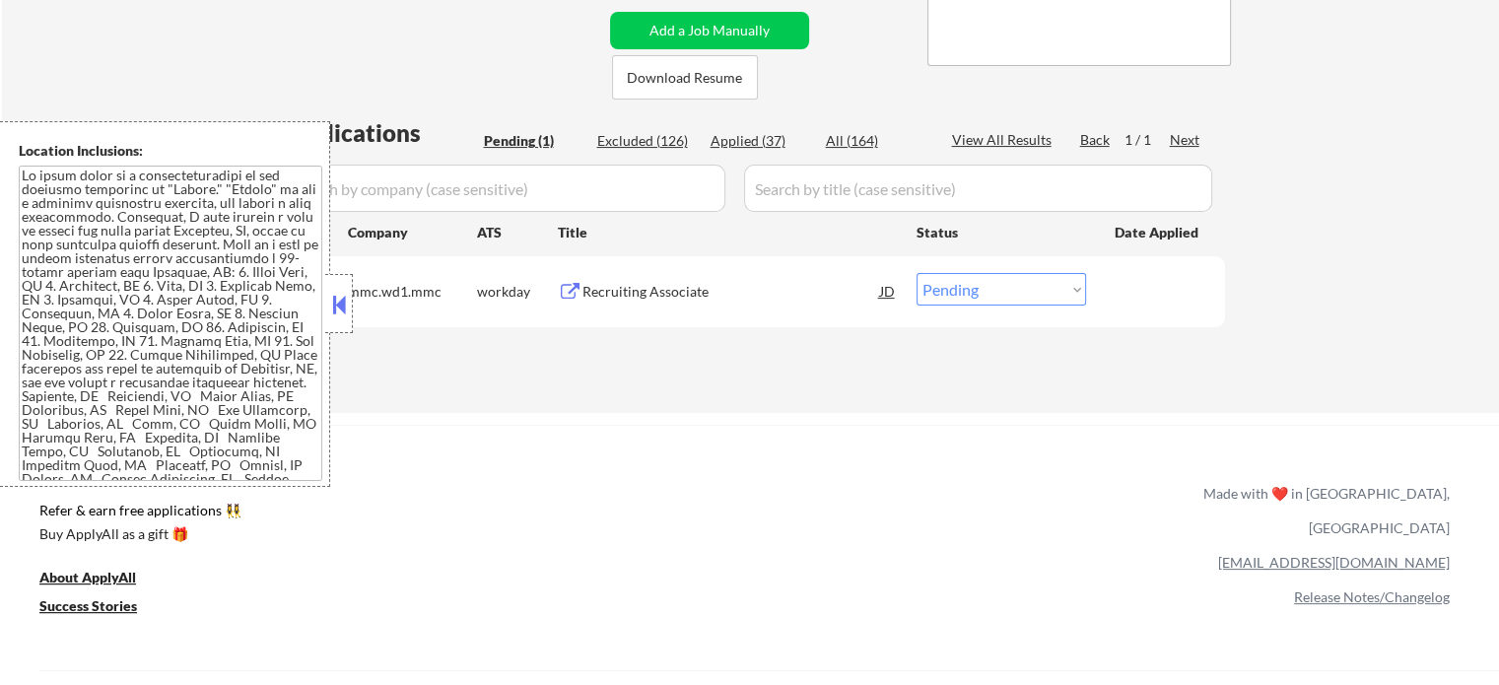
click at [577, 289] on button at bounding box center [570, 292] width 25 height 19
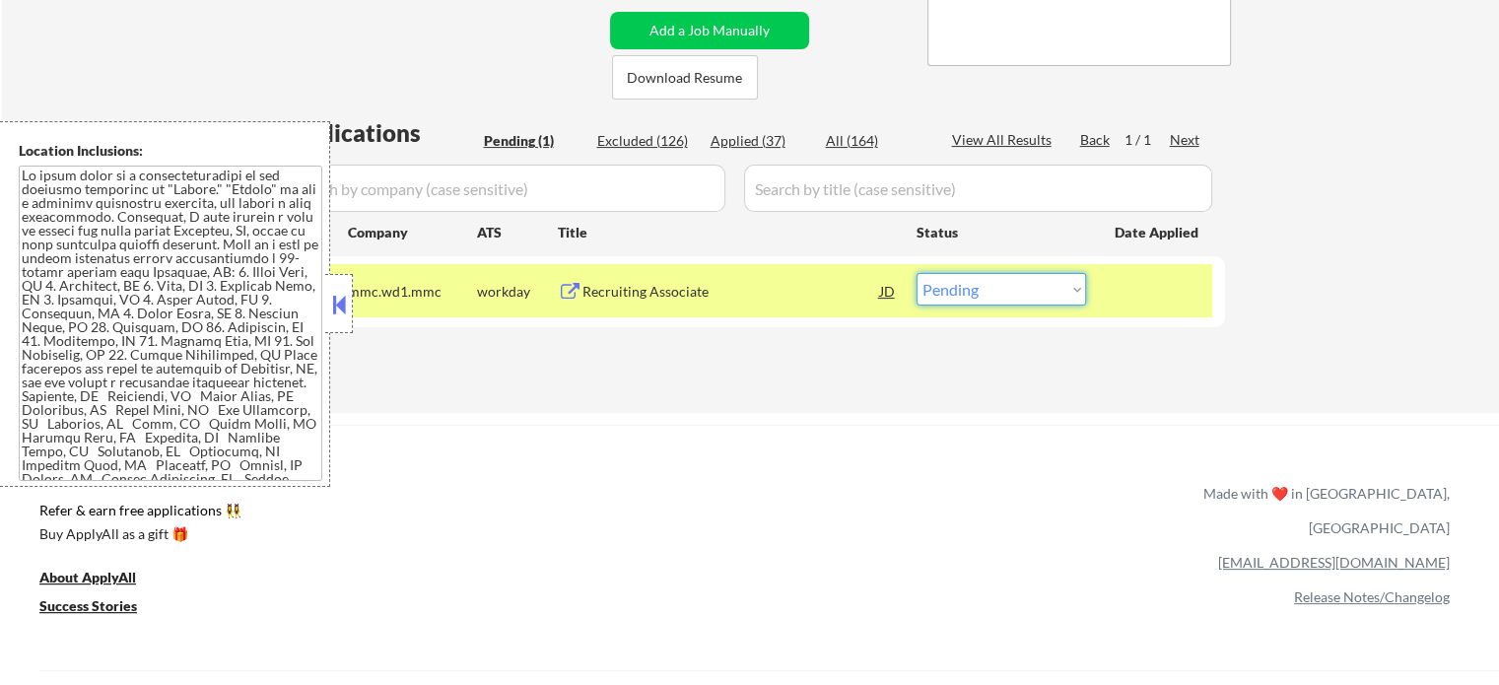
click at [1037, 297] on select "Choose an option... Pending Applied Excluded (Questions) Excluded (Expired) Exc…" at bounding box center [1002, 289] width 170 height 33
select select ""applied""
click at [917, 273] on select "Choose an option... Pending Applied Excluded (Questions) Excluded (Expired) Exc…" at bounding box center [1002, 289] width 170 height 33
click at [1163, 302] on div at bounding box center [1158, 290] width 87 height 35
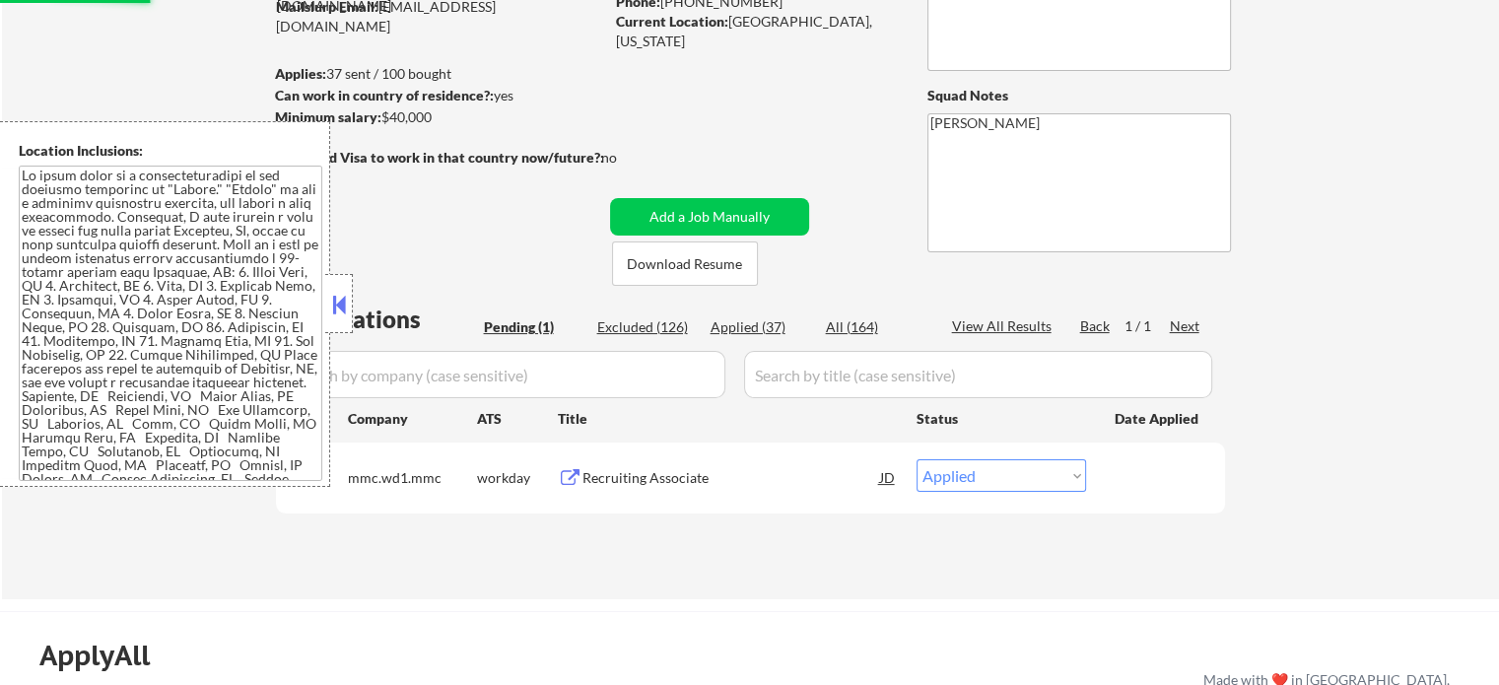
scroll to position [197, 0]
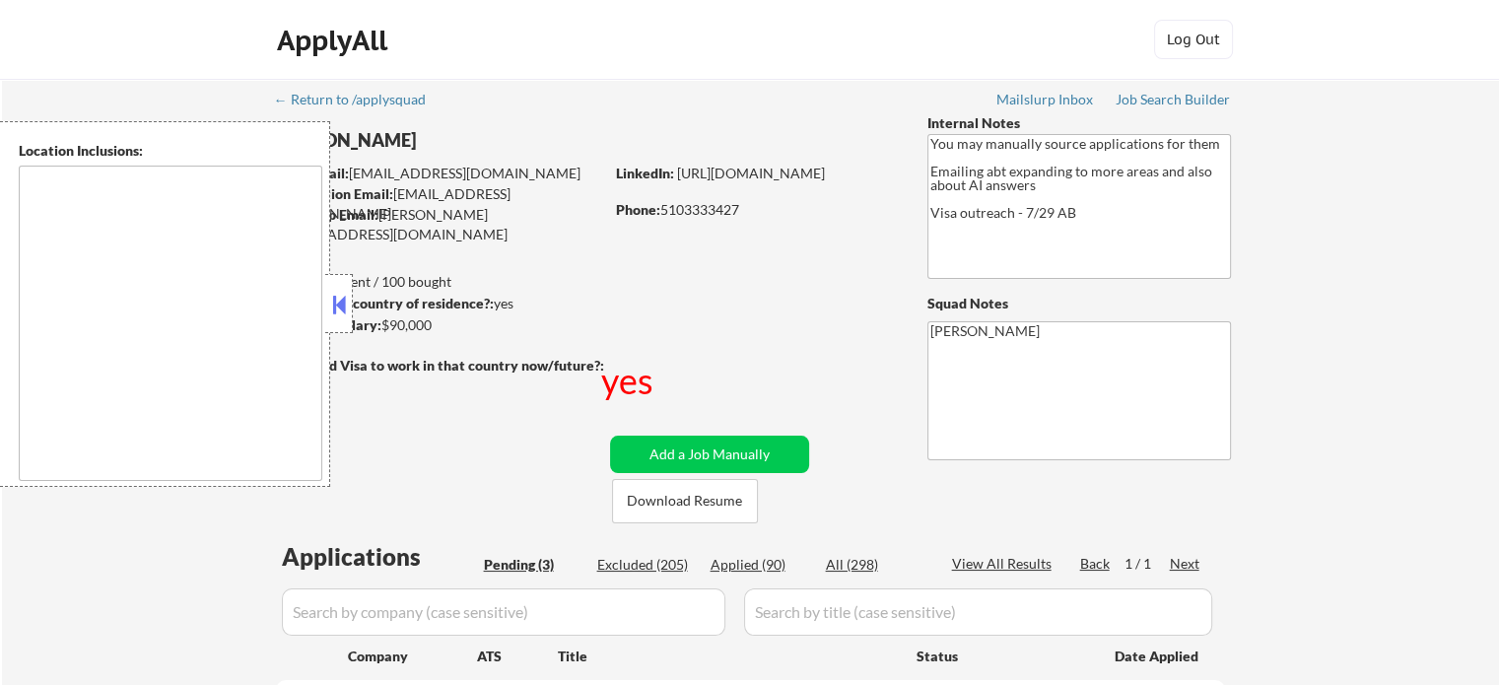
select select ""pending""
type textarea "country:[GEOGRAPHIC_DATA]"
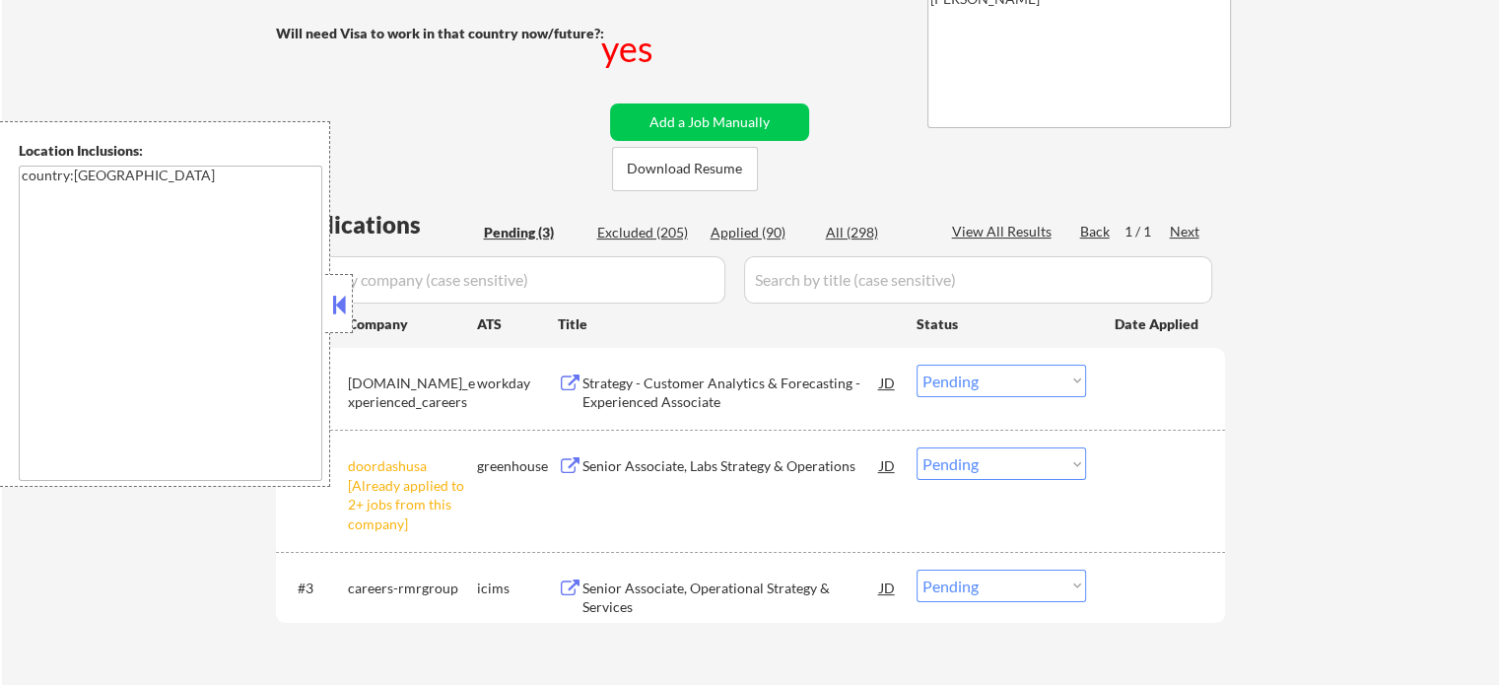
scroll to position [394, 0]
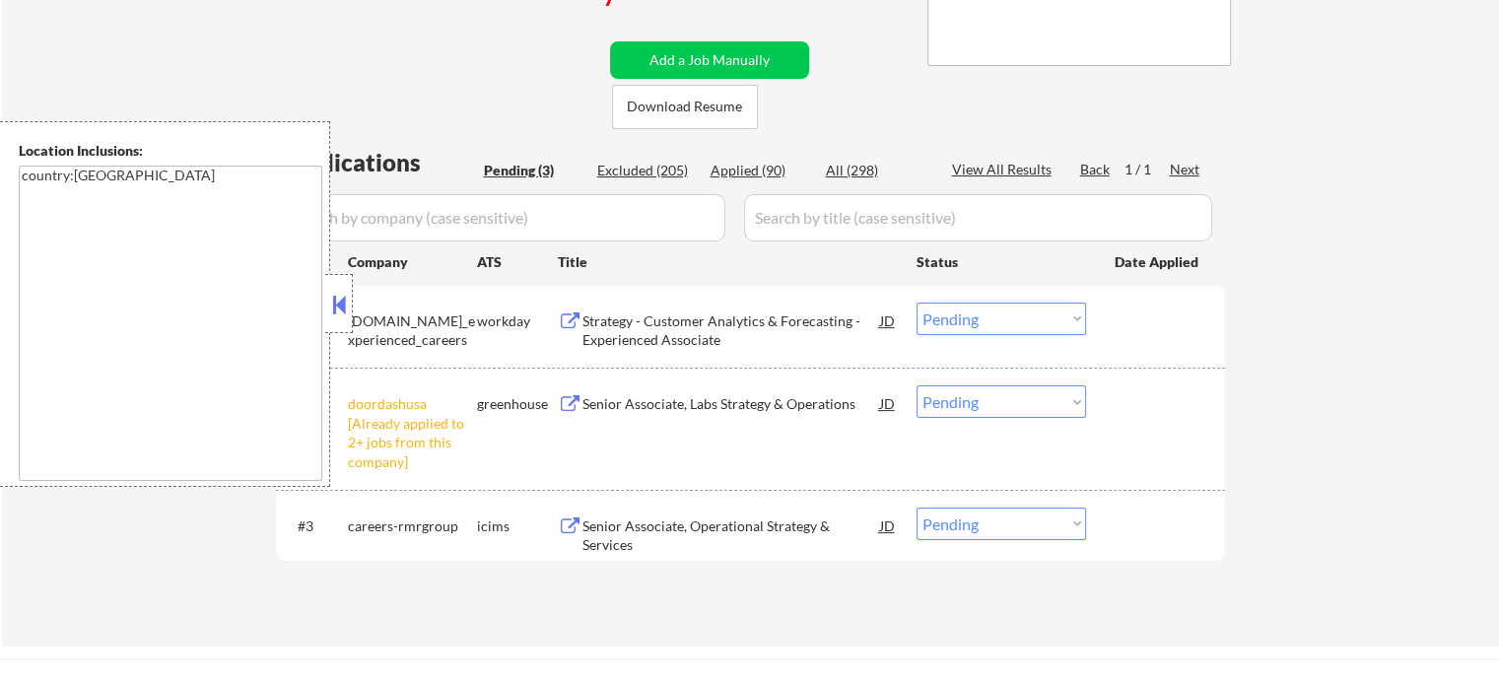
click at [1054, 400] on select "Choose an option... Pending Applied Excluded (Questions) Excluded (Expired) Exc…" at bounding box center [1002, 401] width 170 height 33
click at [917, 385] on select "Choose an option... Pending Applied Excluded (Questions) Excluded (Expired) Exc…" at bounding box center [1002, 401] width 170 height 33
click at [1128, 426] on div "#2 doordashusa [Already applied to 2+ jobs from this company] greenhouse Senior…" at bounding box center [747, 429] width 931 height 104
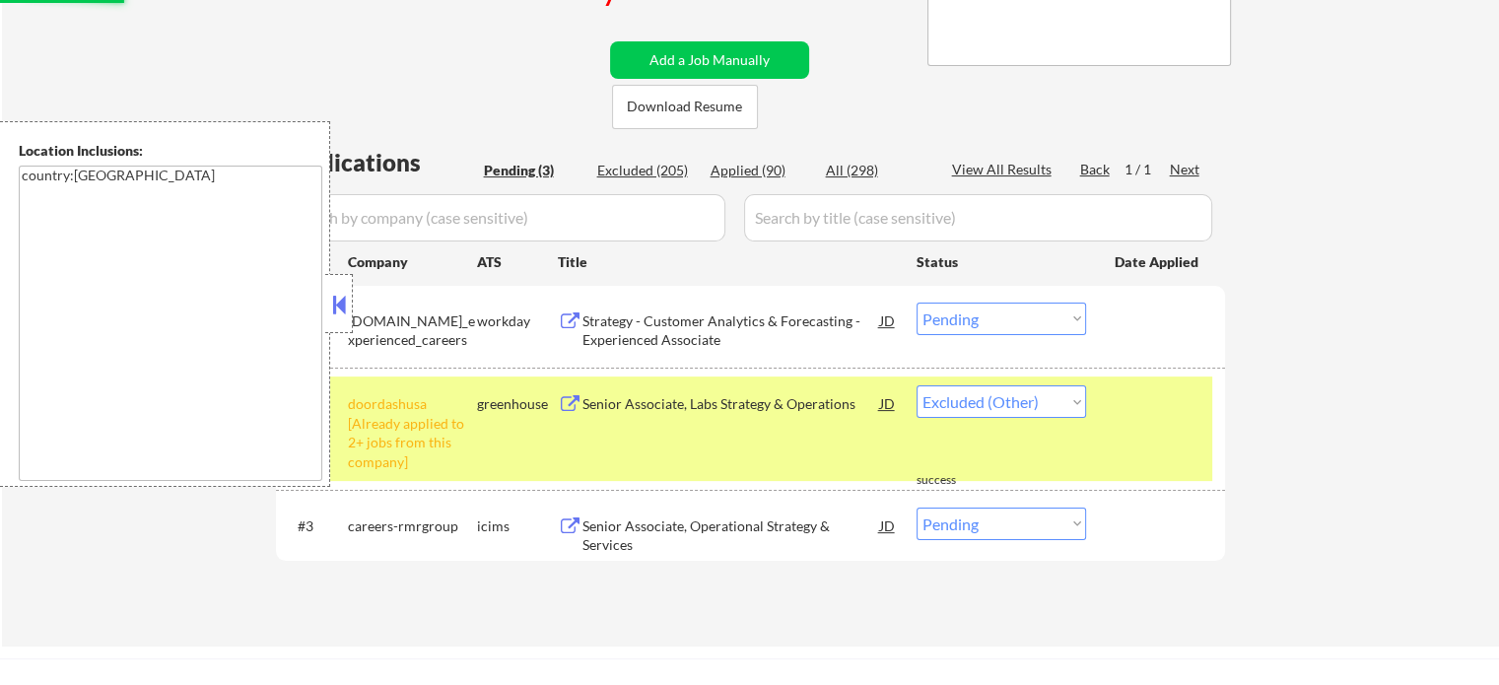
click at [1134, 406] on div at bounding box center [1158, 402] width 87 height 35
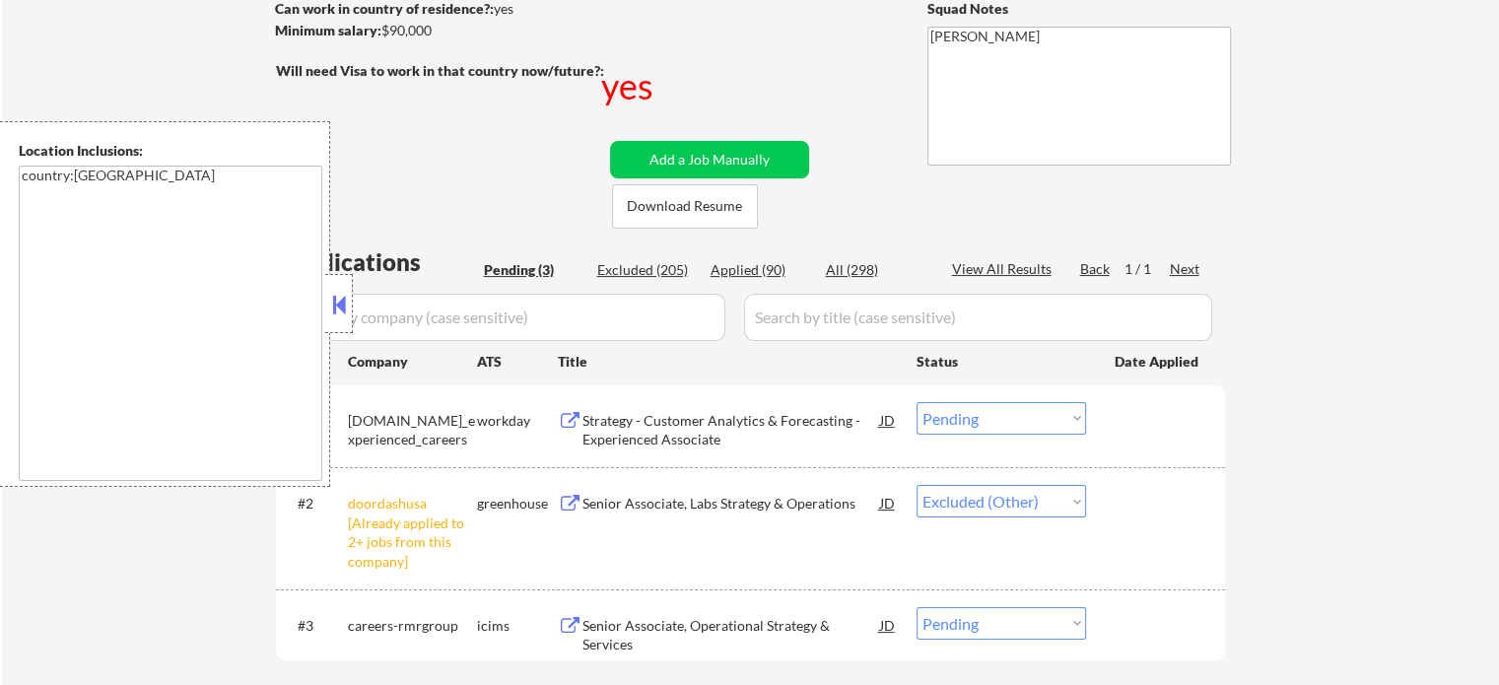
scroll to position [296, 0]
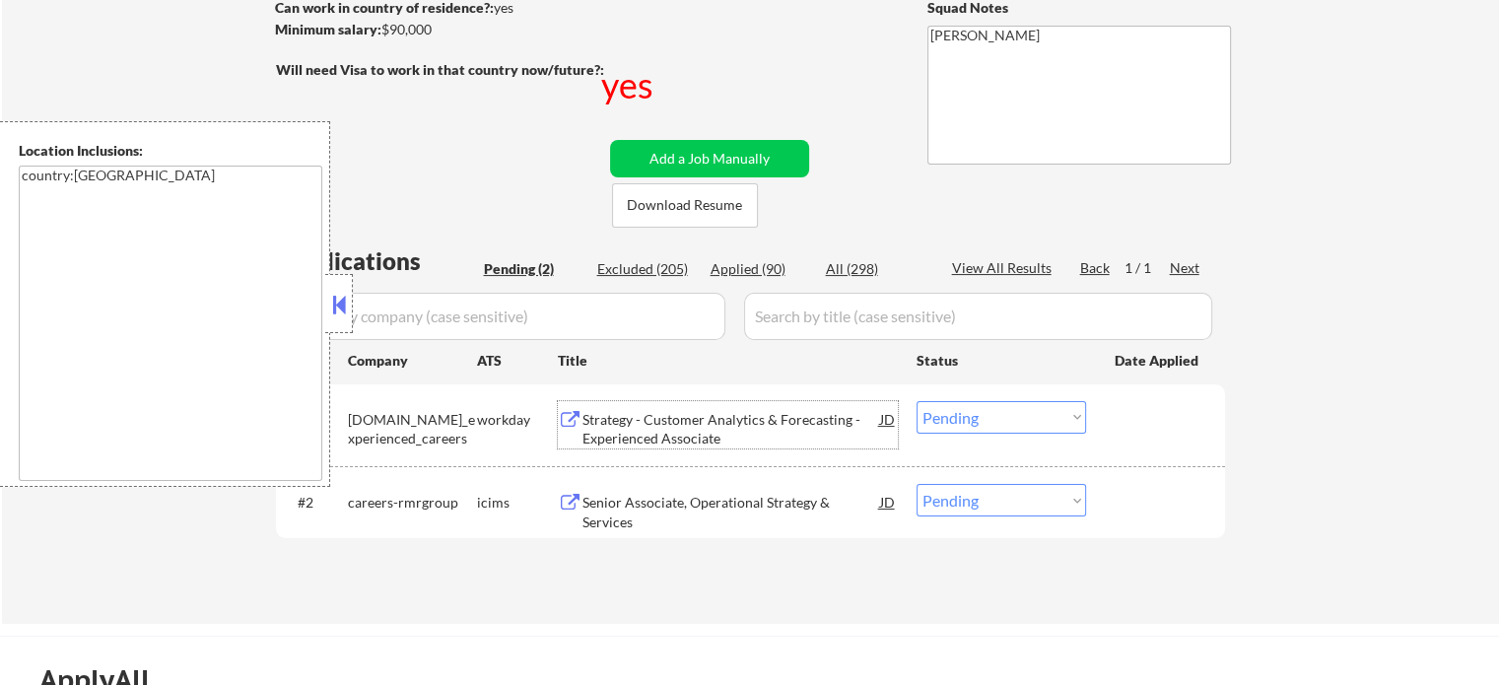
click at [676, 414] on div "Strategy - Customer Analytics & Forecasting - Experienced Associate" at bounding box center [732, 429] width 298 height 38
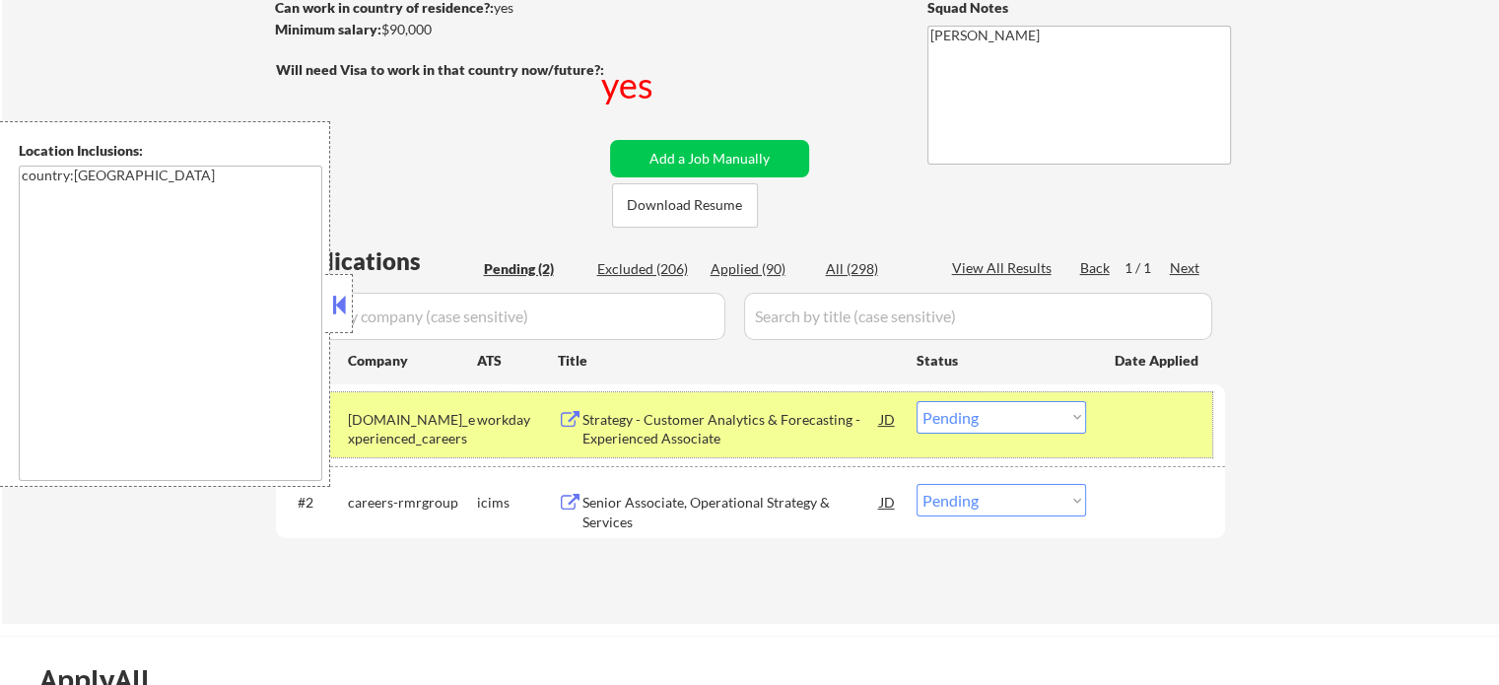
click at [1127, 422] on div at bounding box center [1158, 418] width 87 height 35
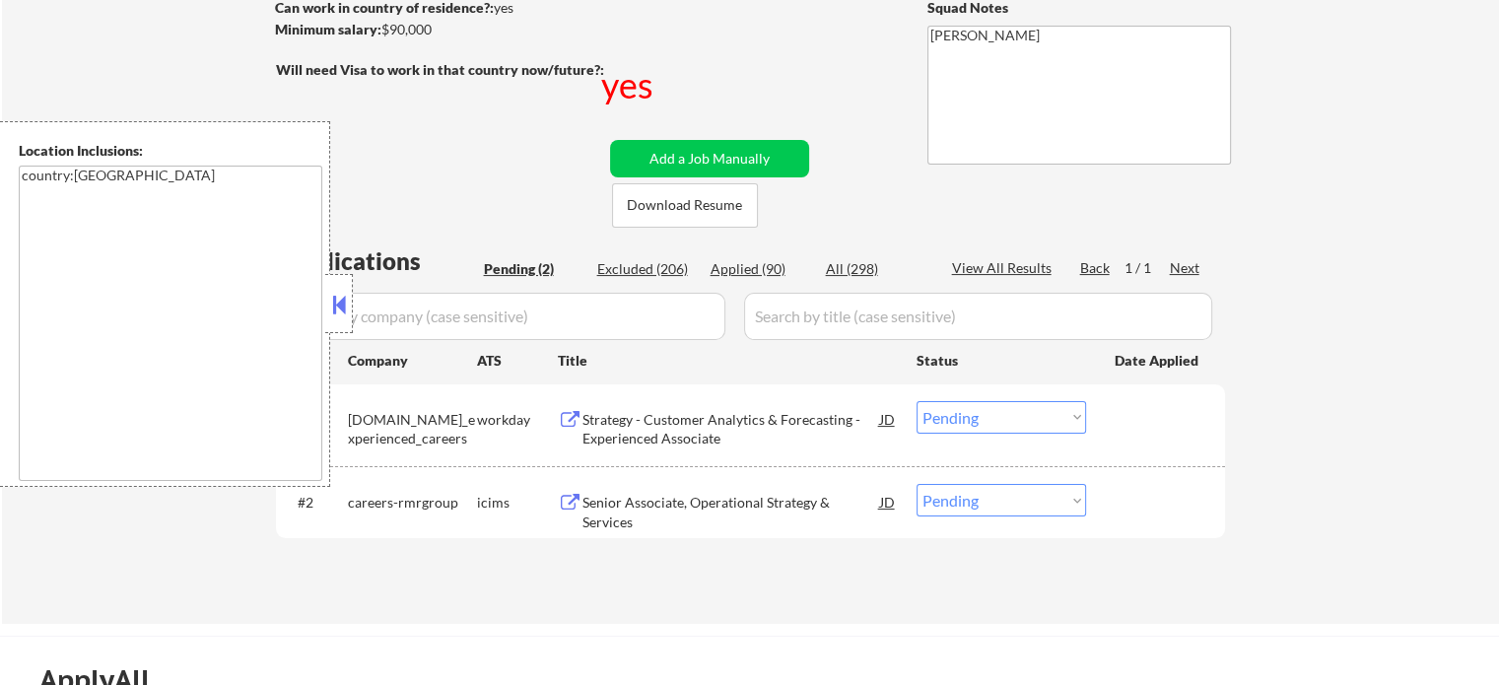
click at [745, 488] on div "Senior Associate, Operational Strategy & Services" at bounding box center [732, 501] width 298 height 35
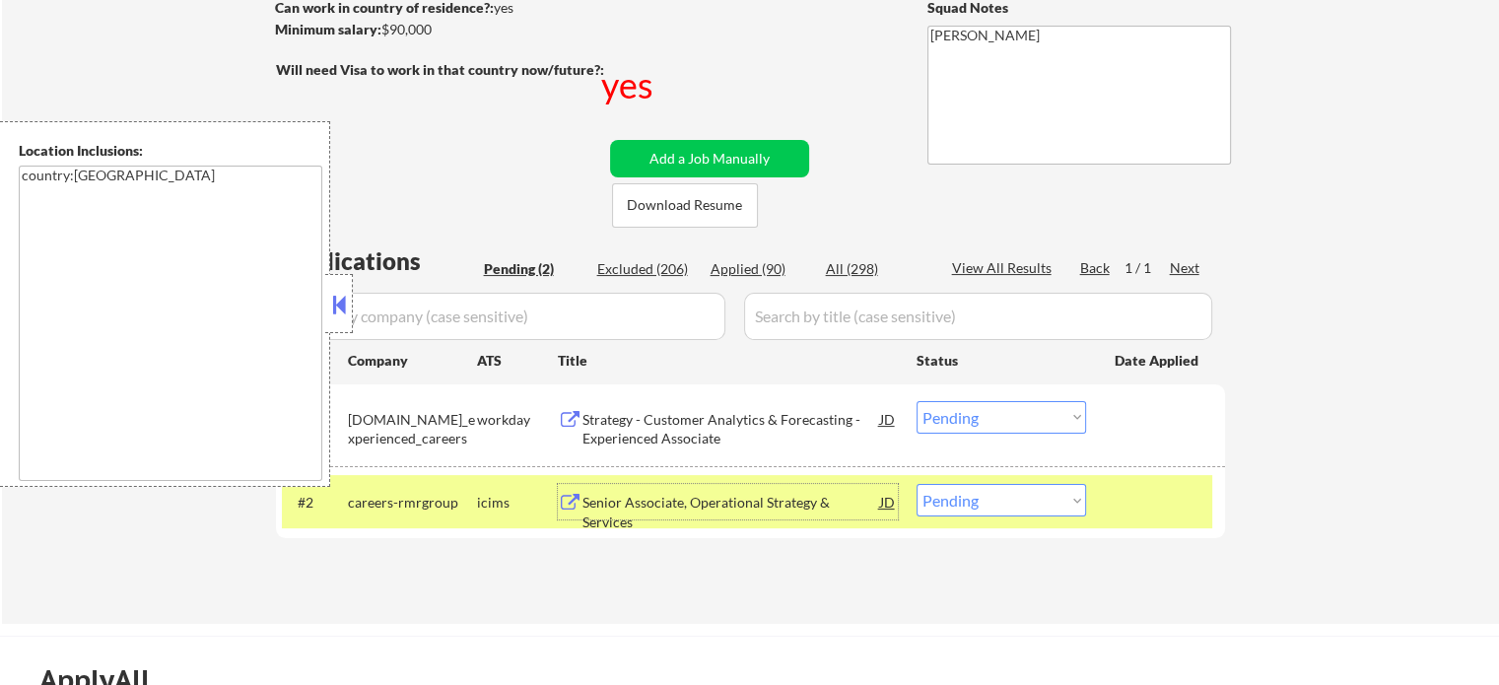
click at [998, 495] on select "Choose an option... Pending Applied Excluded (Questions) Excluded (Expired) Exc…" at bounding box center [1002, 500] width 170 height 33
select select ""excluded""
click at [917, 484] on select "Choose an option... Pending Applied Excluded (Questions) Excluded (Expired) Exc…" at bounding box center [1002, 500] width 170 height 33
click at [1148, 516] on div at bounding box center [1158, 501] width 87 height 35
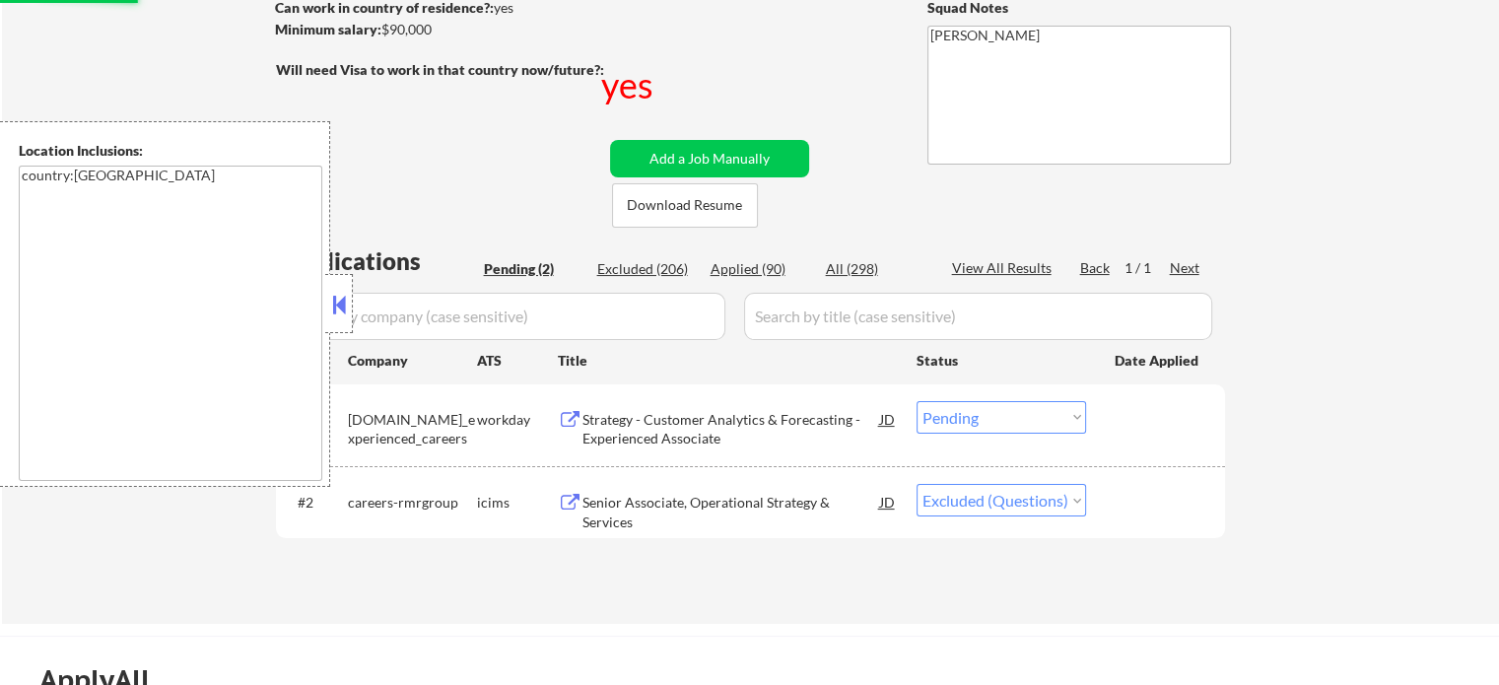
click at [703, 417] on div "Strategy - Customer Analytics & Forecasting - Experienced Associate" at bounding box center [732, 429] width 298 height 38
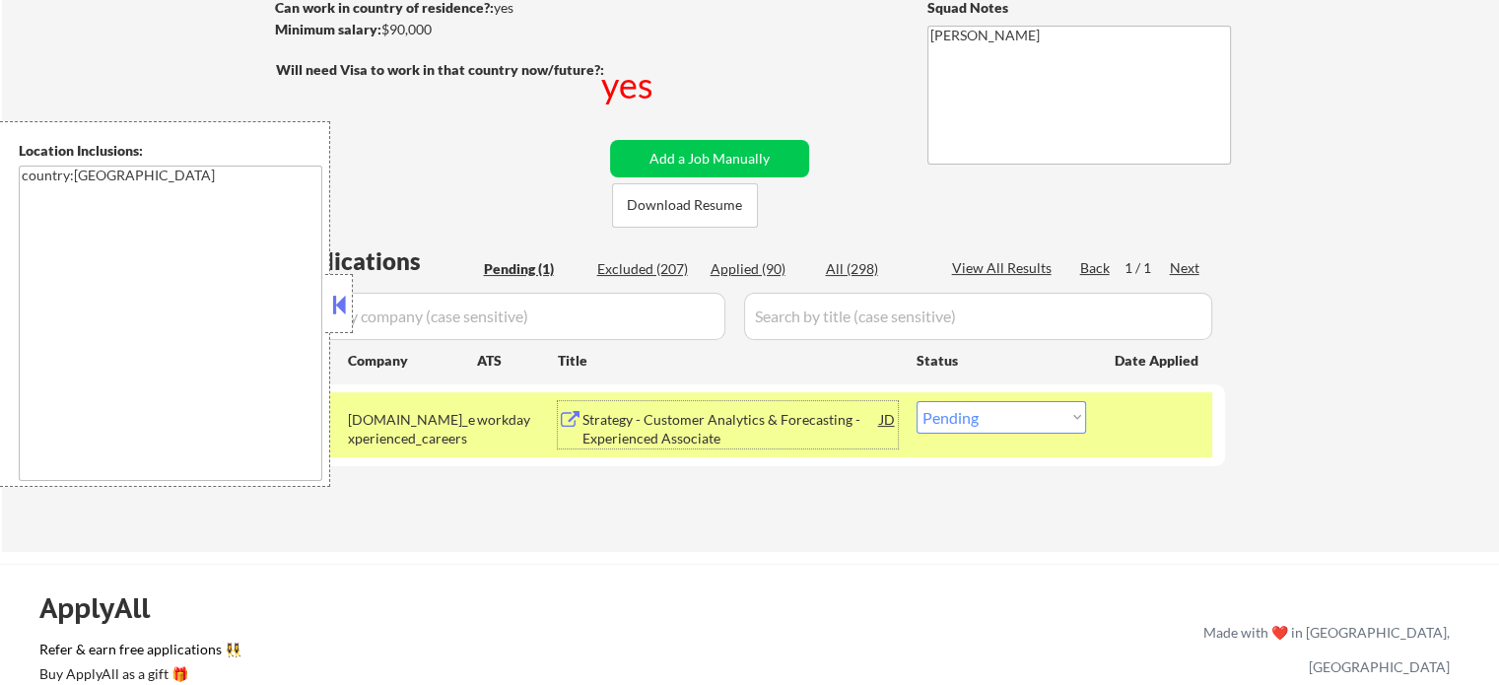
click at [1008, 417] on select "Choose an option... Pending Applied Excluded (Questions) Excluded (Expired) Exc…" at bounding box center [1002, 417] width 170 height 33
select select ""excluded__bad_match_""
click at [917, 401] on select "Choose an option... Pending Applied Excluded (Questions) Excluded (Expired) Exc…" at bounding box center [1002, 417] width 170 height 33
click at [1154, 440] on div "#1 pwc.wd3.us_experienced_careers workday Strategy - Customer Analytics & Forec…" at bounding box center [747, 424] width 931 height 65
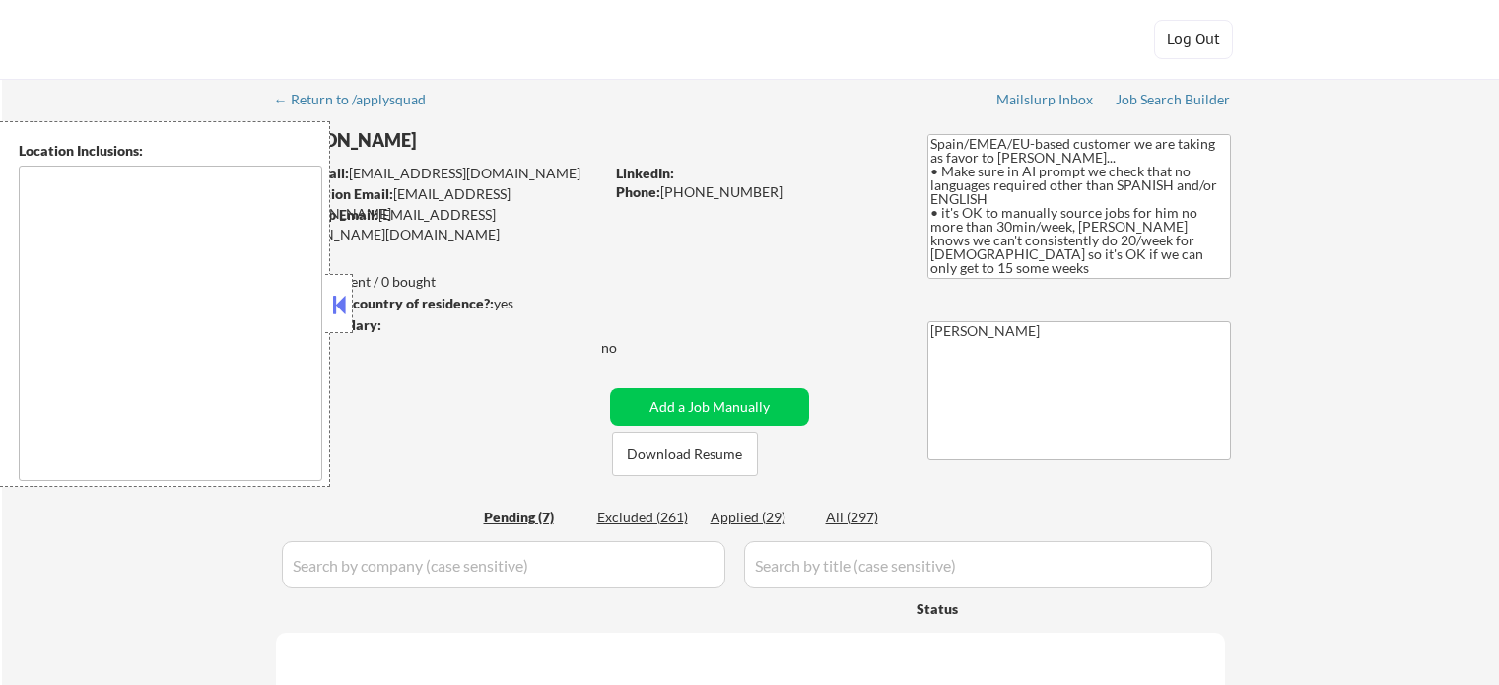
type textarea "It seems there is a misunderstanding in the location provided. "EMEA" is not a …"
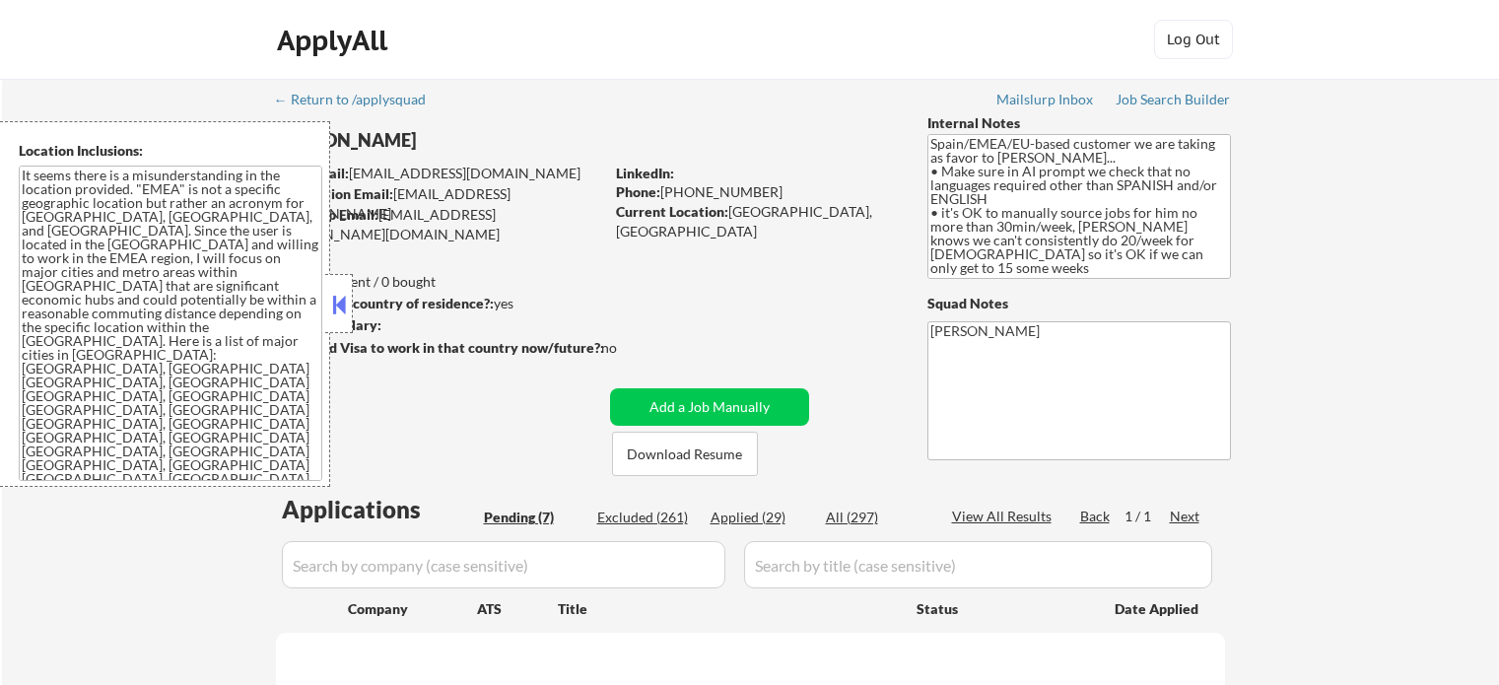
select select ""pending""
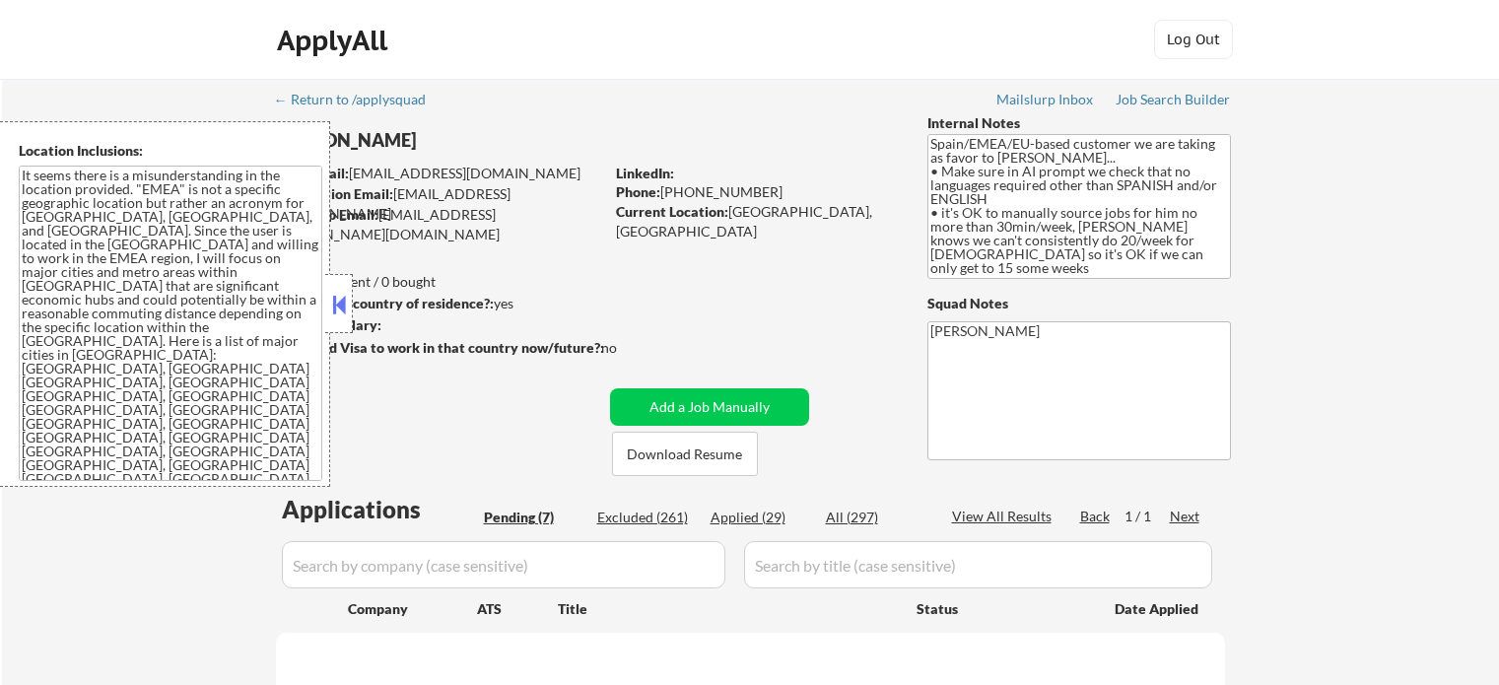
select select ""pending""
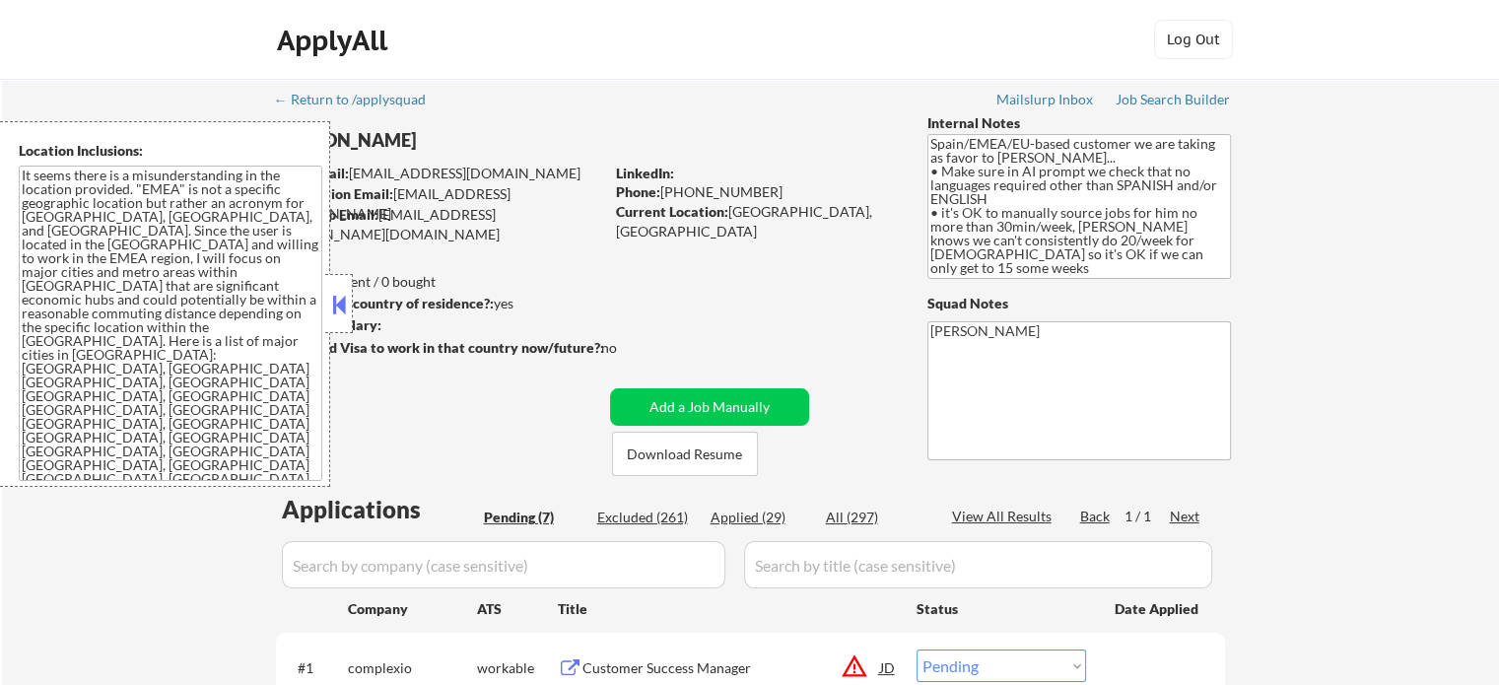
click at [333, 307] on button at bounding box center [339, 305] width 22 height 30
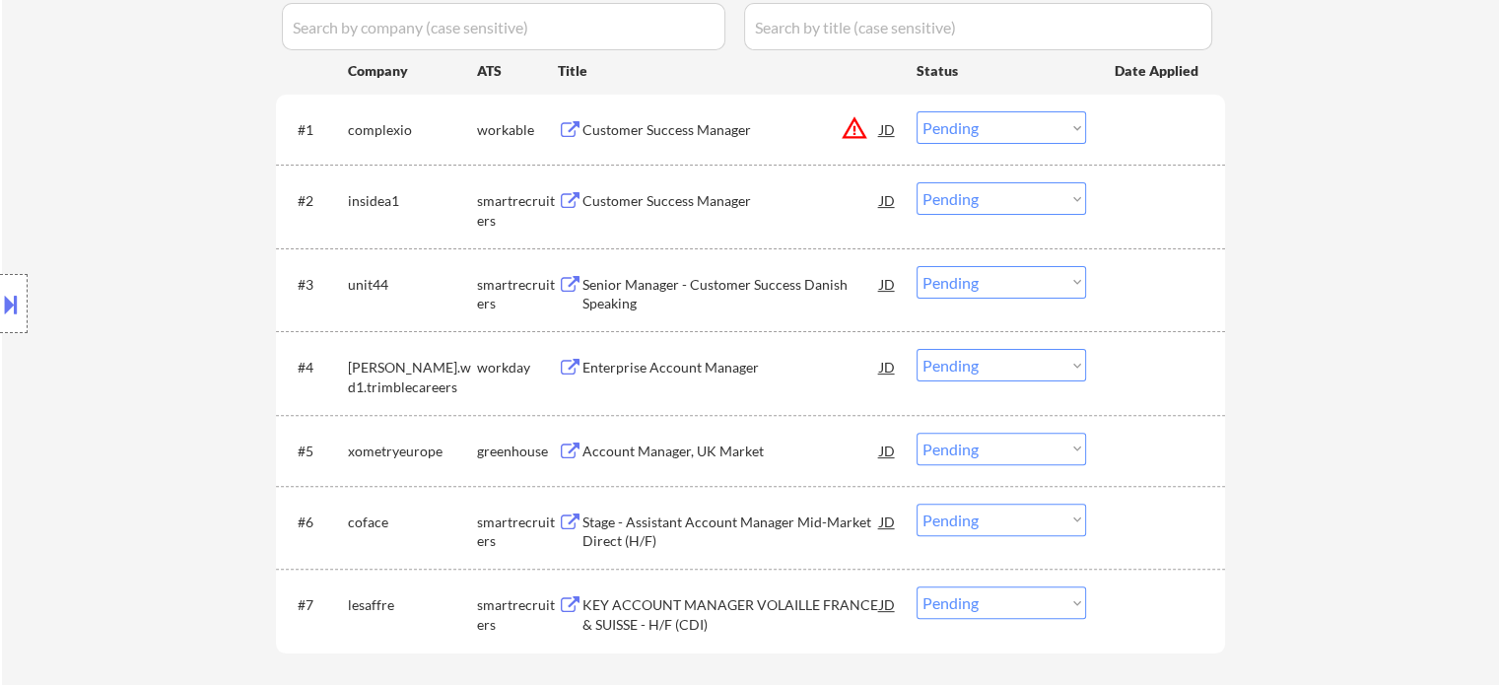
scroll to position [493, 0]
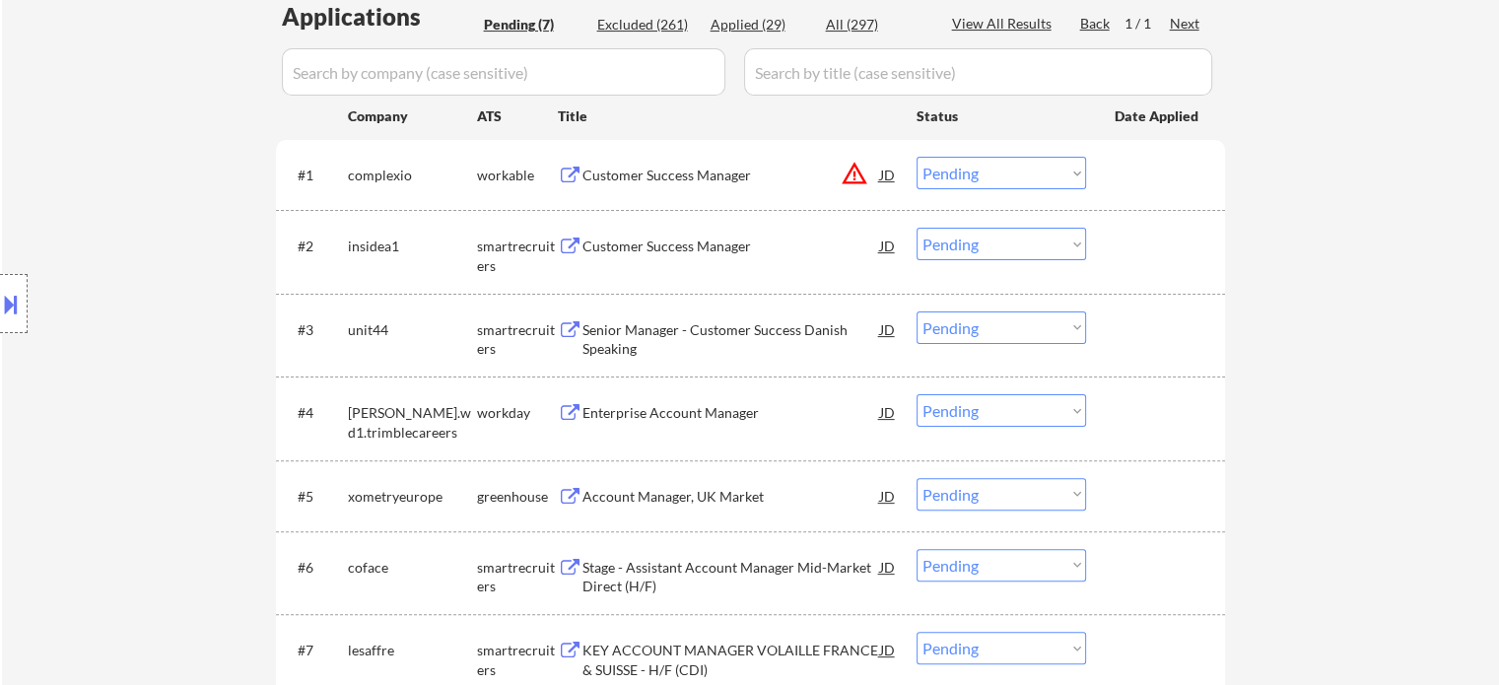
click at [663, 166] on div "Customer Success Manager" at bounding box center [732, 176] width 298 height 20
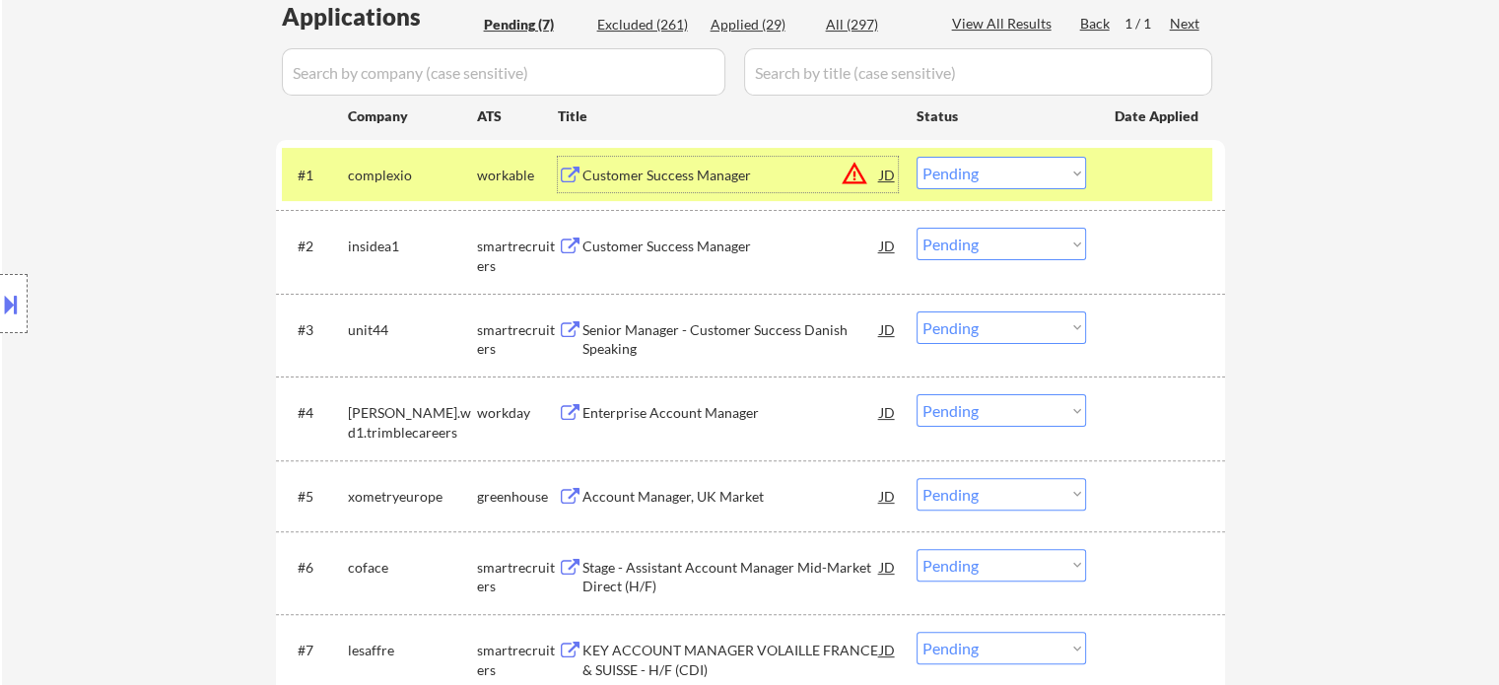
drag, startPoint x: 1006, startPoint y: 175, endPoint x: 1000, endPoint y: 187, distance: 13.2
click at [1006, 175] on select "Choose an option... Pending Applied Excluded (Questions) Excluded (Expired) Exc…" at bounding box center [1002, 173] width 170 height 33
click at [917, 157] on select "Choose an option... Pending Applied Excluded (Questions) Excluded (Expired) Exc…" at bounding box center [1002, 173] width 170 height 33
click at [1119, 178] on div at bounding box center [1158, 174] width 87 height 35
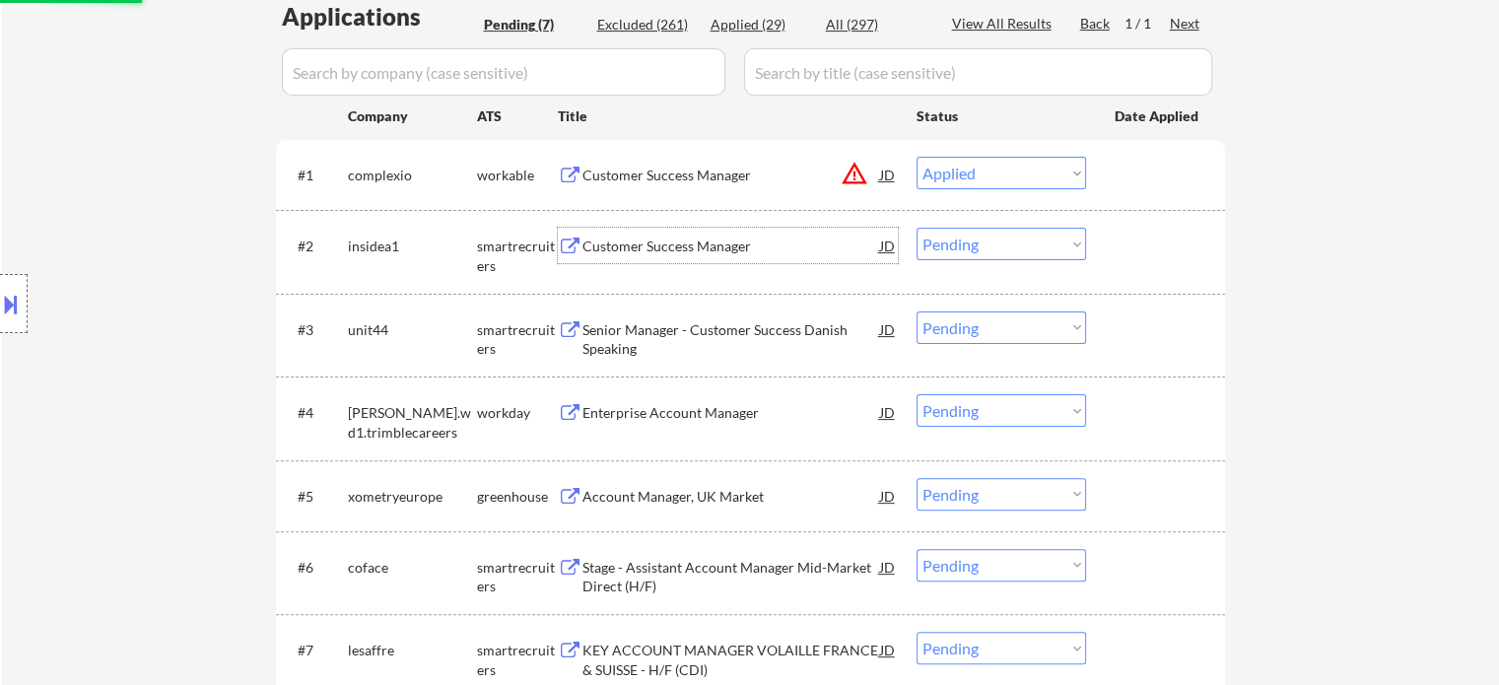
click at [732, 237] on div "Customer Success Manager" at bounding box center [732, 247] width 298 height 20
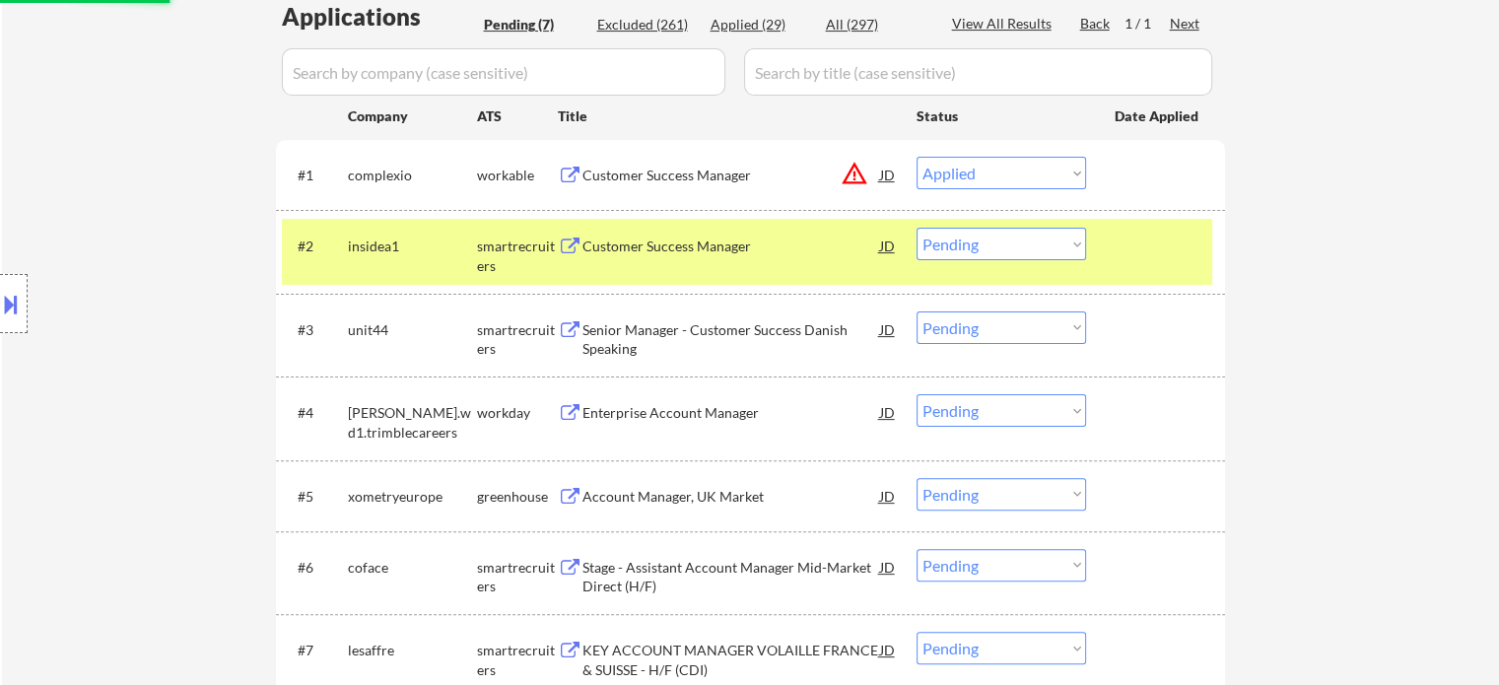
select select ""pending""
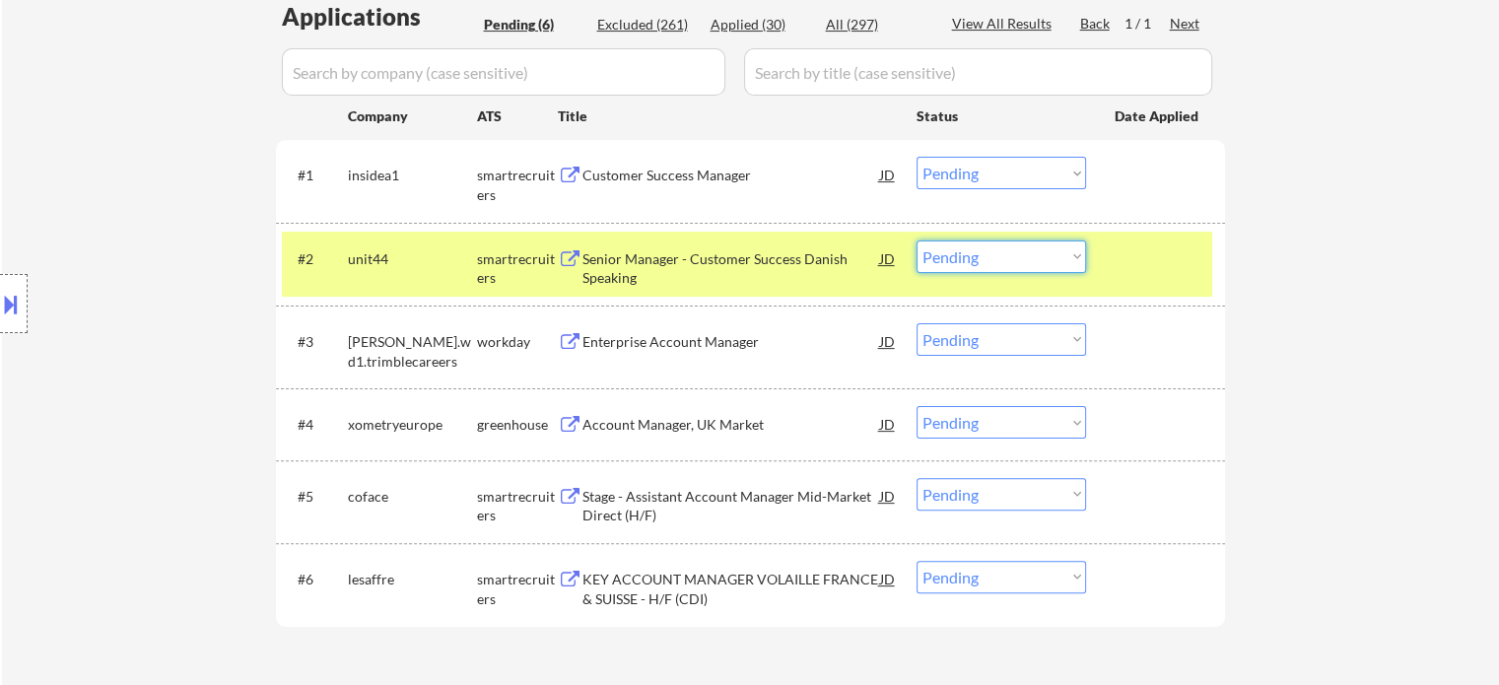
click at [963, 252] on select "Choose an option... Pending Applied Excluded (Questions) Excluded (Expired) Exc…" at bounding box center [1002, 257] width 170 height 33
click at [962, 263] on select "Choose an option... Pending Applied Excluded (Questions) Excluded (Expired) Exc…" at bounding box center [1002, 257] width 170 height 33
click at [917, 241] on select "Choose an option... Pending Applied Excluded (Questions) Excluded (Expired) Exc…" at bounding box center [1002, 257] width 170 height 33
click at [1122, 275] on div "#2 unit44 smartrecruiters Senior Manager - Customer Success Danish Speaking JD …" at bounding box center [747, 264] width 931 height 65
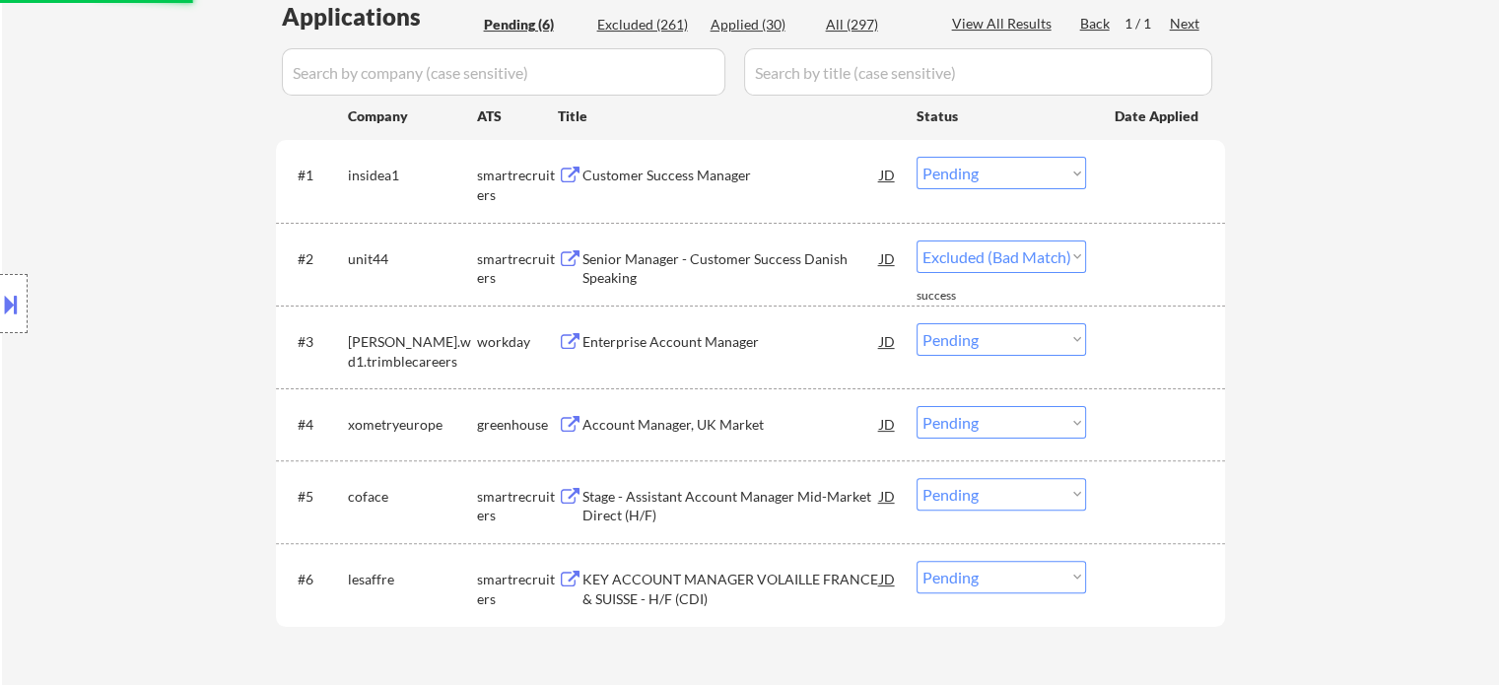
select select ""pending""
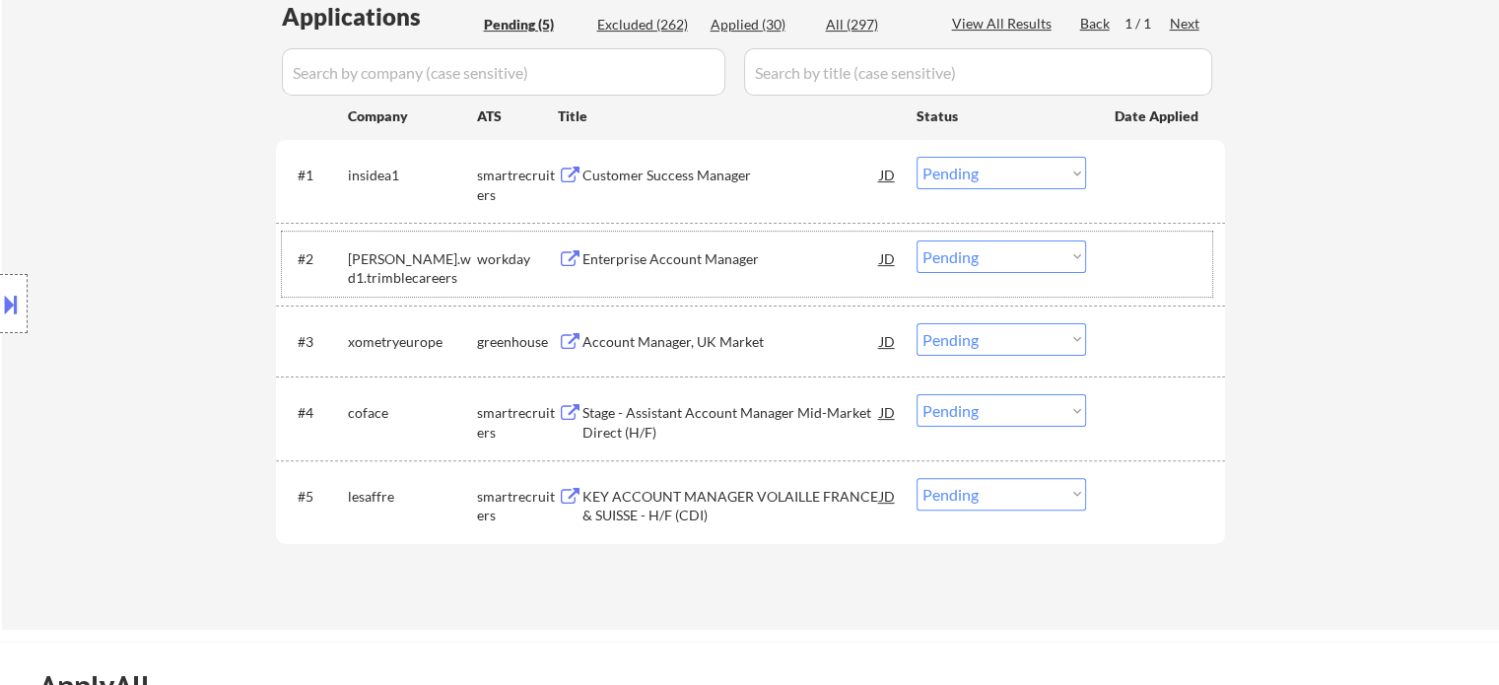
click at [691, 173] on div "Customer Success Manager" at bounding box center [732, 176] width 298 height 20
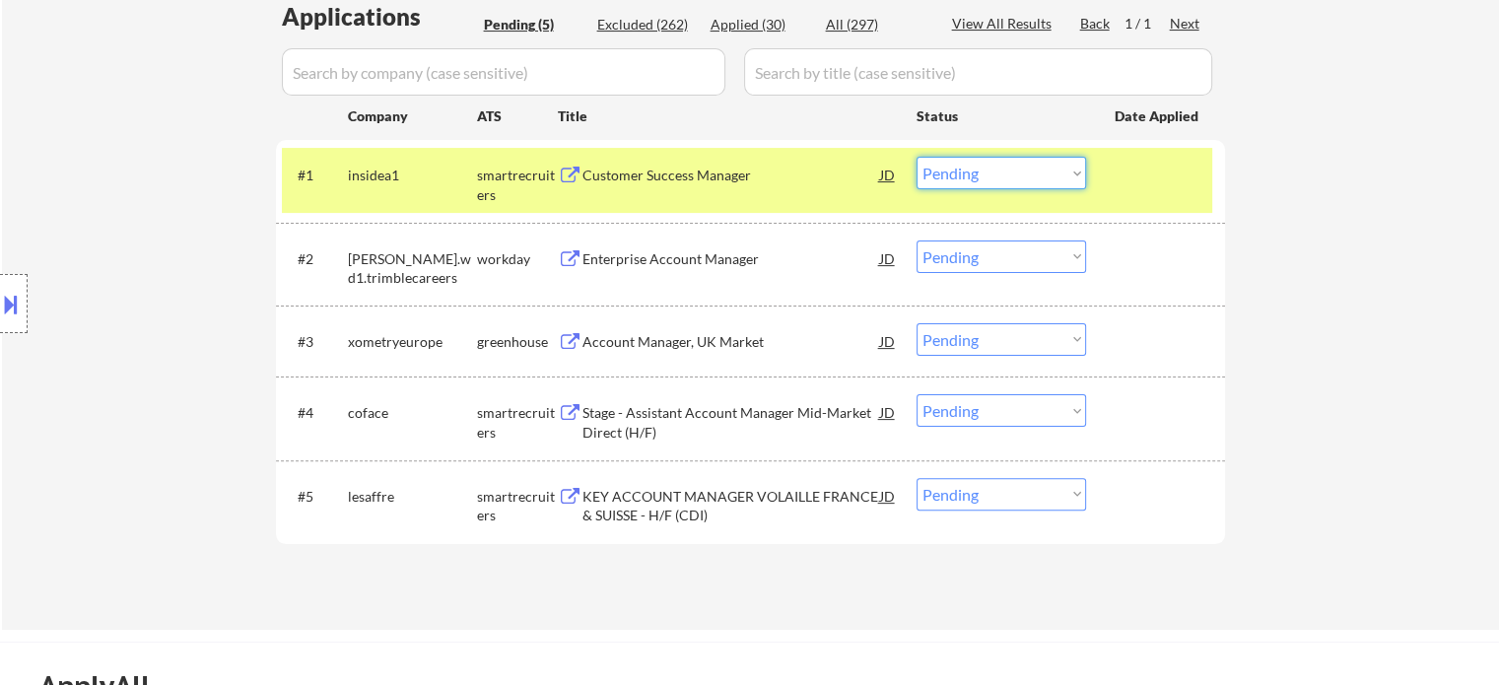
click at [935, 177] on select "Choose an option... Pending Applied Excluded (Questions) Excluded (Expired) Exc…" at bounding box center [1002, 173] width 170 height 33
click at [917, 157] on select "Choose an option... Pending Applied Excluded (Questions) Excluded (Expired) Exc…" at bounding box center [1002, 173] width 170 height 33
click at [1195, 186] on div at bounding box center [1158, 174] width 87 height 35
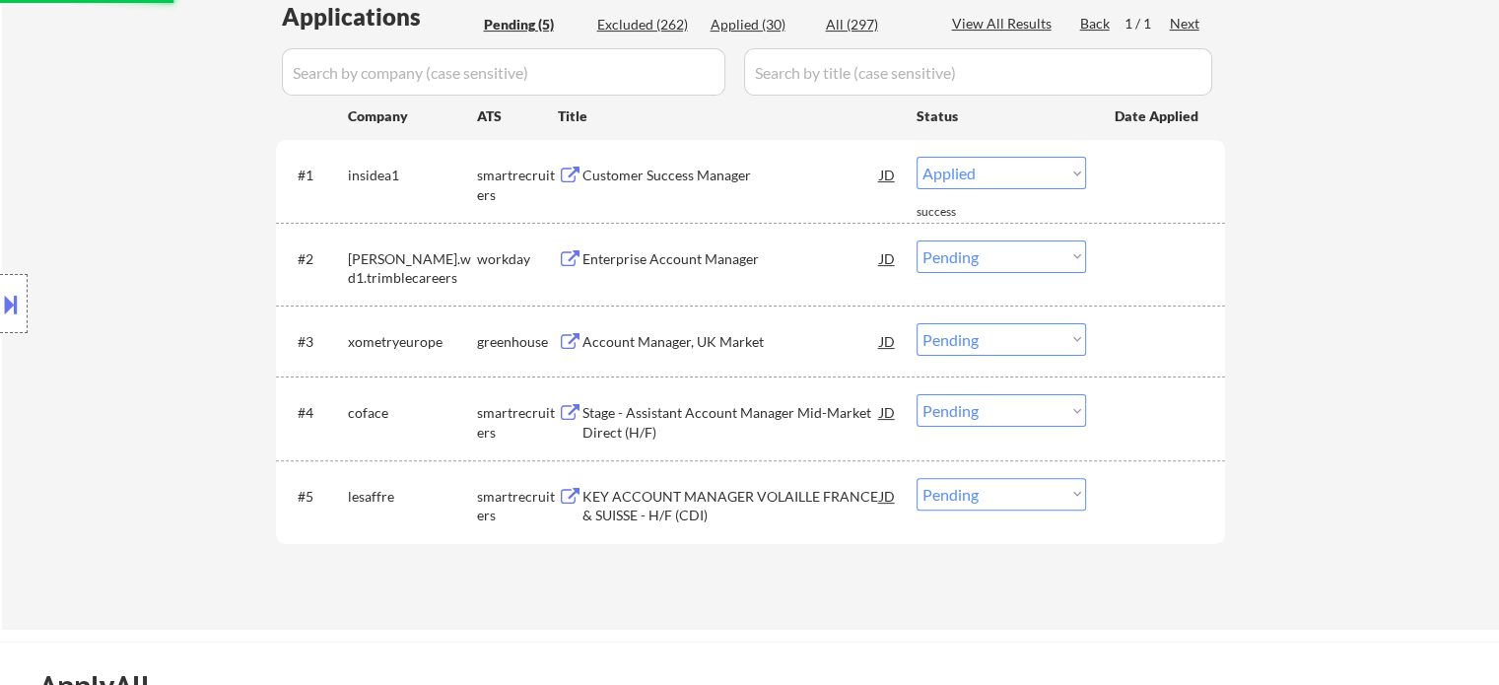
select select ""pending""
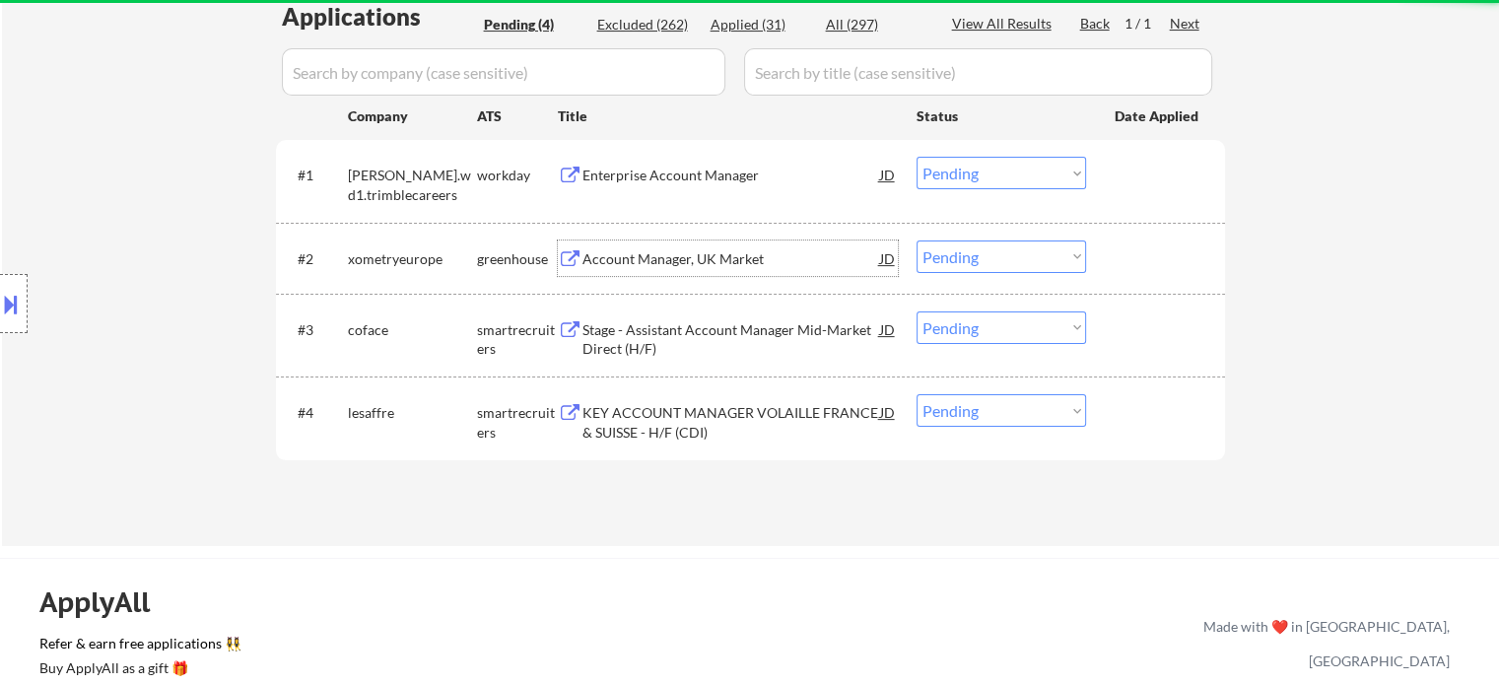
click at [660, 252] on div "Account Manager, UK Market" at bounding box center [732, 259] width 298 height 20
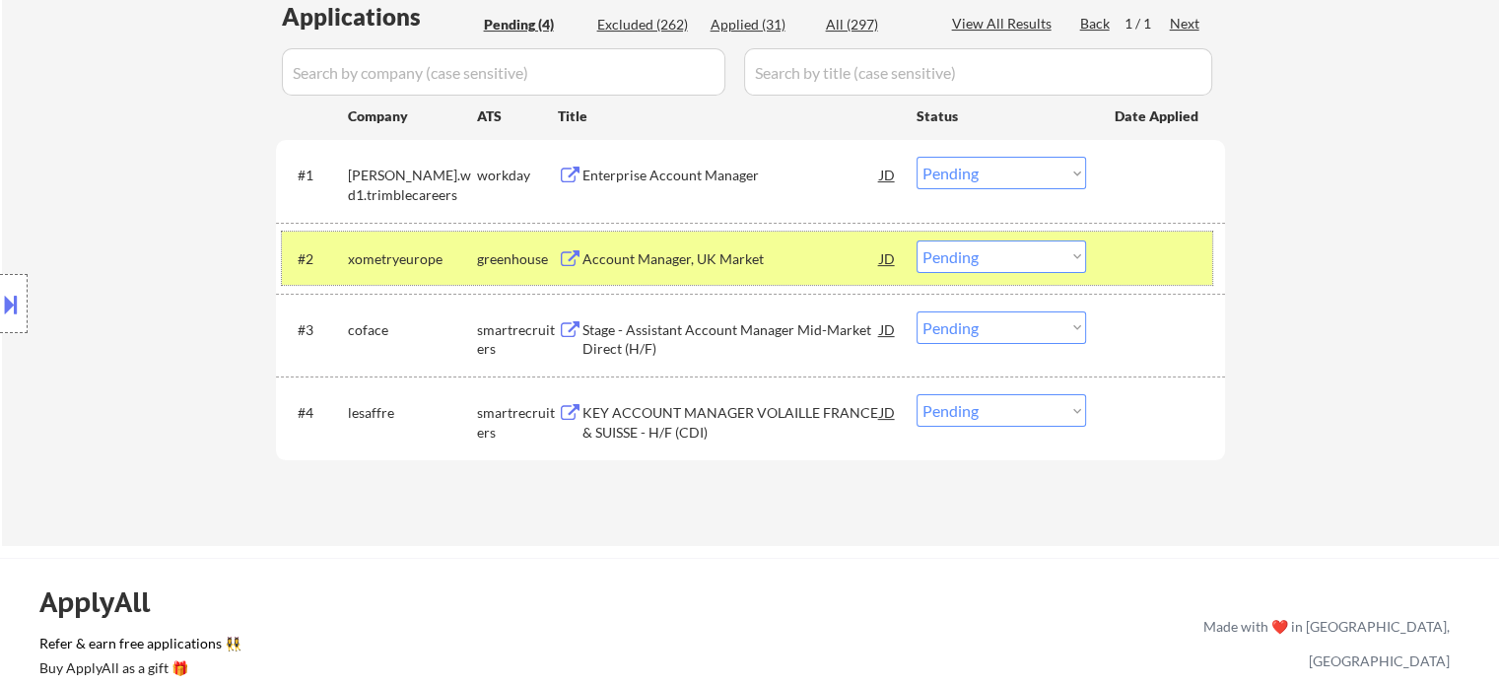
click at [1140, 262] on div at bounding box center [1158, 258] width 87 height 35
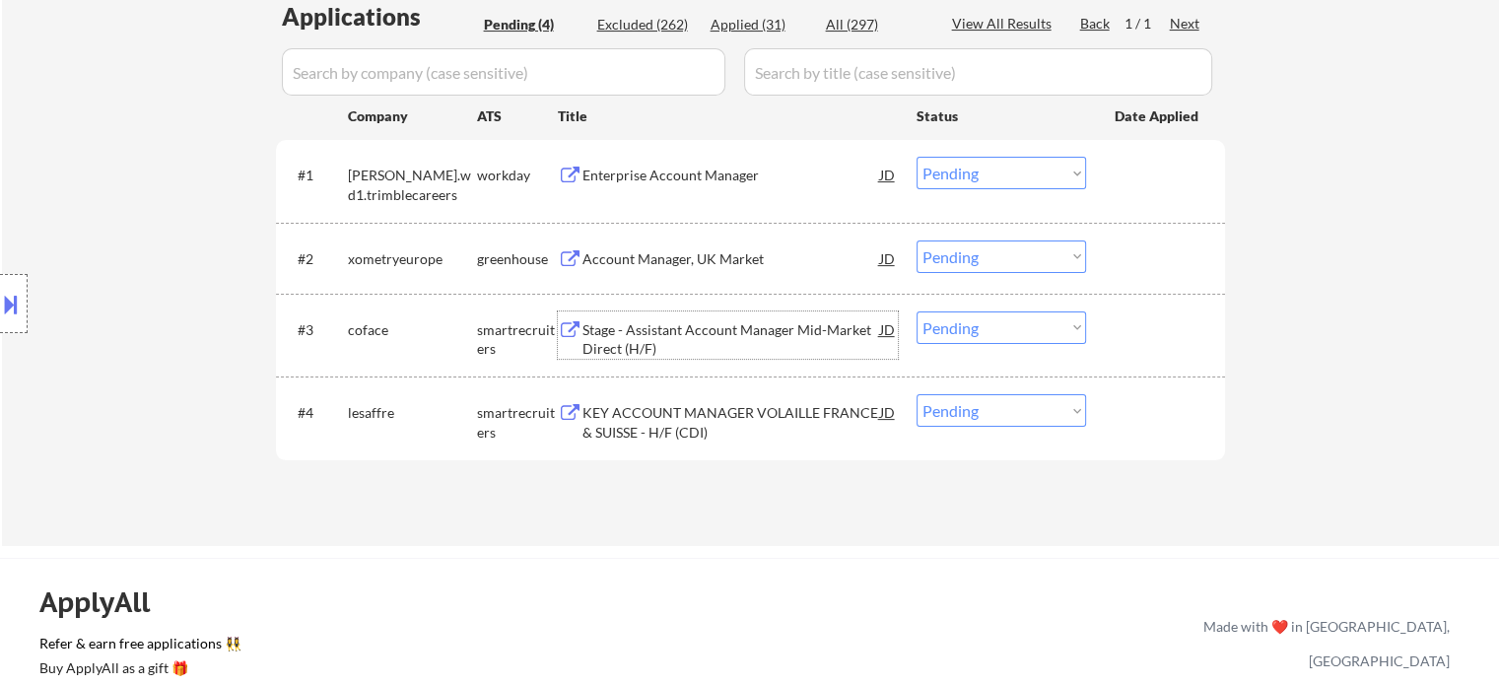
click at [678, 327] on div "Stage - Assistant Account Manager Mid-Market Direct (H/F)" at bounding box center [732, 339] width 298 height 38
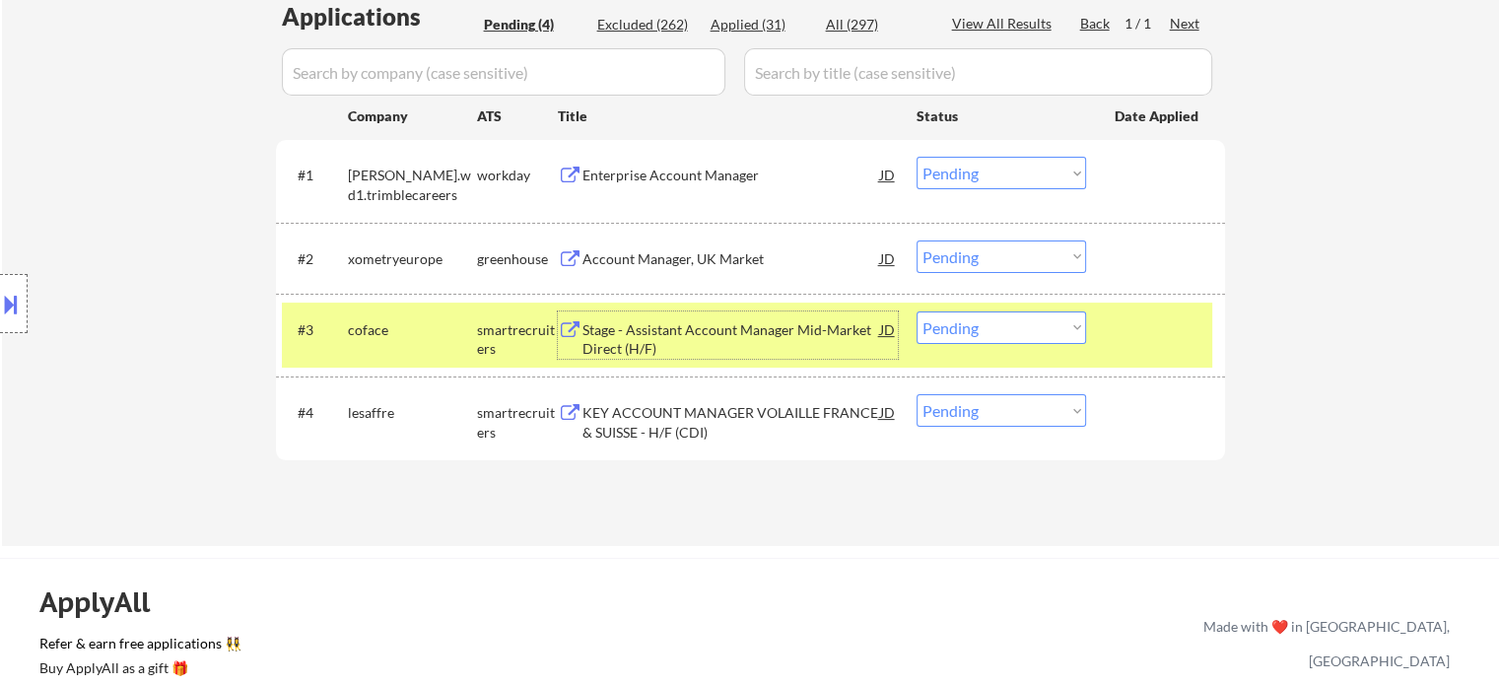
click at [1004, 329] on select "Choose an option... Pending Applied Excluded (Questions) Excluded (Expired) Exc…" at bounding box center [1002, 328] width 170 height 33
click at [917, 312] on select "Choose an option... Pending Applied Excluded (Questions) Excluded (Expired) Exc…" at bounding box center [1002, 328] width 170 height 33
click at [1124, 338] on div at bounding box center [1158, 329] width 87 height 35
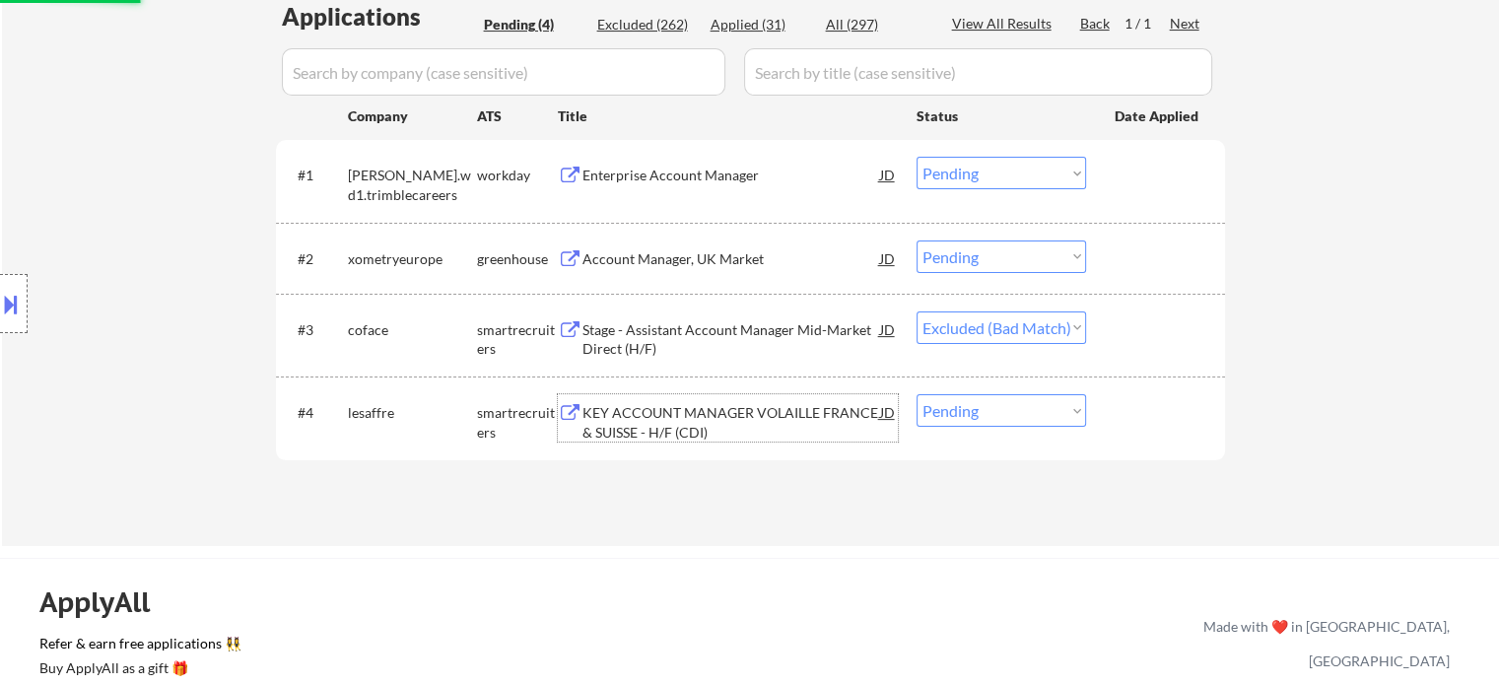
click at [698, 425] on div "KEY ACCOUNT MANAGER VOLAILLE FRANCE & SUISSE - H/F (CDI)" at bounding box center [732, 422] width 298 height 38
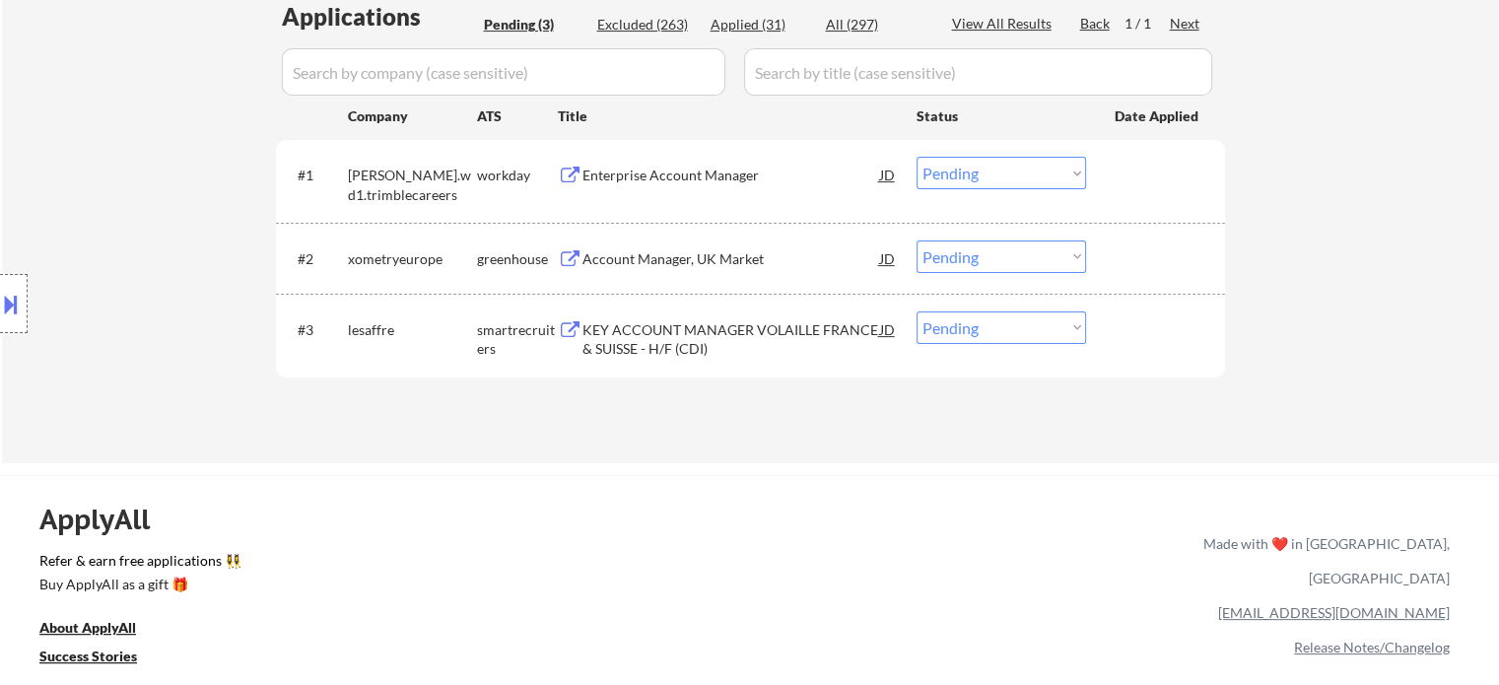
click at [1018, 330] on select "Choose an option... Pending Applied Excluded (Questions) Excluded (Expired) Exc…" at bounding box center [1002, 328] width 170 height 33
select select ""excluded__bad_match_""
click at [917, 312] on select "Choose an option... Pending Applied Excluded (Questions) Excluded (Expired) Exc…" at bounding box center [1002, 328] width 170 height 33
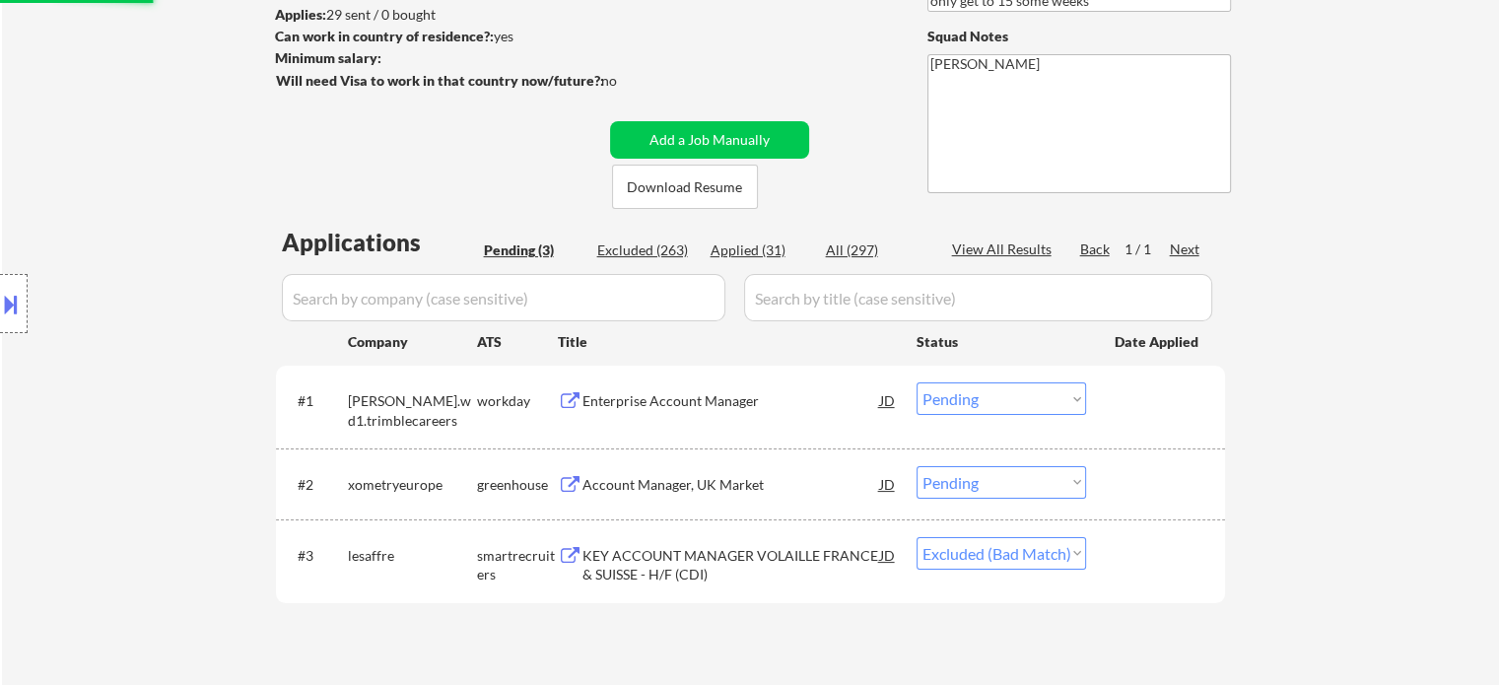
scroll to position [99, 0]
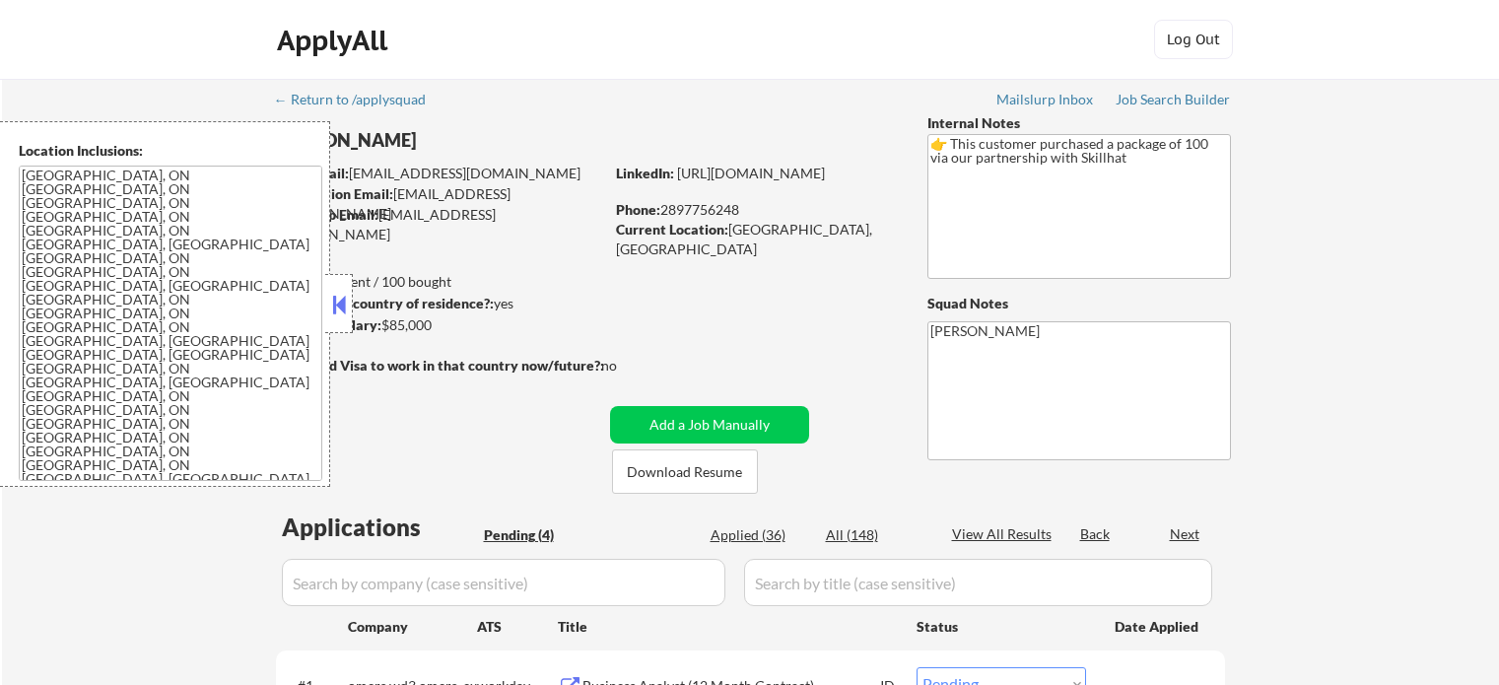
select select ""pending""
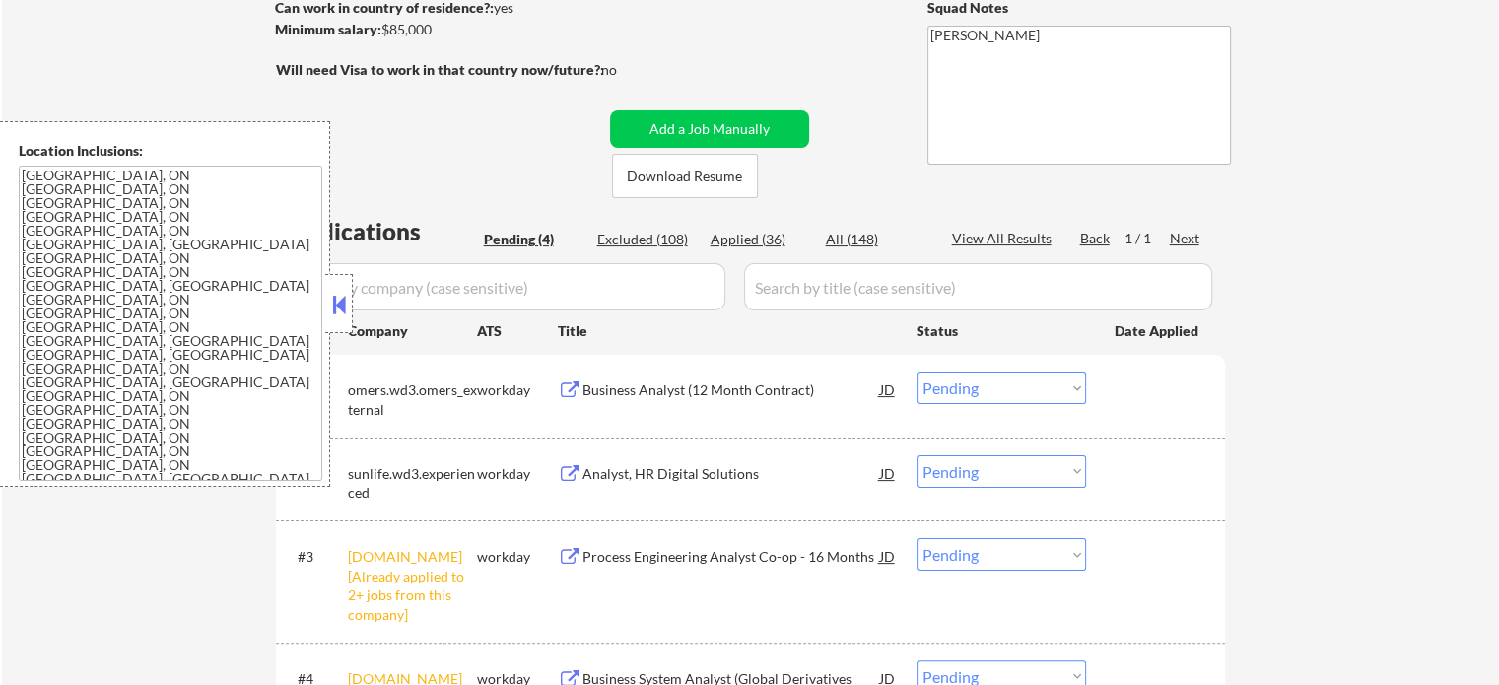
scroll to position [591, 0]
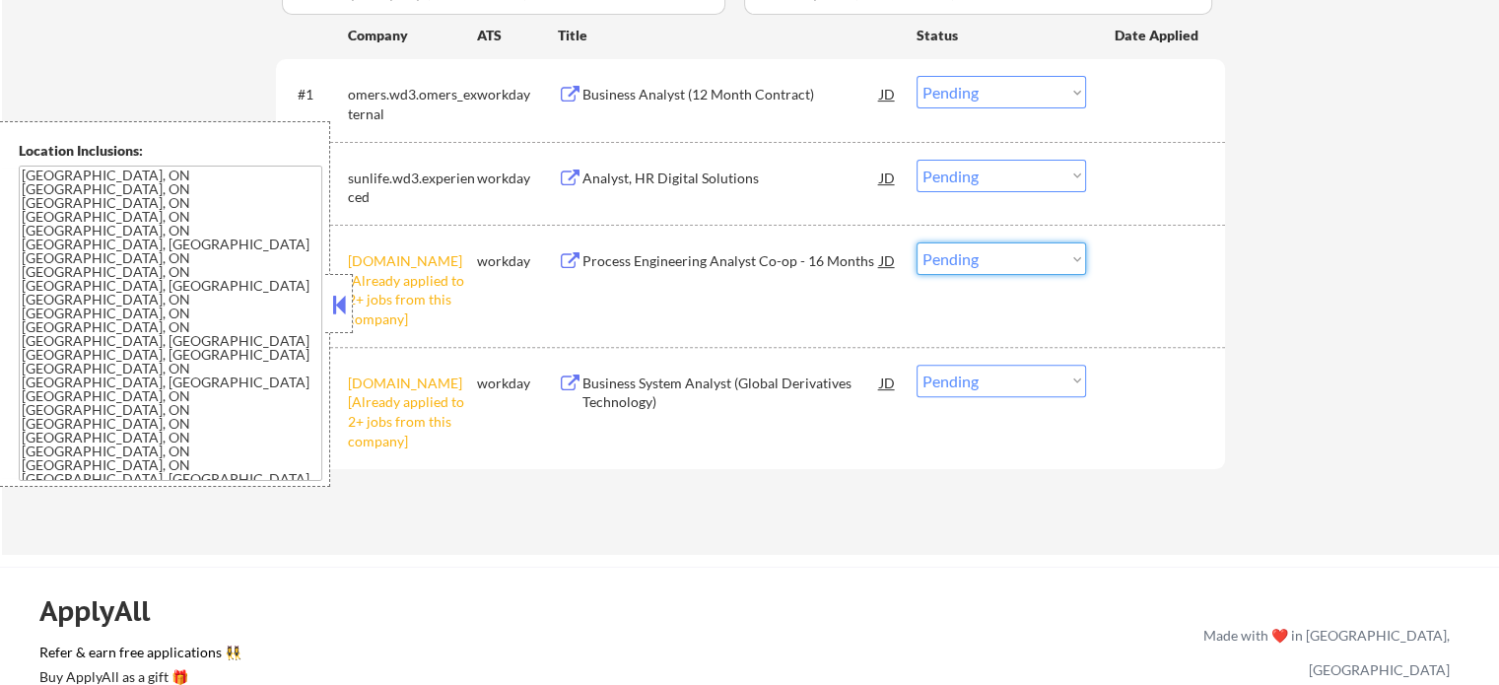
click at [1020, 248] on select "Choose an option... Pending Applied Excluded (Questions) Excluded (Expired) Exc…" at bounding box center [1002, 259] width 170 height 33
select select ""excluded__other_""
click at [917, 243] on select "Choose an option... Pending Applied Excluded (Questions) Excluded (Expired) Exc…" at bounding box center [1002, 259] width 170 height 33
click at [1026, 385] on select "Choose an option... Pending Applied Excluded (Questions) Excluded (Expired) Exc…" at bounding box center [1002, 381] width 170 height 33
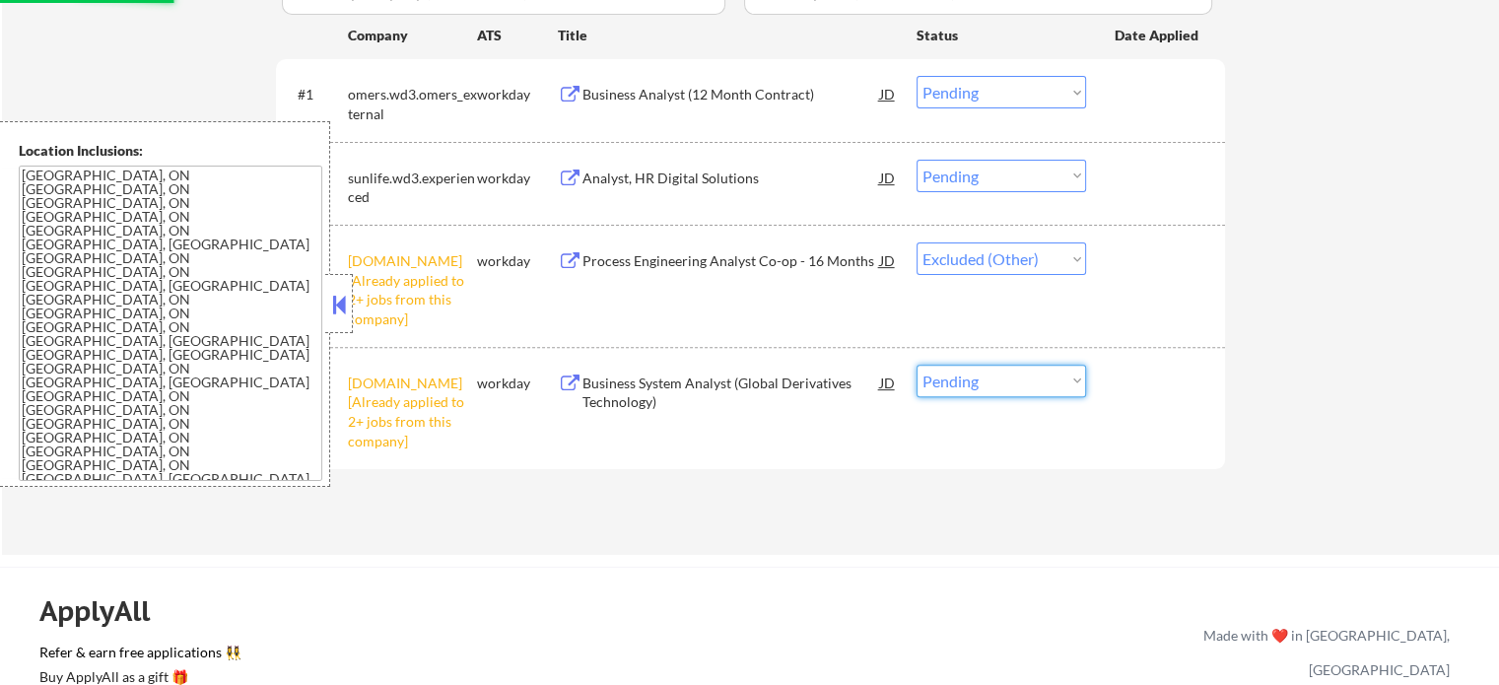
select select ""excluded__other_""
click at [917, 365] on select "Choose an option... Pending Applied Excluded (Questions) Excluded (Expired) Exc…" at bounding box center [1002, 381] width 170 height 33
click at [696, 103] on div "Business Analyst (12 Month Contract)" at bounding box center [732, 95] width 298 height 20
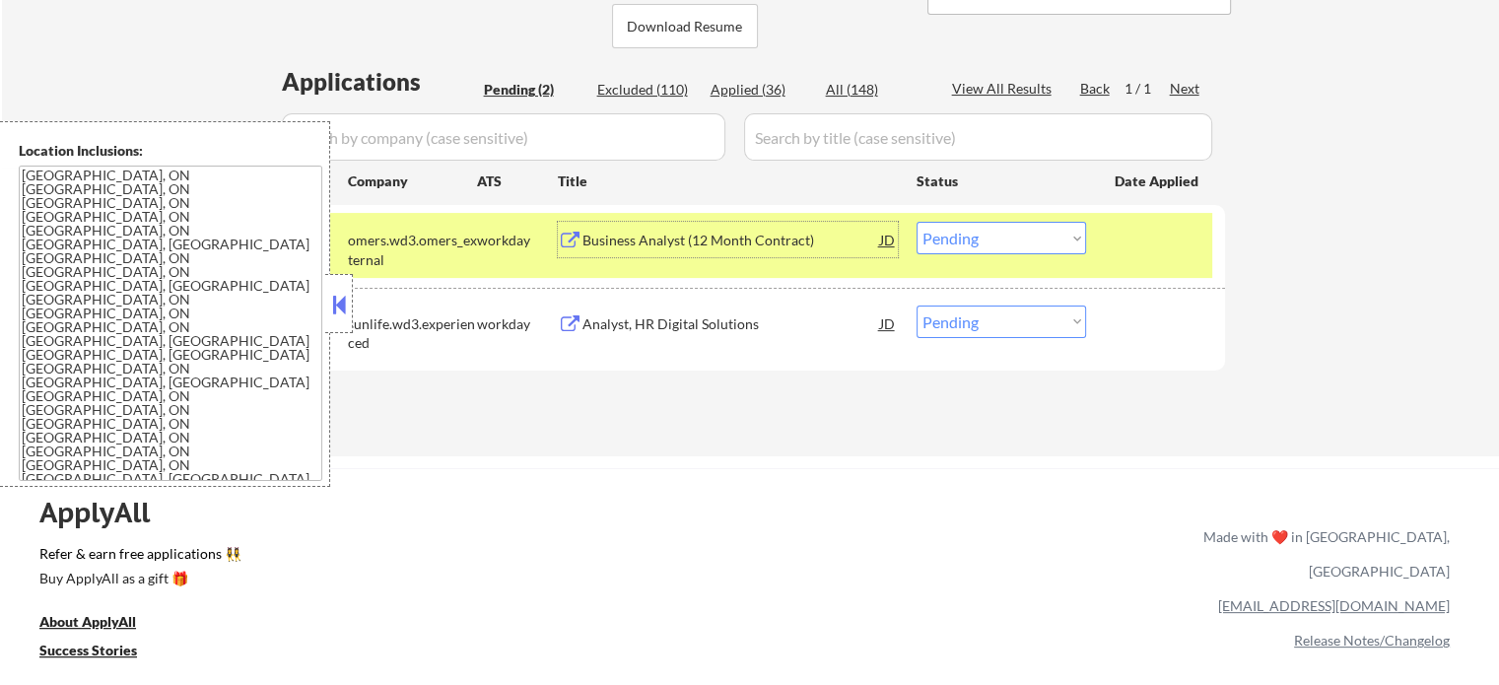
scroll to position [296, 0]
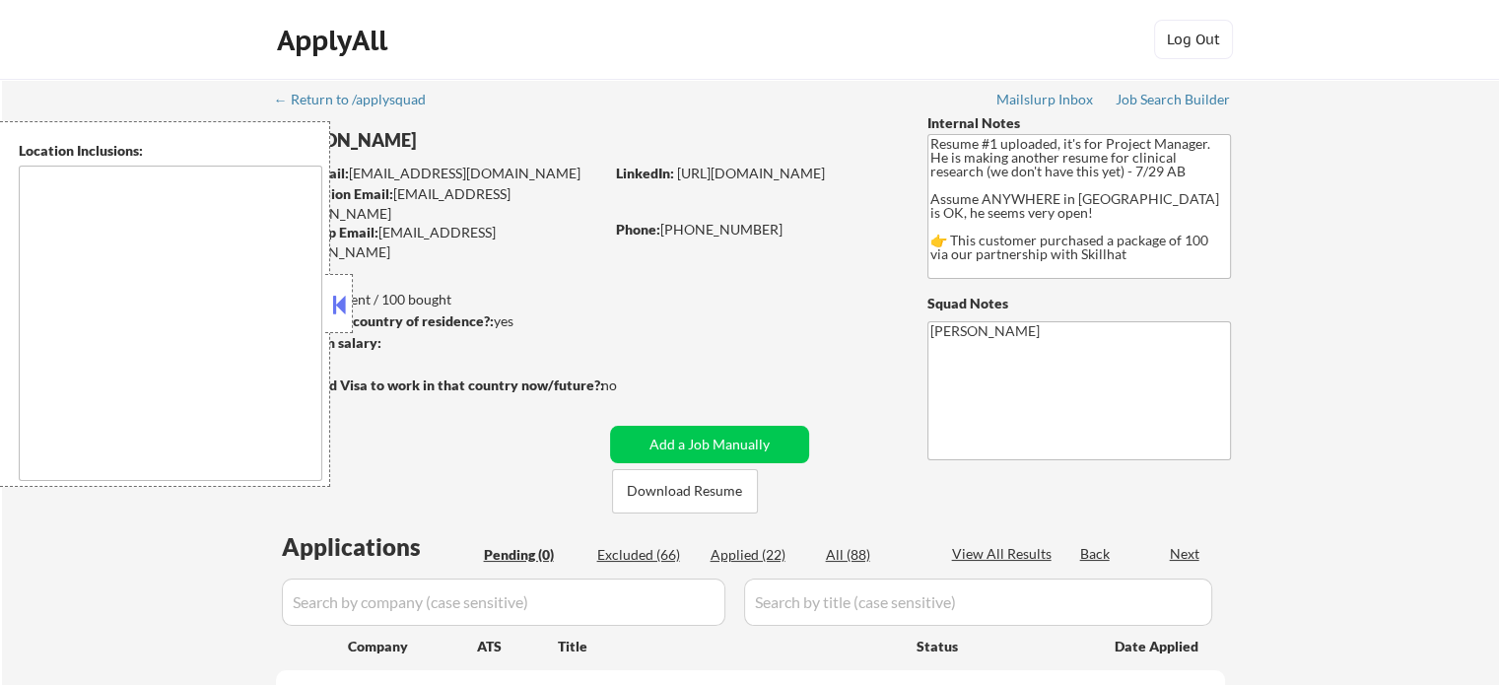
type textarea "country:[GEOGRAPHIC_DATA]"
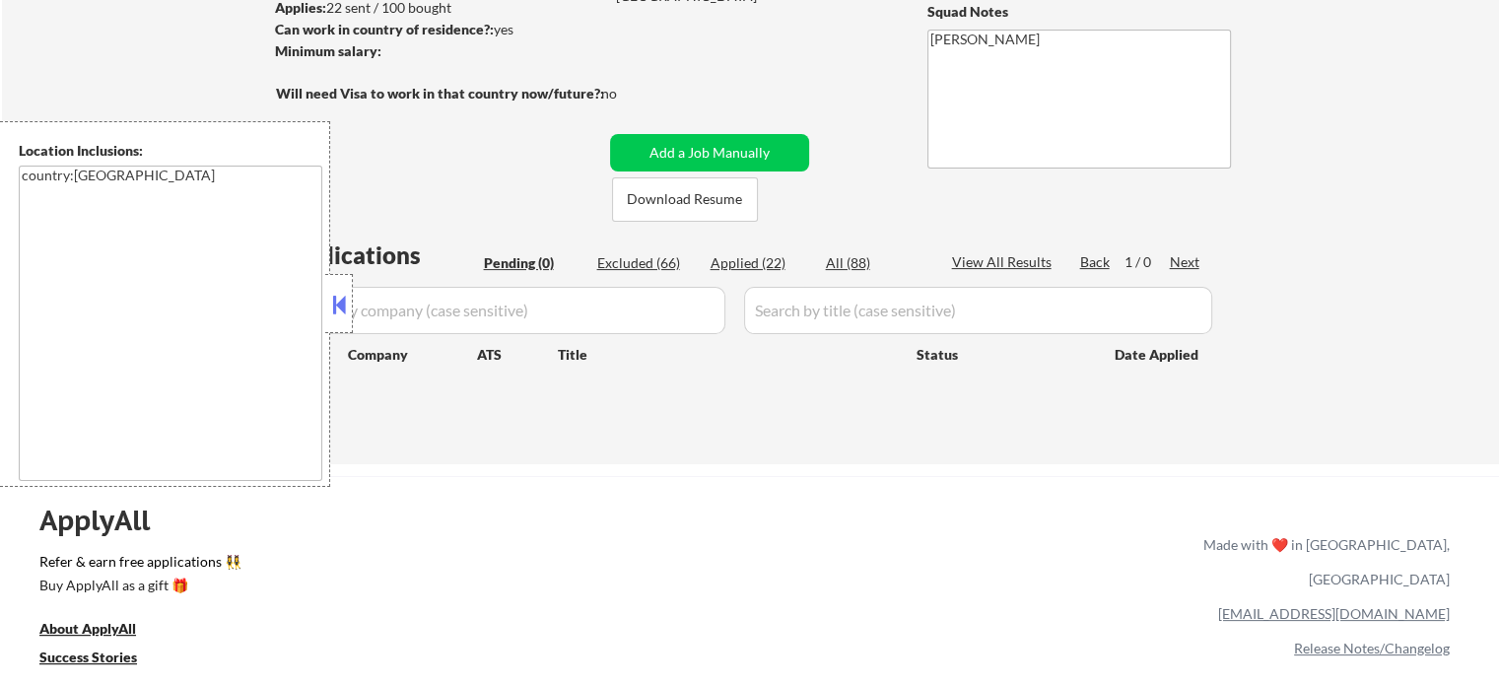
scroll to position [296, 0]
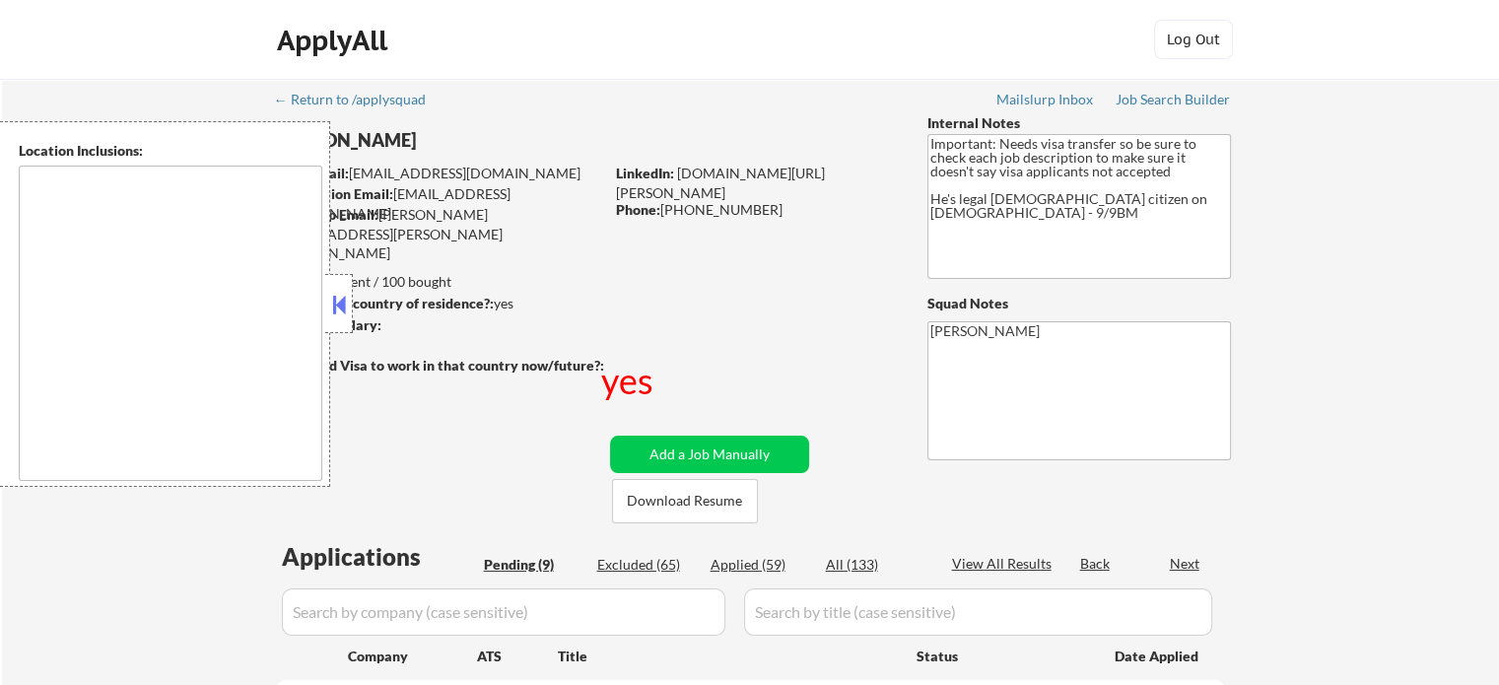
select select ""pending""
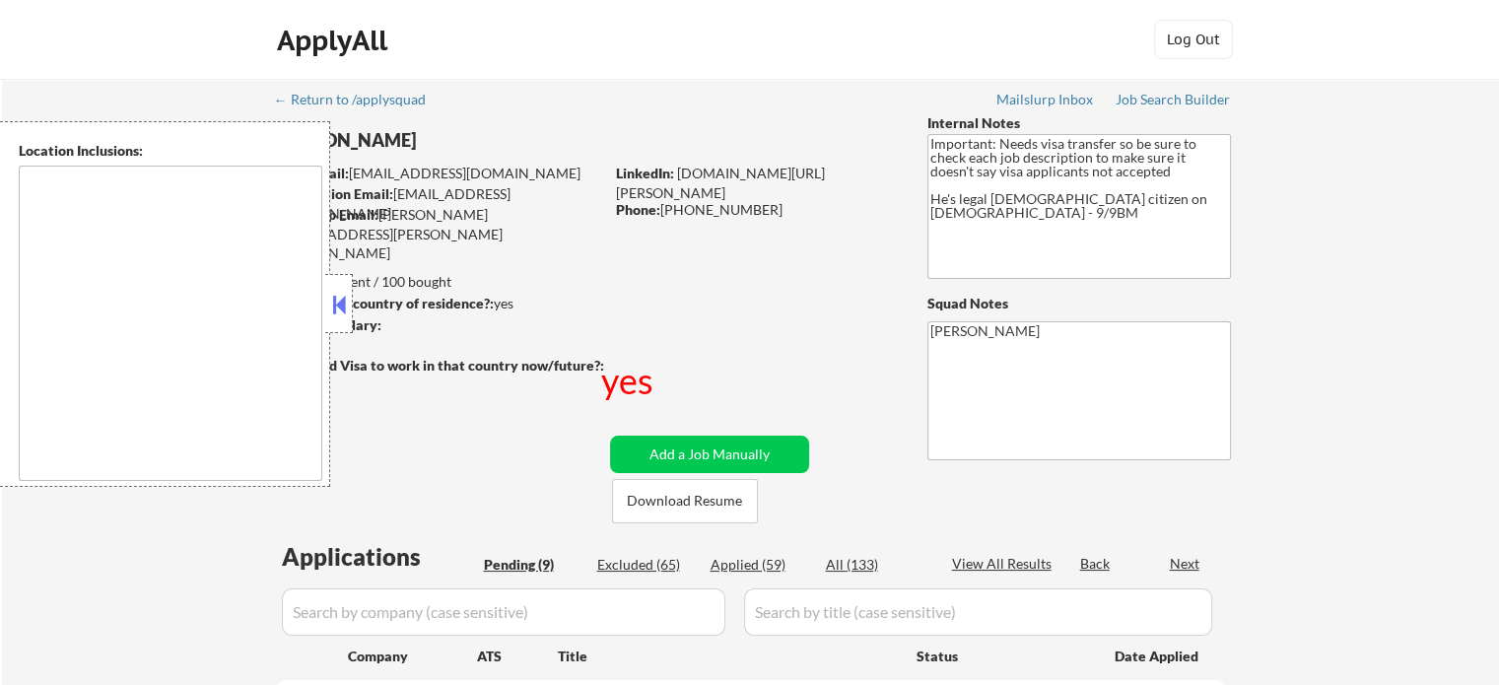
select select ""pending""
type textarea "[GEOGRAPHIC_DATA], [GEOGRAPHIC_DATA] [GEOGRAPHIC_DATA], [GEOGRAPHIC_DATA] [GEOG…"
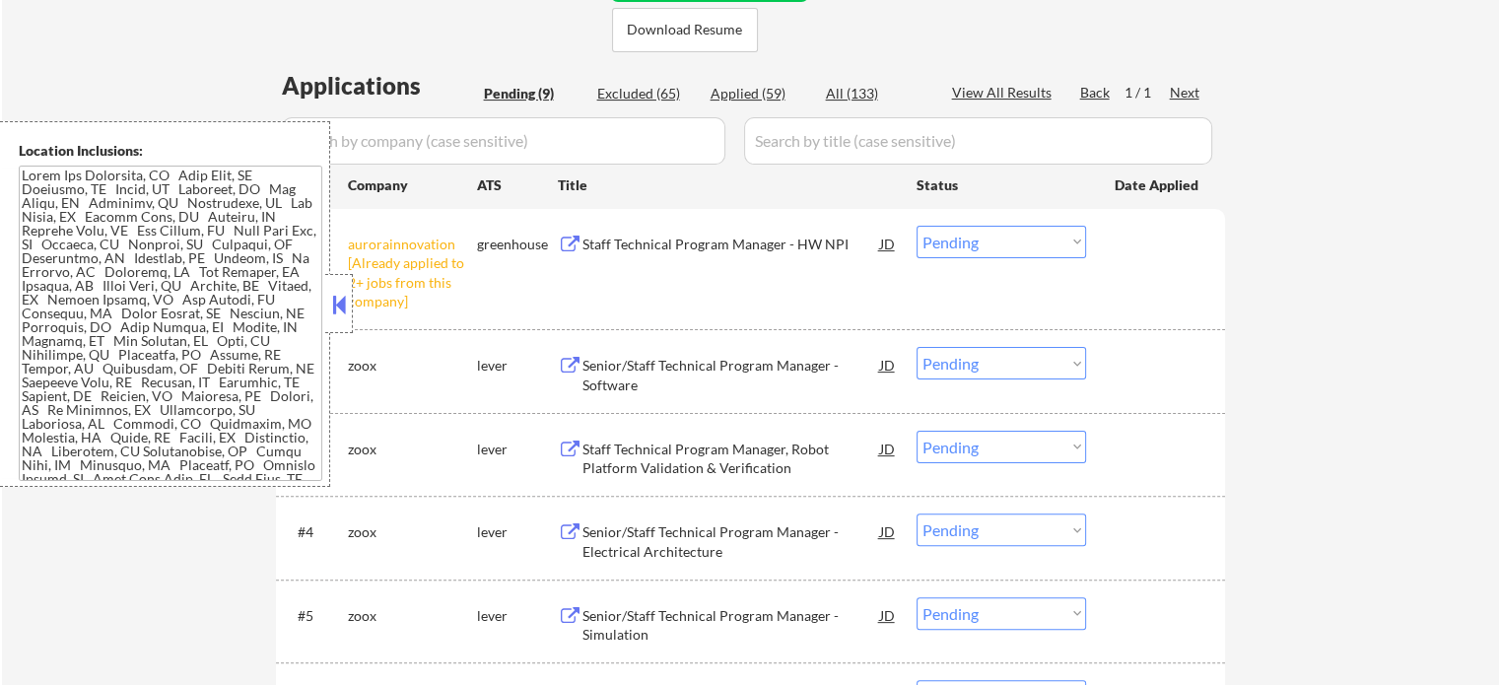
scroll to position [493, 0]
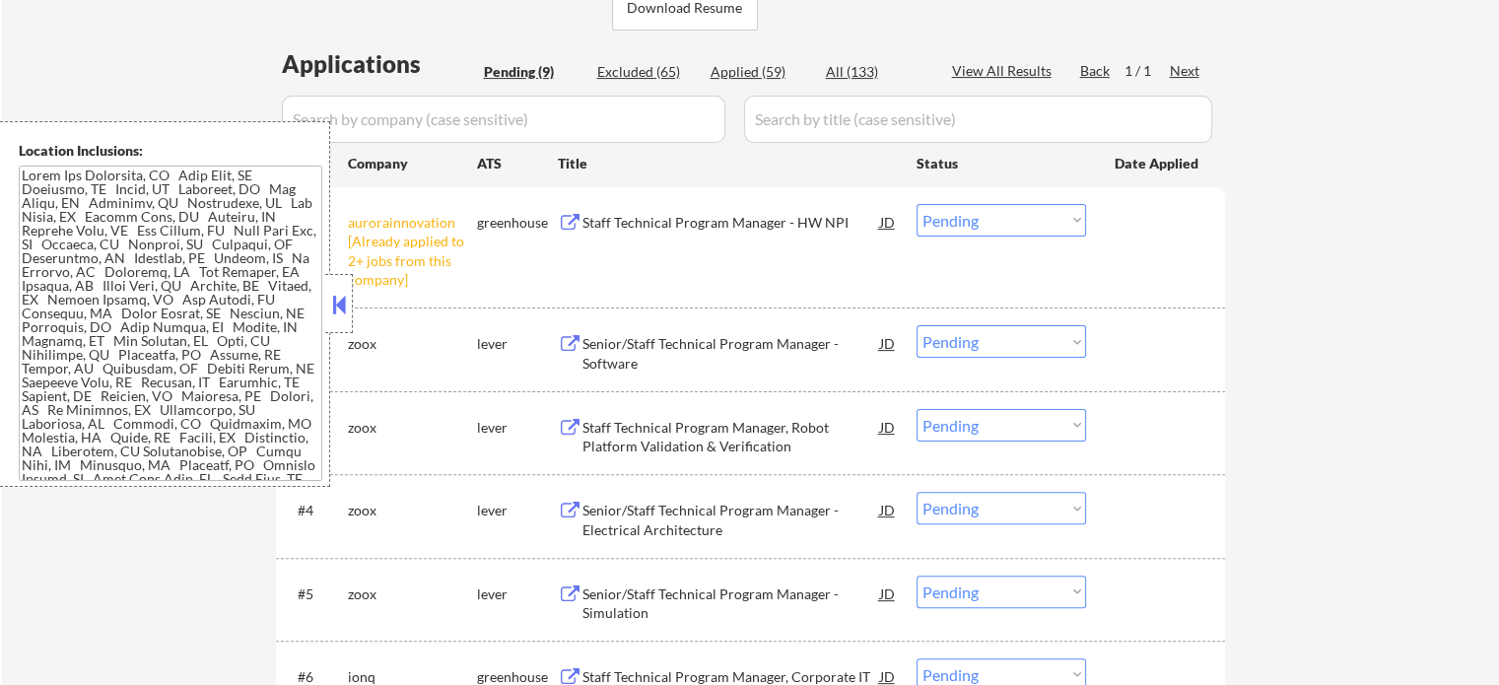
click at [966, 220] on select "Choose an option... Pending Applied Excluded (Questions) Excluded (Expired) Exc…" at bounding box center [1002, 220] width 170 height 33
click at [917, 204] on select "Choose an option... Pending Applied Excluded (Questions) Excluded (Expired) Exc…" at bounding box center [1002, 220] width 170 height 33
click at [1138, 234] on div at bounding box center [1158, 221] width 87 height 35
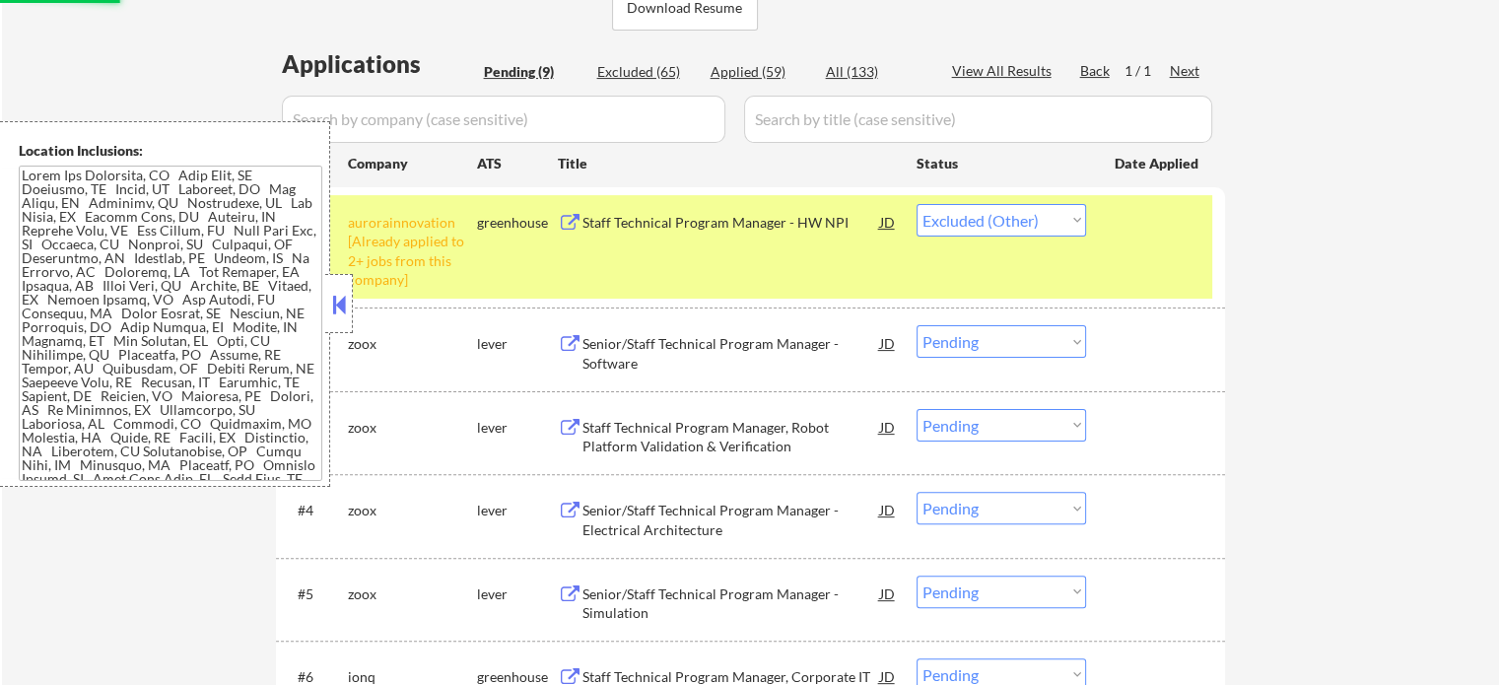
click at [1138, 234] on div at bounding box center [1158, 221] width 87 height 35
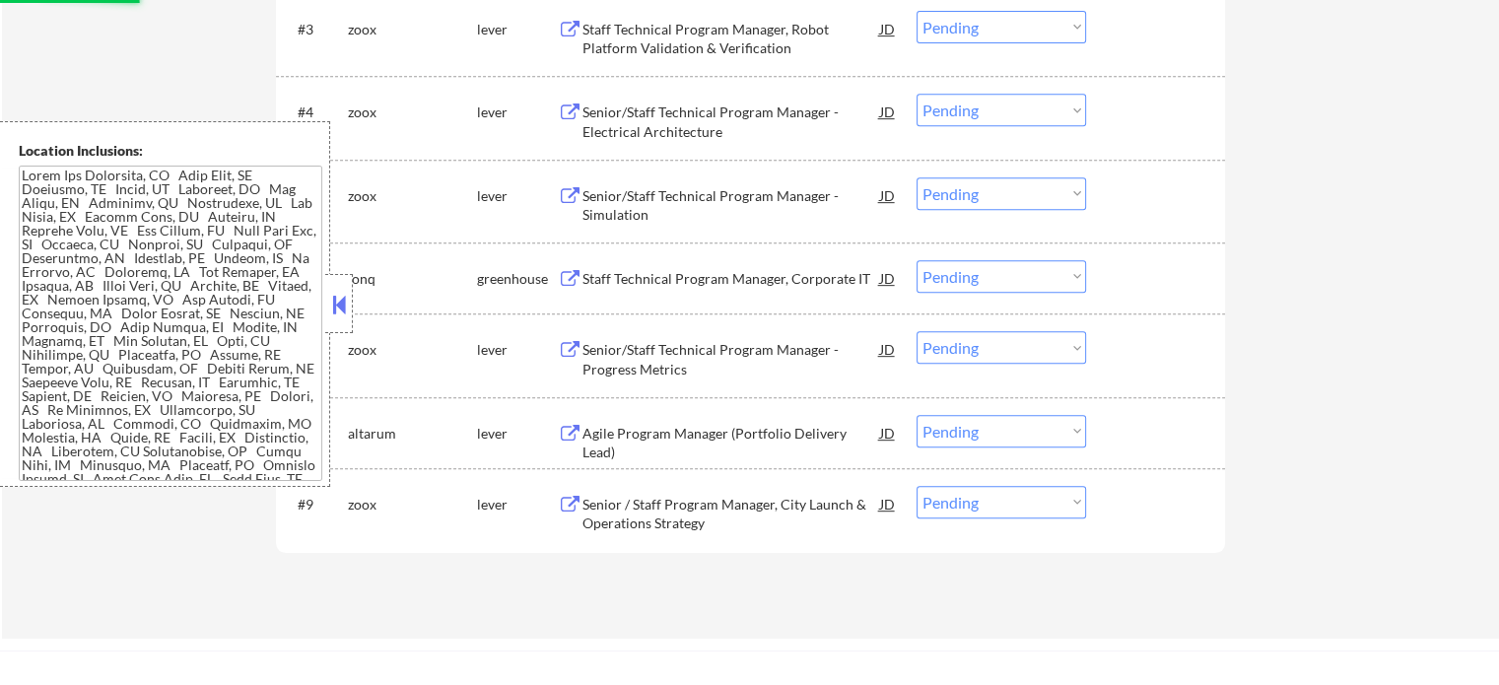
scroll to position [986, 0]
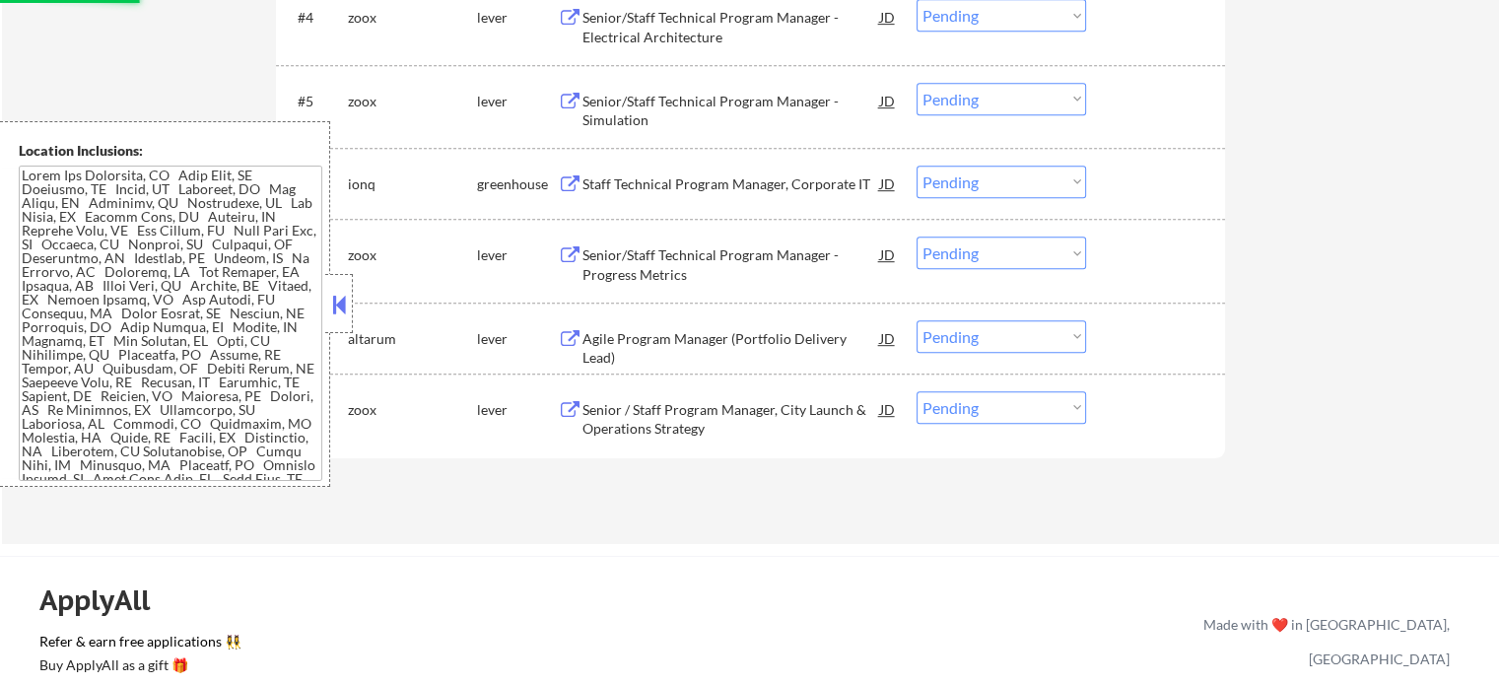
select select ""pending""
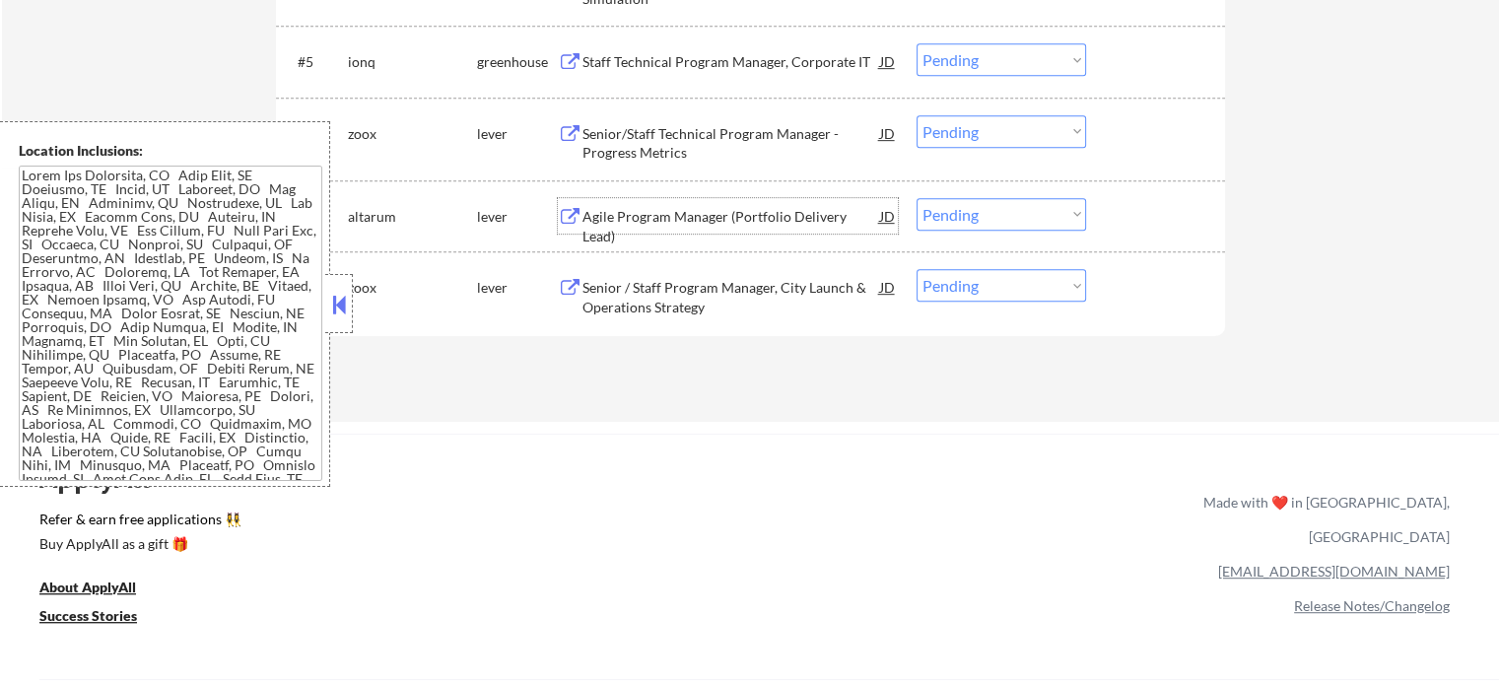
click at [629, 208] on div "Agile Program Manager (Portfolio Delivery Lead)" at bounding box center [732, 226] width 298 height 38
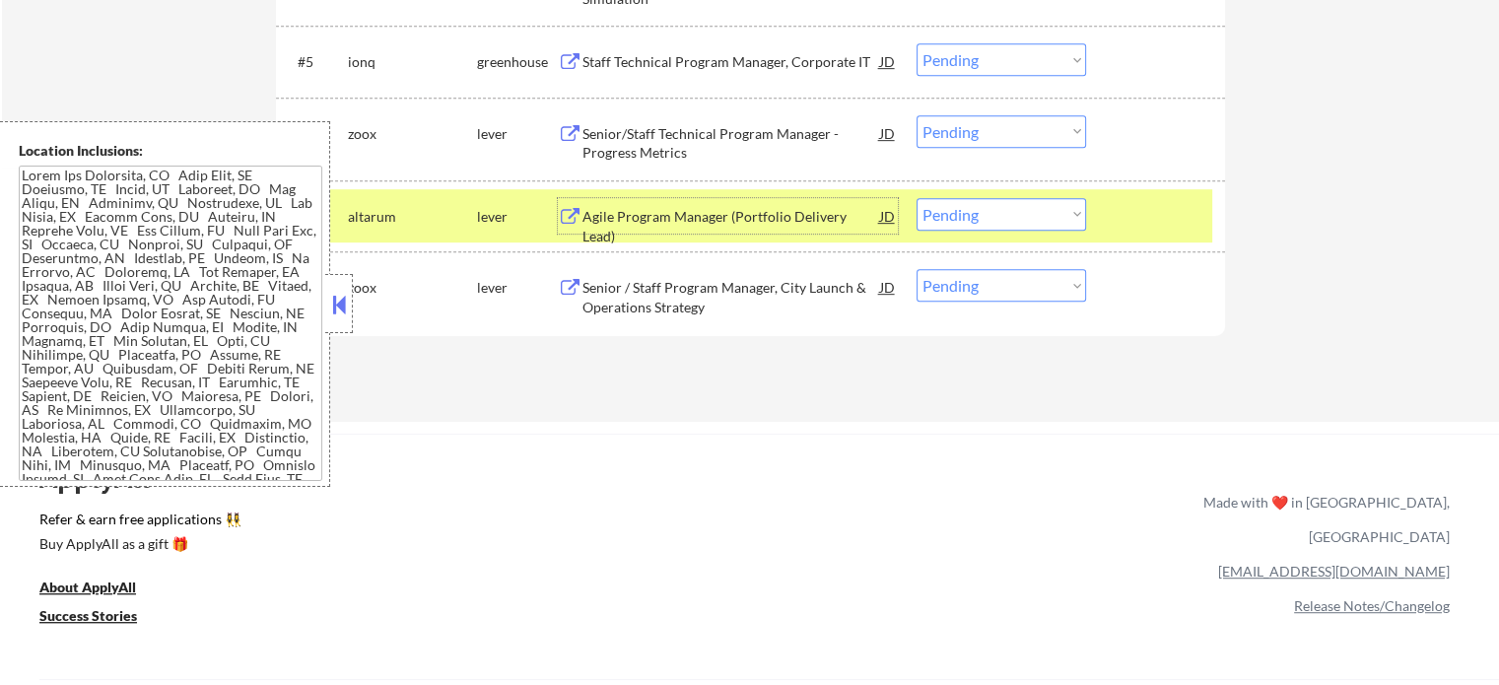
click at [1008, 214] on select "Choose an option... Pending Applied Excluded (Questions) Excluded (Expired) Exc…" at bounding box center [1002, 214] width 170 height 33
click at [917, 198] on select "Choose an option... Pending Applied Excluded (Questions) Excluded (Expired) Exc…" at bounding box center [1002, 214] width 170 height 33
select select ""pending""
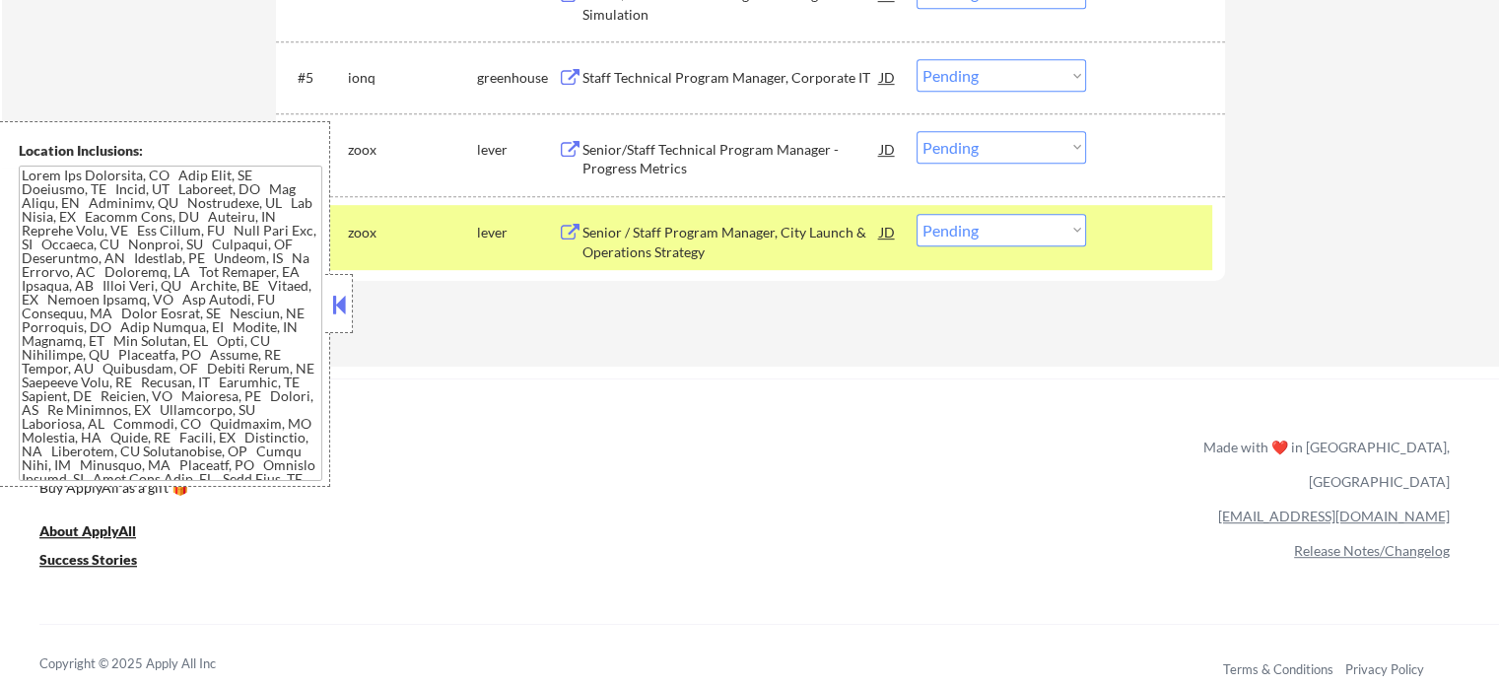
scroll to position [789, 0]
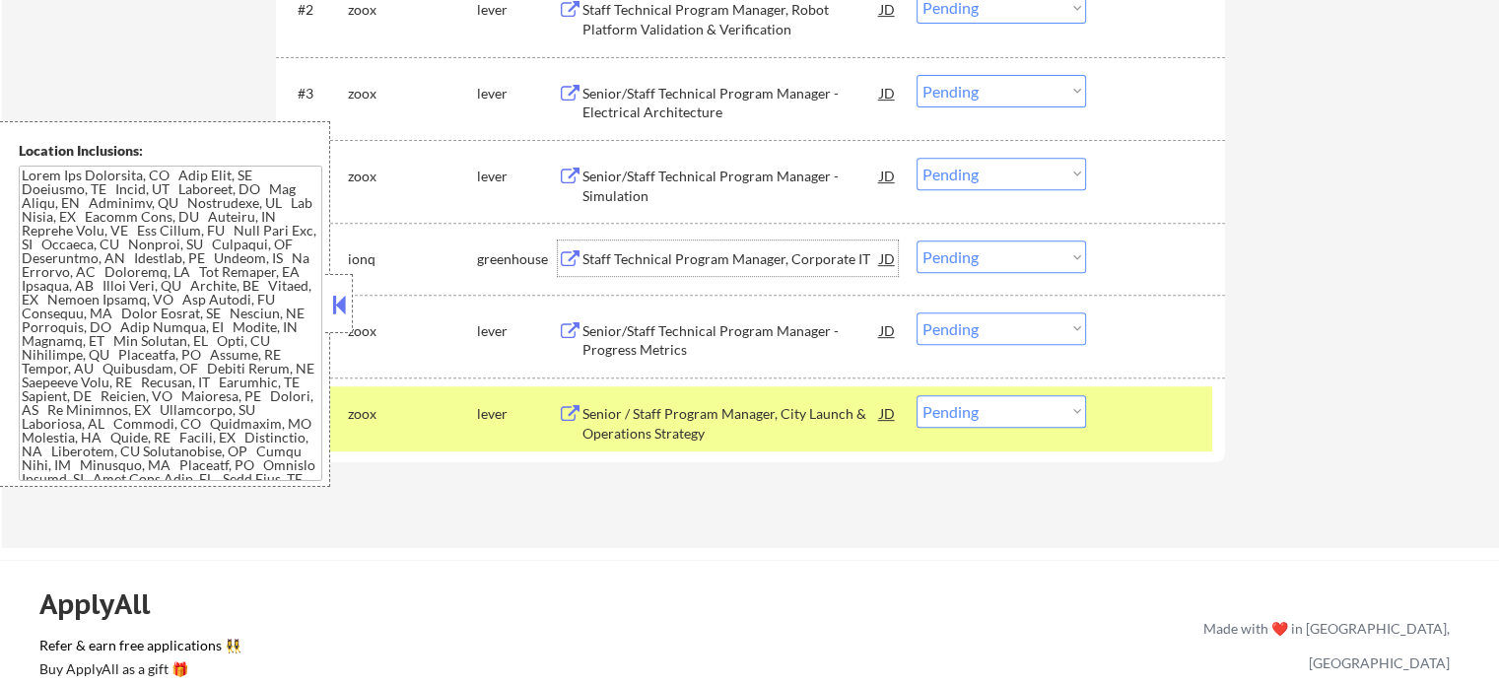
click at [704, 253] on div "Staff Technical Program Manager, Corporate IT" at bounding box center [732, 259] width 298 height 20
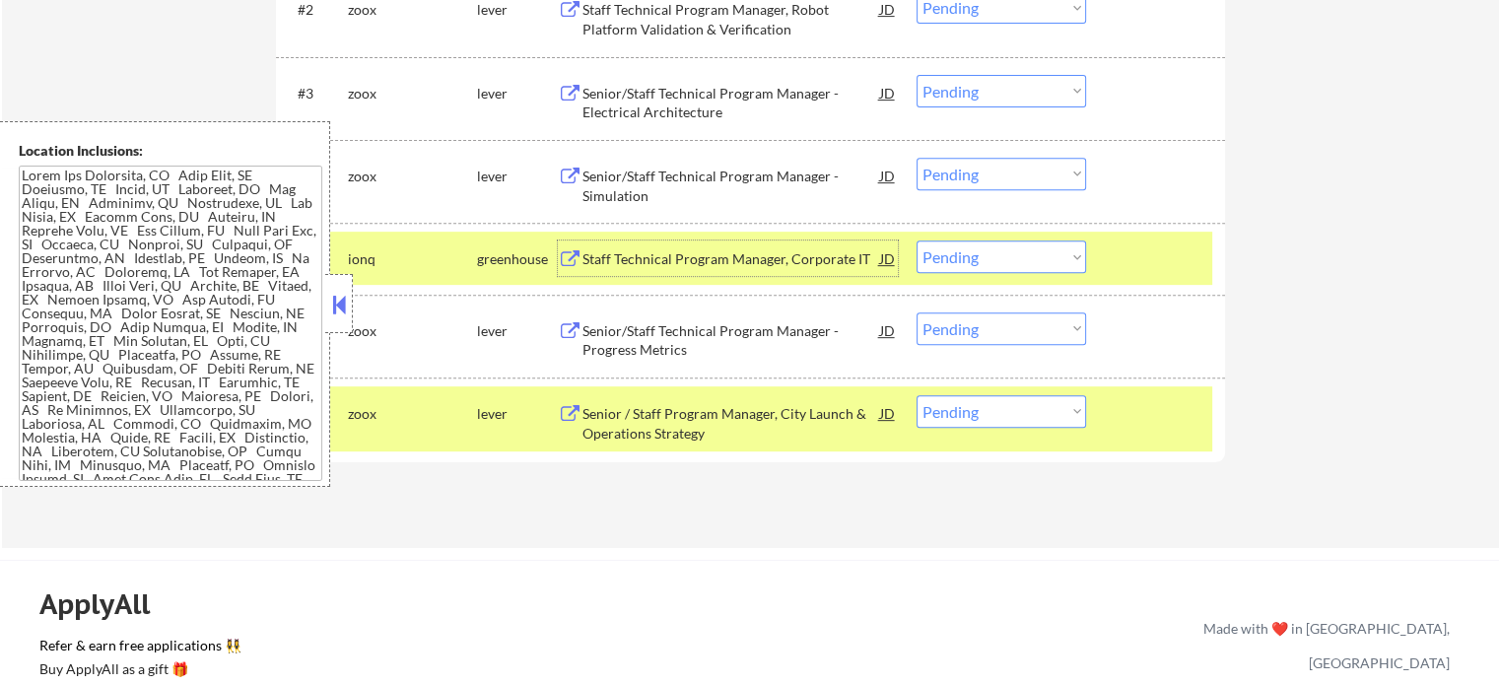
drag, startPoint x: 1123, startPoint y: 437, endPoint x: 1128, endPoint y: 393, distance: 43.7
click at [1124, 437] on div "#7 zoox lever Senior / Staff Program Manager, City Launch & Operations Strategy…" at bounding box center [747, 418] width 931 height 65
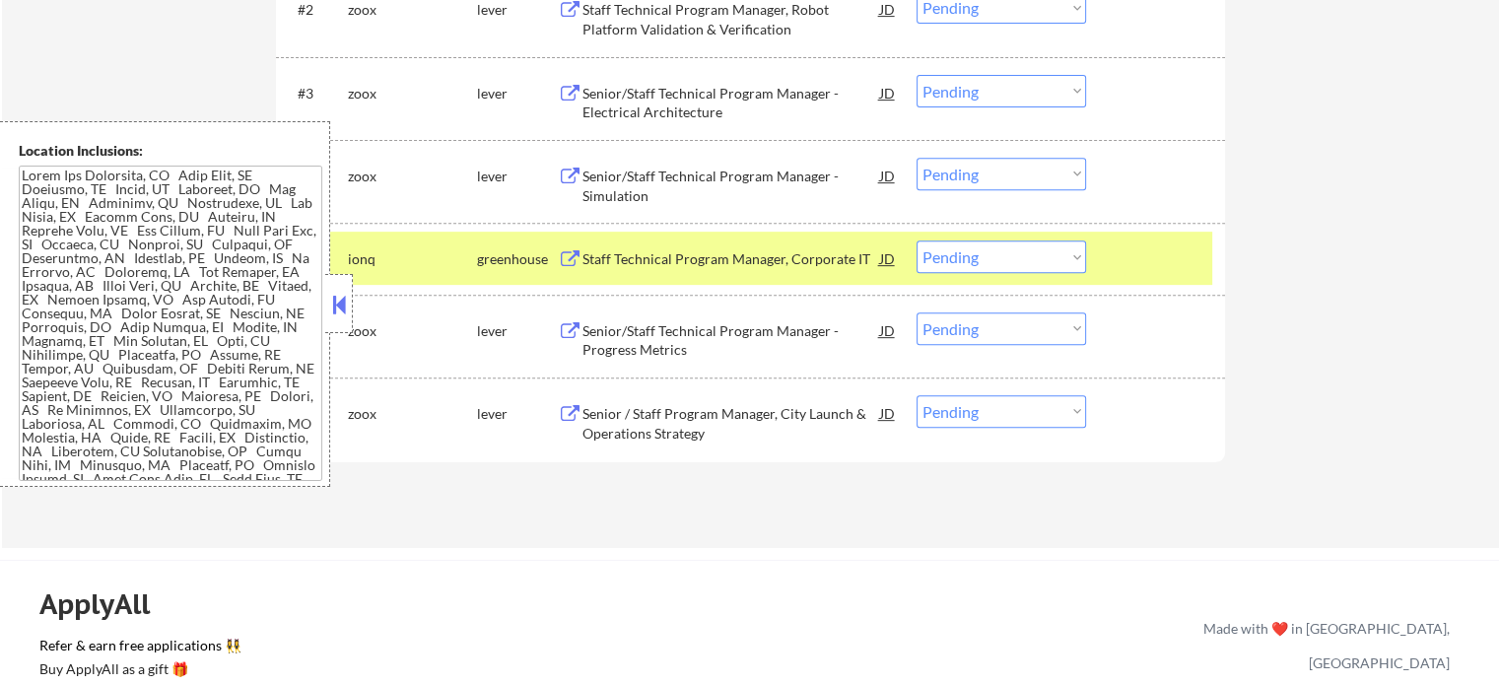
click at [1115, 244] on div at bounding box center [1158, 258] width 87 height 35
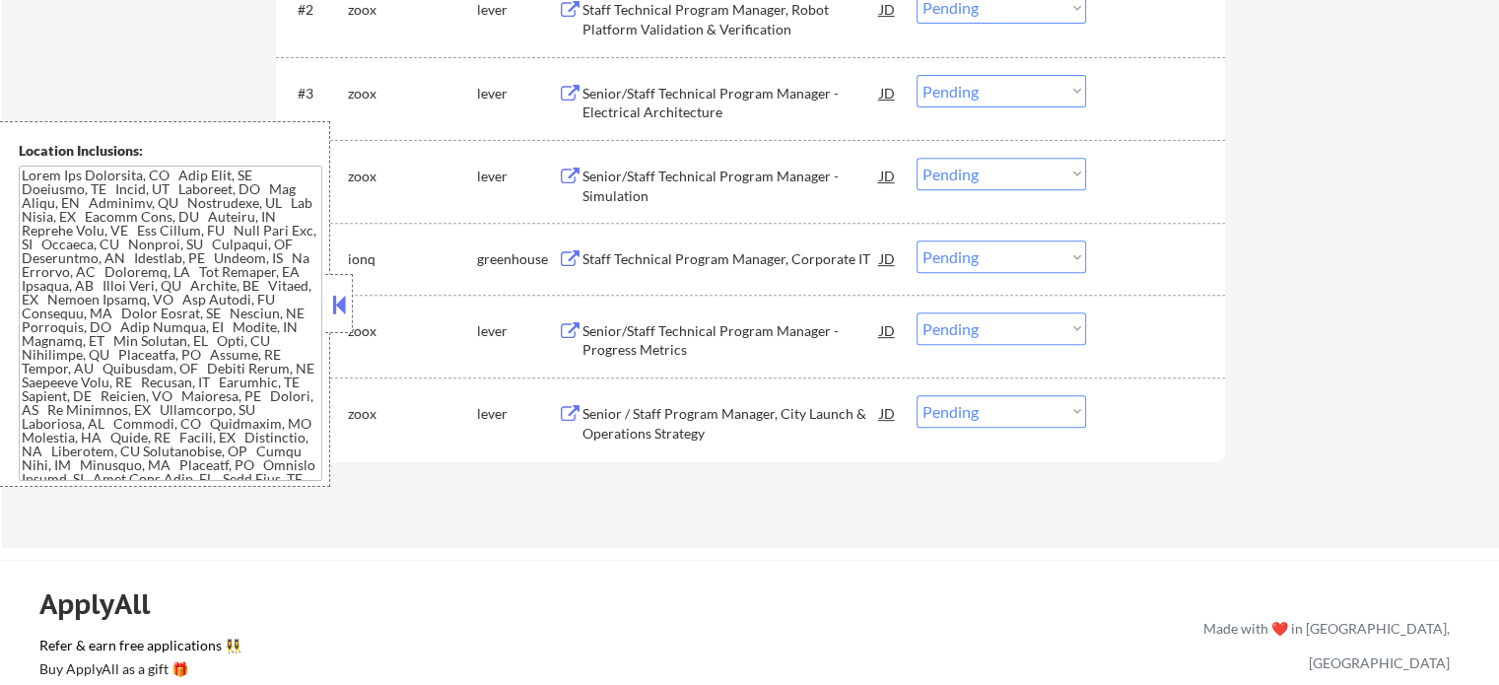
click at [743, 318] on div "Senior/Staff Technical Program Manager - Progress Metrics" at bounding box center [732, 336] width 298 height 47
